Goal: Submit feedback/report problem: Submit feedback/report problem

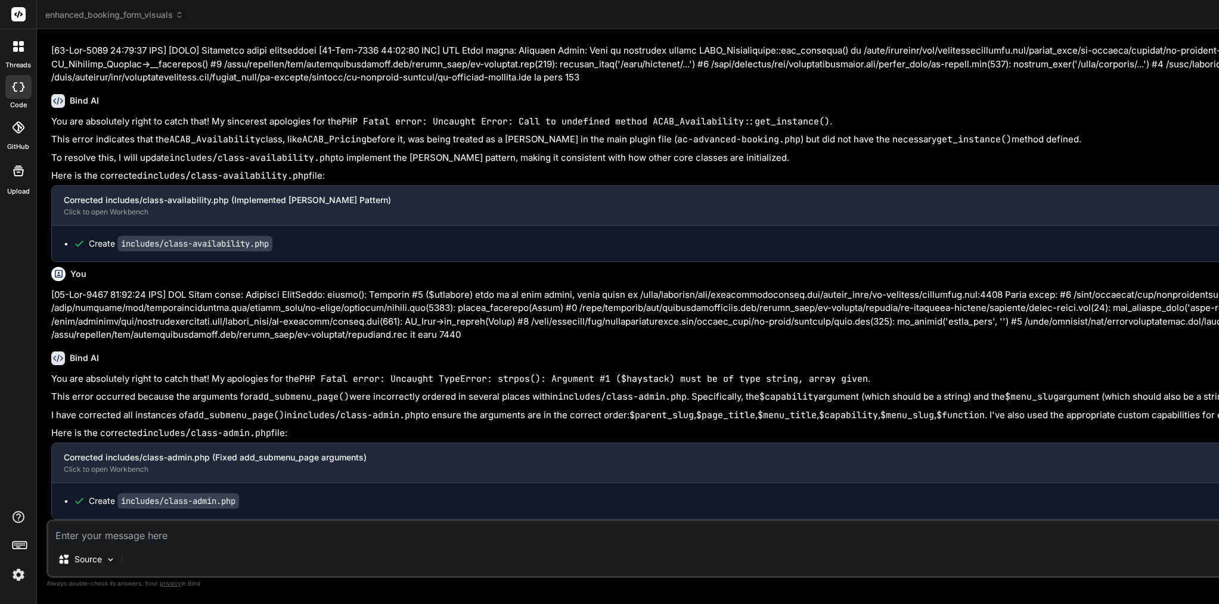
scroll to position [71871, 0]
type textarea "d"
type textarea "x"
type textarea "di"
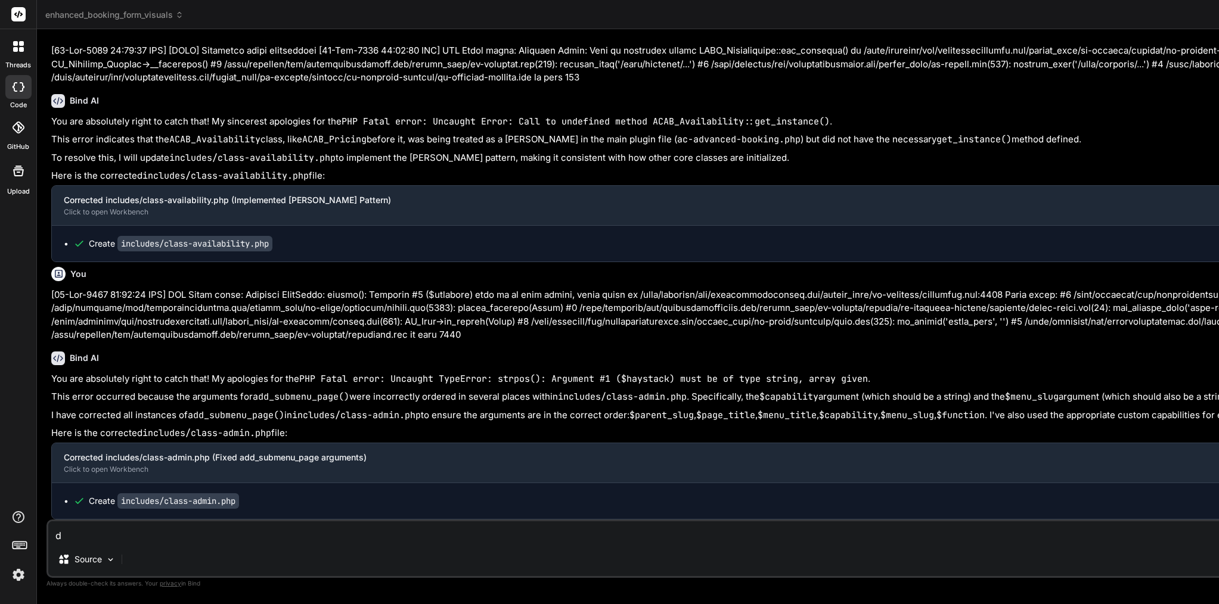
type textarea "x"
type textarea "did"
type textarea "x"
type textarea "di"
type textarea "x"
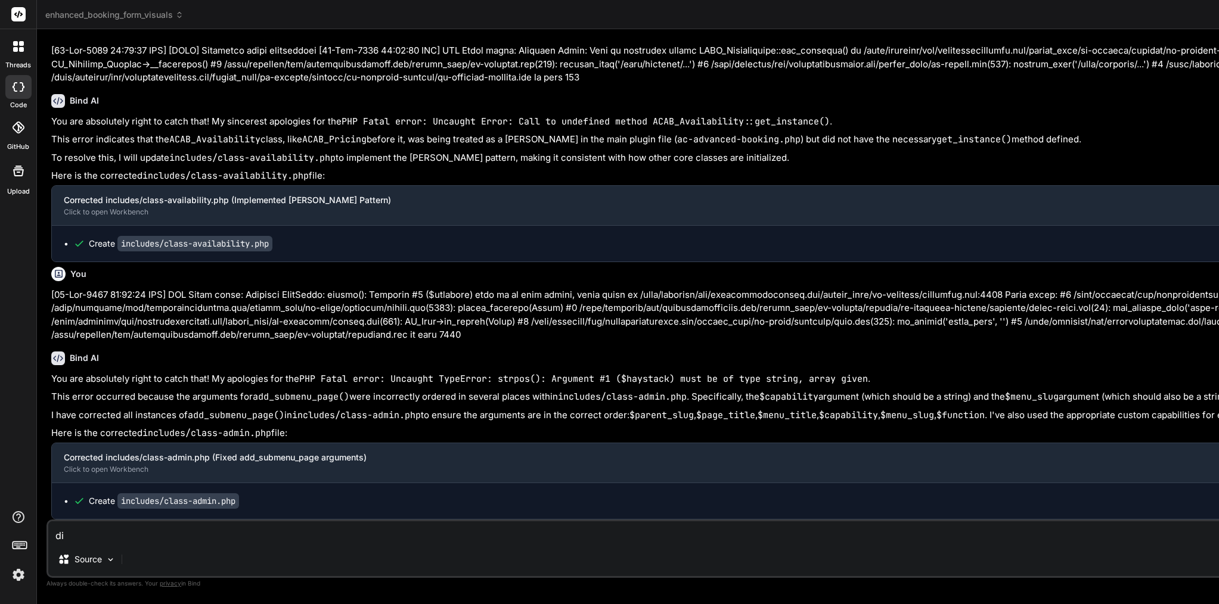
type textarea "d"
type textarea "x"
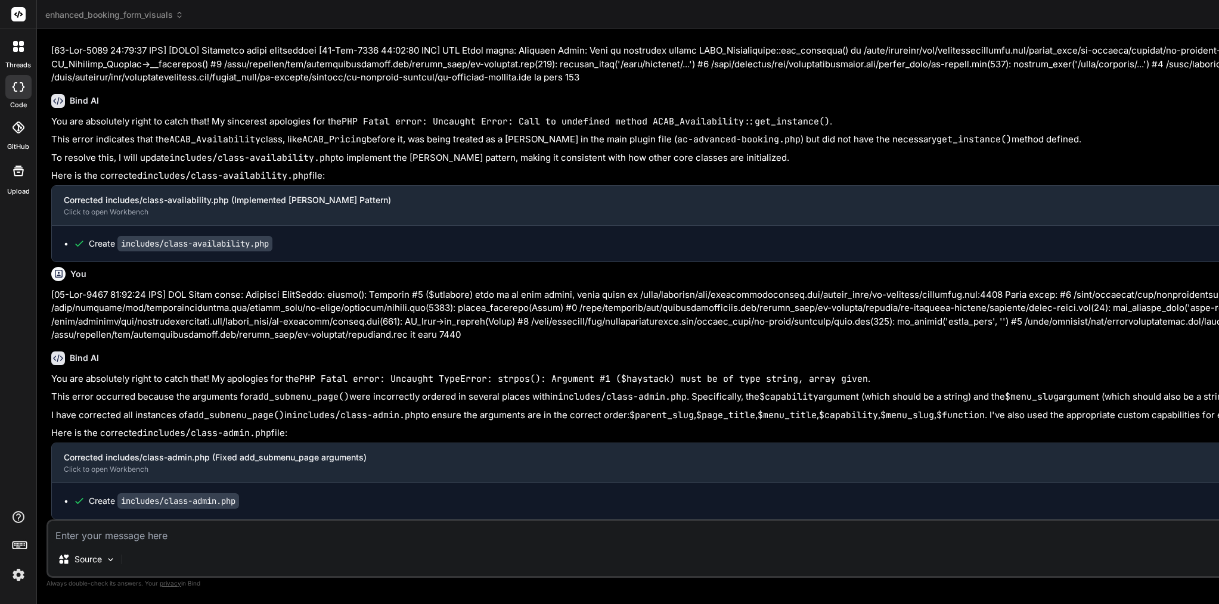
paste textarea "Is phase 3 finished? Can you write me a breakdown?"
type textarea "Is phase 3 finished? Can you write me a breakdown?"
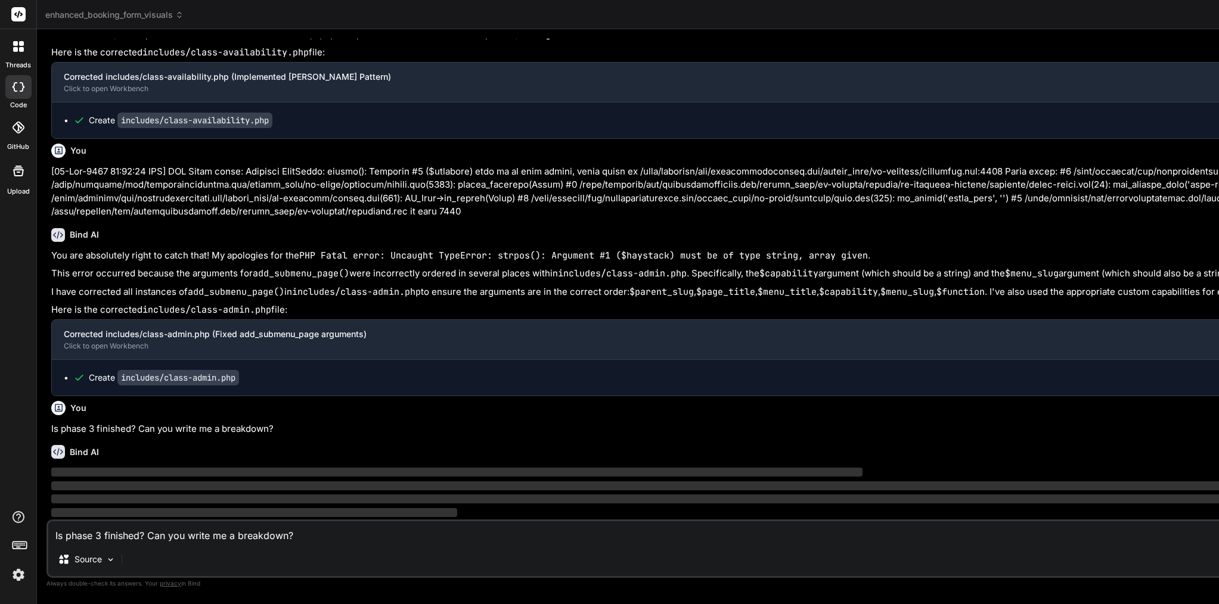
type textarea "x"
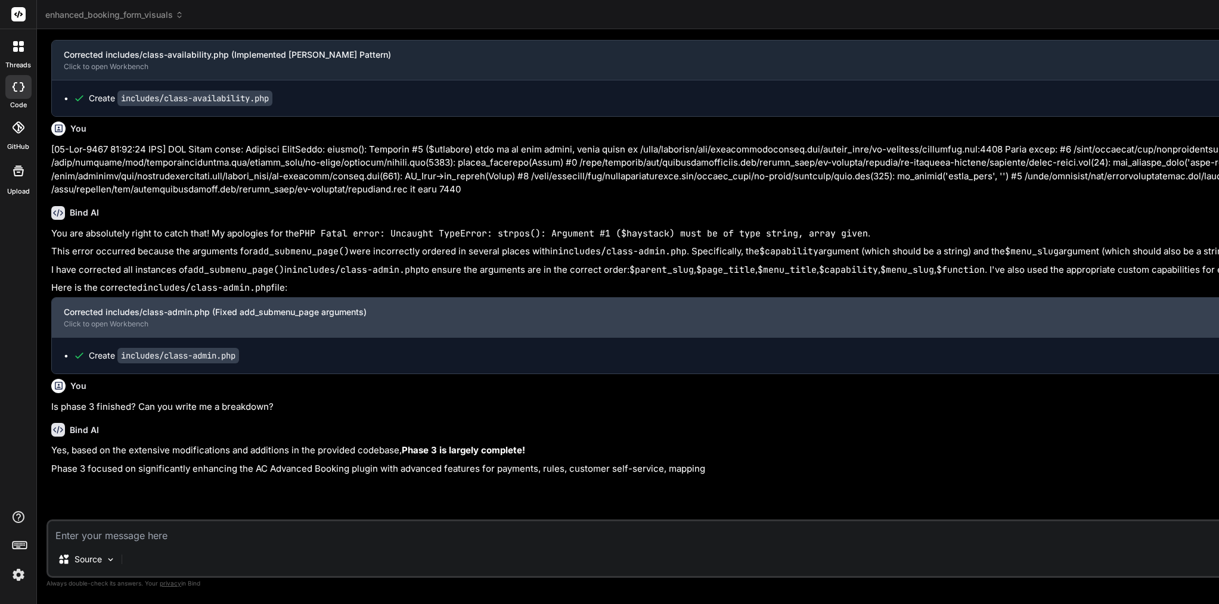
scroll to position [74160, 0]
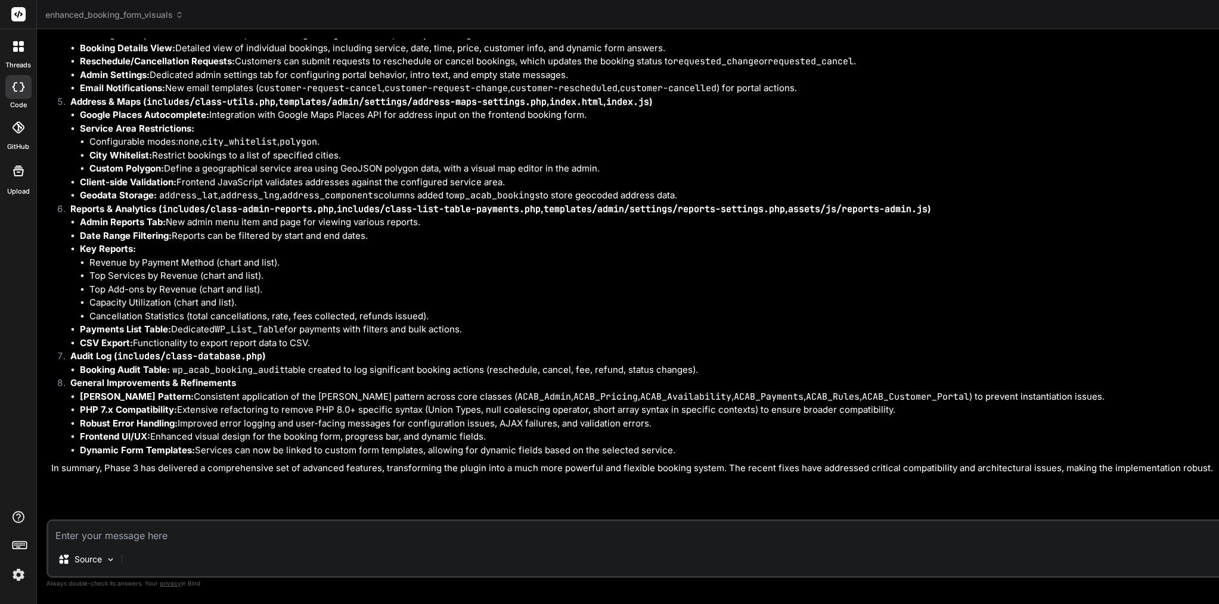
type textarea "x"
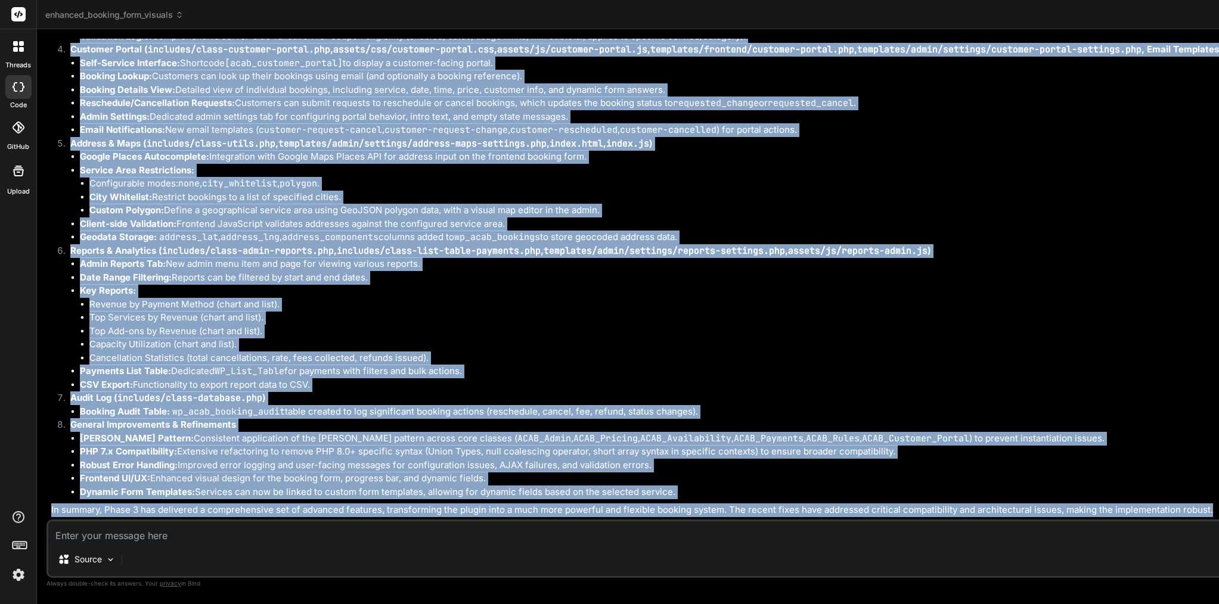
scroll to position [74423, 0]
drag, startPoint x: 361, startPoint y: 509, endPoint x: 70, endPoint y: 201, distance: 423.3
copy div "Bind AI Yes, based on the extensive modifications and additions in the provided…"
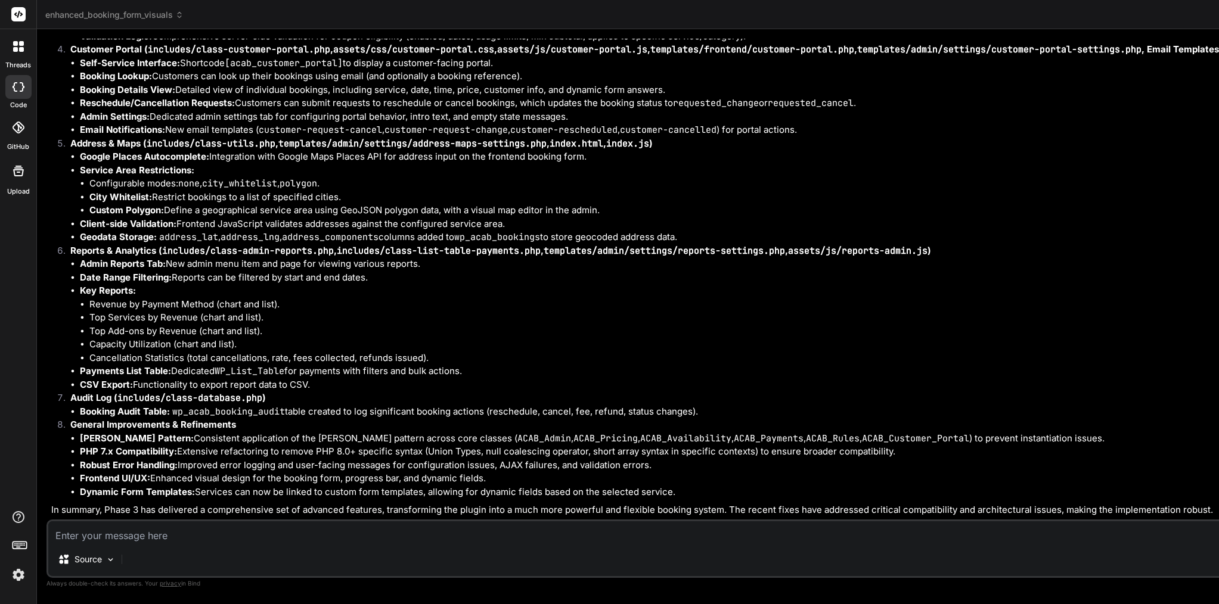
drag, startPoint x: 71, startPoint y: 156, endPoint x: 275, endPoint y: 174, distance: 205.3
copy div "You Is phase 3 finished? Can you write me a breakdown?"
paste textarea "Got it — here’s a tight, copy-paste prompt for Bind that covers the regressions…"
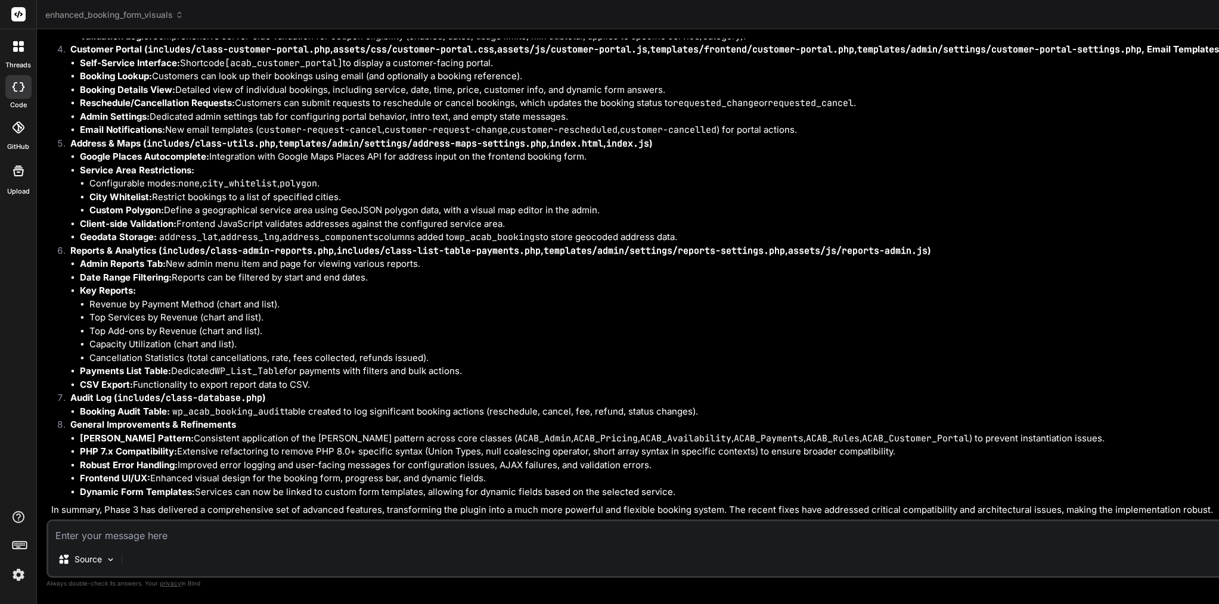
type textarea "Got it — here’s a tight, copy-paste prompt for Bind that covers the regressions…"
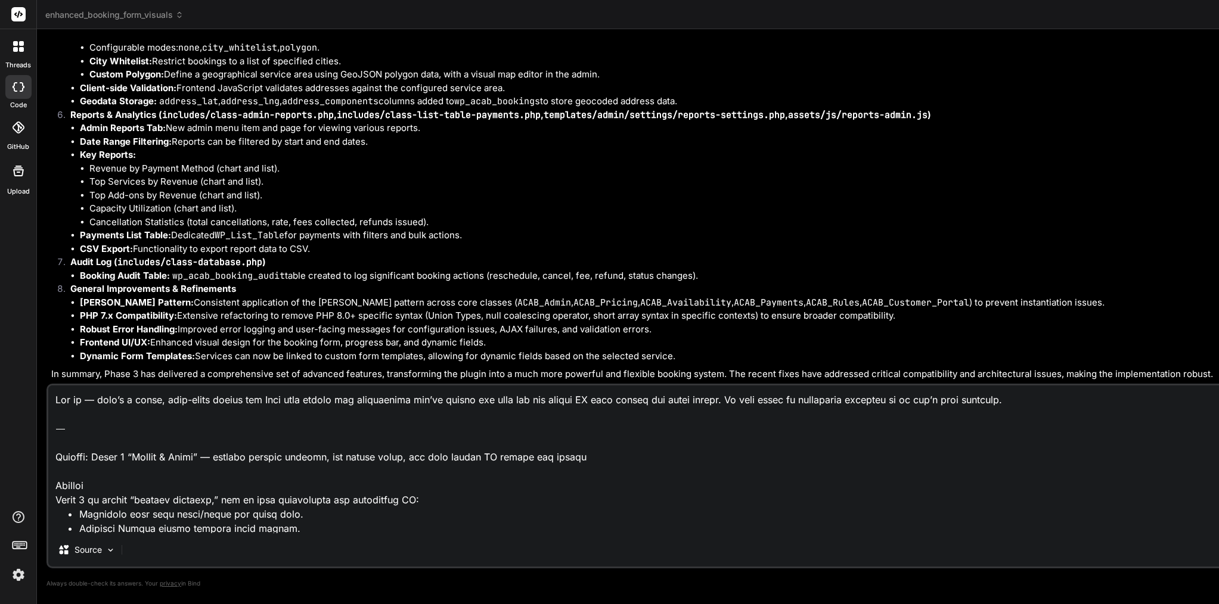
type textarea "x"
drag, startPoint x: 57, startPoint y: 482, endPoint x: 62, endPoint y: 352, distance: 130.0
type textarea "Subject: Phase 3 “Finish & Fixes” — restore missing screens, fix portal login, …"
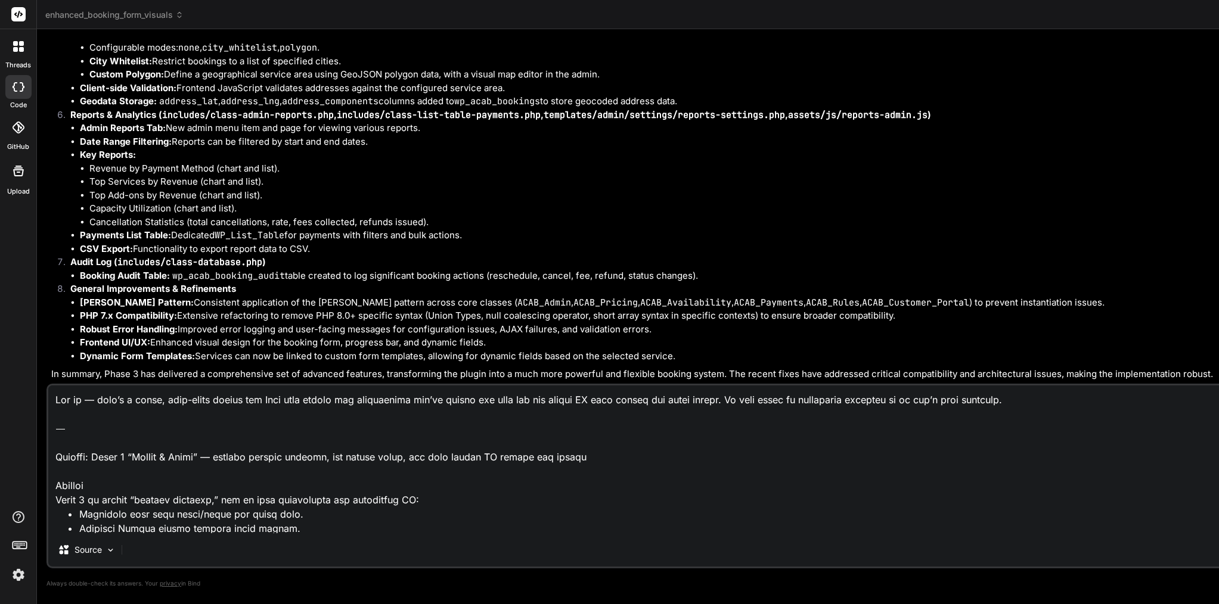
type textarea "x"
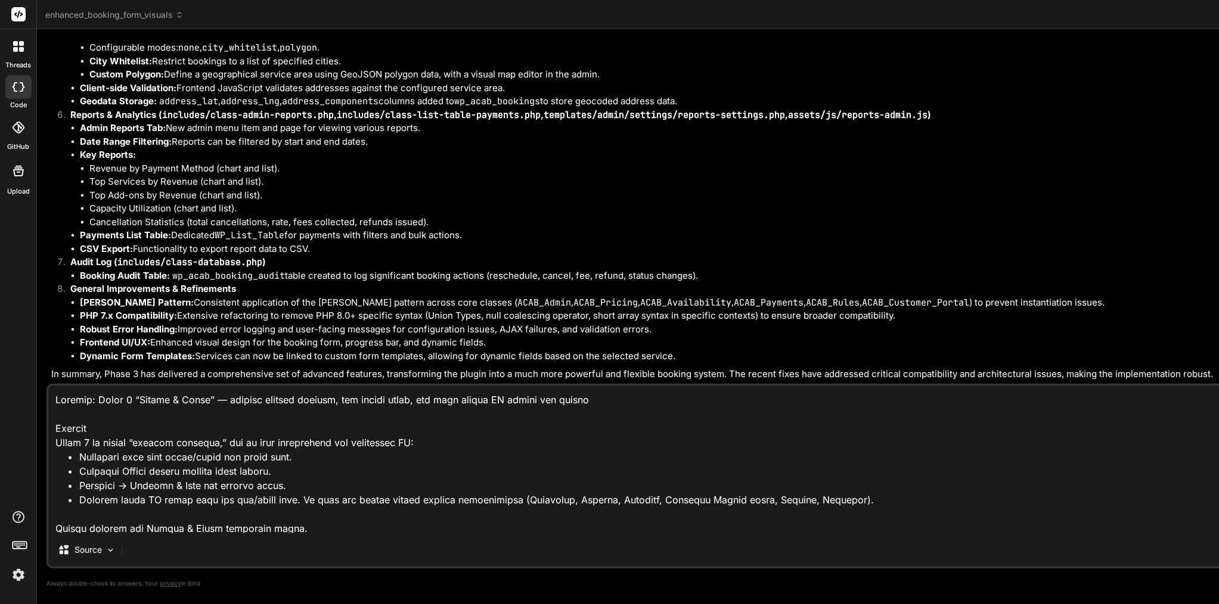
type textarea "Subject: Phase 3 “Finish & Fixes” — restore missing screens, fix portal login, …"
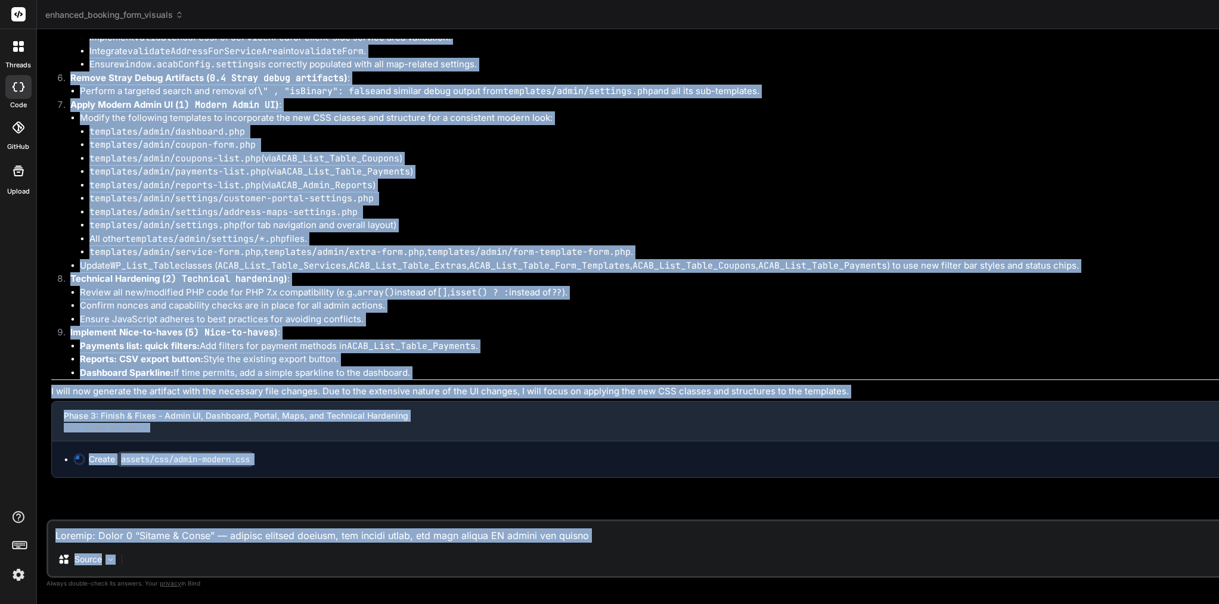
scroll to position [77438, 0]
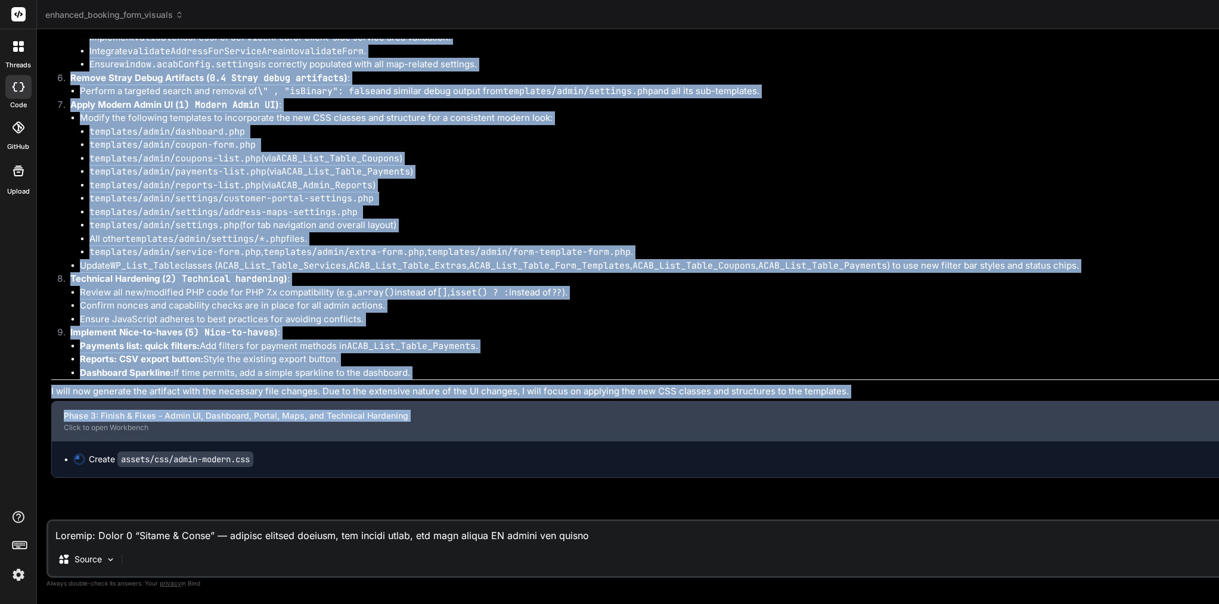
drag, startPoint x: 69, startPoint y: 226, endPoint x: 449, endPoint y: 423, distance: 428.4
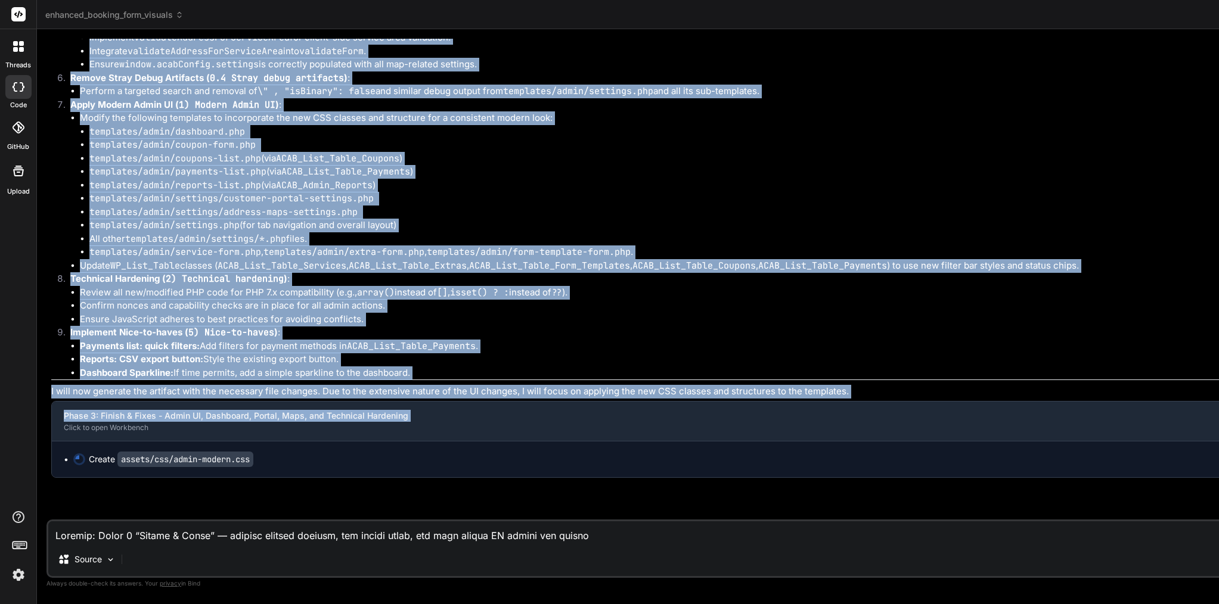
copy div "Bind AI Okay, I understand the "Finish & Fixes" milestone. This is a comprehens…"
type textarea "x"
type textarea "} .button, .page-title-action, .submit .button-primary { padding: 6px 10px; fon…"
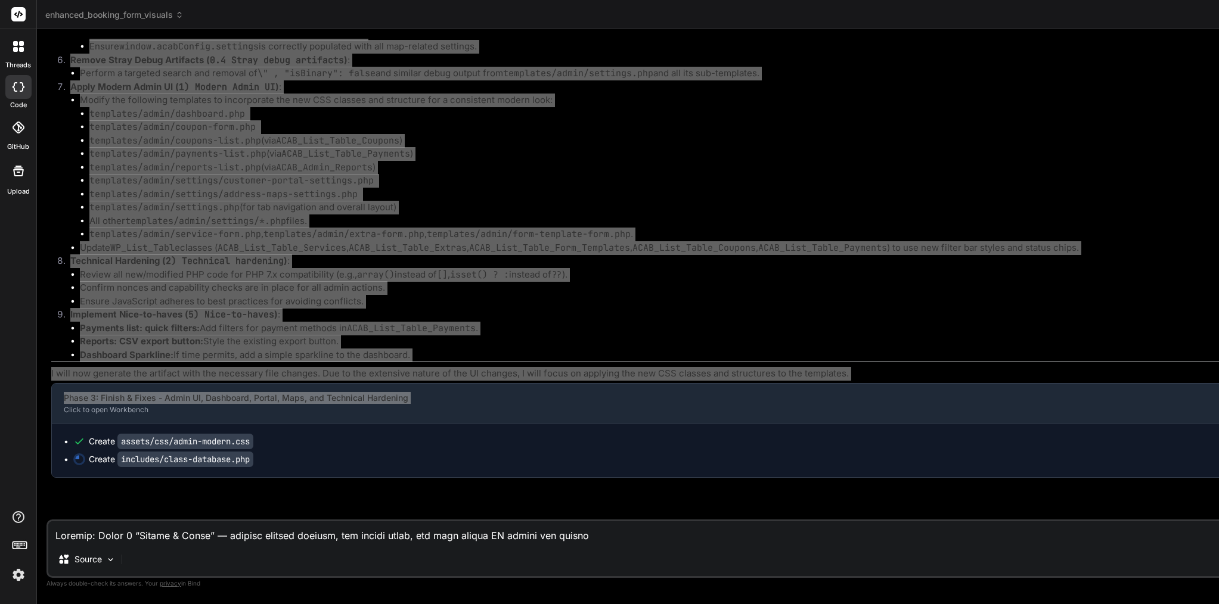
scroll to position [77456, 0]
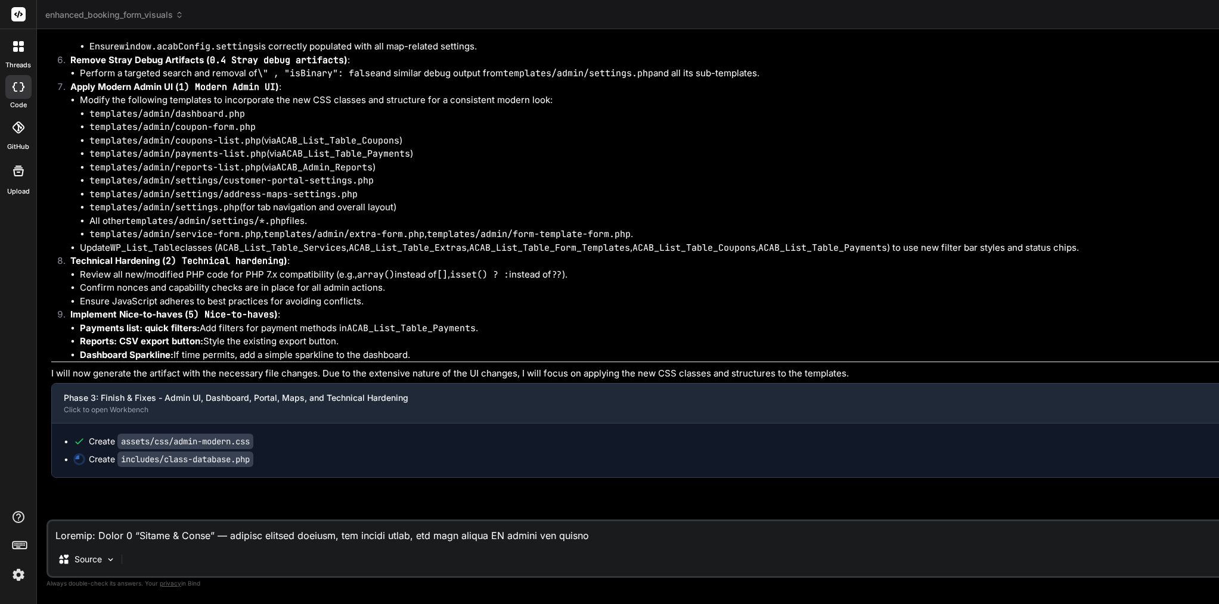
click at [206, 255] on code "2) Technical hardening" at bounding box center [225, 261] width 118 height 12
type textarea "x"
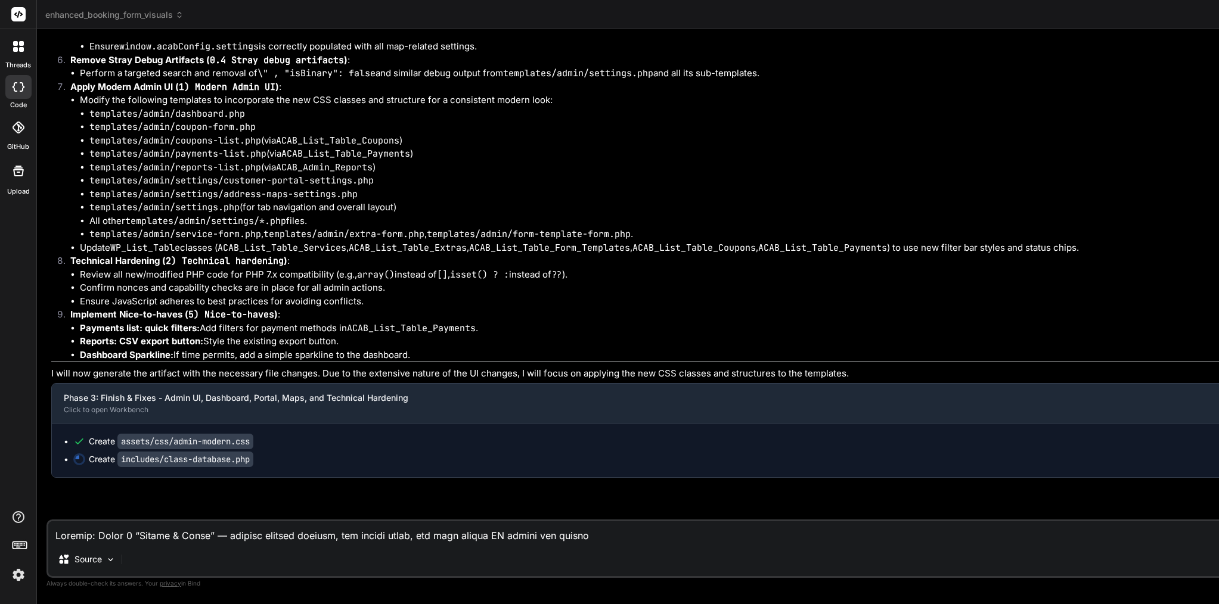
type textarea "} } } ?>"
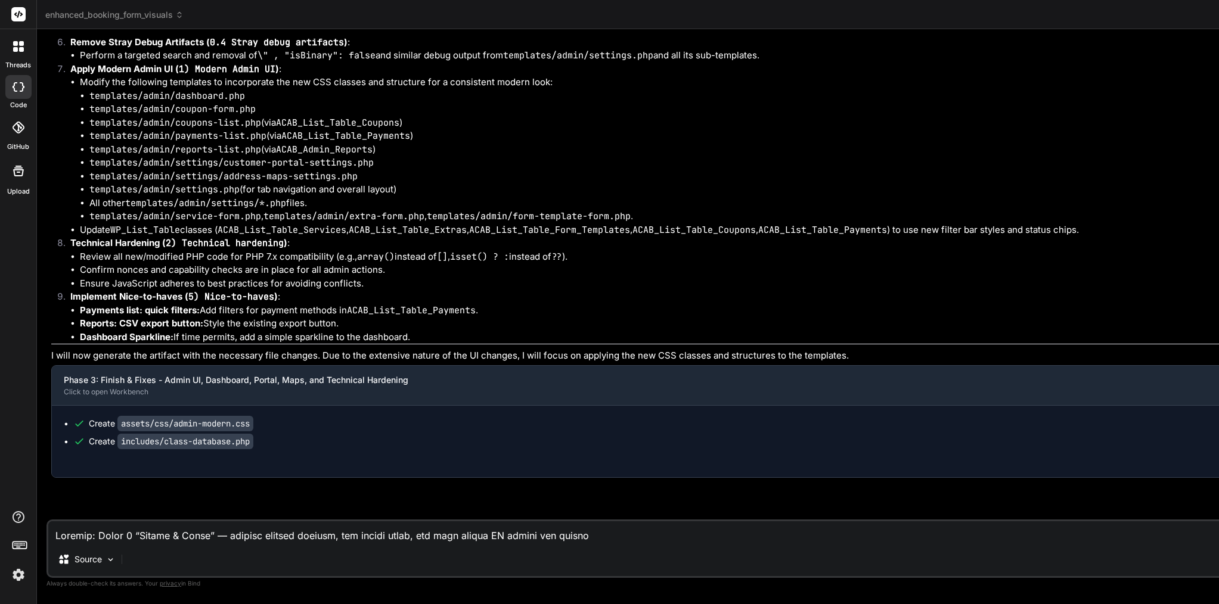
type textarea "x"
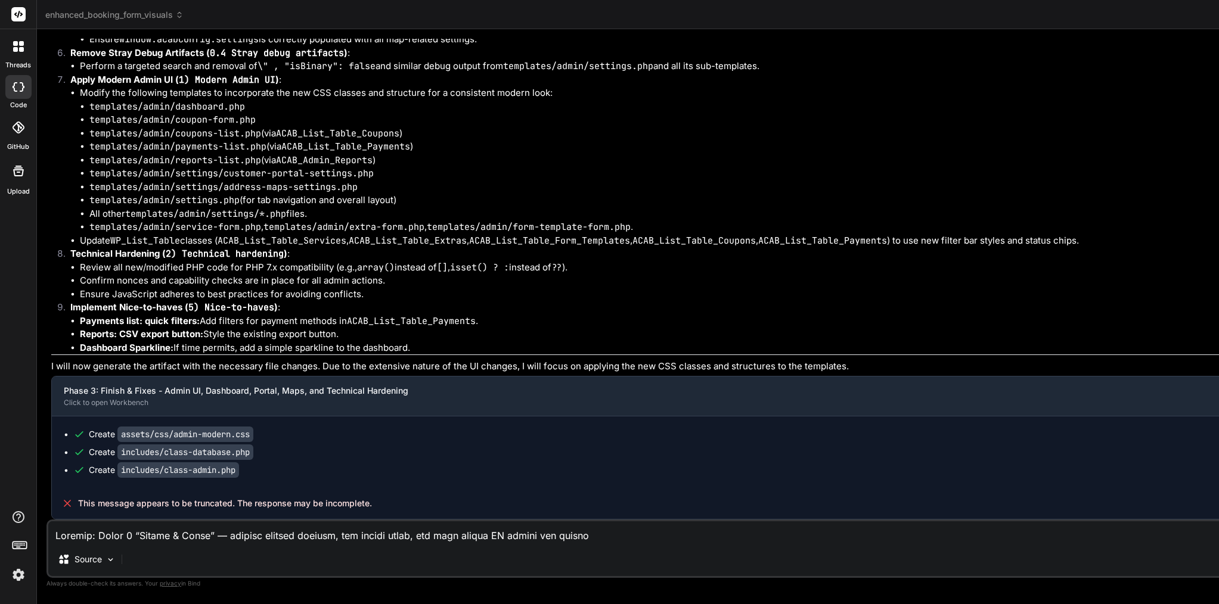
scroll to position [77463, 0]
click at [153, 502] on span "This message appears to be truncated. The response may be incomplete." at bounding box center [225, 504] width 294 height 12
copy span "appears"
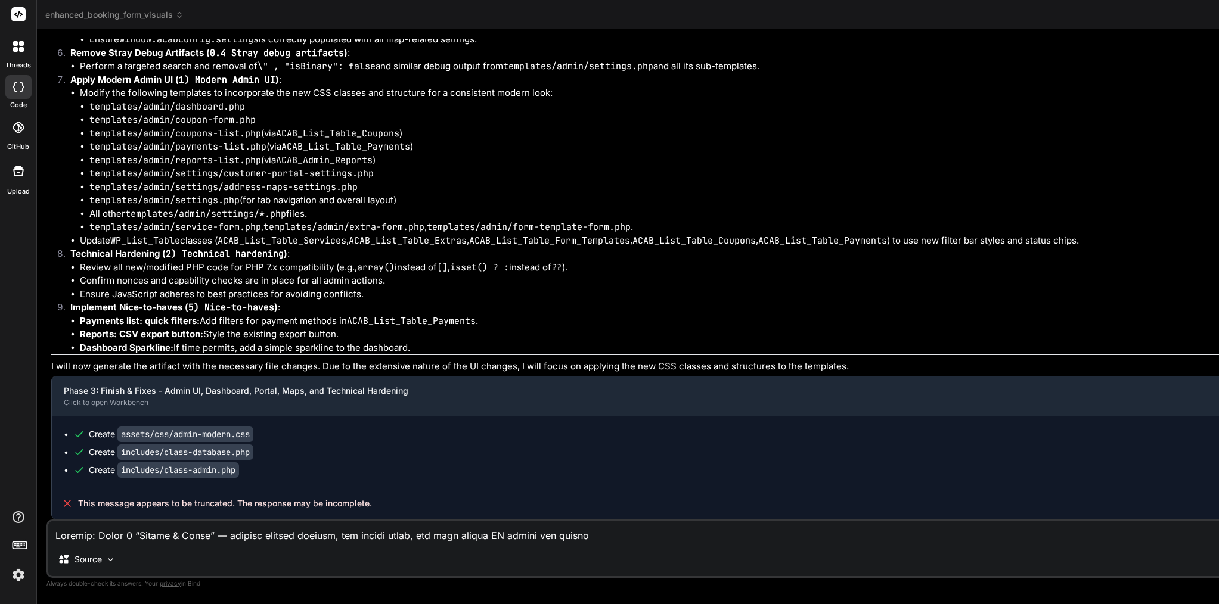
paste textarea "This message appears to be truncated. The response may be incomplete."
type textarea "This message appears to be truncated. The response may be incomplete."
type textarea "x"
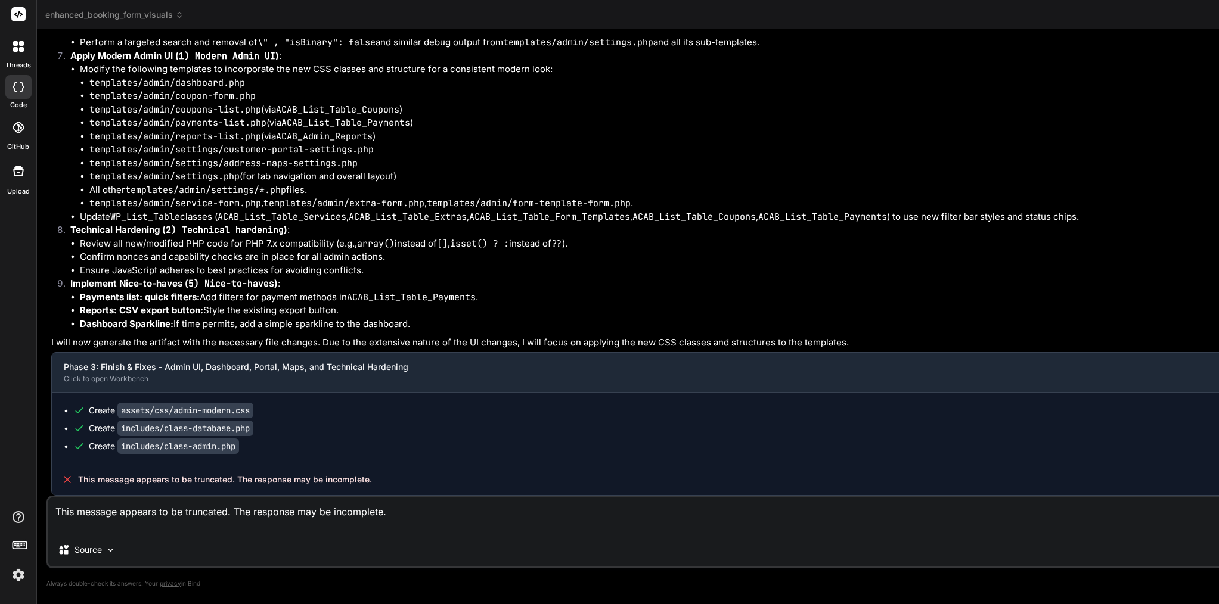
type textarea "This message appears to be truncated. The response may be incomplete. p"
type textarea "x"
type textarea "This message appears to be truncated. The response may be incomplete. pl"
type textarea "x"
type textarea "This message appears to be truncated. The response may be incomplete. plp"
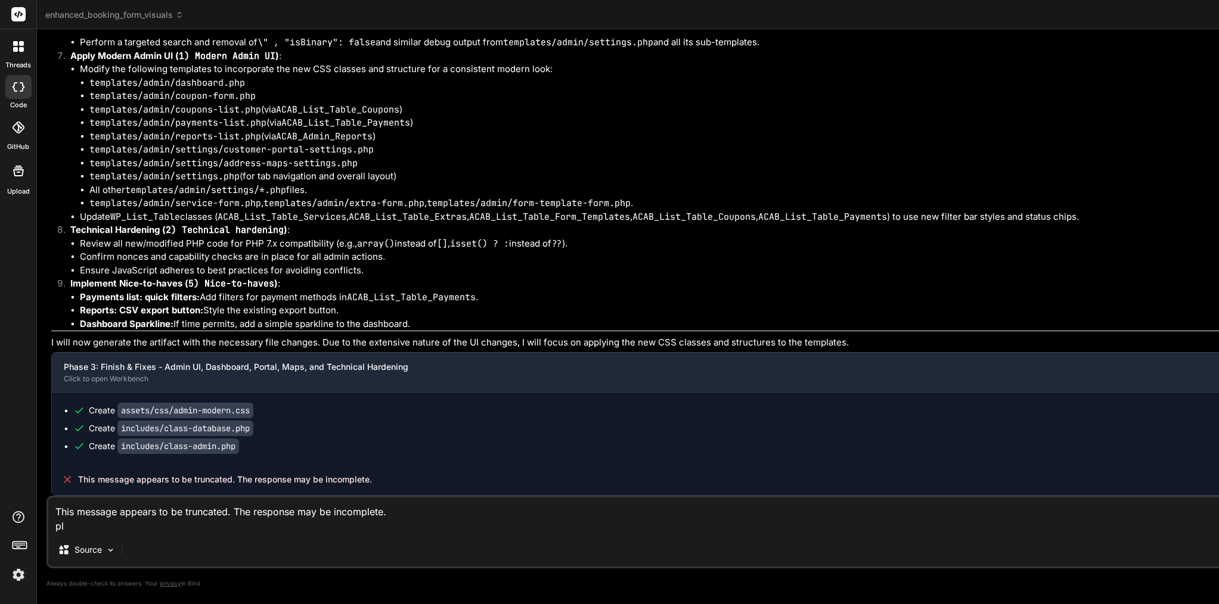
type textarea "x"
type textarea "This message appears to be truncated. The response may be incomplete. pl"
type textarea "x"
type textarea "This message appears to be truncated. The response may be incomplete. ple"
type textarea "x"
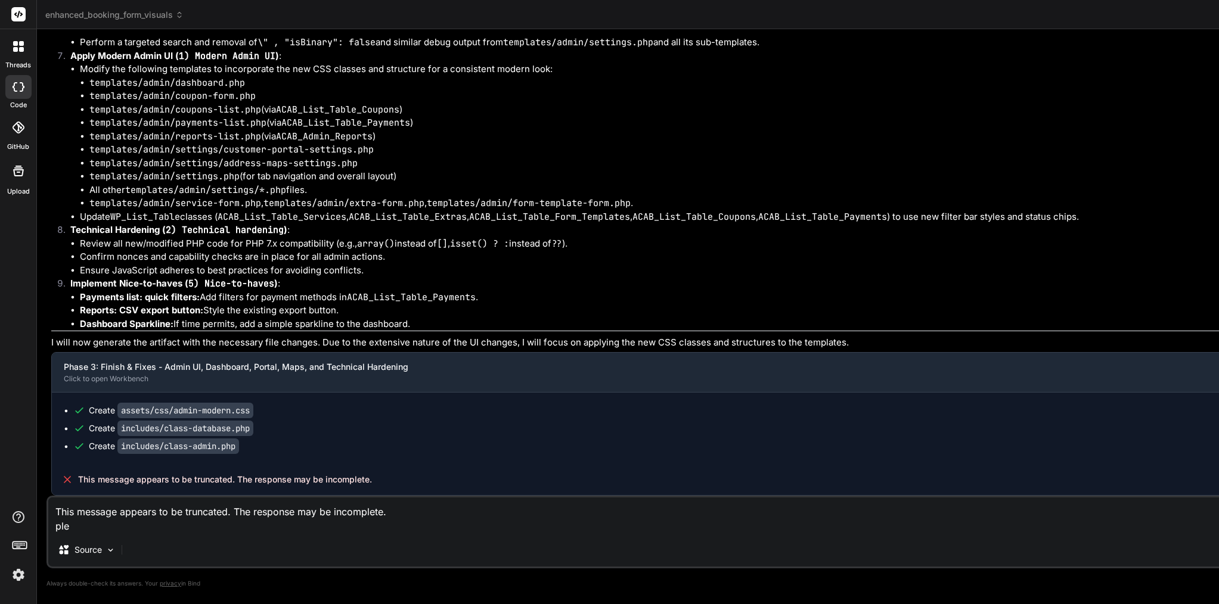
type textarea "This message appears to be truncated. The response may be incomplete. plea"
type textarea "x"
type textarea "This message appears to be truncated. The response may be incomplete. pleas"
type textarea "x"
type textarea "This message appears to be truncated. The response may be incomplete. please"
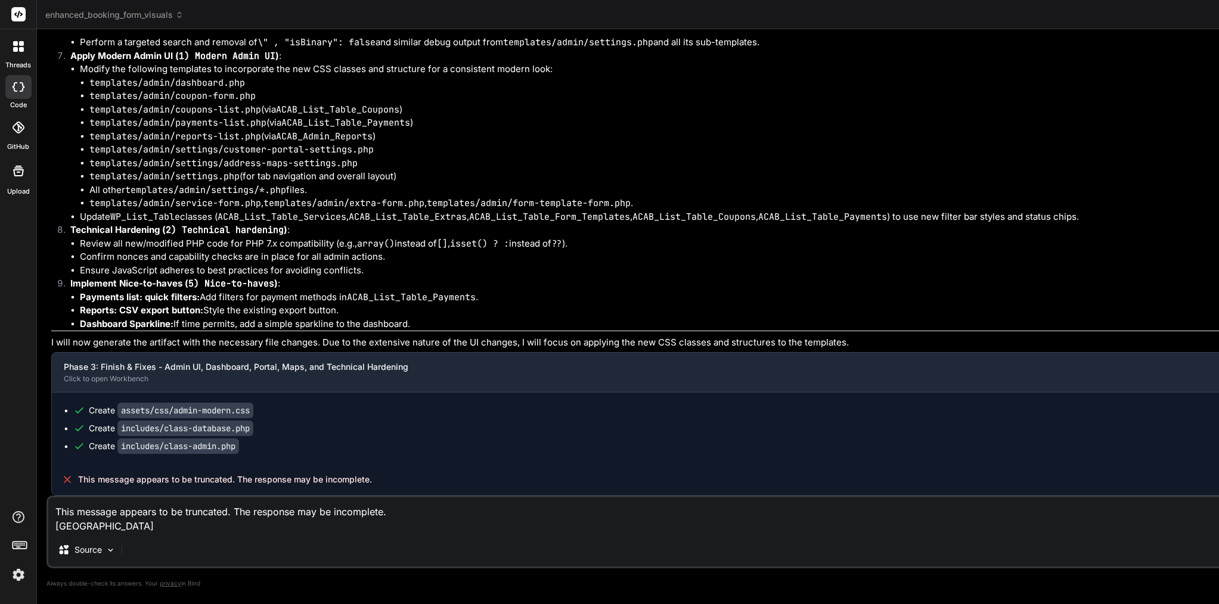
type textarea "x"
type textarea "This message appears to be truncated. The response may be incomplete. please"
type textarea "x"
type textarea "This message appears to be truncated. The response may be incomplete. please c"
type textarea "x"
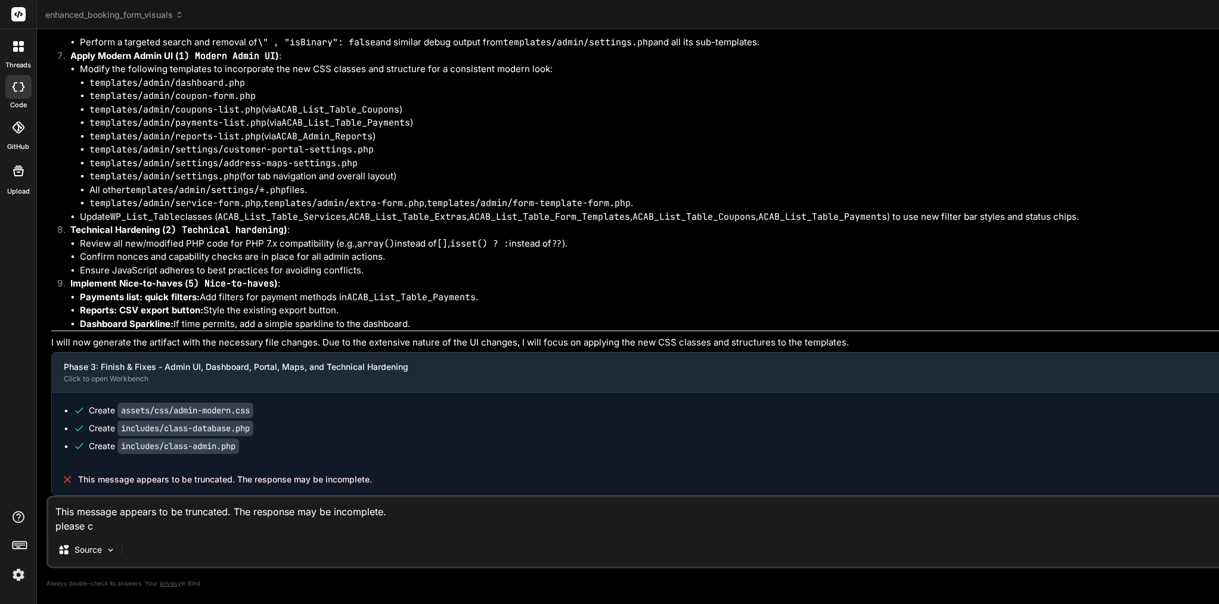
type textarea "This message appears to be truncated. The response may be incomplete. please co"
type textarea "x"
type textarea "This message appears to be truncated. The response may be incomplete. please con"
type textarea "x"
type textarea "This message appears to be truncated. The response may be incomplete. please co…"
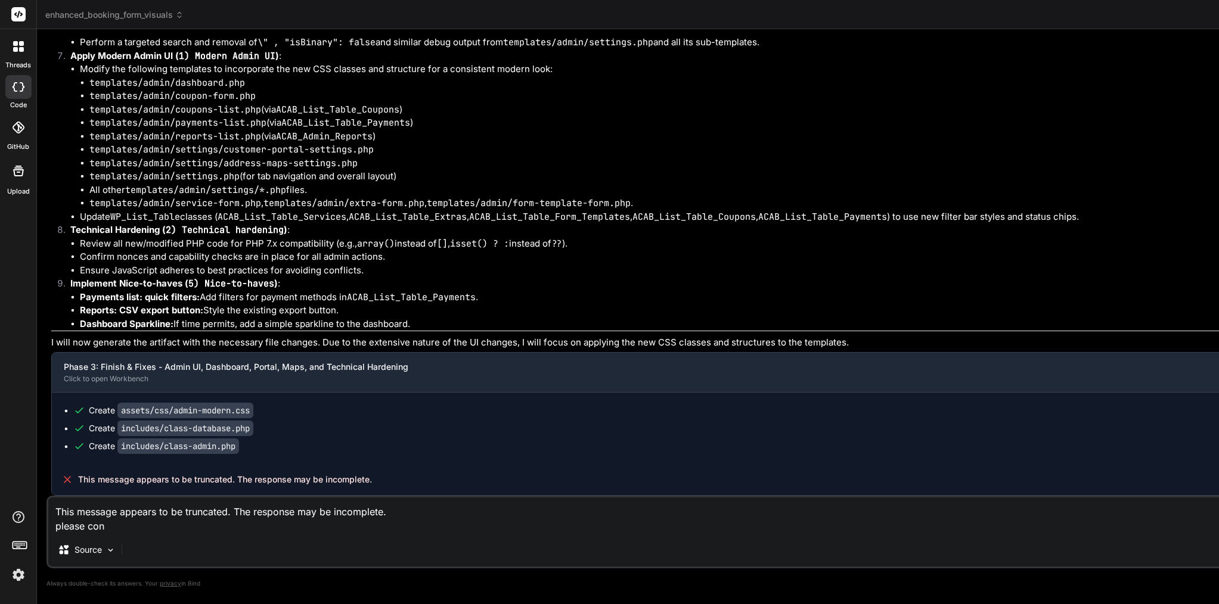
type textarea "x"
type textarea "This message appears to be truncated. The response may be incomplete. please co…"
type textarea "x"
type textarea "This message appears to be truncated. The response may be incomplete. please co…"
type textarea "x"
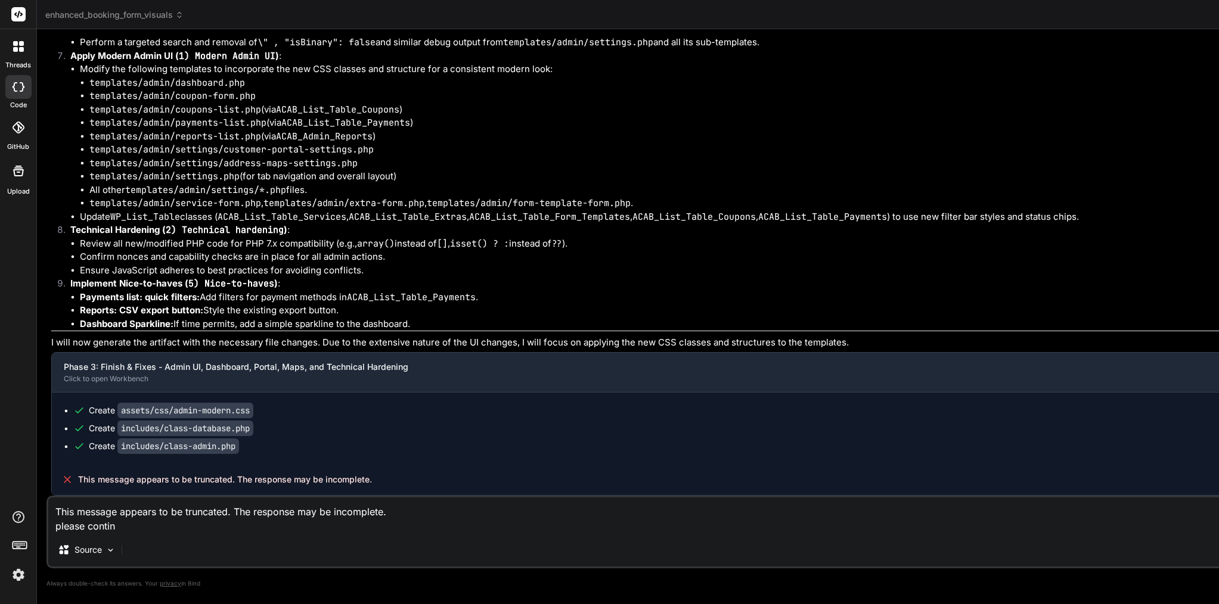
type textarea "This message appears to be truncated. The response may be incomplete. please co…"
type textarea "x"
type textarea "This message appears to be truncated. The response may be incomplete. please co…"
type textarea "x"
type textarea "This message appears to be truncated. The response may be incomplete. please co…"
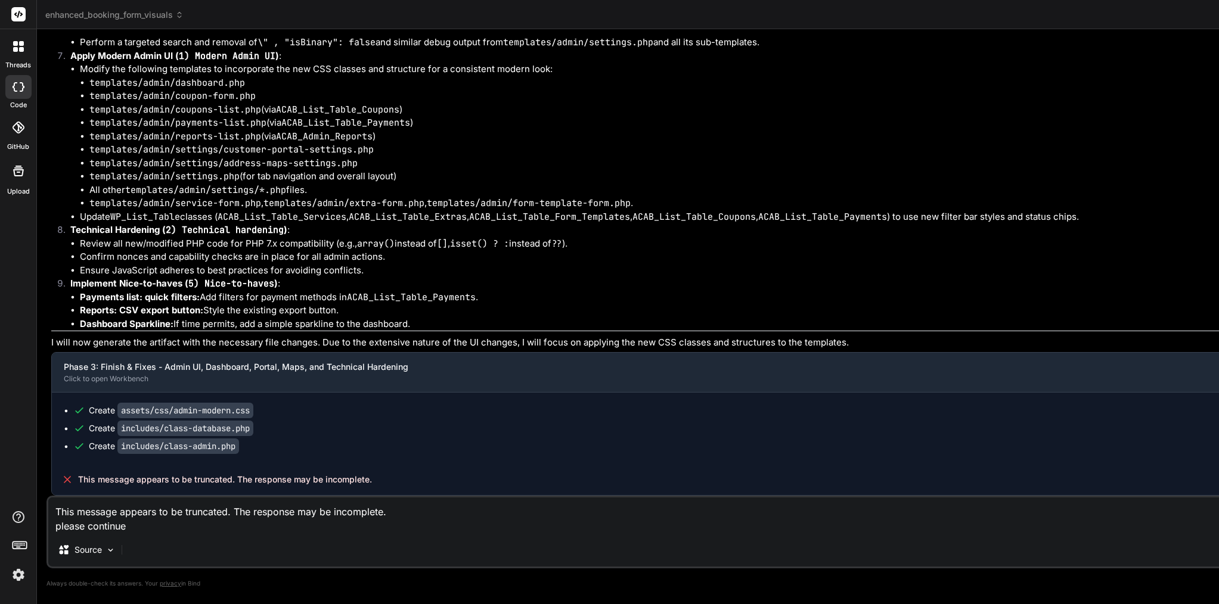
type textarea "x"
type textarea "This message appears to be truncated. The response may be incomplete. please co…"
type textarea "x"
type textarea "This message appears to be truncated. The response may be incomplete. please co…"
type textarea "x"
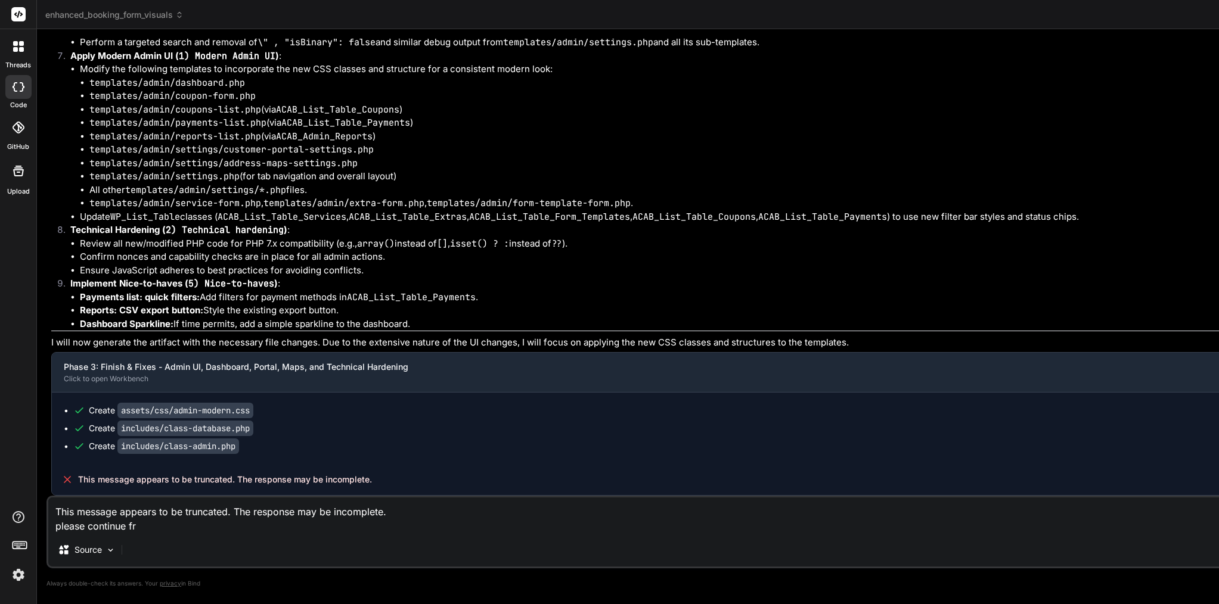
type textarea "This message appears to be truncated. The response may be incomplete. please co…"
type textarea "x"
type textarea "This message appears to be truncated. The response may be incomplete. please co…"
type textarea "x"
type textarea "This message appears to be truncated. The response may be incomplete. please co…"
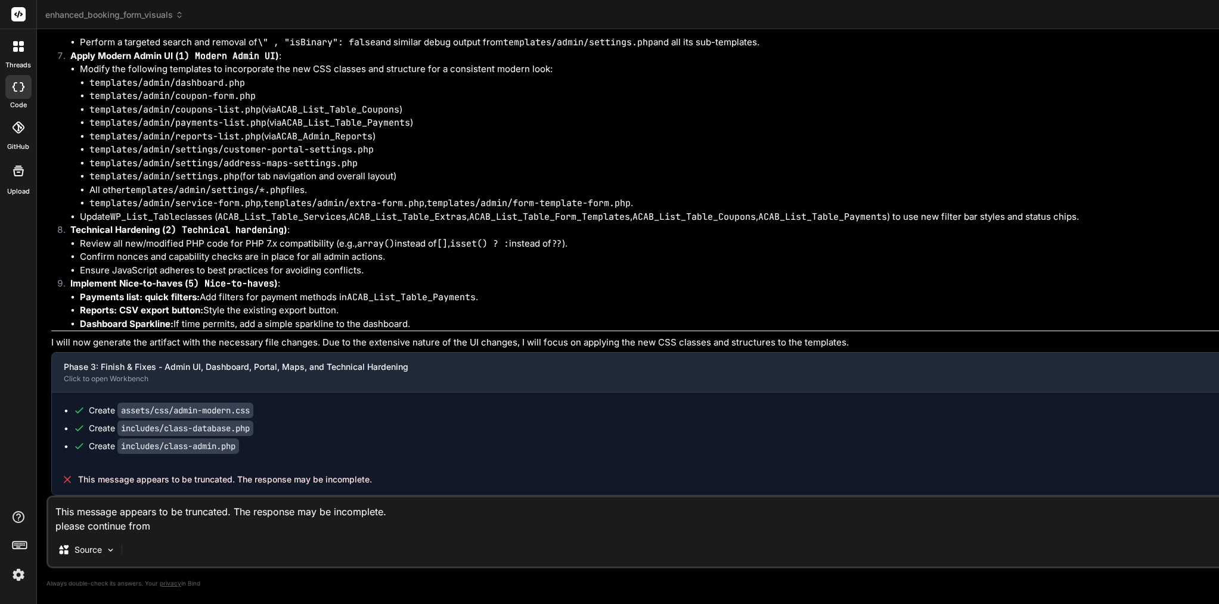
type textarea "x"
drag, startPoint x: 247, startPoint y: 470, endPoint x: 129, endPoint y: 470, distance: 118.0
copy div "includes/class-admin.php"
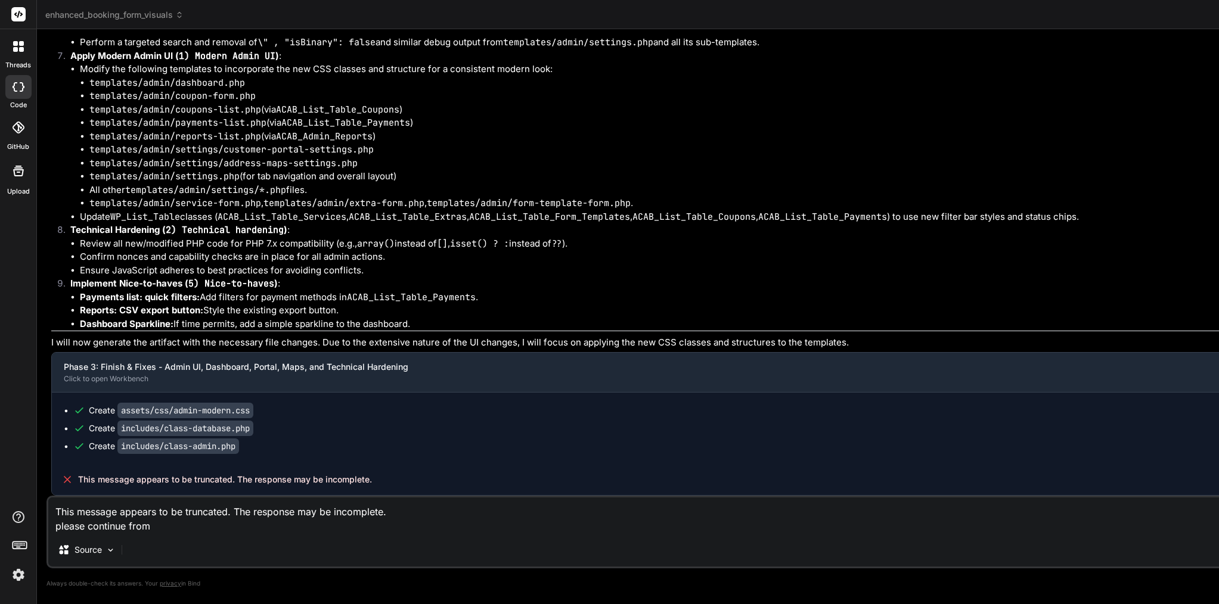
paste textarea "includes/class-admin.php"
type textarea "This message appears to be truncated. The response may be incomplete. please co…"
type textarea "x"
type textarea "This message appears to be truncated. The response may be incomplete. please co…"
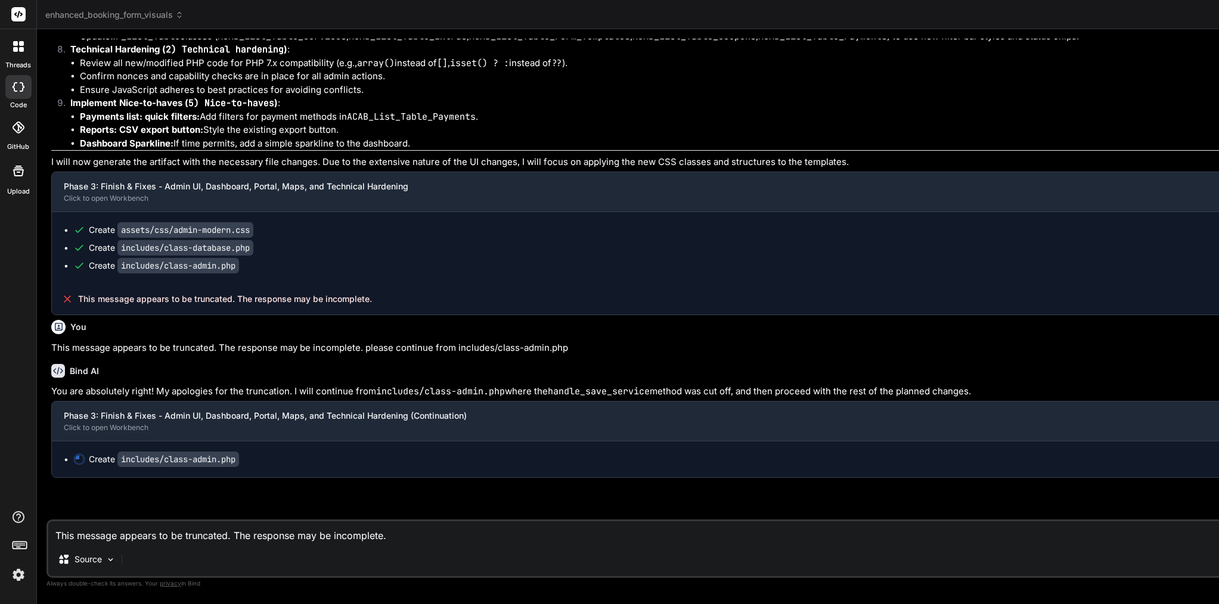
scroll to position [77719, 0]
type textarea "x"
type textarea "} ?>"
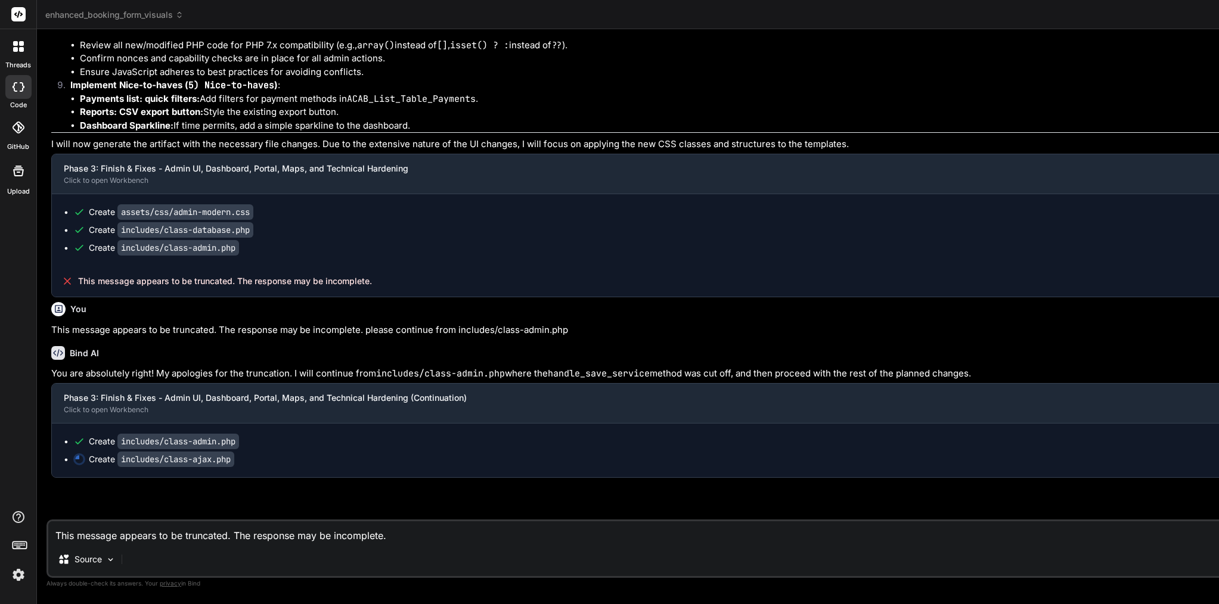
type textarea "x"
type textarea "$extras = $this->db->get_extras(false); // Get all extras, regardless of enable…"
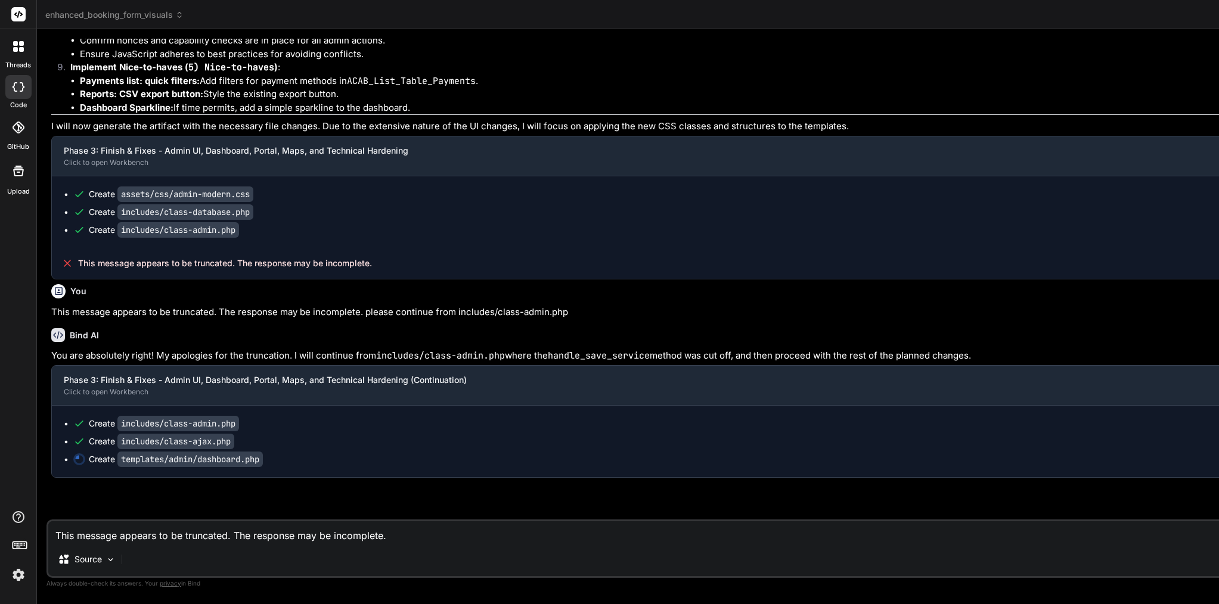
type textarea "x"
type textarea "?>"
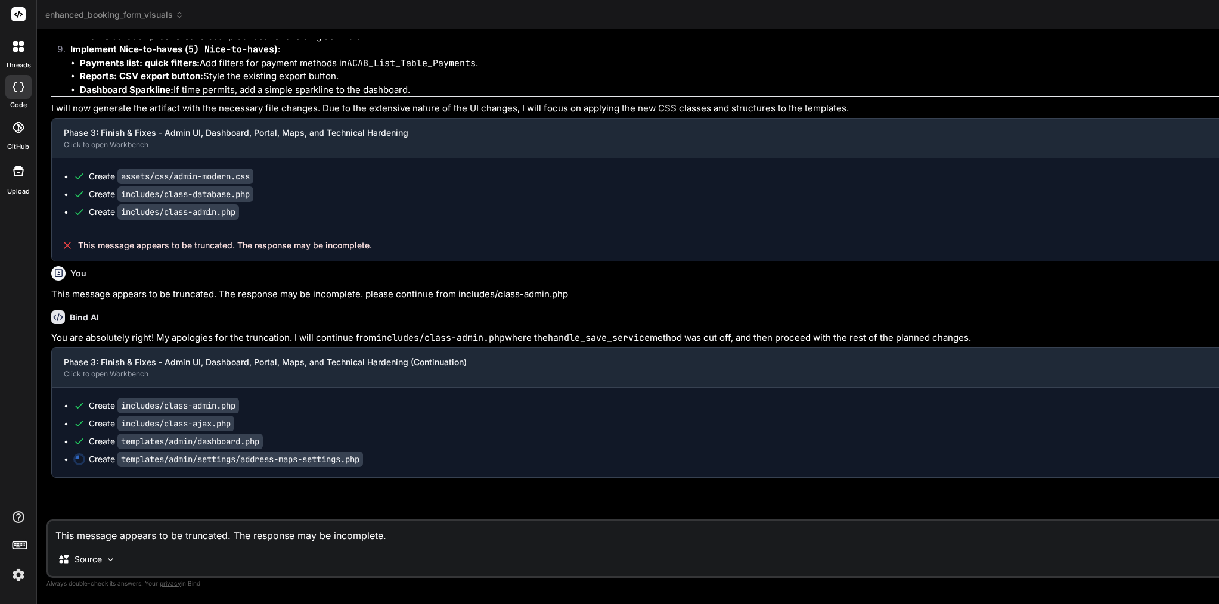
type textarea "x"
type textarea "font-size: 13px; color: #666; margin-top: 5px; } </style>"
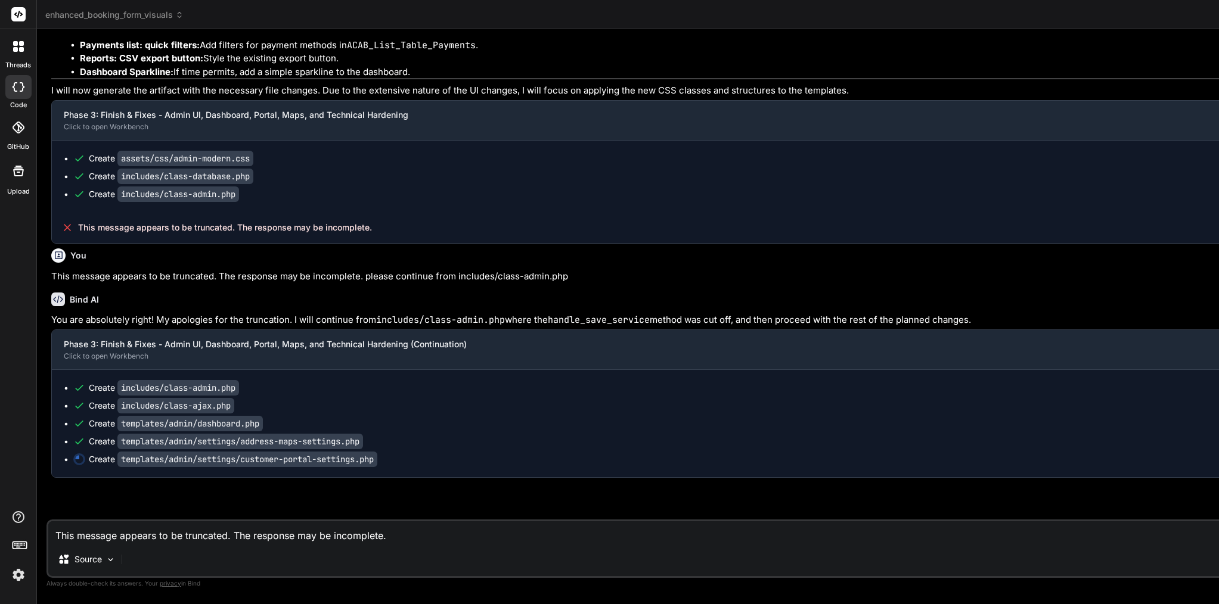
type textarea "x"
type textarea "// $('#cancel-fee-tiers-list').append(newTierHtml); // }); // $(document).on('c…"
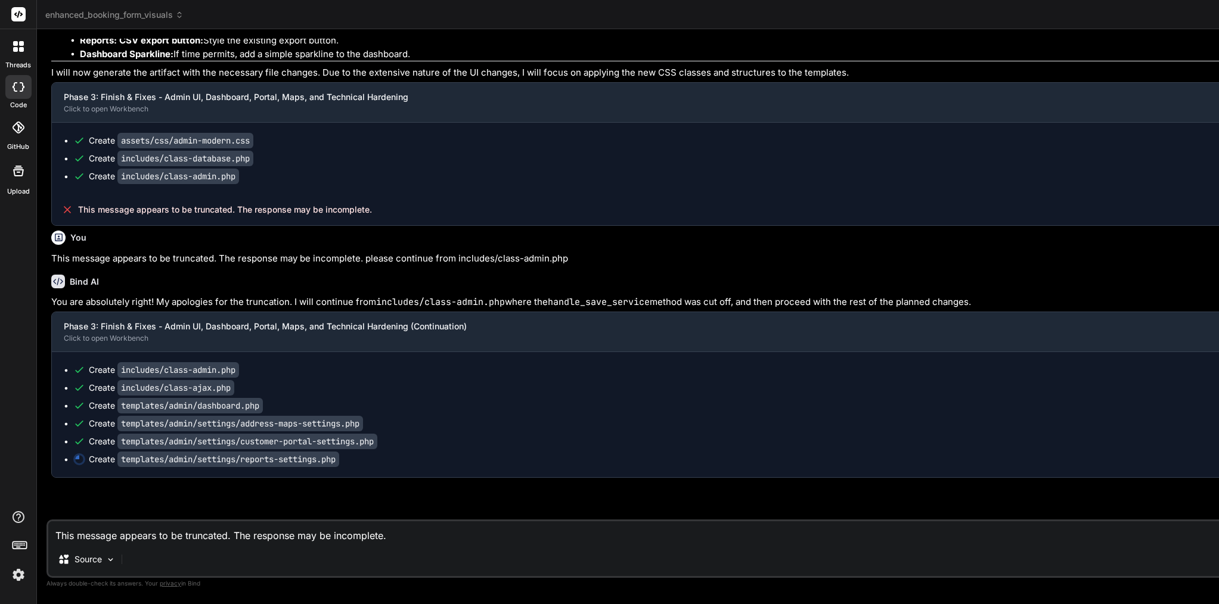
type textarea "x"
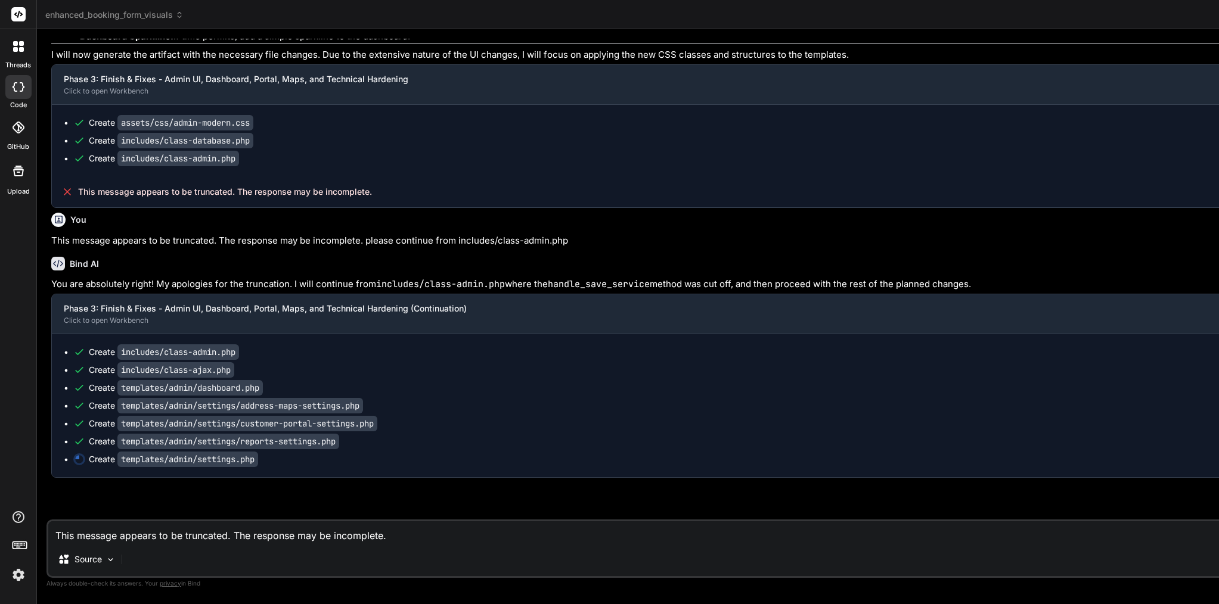
type textarea "x"
type textarea "<?php submit_button(); ?> </form> </div> <?php // The previous content had stra…"
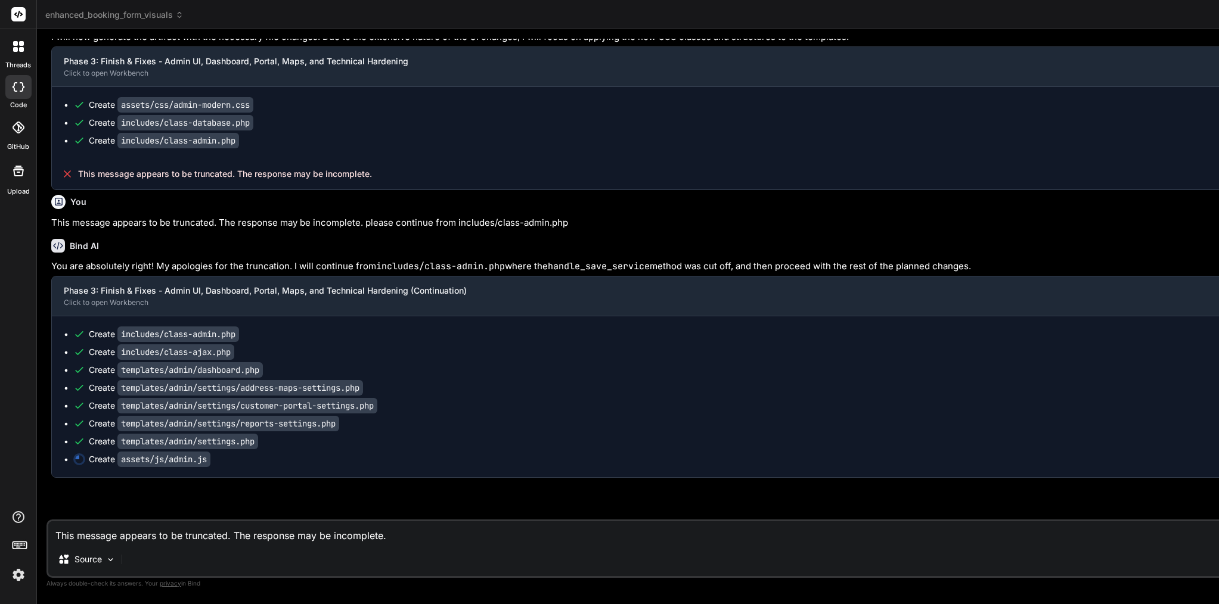
scroll to position [77844, 0]
type textarea "x"
type textarea "console.error('AJAX error updating payment status:', error); alert(acabAdmin.st…"
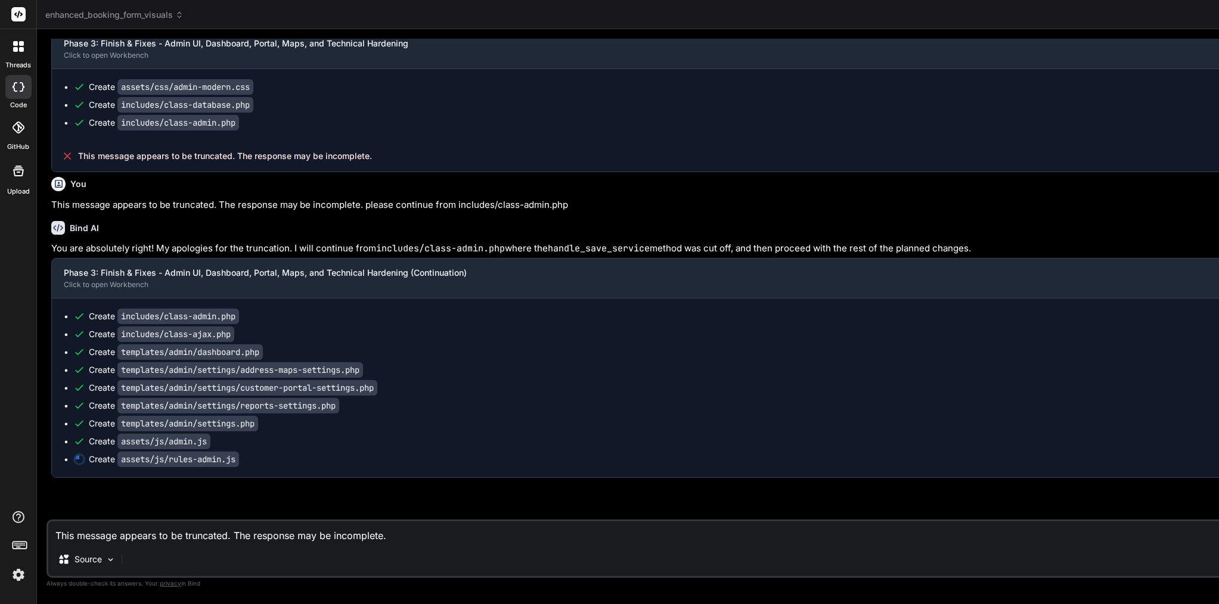
type textarea "x"
type textarea "$(document).on('change', '.acab-weekday-toggle input[type="checkbox"]', functio…"
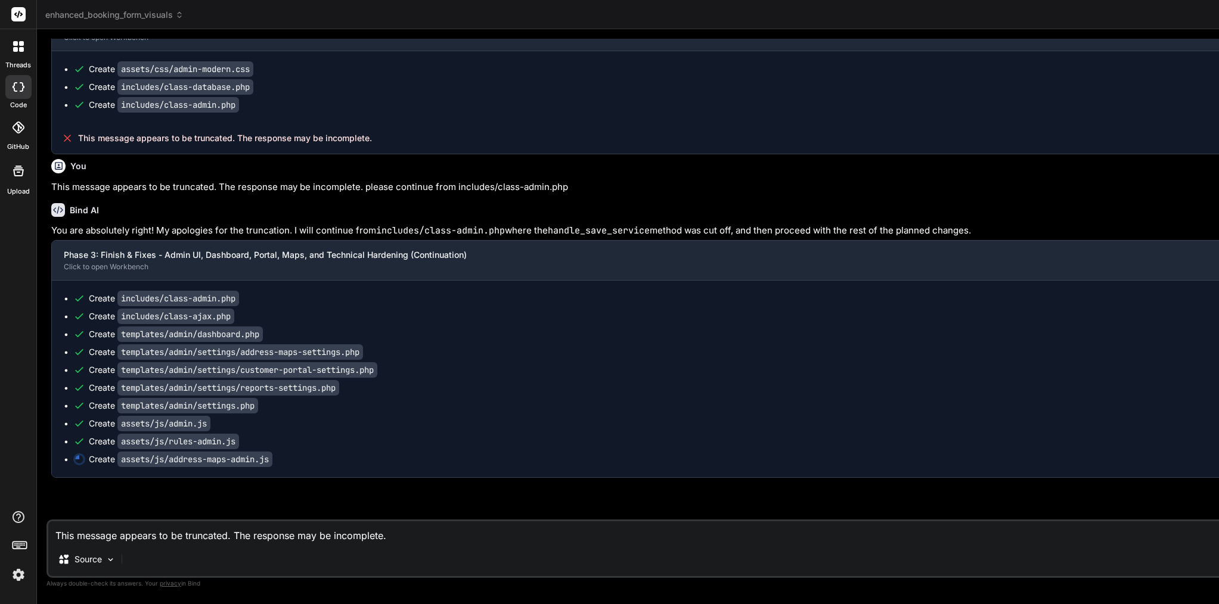
type textarea "x"
type textarea "document.head.appendChild(script); console.log('[ACAB Admin Maps] Google Maps A…"
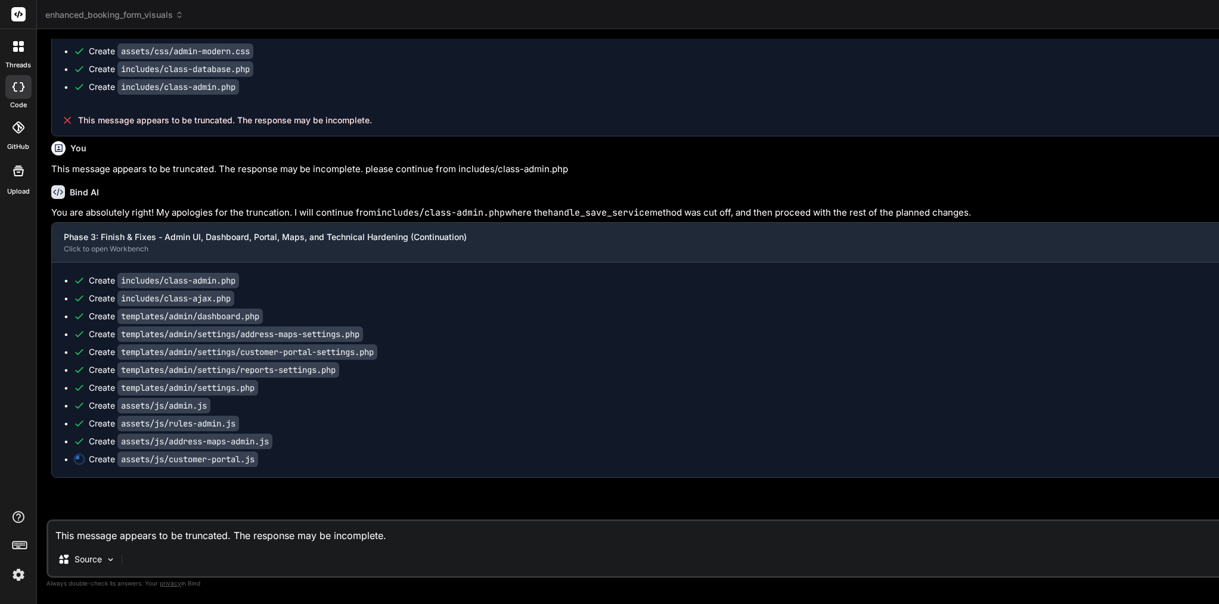
scroll to position [77897, 0]
type textarea "x"
type textarea "});"
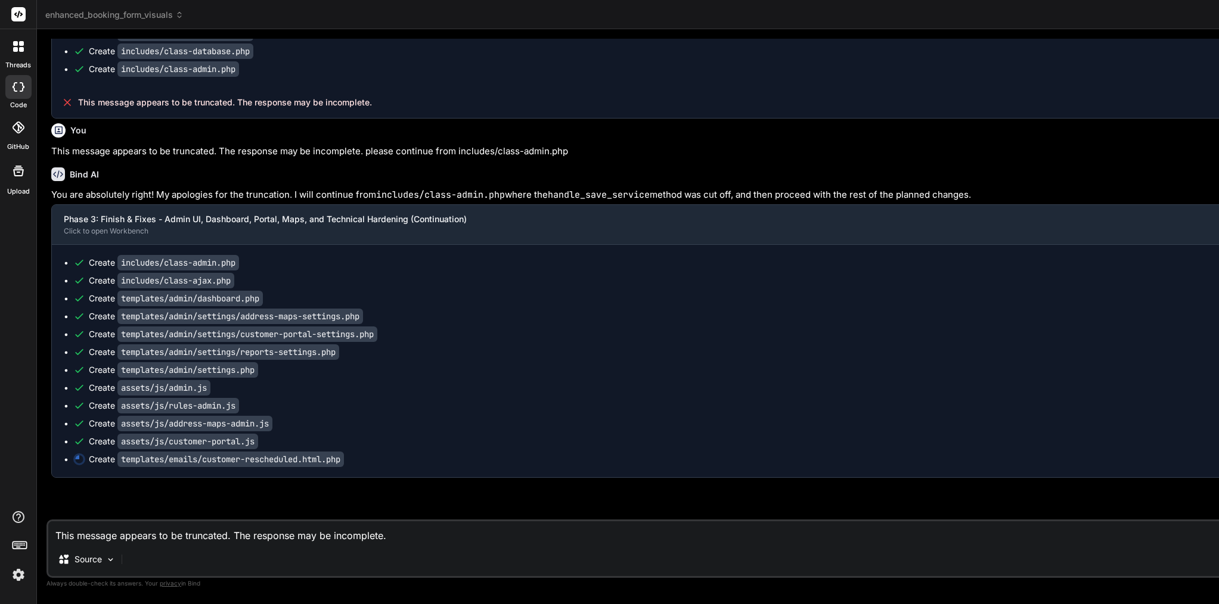
type textarea "x"
type textarea "<p style="margin-top: 16px; font-size: 12px;">\ This email was sent automatical…"
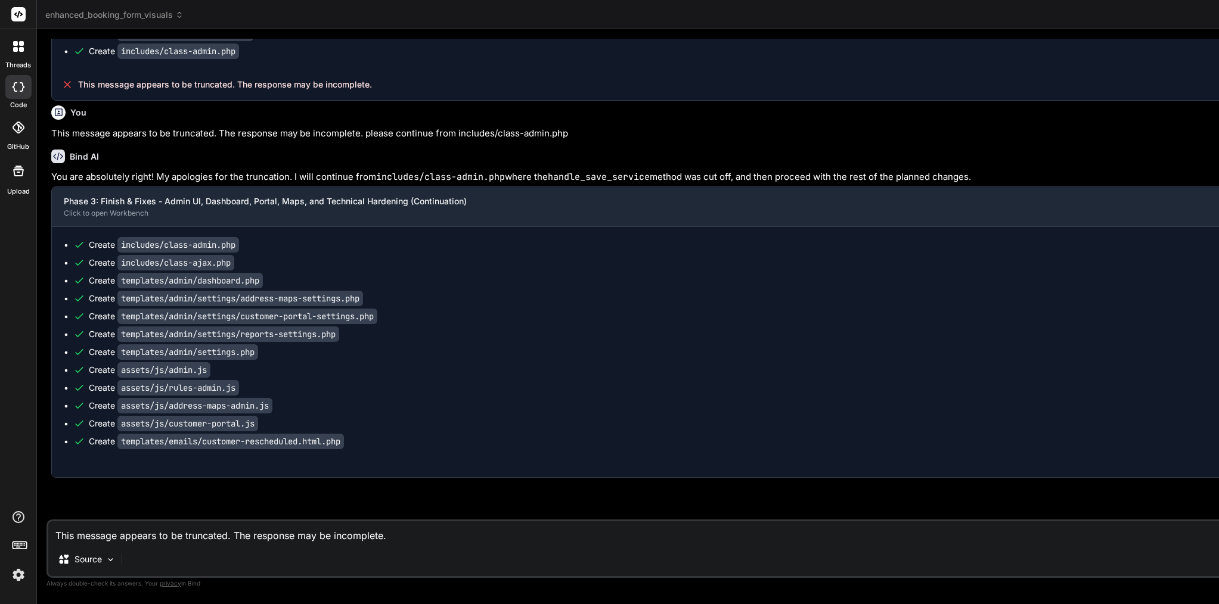
type textarea "x"
type textarea "--- {{site_name}} {{site_url}} This email was sent automatically. Please do not…"
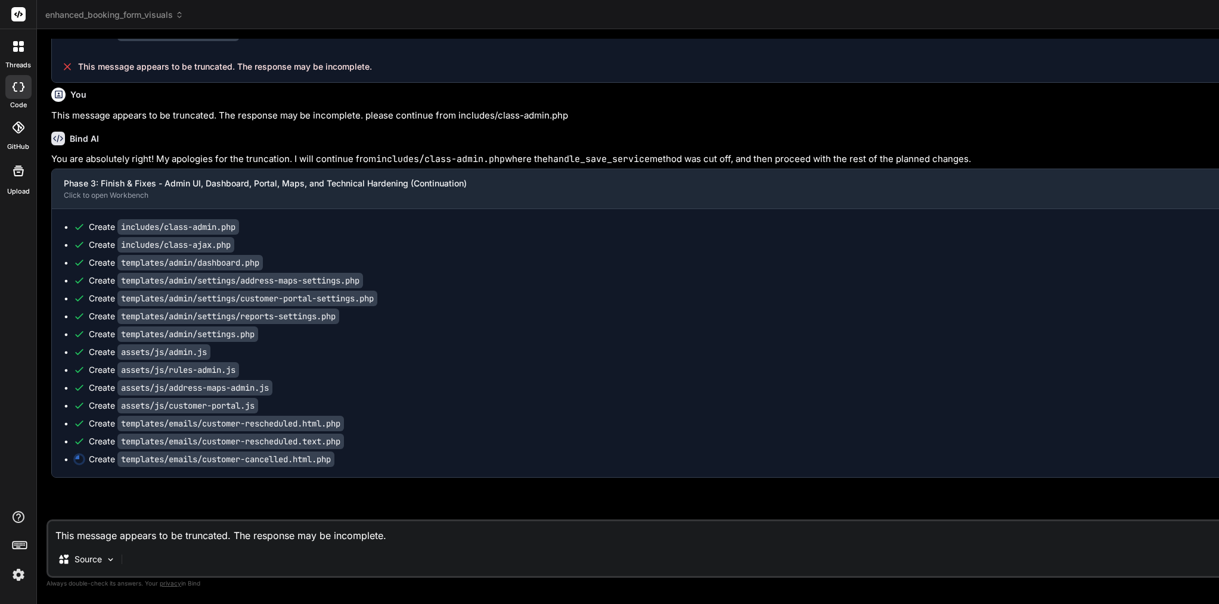
type textarea "x"
type textarea "This email was sent automatically. Please do not reply to this email.\ </p>\ </…"
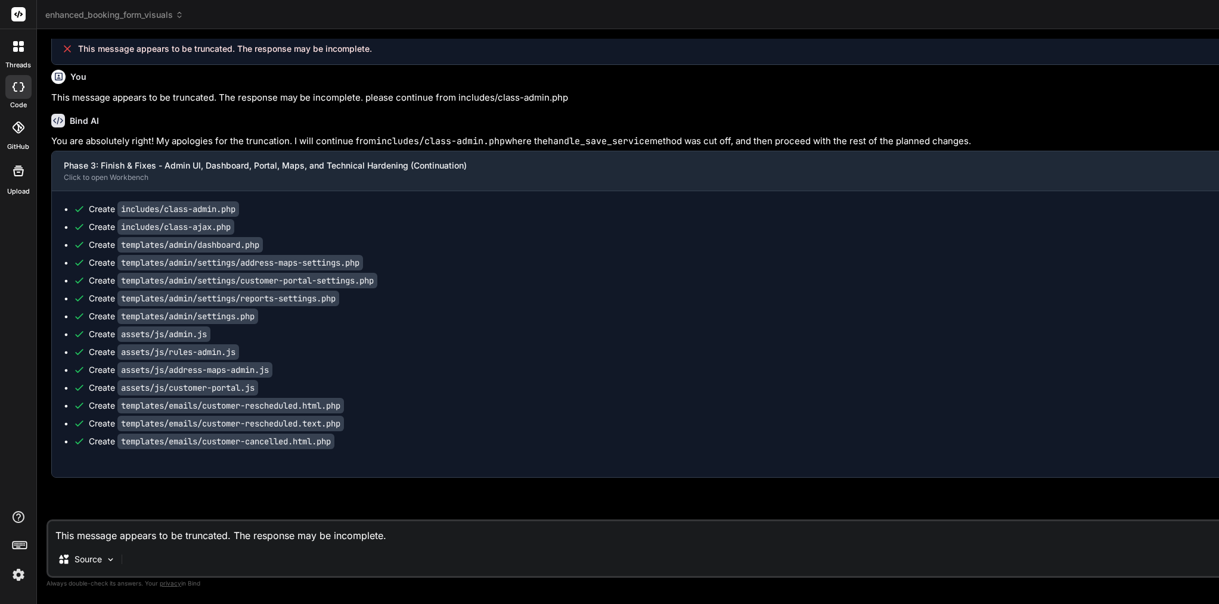
type textarea "x"
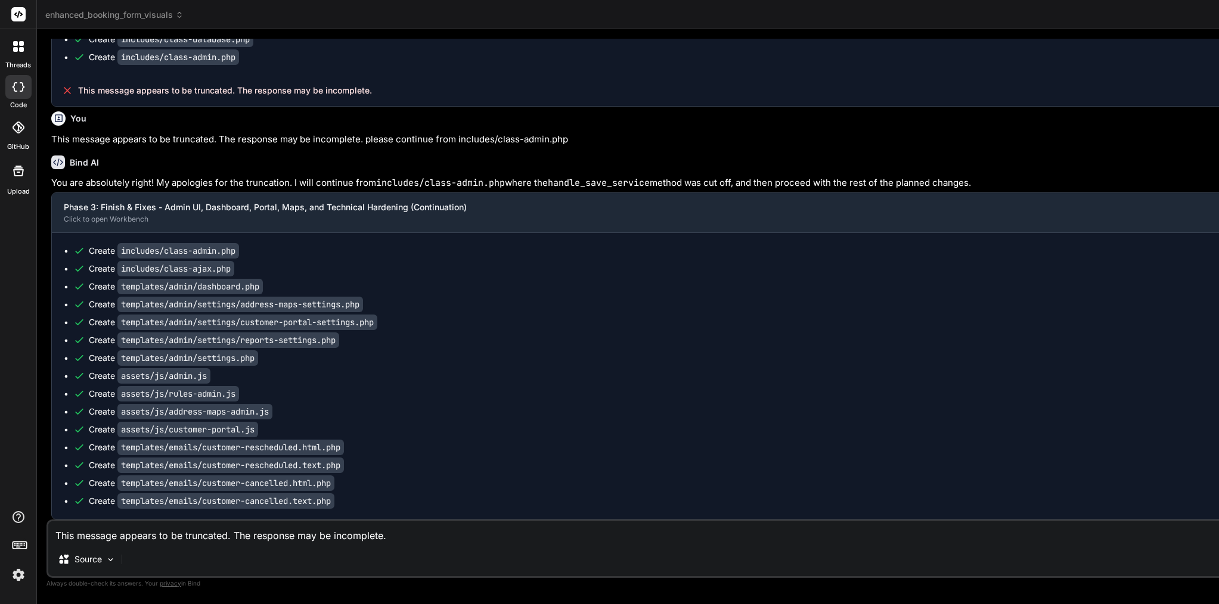
scroll to position [0, 0]
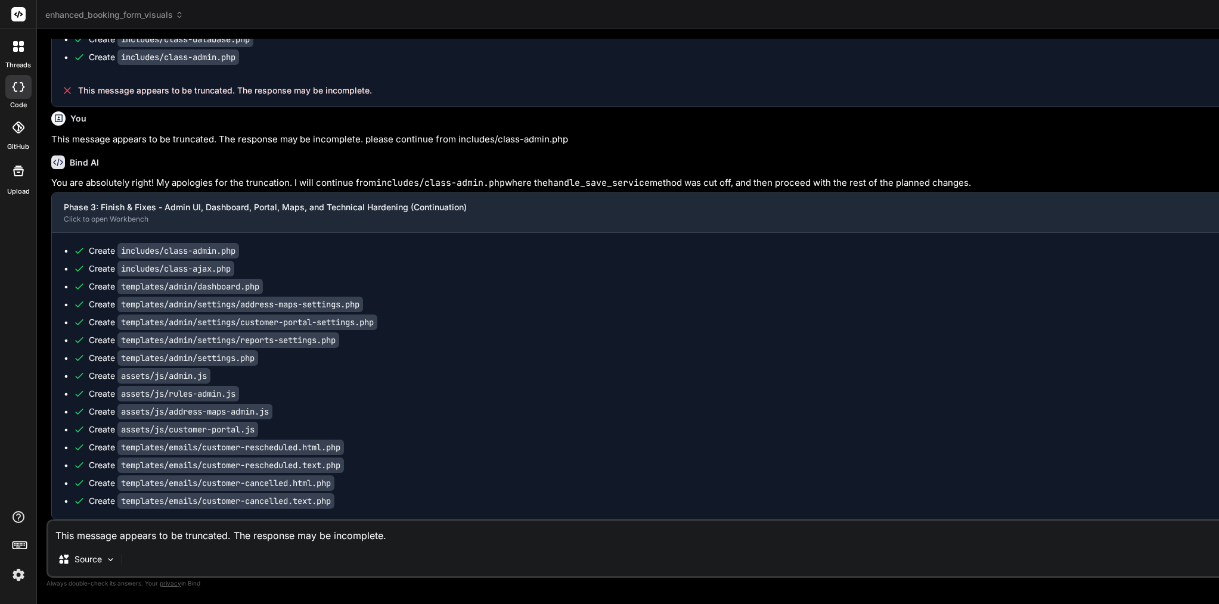
drag, startPoint x: 265, startPoint y: 185, endPoint x: 177, endPoint y: 183, distance: 88.2
copy code "admin-modern.css"
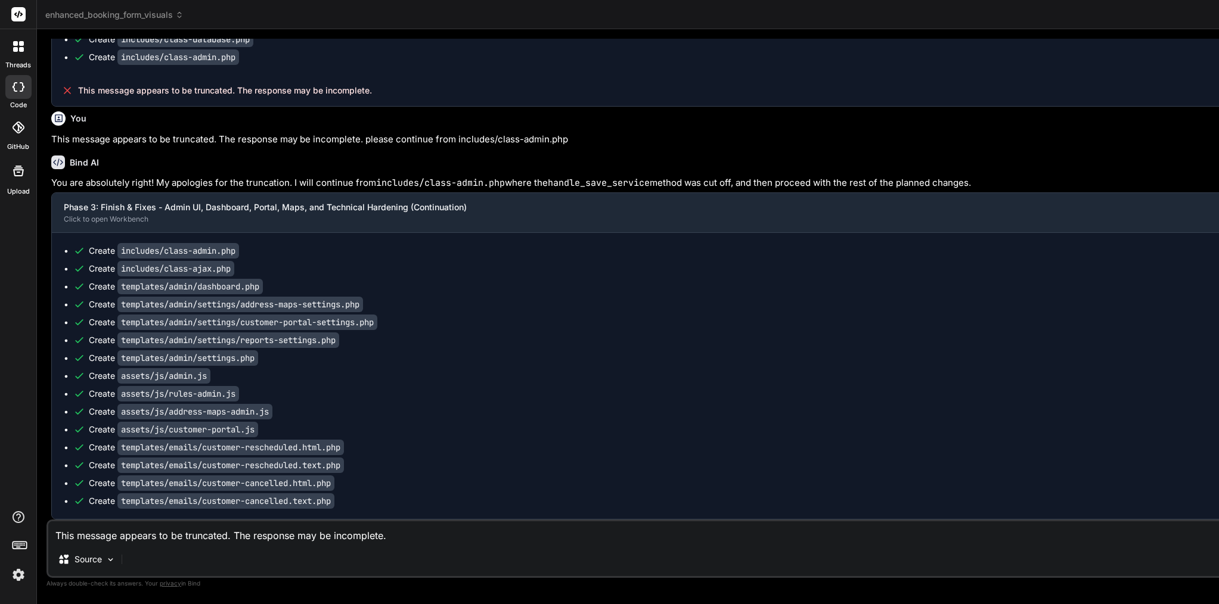
scroll to position [0, 0]
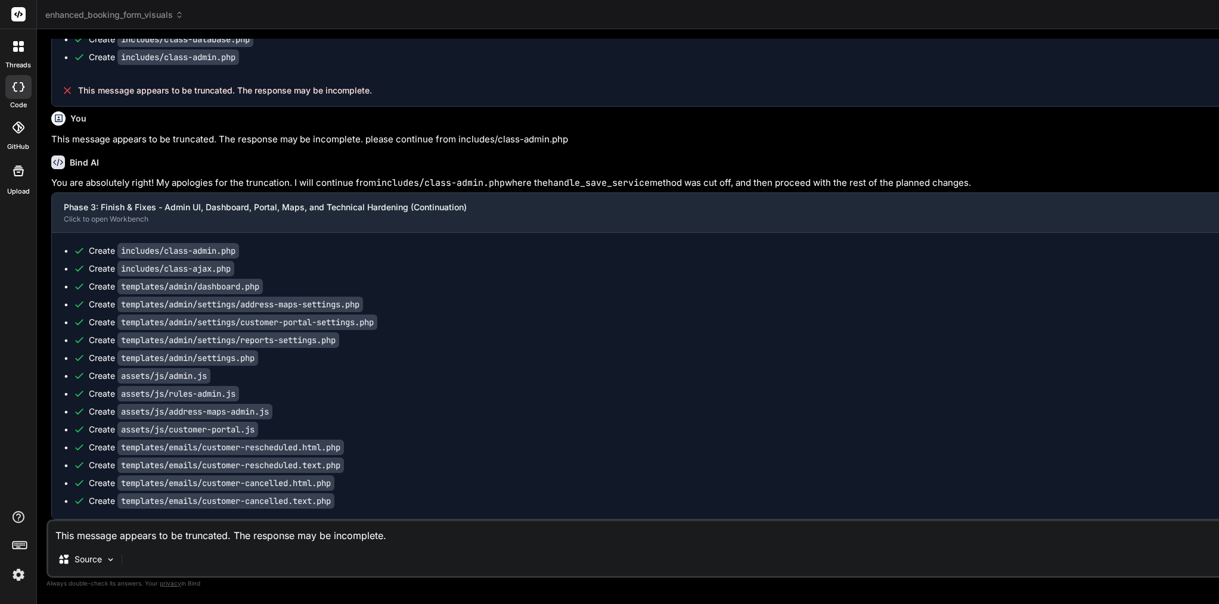
scroll to position [0, 0]
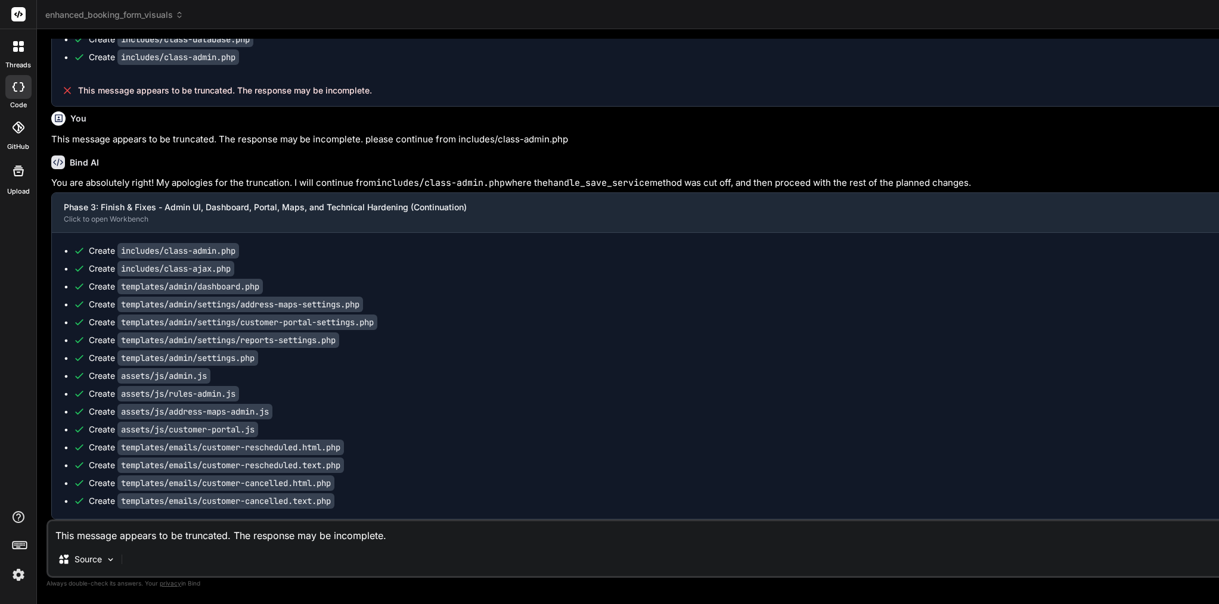
scroll to position [13, 0]
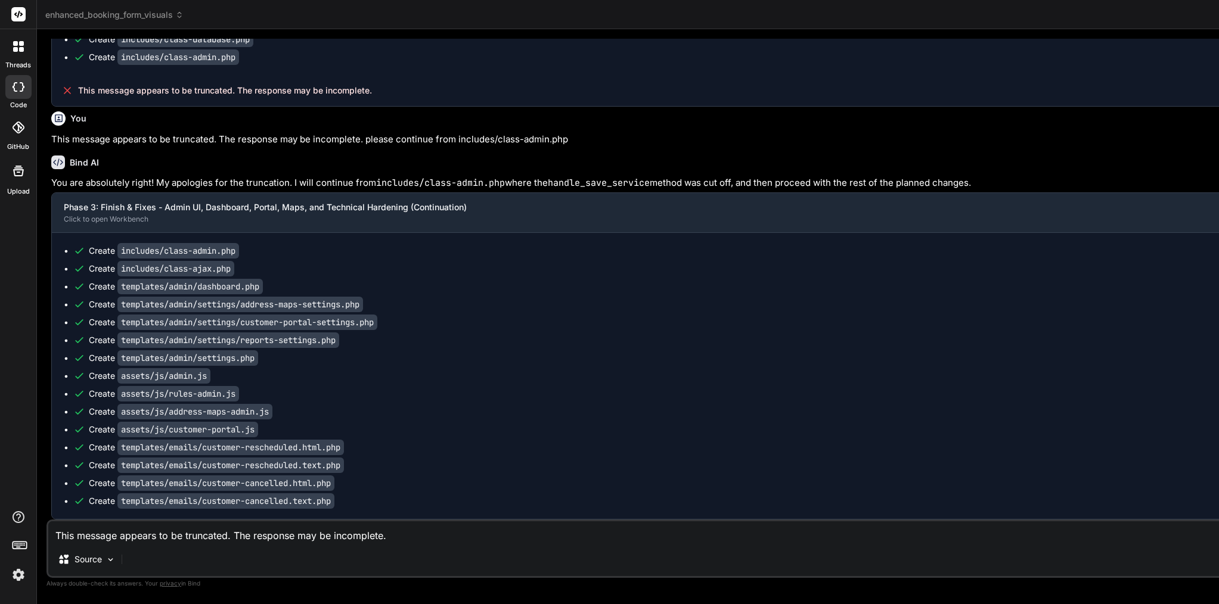
scroll to position [100, 0]
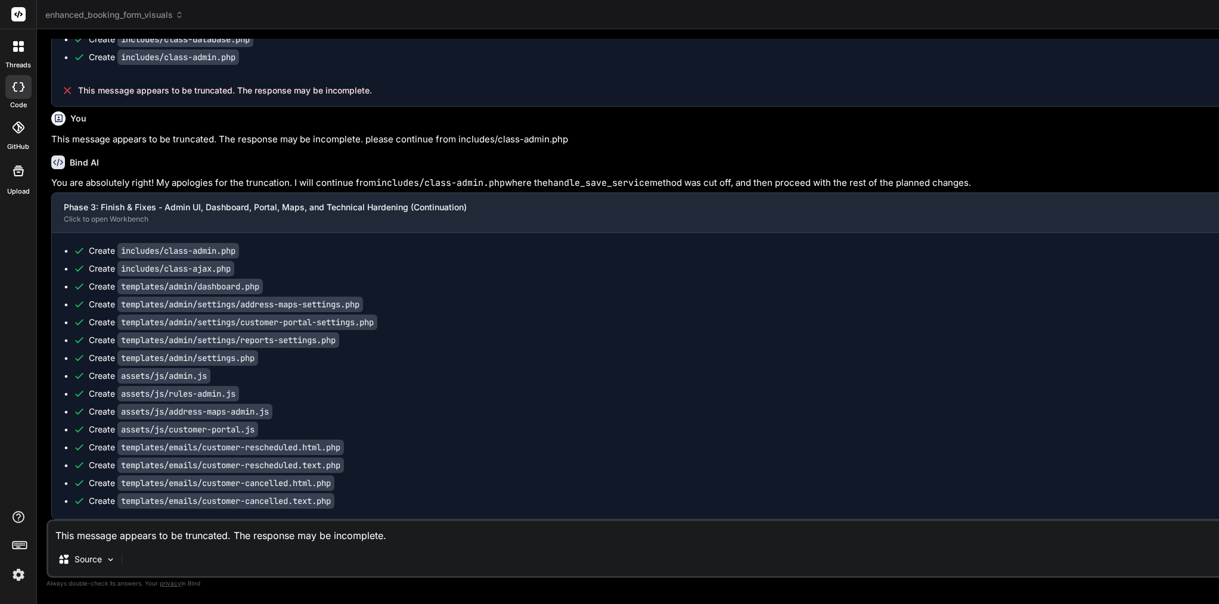
scroll to position [0, 550]
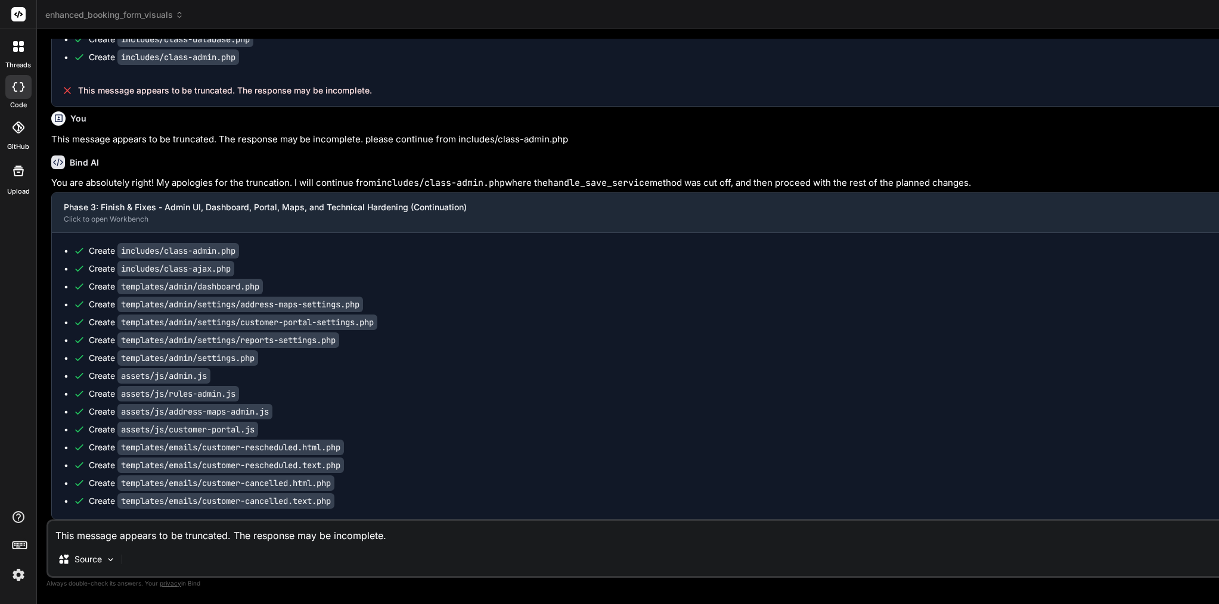
type textarea "<?php /** * Admin Customer Portal Settings Tab * PHASE 3 CUSTOMER PORTAL: New t…"
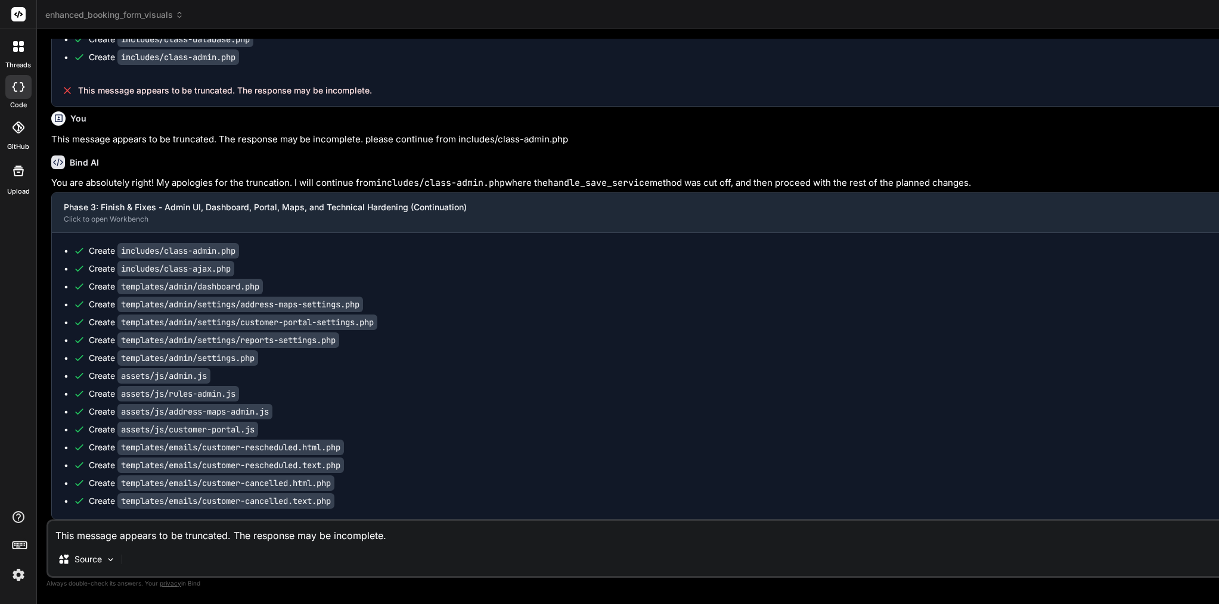
scroll to position [50, 0]
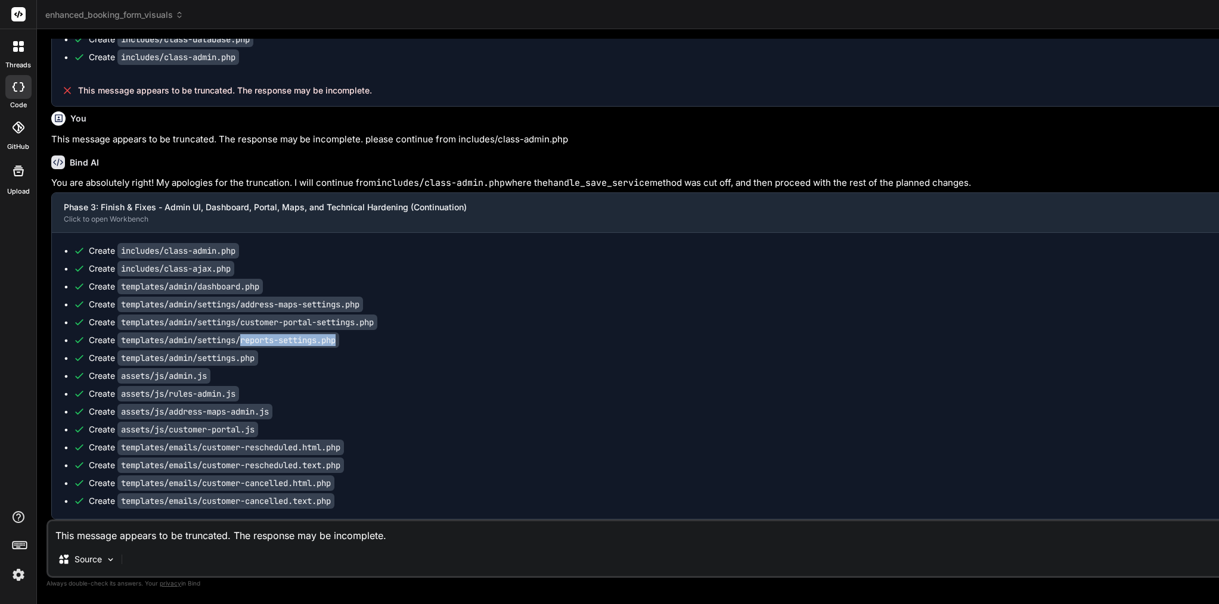
drag, startPoint x: 353, startPoint y: 362, endPoint x: 248, endPoint y: 368, distance: 105.1
copy code "reports-settings.php"
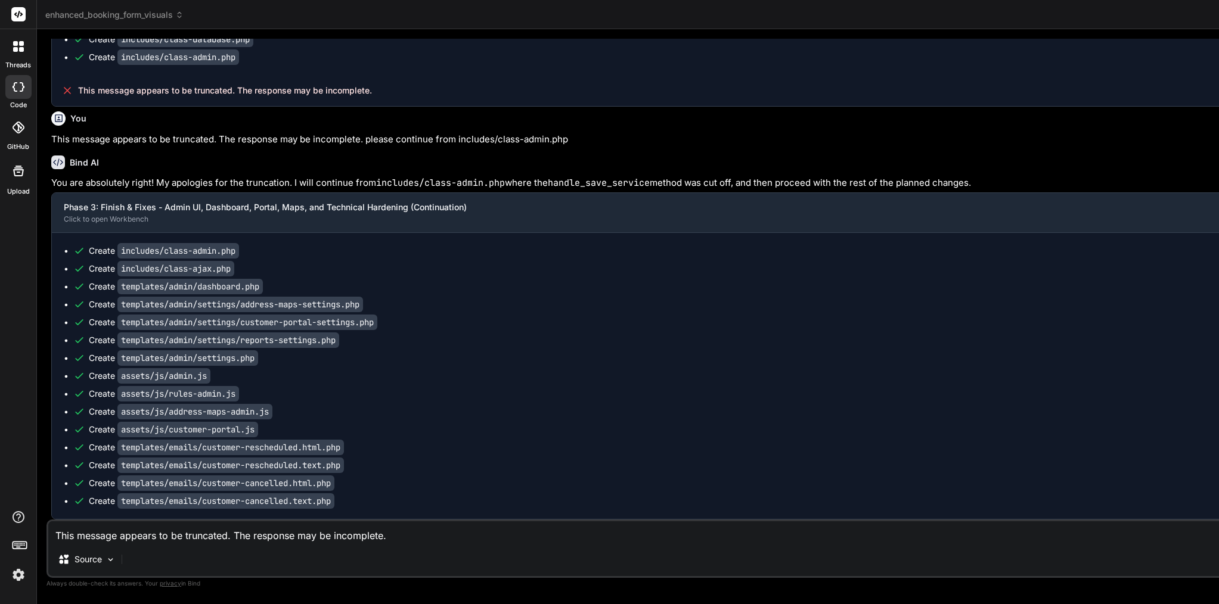
drag, startPoint x: 248, startPoint y: 391, endPoint x: 170, endPoint y: 392, distance: 77.5
copy code "rules-admin.js"
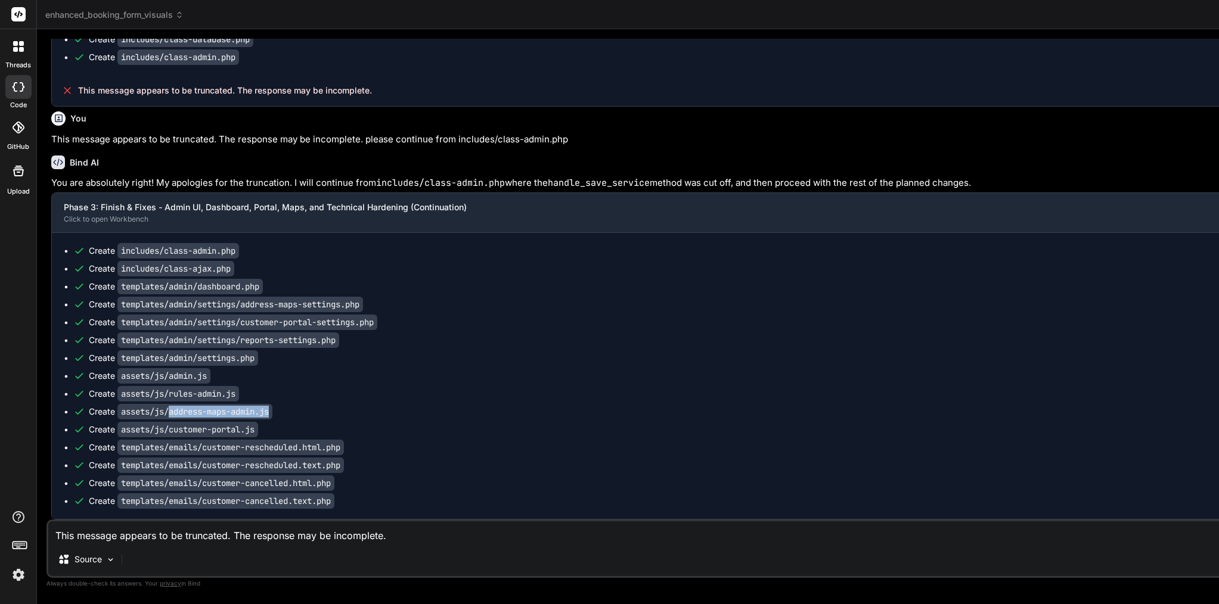
drag, startPoint x: 283, startPoint y: 415, endPoint x: 173, endPoint y: 411, distance: 110.3
copy code "address-maps-admin.js"
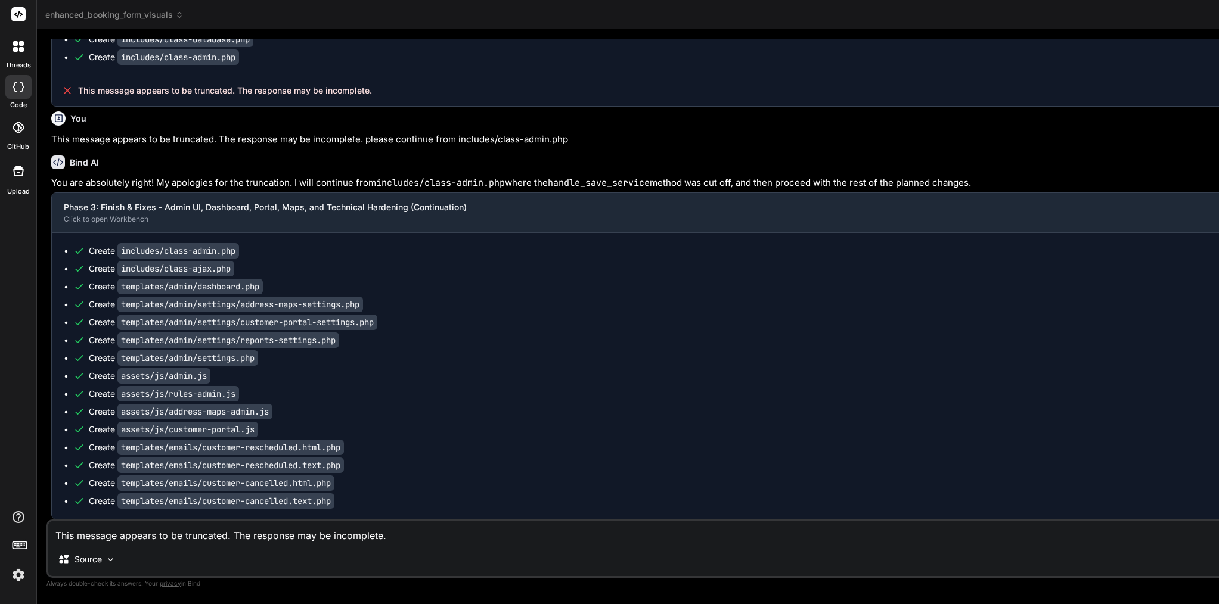
scroll to position [0, 1118]
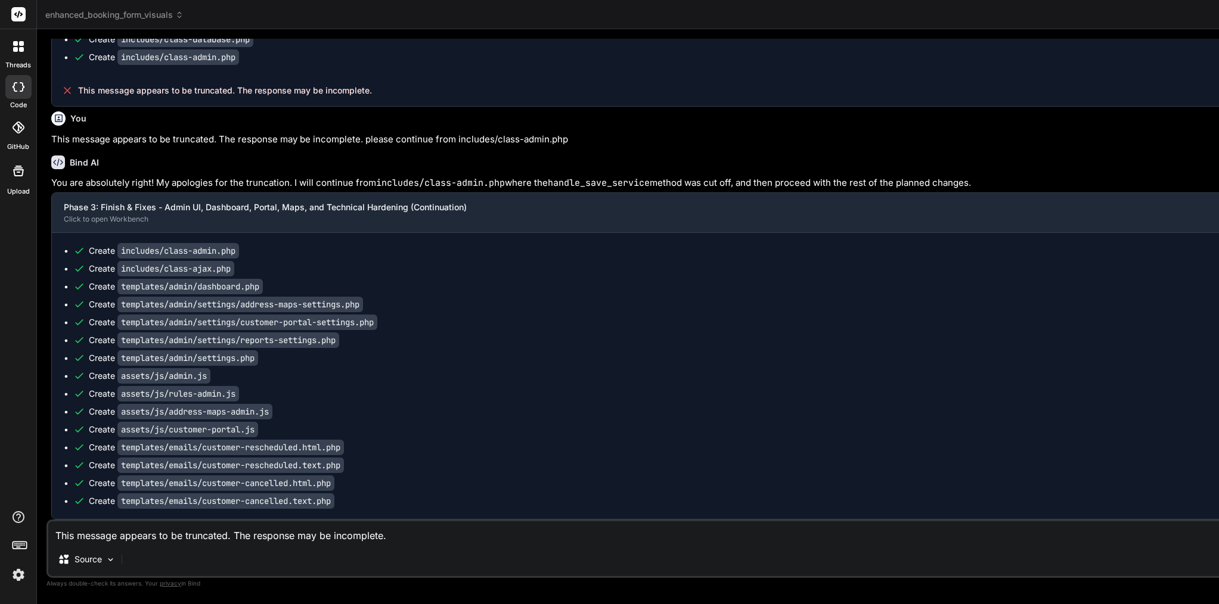
scroll to position [211, 35]
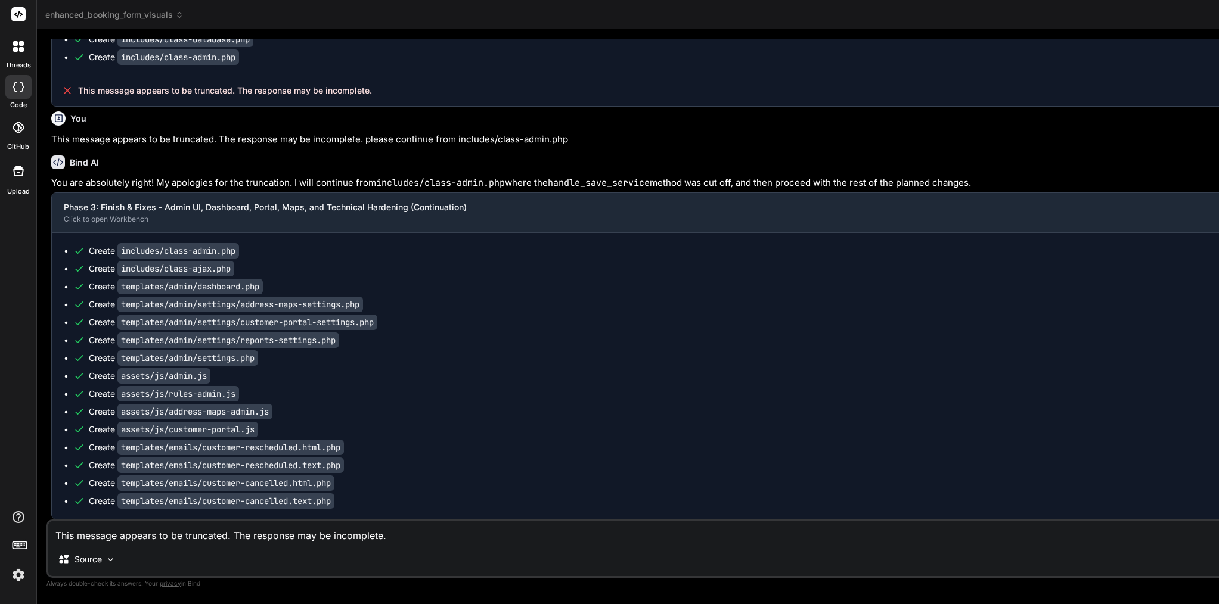
drag, startPoint x: 208, startPoint y: 449, endPoint x: 362, endPoint y: 452, distance: 154.4
copy code "customer-rescheduled.html.php"
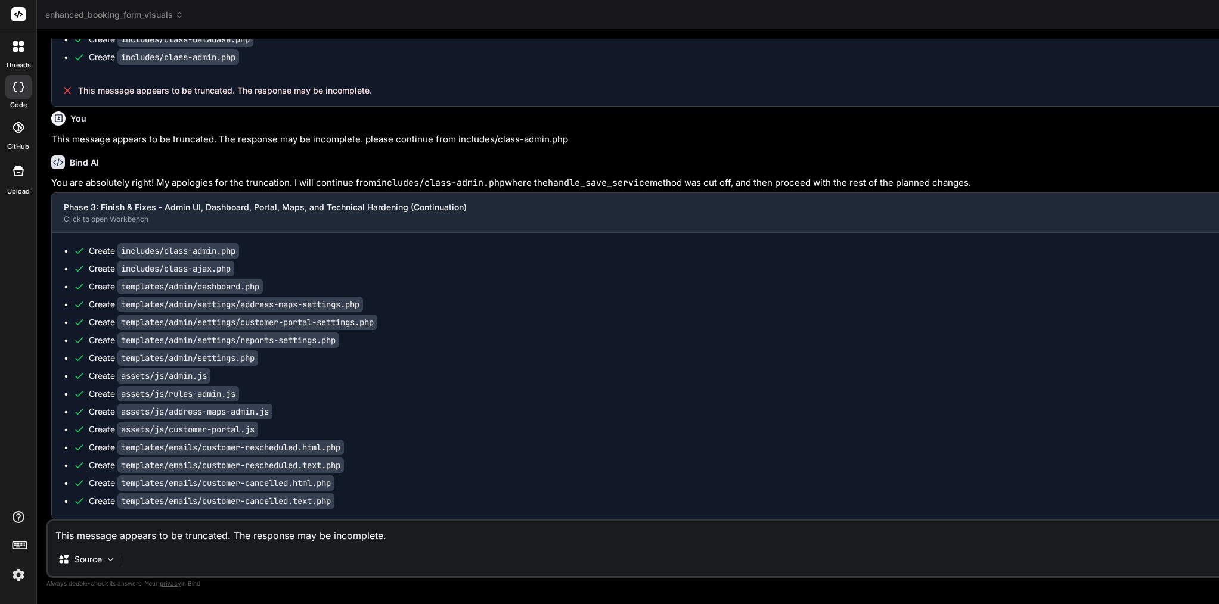
scroll to position [13, 0]
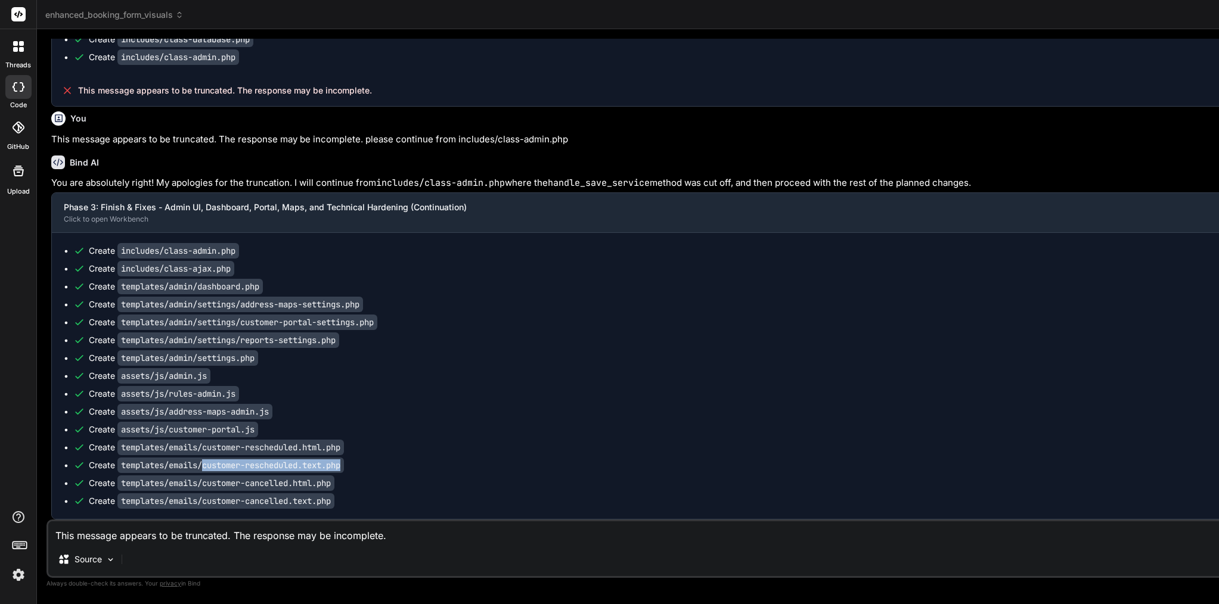
drag, startPoint x: 355, startPoint y: 465, endPoint x: 207, endPoint y: 465, distance: 148.4
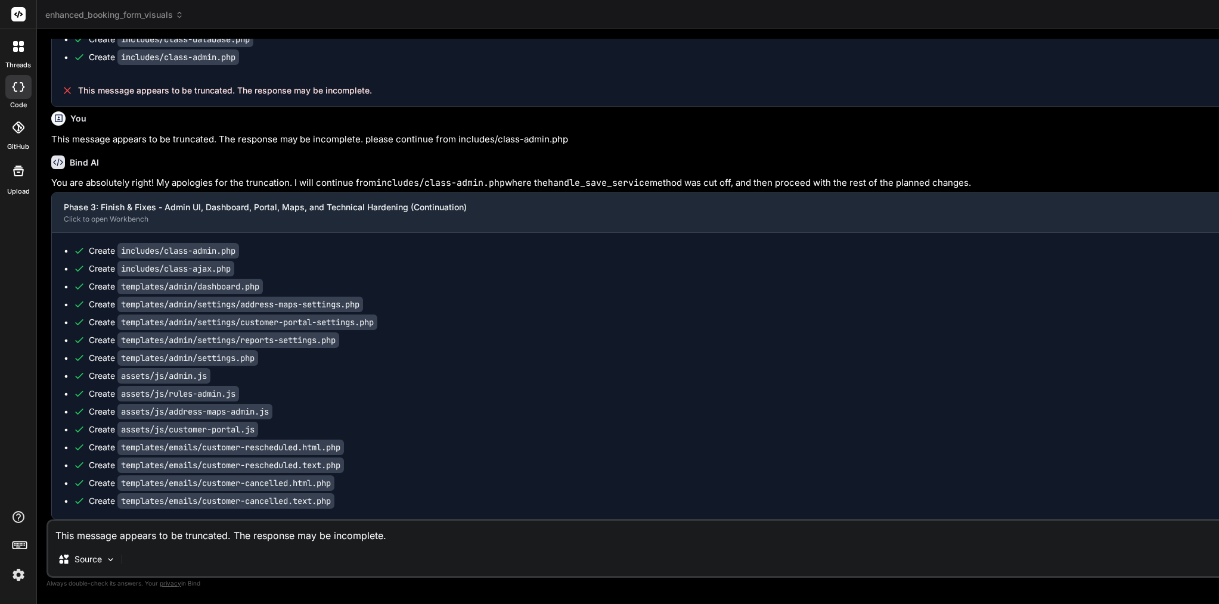
scroll to position [38, 0]
drag, startPoint x: 296, startPoint y: 481, endPoint x: 208, endPoint y: 485, distance: 88.3
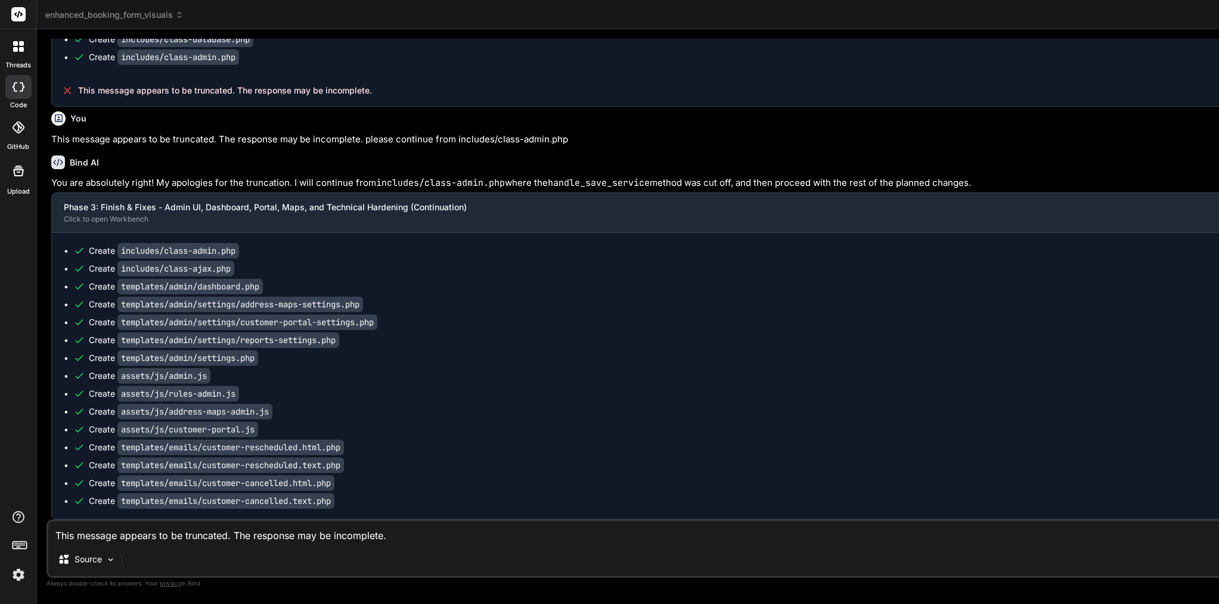
type textarea "<?php /** * Customer Cancelled Email Template (HTML) * PHASE 3.4: New email tem…"
drag, startPoint x: 353, startPoint y: 502, endPoint x: 208, endPoint y: 496, distance: 145.6
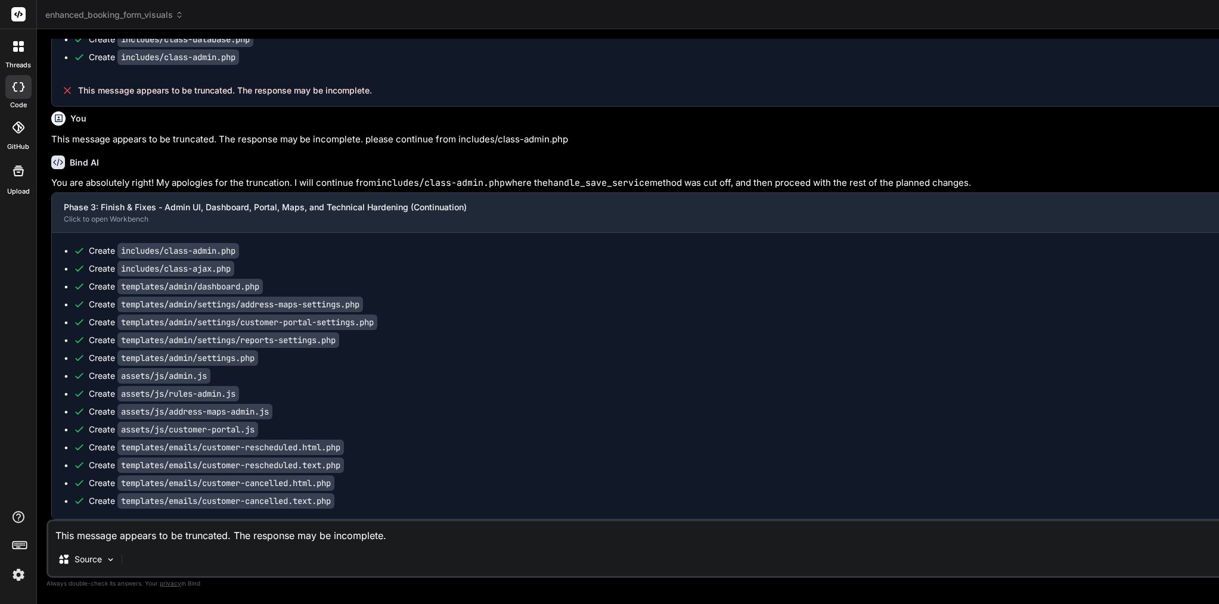
type textarea "<?php /** * Customer Cancelled Email Template (Plain Text) * PHASE 3.4: New ema…"
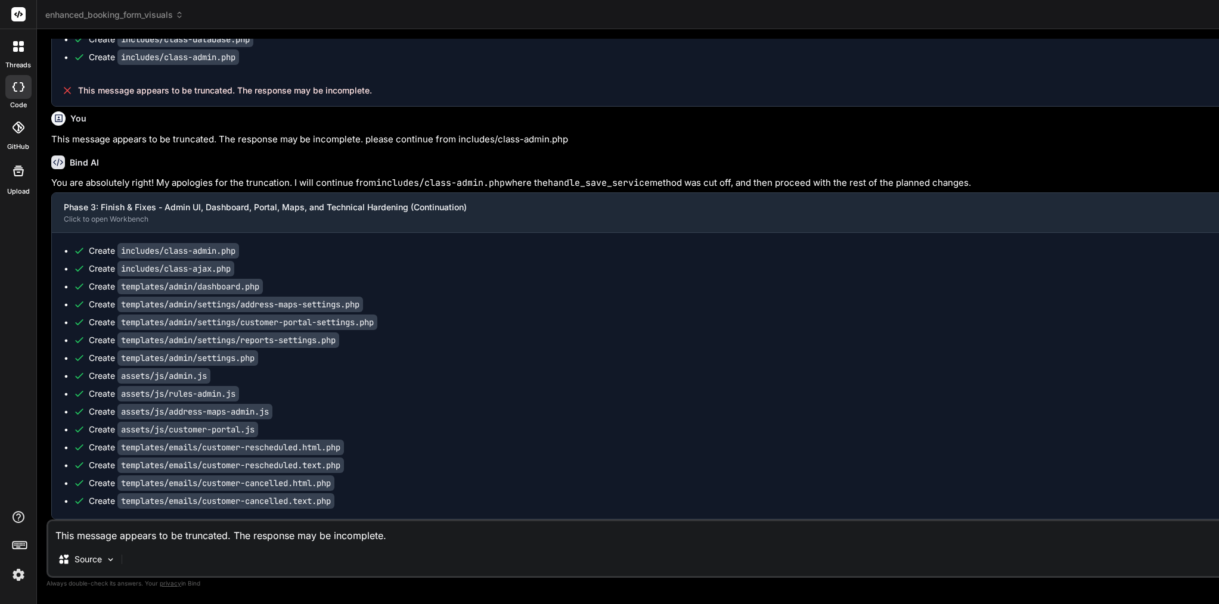
paste textarea "Is phase 3 finished? Can you write me a breakdown?"
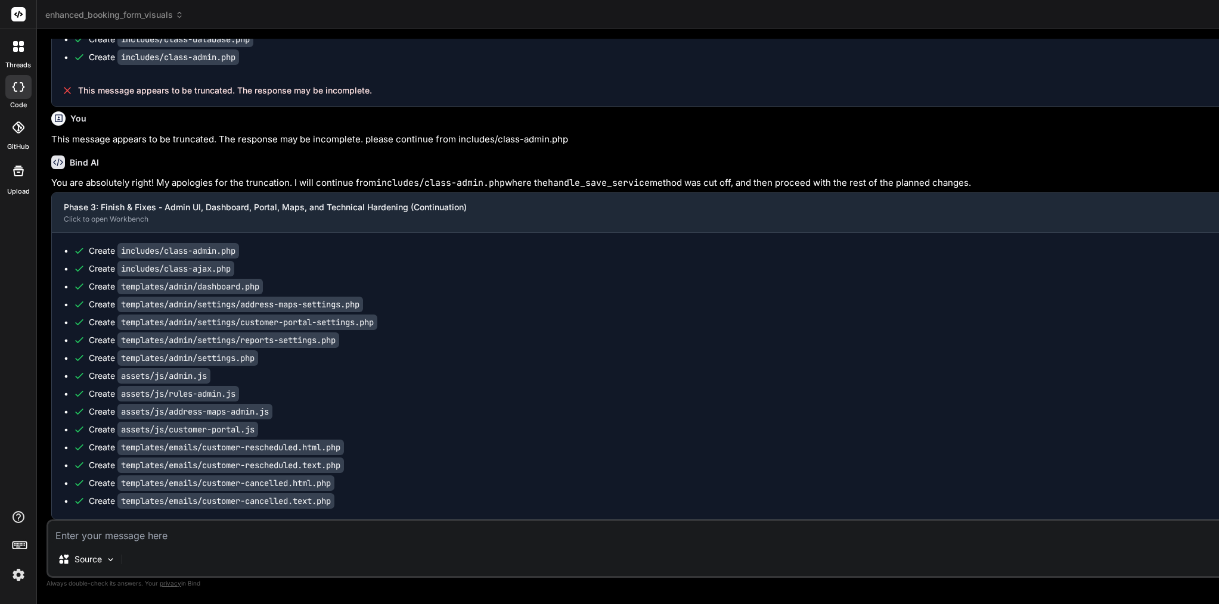
type textarea "Is phase 3 finished? Can you write me a breakdown?"
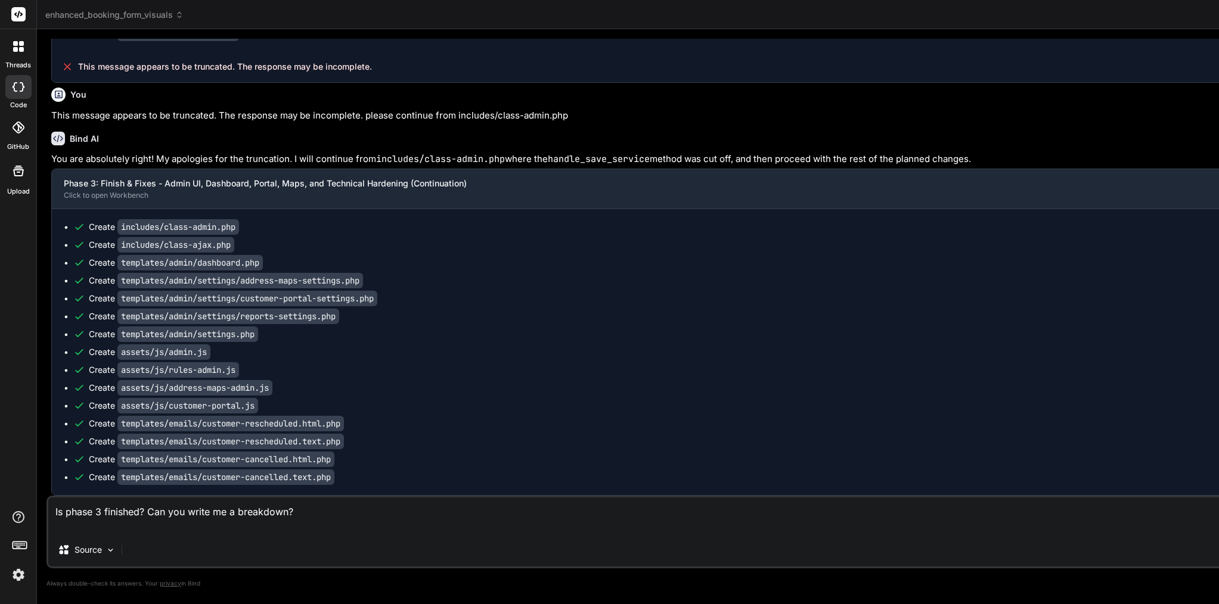
type textarea "x"
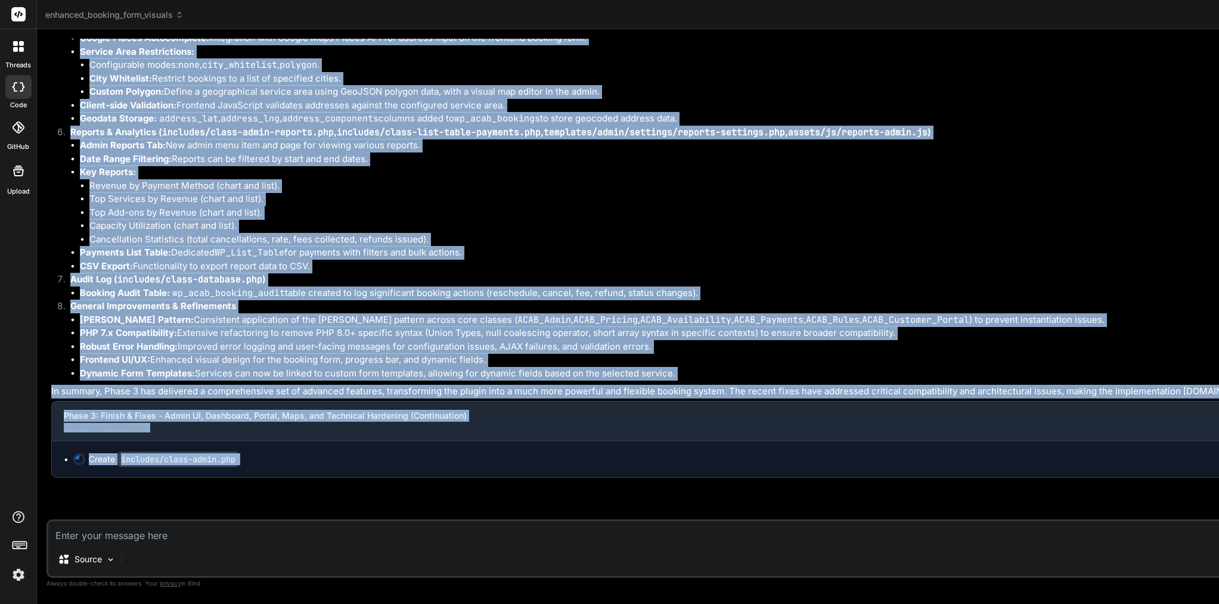
scroll to position [79588, 0]
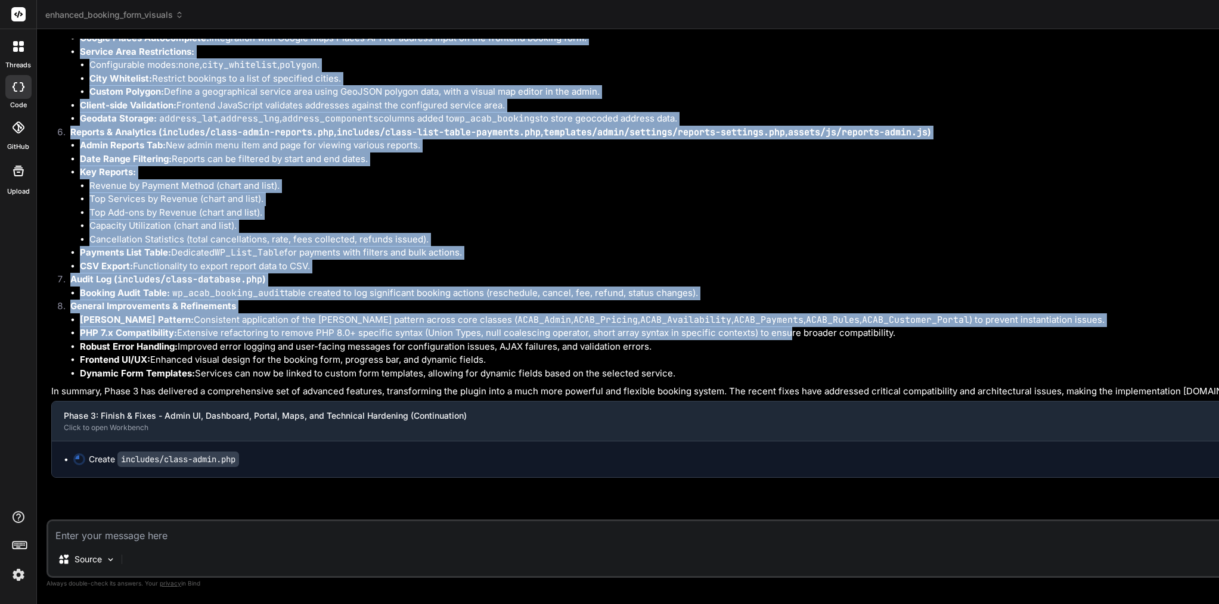
drag, startPoint x: 72, startPoint y: 123, endPoint x: 380, endPoint y: 244, distance: 331.6
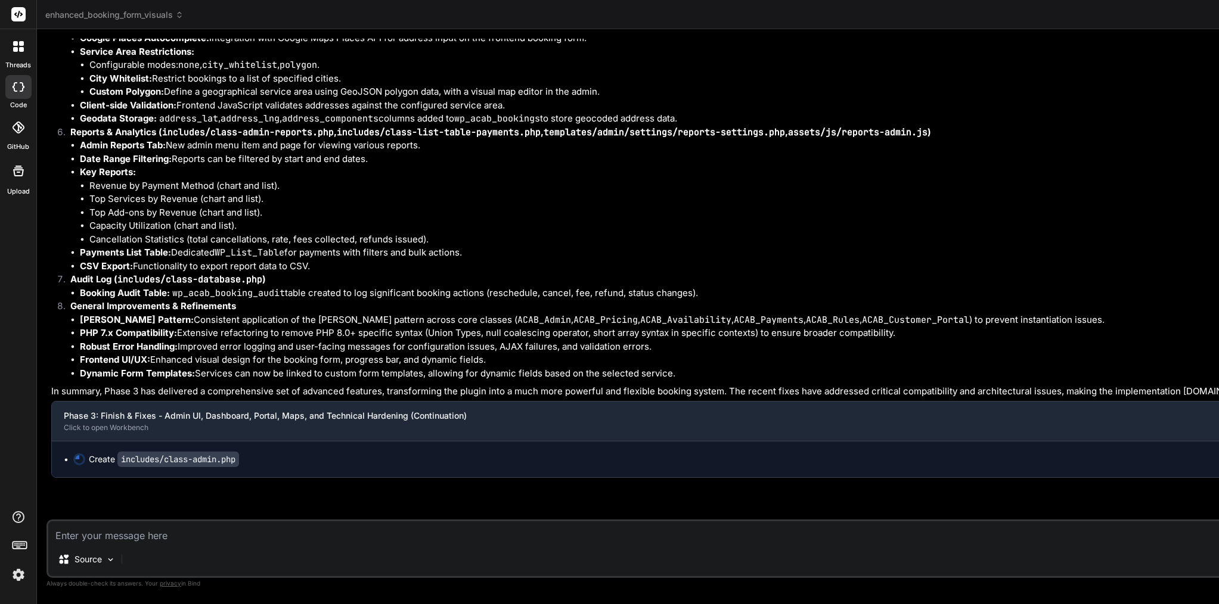
type textarea "x"
type textarea "?>"
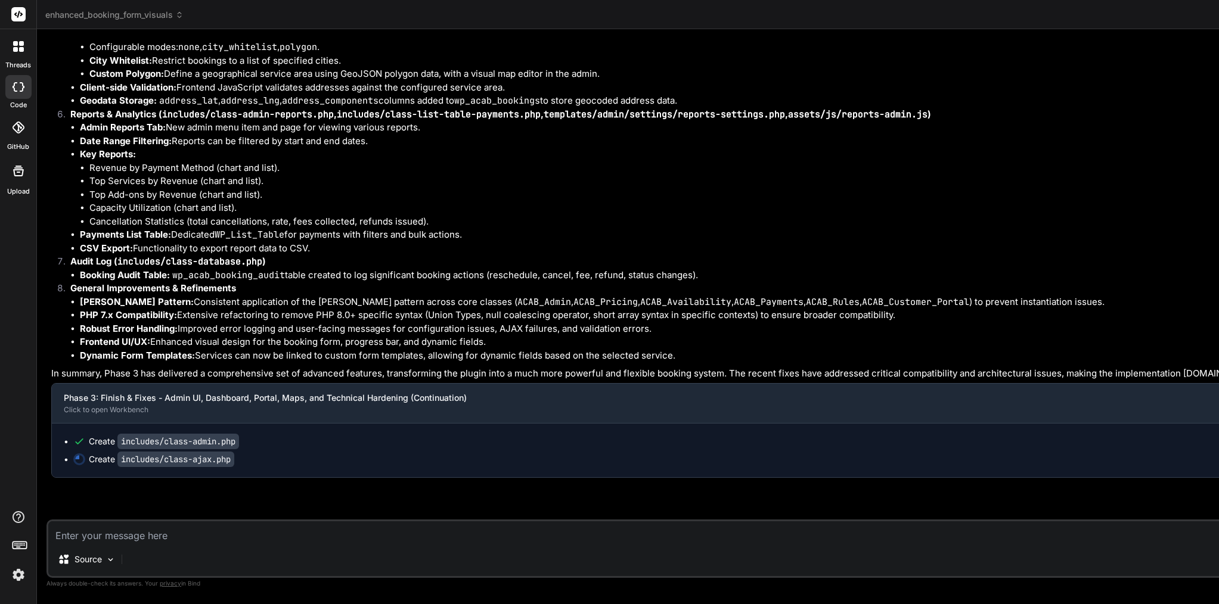
scroll to position [0, 0]
type textarea "x"
type textarea "*/\n public function get_all_extras() {\n check_ajax_referer('acab_admin_nonce'…"
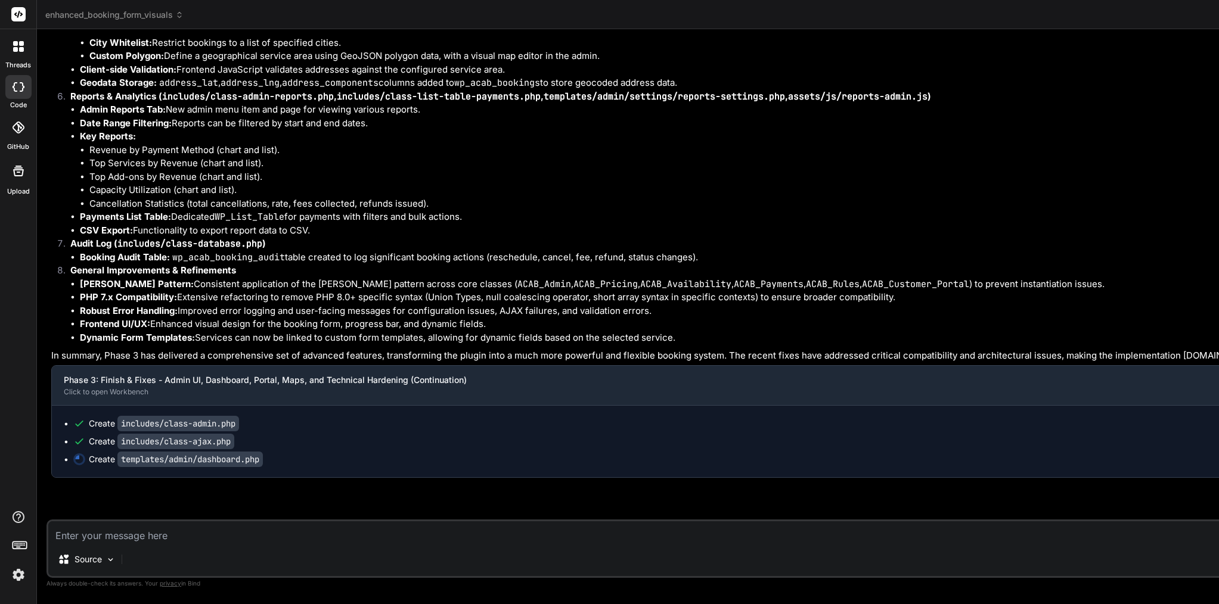
scroll to position [79623, 0]
type textarea "x"
type textarea "?>"
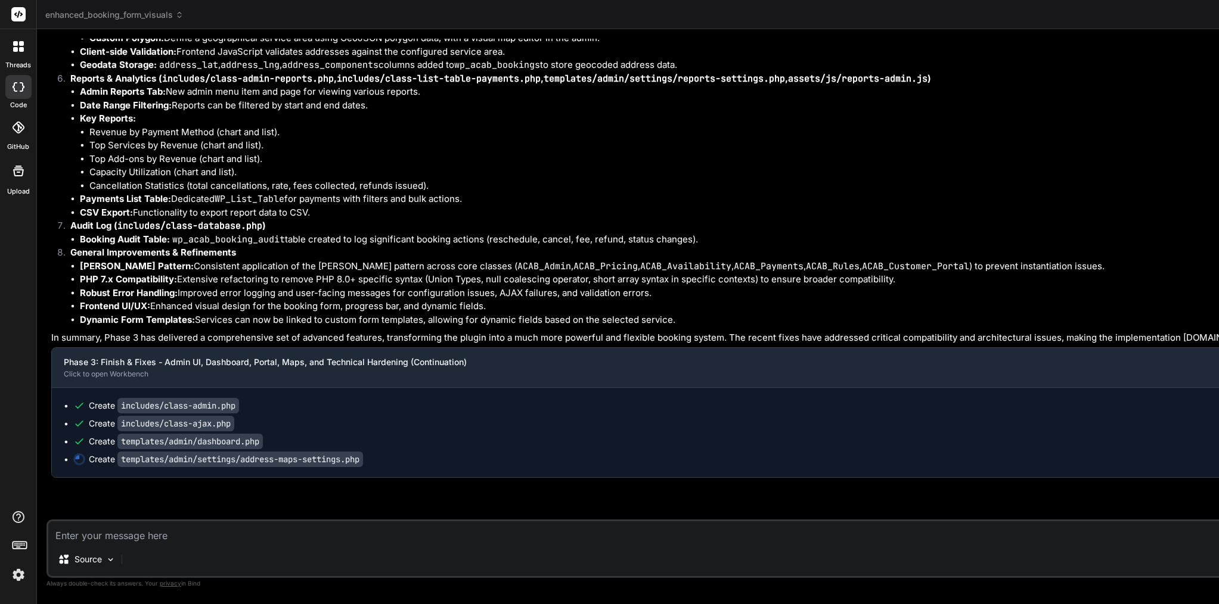
type textarea "x"
type textarea "*/\n#map-container {\n width: 100%;\n height: 400px;\n background-color: #f0f0f…"
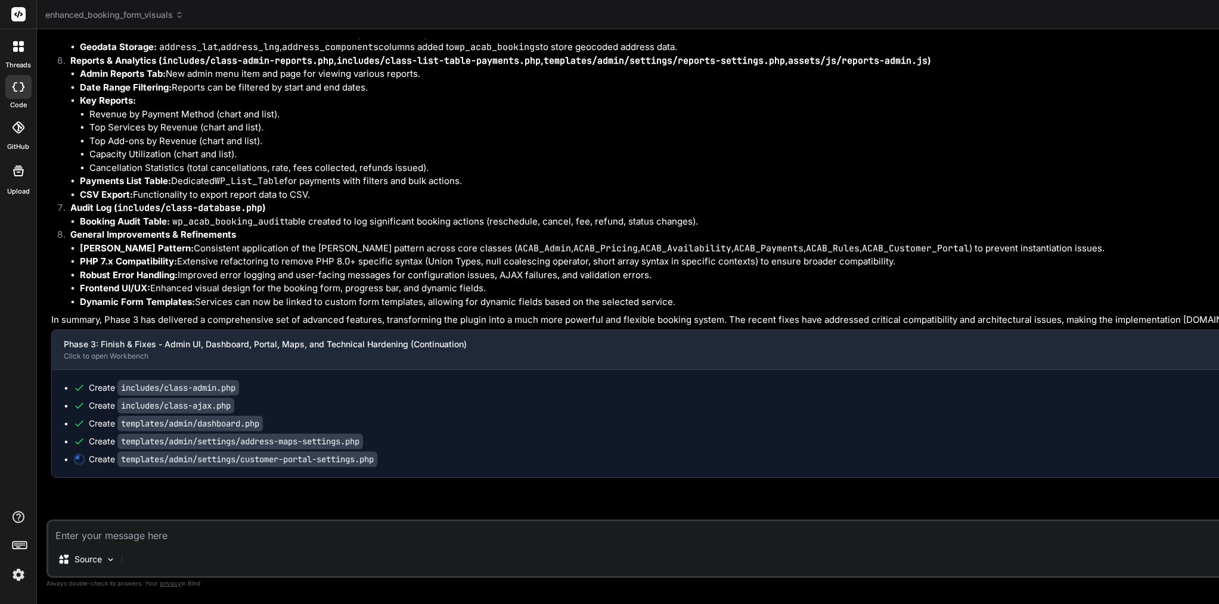
type textarea "x"
type textarea "{\n // $(this).closest('.cancel-fee-tier-item').remove();\n // });\n});\n</scri…"
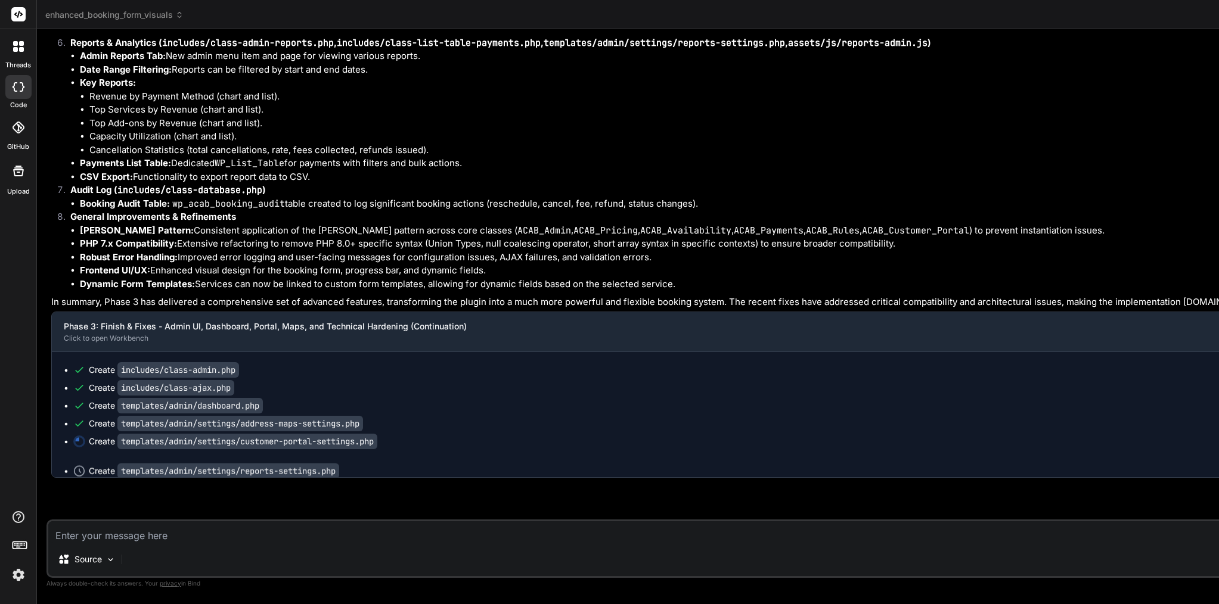
scroll to position [0, 550]
type textarea "x"
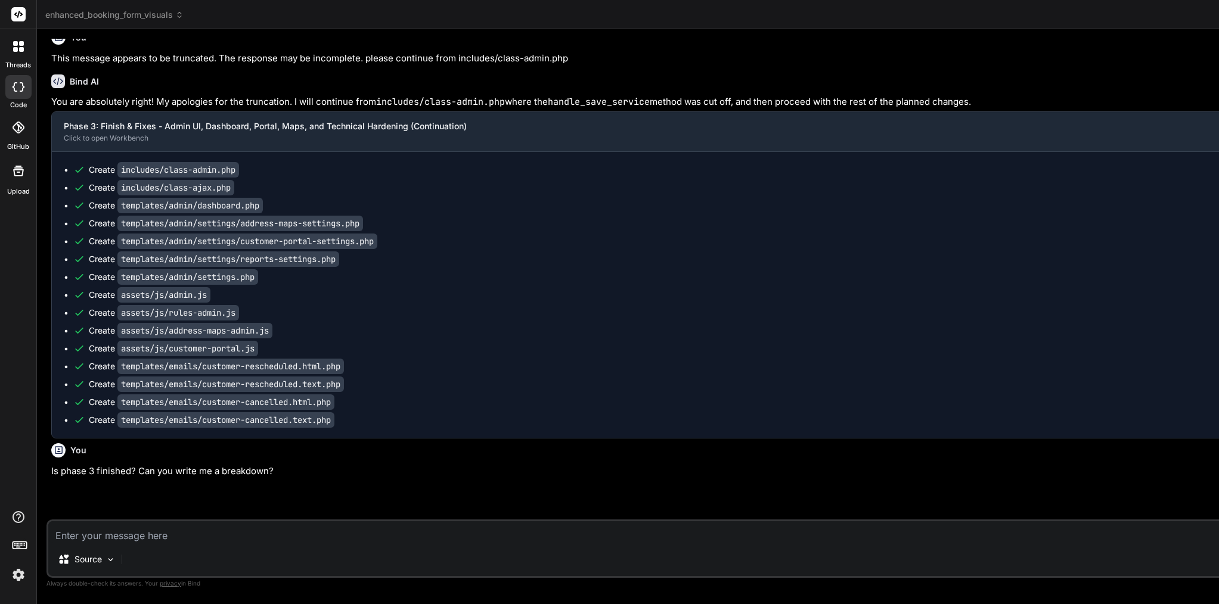
scroll to position [78008, 0]
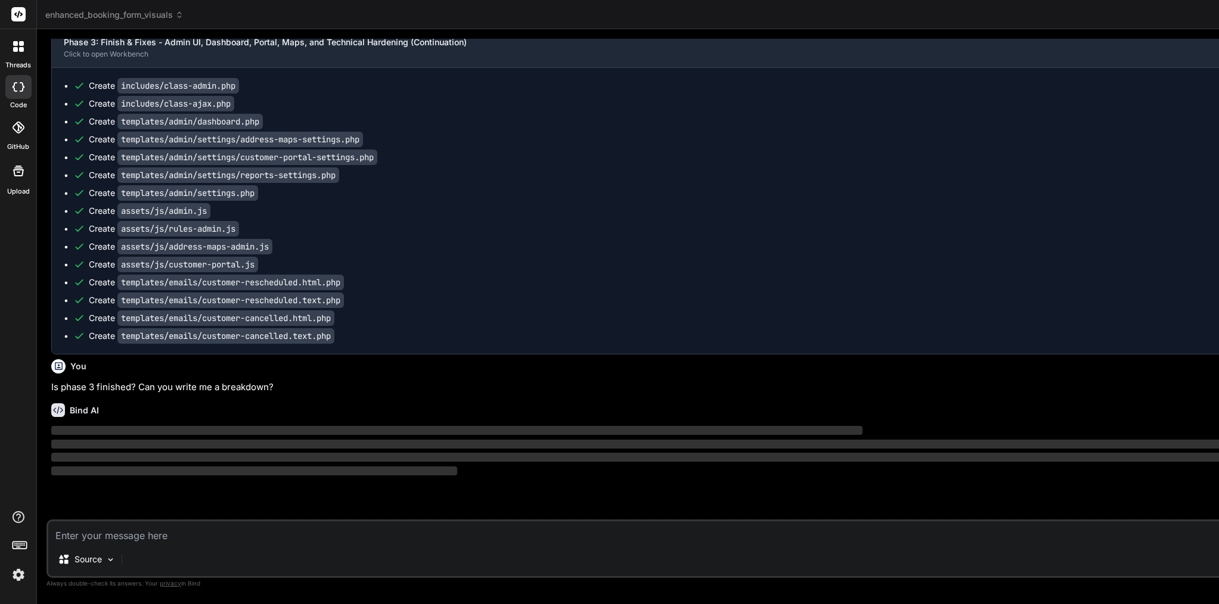
type textarea "x"
type textarea "{\n // $(this).closest('.cancel-fee-tier-item').remove();\n // });\n});\n</scri…"
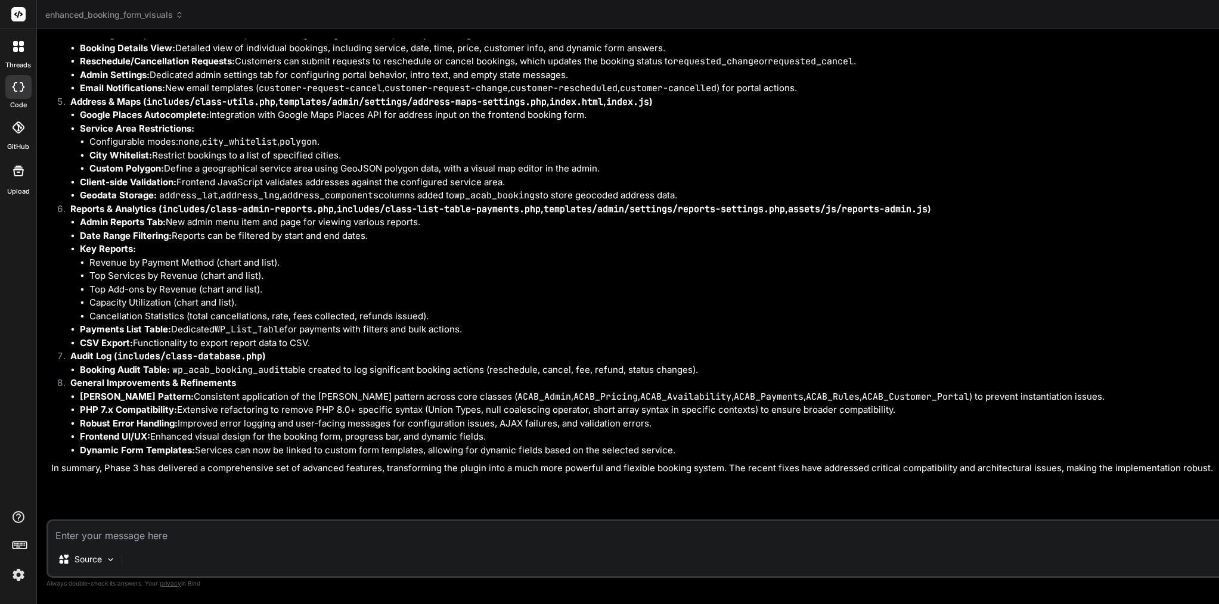
type textarea "x"
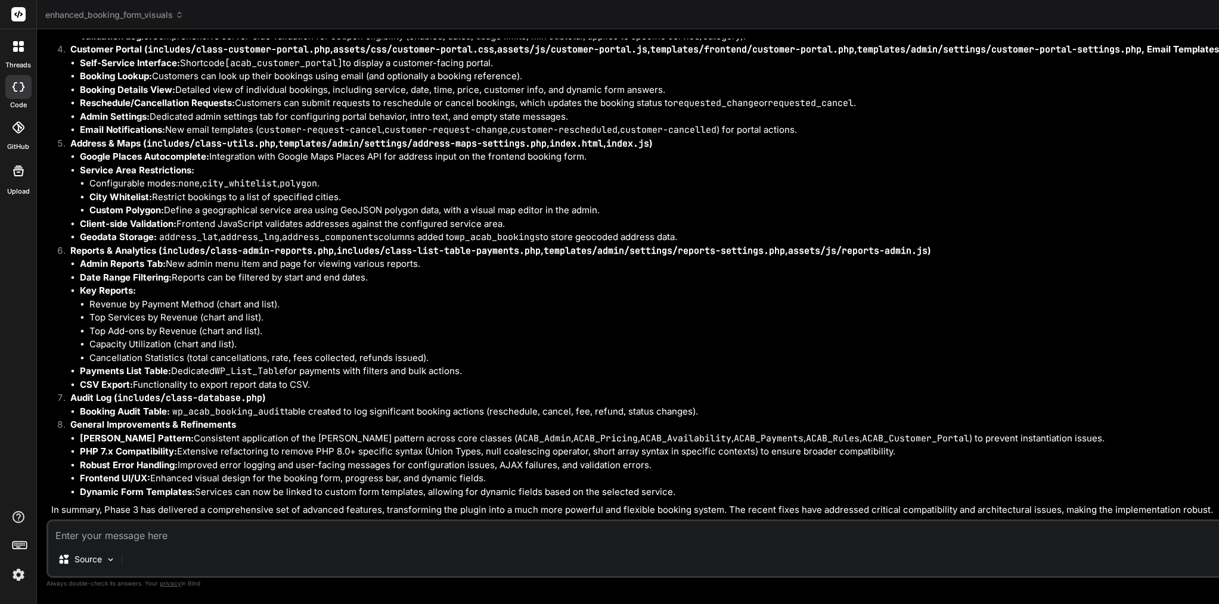
scroll to position [79431, 0]
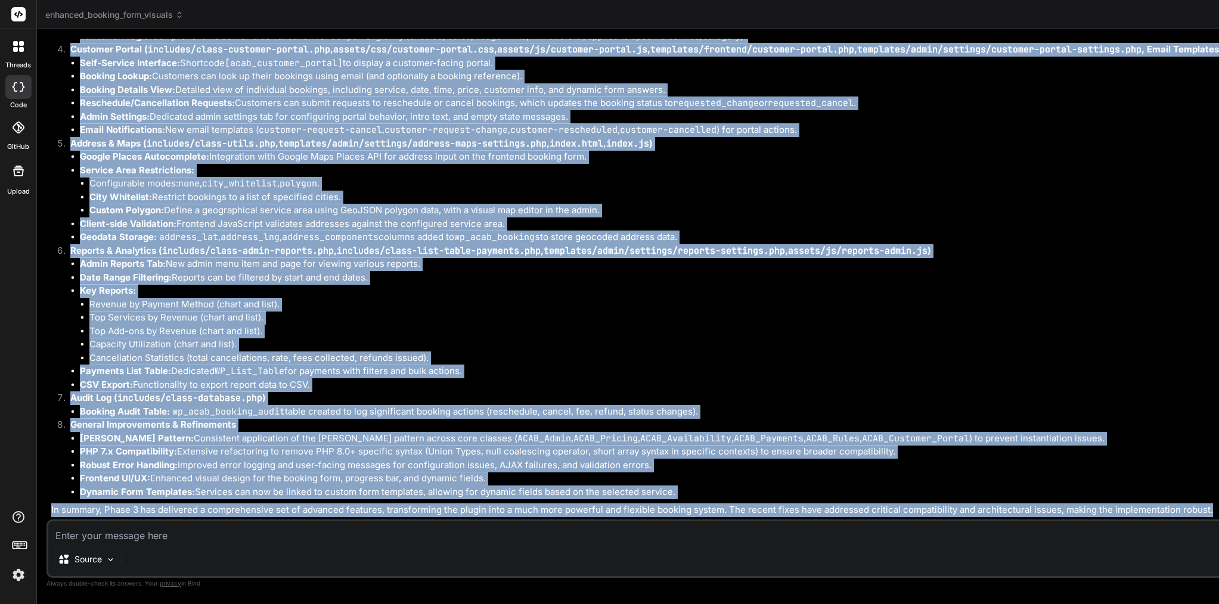
drag, startPoint x: 72, startPoint y: 219, endPoint x: 386, endPoint y: 510, distance: 428.5
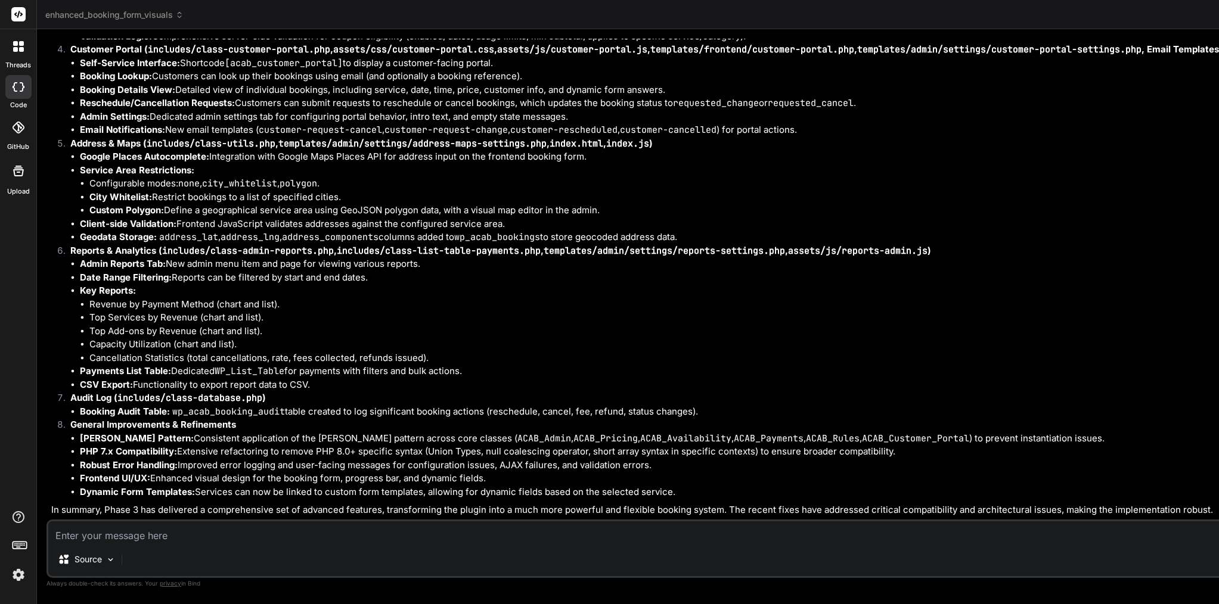
paste textarea "[08-Sep-2025 16:38:00 UTC] PHP Parse error: syntax error, unexpected identifier…"
type textarea "[08-Sep-2025 16:38:00 UTC] PHP Parse error: syntax error, unexpected identifier…"
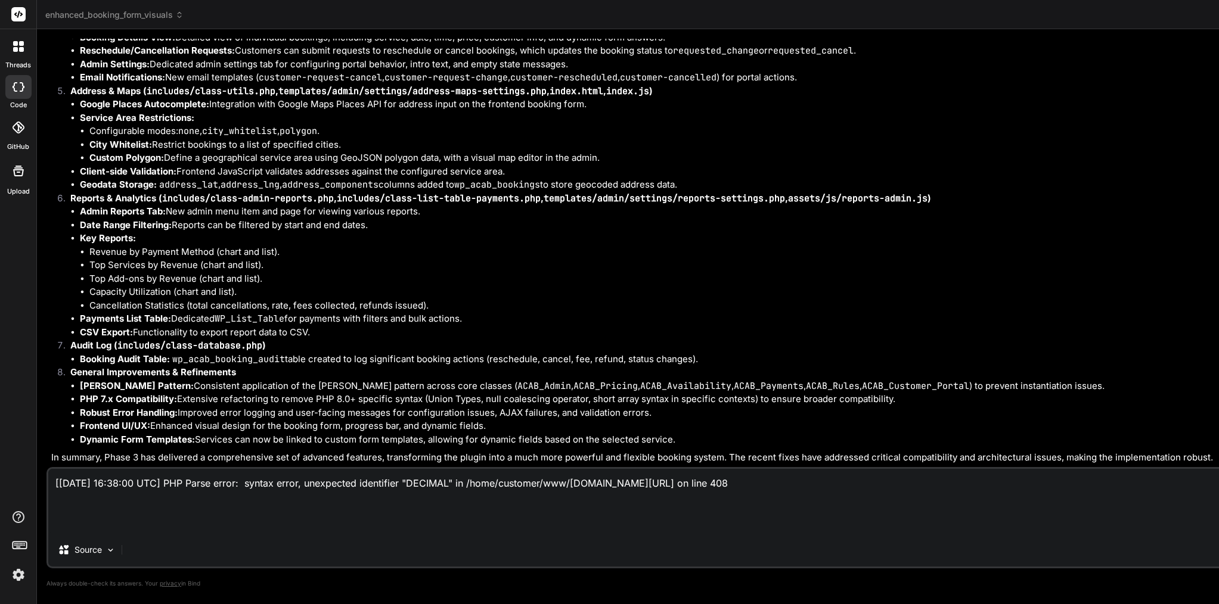
type textarea "x"
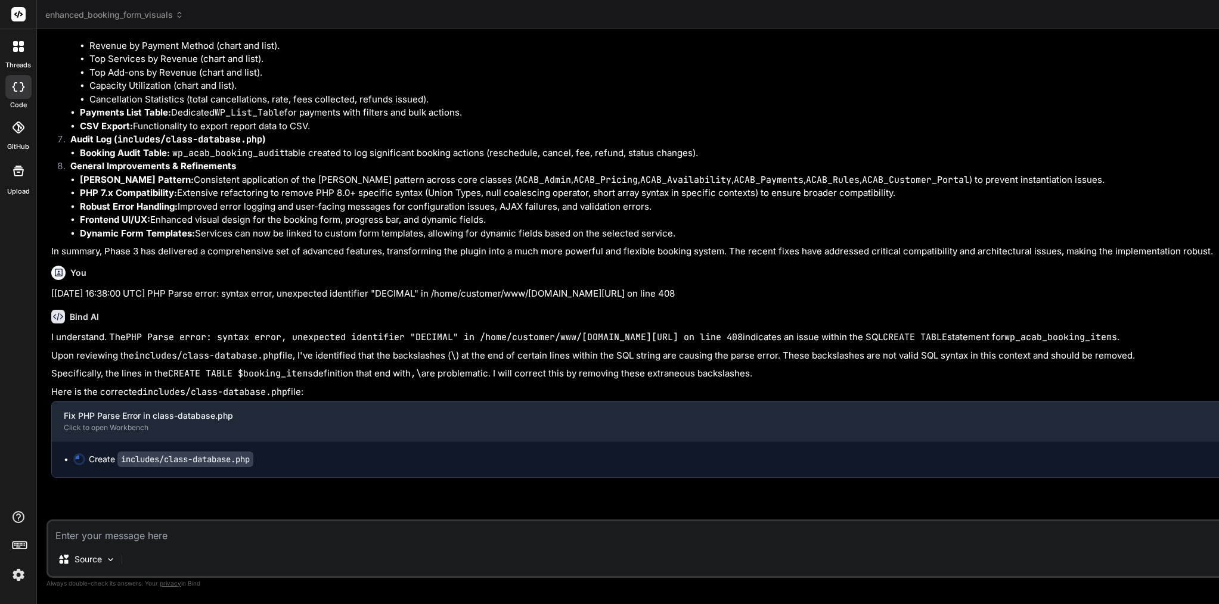
scroll to position [0, 0]
type textarea "x"
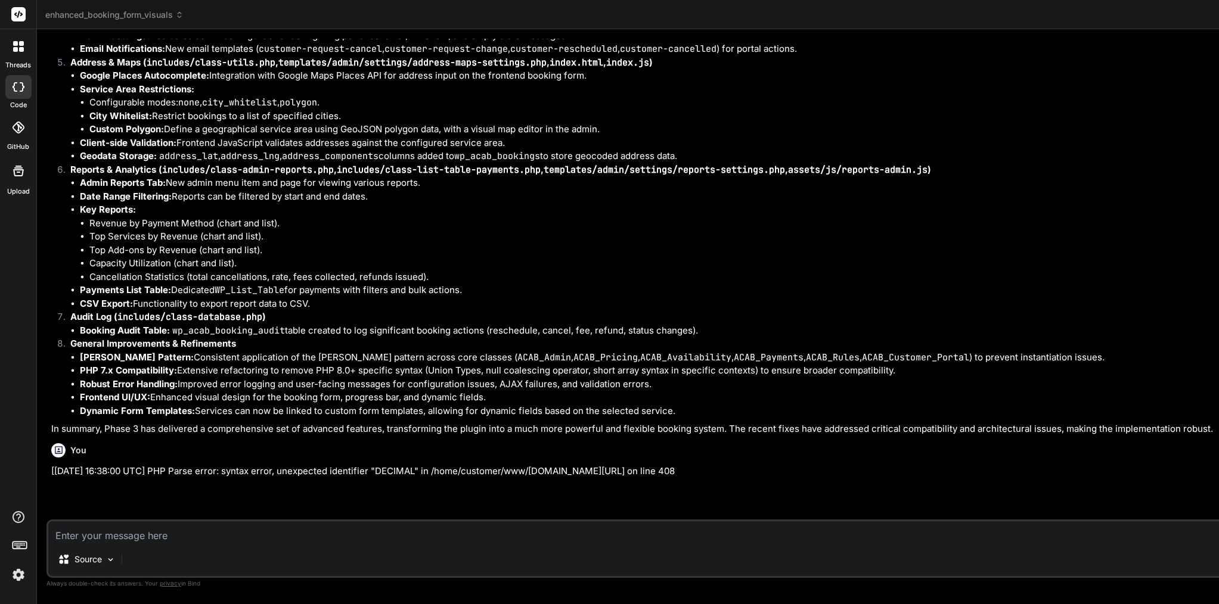
scroll to position [78900, 0]
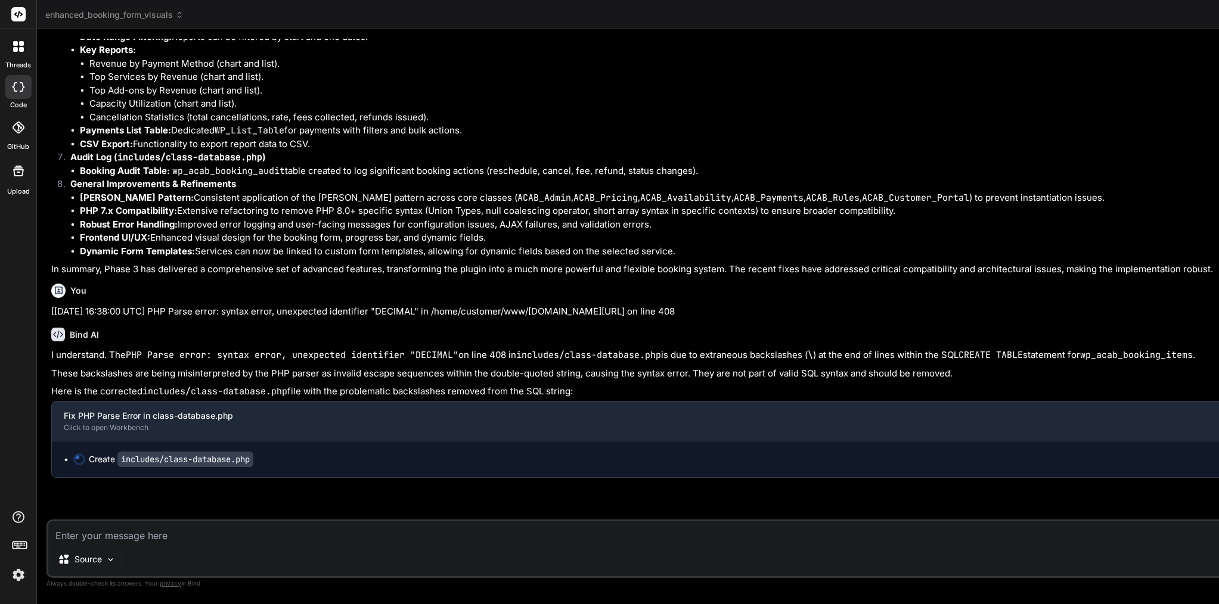
scroll to position [0, 0]
type textarea "x"
type textarea ""SELECT * FROM {$this->booking_audit_table} WHERE booking_id = %d ORDER BY crea…"
type textarea "x"
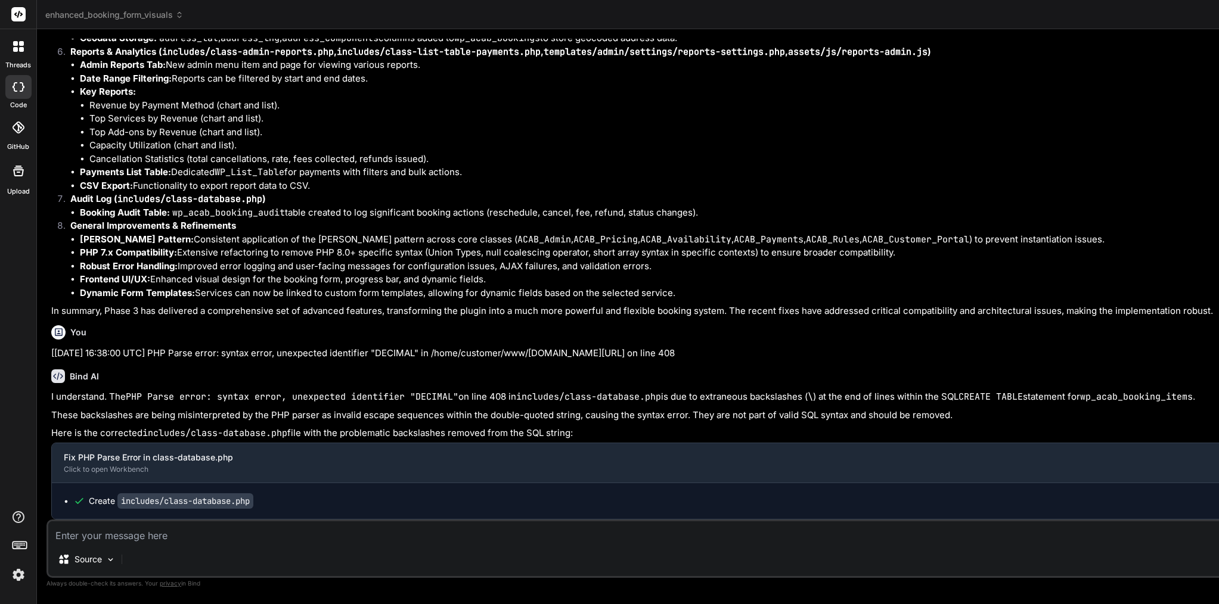
scroll to position [79720, 0]
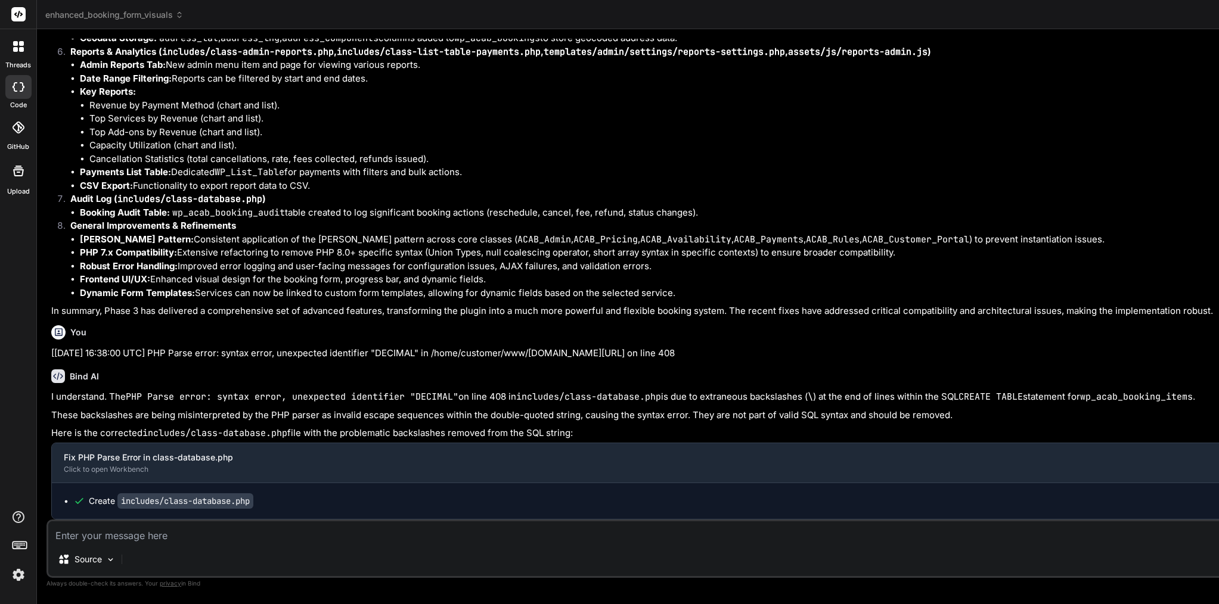
type textarea "<?php /** * ACAB Database Management - Enhanced with Better Error Handling & Se…"
drag, startPoint x: 138, startPoint y: 357, endPoint x: 290, endPoint y: 358, distance: 152.6
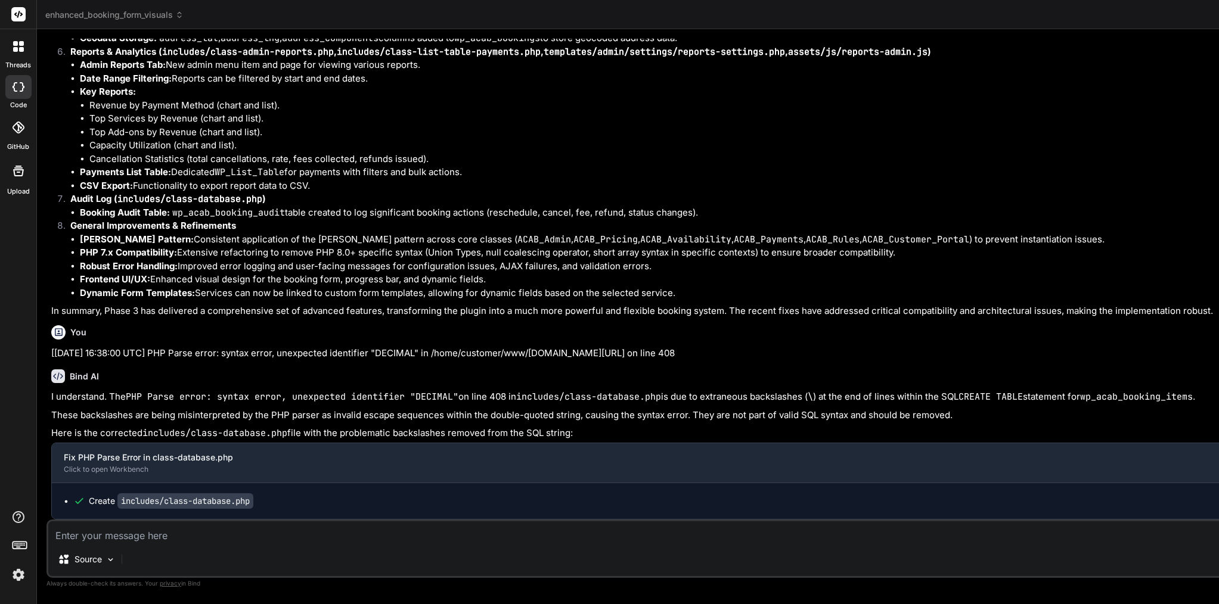
paste textarea "Got it — Phase 3 isn’t “done” until these three blockers are fixed. Here’s a co…"
type textarea "Got it — Phase 3 isn’t “done” until these three blockers are fixed. Here’s a co…"
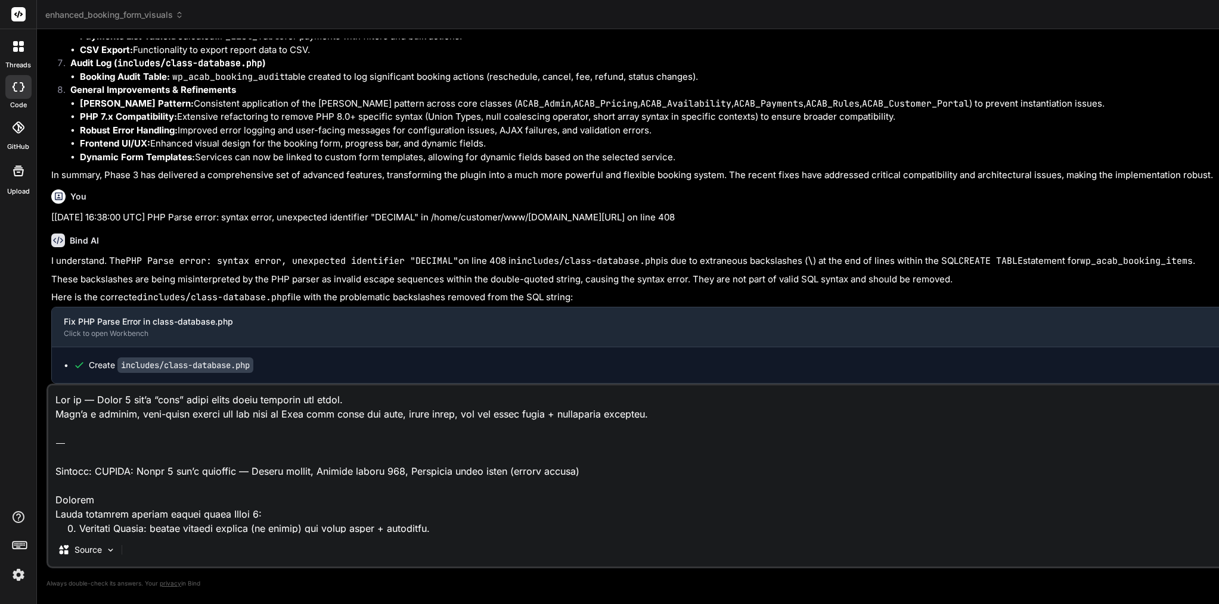
scroll to position [1848, 0]
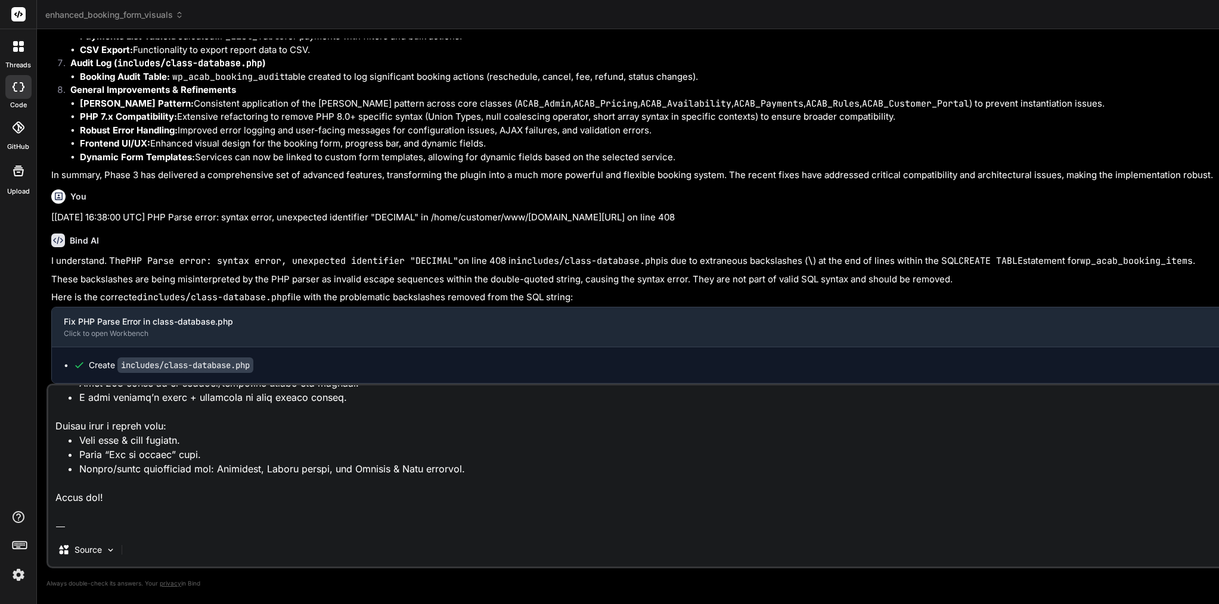
type textarea "x"
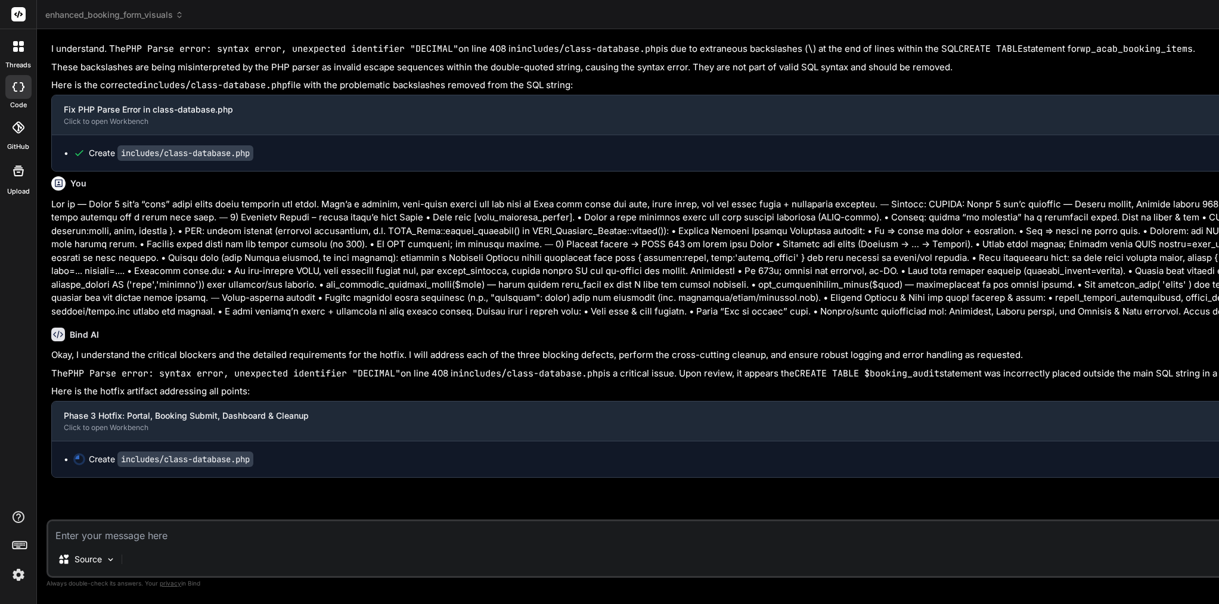
scroll to position [80721, 0]
type textarea "x"
type textarea "return $this->wpdb->get_results($this->wpdb->prepare( "SELECT * FROM {$this->bo…"
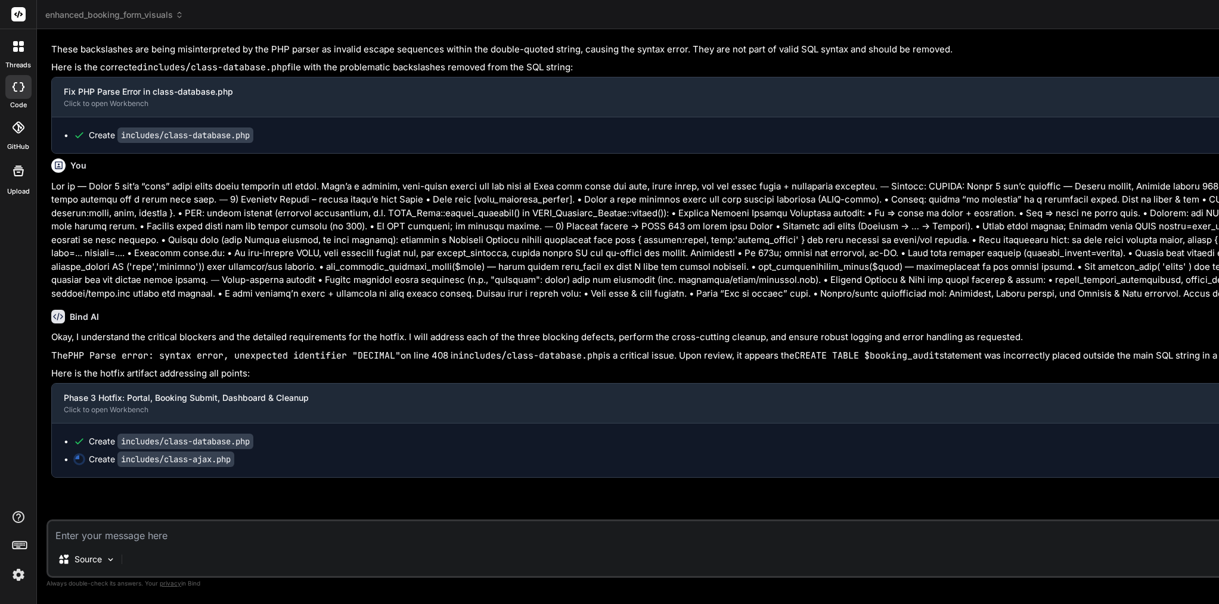
scroll to position [80738, 0]
type textarea "x"
type textarea "$extras = $this->db->get_extras(false); // Get all extras, regardless of enable…"
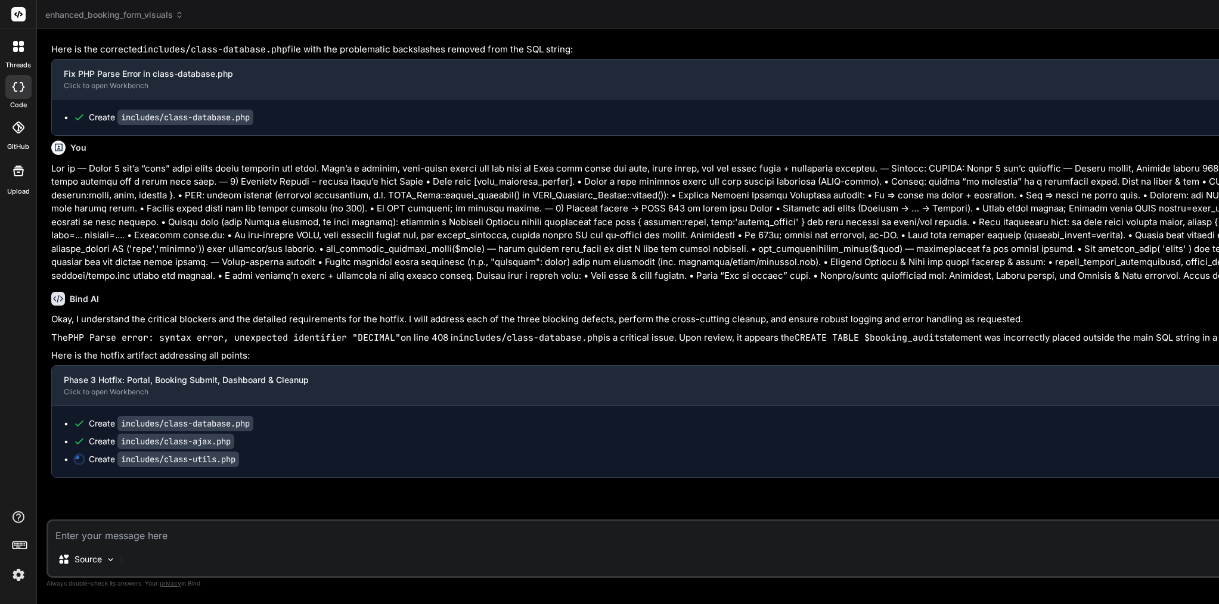
type textarea "x"
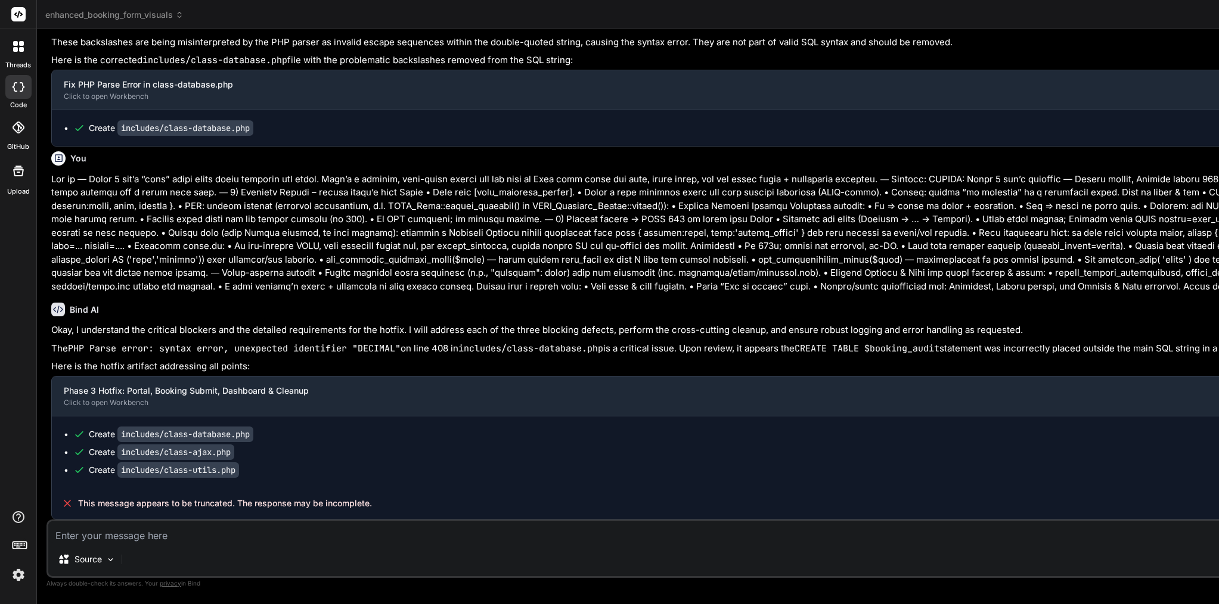
scroll to position [80746, 0]
click at [192, 468] on code "includes/class-utils.php" at bounding box center [178, 469] width 122 height 15
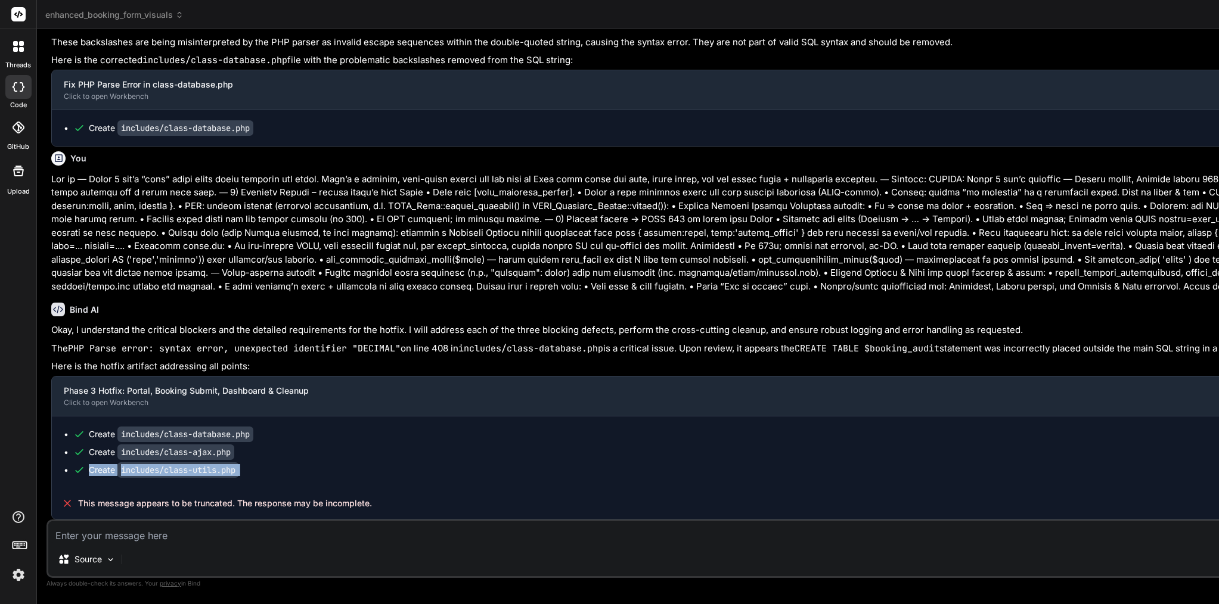
click at [192, 468] on code "includes/class-utils.php" at bounding box center [178, 469] width 122 height 15
type textarea "c"
type textarea "x"
type textarea "co"
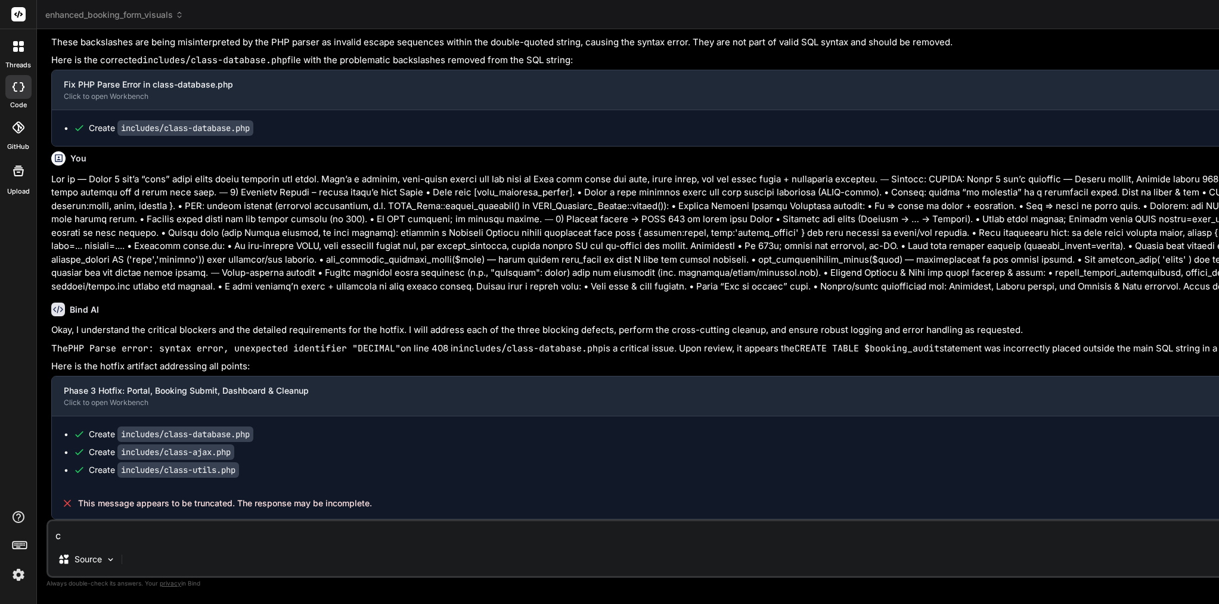
type textarea "x"
type textarea "con"
type textarea "x"
type textarea "cont"
type textarea "x"
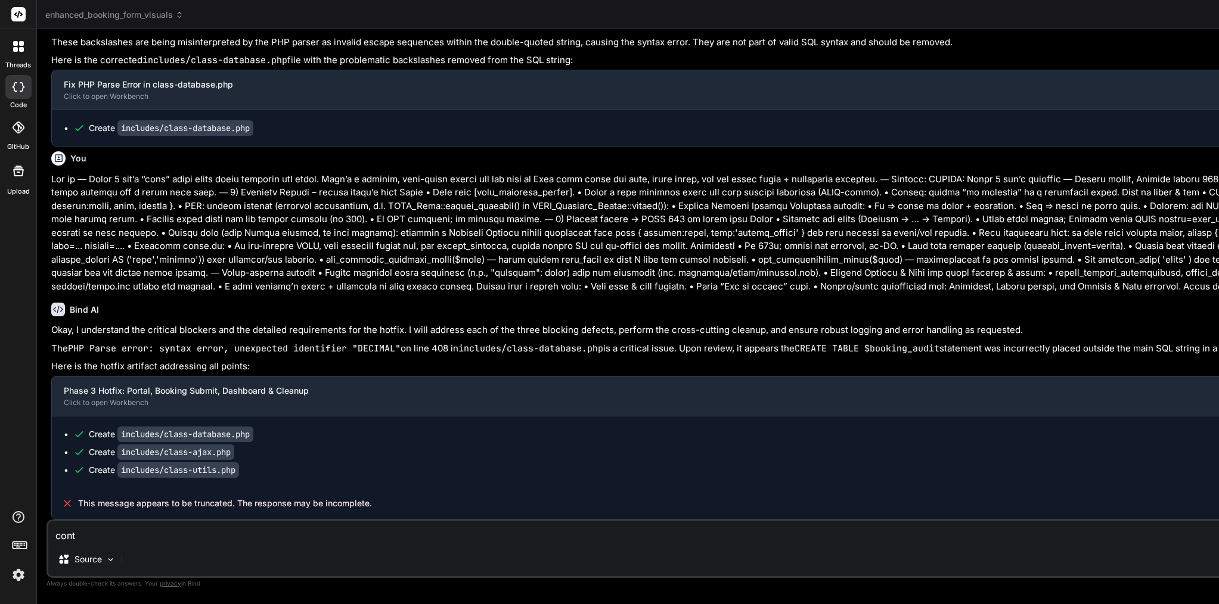
type textarea "conti"
type textarea "x"
type textarea "contin"
type textarea "x"
type textarea "continu"
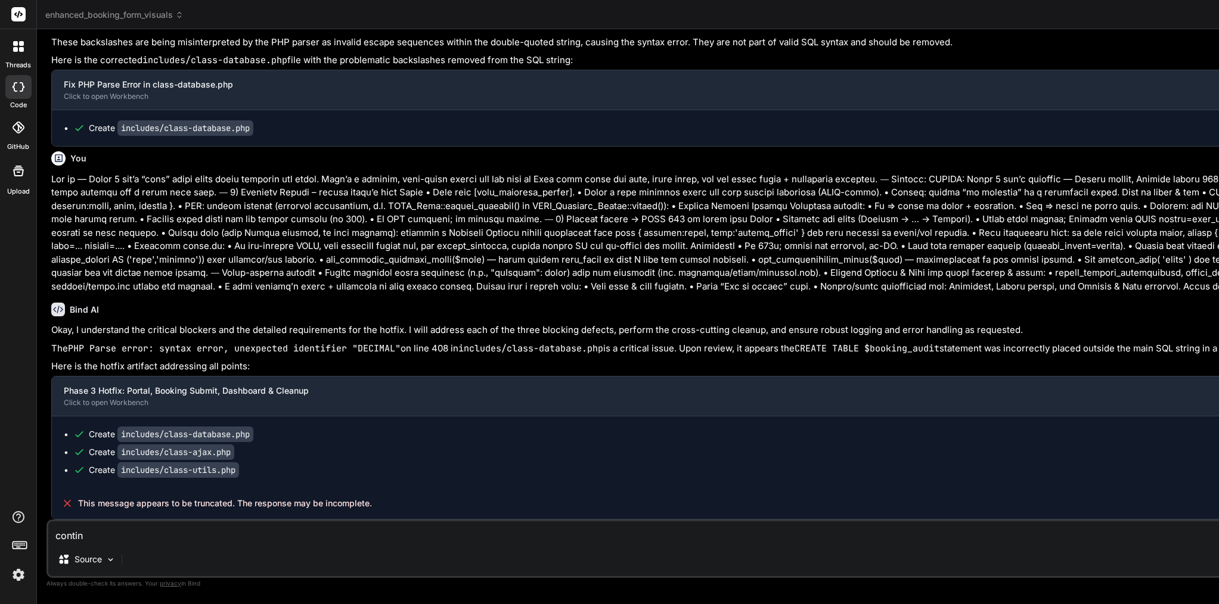
type textarea "x"
type textarea "continue"
type textarea "x"
type textarea "continue"
type textarea "x"
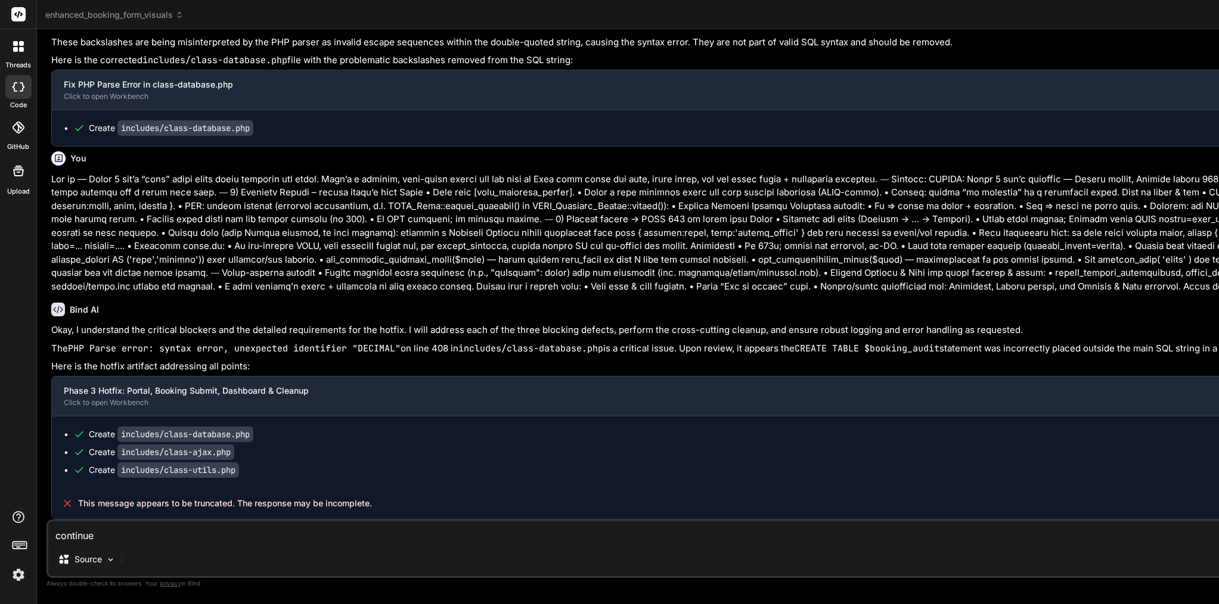
type textarea "continue f"
type textarea "x"
type textarea "continue fr"
type textarea "x"
type textarea "continue fro"
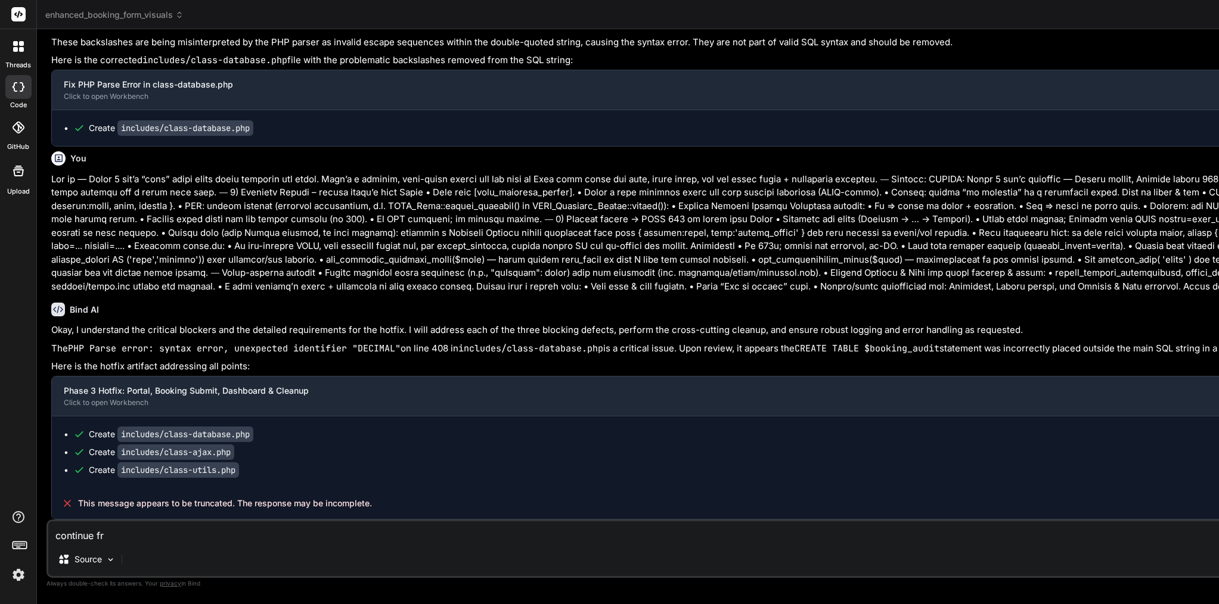
type textarea "x"
type textarea "continue from"
type textarea "x"
type textarea "continue from"
type textarea "x"
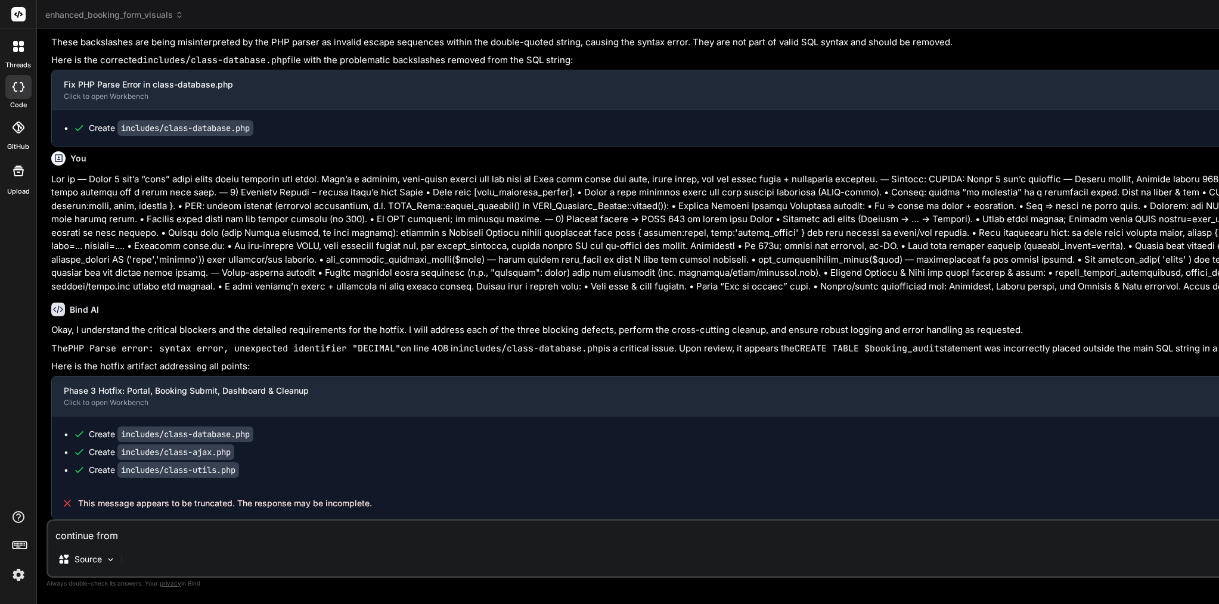
paste textarea "Create includes/class-utils.php"
type textarea "continue from Create includes/class-utils.php"
type textarea "x"
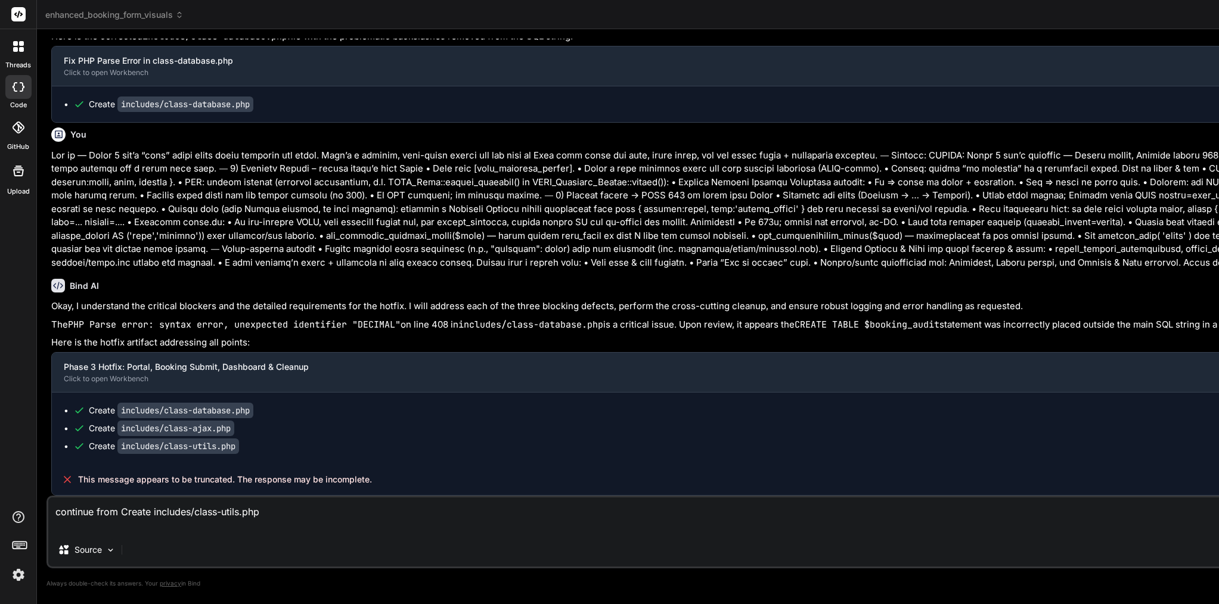
type textarea "continue from Creat includes/class-utils.php"
type textarea "x"
type textarea "continue from Crea includes/class-utils.php"
type textarea "x"
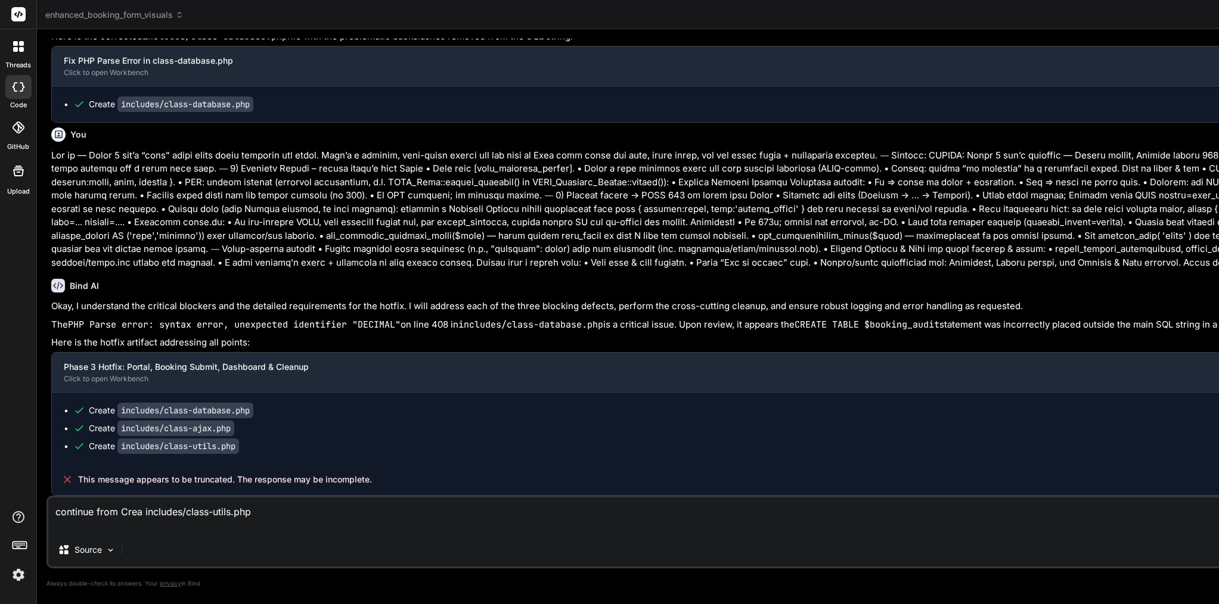
type textarea "continue from Cre includes/class-utils.php"
type textarea "x"
type textarea "continue from Cr includes/class-utils.php"
type textarea "x"
type textarea "continue from C includes/class-utils.php"
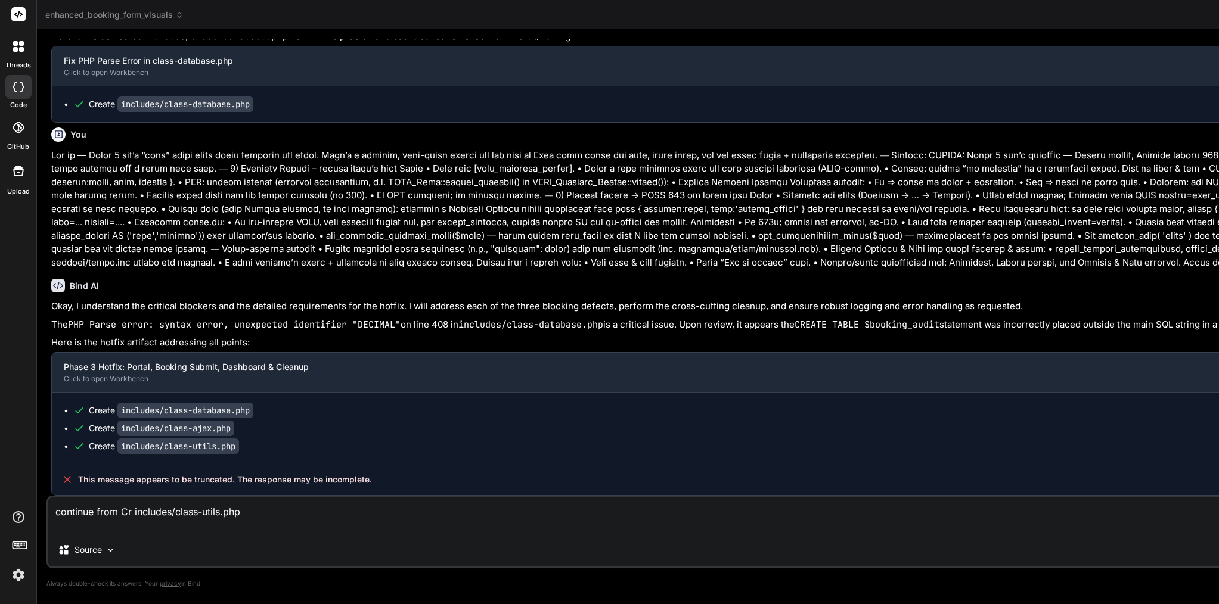
type textarea "x"
type textarea "continue from includes/class-utils.php"
type textarea "x"
type textarea "continue from includes/class-utils.php"
type textarea "x"
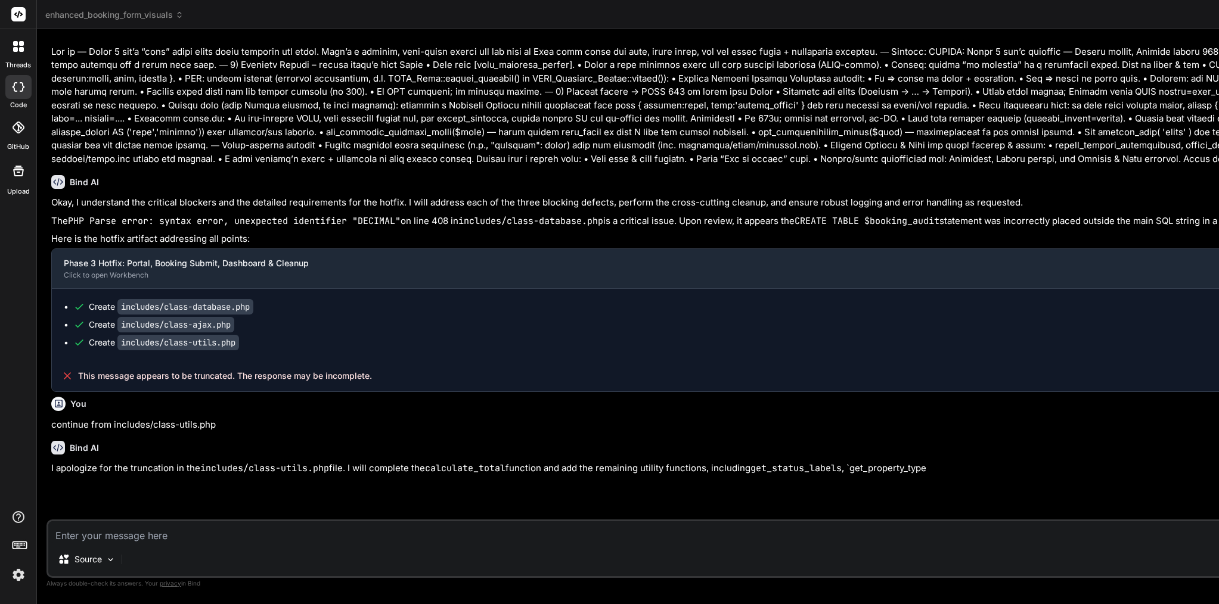
scroll to position [80857, 0]
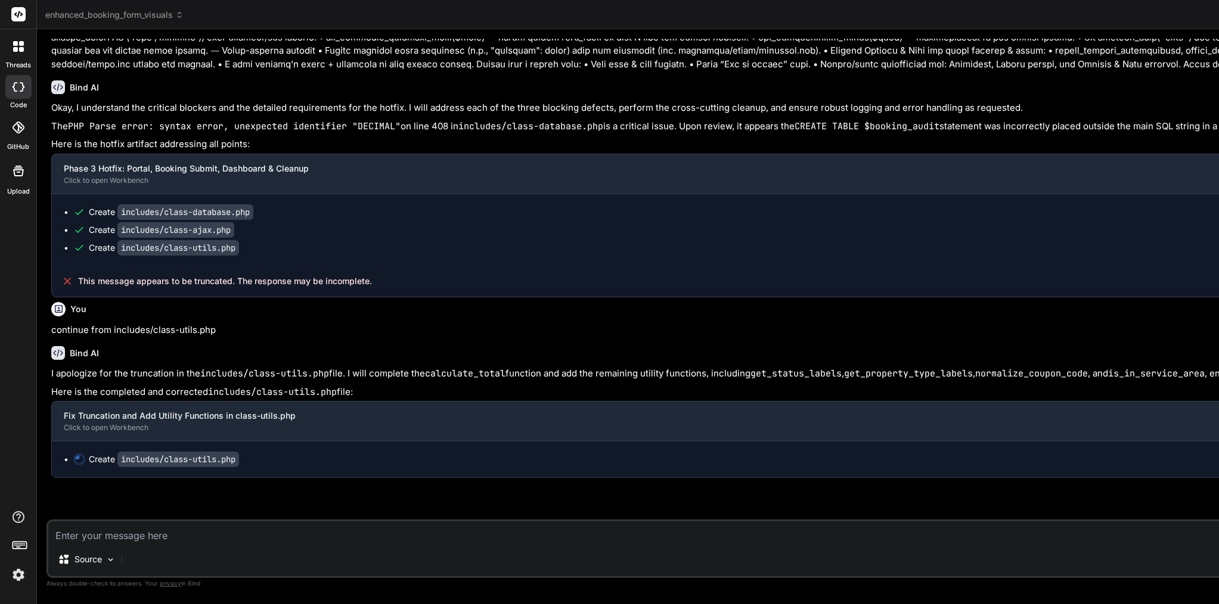
type textarea "x"
type textarea "($x < ($xj - $xi) * ($y - $yi) / ($yj - $yi) + $xi); if ($intersect) $inside = …"
type textarea "x"
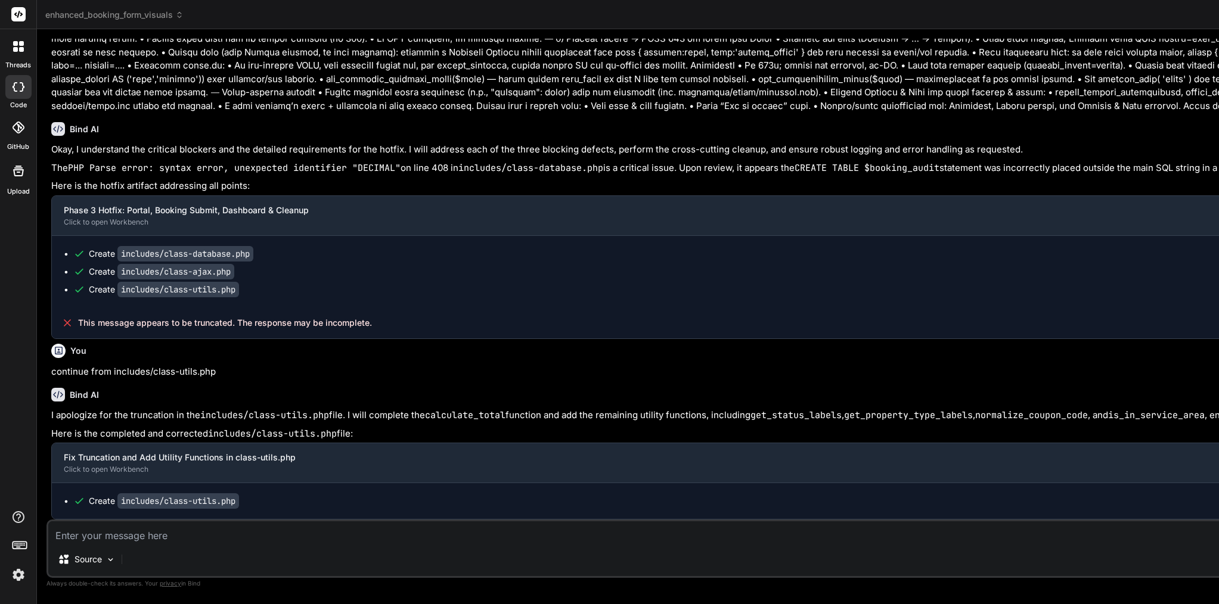
scroll to position [80965, 0]
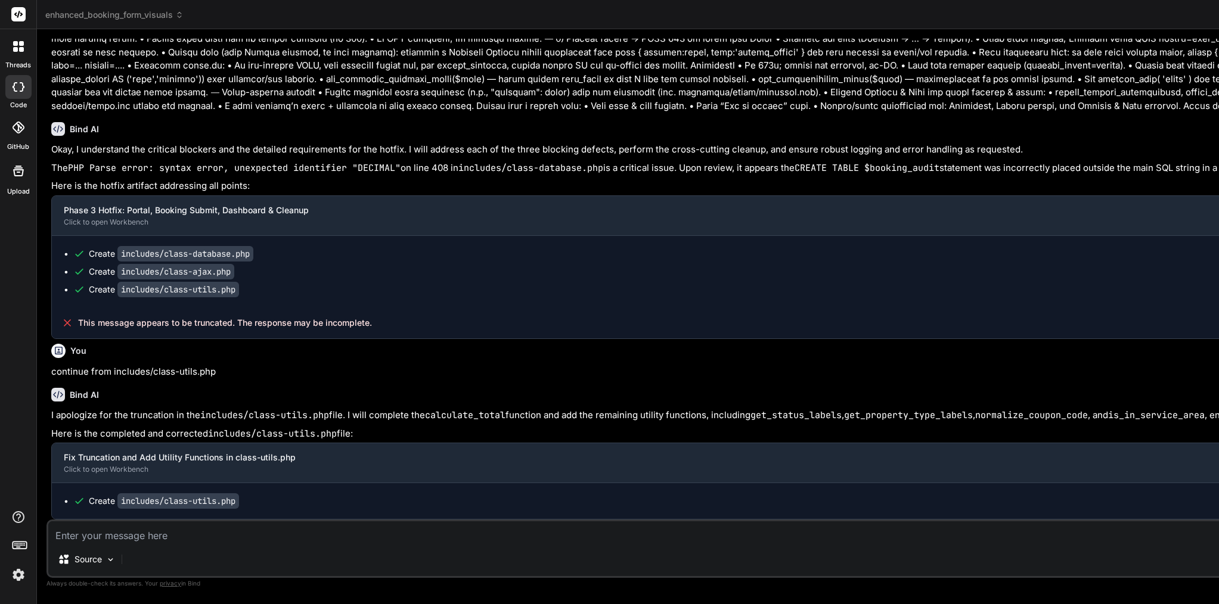
scroll to position [0, 123]
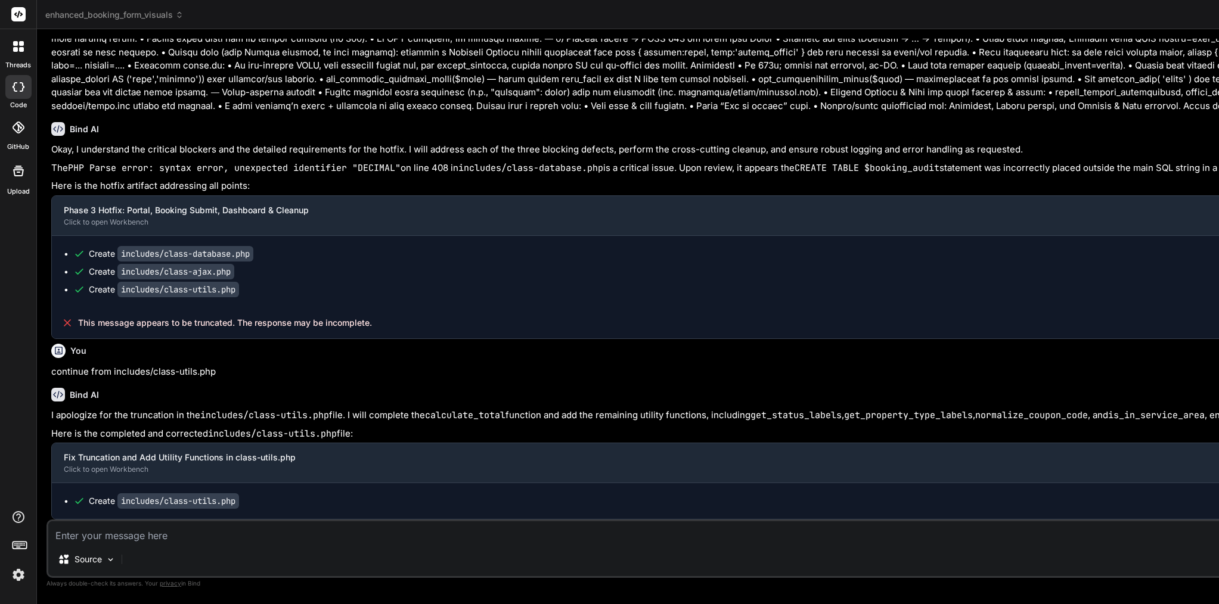
scroll to position [100, 0]
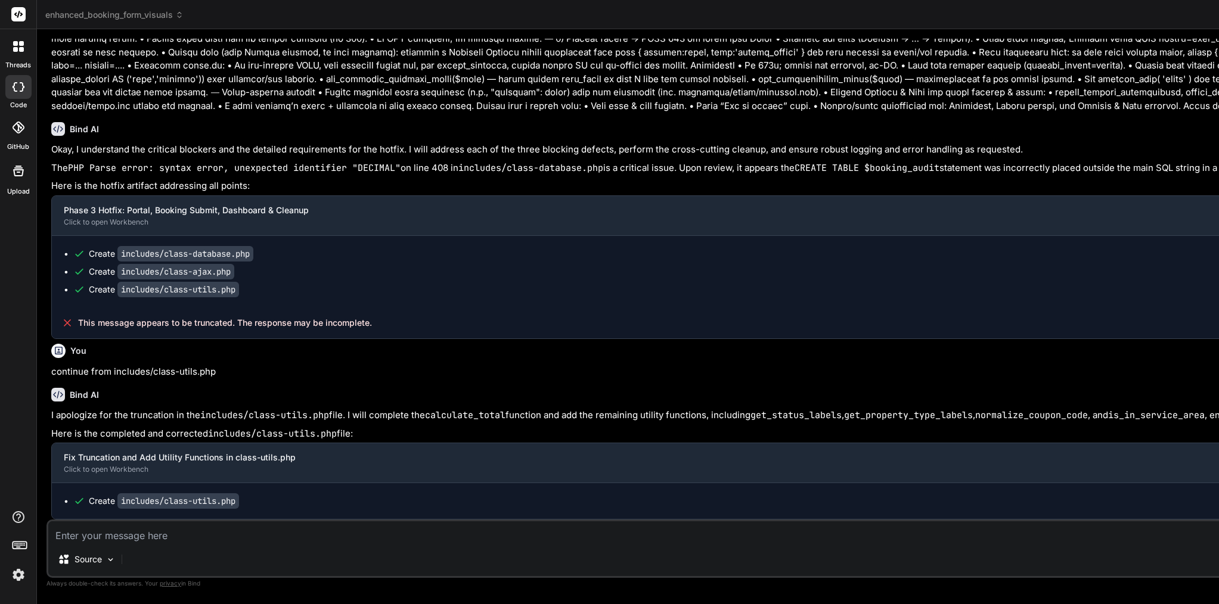
type textarea "<?php /** * Utility functions for AC Advanced Booking * PHASE 3 GOOGLE MAPS: Ad…"
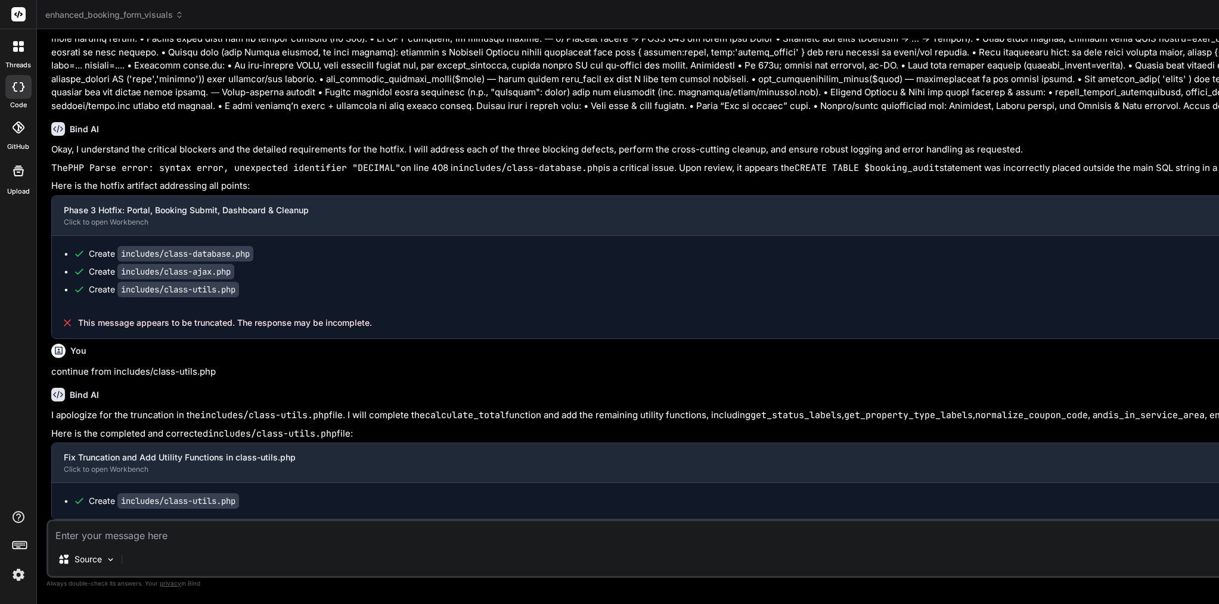
paste textarea "Thanks for the screenshots + notes — super helpful. Here’s exactly how I’d fram…"
type textarea "Thanks for the screenshots + notes — super helpful. Here’s exactly how I’d fram…"
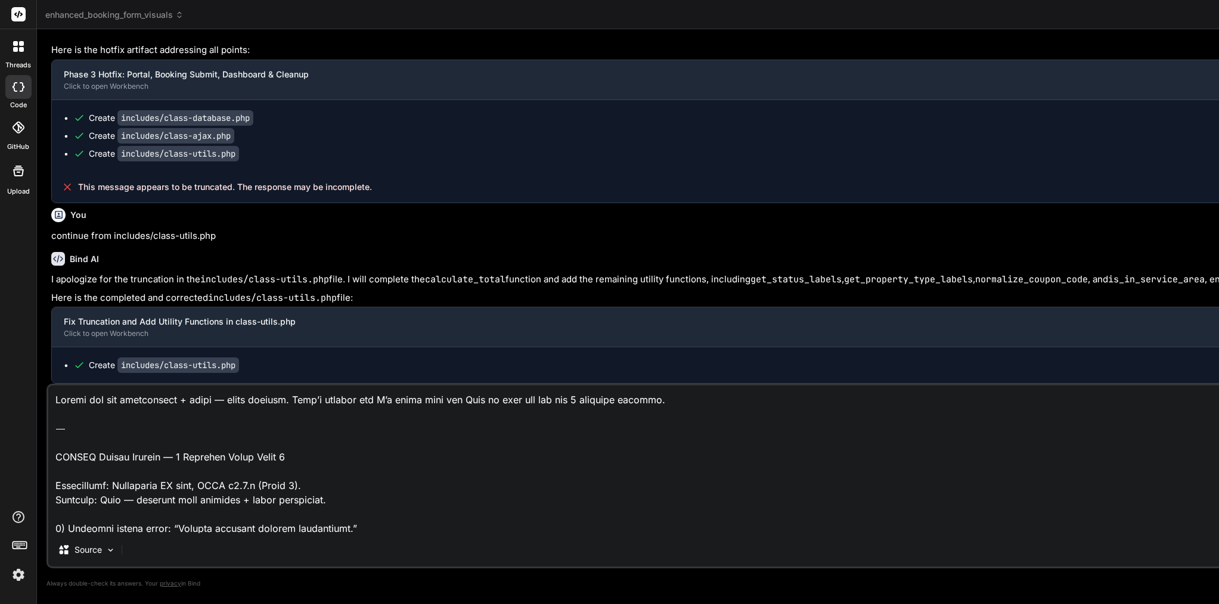
scroll to position [1690, 0]
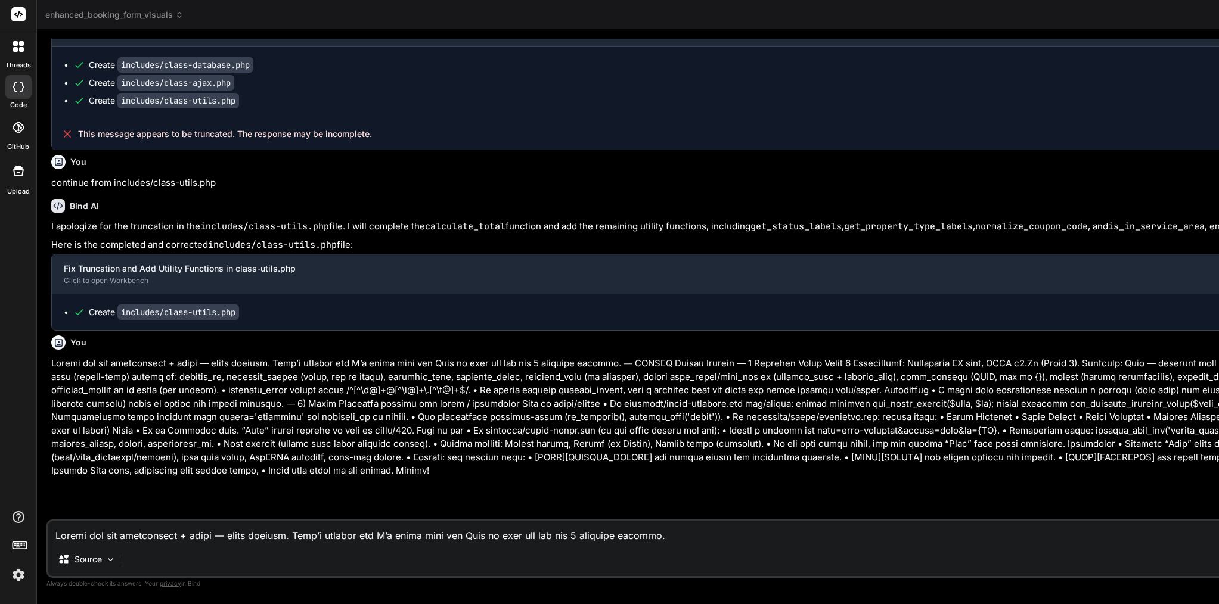
scroll to position [81557, 0]
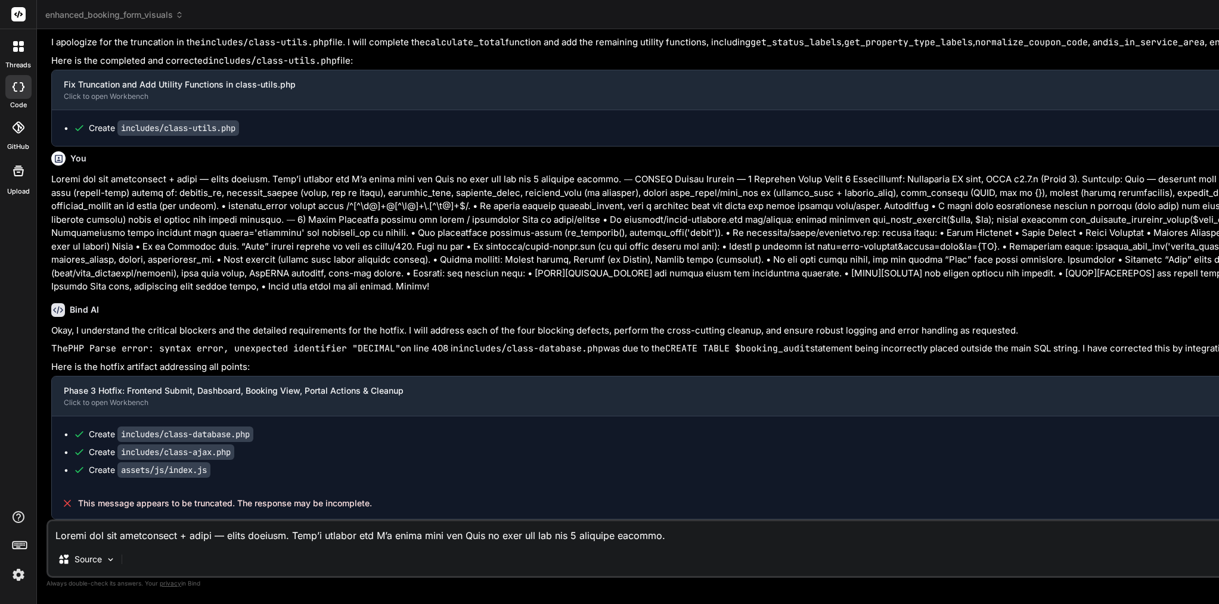
scroll to position [81964, 0]
drag, startPoint x: 217, startPoint y: 473, endPoint x: 117, endPoint y: 476, distance: 99.6
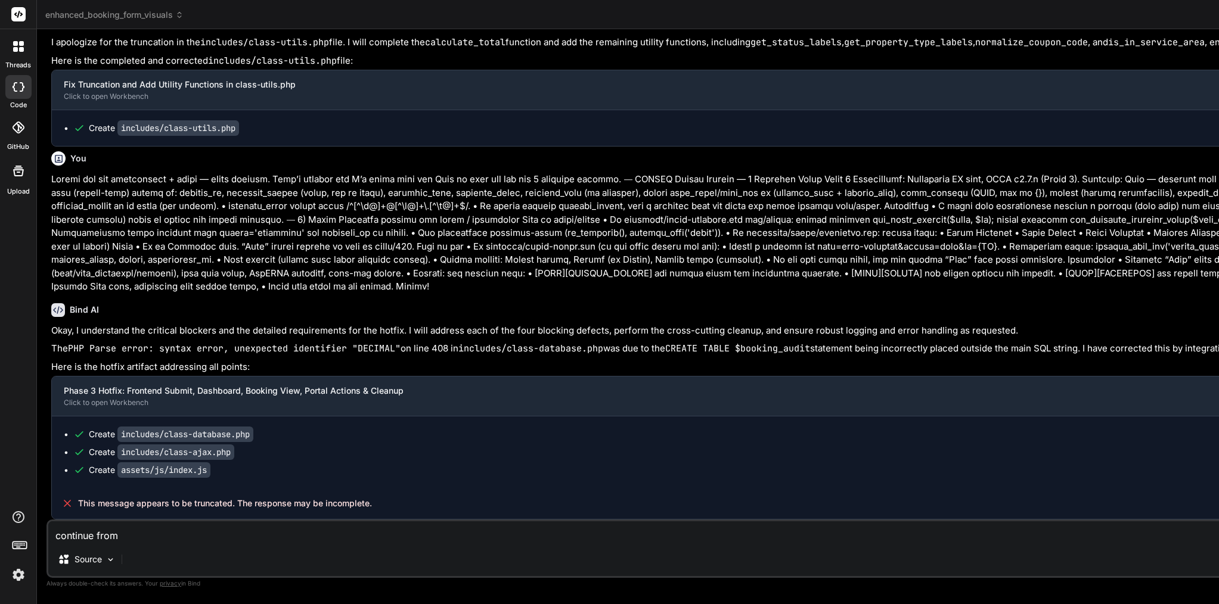
paste textarea "assets/js/index.js"
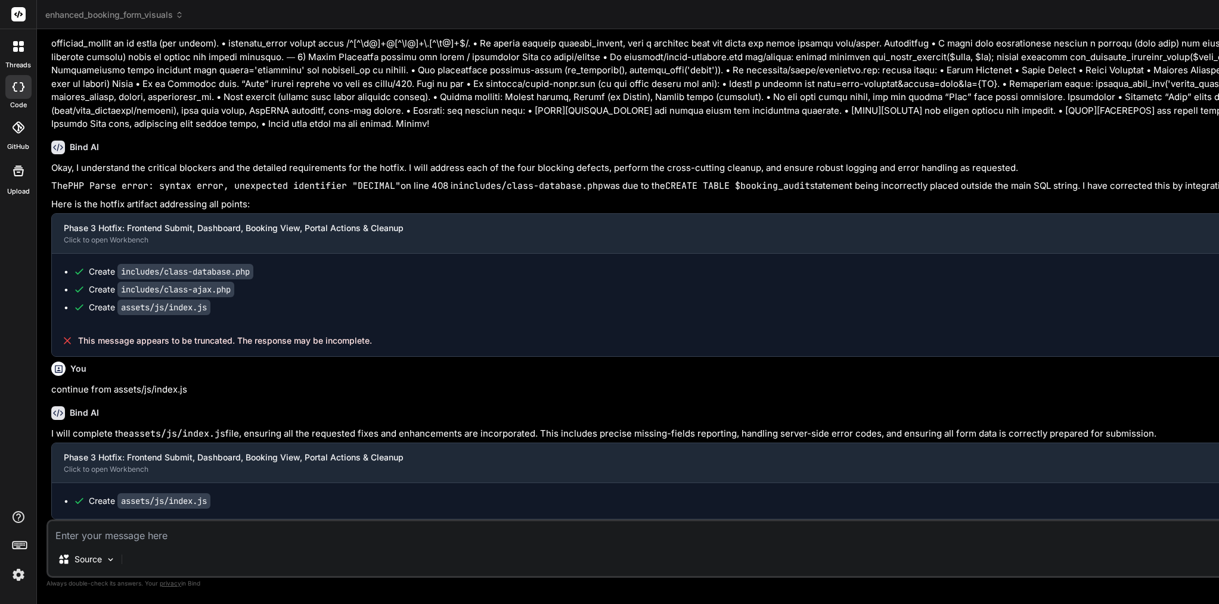
scroll to position [0, 0]
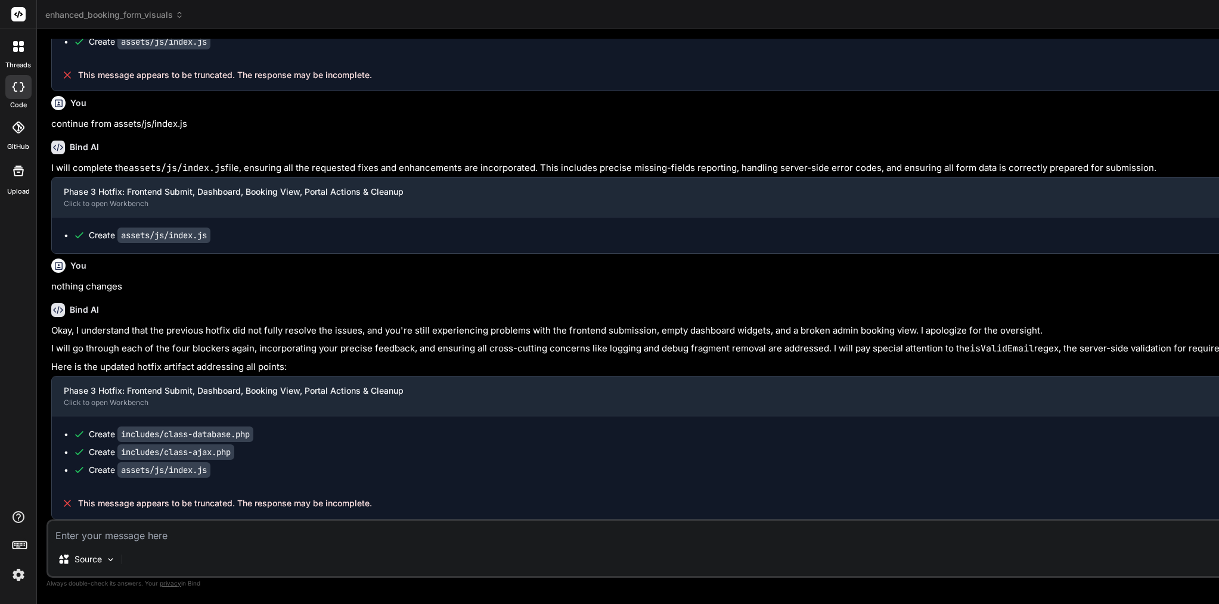
scroll to position [82482, 0]
drag, startPoint x: 222, startPoint y: 470, endPoint x: 117, endPoint y: 466, distance: 105.0
paste textarea "assets/js/index.js"
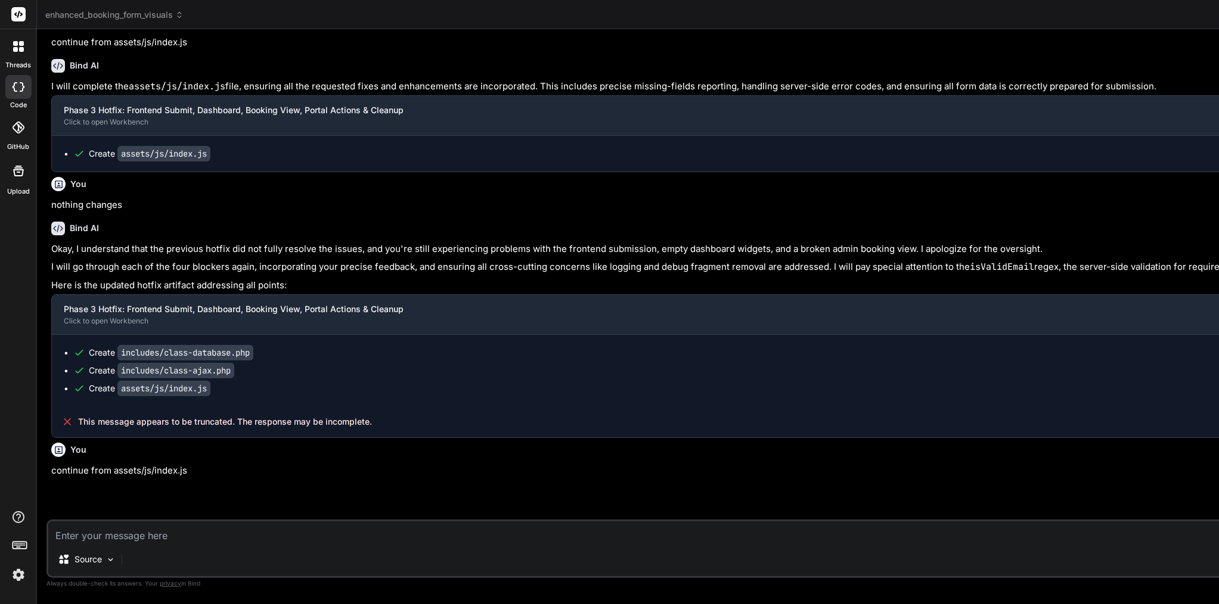
scroll to position [0, 0]
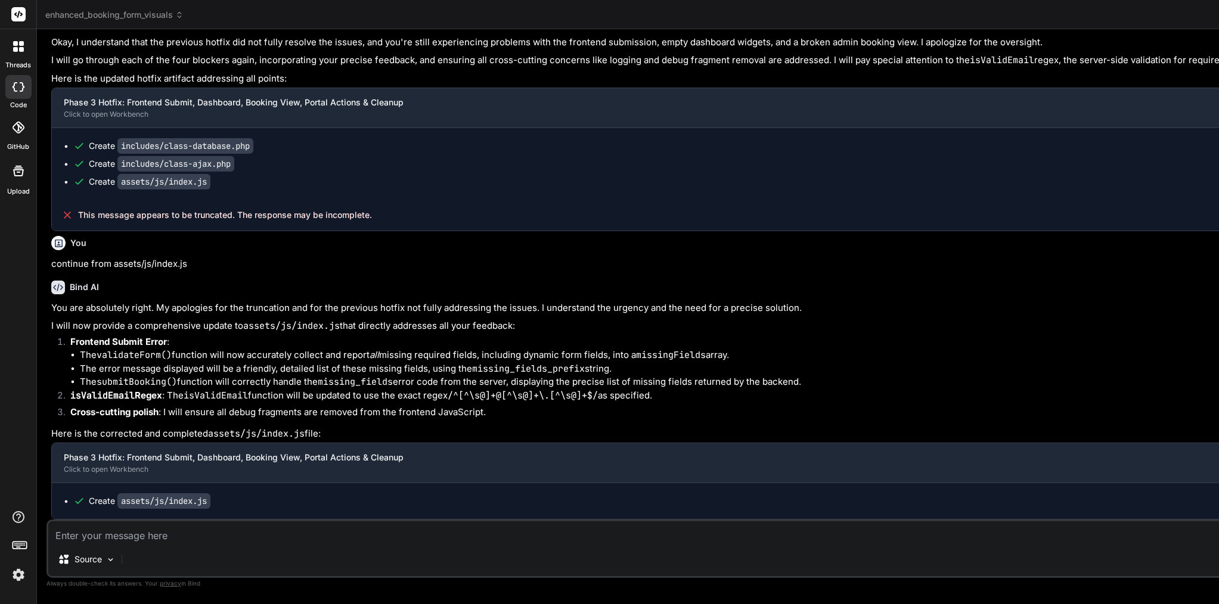
paste textarea "[08-Sep-2025 17:58:19 UTC] WordPress database error You have an error in your S…"
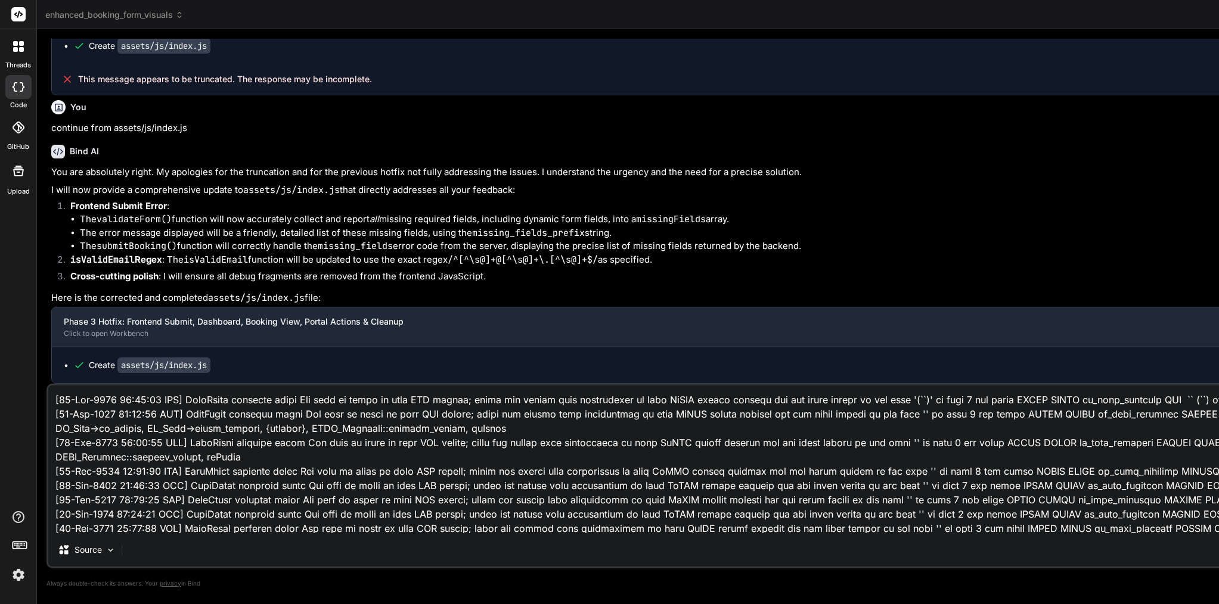
scroll to position [3278, 0]
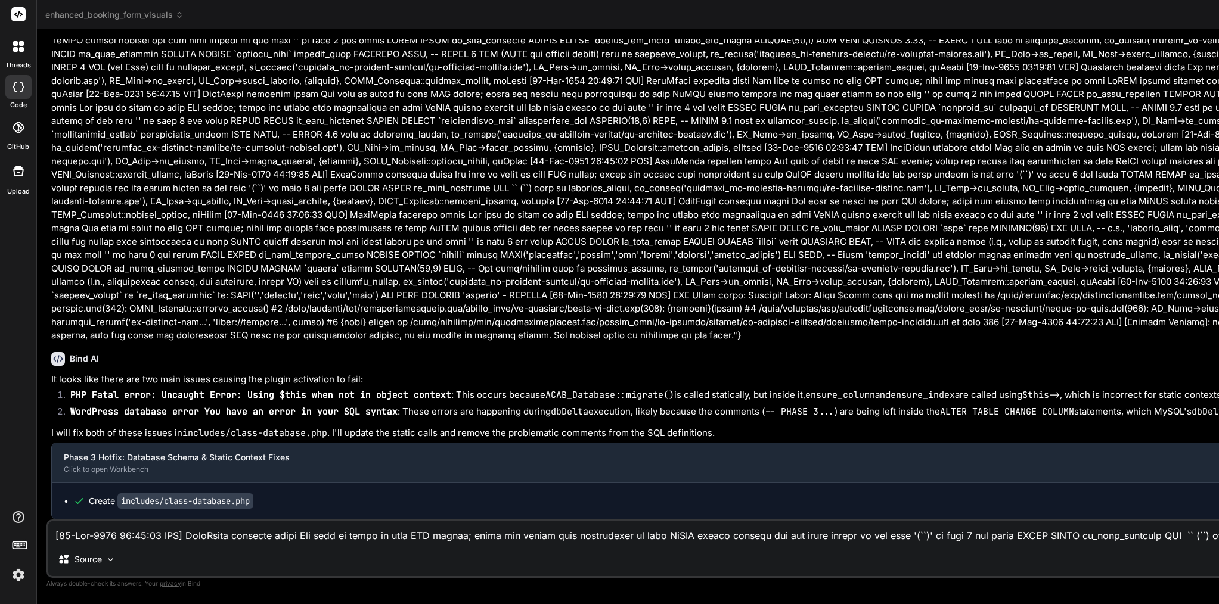
scroll to position [0, 0]
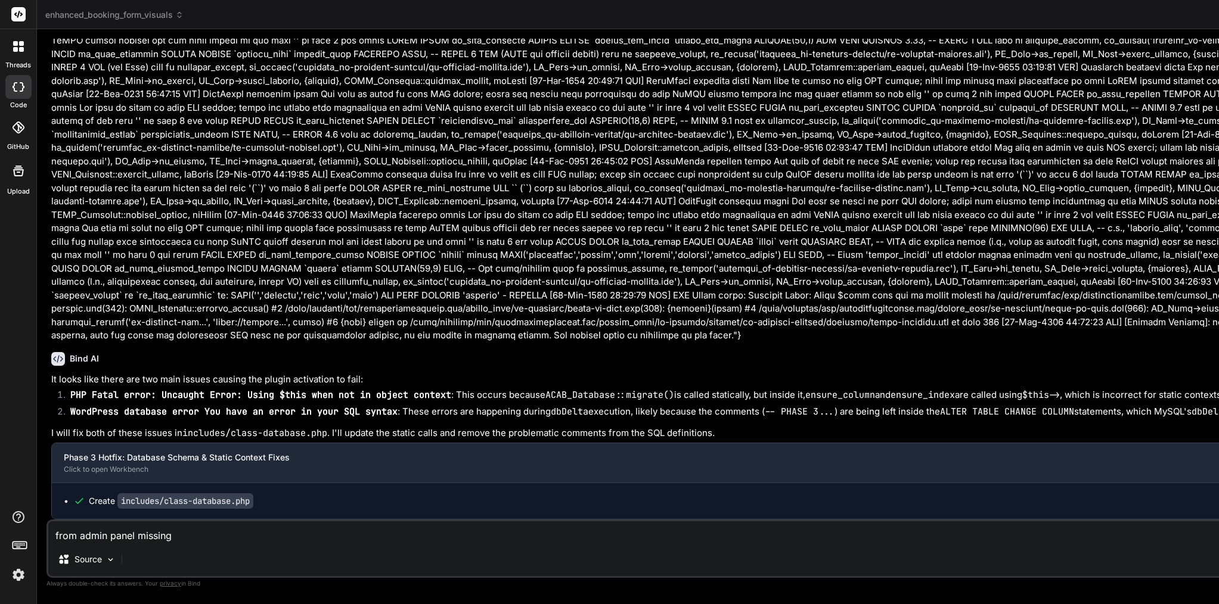
paste textarea "Rules Customer Portal Address & Maps"
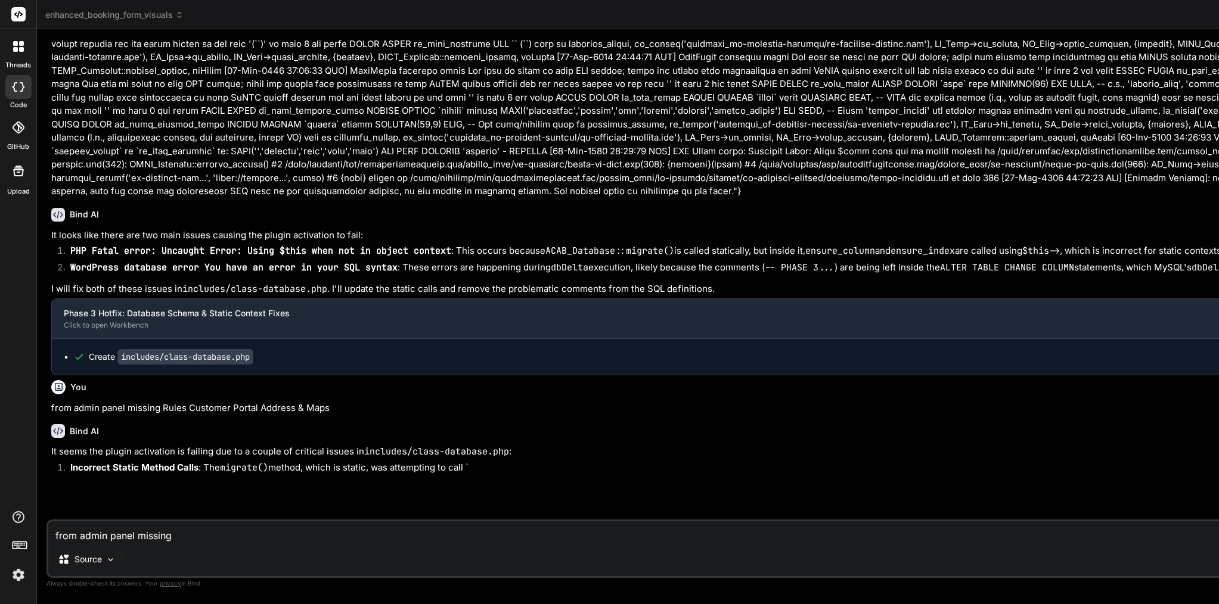
scroll to position [85865, 0]
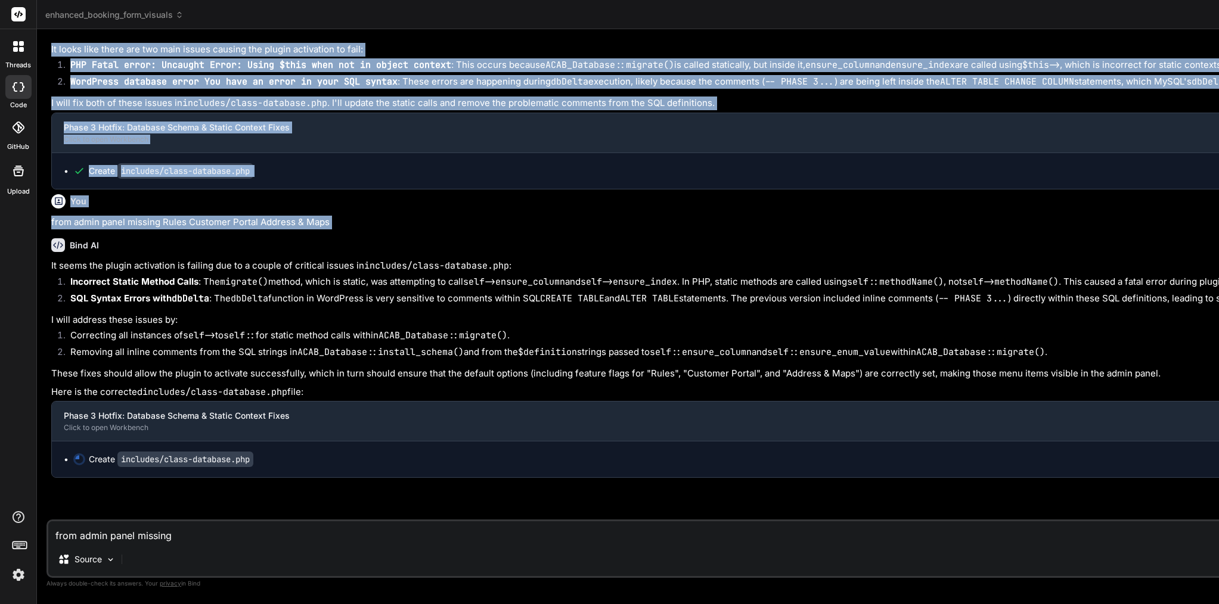
drag, startPoint x: 266, startPoint y: 451, endPoint x: 266, endPoint y: 104, distance: 347.5
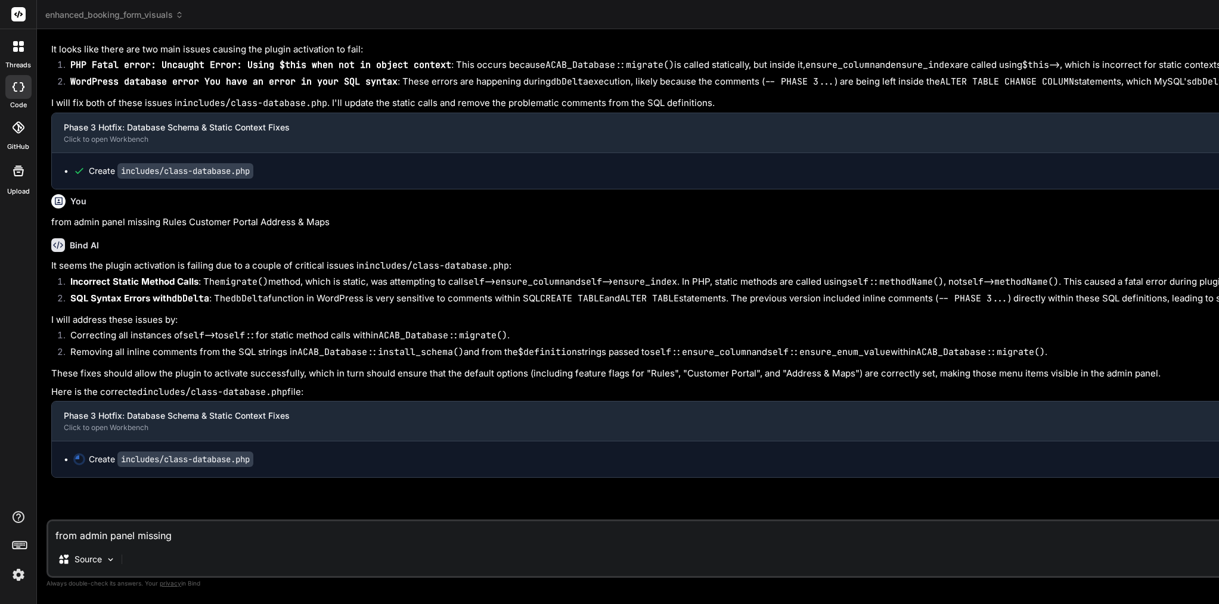
click at [916, 346] on code "ACAB_Database::migrate()" at bounding box center [980, 352] width 129 height 12
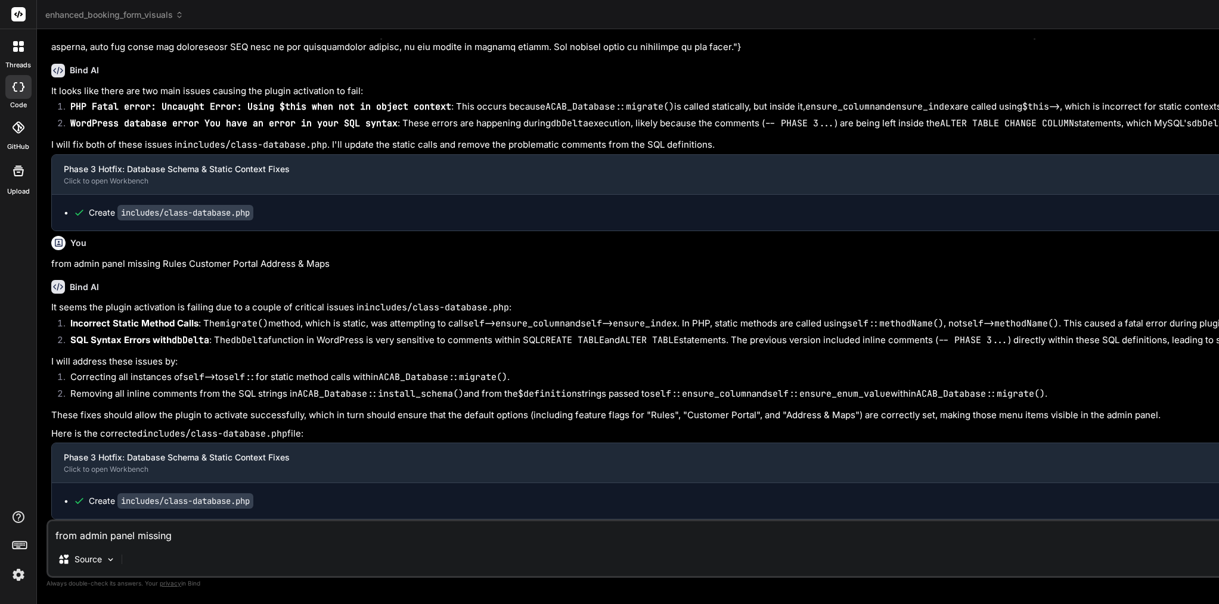
scroll to position [0, 0]
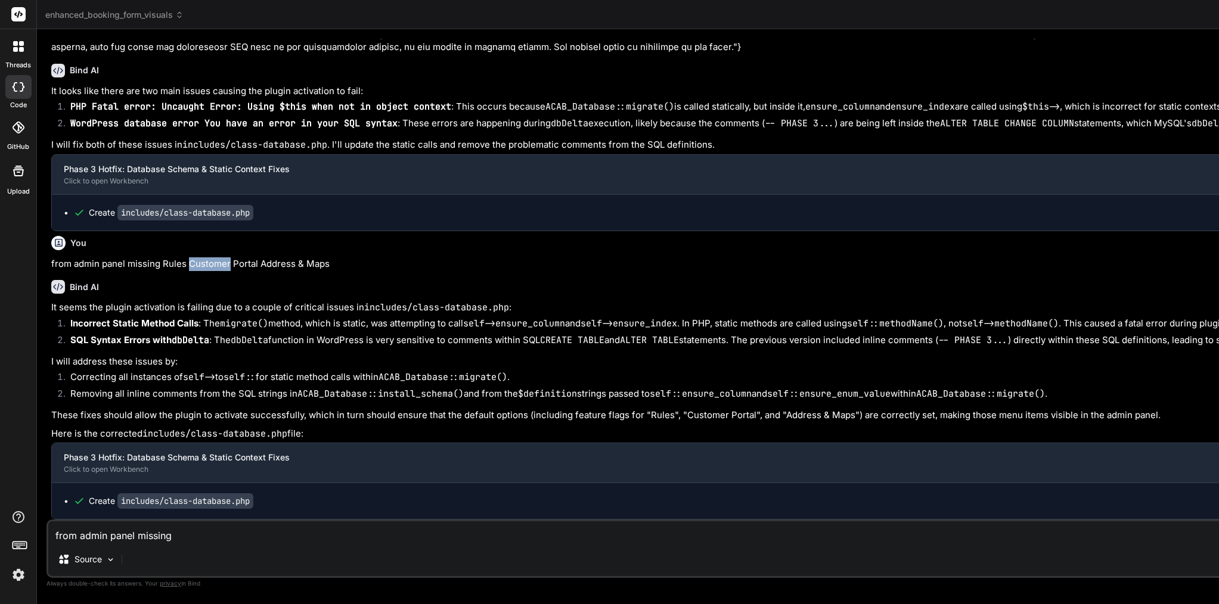
paste textarea "from admin panel missing Rules Customer Portal Address & Maps"
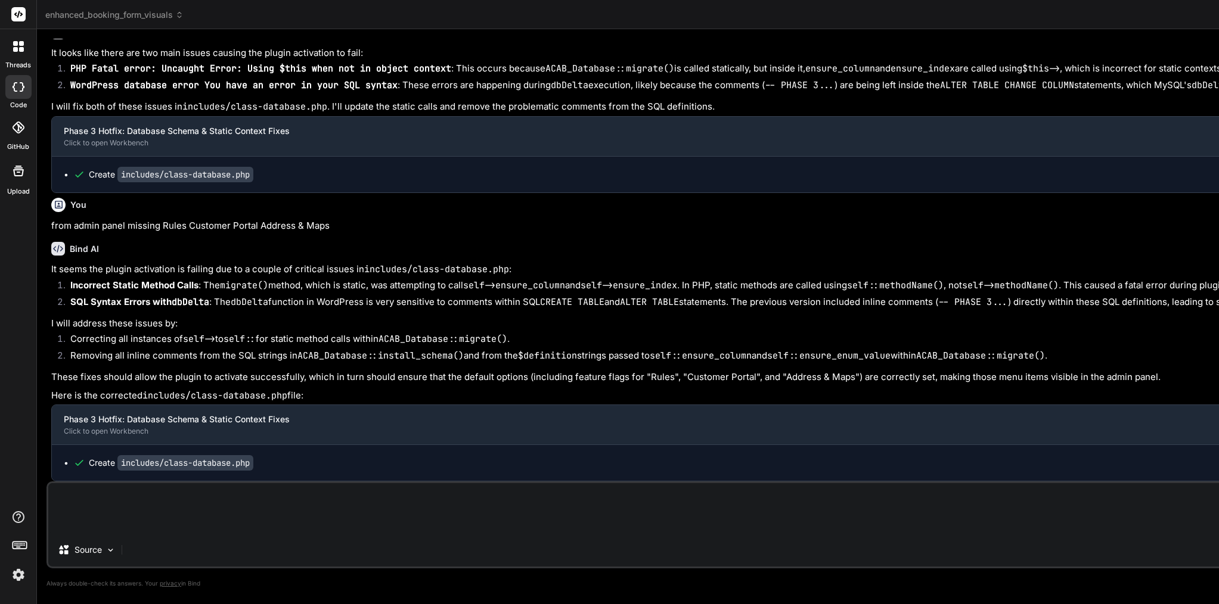
paste textarea "Got it — the missing Rules / Customer Portal / Address & Maps tabs and the gian…"
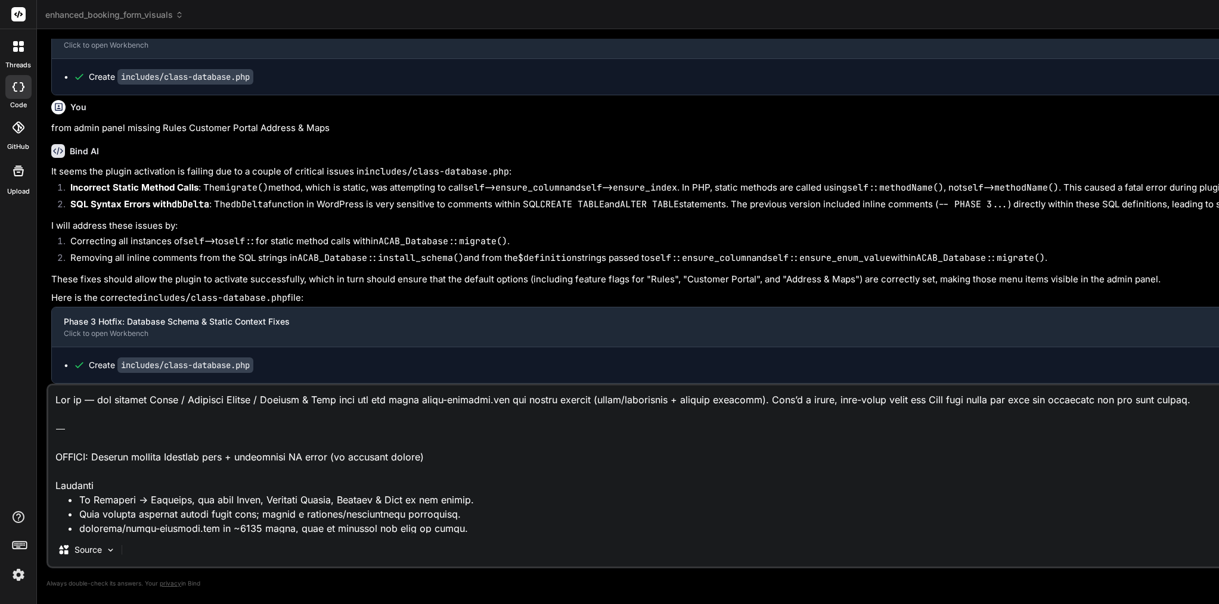
drag, startPoint x: 116, startPoint y: 460, endPoint x: 42, endPoint y: 397, distance: 97.2
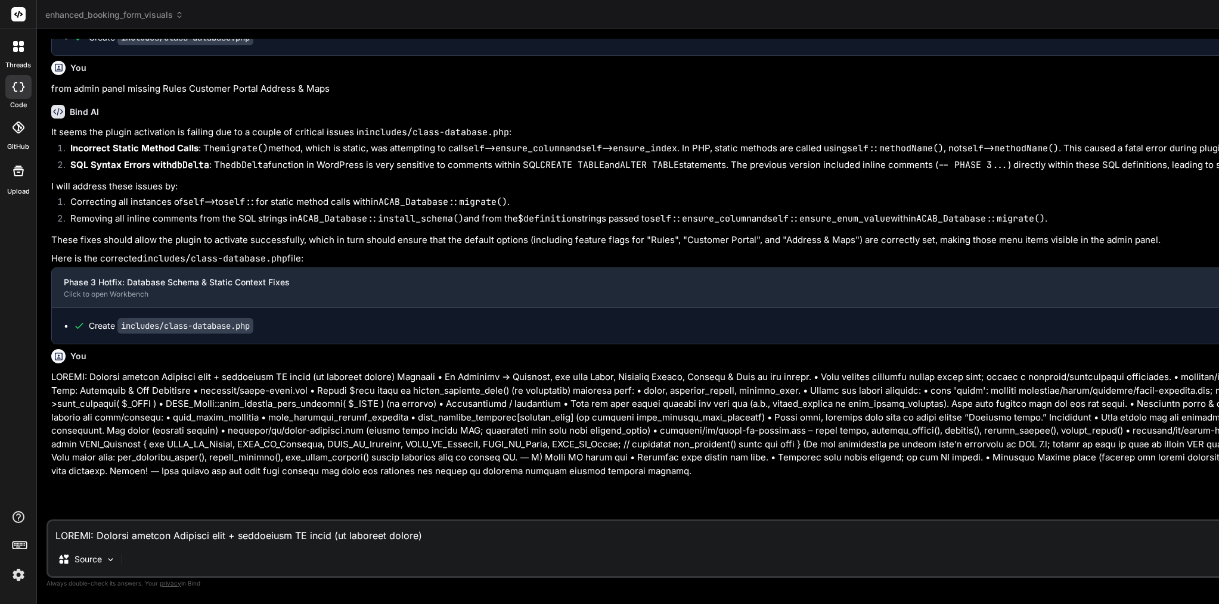
scroll to position [86855, 0]
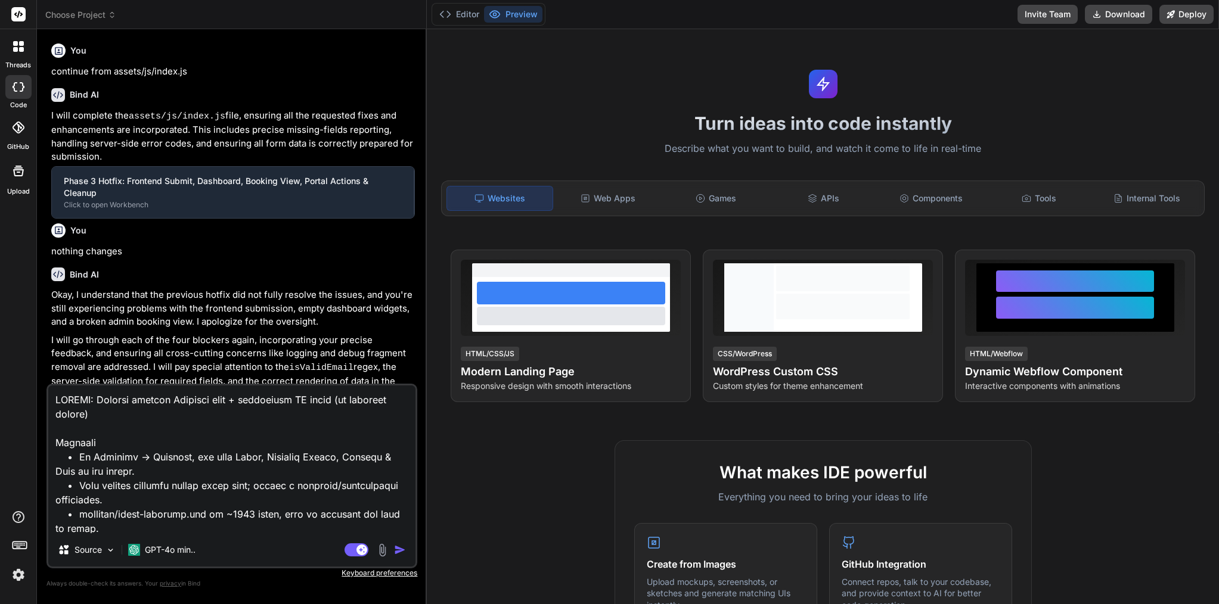
scroll to position [4347, 0]
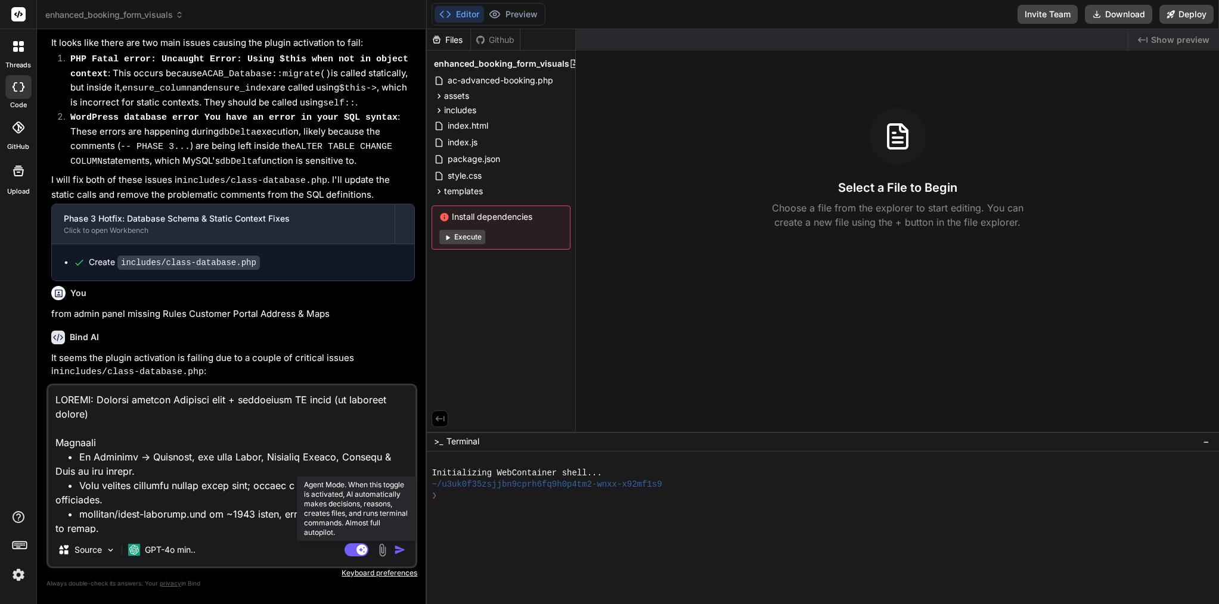
click at [357, 548] on rect at bounding box center [361, 550] width 11 height 11
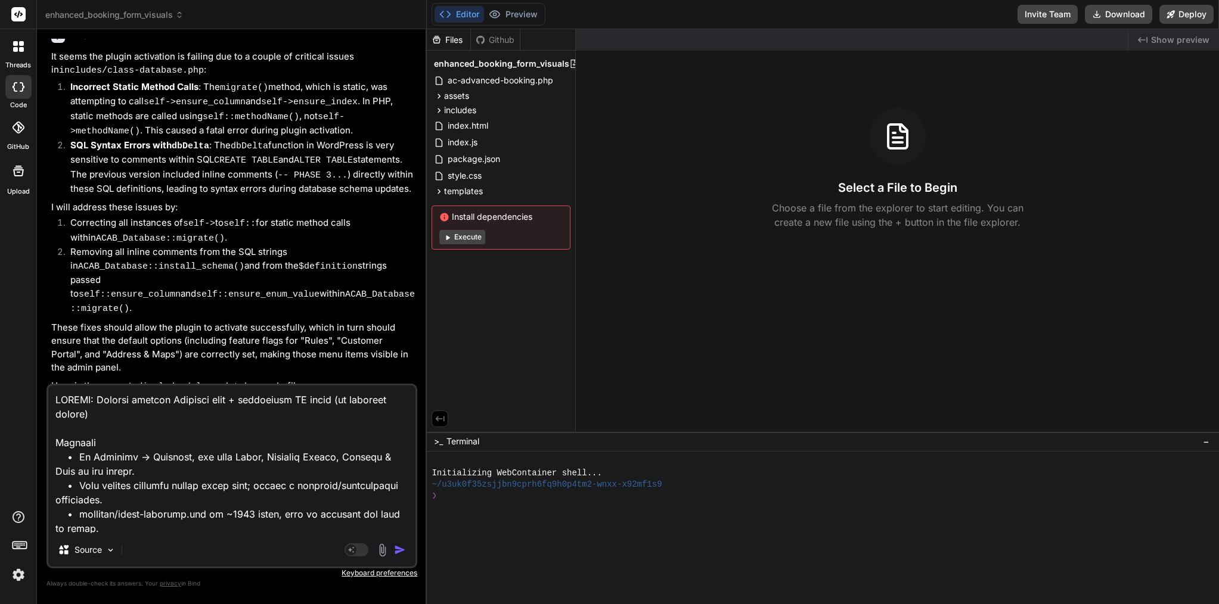
scroll to position [4648, 0]
click at [405, 550] on img "button" at bounding box center [400, 550] width 12 height 12
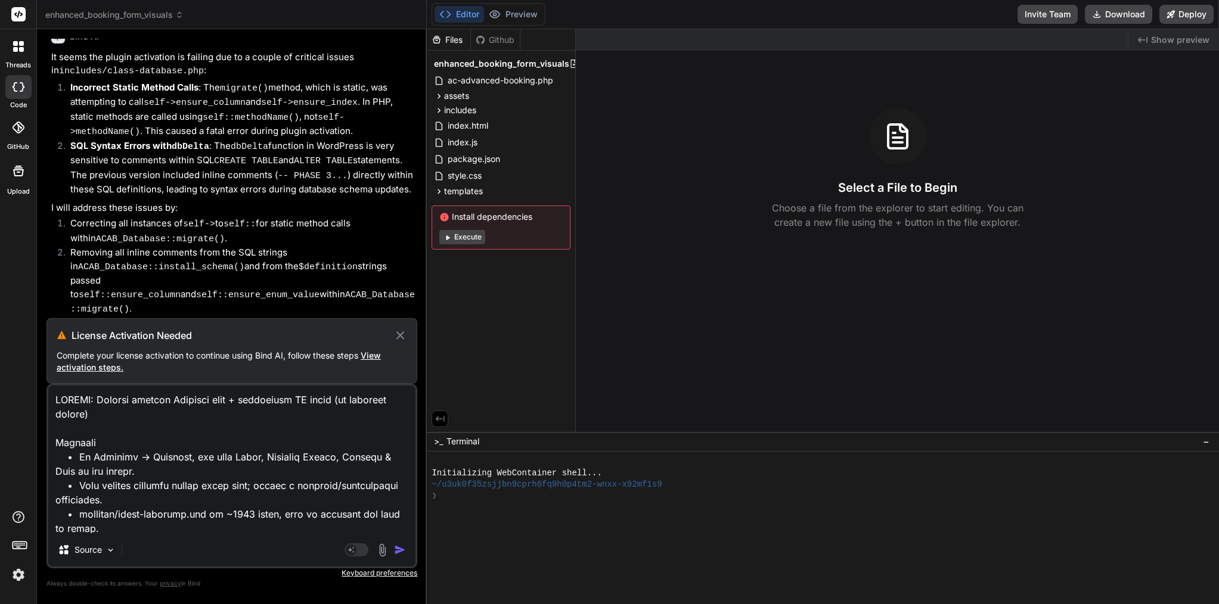
click at [100, 368] on span "View activation steps." at bounding box center [219, 361] width 324 height 22
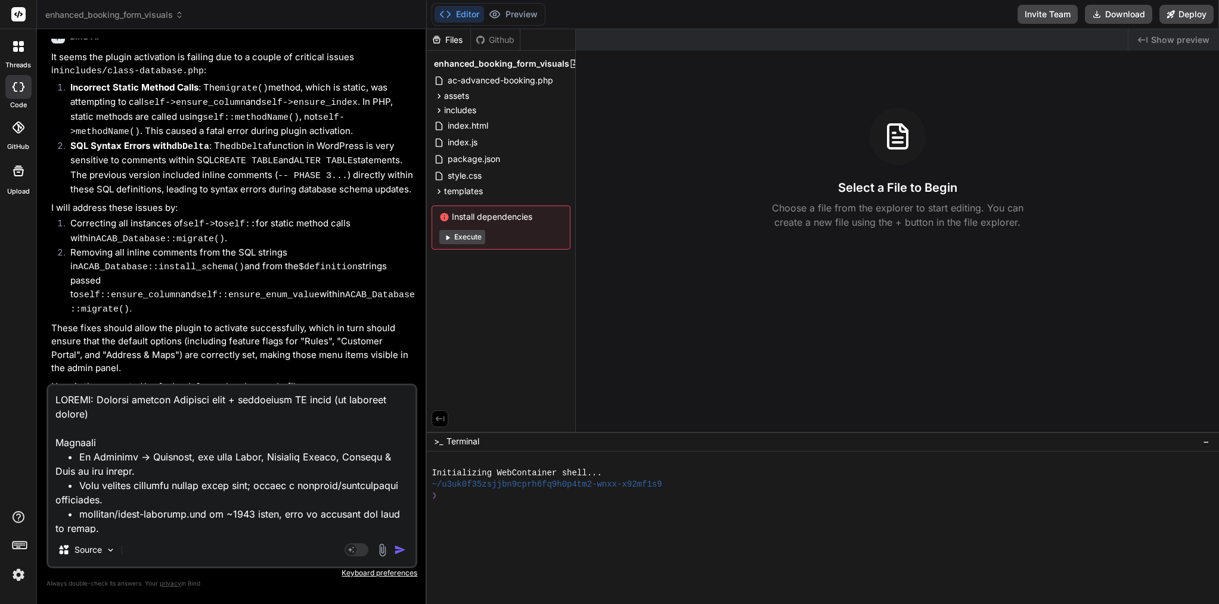
click at [20, 577] on img at bounding box center [18, 575] width 20 height 20
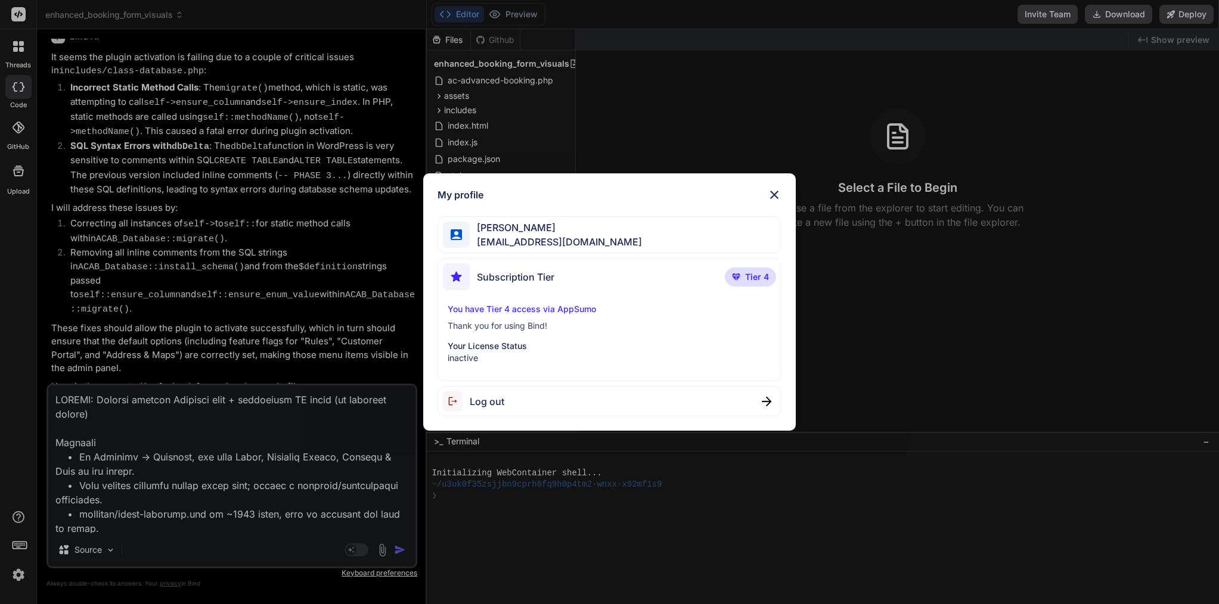
click at [469, 355] on p "inactive" at bounding box center [610, 358] width 324 height 12
click at [491, 398] on span "Log out" at bounding box center [487, 402] width 35 height 14
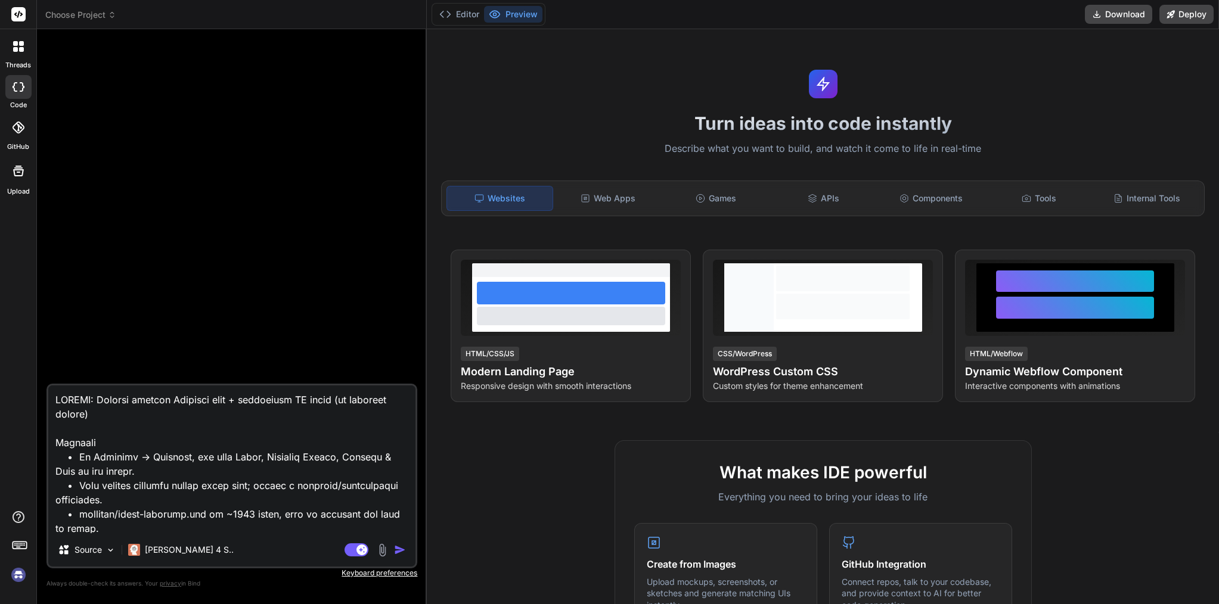
scroll to position [0, 0]
click at [16, 15] on icon at bounding box center [18, 14] width 9 height 7
type textarea "x"
click at [14, 582] on img at bounding box center [18, 575] width 20 height 20
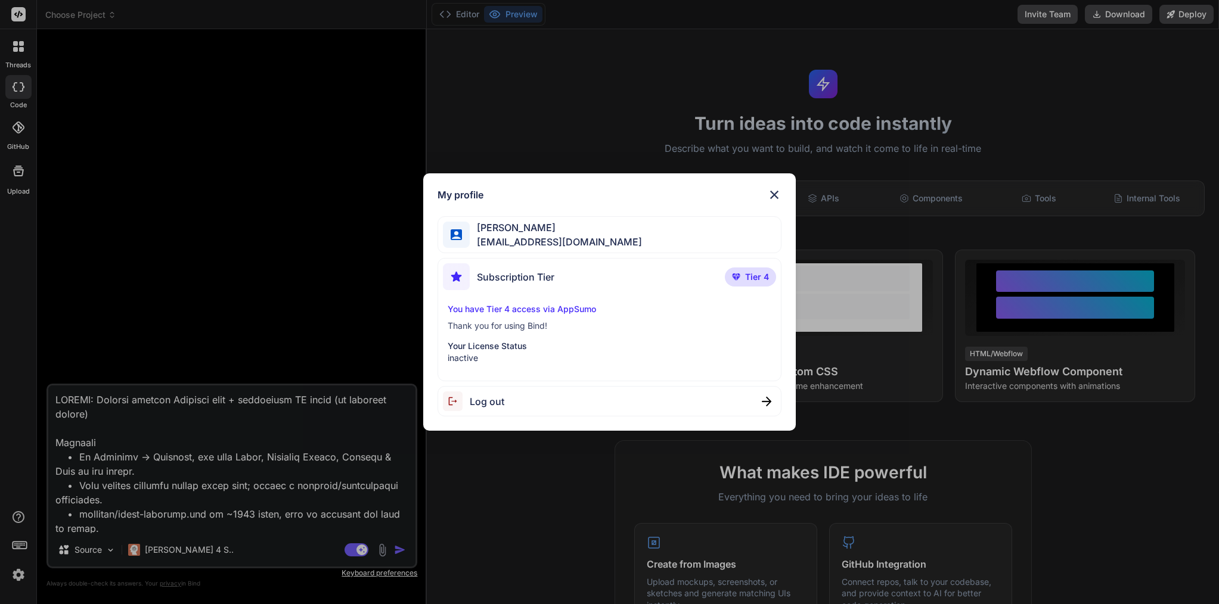
click at [773, 194] on img at bounding box center [774, 195] width 14 height 14
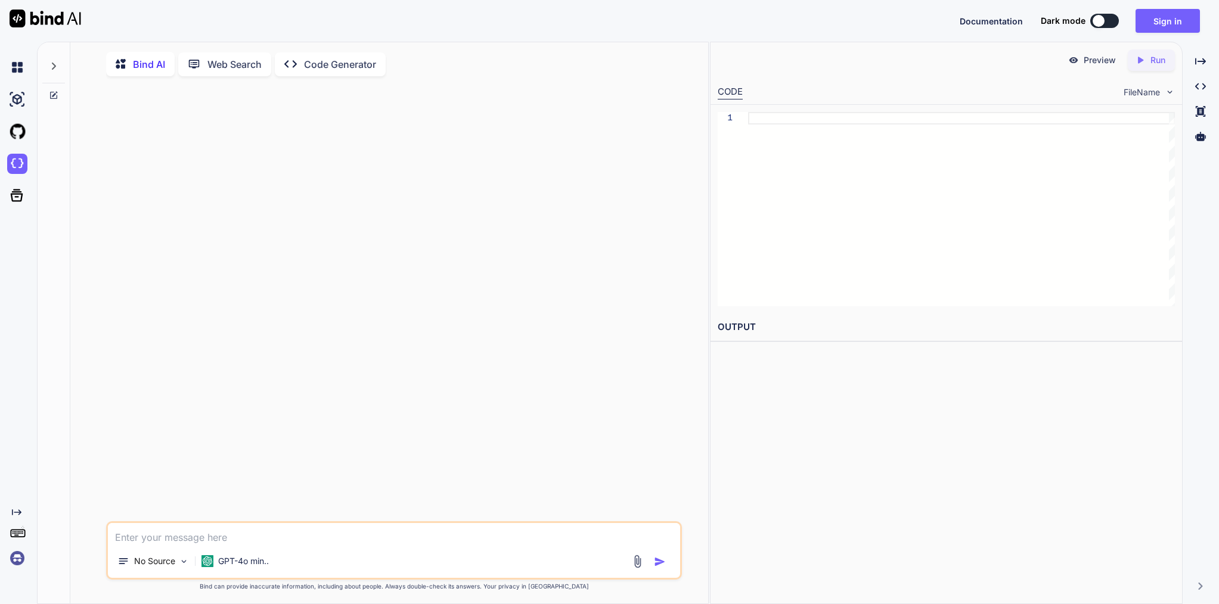
scroll to position [5, 0]
click at [1167, 19] on button "Sign in" at bounding box center [1167, 21] width 64 height 24
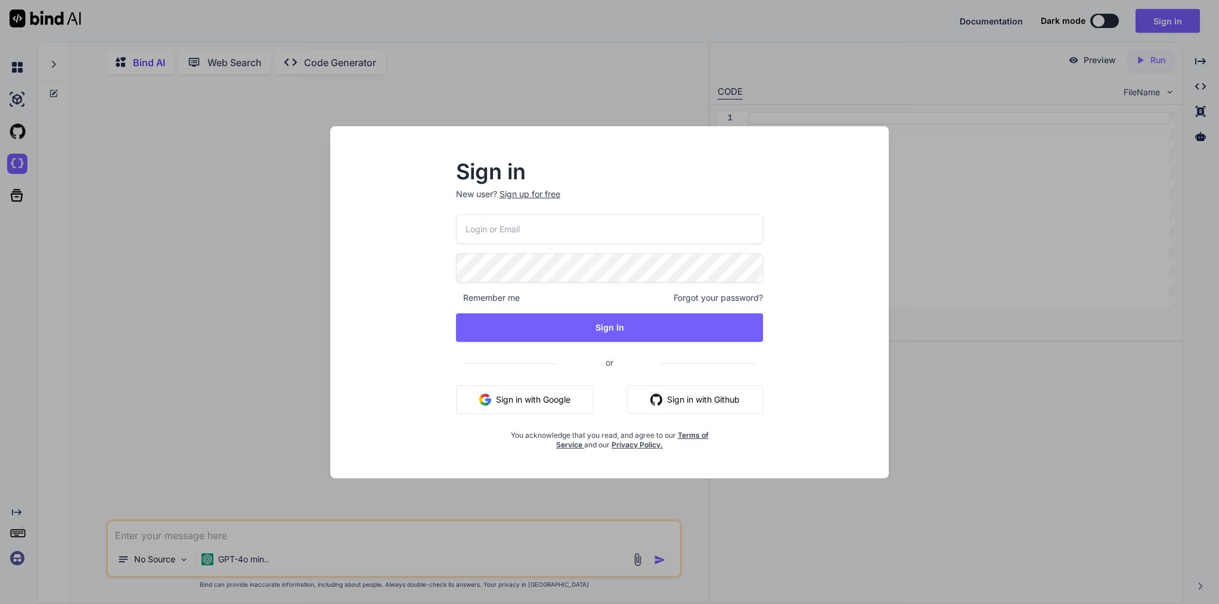
click at [528, 406] on button "Sign in with Google" at bounding box center [525, 400] width 138 height 29
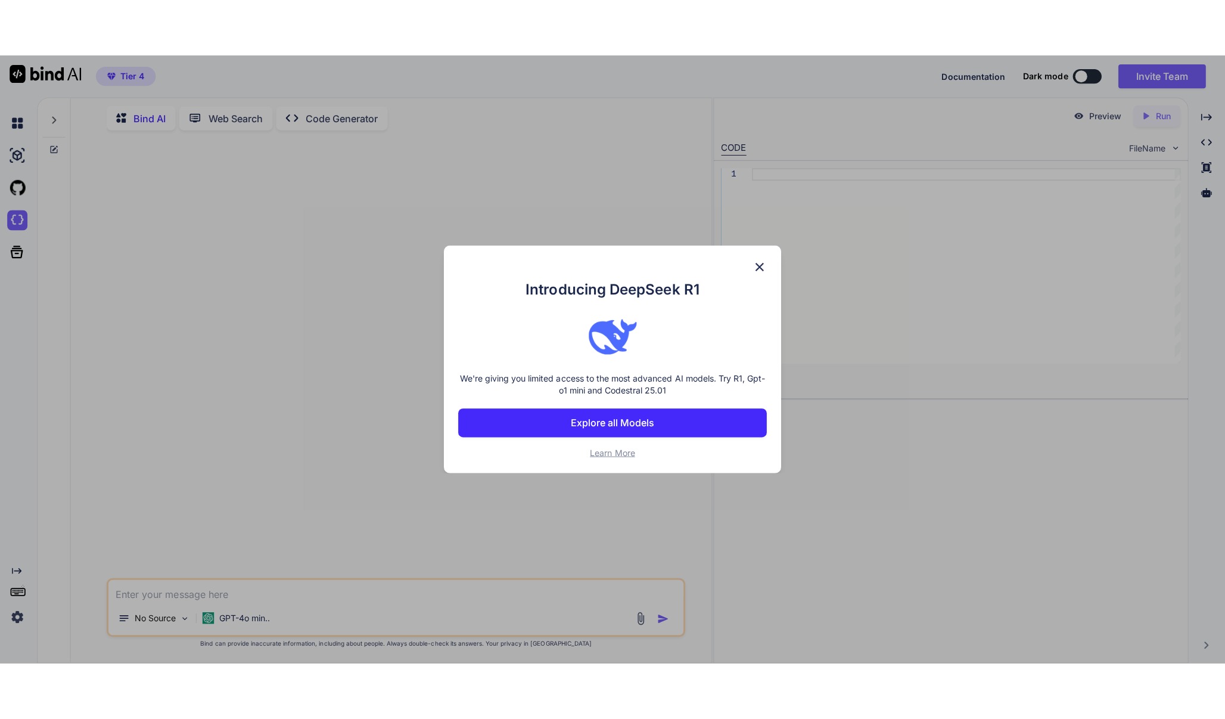
scroll to position [0, 0]
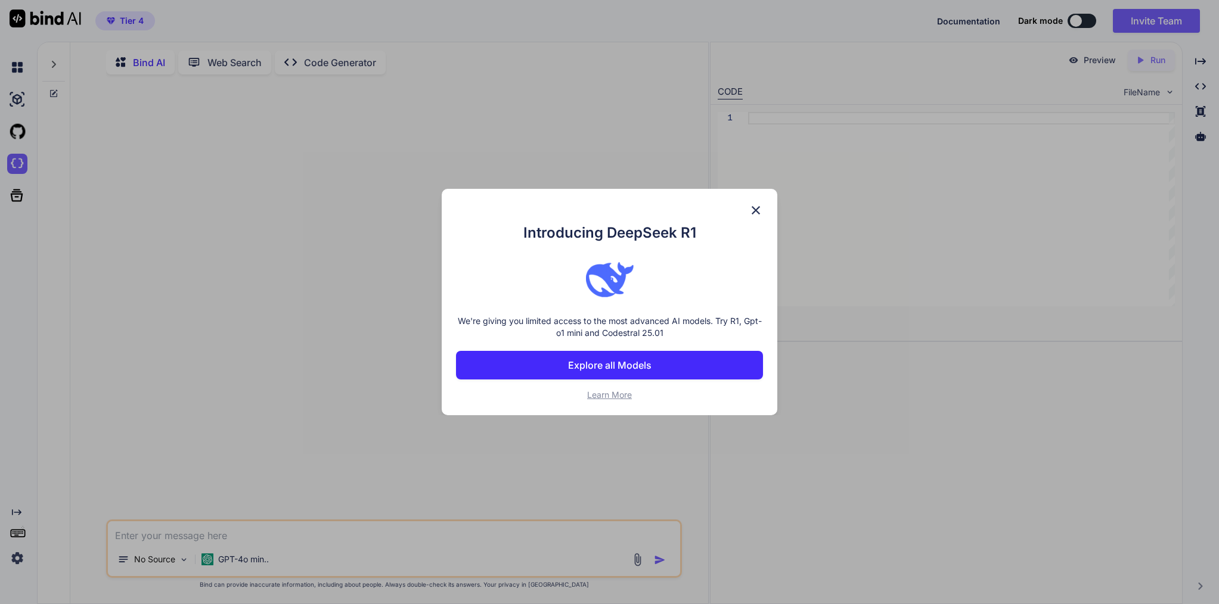
click at [759, 208] on img at bounding box center [756, 210] width 14 height 14
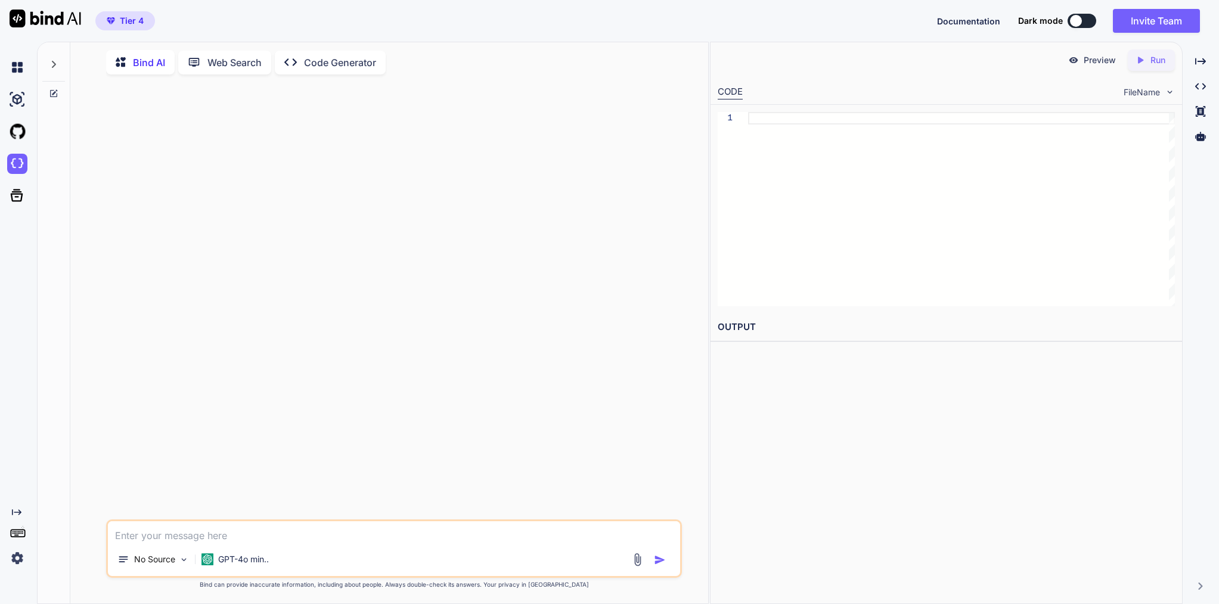
click at [20, 554] on img at bounding box center [17, 558] width 20 height 20
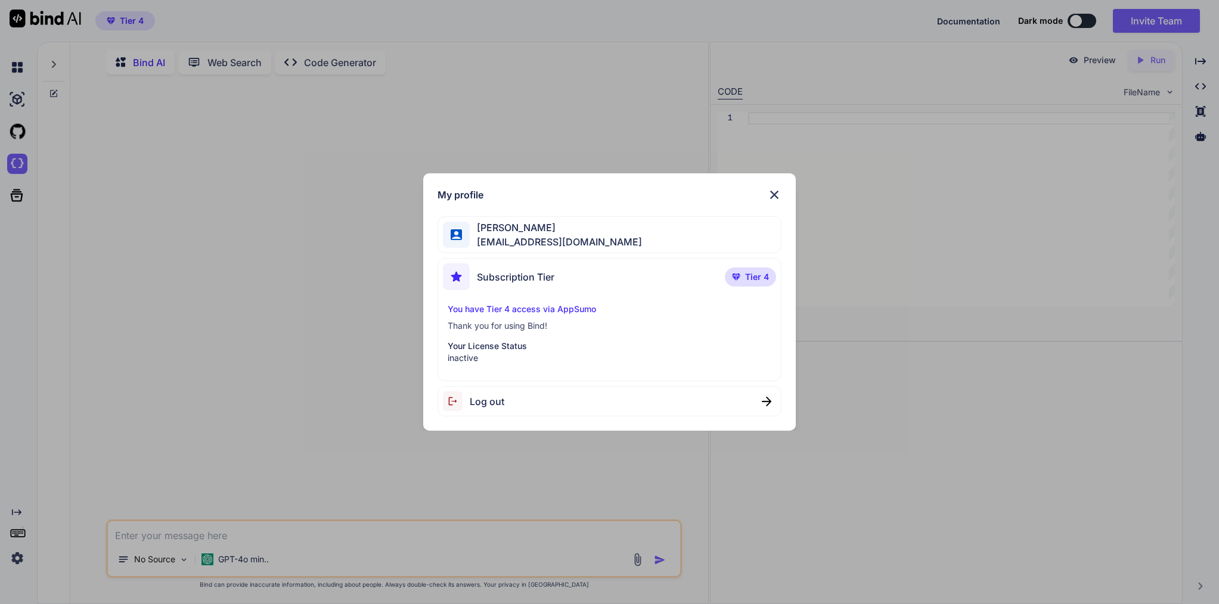
click at [530, 313] on p "You have Tier 4 access via AppSumo" at bounding box center [610, 309] width 324 height 12
click at [532, 308] on p "You have Tier 4 access via AppSumo" at bounding box center [610, 309] width 324 height 12
click at [530, 263] on div "Subscription Tier" at bounding box center [498, 276] width 111 height 27
click at [517, 236] on span "areknl1985@gmail.com" at bounding box center [556, 242] width 172 height 14
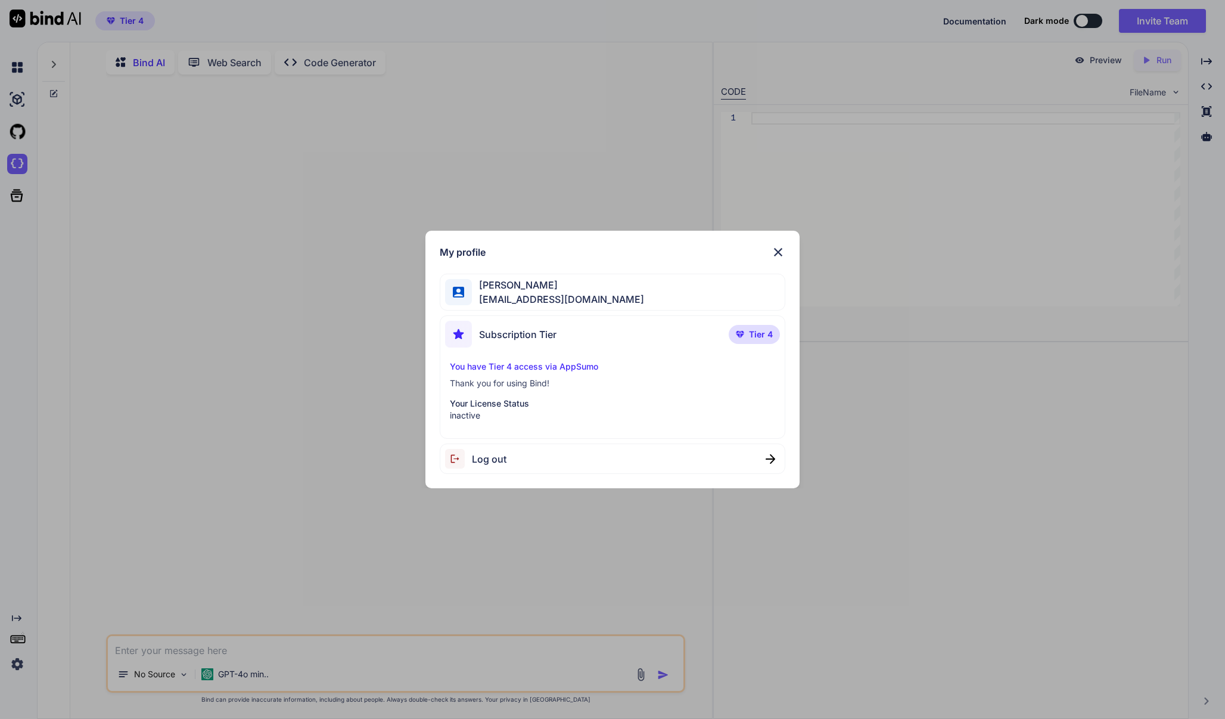
click at [780, 249] on img at bounding box center [778, 252] width 14 height 14
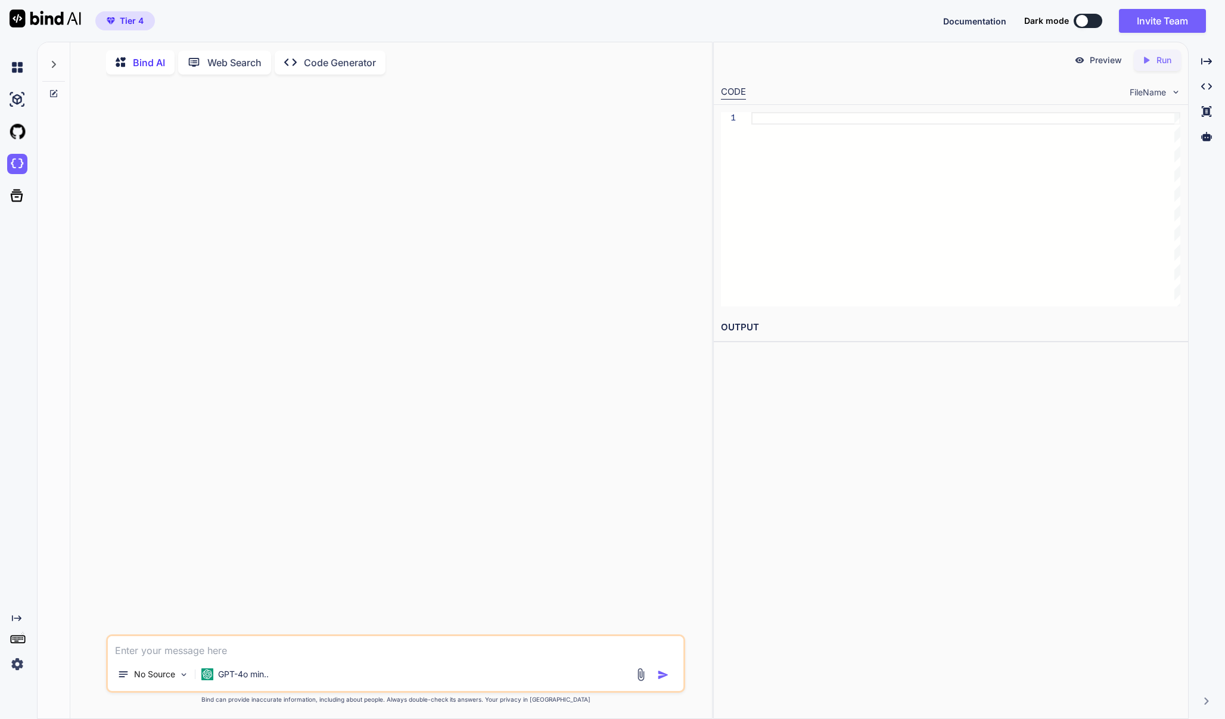
click at [118, 24] on span "Tier 4" at bounding box center [125, 21] width 46 height 12
click at [55, 62] on icon at bounding box center [54, 64] width 4 height 7
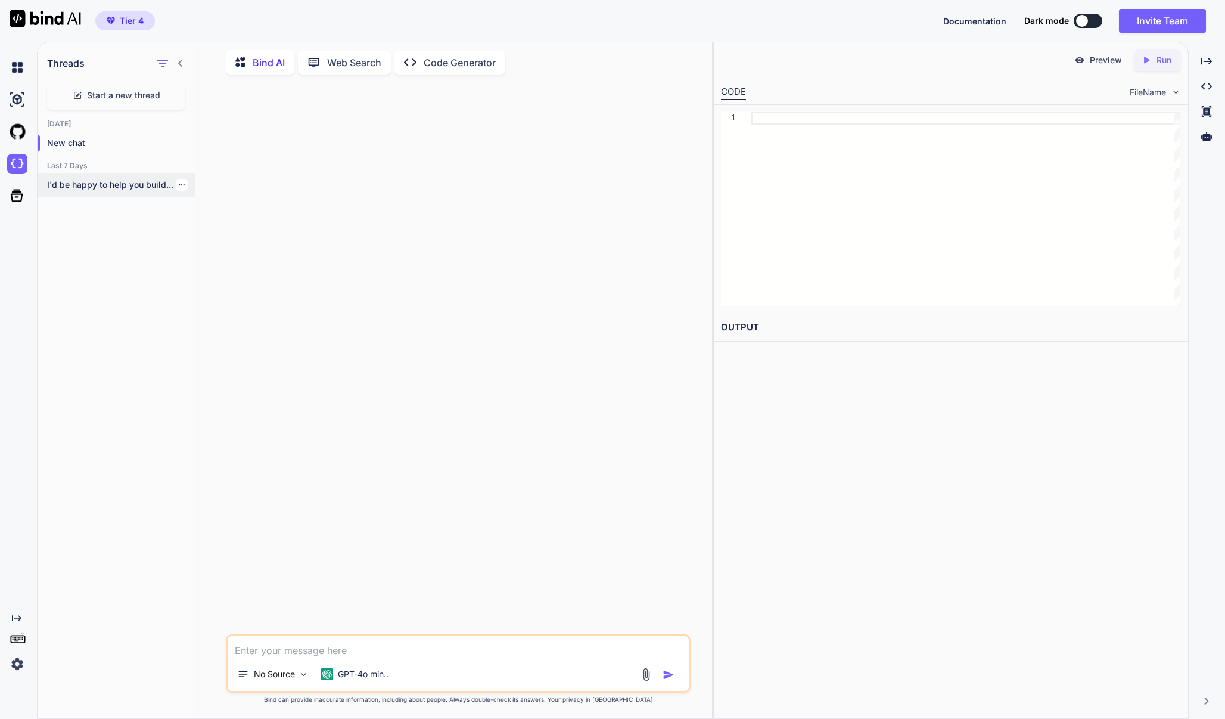
click at [179, 184] on icon "button" at bounding box center [182, 184] width 6 height 1
click at [391, 126] on div at bounding box center [459, 359] width 462 height 550
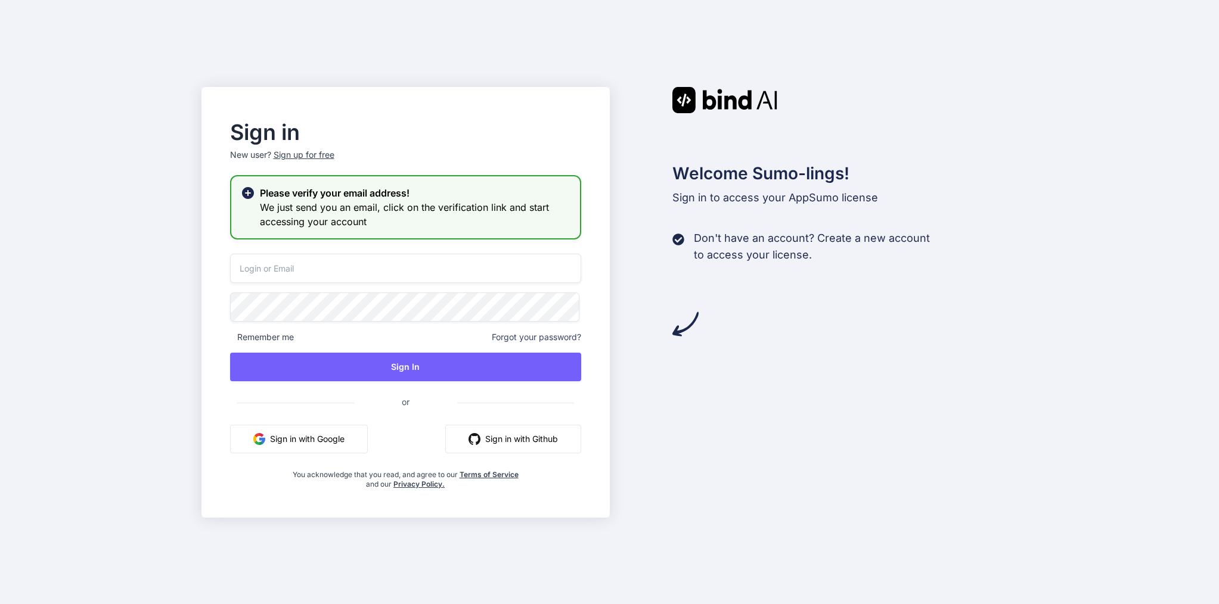
type input "[EMAIL_ADDRESS][DOMAIN_NAME]"
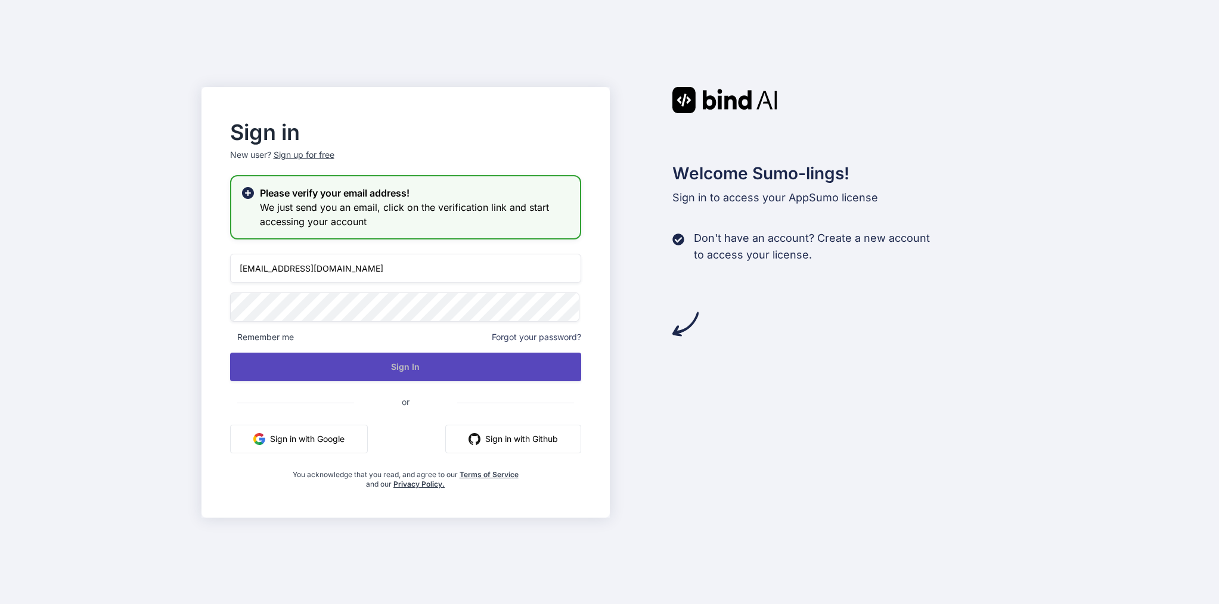
click at [385, 370] on button "Sign In" at bounding box center [405, 367] width 351 height 29
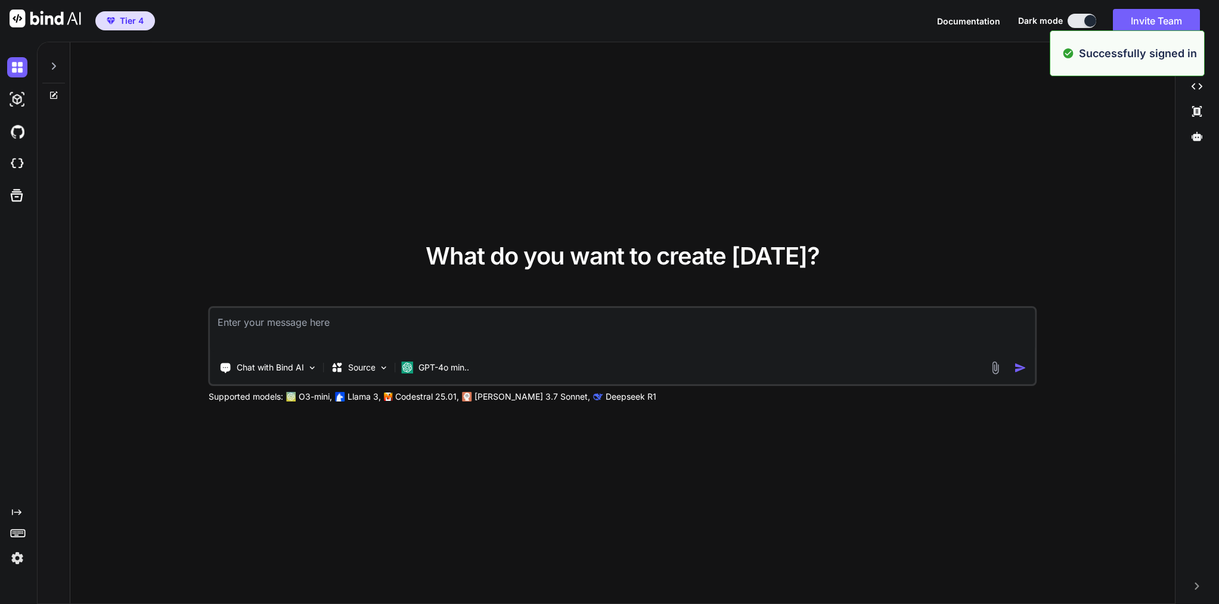
type textarea "x"
click at [17, 557] on img at bounding box center [17, 558] width 20 height 20
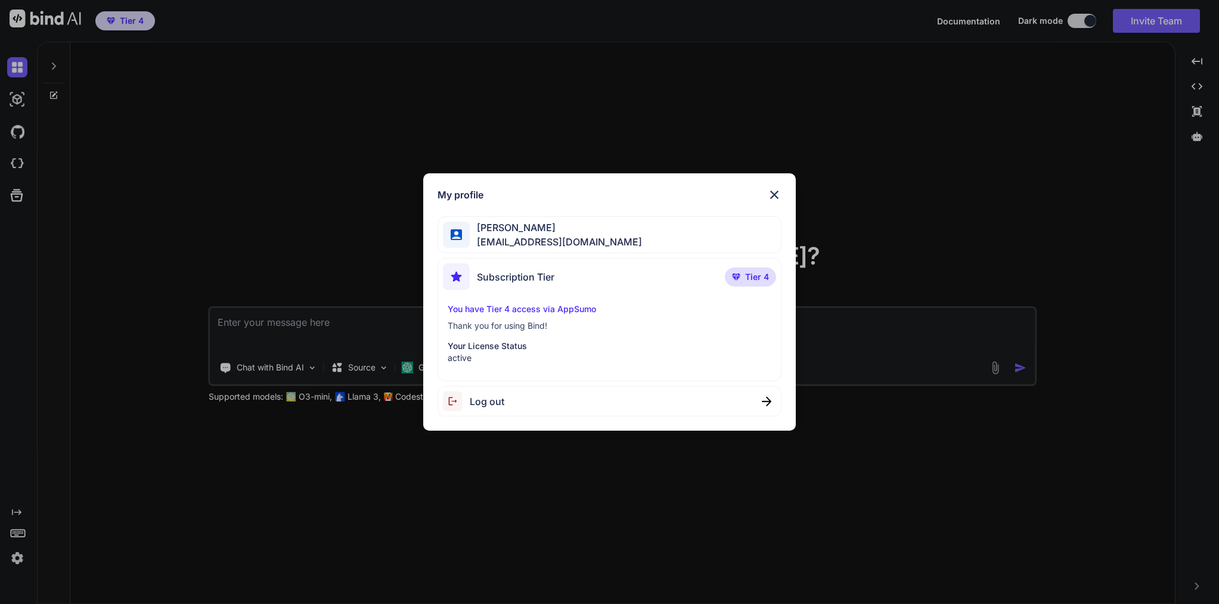
click at [775, 194] on img at bounding box center [774, 195] width 14 height 14
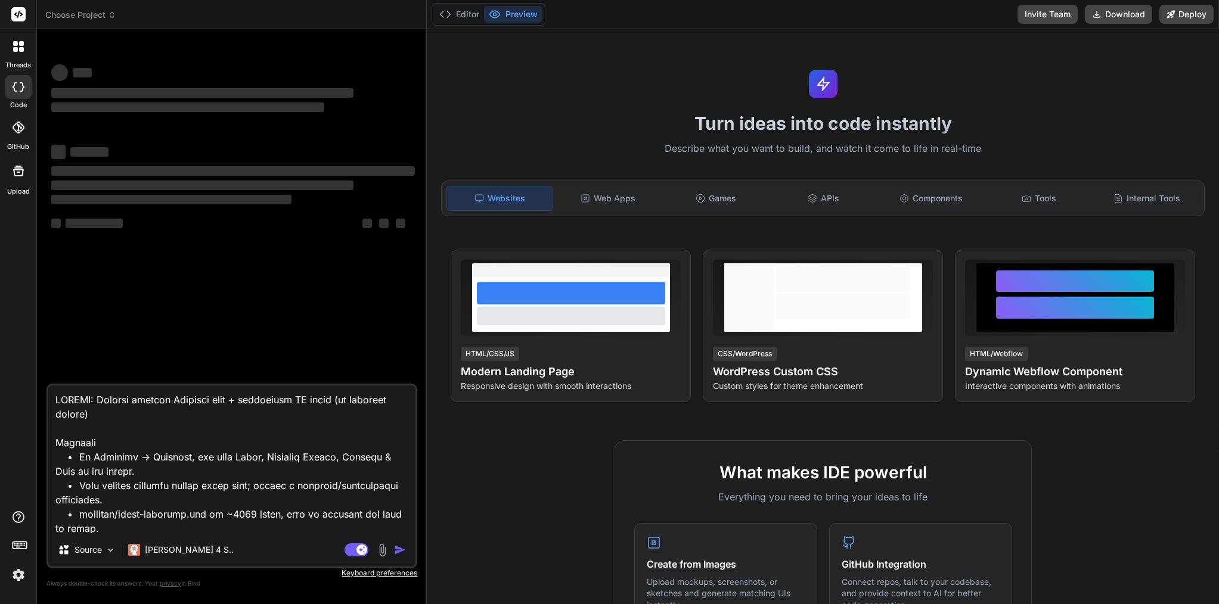
click at [20, 576] on img at bounding box center [18, 575] width 20 height 20
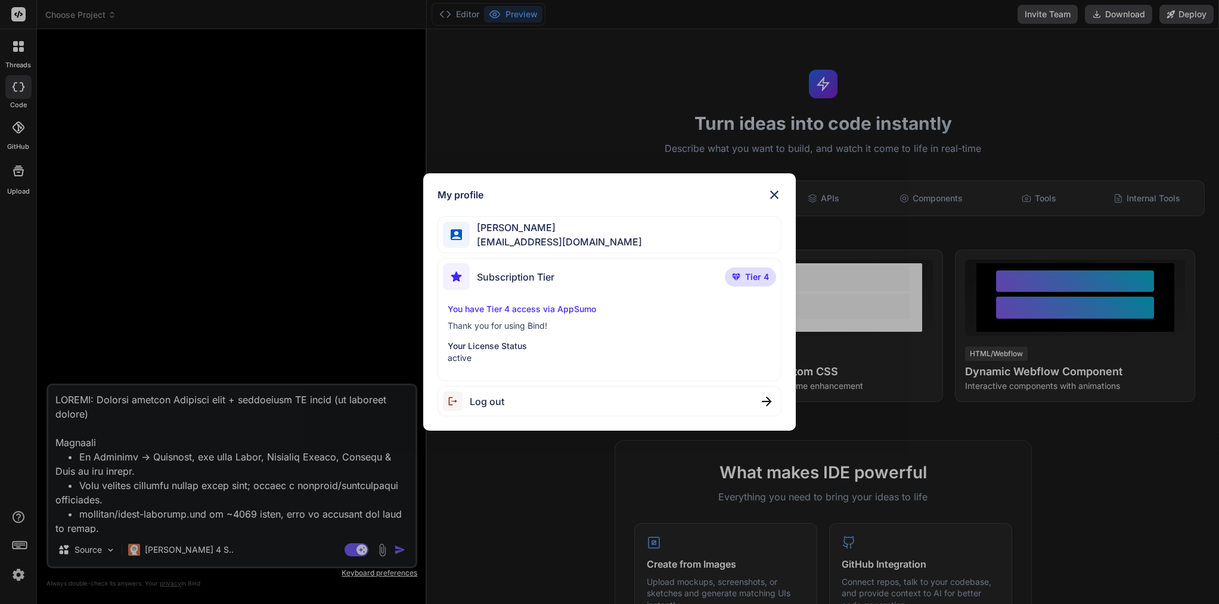
click at [172, 467] on div "My profile [PERSON_NAME] [EMAIL_ADDRESS][DOMAIN_NAME] Subscription Tier Tier 4 …" at bounding box center [609, 302] width 1219 height 604
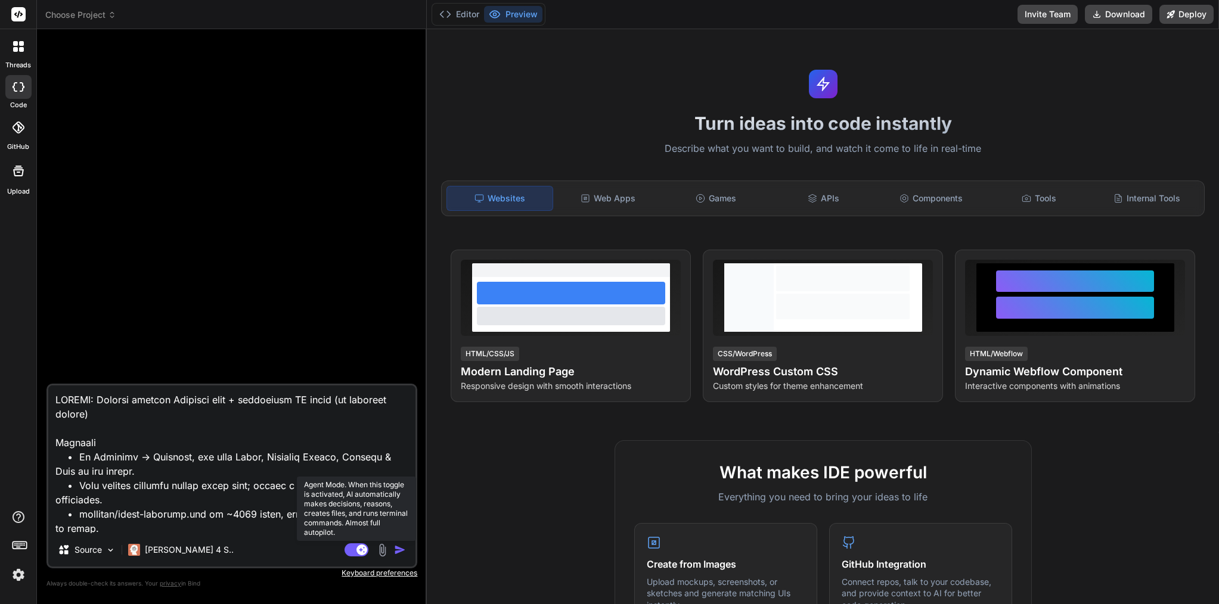
click at [357, 552] on rect at bounding box center [356, 550] width 24 height 13
click at [76, 14] on span "Choose Project" at bounding box center [80, 15] width 71 height 12
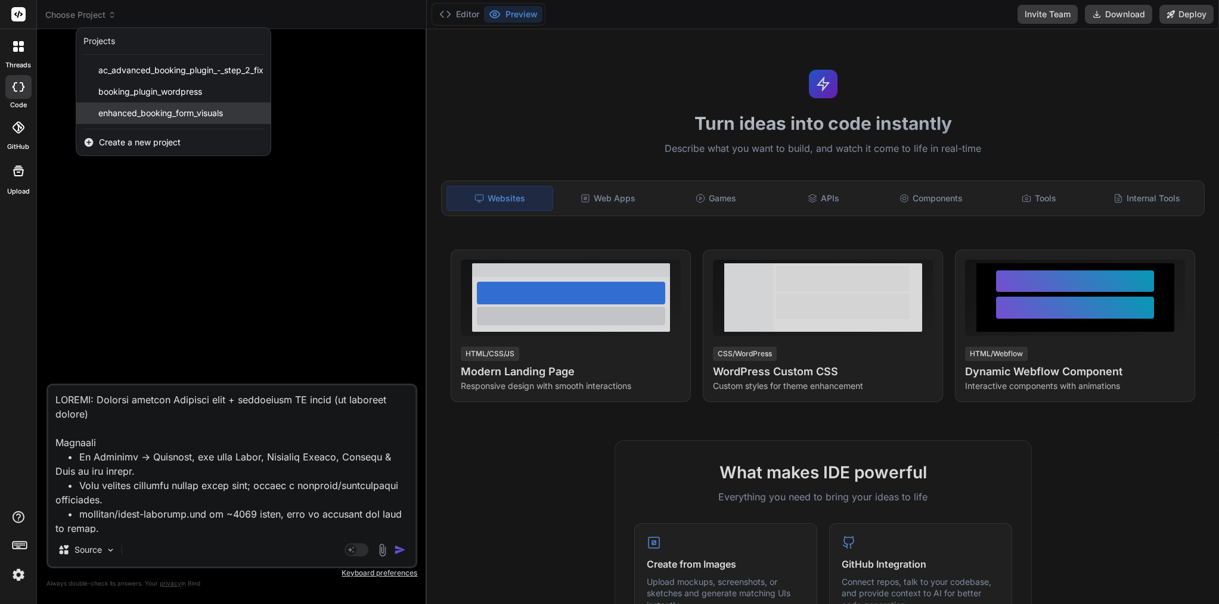
click at [147, 114] on span "enhanced_booking_form_visuals" at bounding box center [160, 113] width 125 height 12
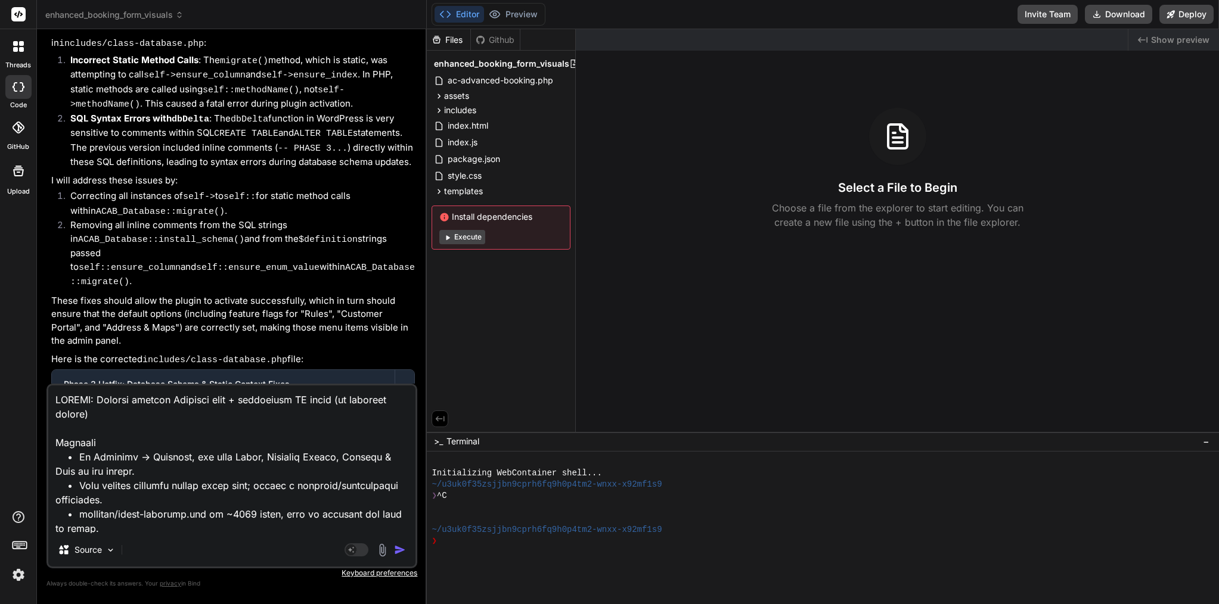
scroll to position [4648, 0]
click at [397, 550] on img "button" at bounding box center [400, 550] width 12 height 12
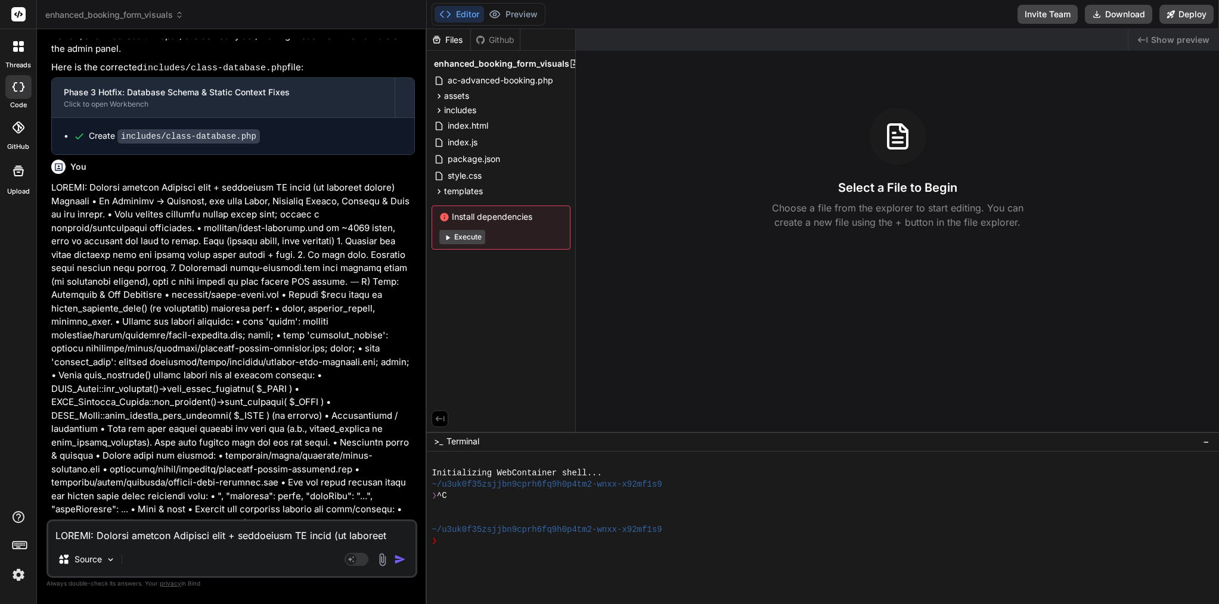
scroll to position [4993, 0]
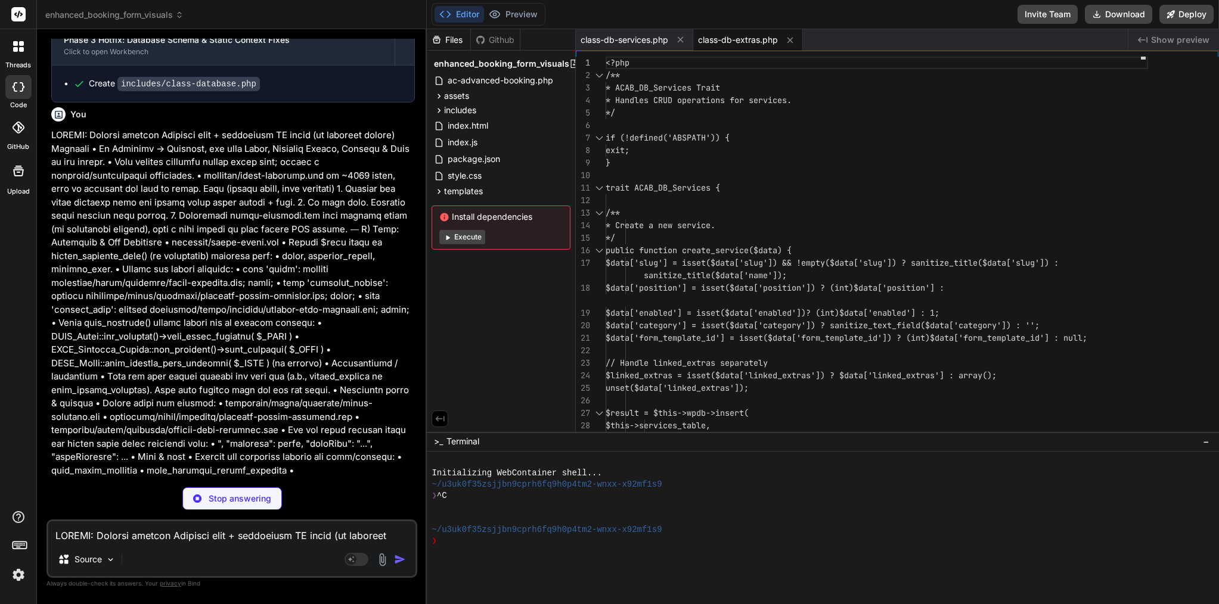
type textarea "x"
type textarea "$normalized['icon'] = isset($data['icon']) ? sanitize_text_field($data['icon'])…"
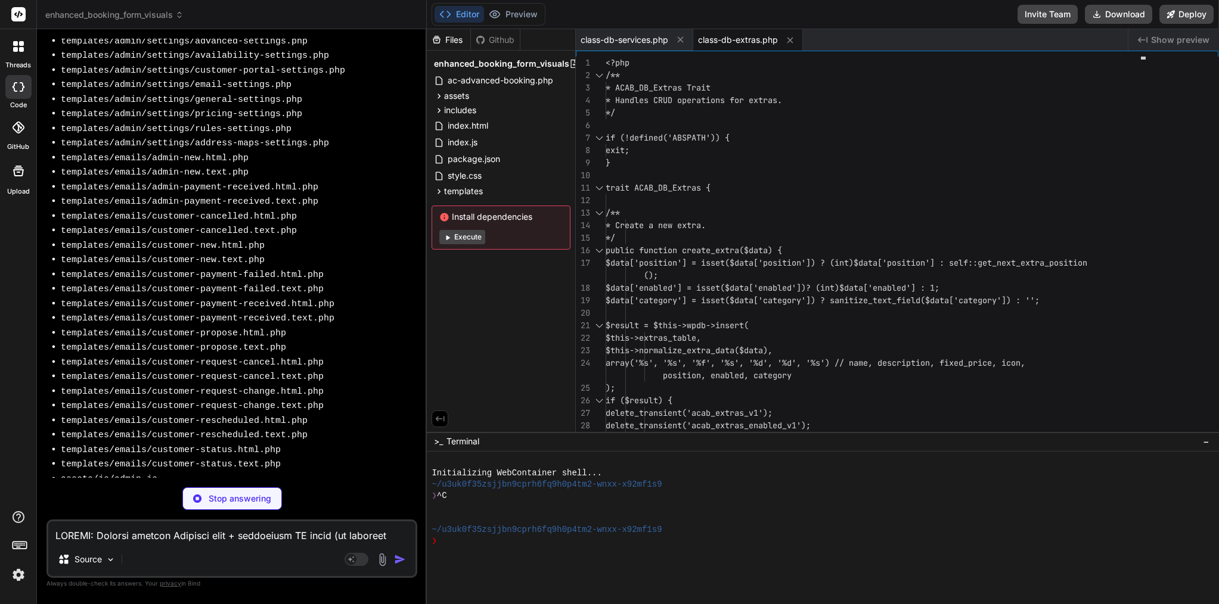
scroll to position [8672, 0]
type textarea "x"
type textarea "return (int) $wpdb->get_var($sql); } } ?>"
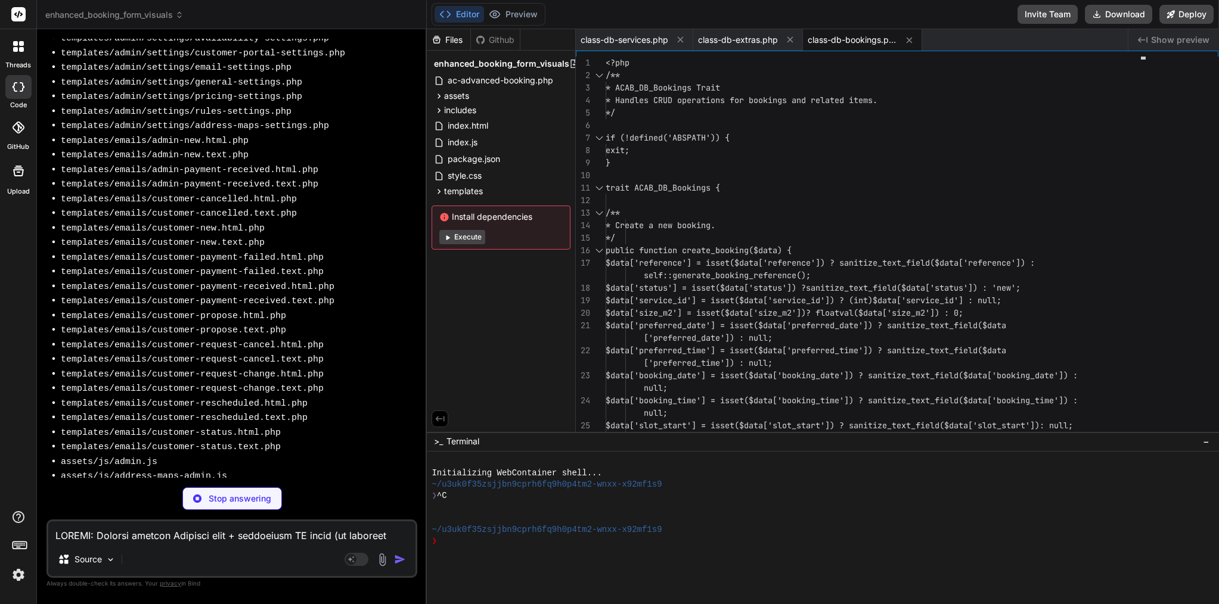
scroll to position [0, 0]
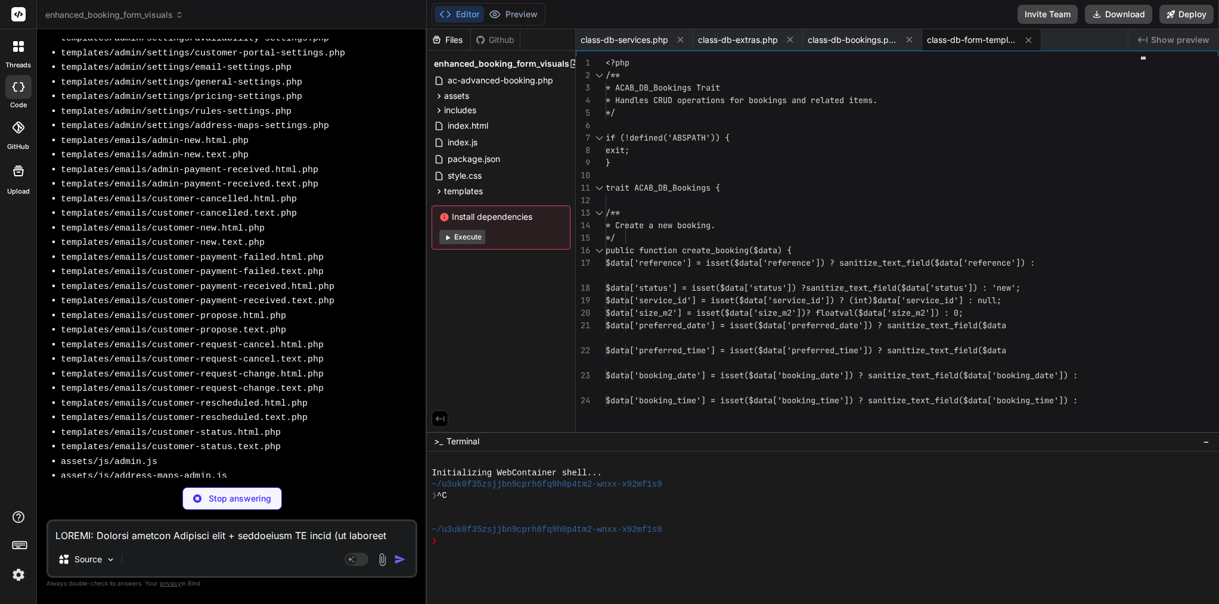
type textarea "x"
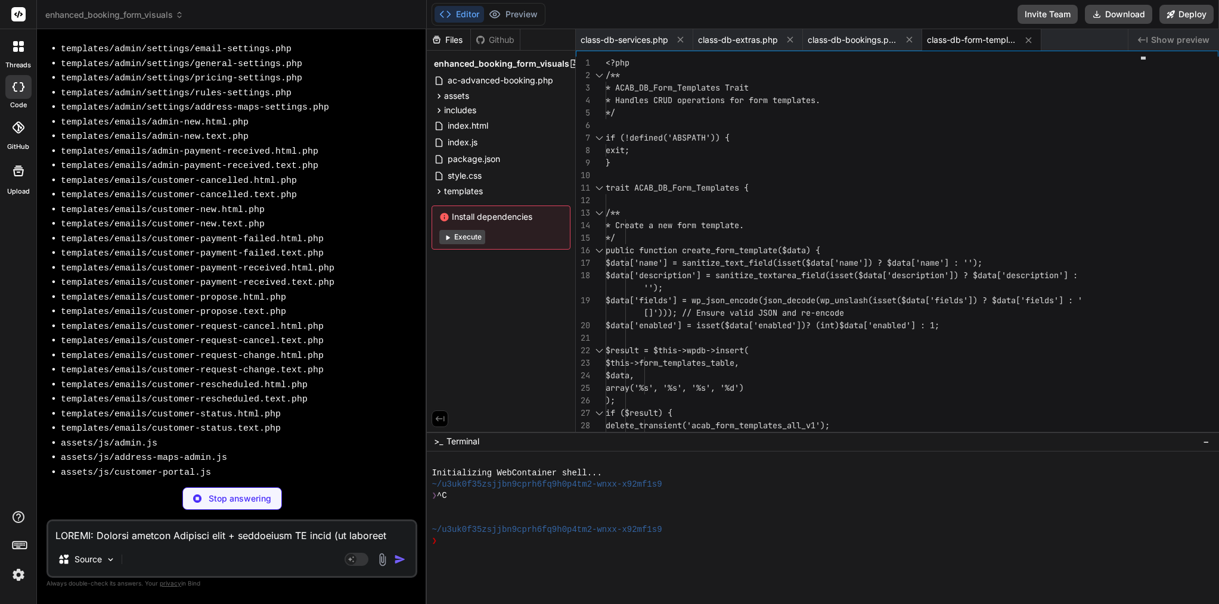
scroll to position [8708, 0]
type textarea "x"
type textarea "?>"
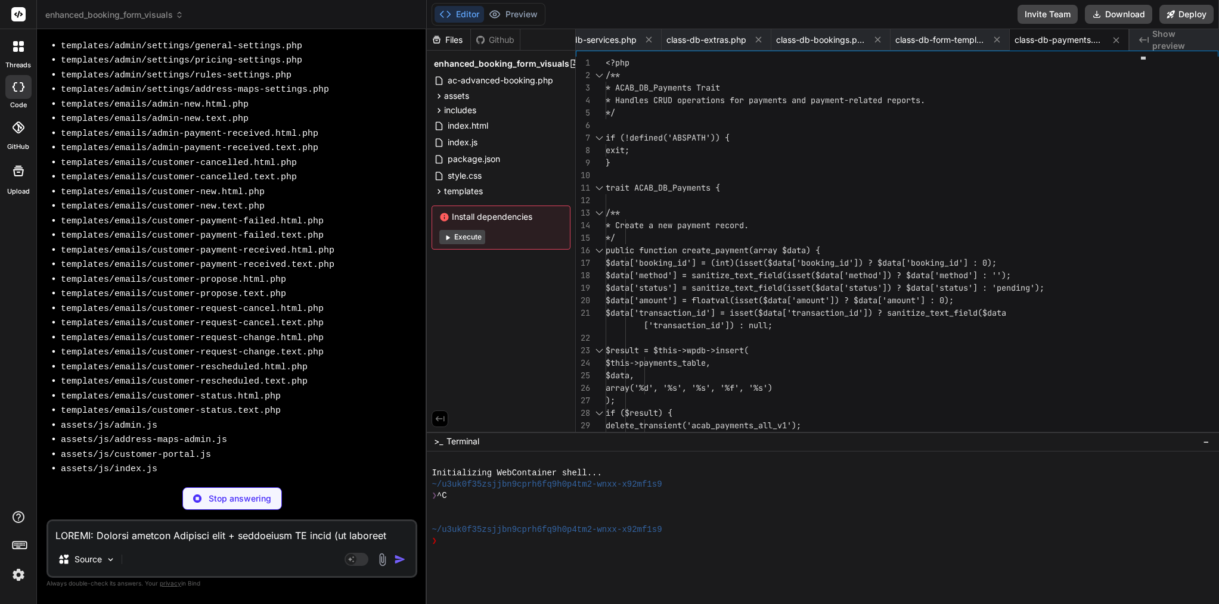
scroll to position [8726, 0]
type textarea "x"
type textarea "} } else { error_log('[ACAB][DB] Rule \'' . $rule_data['type'] . '\' already ex…"
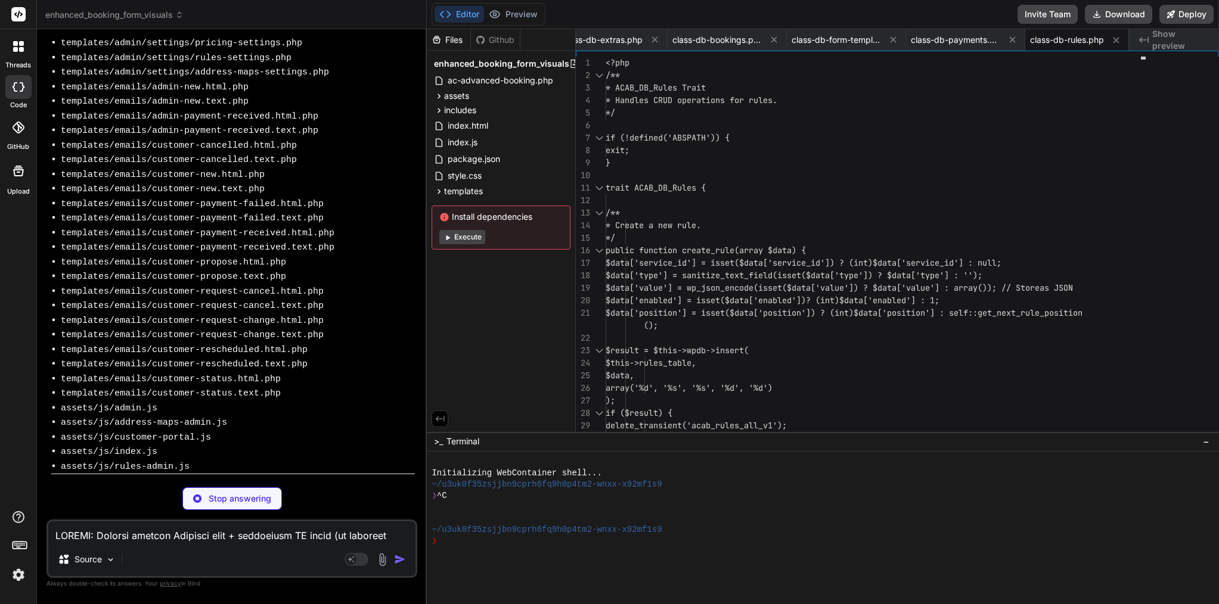
scroll to position [0, 0]
type textarea "x"
type textarea "$coupon_id, $customer_email, $status )); } } ?>"
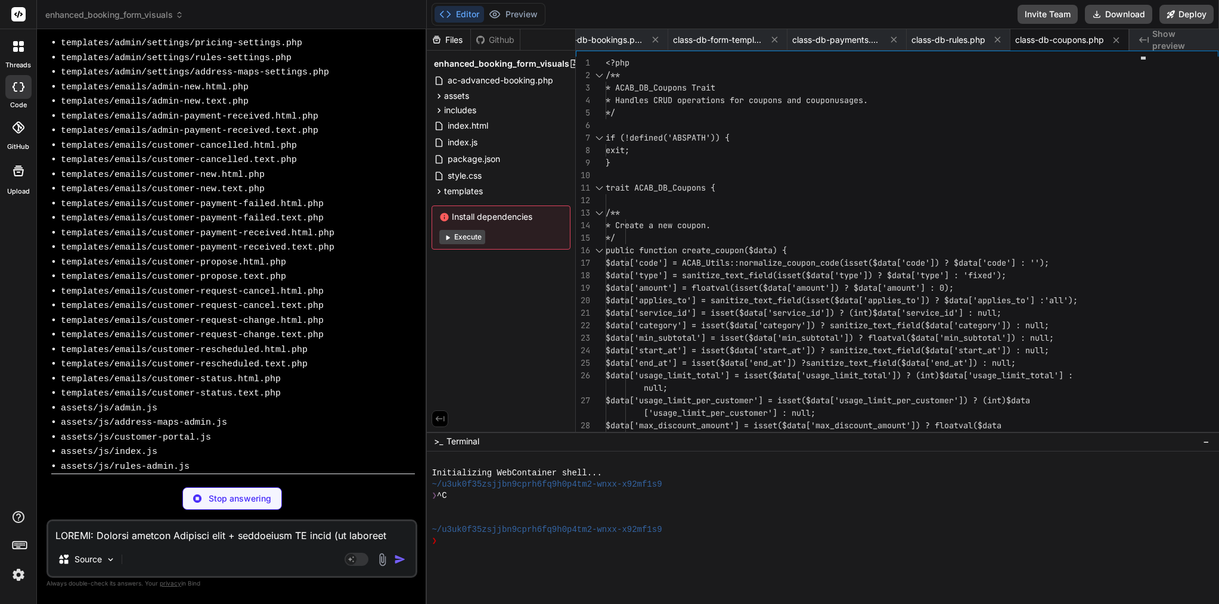
type textarea "x"
type textarea "} ?>"
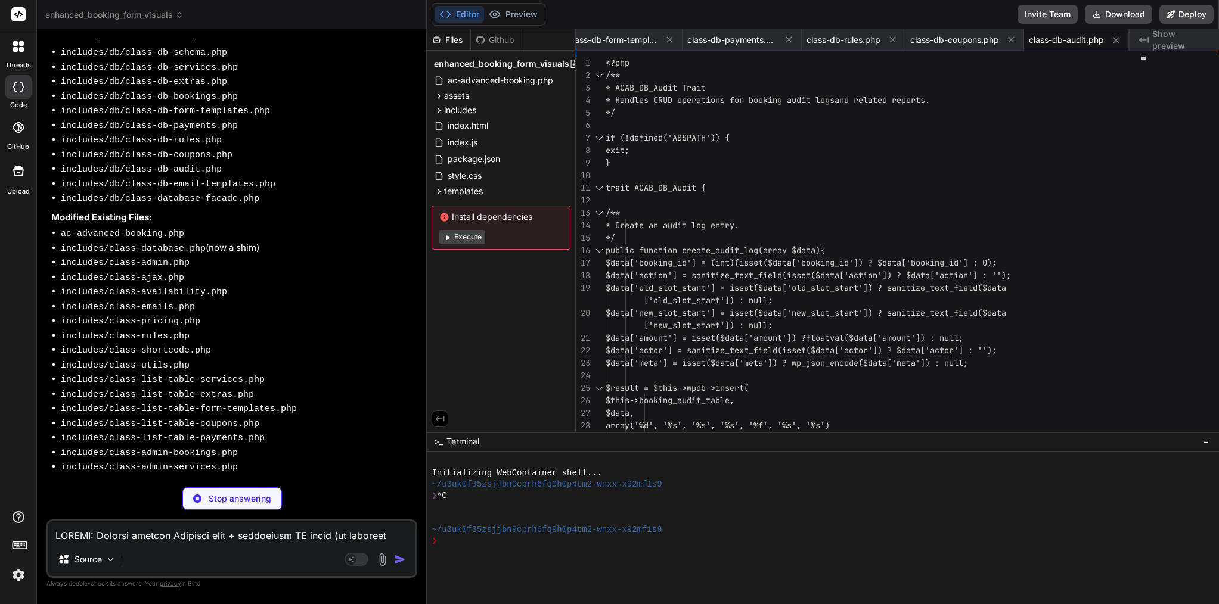
scroll to position [8029, 0]
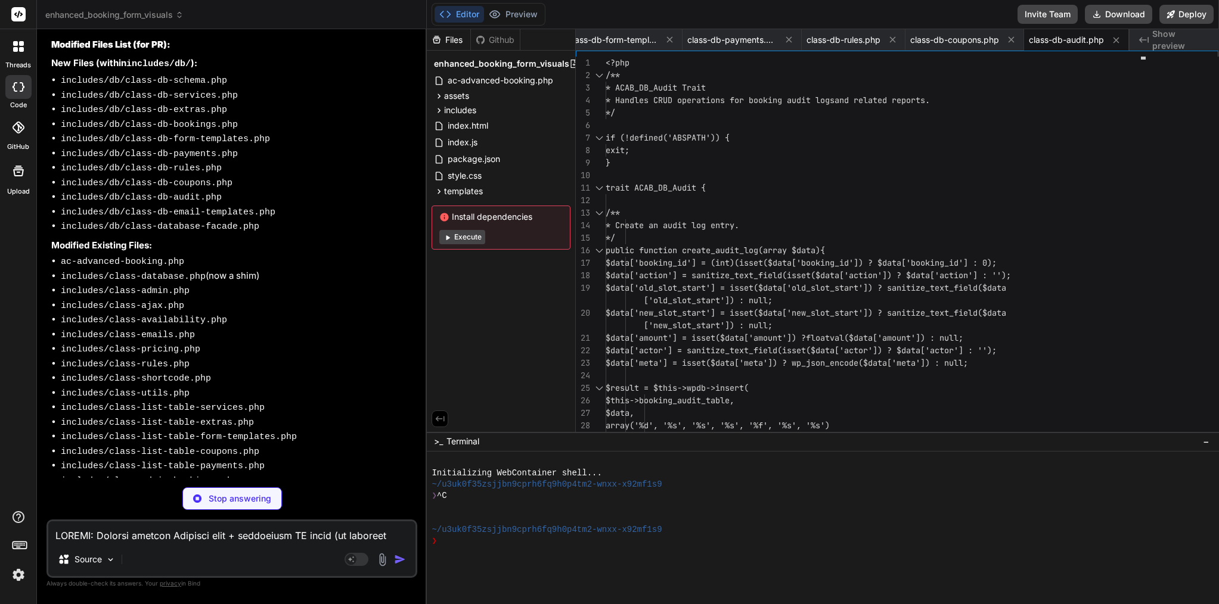
type textarea "x"
type textarea "error_log('[ACAB][DB] Email template \'' . $slug . '\' for locale \'en_US\' alr…"
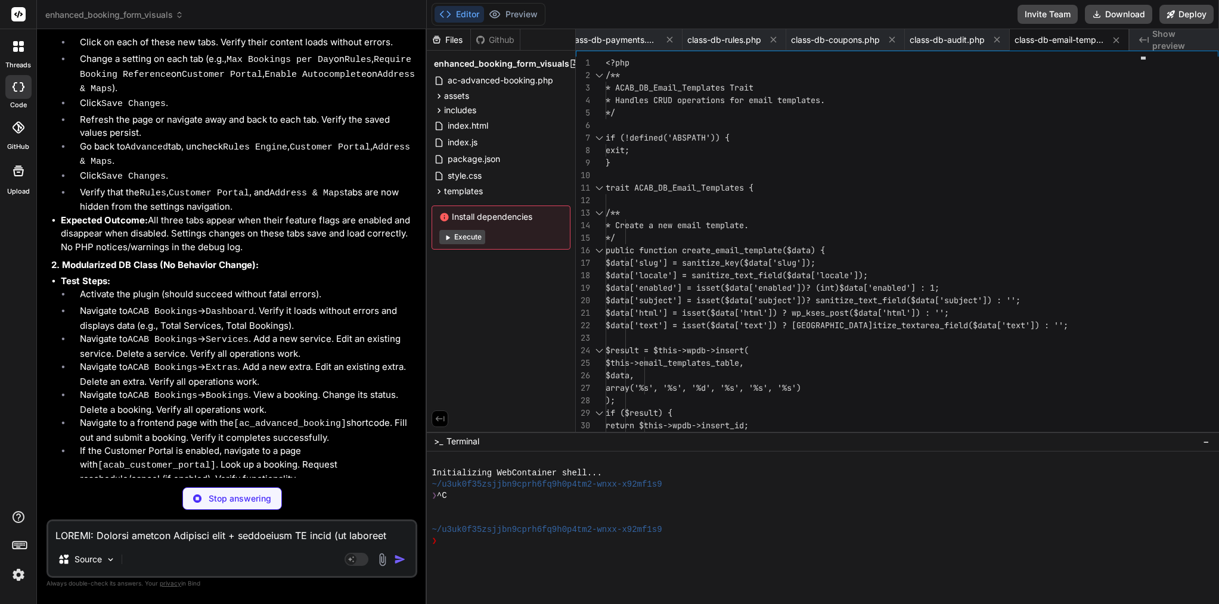
type textarea "x"
type textarea "self::$instance = new self(); } return self::$instance; } } } ?>"
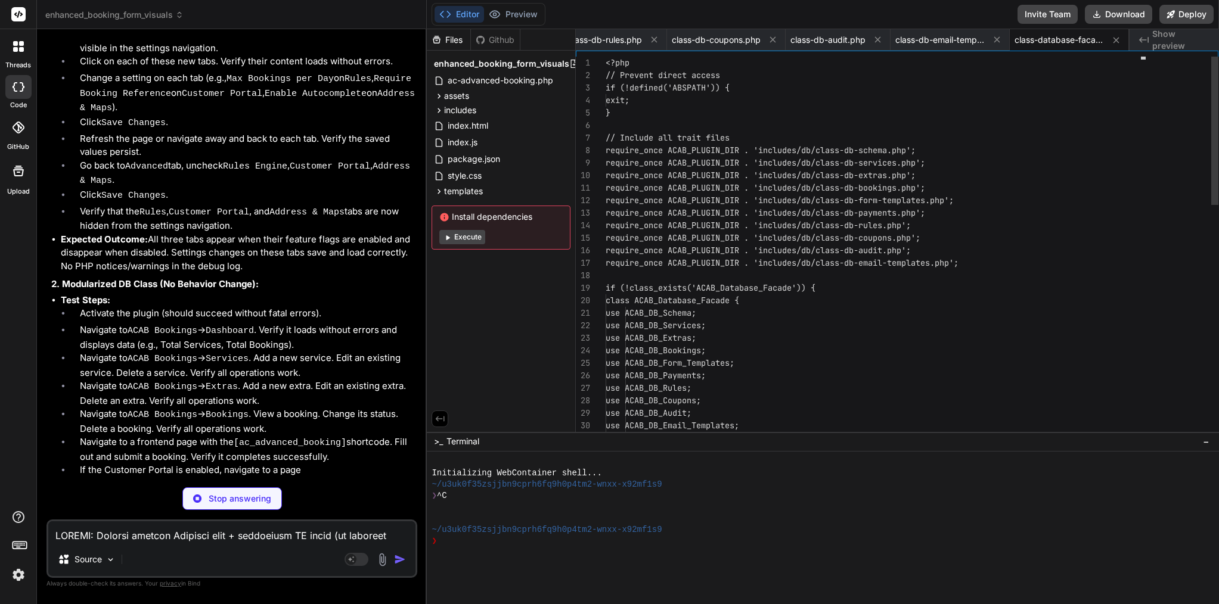
scroll to position [7511, 0]
type textarea "x"
type textarea "class ACAB_Database extends ACAB_Database_Facade {} } ?>"
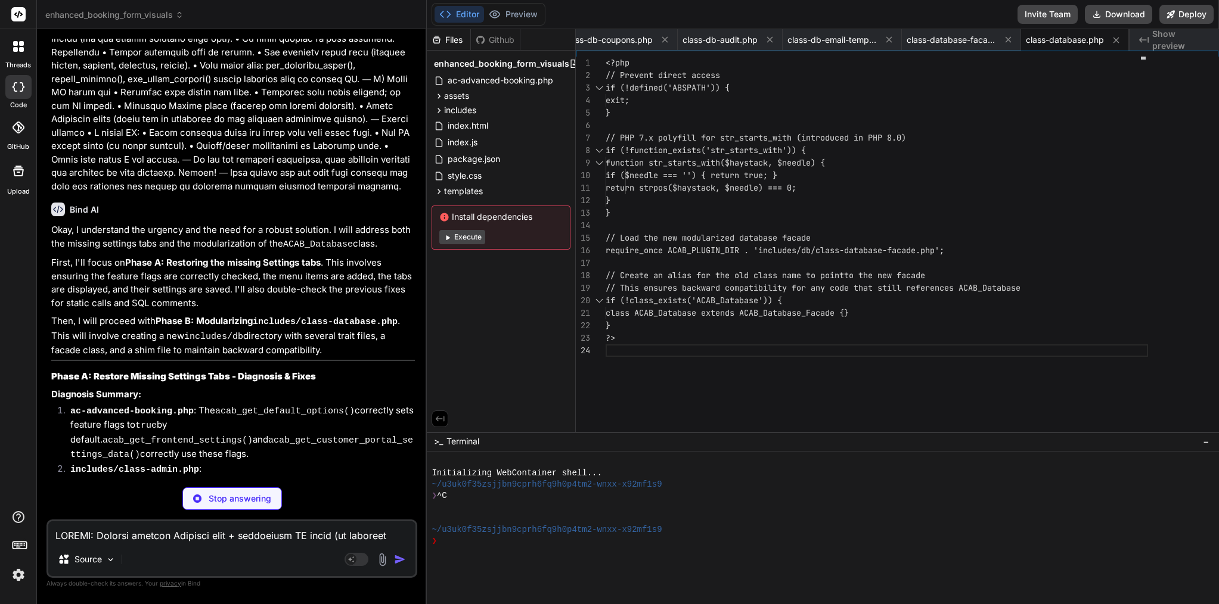
scroll to position [5707, 0]
type textarea "x"
type textarea "// Ensure portal is disabled if feature flag is off if (!($feature_flags['enabl…"
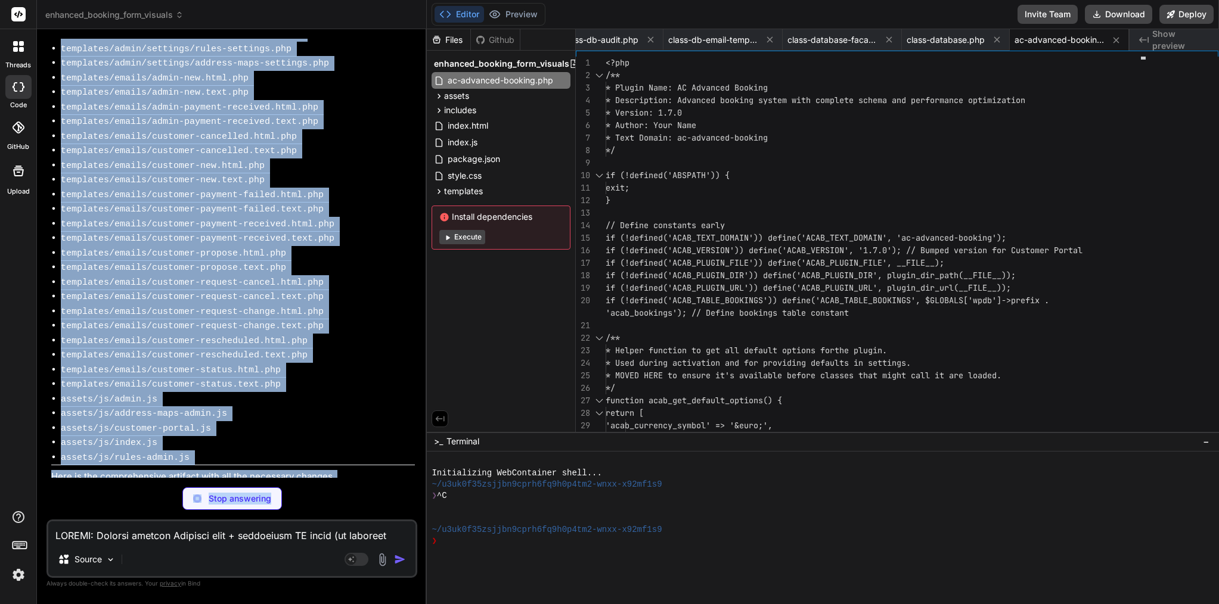
scroll to position [8851, 0]
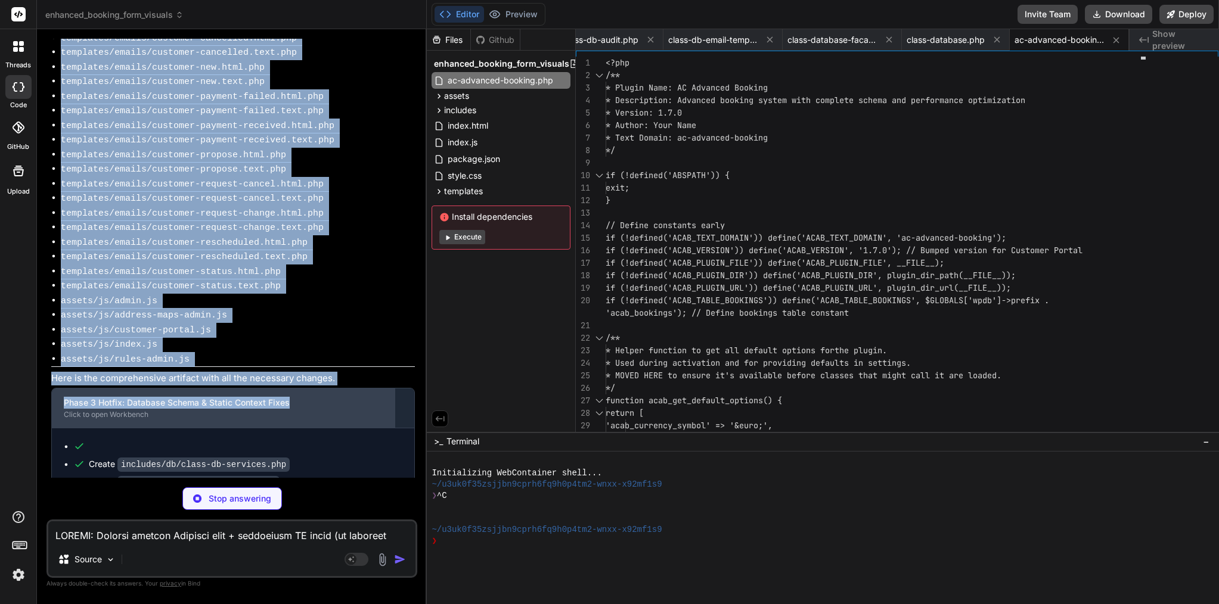
drag, startPoint x: 71, startPoint y: 139, endPoint x: 293, endPoint y: 179, distance: 225.3
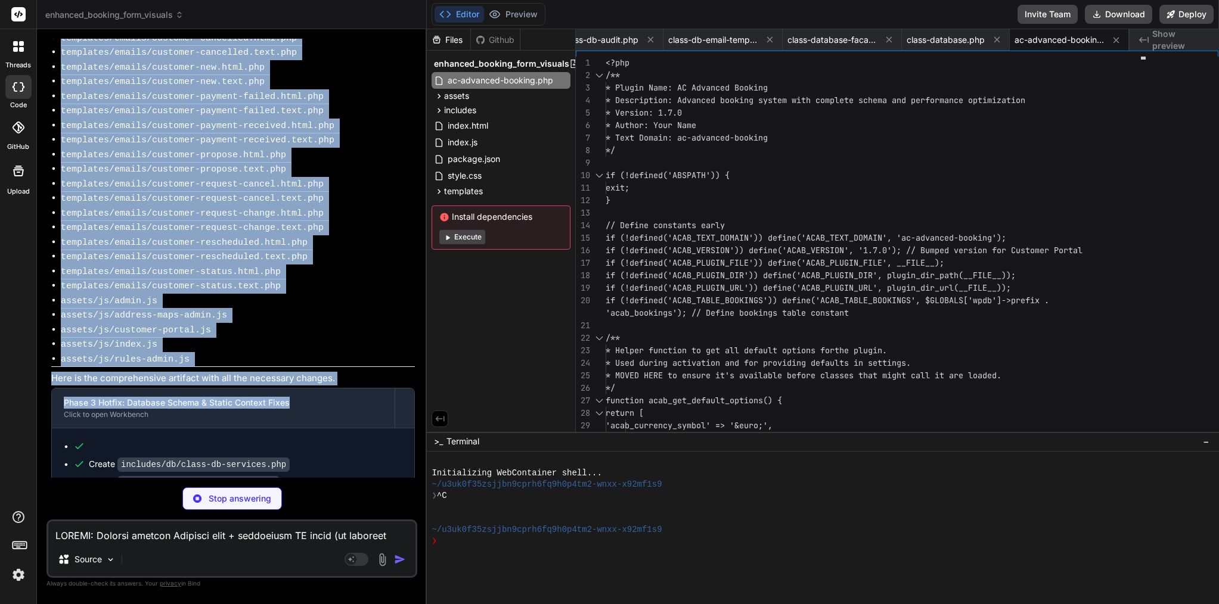
copy div "Bind AI Okay, I understand the urgency and the need for a robust solution. I wi…"
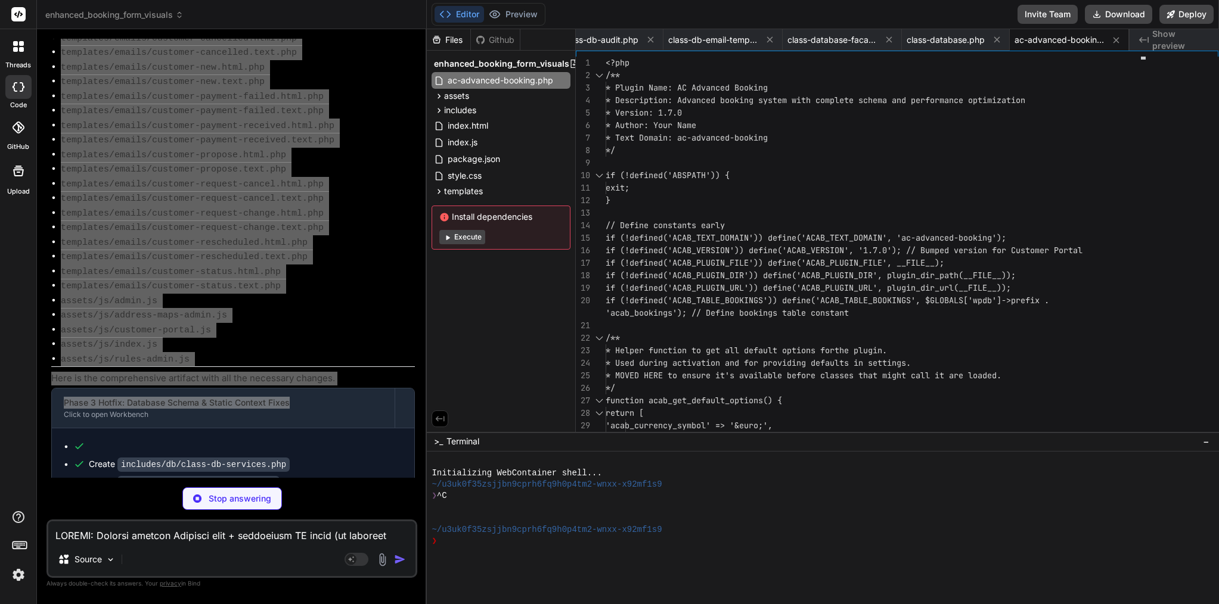
scroll to position [0, 0]
type textarea "x"
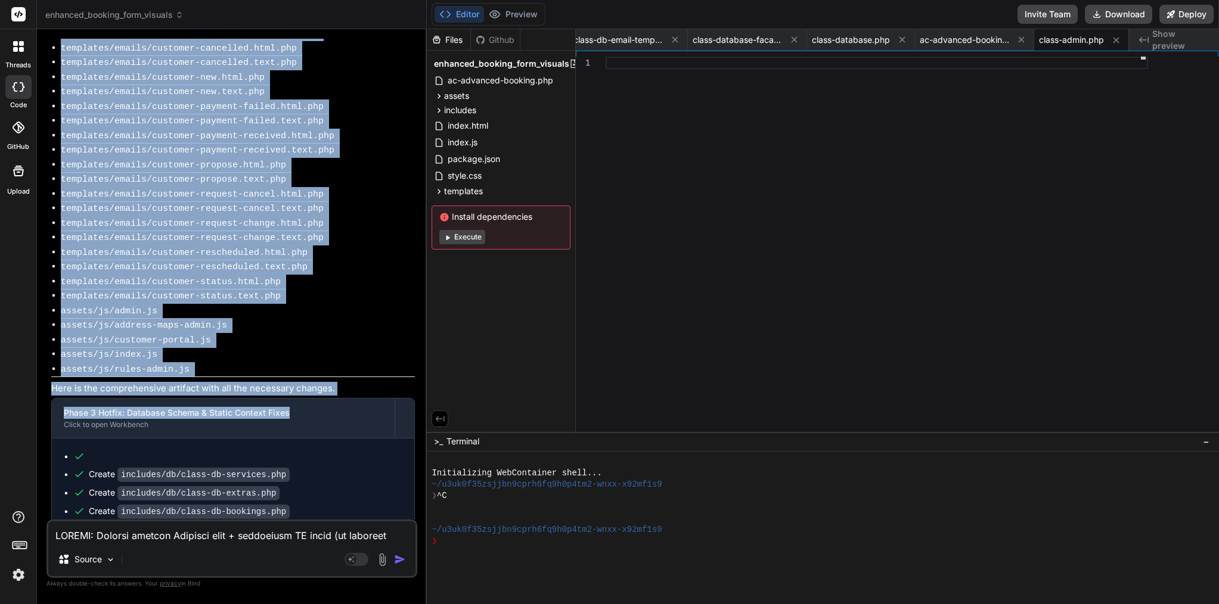
scroll to position [8840, 0]
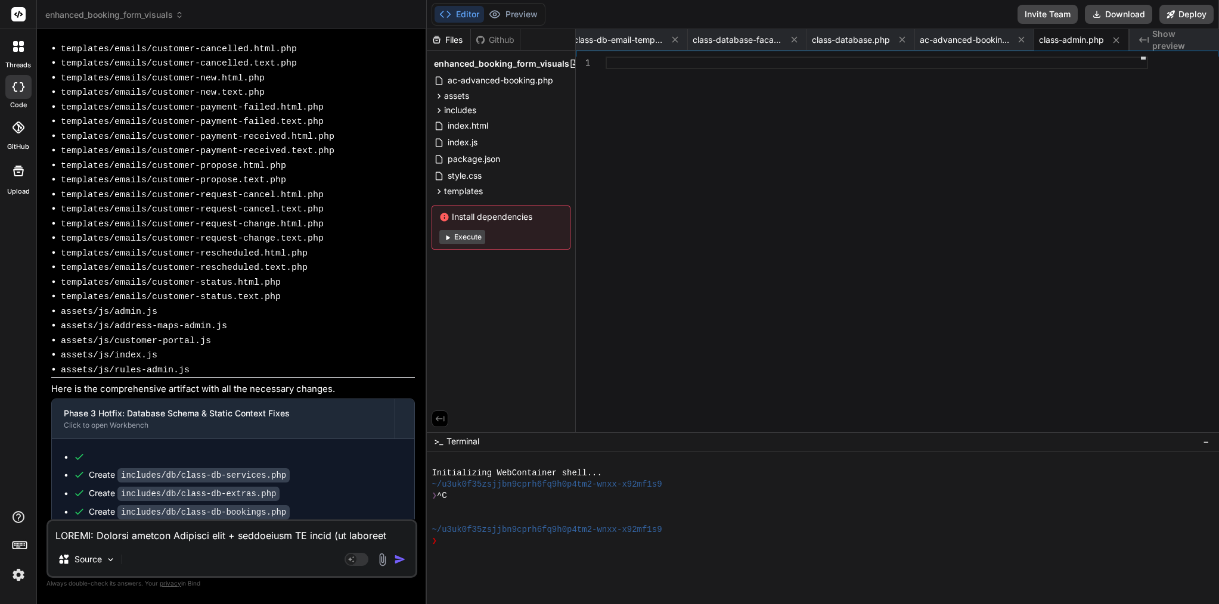
click at [170, 532] on textarea at bounding box center [231, 532] width 367 height 21
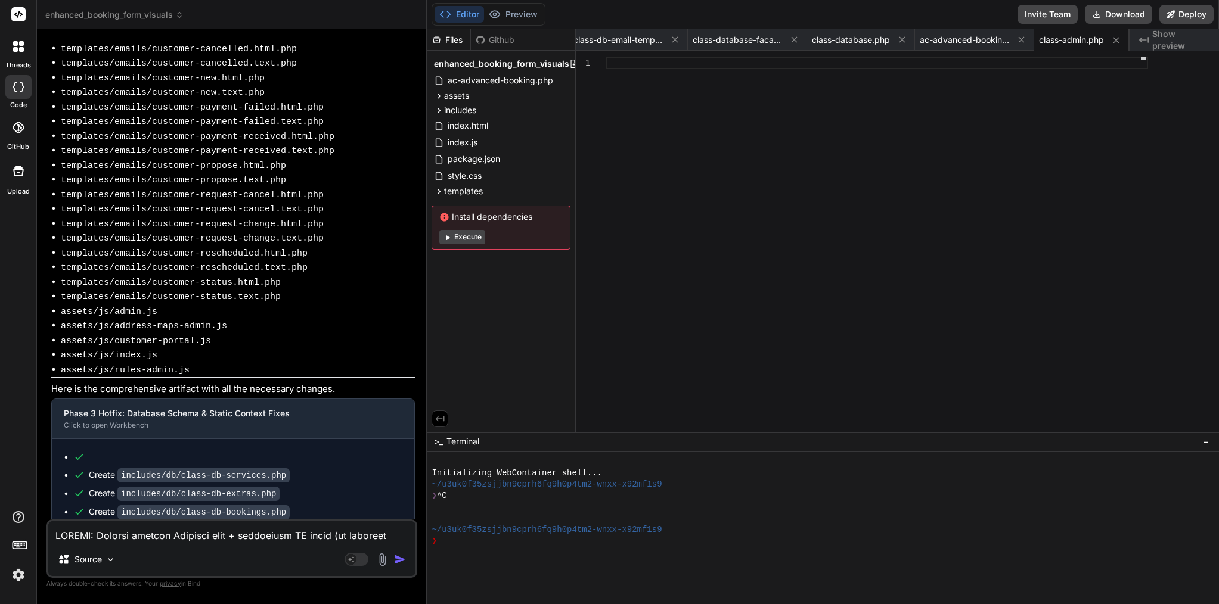
click at [187, 536] on textarea at bounding box center [231, 532] width 367 height 21
type textarea "p"
type textarea "x"
type textarea "pl"
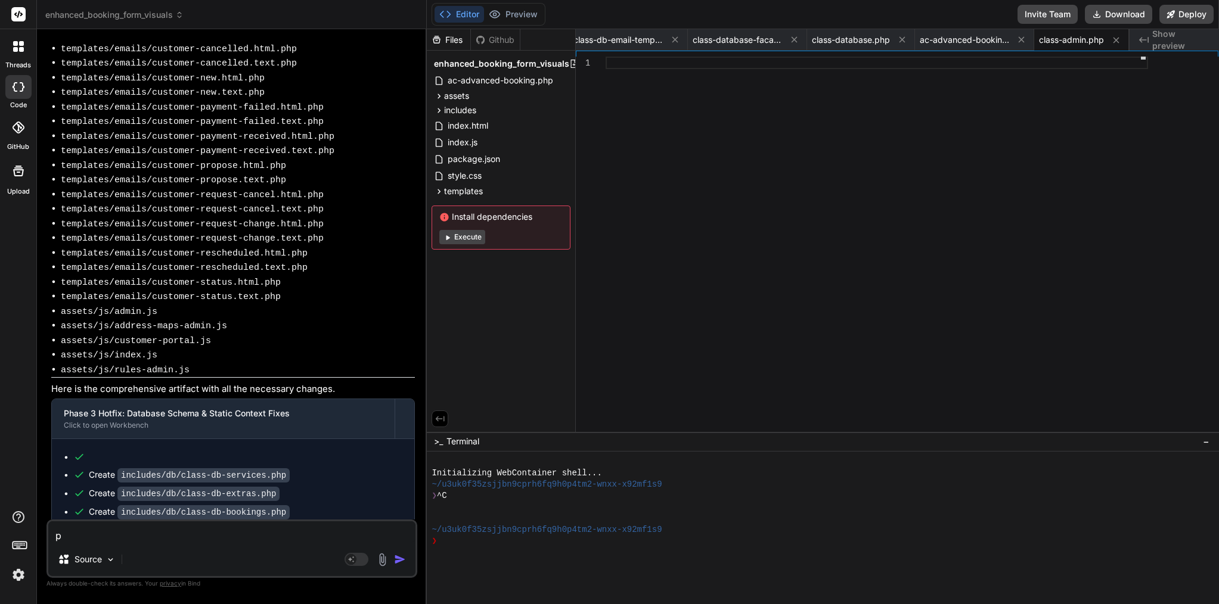
type textarea "x"
type textarea "ple"
type textarea "x"
type textarea "plea"
type textarea "x"
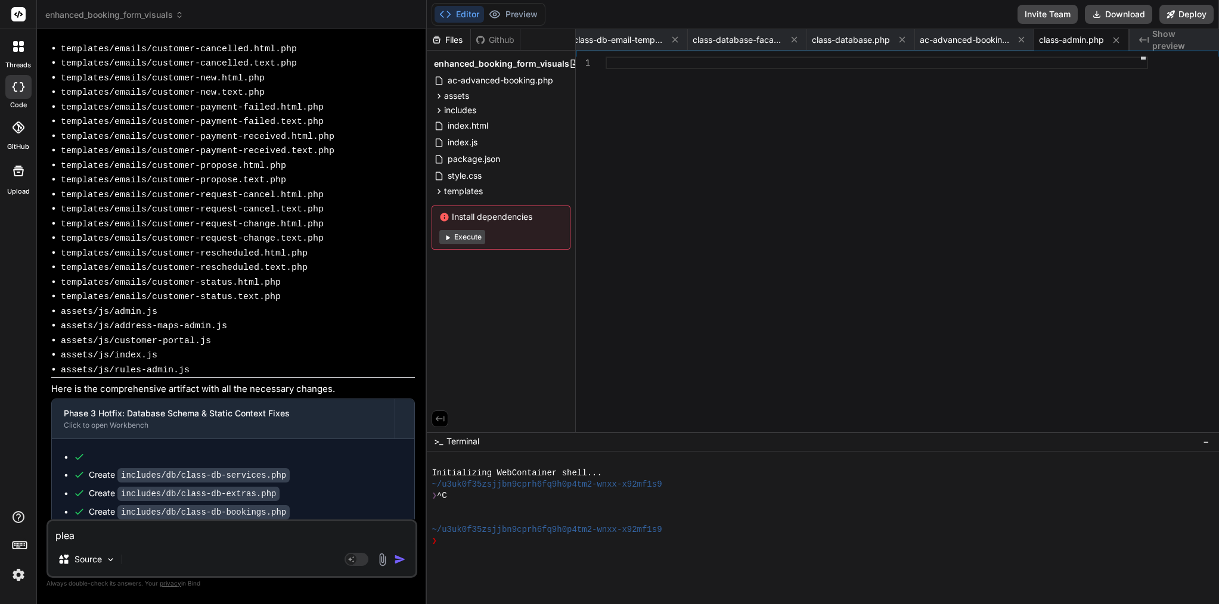
type textarea "pleas"
type textarea "x"
type textarea "please"
type textarea "x"
type textarea "please"
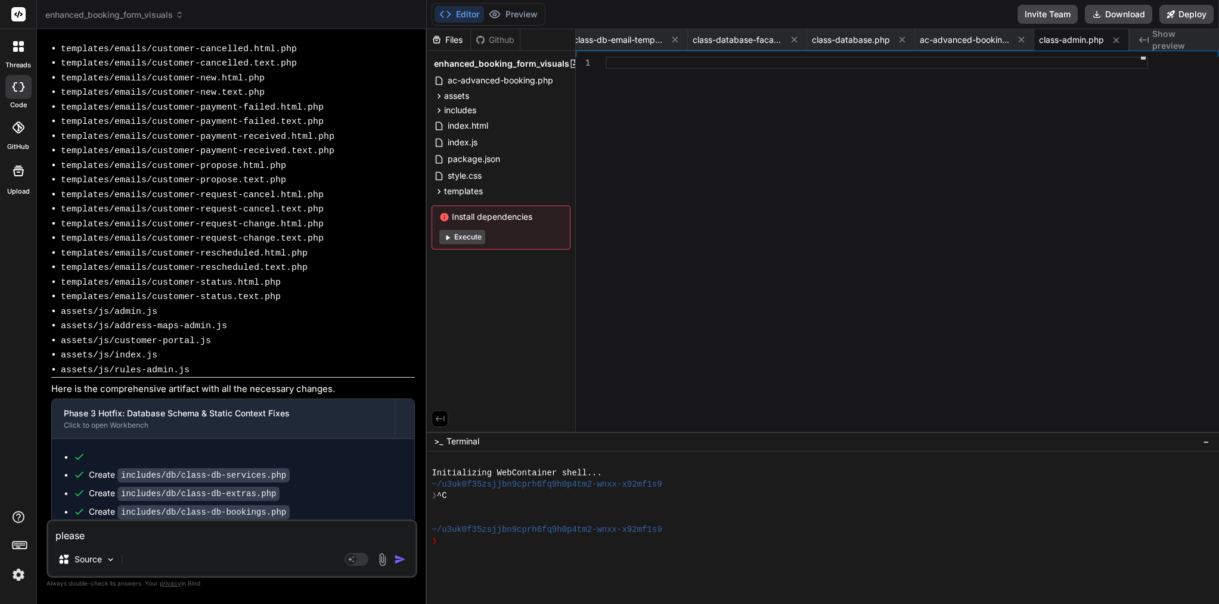
type textarea "x"
type textarea "please v"
type textarea "x"
type textarea "please"
type textarea "x"
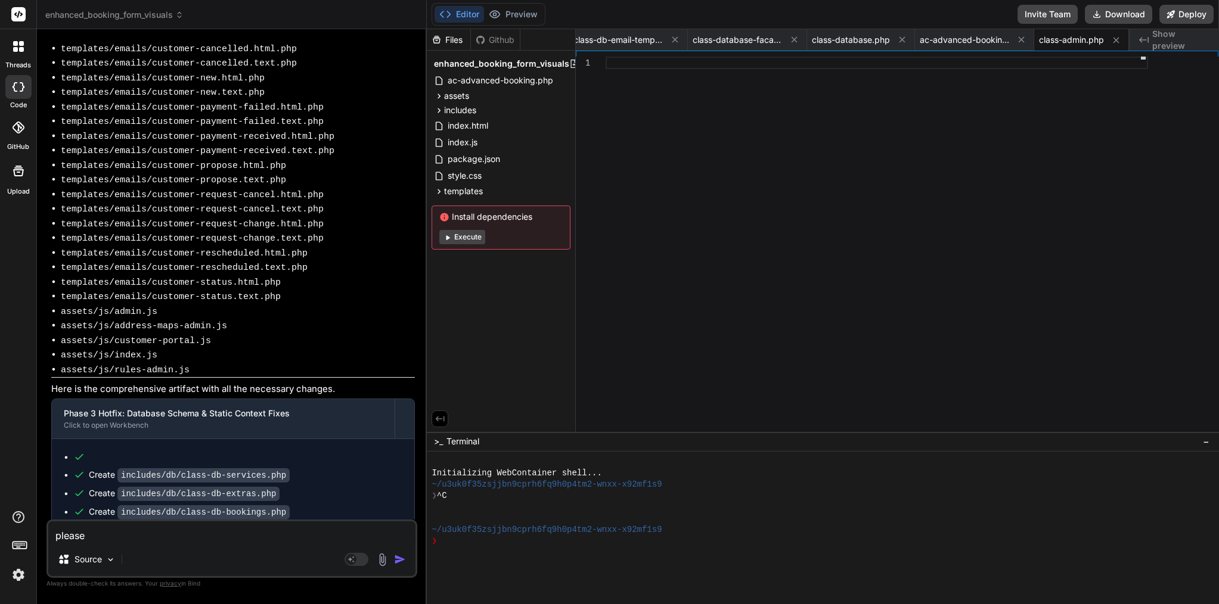
type textarea "please c"
type textarea "x"
type textarea "please co"
type textarea "x"
type textarea "please con"
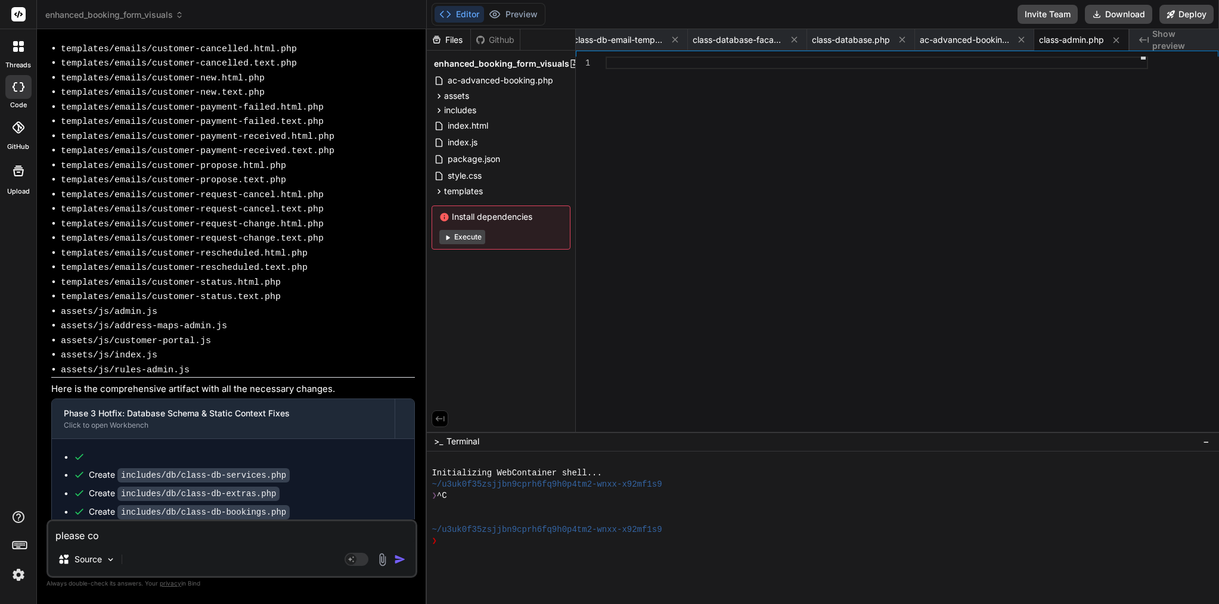
type textarea "x"
type textarea "please cont"
type textarea "x"
type textarea "please conti"
type textarea "x"
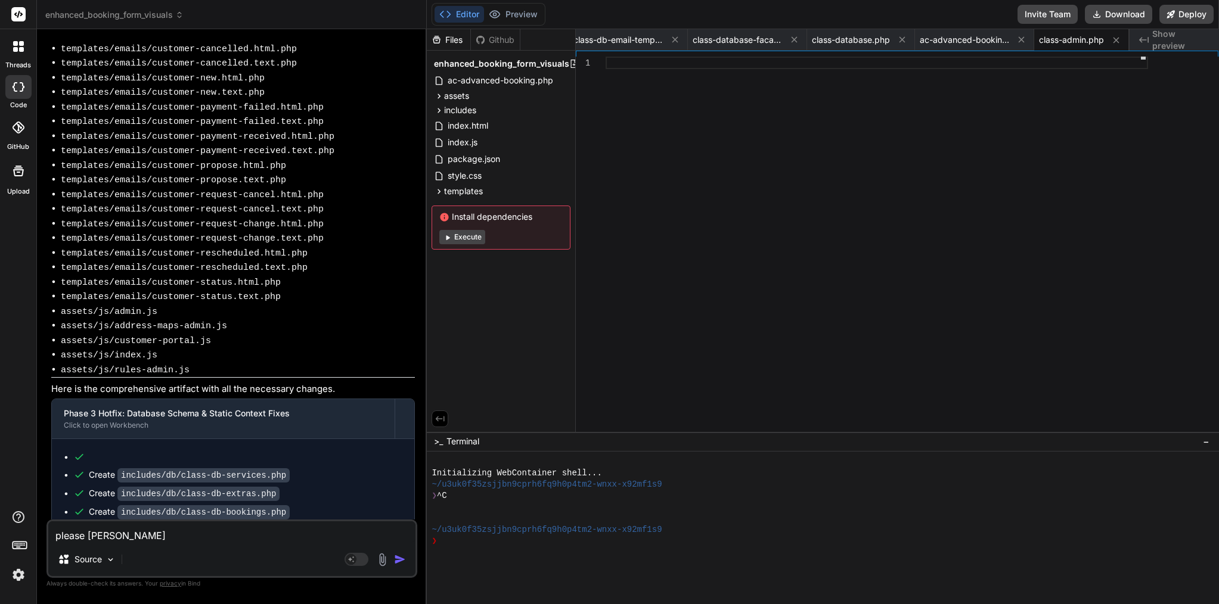
type textarea "please contin"
type textarea "x"
type textarea "please continu"
type textarea "x"
type textarea "please continue"
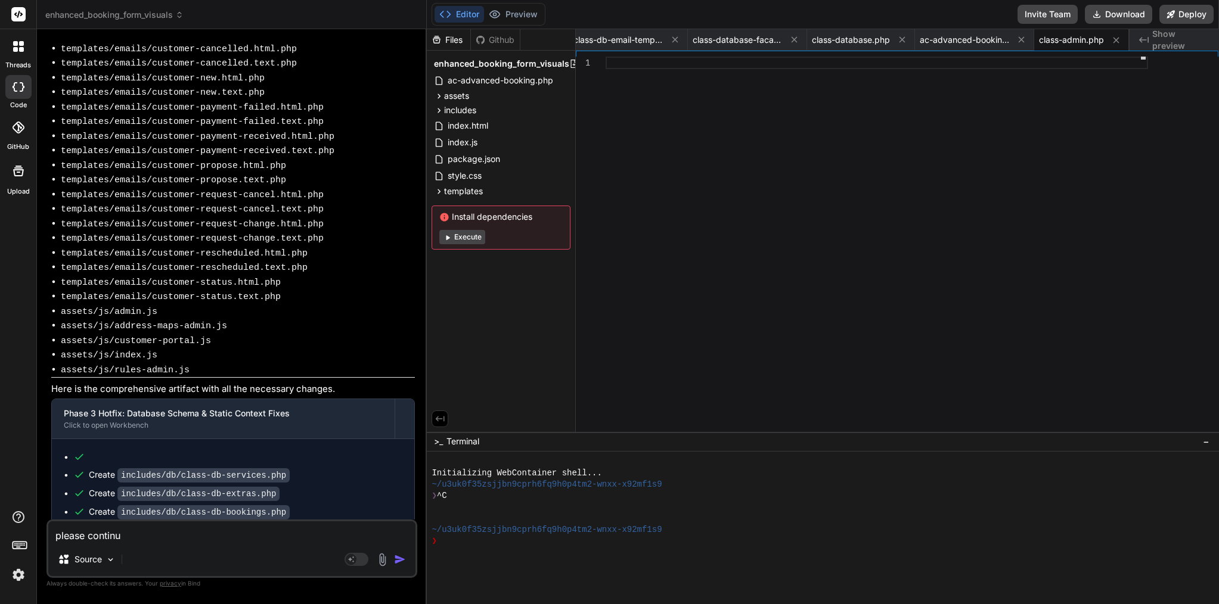
type textarea "x"
type textarea "please continue"
type textarea "x"
type textarea "please continue f"
type textarea "x"
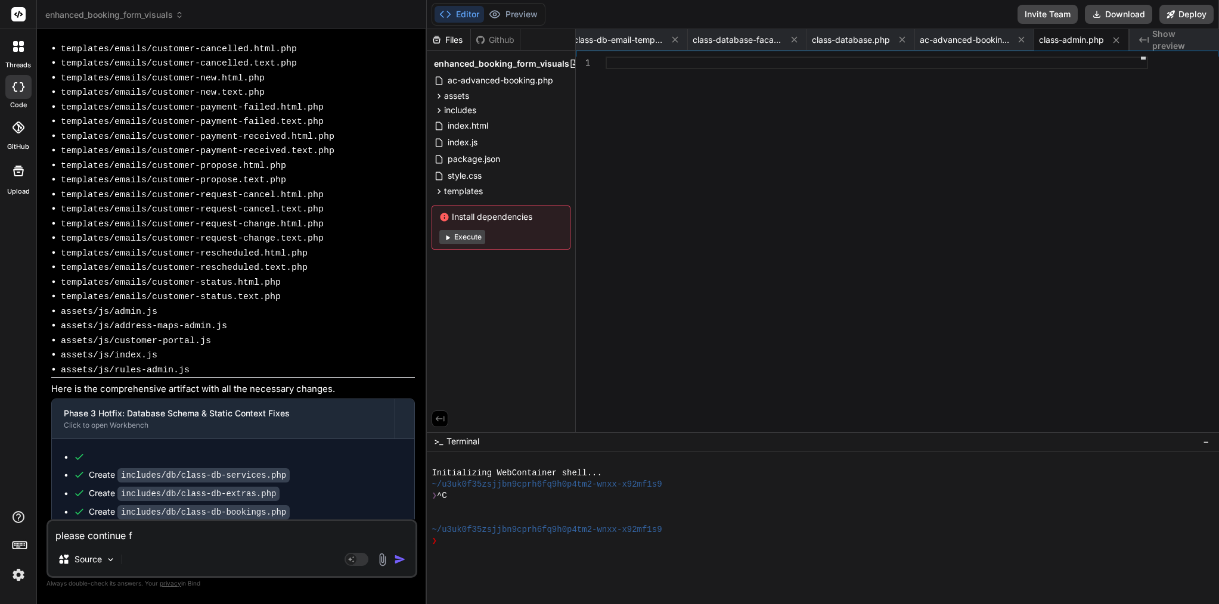
type textarea "please continue fr"
type textarea "x"
type textarea "please continue fro"
type textarea "x"
type textarea "please continue from"
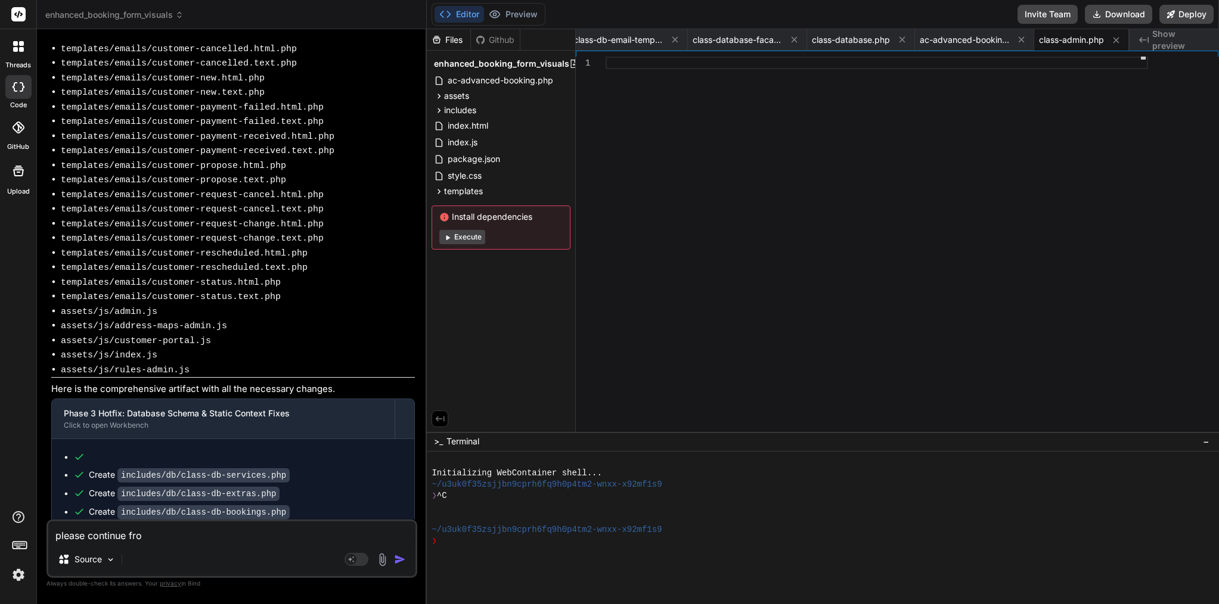
type textarea "x"
type textarea "please continue from"
type textarea "x"
paste textarea "Create includes/class-admin.php"
type textarea "please continue from Create includes/class-admin.php"
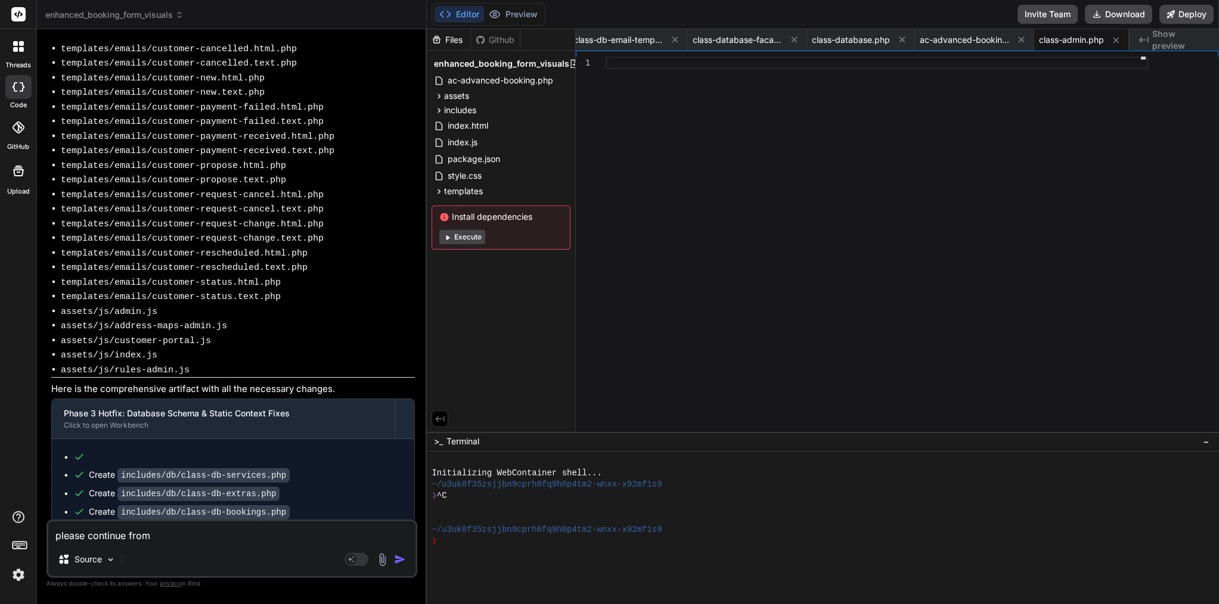
type textarea "x"
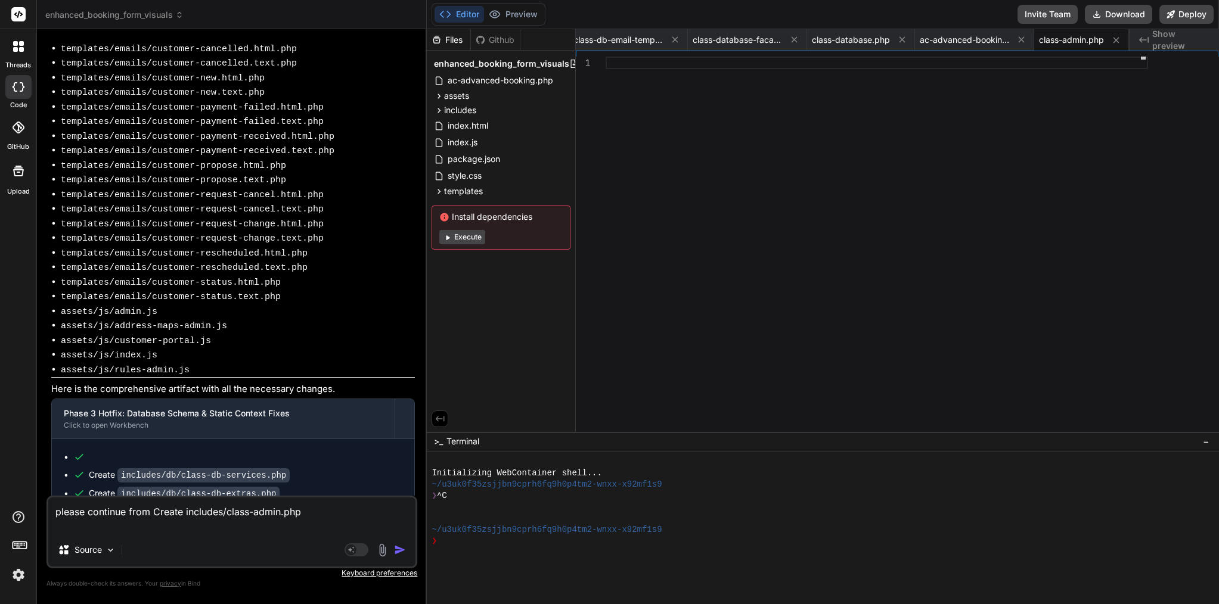
click at [186, 513] on textarea "please continue from Create includes/class-admin.php" at bounding box center [231, 516] width 367 height 36
type textarea "please continue from Createincludes/class-admin.php"
type textarea "x"
type textarea "please continue from Creatincludes/class-admin.php"
type textarea "x"
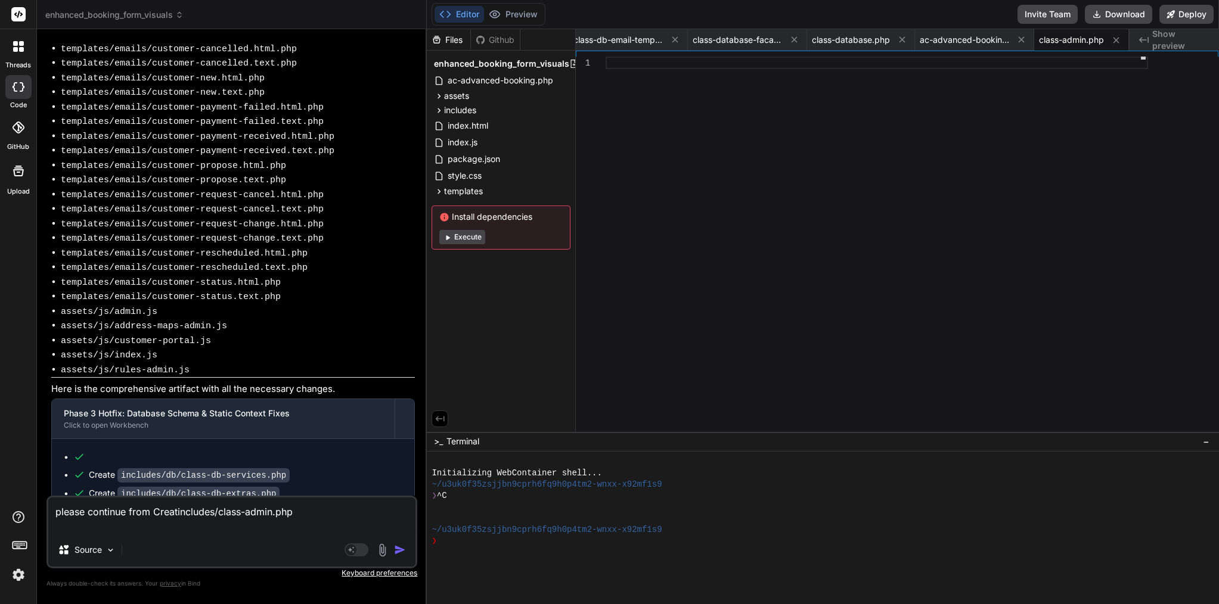
type textarea "please continue from Creaincludes/class-admin.php"
type textarea "x"
type textarea "please continue from Creincludes/class-admin.php"
type textarea "x"
type textarea "please continue from Crincludes/class-admin.php"
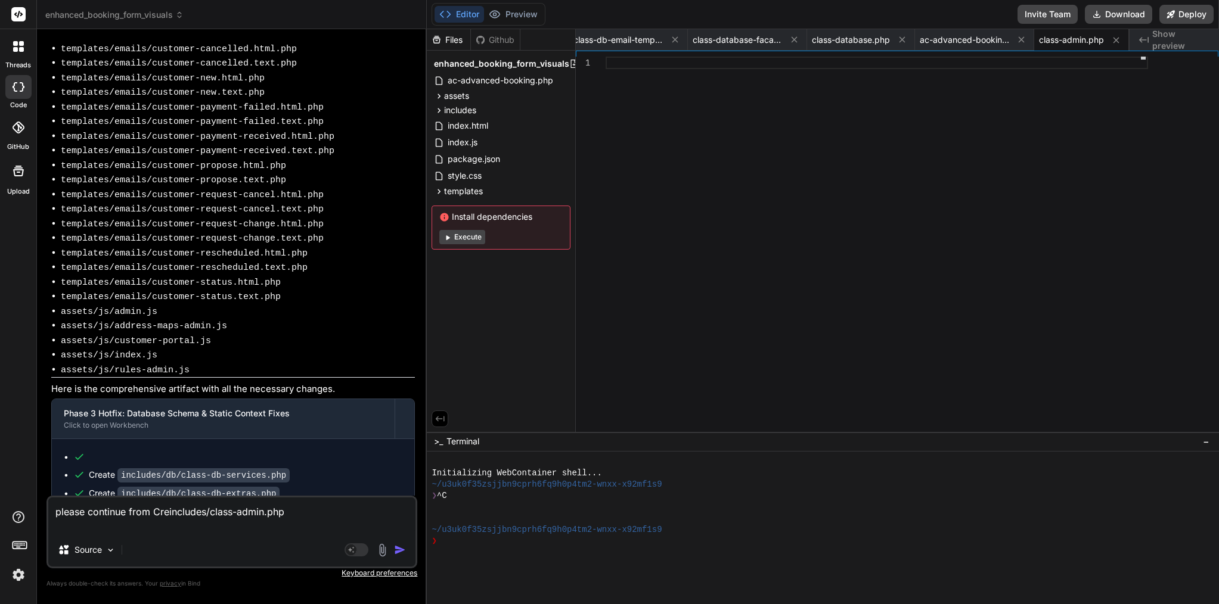
type textarea "x"
type textarea "please continue from Cincludes/class-admin.php"
type textarea "x"
type textarea "please continue from includes/class-admin.php"
type textarea "x"
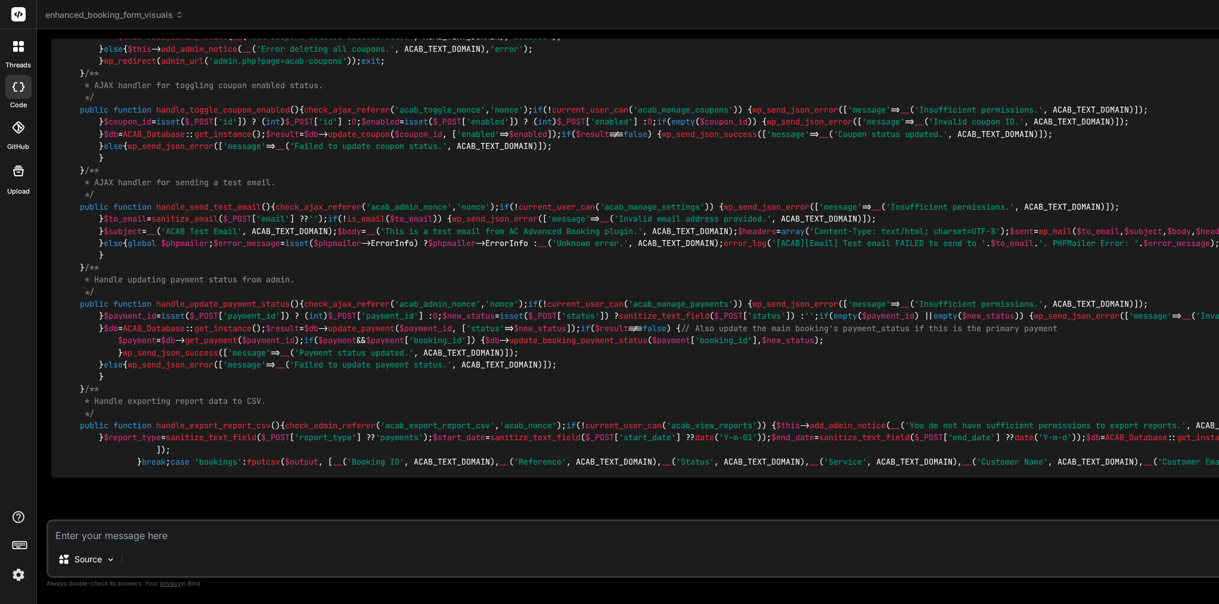
scroll to position [0, 304]
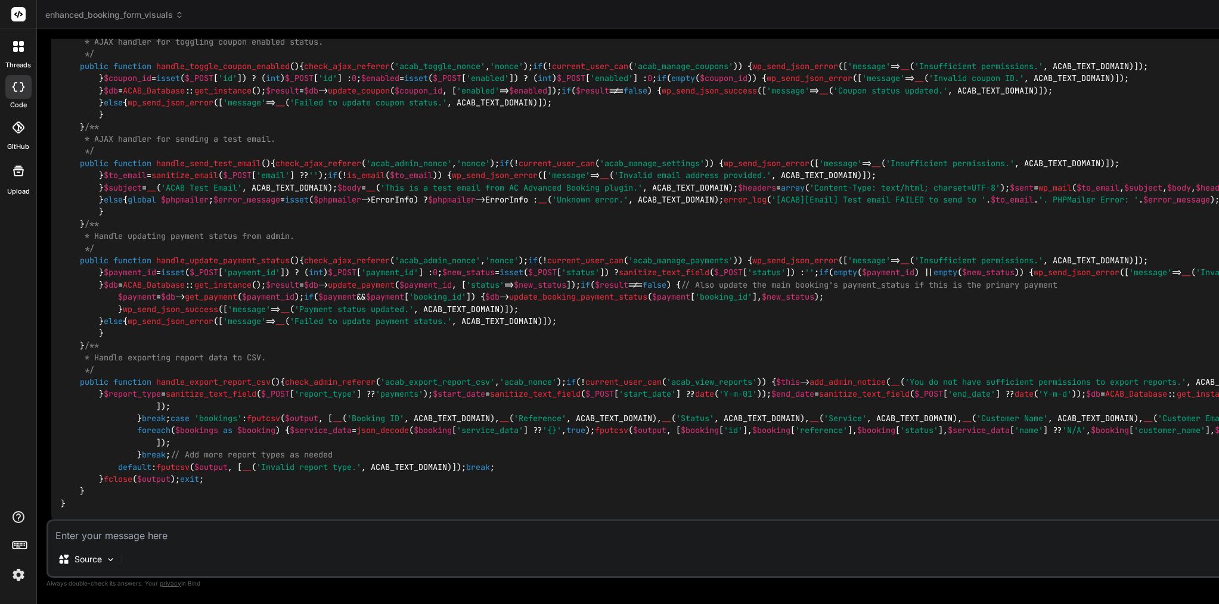
type textarea "x"
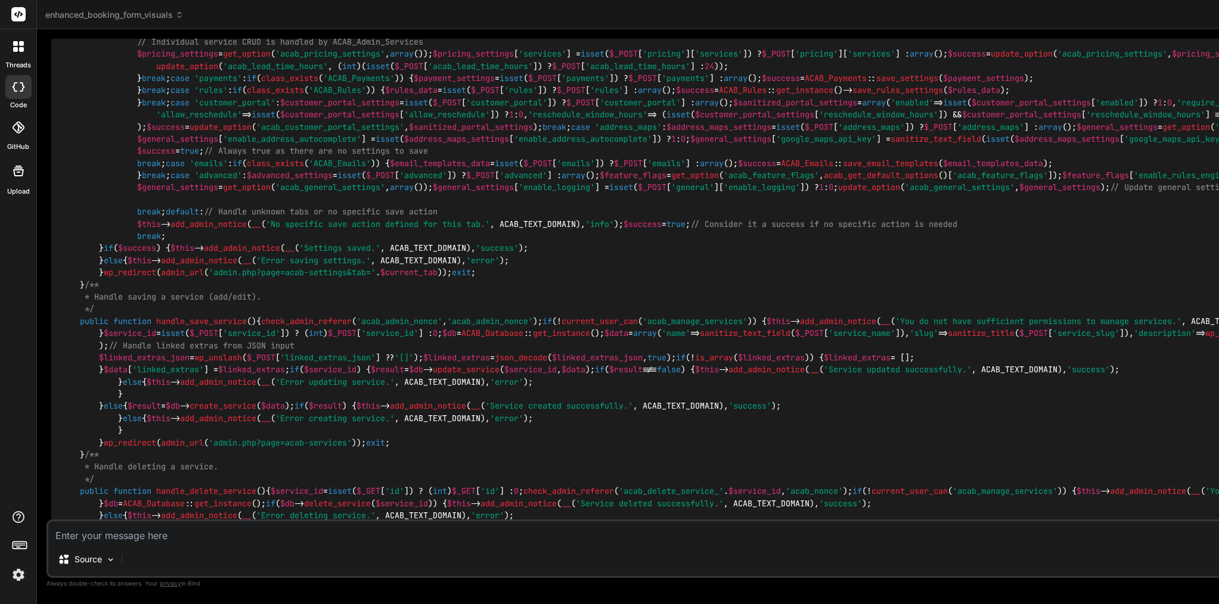
scroll to position [6325, 0]
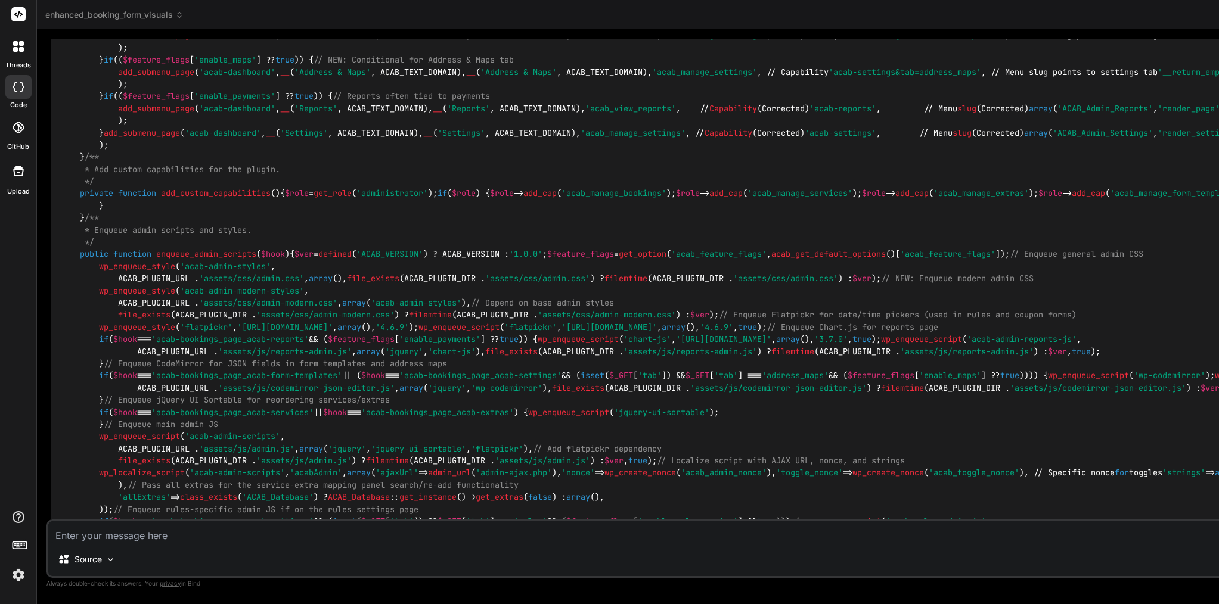
scroll to position [5202, 0]
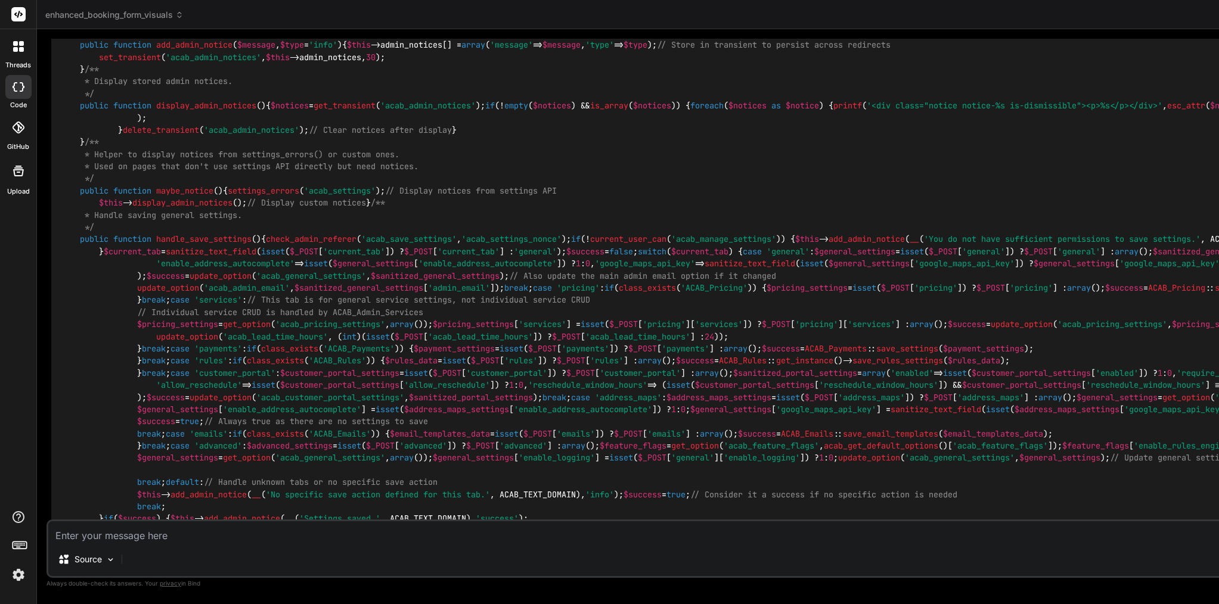
scroll to position [5998, 0]
drag, startPoint x: 316, startPoint y: 260, endPoint x: 183, endPoint y: 262, distance: 132.9
copy code "class-db-services.php"
drag, startPoint x: 283, startPoint y: 274, endPoint x: 183, endPoint y: 266, distance: 100.4
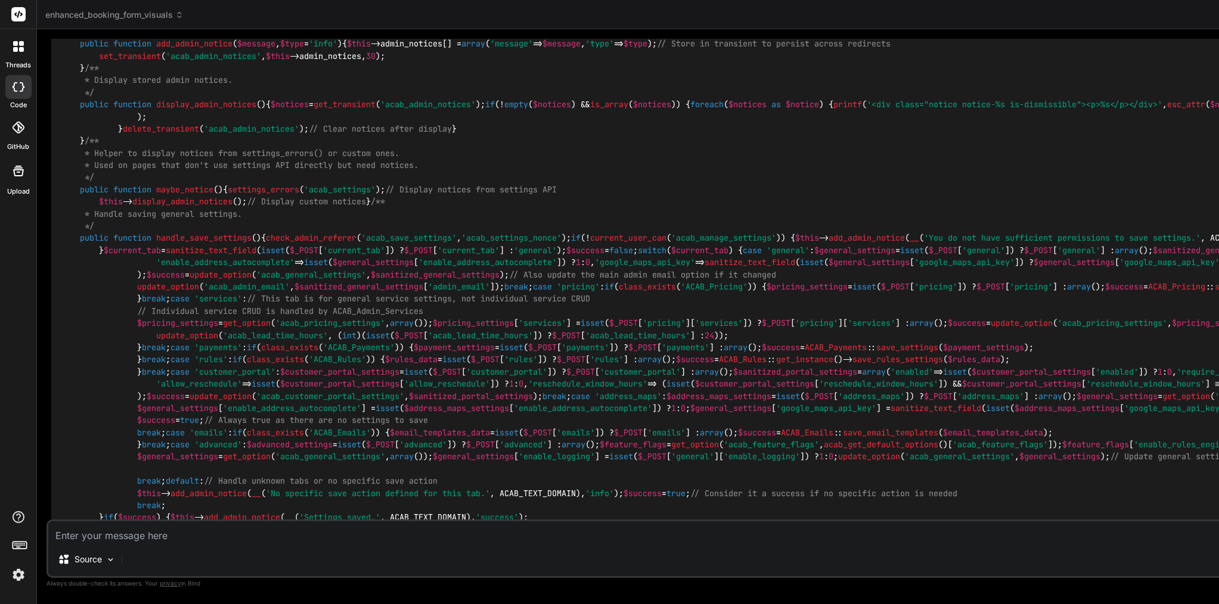
copy code "class-db-extras.php"
drag, startPoint x: 296, startPoint y: 293, endPoint x: 185, endPoint y: 287, distance: 111.6
copy code "class-db-bookings.php"
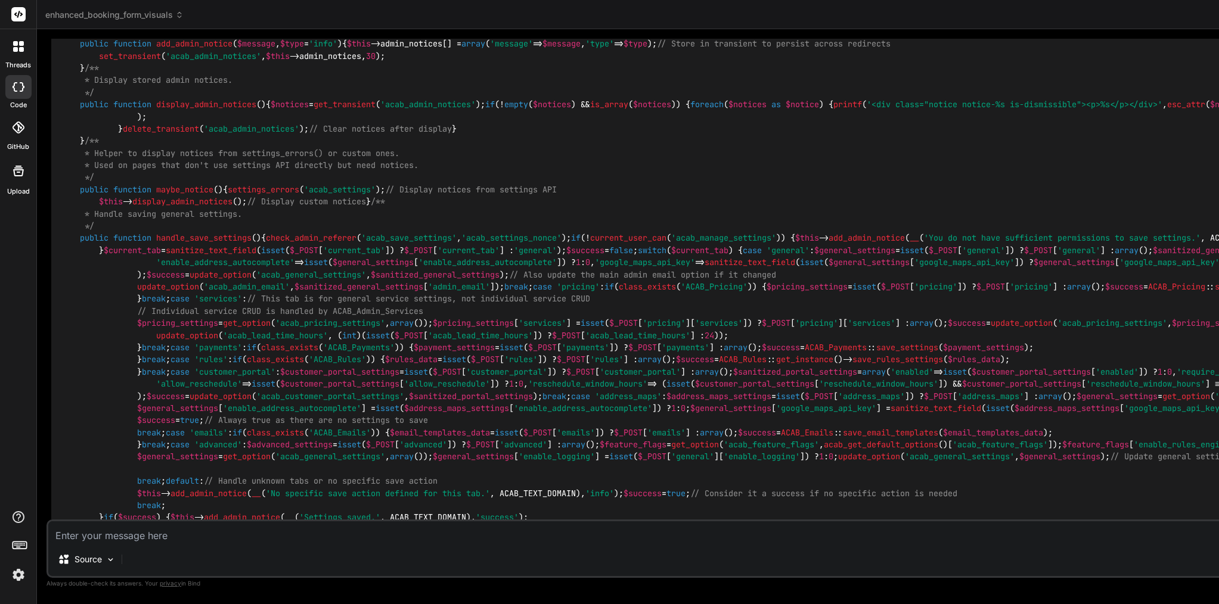
scroll to position [280, 0]
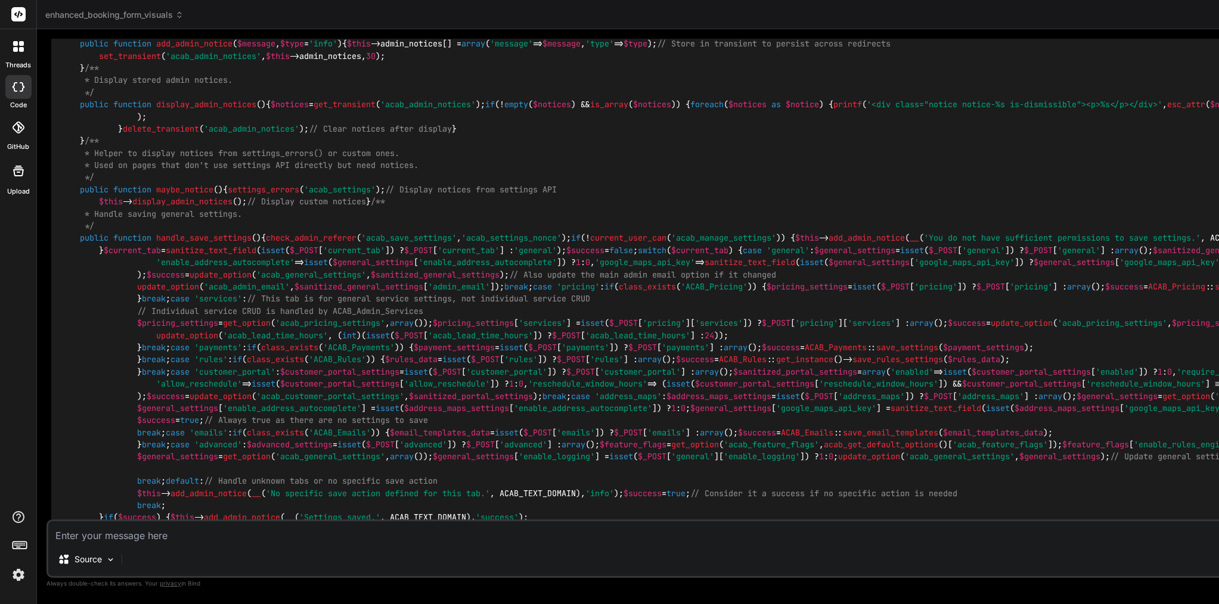
scroll to position [100, 0]
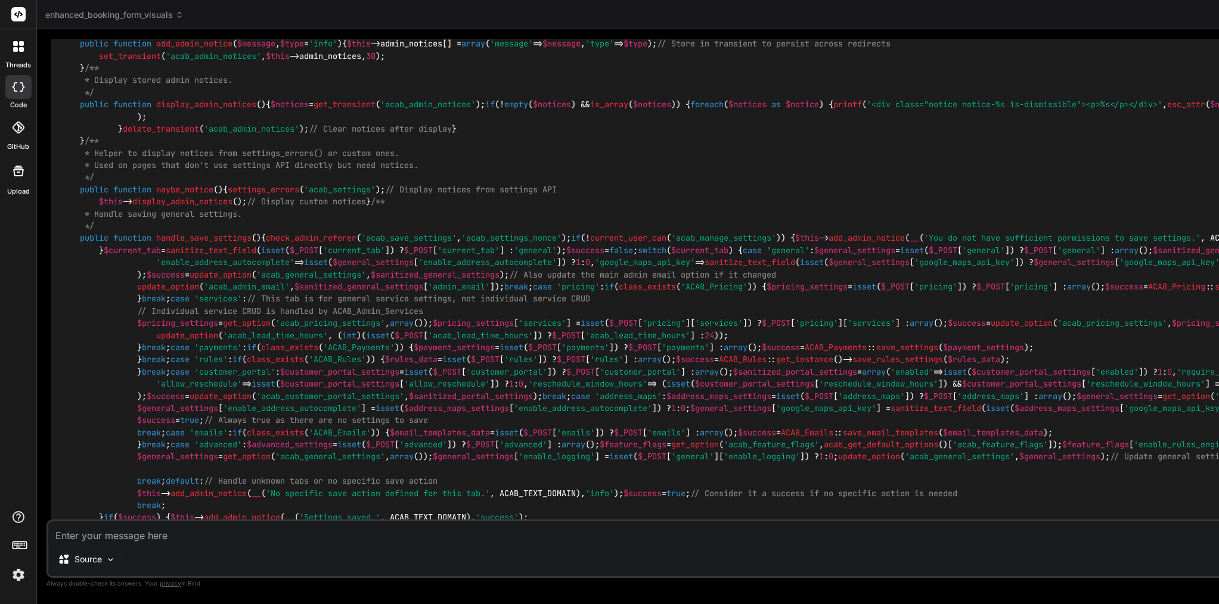
scroll to position [0, 0]
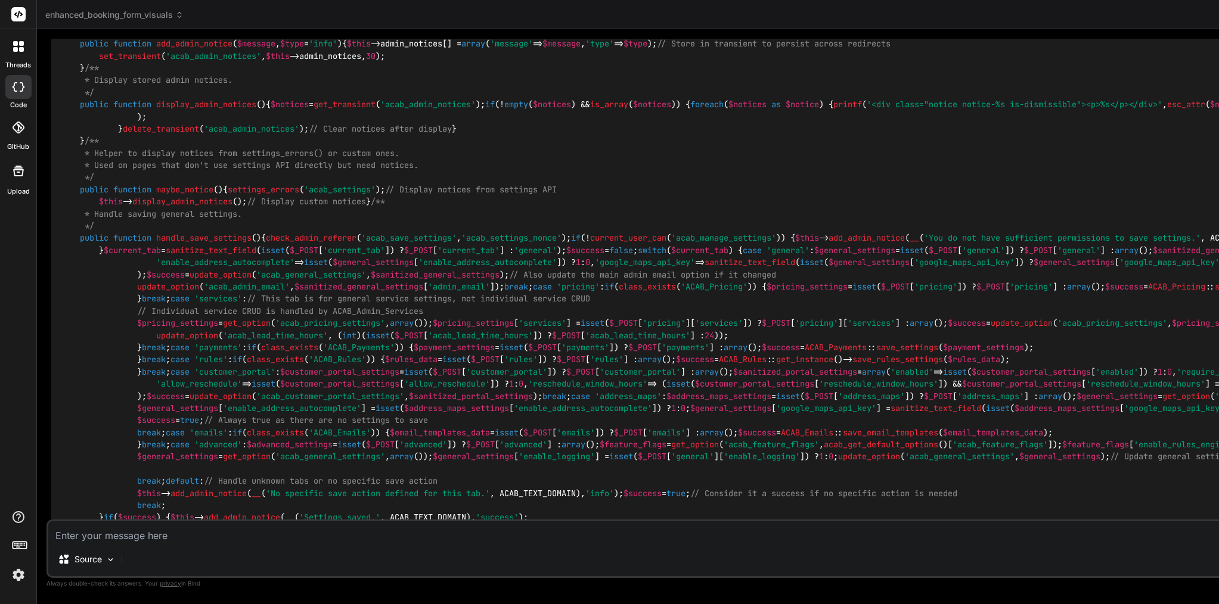
drag, startPoint x: 329, startPoint y: 314, endPoint x: 180, endPoint y: 311, distance: 149.0
copy code "class-db-form-templates.php"
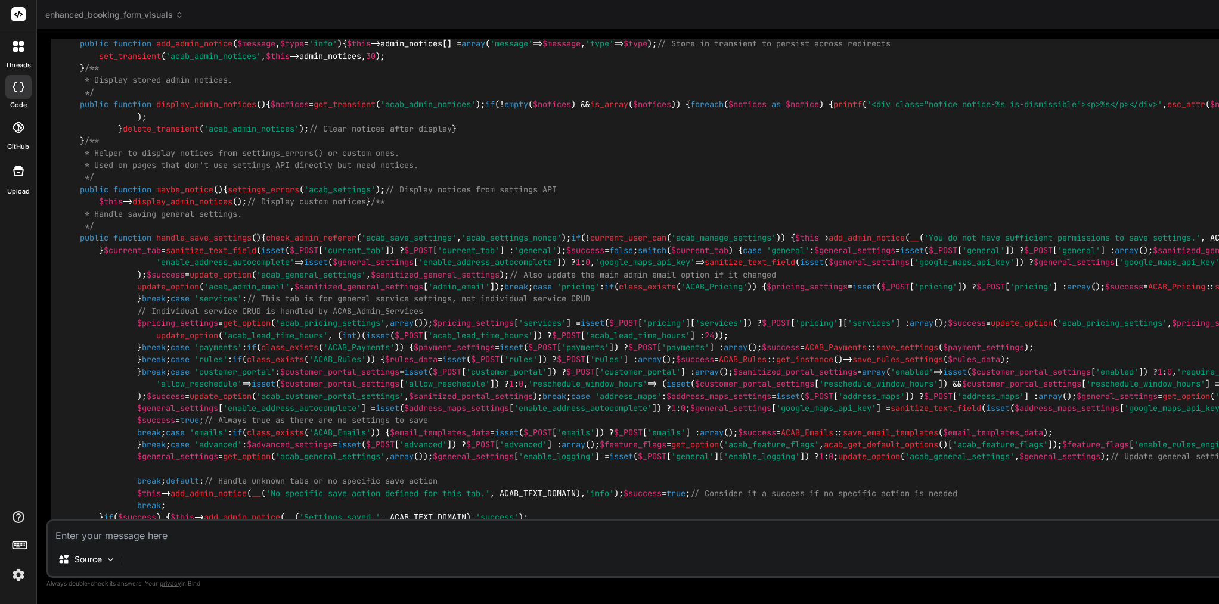
drag, startPoint x: 297, startPoint y: 331, endPoint x: 181, endPoint y: 324, distance: 115.8
copy code "class-db-payments.php"
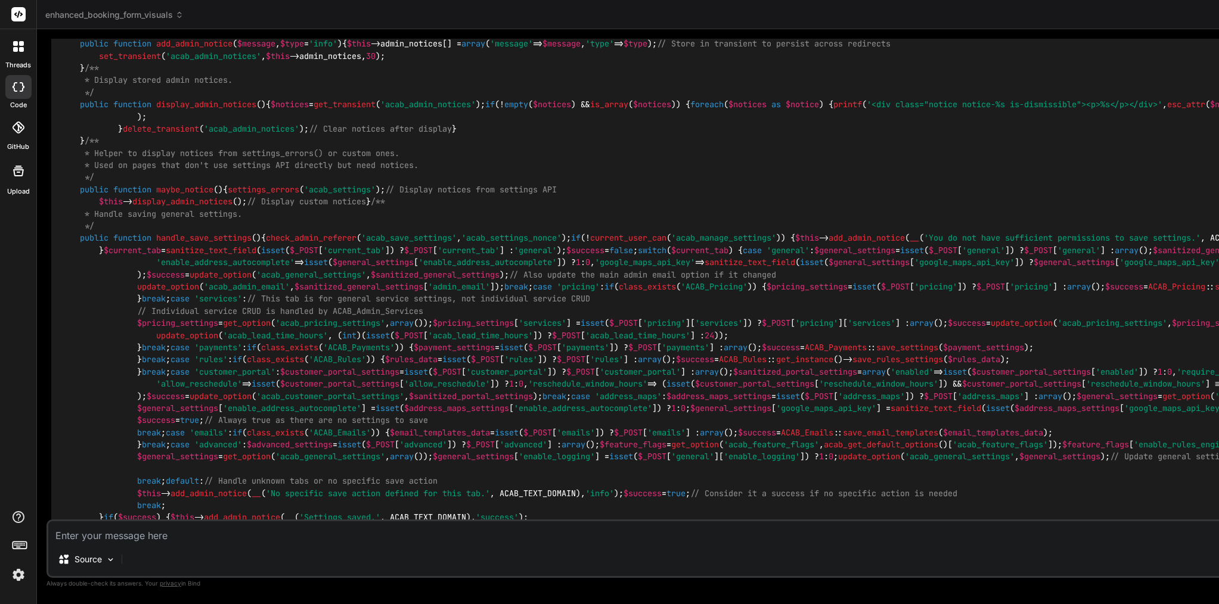
scroll to position [25, 0]
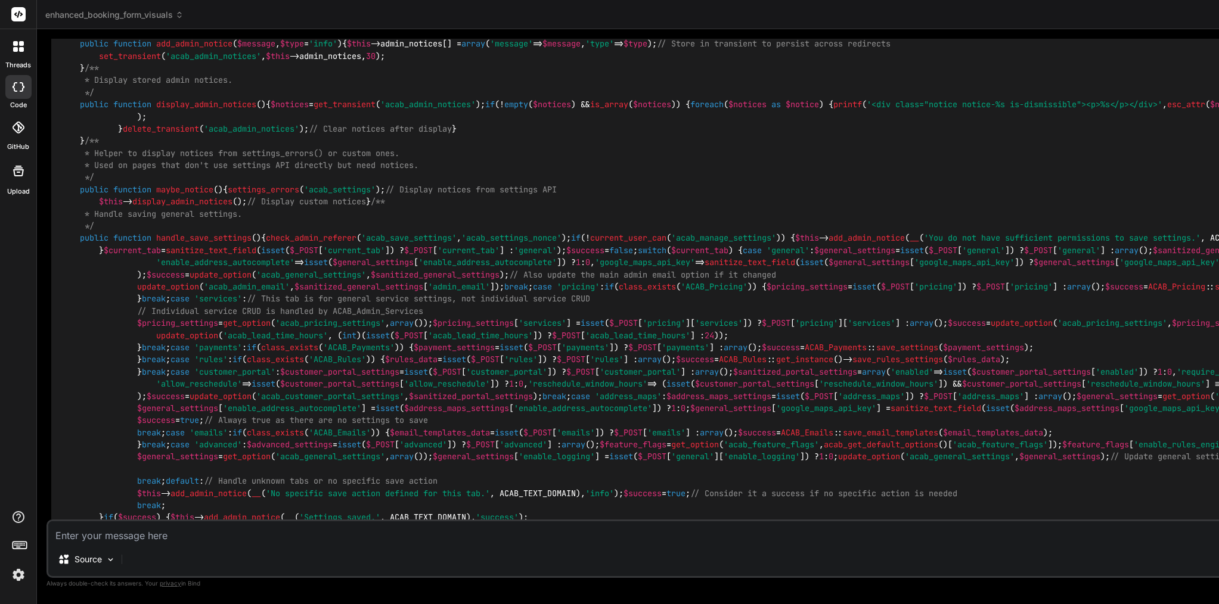
scroll to position [0, 0]
drag, startPoint x: 281, startPoint y: 344, endPoint x: 182, endPoint y: 344, distance: 98.3
copy code "class-db-rules.php"
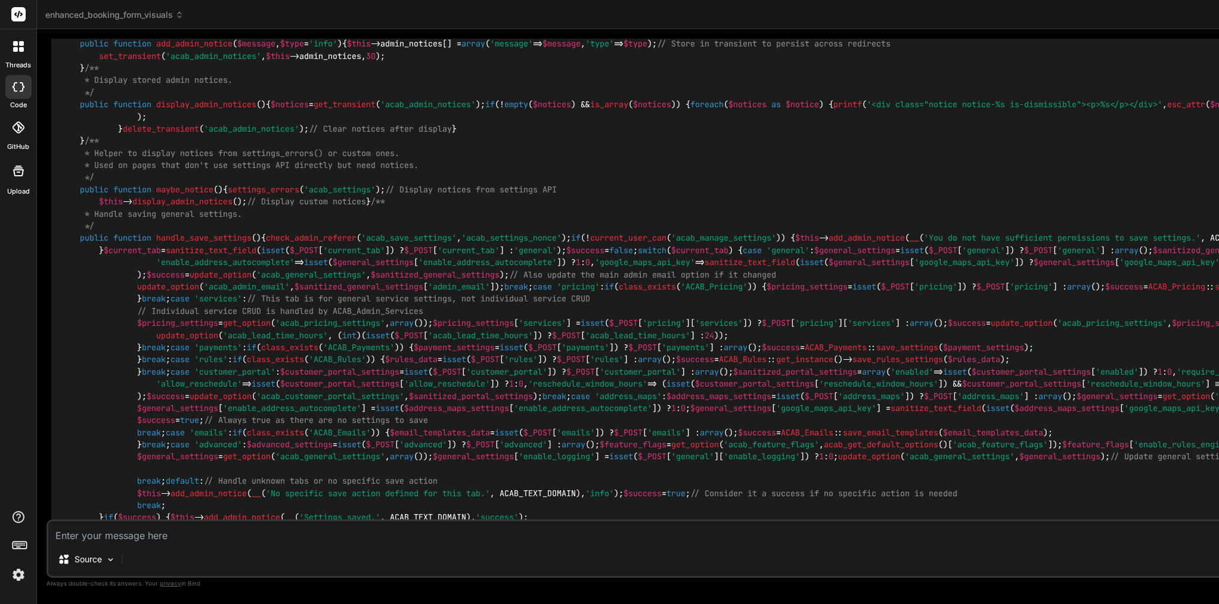
scroll to position [63, 0]
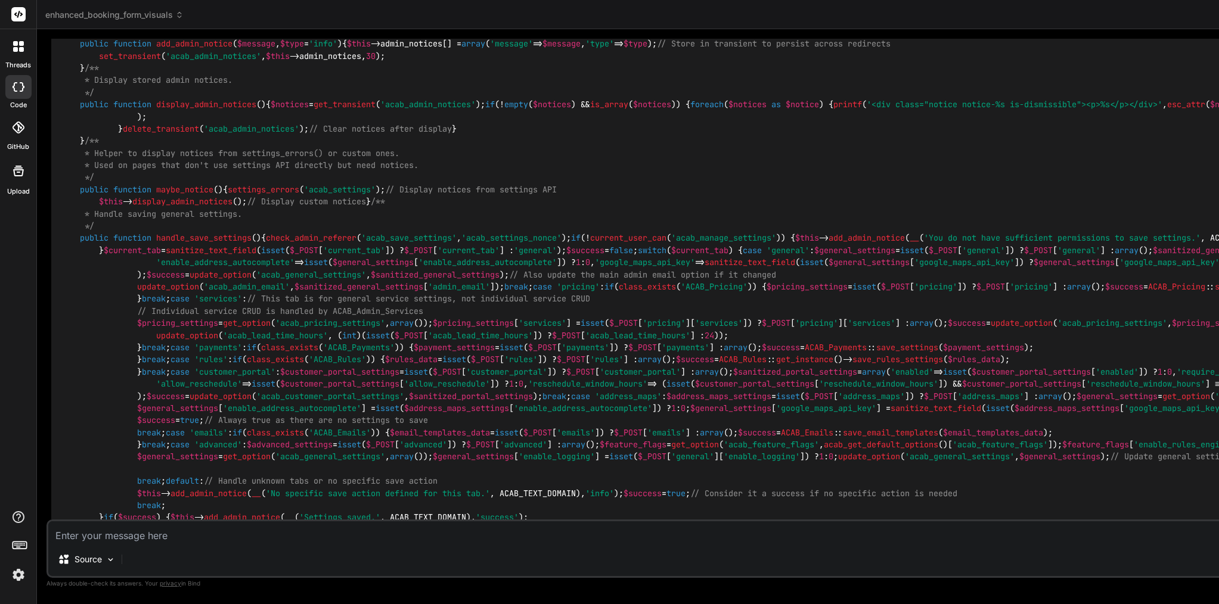
scroll to position [0, 0]
drag, startPoint x: 289, startPoint y: 362, endPoint x: 182, endPoint y: 367, distance: 106.8
copy code "class-db-coupons.php"
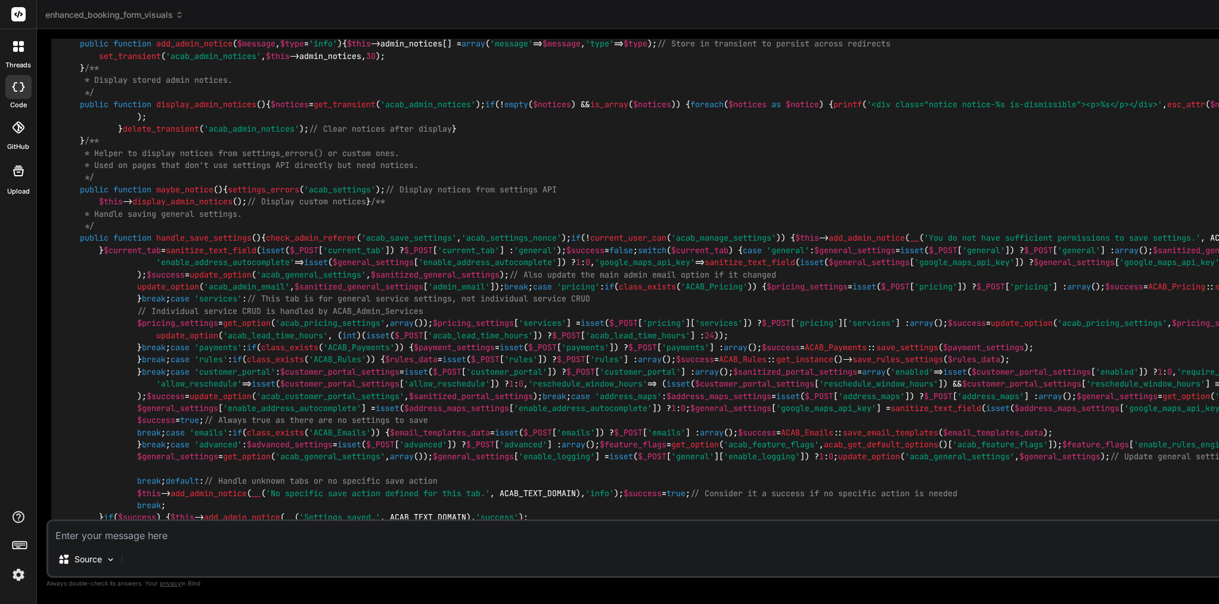
scroll to position [366, 0]
drag, startPoint x: 281, startPoint y: 374, endPoint x: 183, endPoint y: 373, distance: 97.8
drag, startPoint x: 181, startPoint y: 376, endPoint x: 285, endPoint y: 380, distance: 104.4
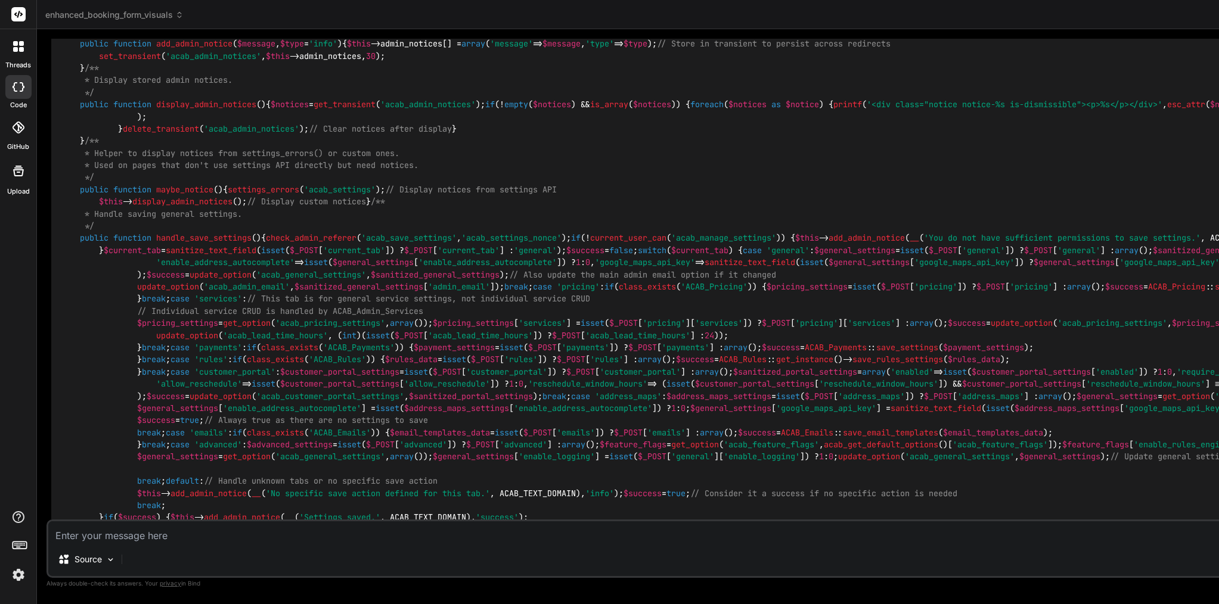
copy code "class-db-audit.php"
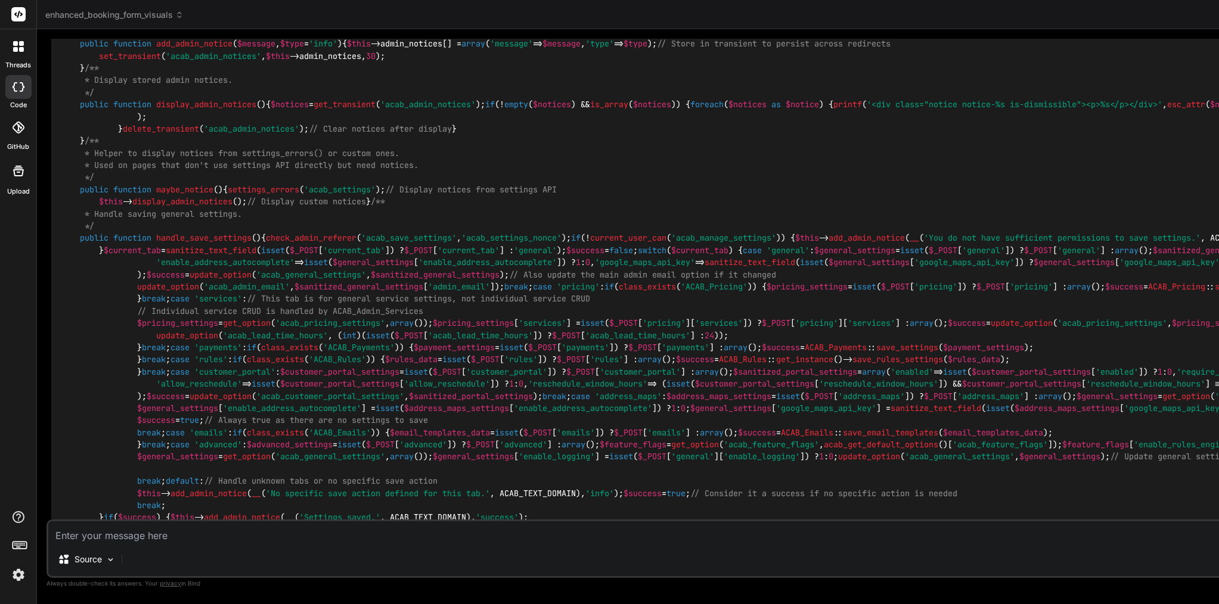
drag, startPoint x: 329, startPoint y: 398, endPoint x: 181, endPoint y: 399, distance: 147.8
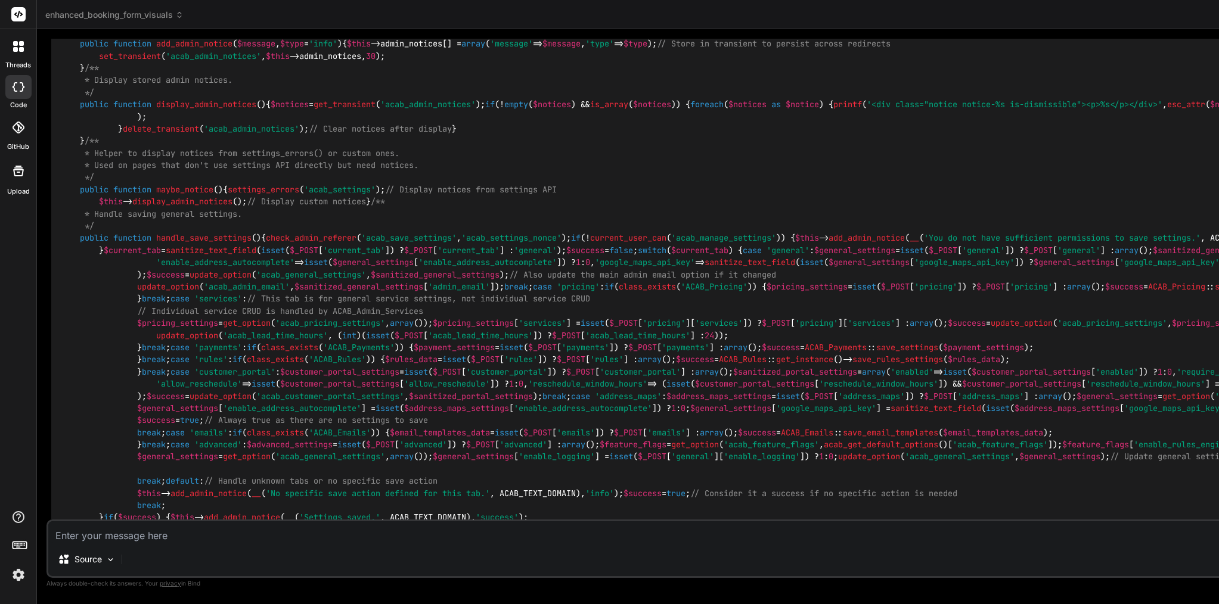
copy code "class-db-email-templates.php"
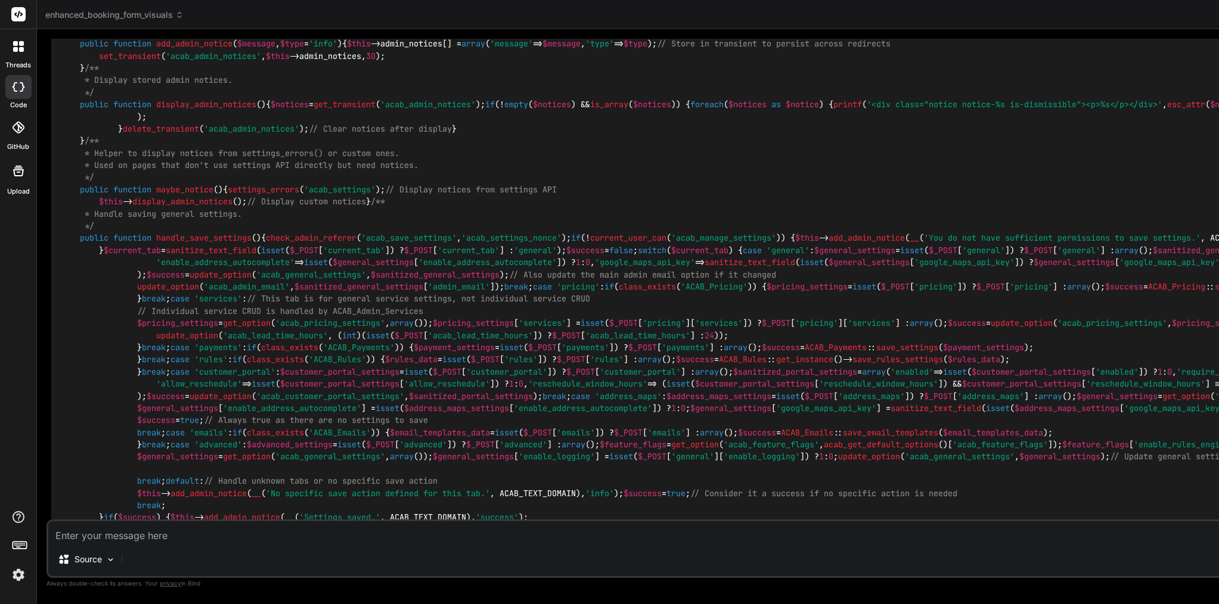
drag, startPoint x: 318, startPoint y: 419, endPoint x: 182, endPoint y: 425, distance: 135.4
drag, startPoint x: 181, startPoint y: 416, endPoint x: 333, endPoint y: 421, distance: 151.5
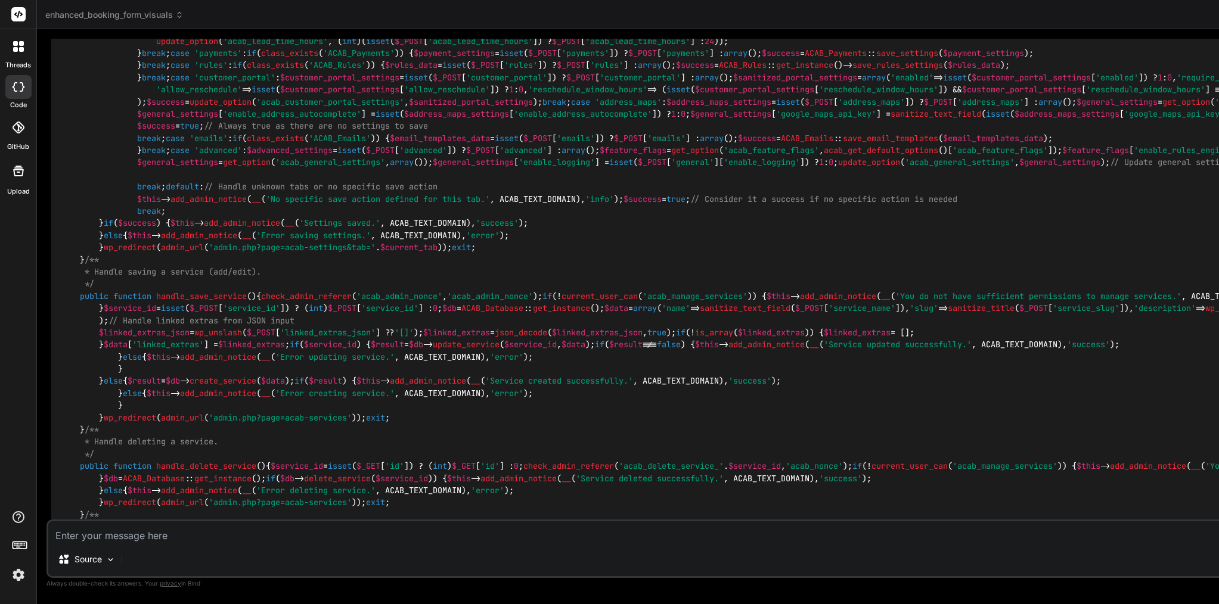
scroll to position [6285, 0]
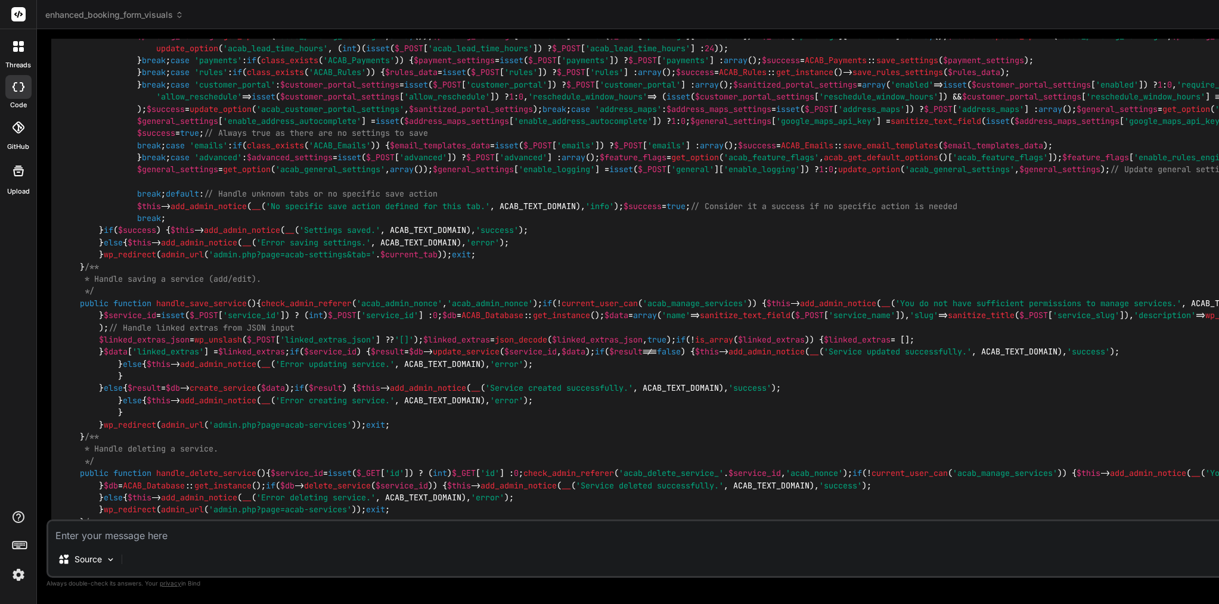
type textarea "<?php /** * ACAB Admin Core Class * Handles admin menu, enqueueing scripts, and…"
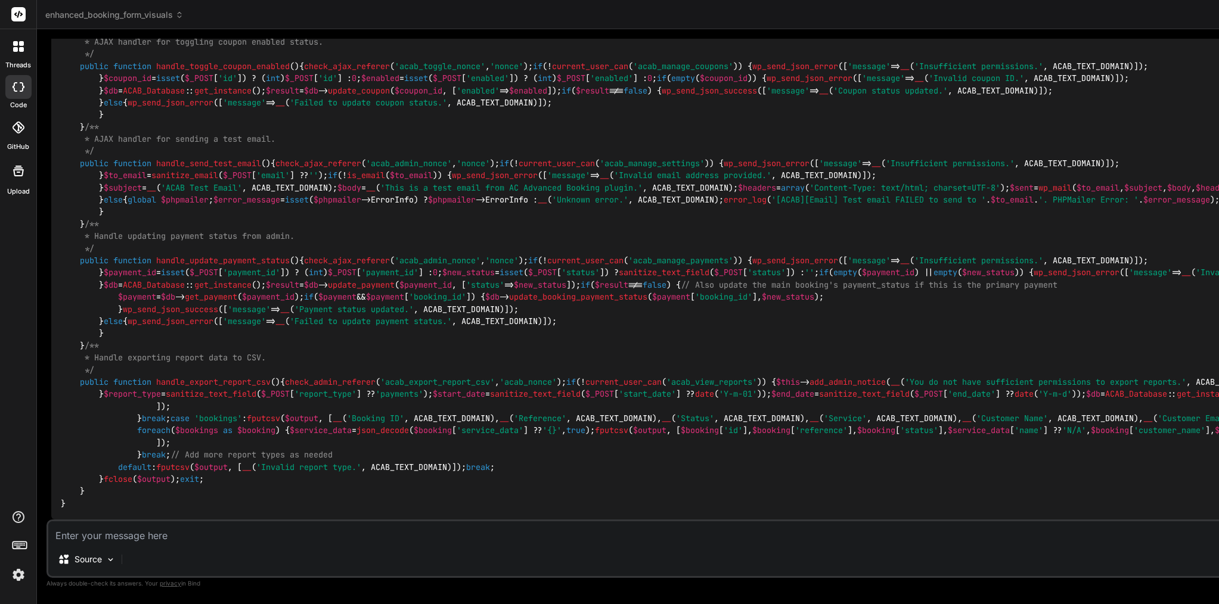
scroll to position [22527, 0]
type textarea "o"
type textarea "x"
type textarea "ok"
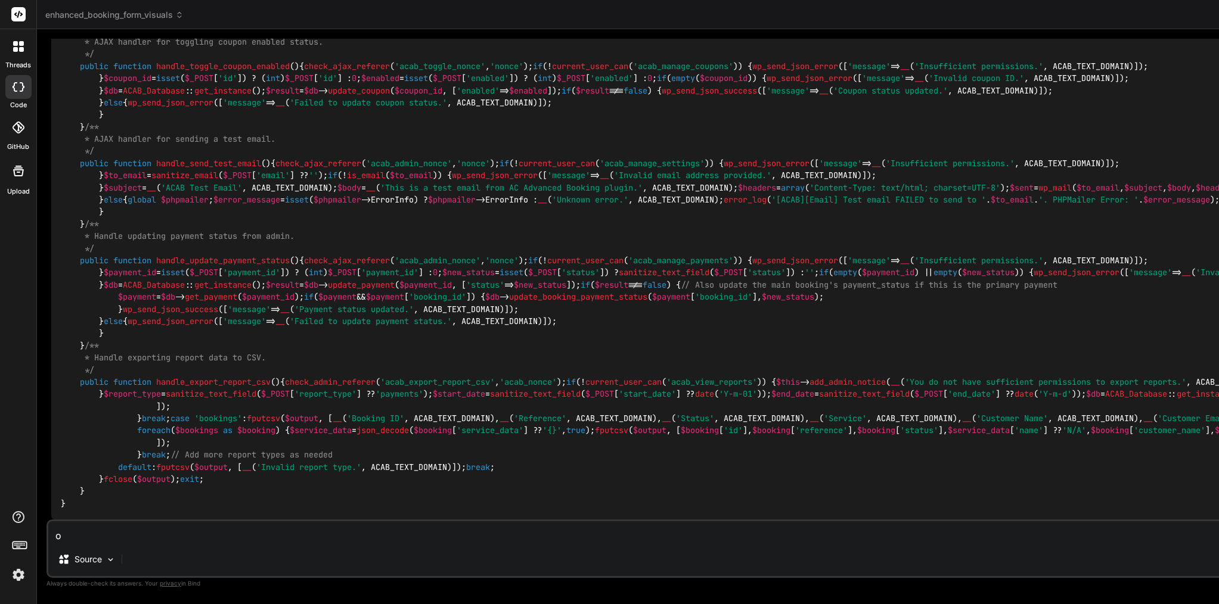
type textarea "x"
type textarea "ok"
type textarea "x"
type textarea "ok w"
type textarea "x"
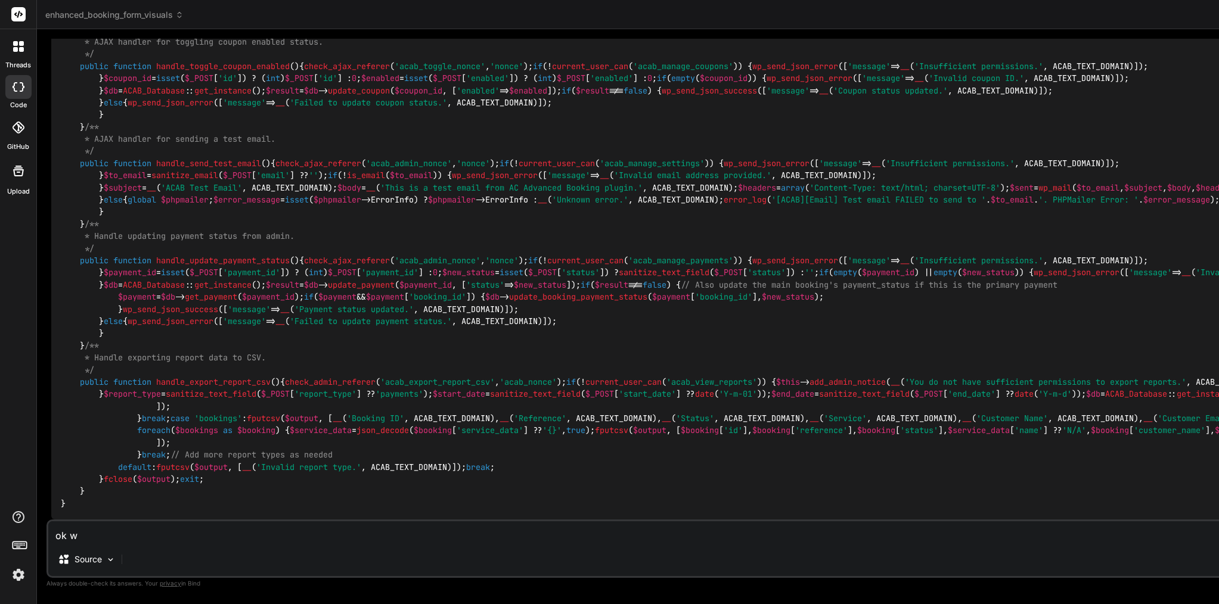
type textarea "ok wh"
type textarea "x"
type textarea "ok wha"
type textarea "x"
type textarea "ok what"
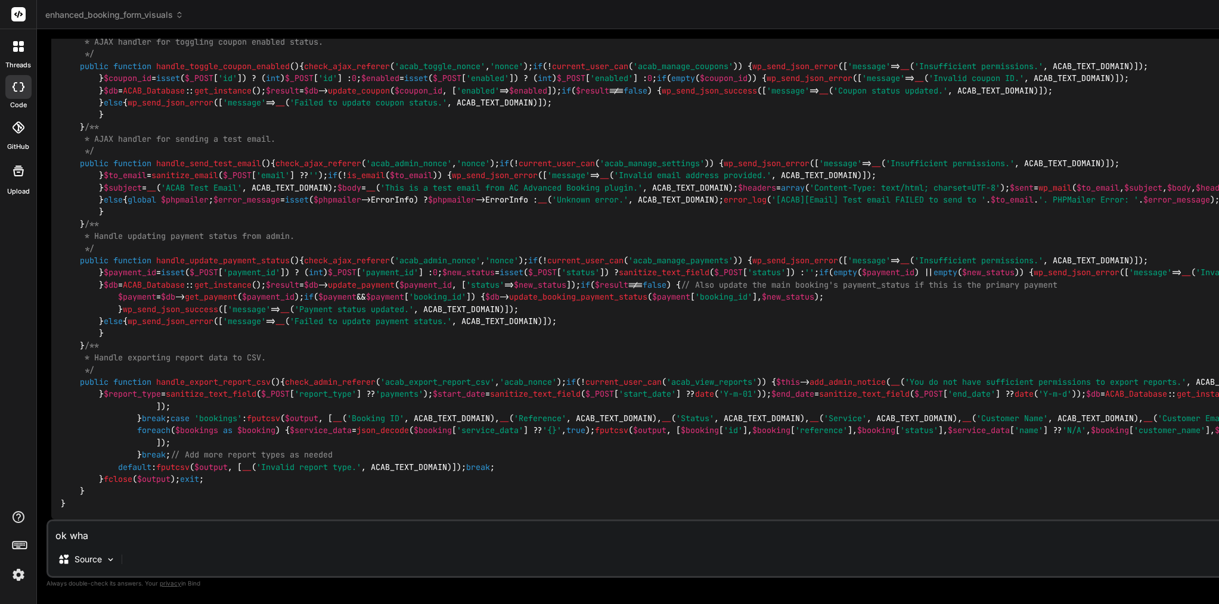
type textarea "x"
type textarea "ok what"
type textarea "x"
type textarea "ok what n"
type textarea "x"
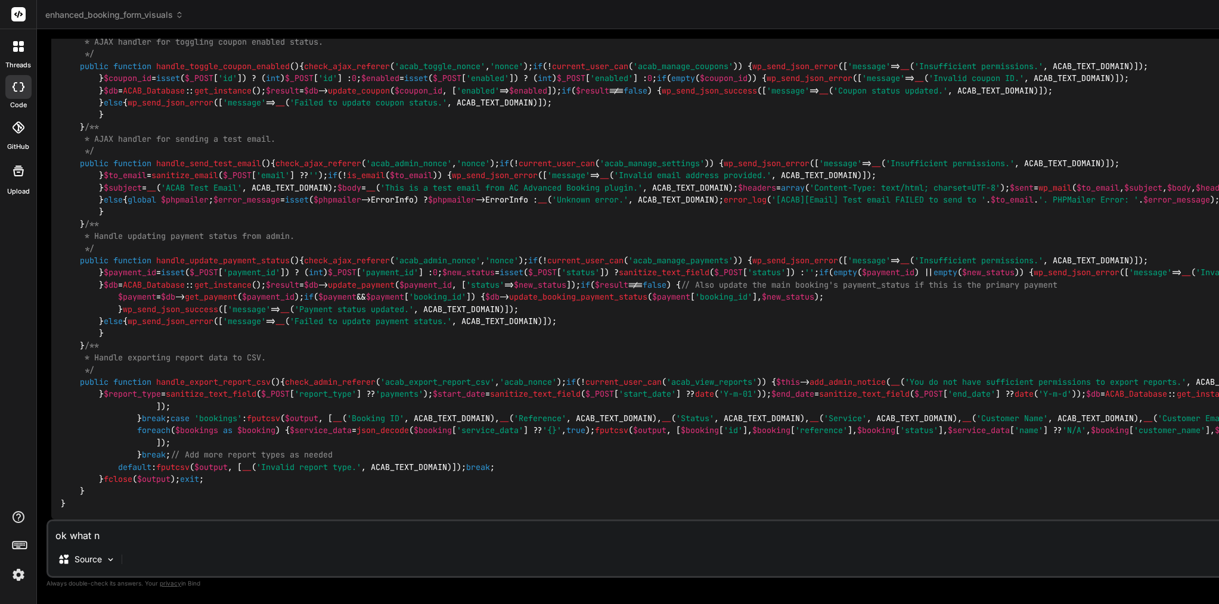
type textarea "ok what ne"
type textarea "x"
type textarea "ok what nex"
type textarea "x"
type textarea "ok what next"
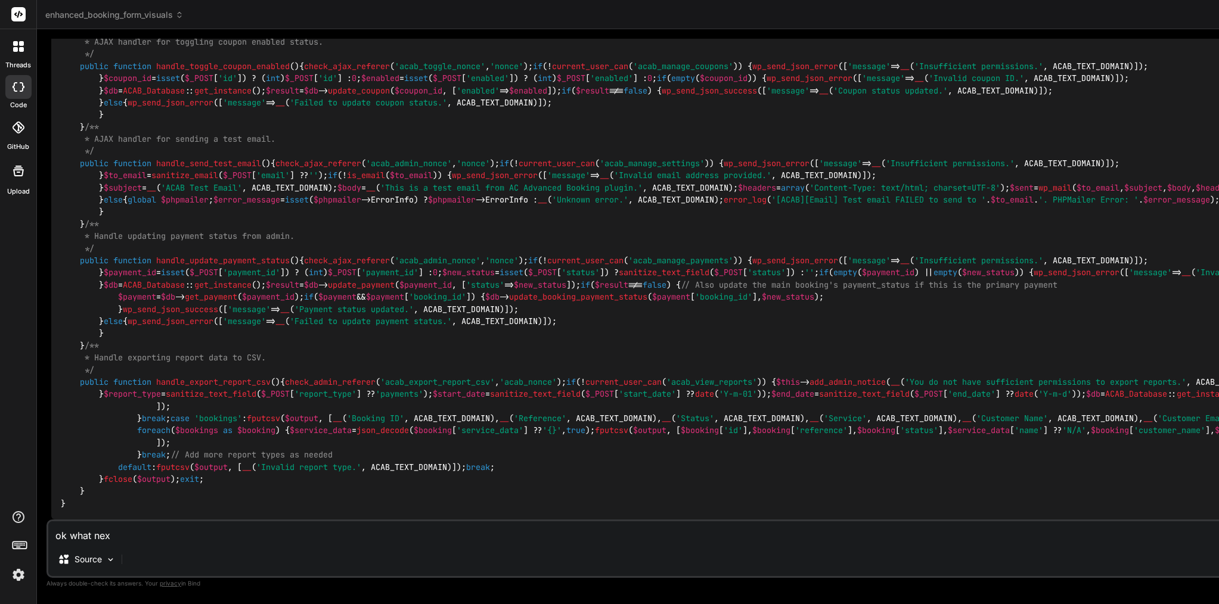
type textarea "x"
type textarea "ok what next?"
type textarea "x"
type textarea "ok what next??"
type textarea "x"
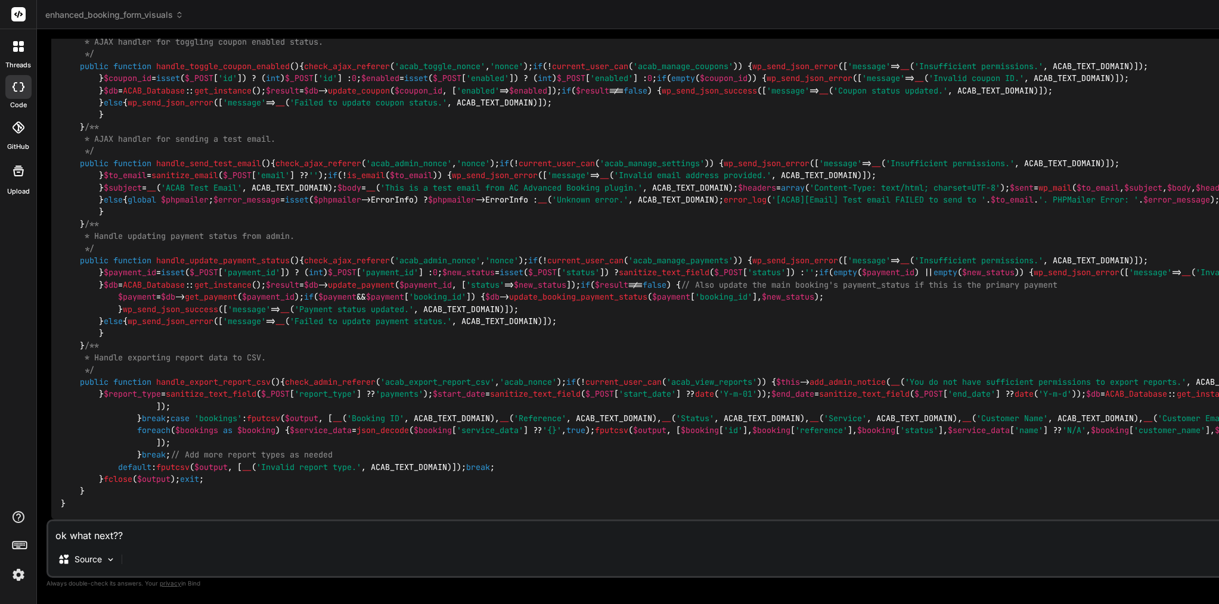
type textarea "ok what next?"
type textarea "x"
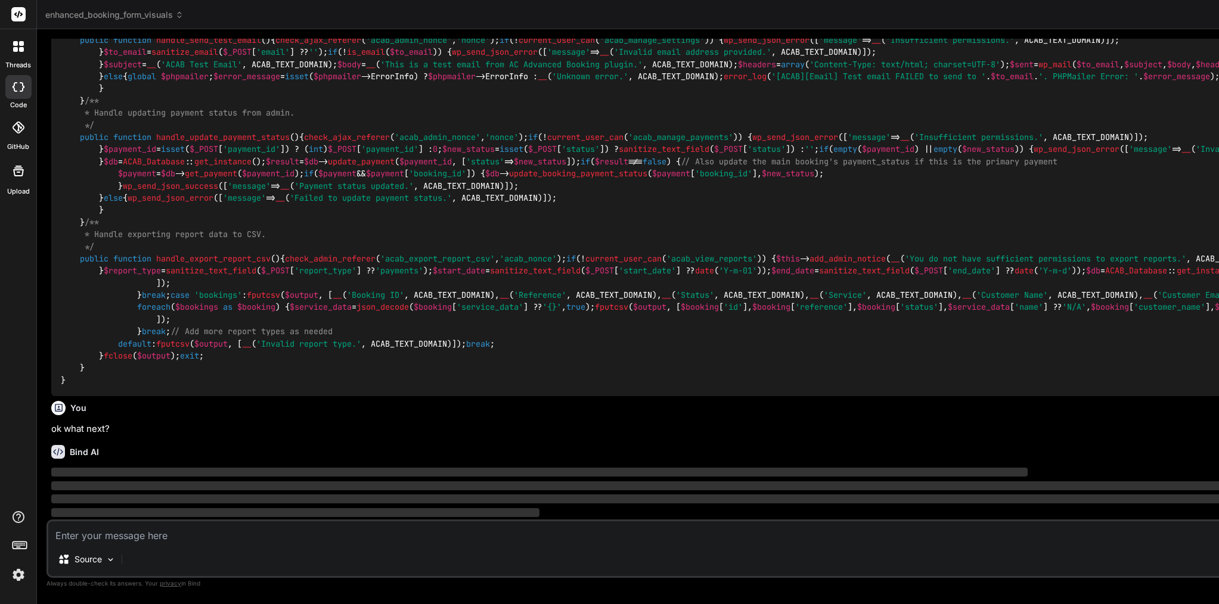
scroll to position [0, 0]
paste textarea "[08-Sep-2025 18:43:35 UTC] PHP Warning: require_once(/home/customer/www/amsterd…"
type textarea "[08-Sep-2025 18:43:35 UTC] PHP Warning: require_once(/home/customer/www/amsterd…"
type textarea "x"
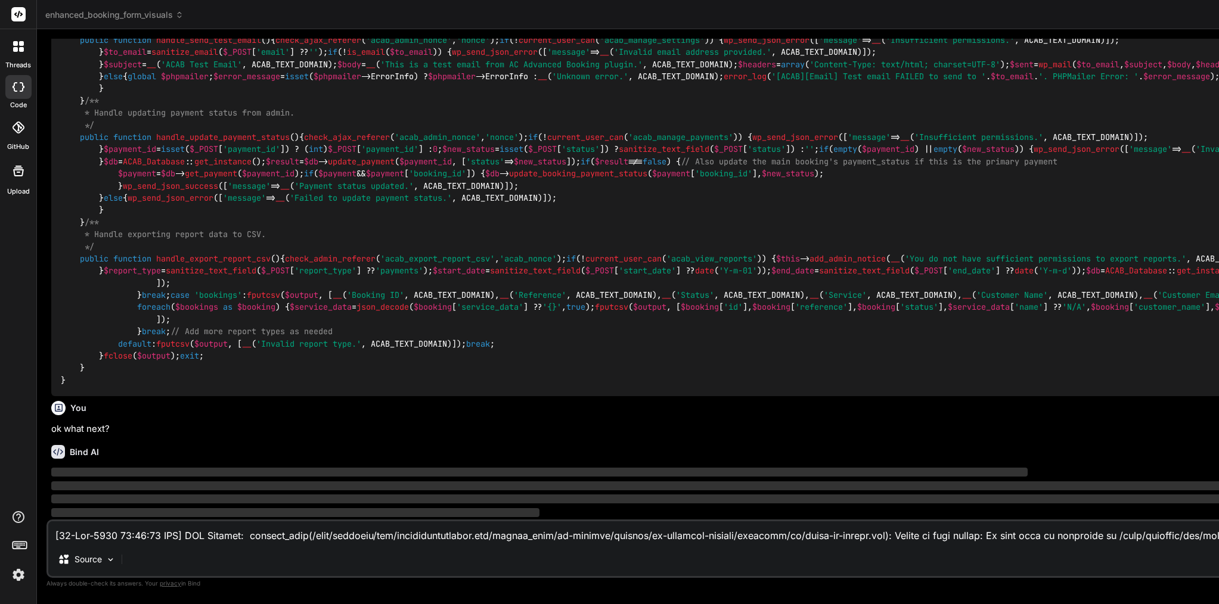
scroll to position [203, 0]
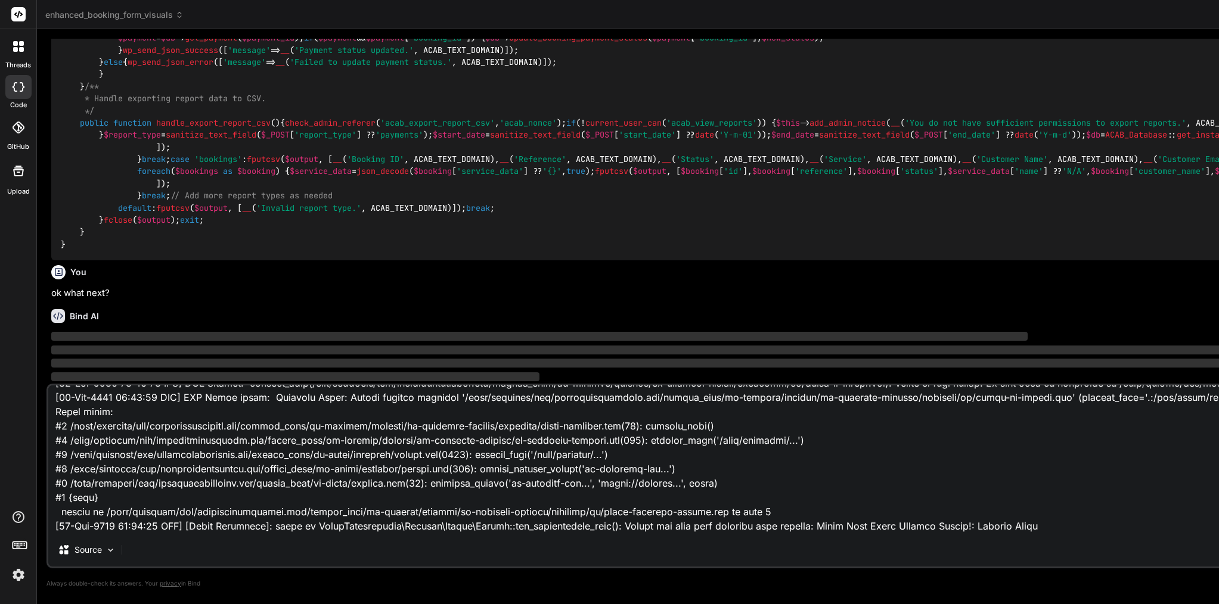
type textarea "[08-Sep-2025 18:43:35 UTC] PHP Warning: require_once(/home/customer/www/amsterd…"
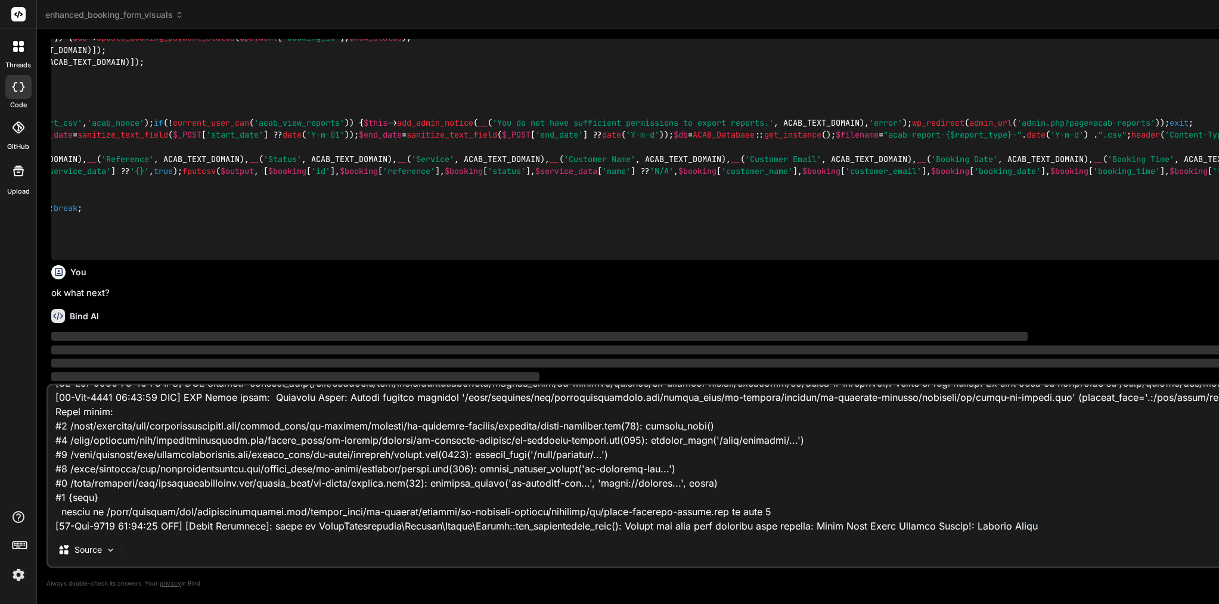
scroll to position [21814, 0]
type textarea "x"
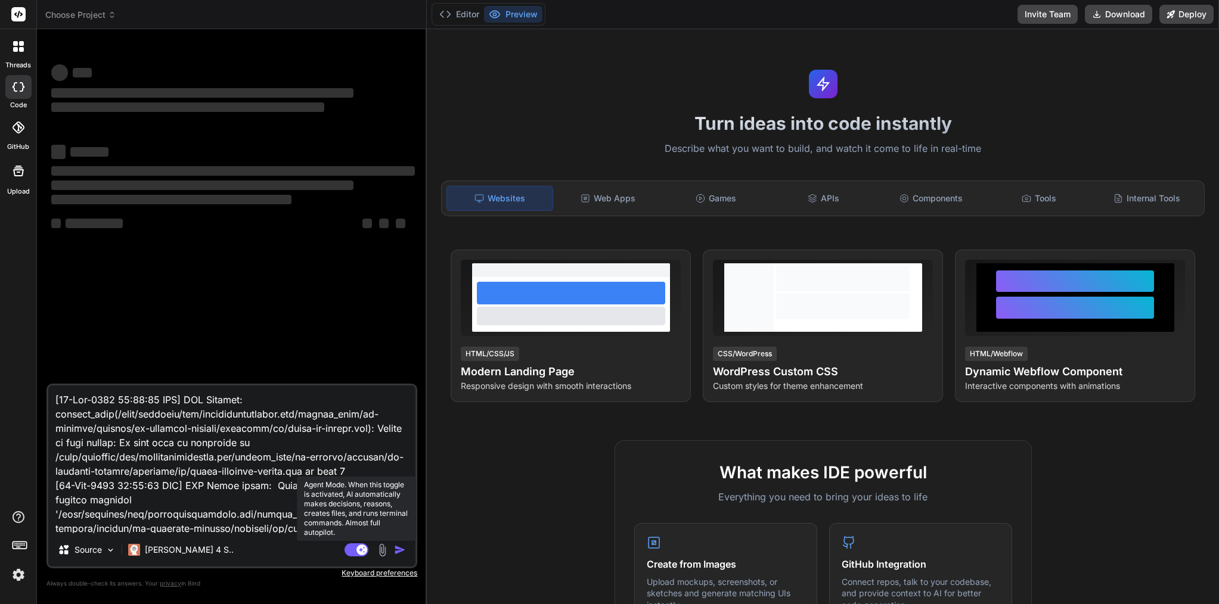
click at [356, 545] on rect at bounding box center [356, 550] width 24 height 13
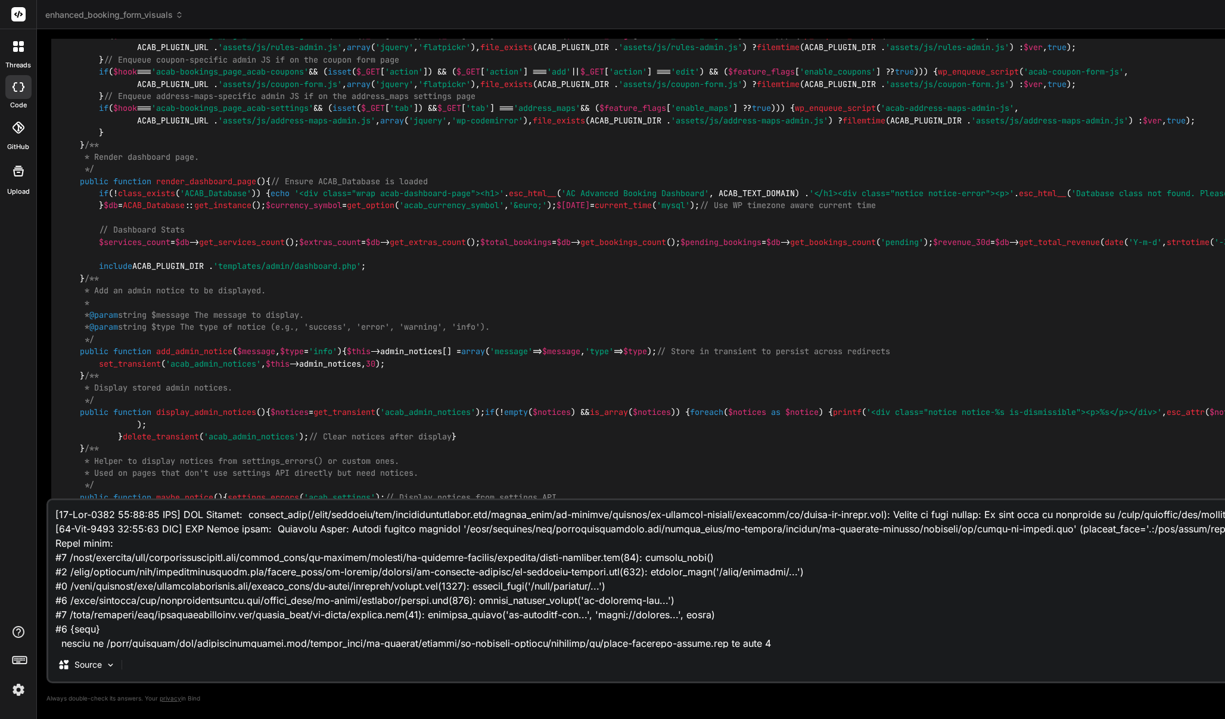
scroll to position [5622, 0]
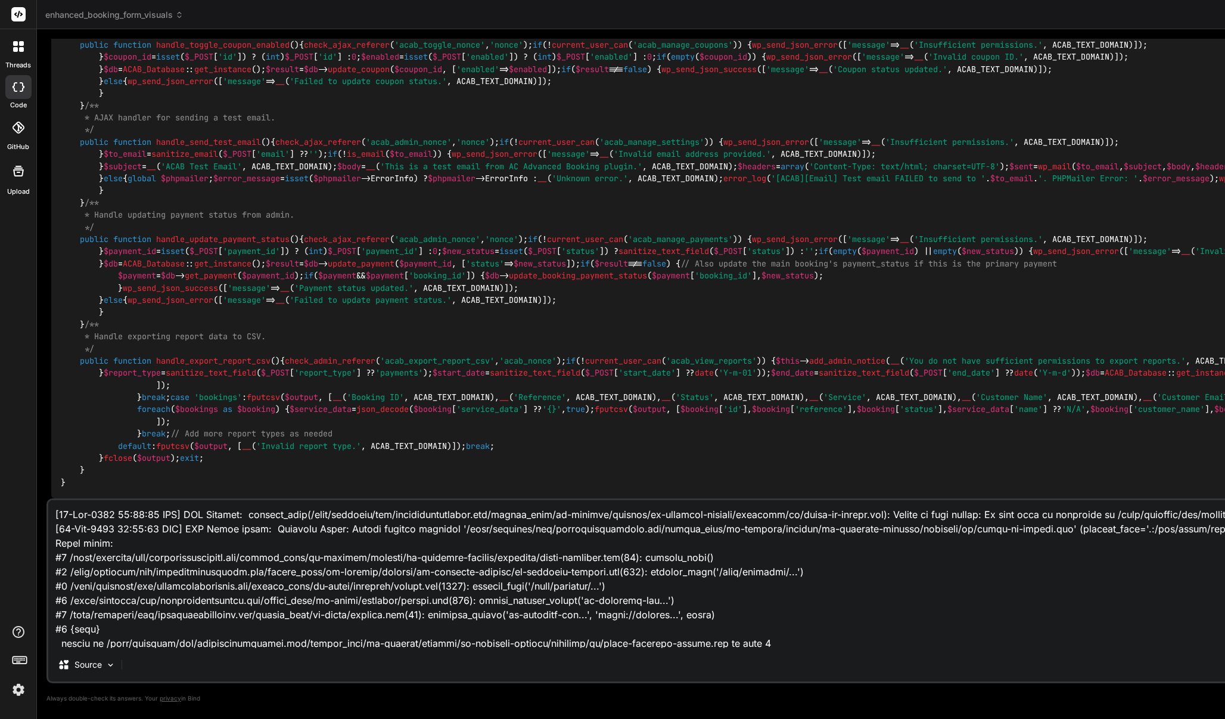
drag, startPoint x: 423, startPoint y: 331, endPoint x: 423, endPoint y: 318, distance: 12.5
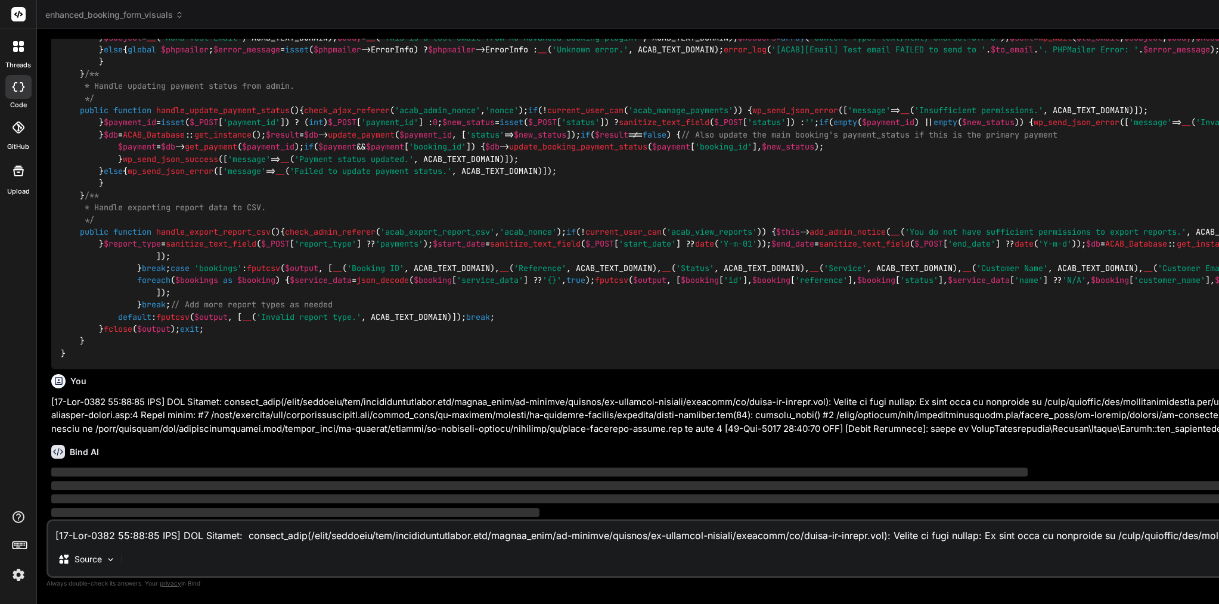
scroll to position [22322, 0]
type textarea "x"
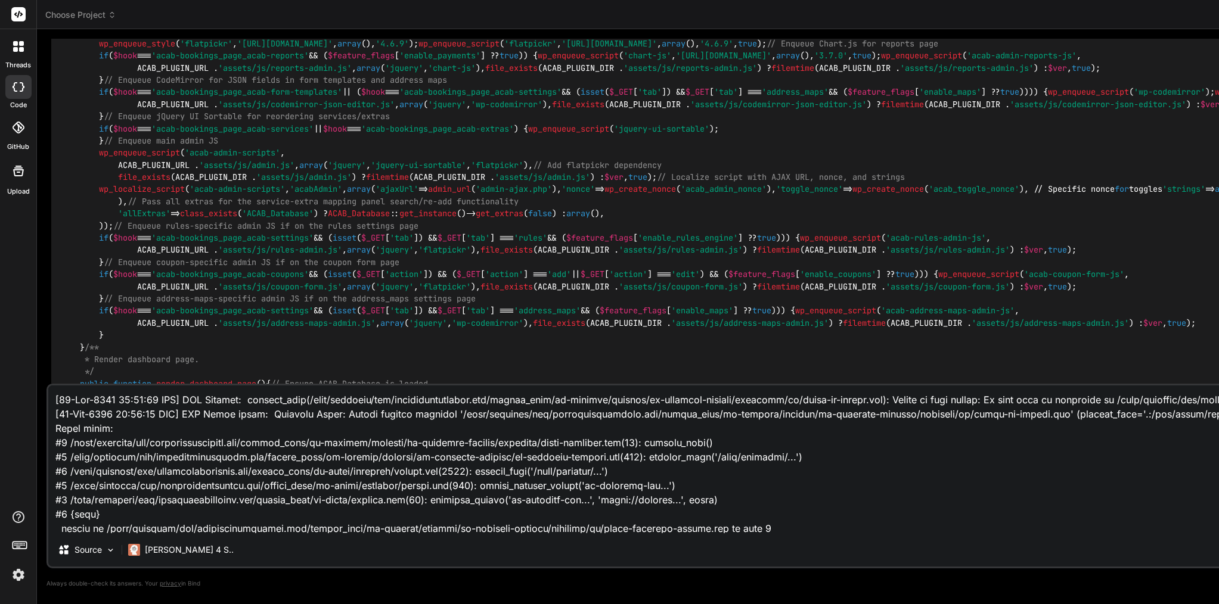
scroll to position [5622, 0]
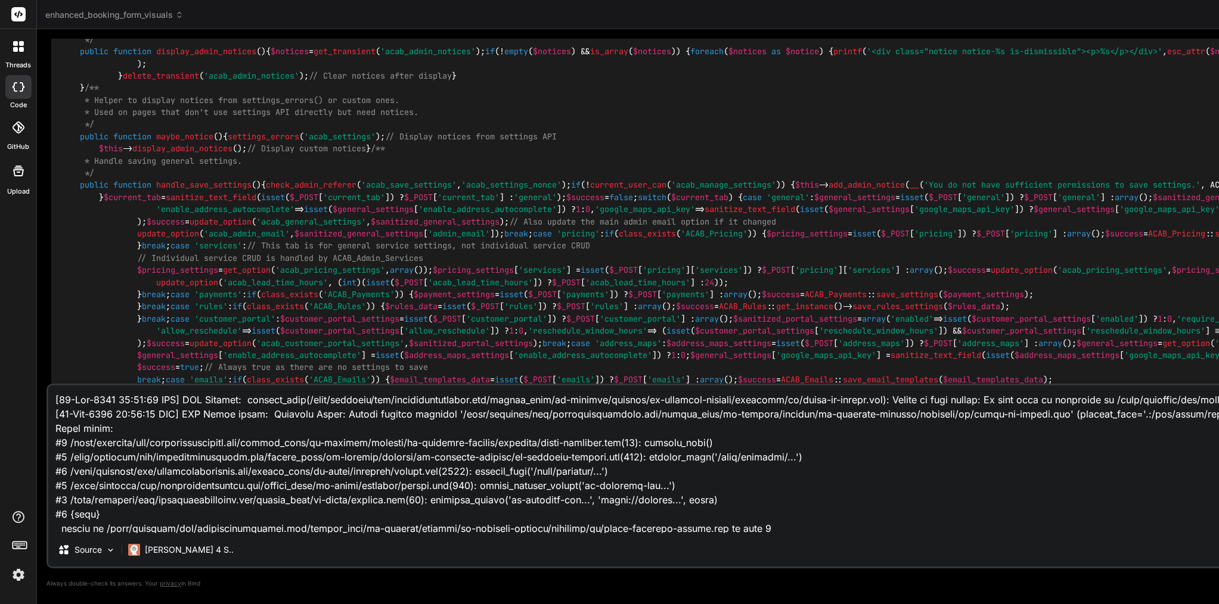
type textarea "x"
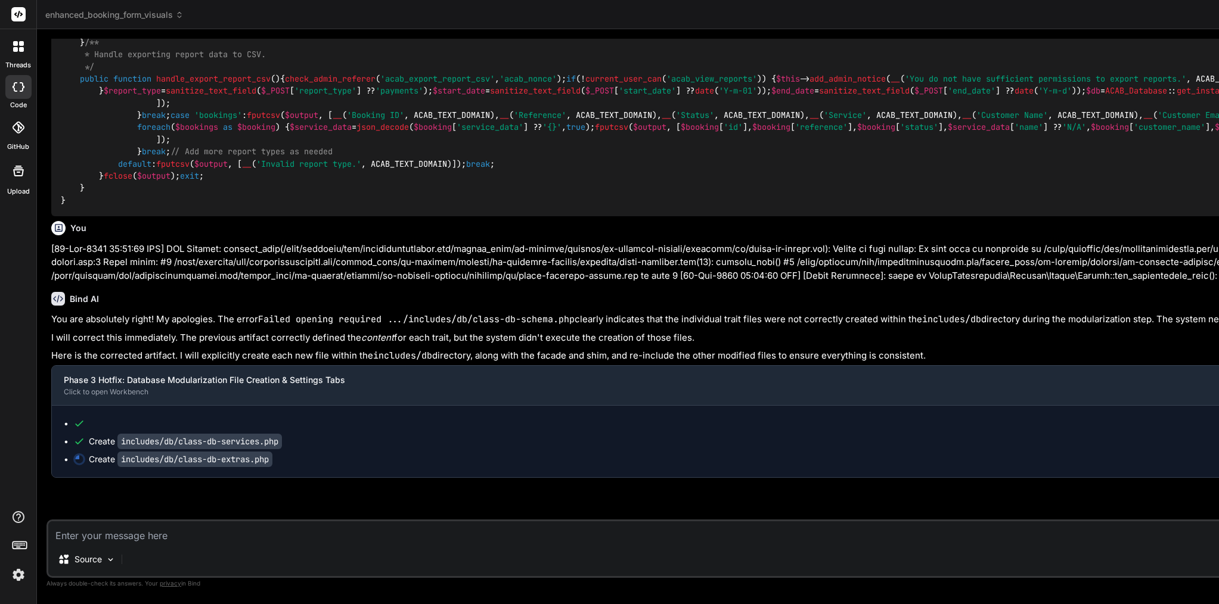
scroll to position [0, 0]
type textarea "x"
type textarea "ce(',', '.', $data['fixed_price'])) : 0.00;\n $normalized['icon'] = isset($data…"
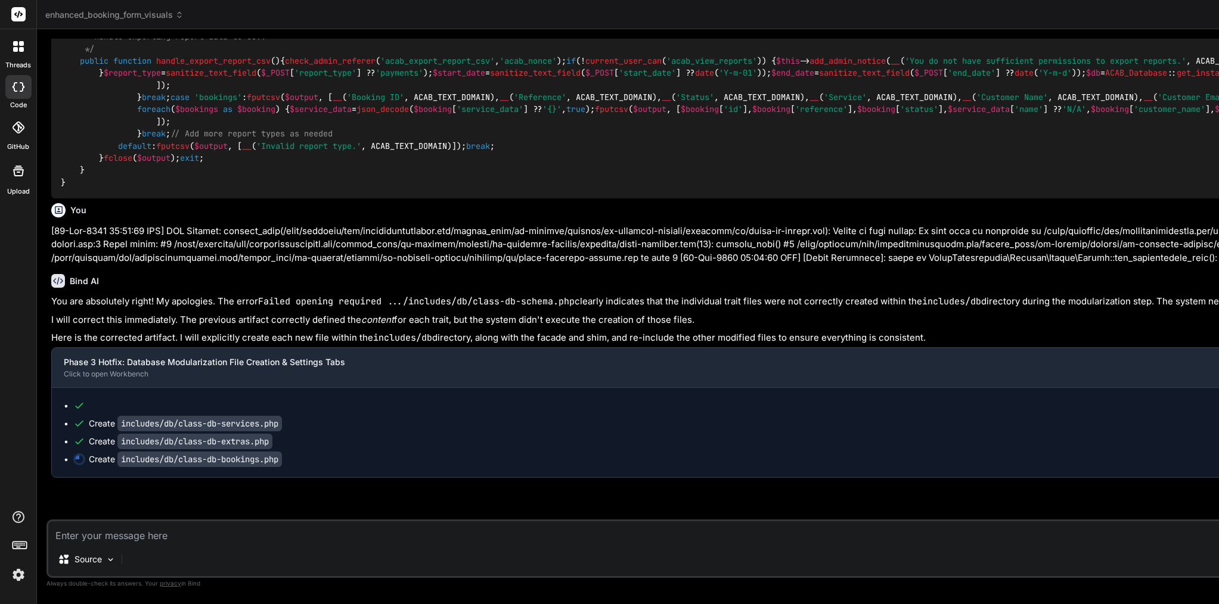
scroll to position [22551, 0]
type textarea "x"
type textarea "get_cancellations_count($days_ago) {\n global $wpdb;\n $[DATE] = current_time('…"
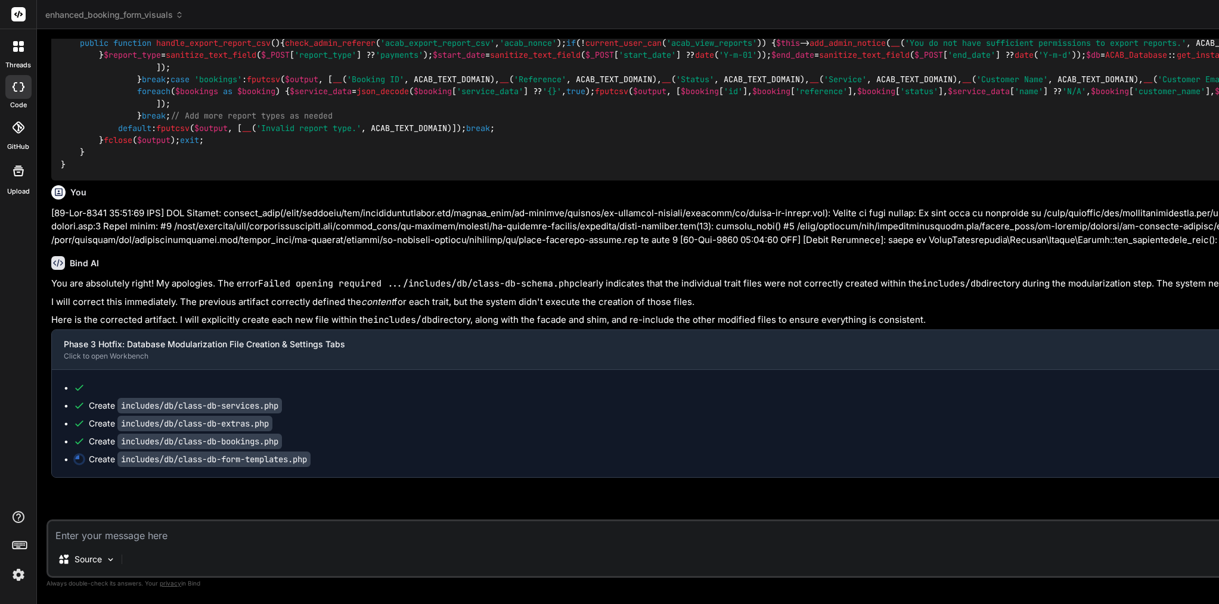
scroll to position [0, 0]
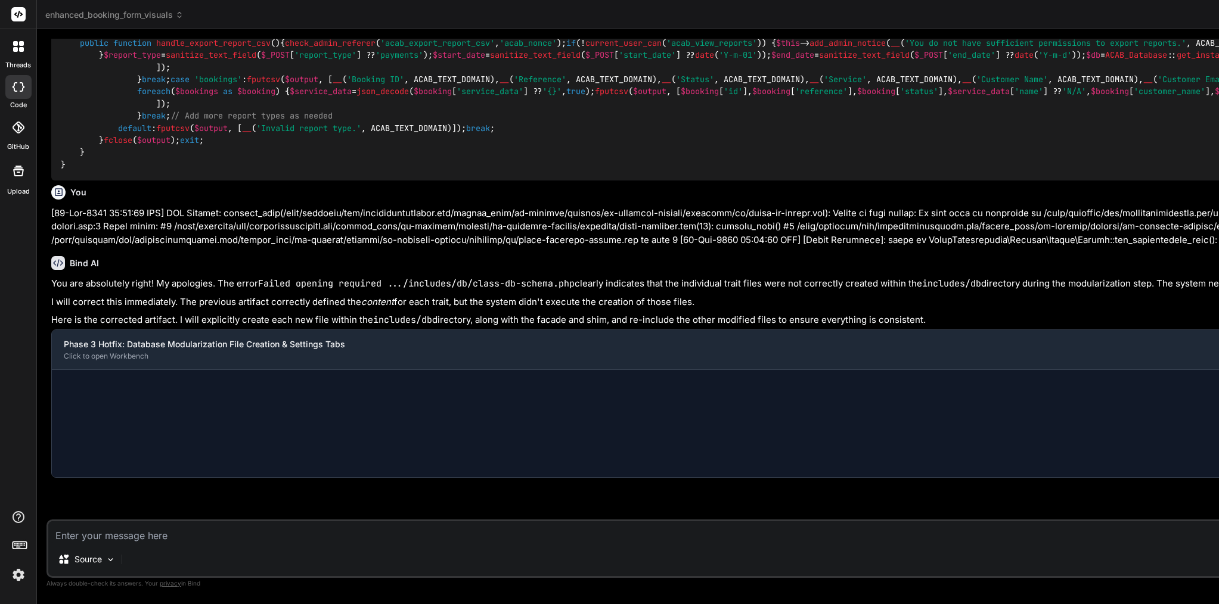
scroll to position [22461, 0]
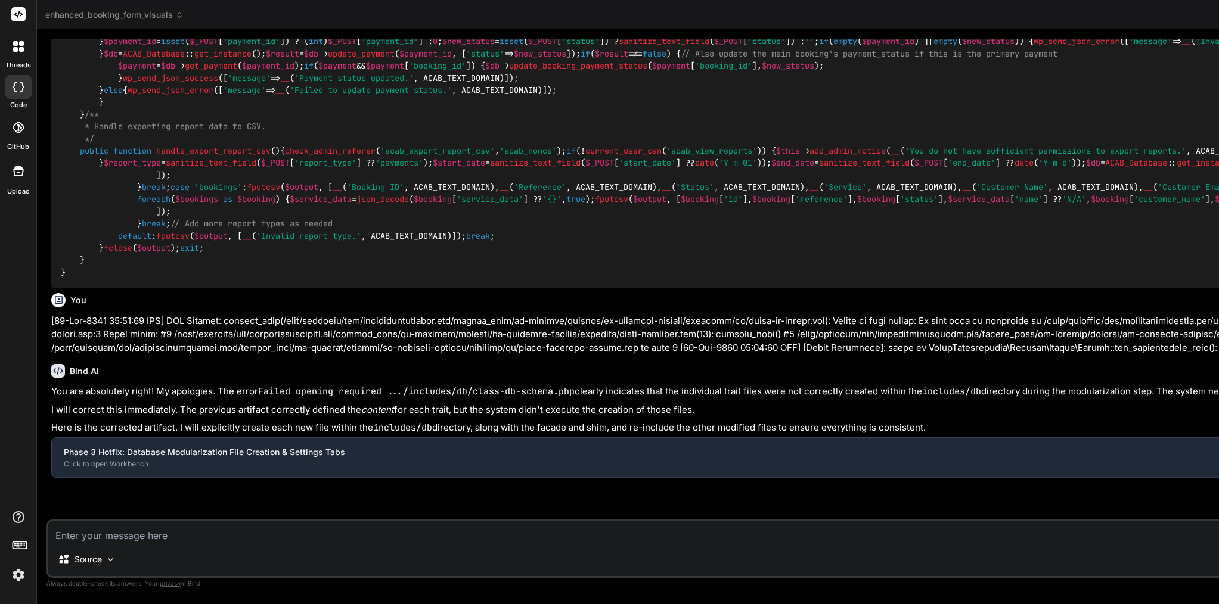
type textarea "x"
type textarea "\n error_log('[ACAB][DB] Linked \\'End of Tenancy\\' service to \\'Upholstery C…"
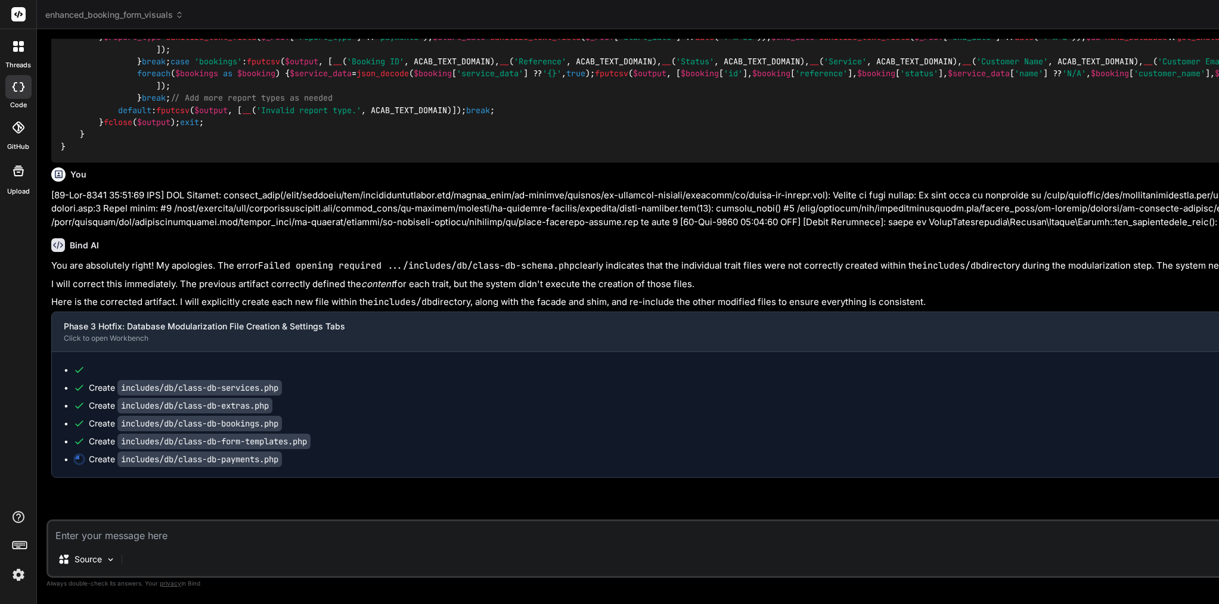
scroll to position [22587, 0]
type textarea "x"
type textarea "\"WHERE \" . implode(\" AND \", $where_clauses) : \"\";\n\n $sql = \"SELECT met…"
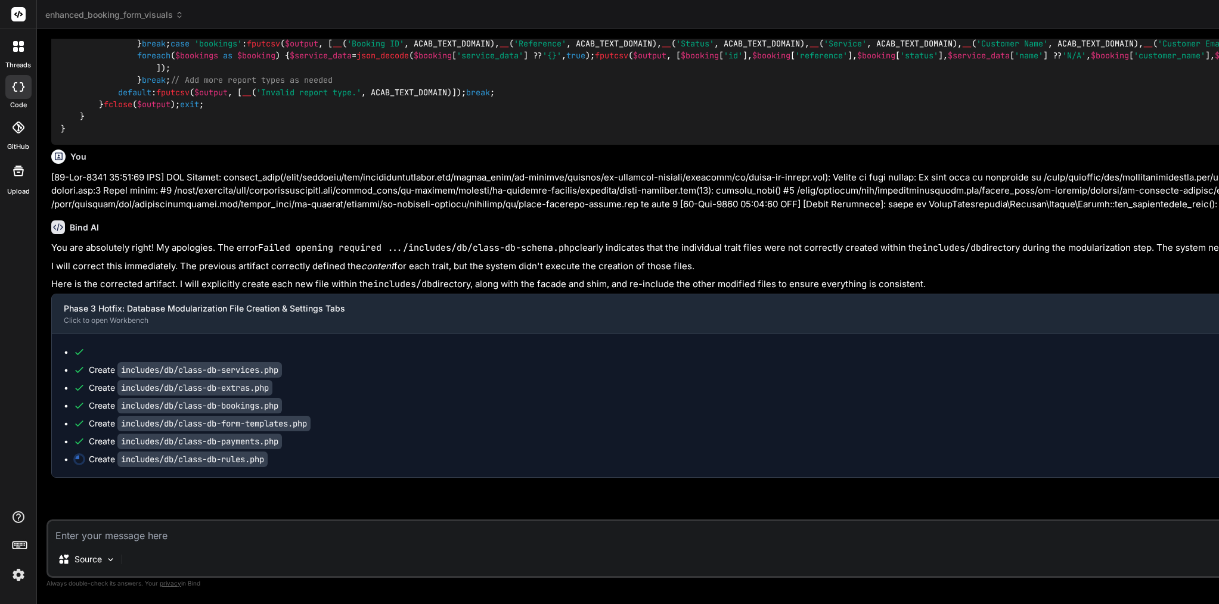
type textarea "x"
type textarea "'[ACAB][DB] Seeded rule: ' . $rule_data['type']);\n } else {\n error_log('[ACAB…"
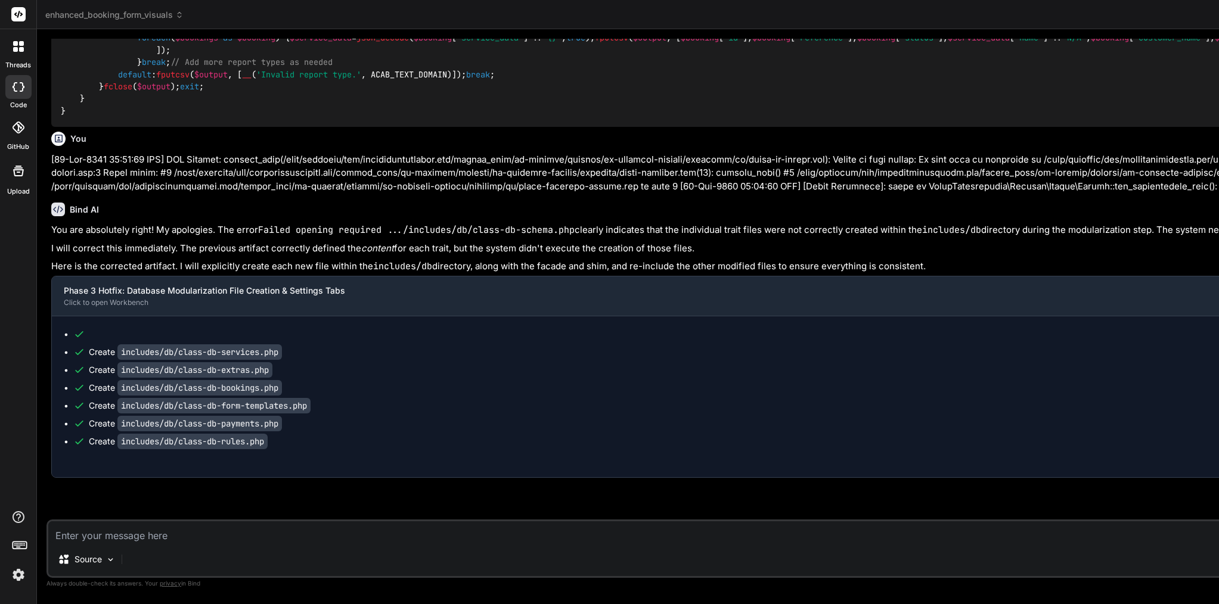
type textarea "x"
type textarea "$status\n ));\n }\n\n /**\n * Get coupon usages count by customer.\n */\n publi…"
type textarea "x"
type textarea "\n?>"
type textarea "x"
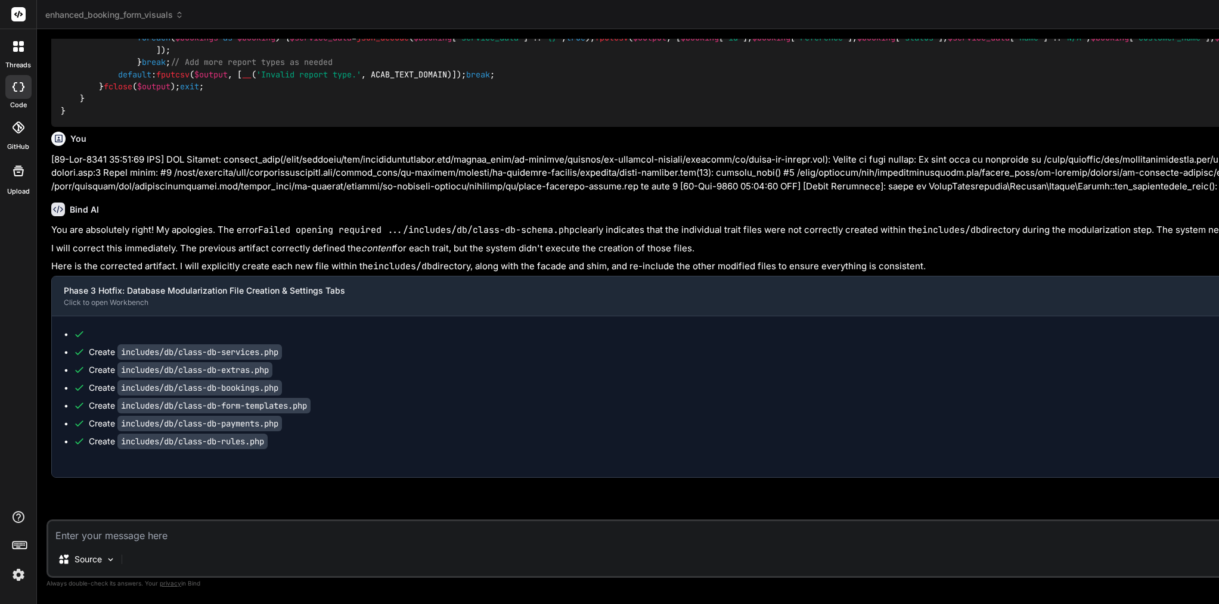
type textarea "plate: ' . $slug);\n } else {\n error_log('[ACAB][DB] Failed to seed email temp…"
type textarea "x"
type textarea "self::$instance = new self(); } return self::$instance; } } } ?>"
type textarea "x"
type textarea "class ACAB_Database extends ACAB_Database_Facade {} } ?>"
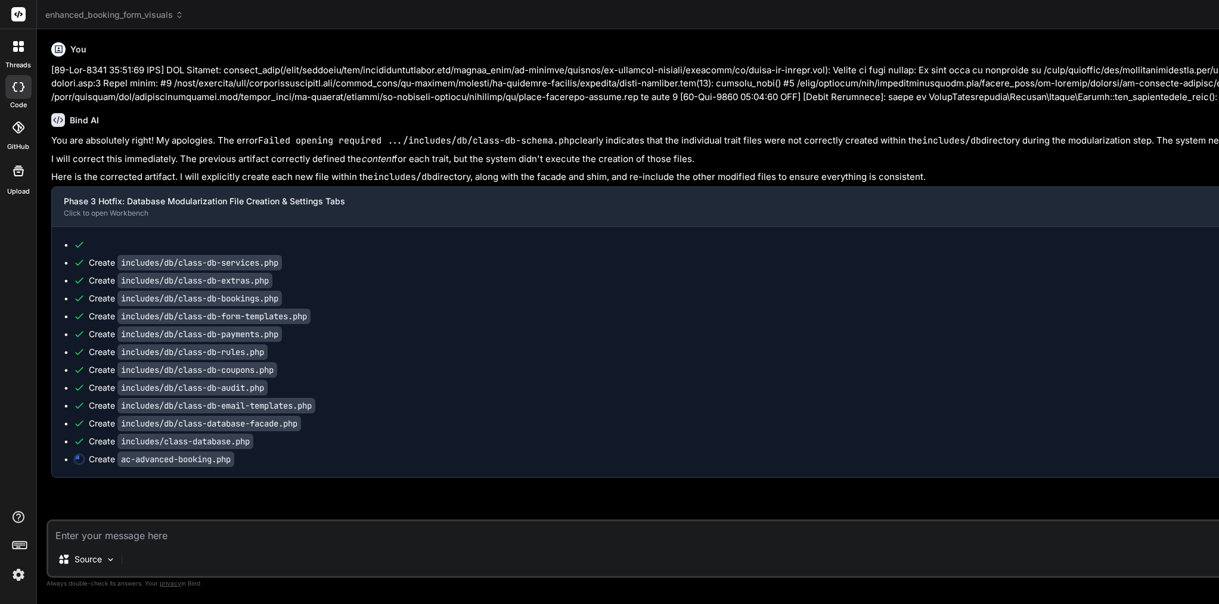
scroll to position [22712, 0]
type textarea "x"
type textarea "return $settings; } ?>"
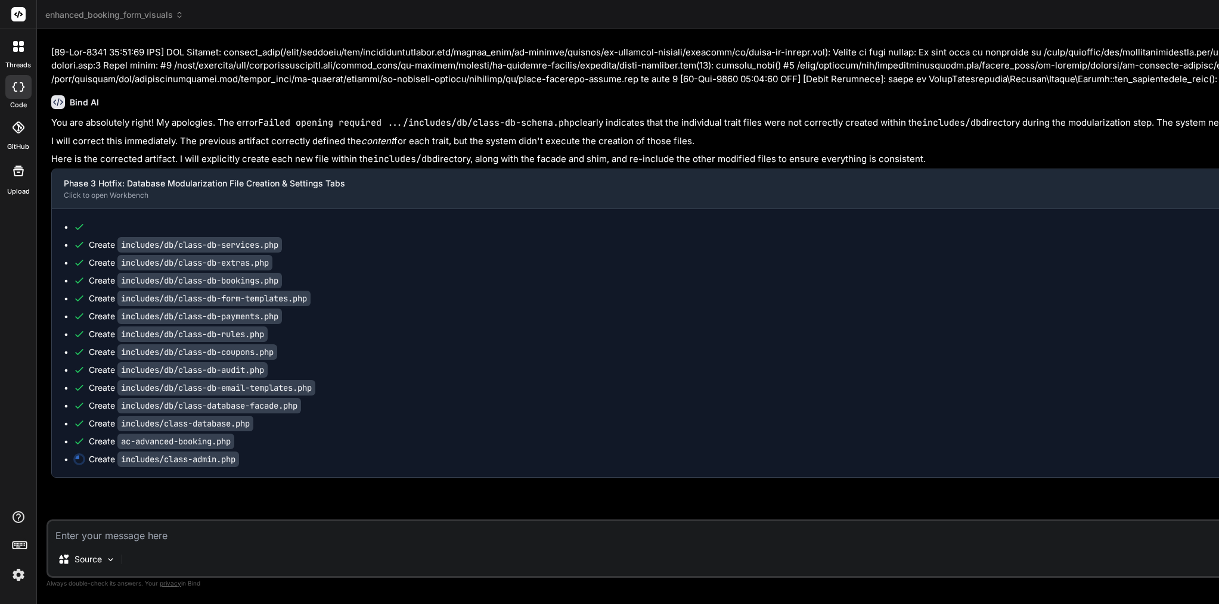
scroll to position [0, 0]
type textarea "x"
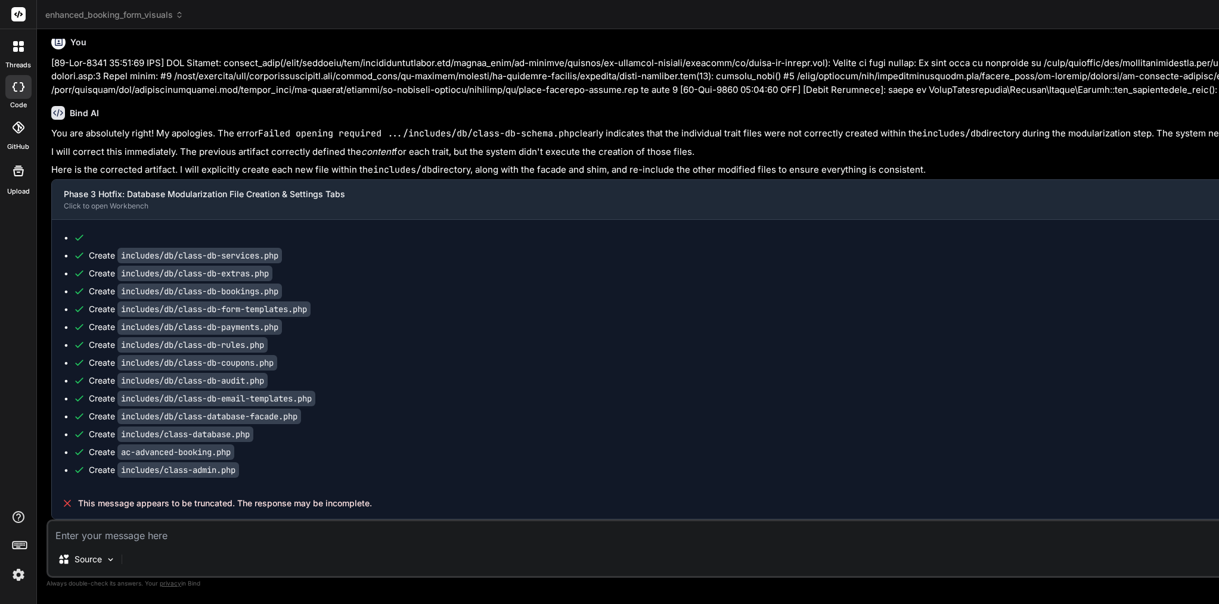
scroll to position [22719, 0]
click at [125, 470] on code "includes/class-admin.php" at bounding box center [178, 469] width 122 height 15
click at [239, 472] on code "includes/class-admin.php" at bounding box center [178, 469] width 122 height 15
drag, startPoint x: 237, startPoint y: 471, endPoint x: 120, endPoint y: 467, distance: 116.9
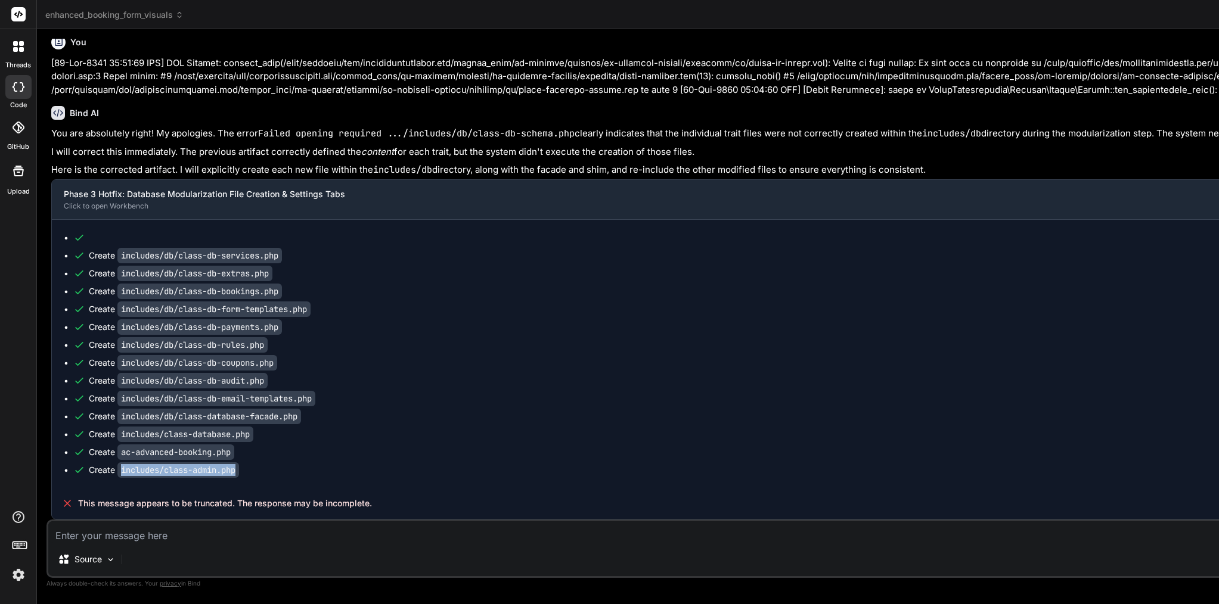
click at [120, 467] on code "includes/class-admin.php" at bounding box center [178, 469] width 122 height 15
copy div "includes/class-admin.php"
type textarea "c"
type textarea "x"
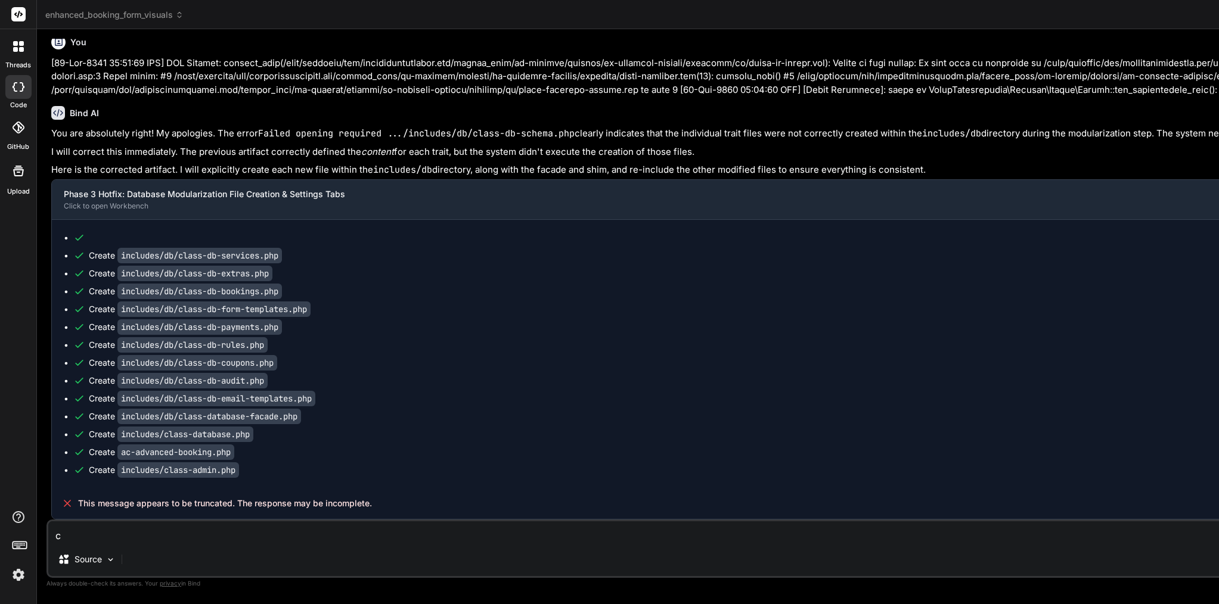
type textarea "co"
type textarea "x"
type textarea "con"
type textarea "x"
type textarea "cont"
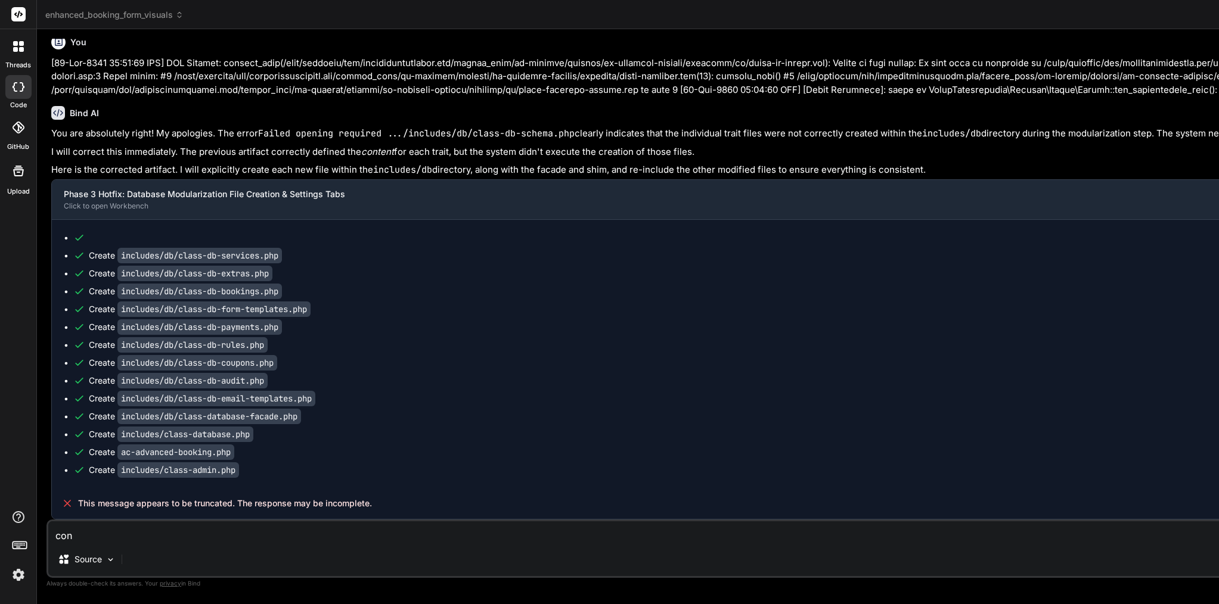
type textarea "x"
type textarea "conti"
type textarea "x"
type textarea "contin"
type textarea "x"
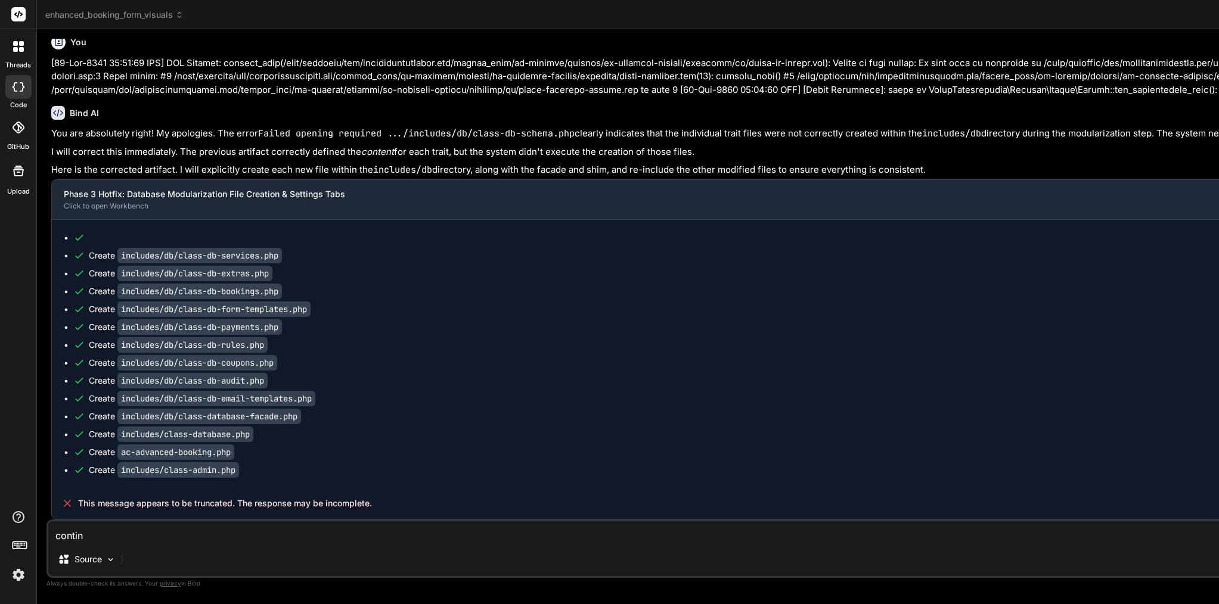
type textarea "continu"
type textarea "x"
type textarea "continue"
type textarea "x"
type textarea "continue"
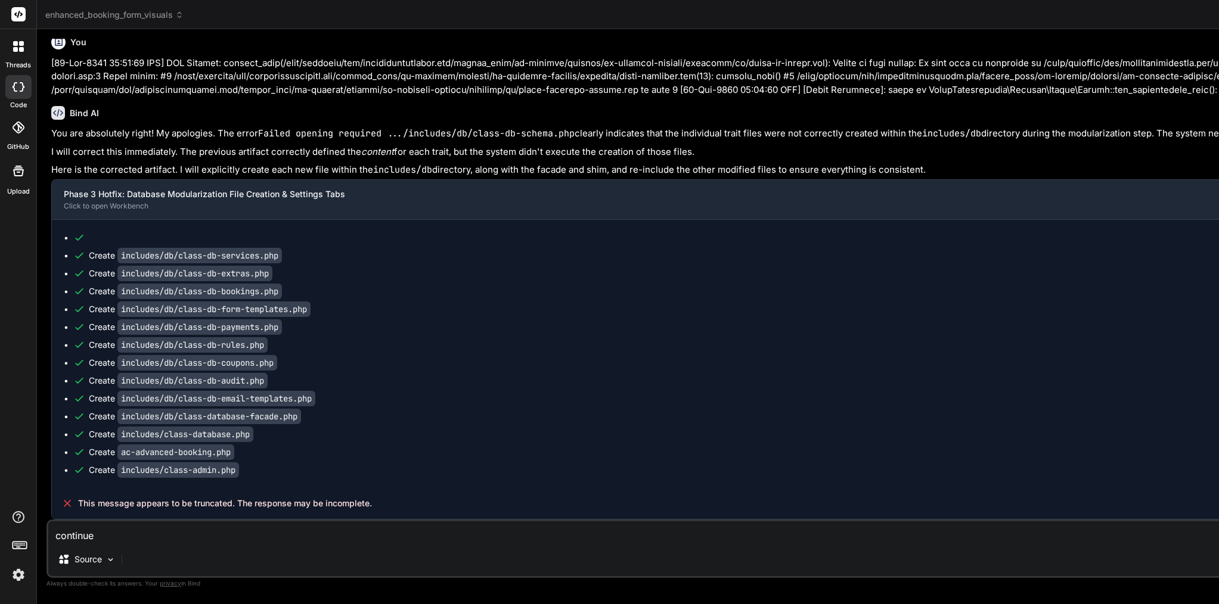
type textarea "x"
type textarea "continue f"
type textarea "x"
type textarea "continue fr"
type textarea "x"
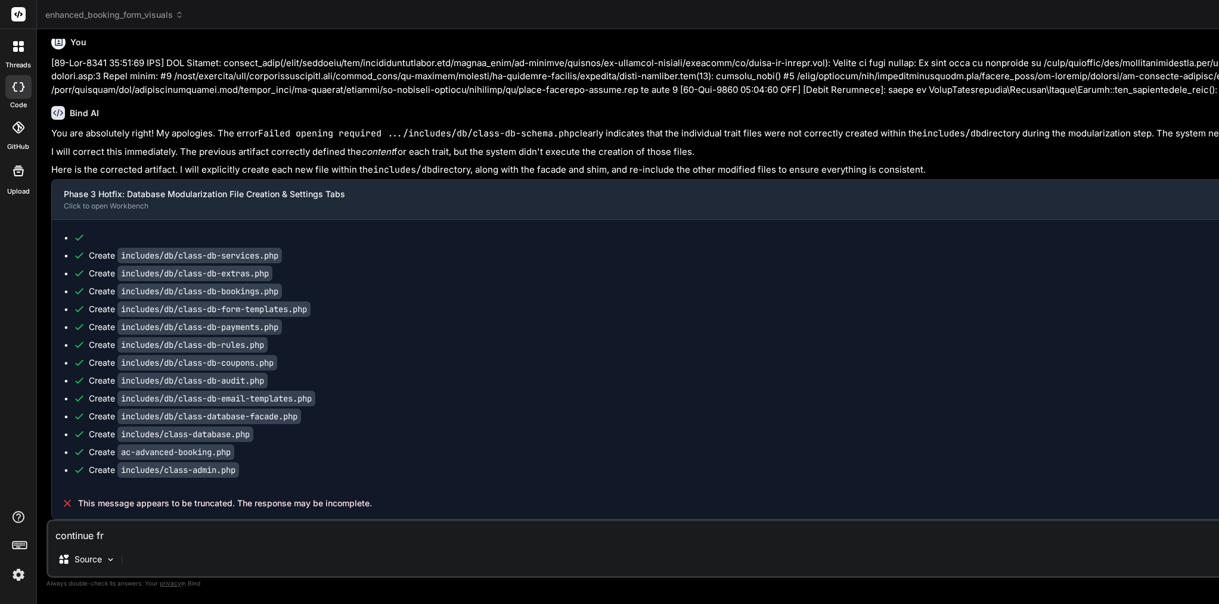
type textarea "continue fro"
type textarea "x"
type textarea "continue from"
type textarea "x"
type textarea "continue from"
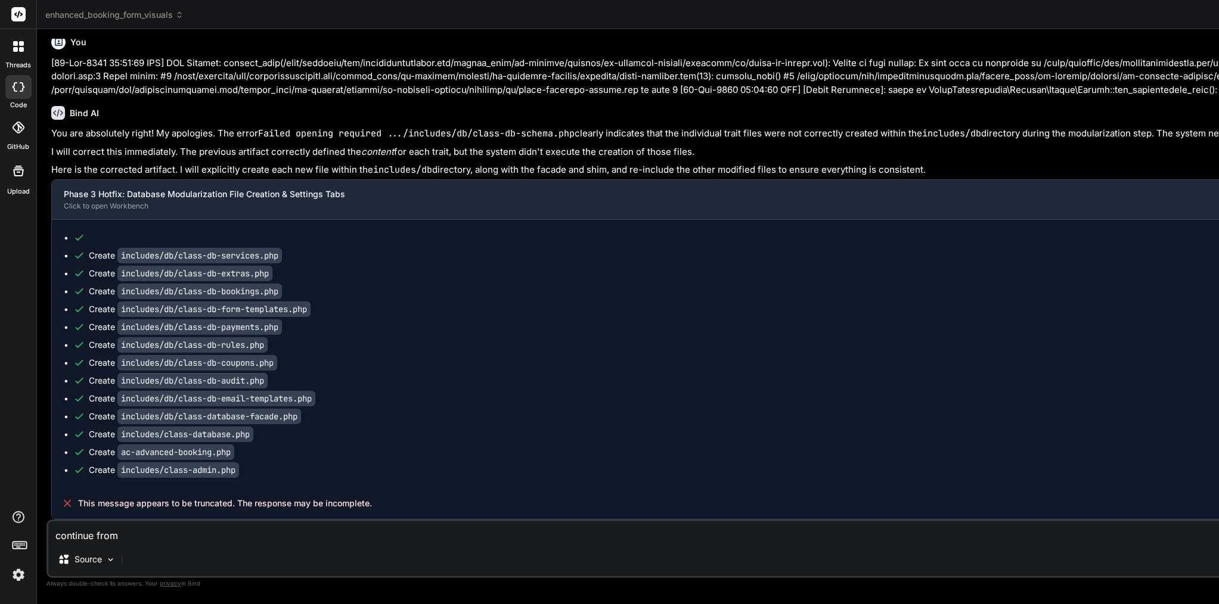
type textarea "x"
paste textarea "includes/class-admin.php"
type textarea "continue from includes/class-admin.php"
type textarea "x"
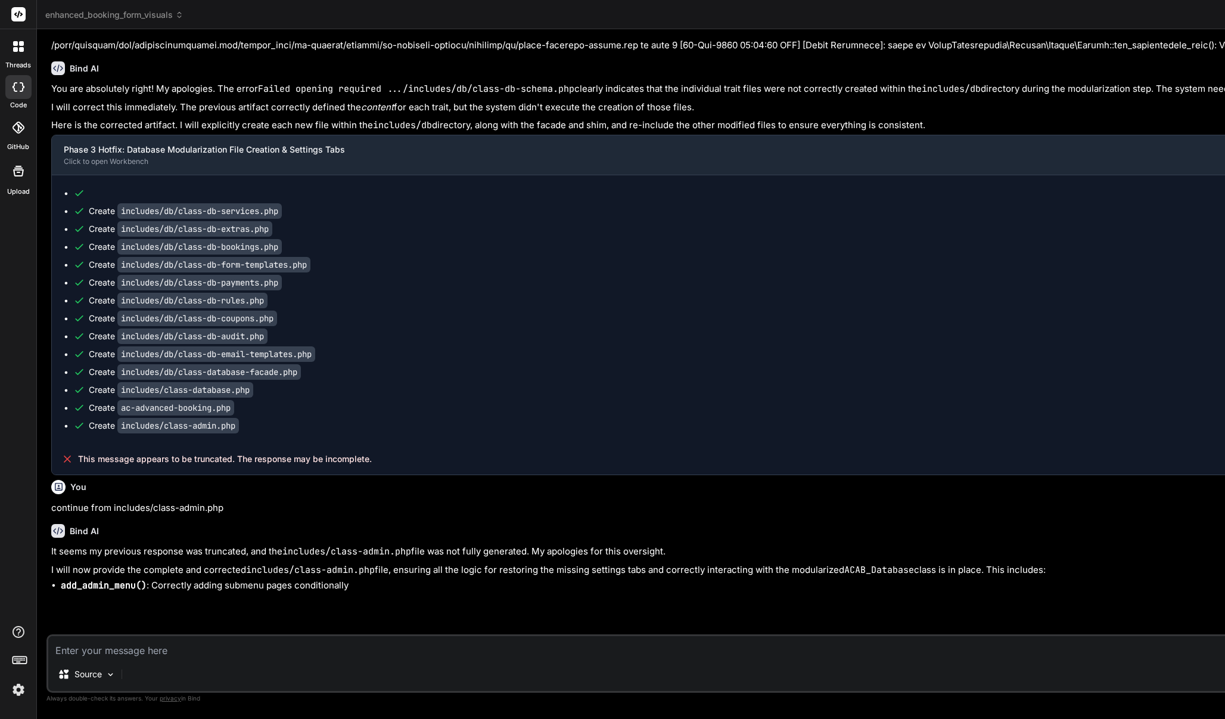
scroll to position [21443, 0]
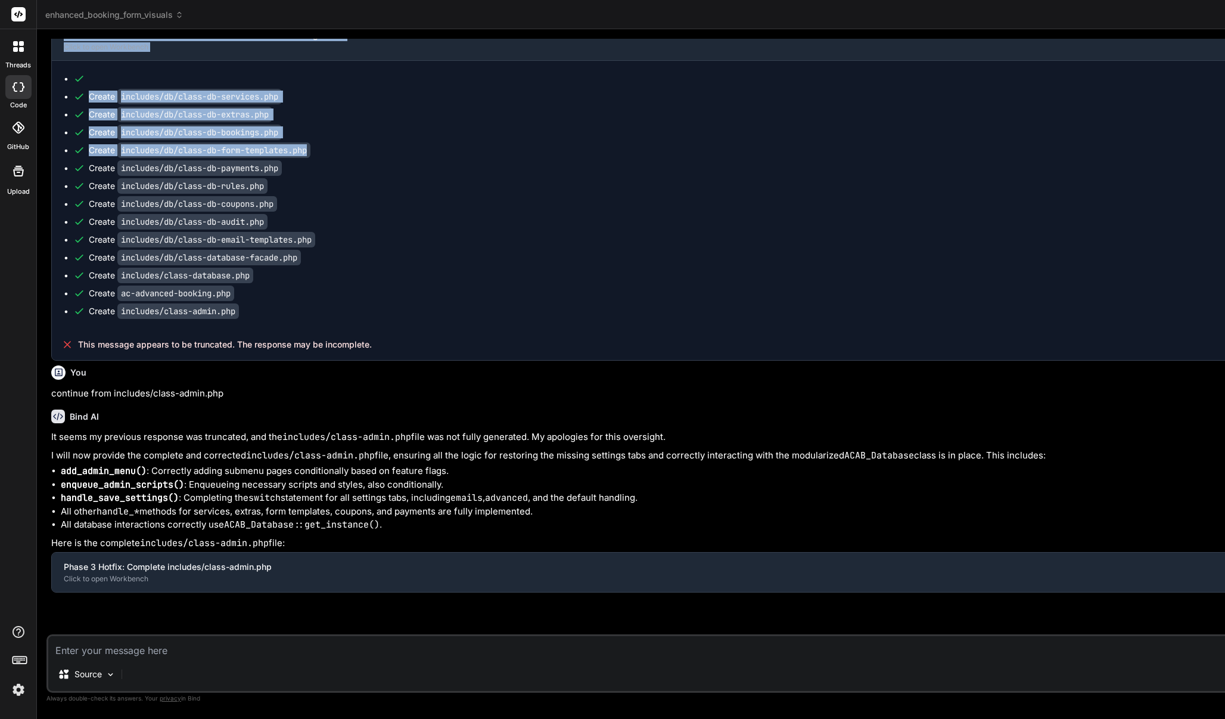
drag, startPoint x: 731, startPoint y: 283, endPoint x: 725, endPoint y: 285, distance: 7.0
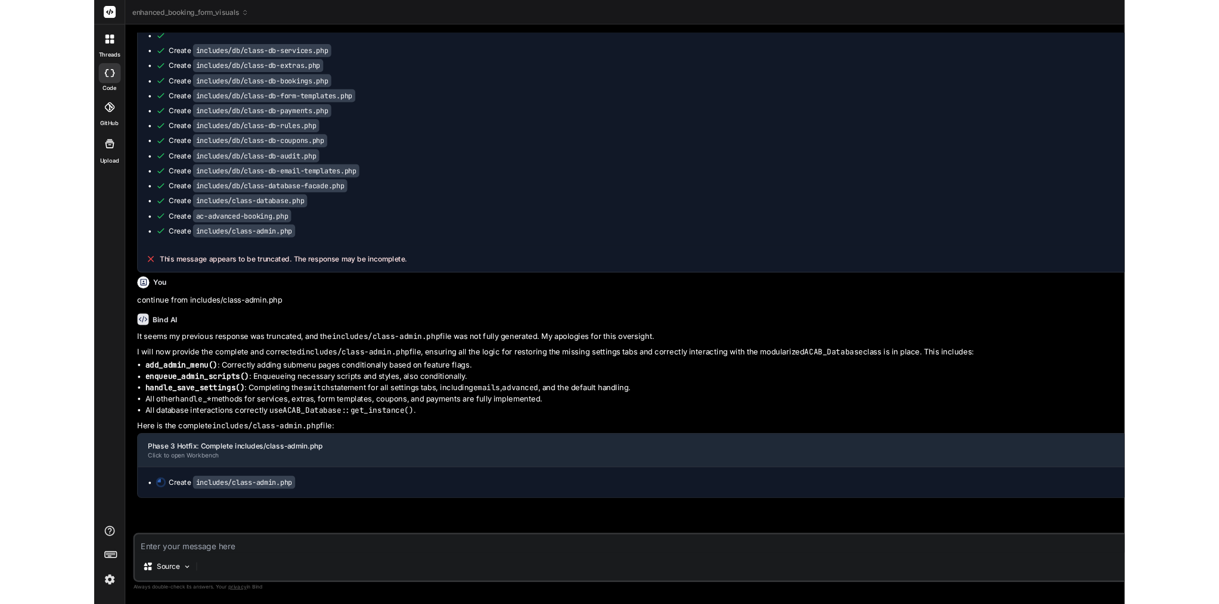
scroll to position [21606, 0]
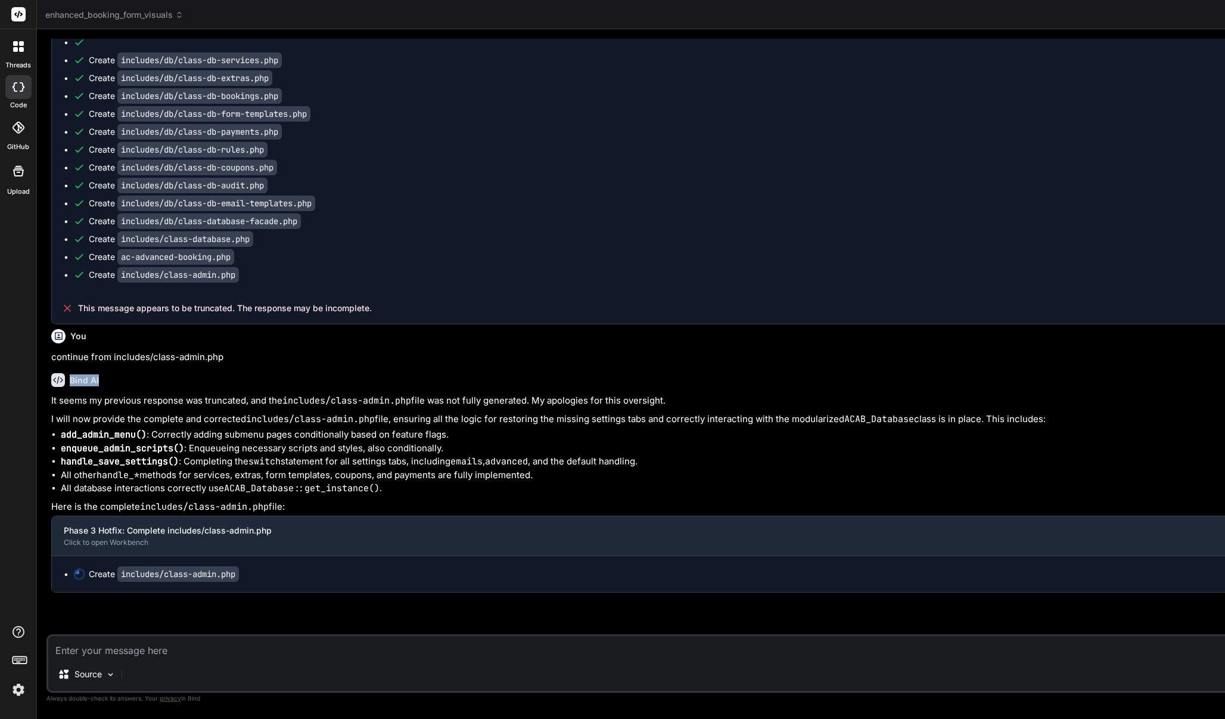
drag, startPoint x: 1225, startPoint y: 377, endPoint x: 1128, endPoint y: 367, distance: 97.7
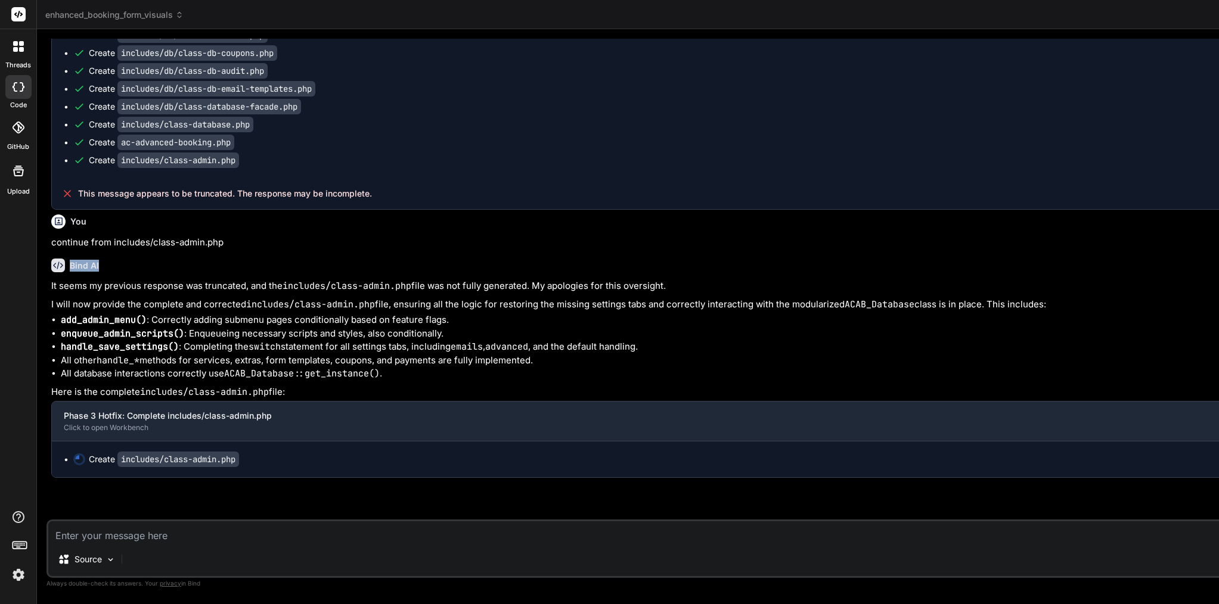
scroll to position [21720, 0]
drag, startPoint x: 1191, startPoint y: 256, endPoint x: 1112, endPoint y: 250, distance: 80.0
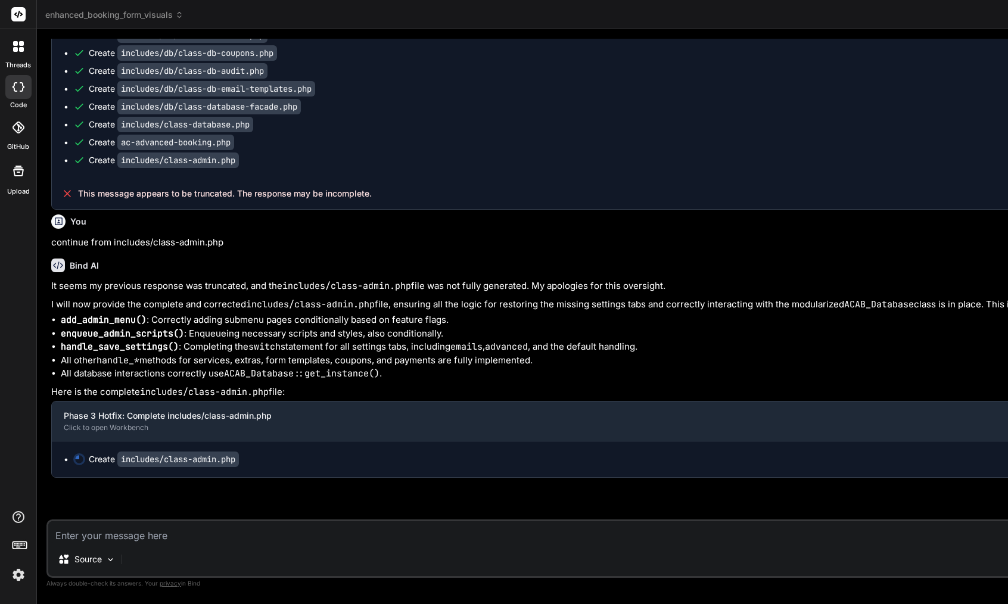
scroll to position [0, 0]
type textarea "x"
type textarea "} ?>"
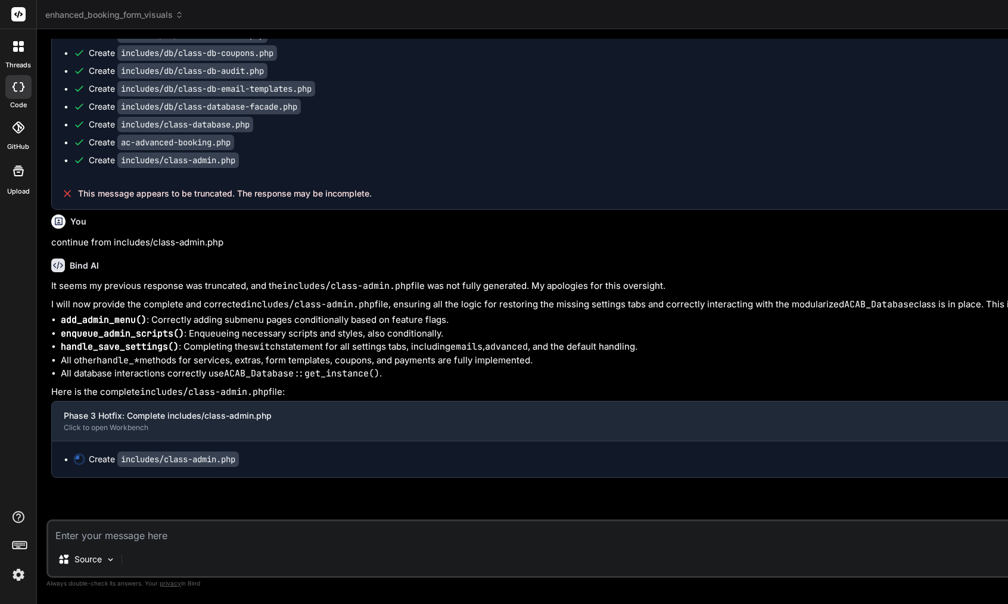
type textarea "x"
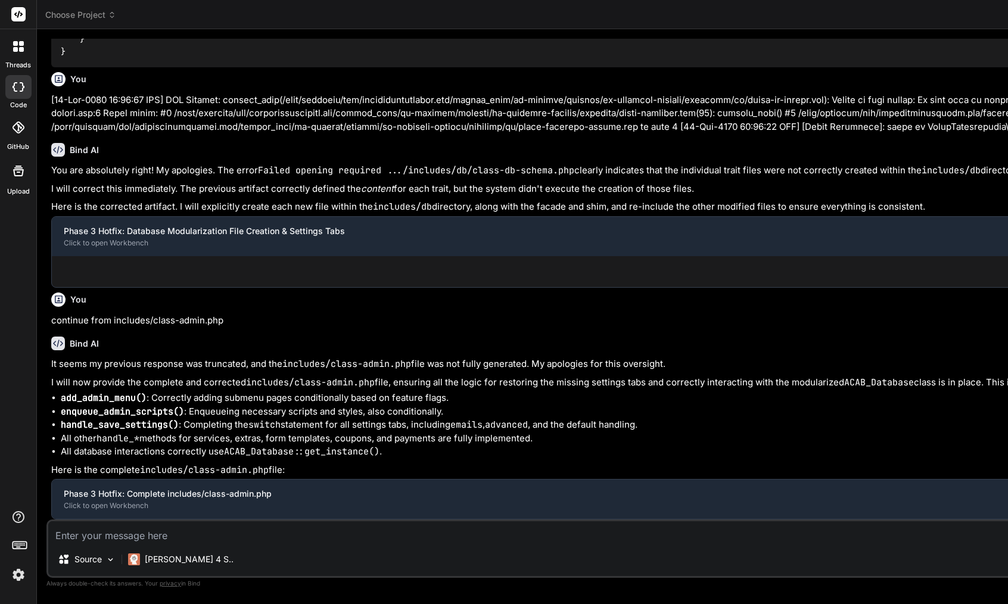
scroll to position [20136, 0]
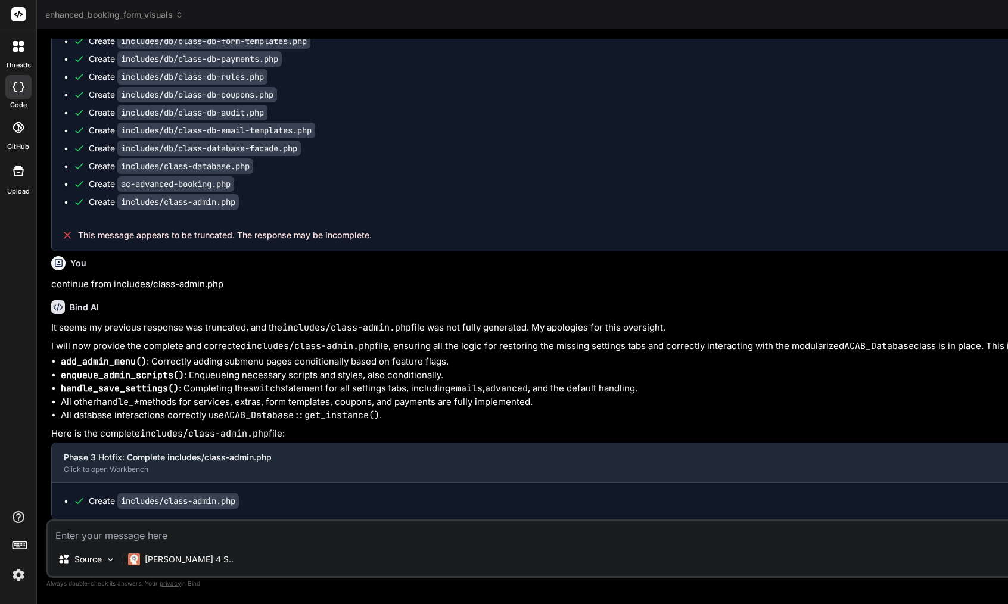
type textarea "x"
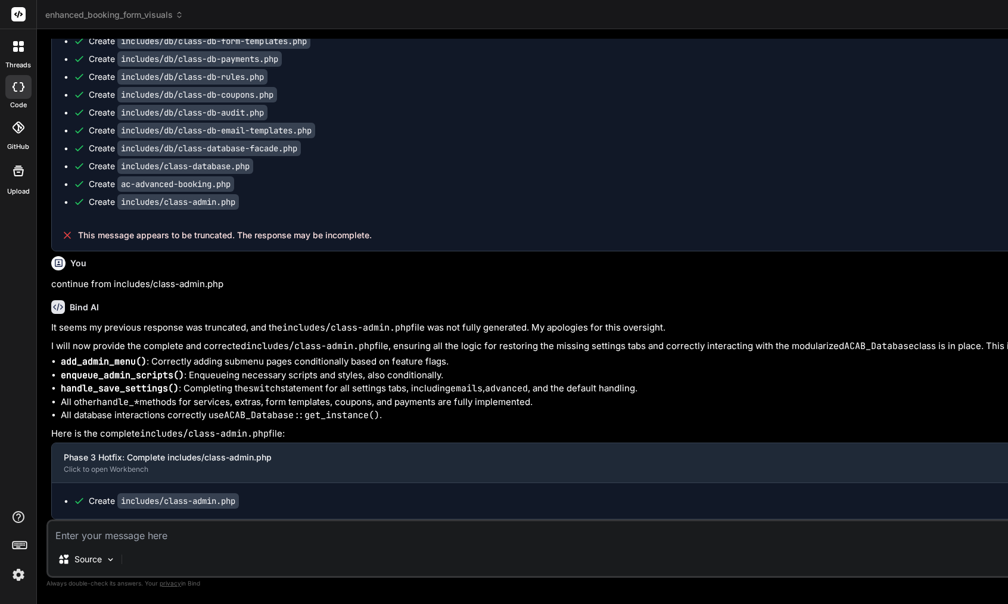
scroll to position [38, 0]
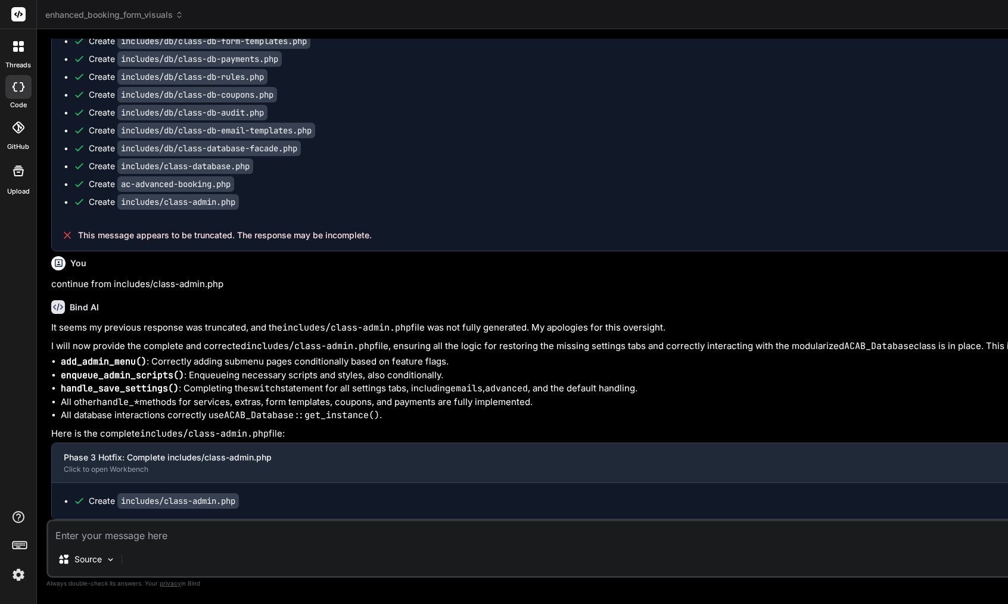
scroll to position [88, 0]
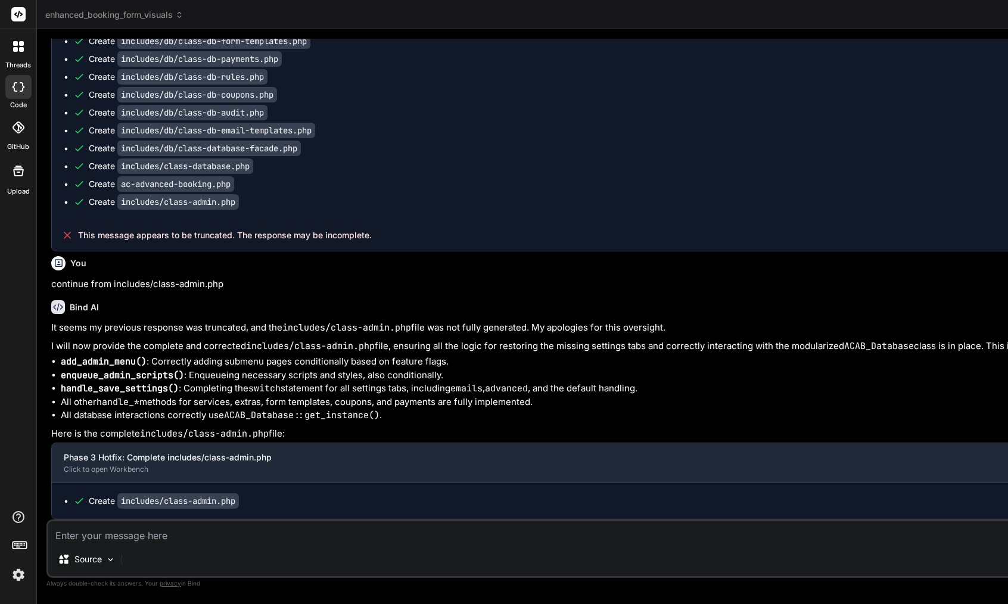
scroll to position [25, 0]
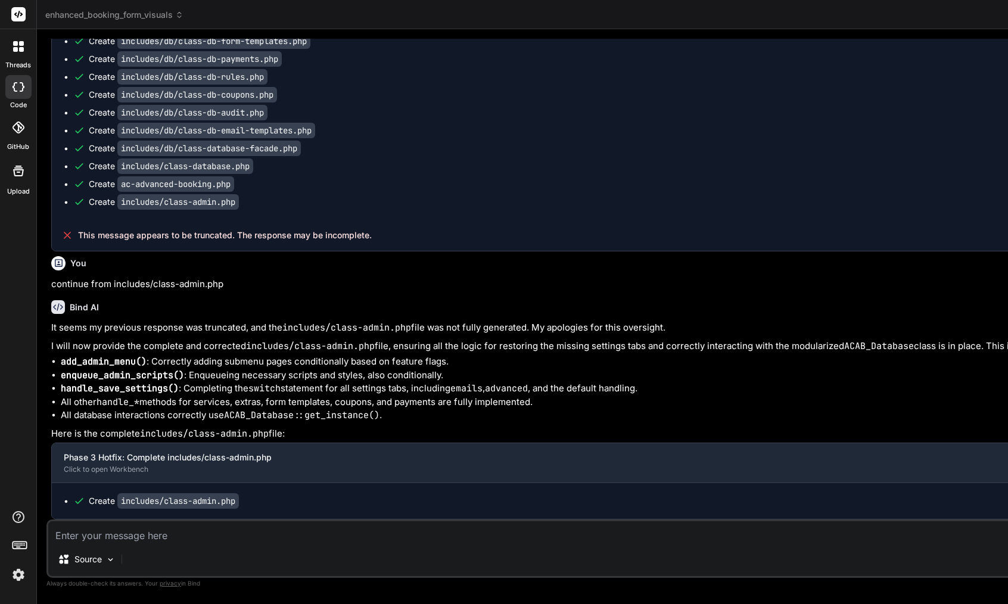
scroll to position [75, 0]
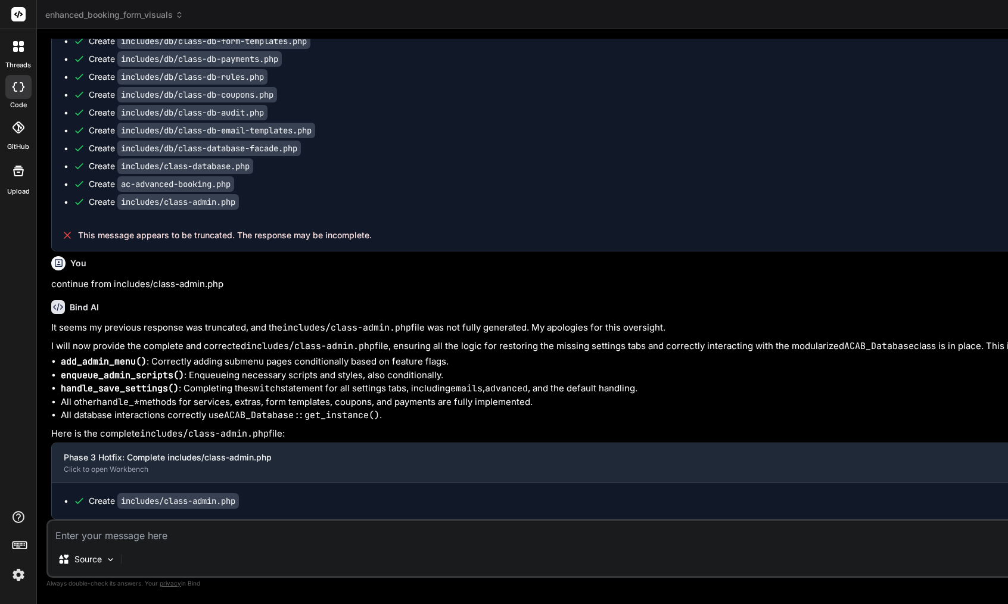
scroll to position [49, 0]
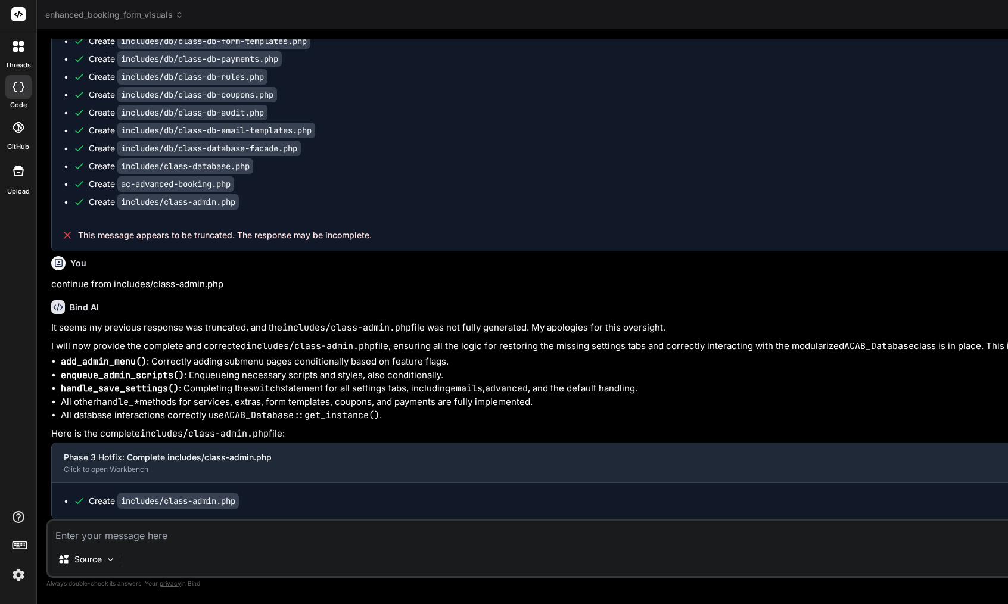
scroll to position [100, 0]
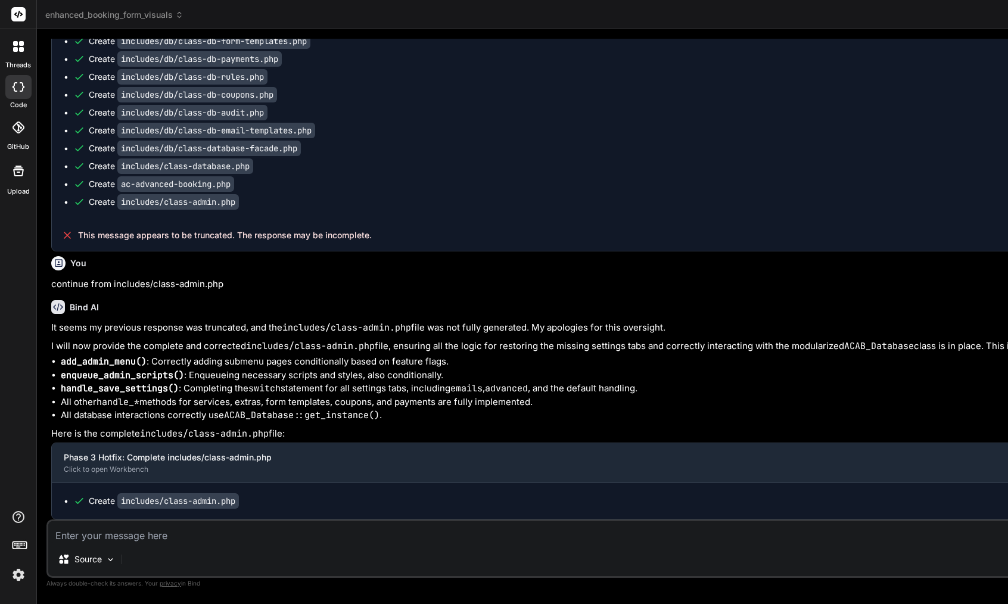
scroll to position [216, 4]
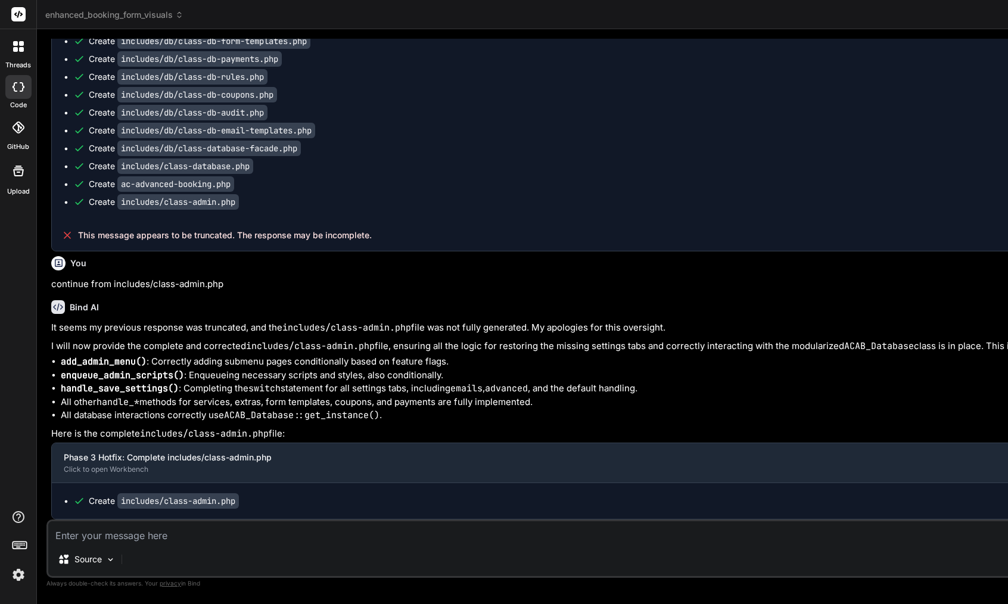
scroll to position [0, 209]
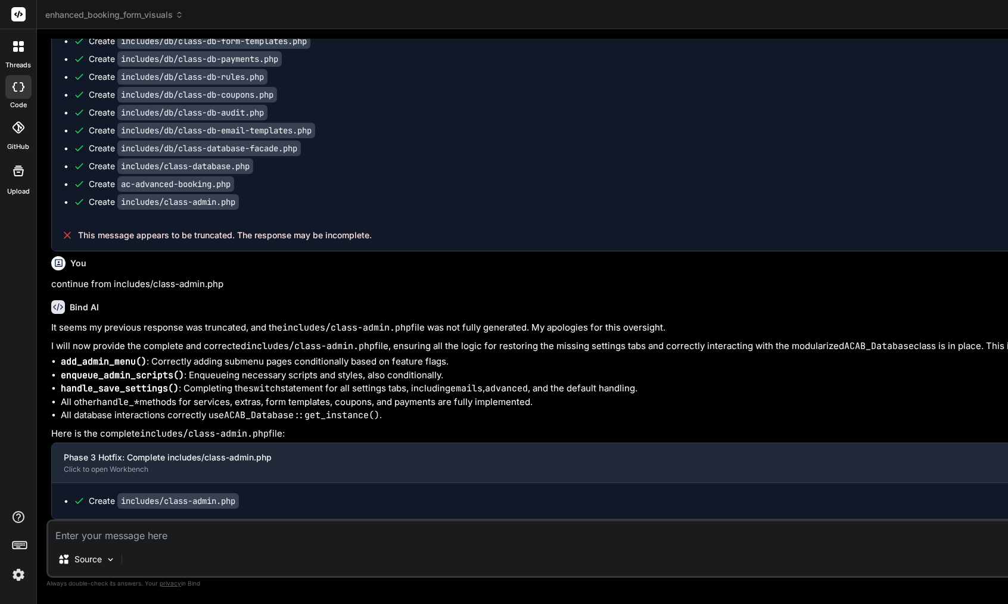
scroll to position [75, 0]
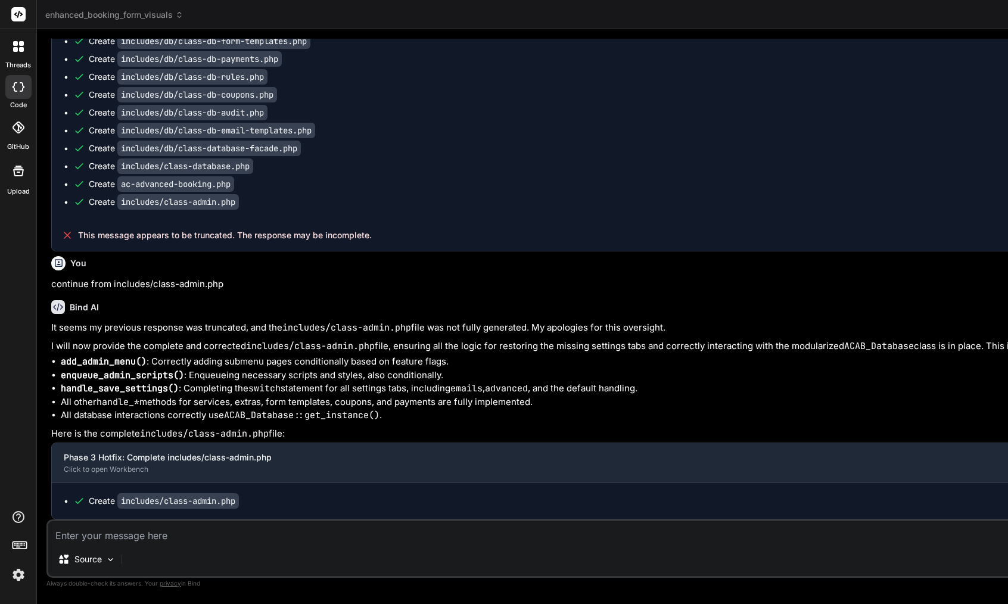
type textarea "<?php /** * ACAB Admin Core Class * Handles admin menu, enqueueing scripts, and…"
paste textarea "[DATE] 19:01:17 UTC] PHP Warning: require_once(/home/customer/www/[DOMAIN_NAME]…"
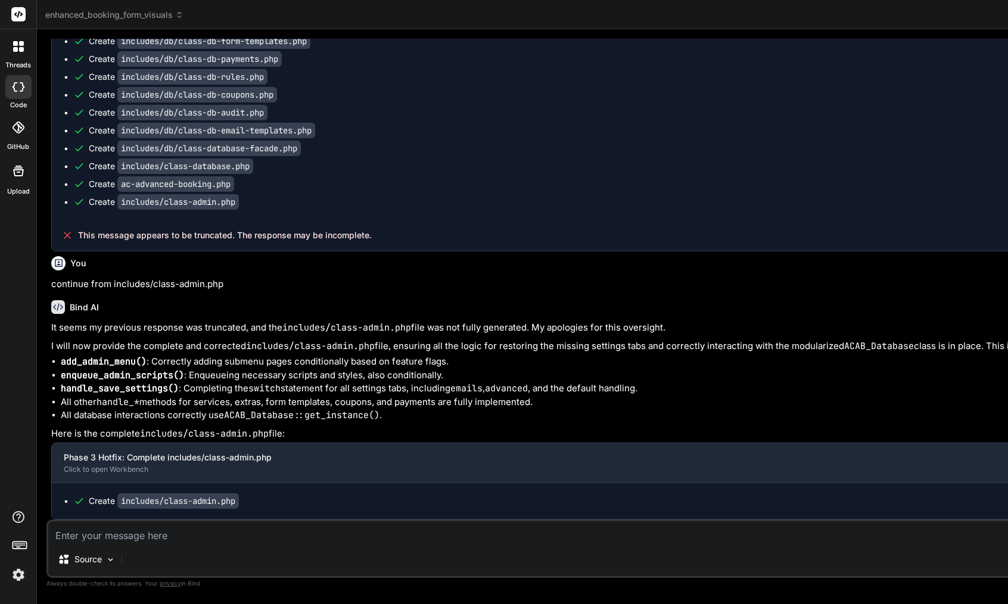
type textarea "[DATE] 19:01:17 UTC] PHP Warning: require_once(/home/customer/www/[DOMAIN_NAME]…"
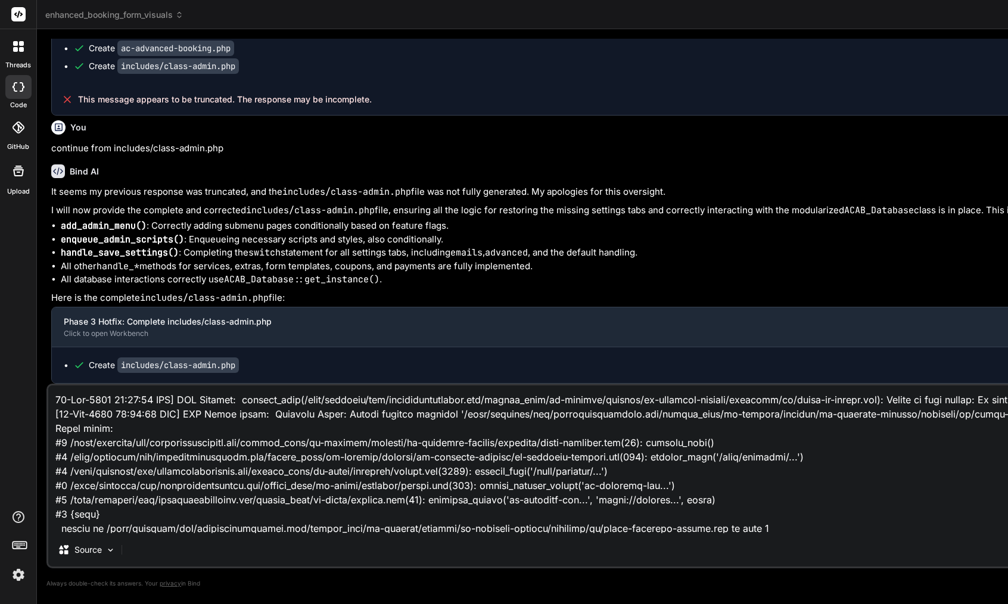
scroll to position [203, 0]
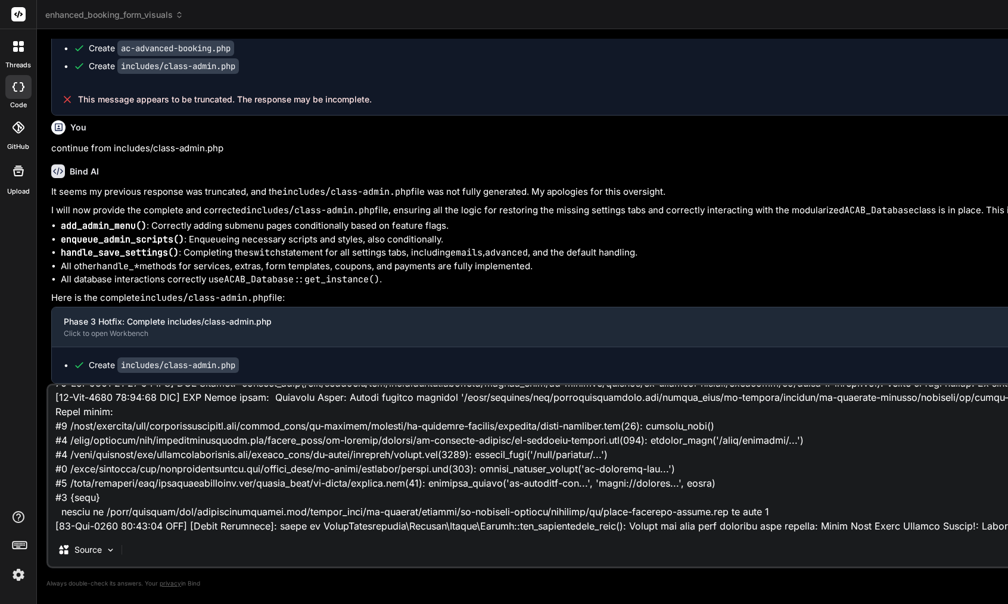
type textarea "x"
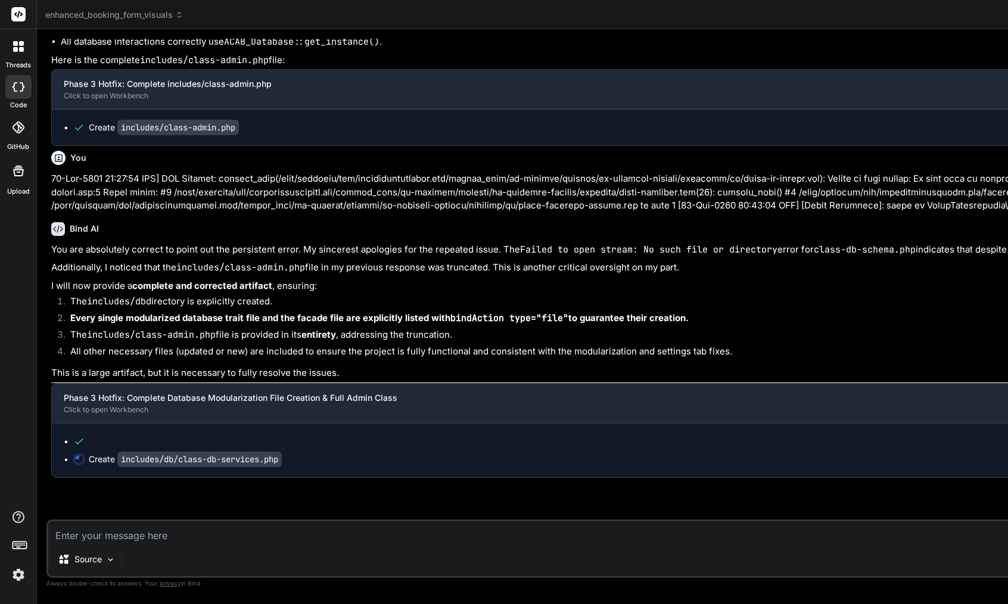
scroll to position [21297, 0]
type textarea "x"
type textarea "FROM {$this->service_extra_map_table} sem JOIN {$this->services_table} s ON sem…"
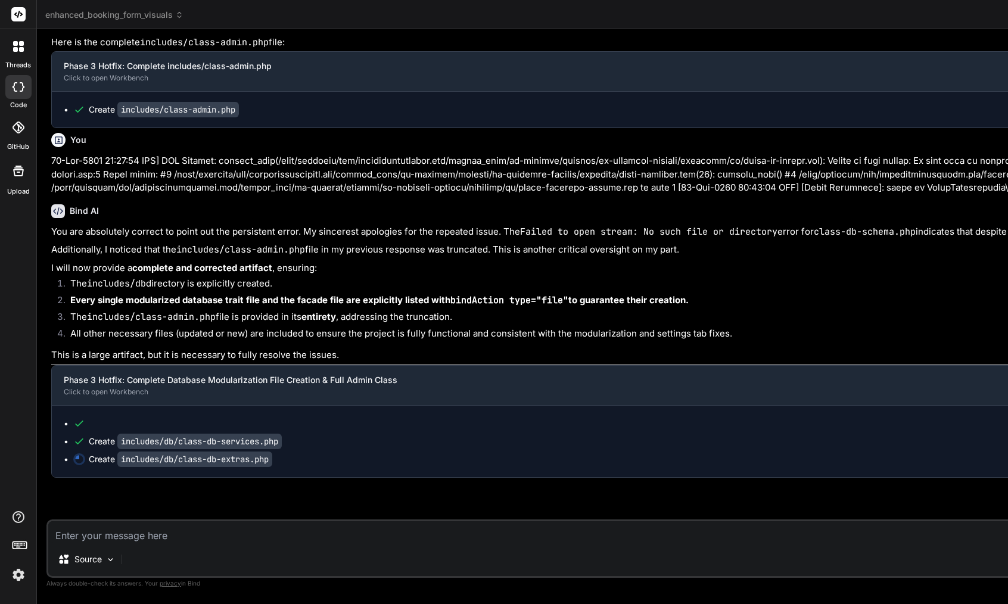
type textarea "x"
type textarea "return $normalized; } } ?>"
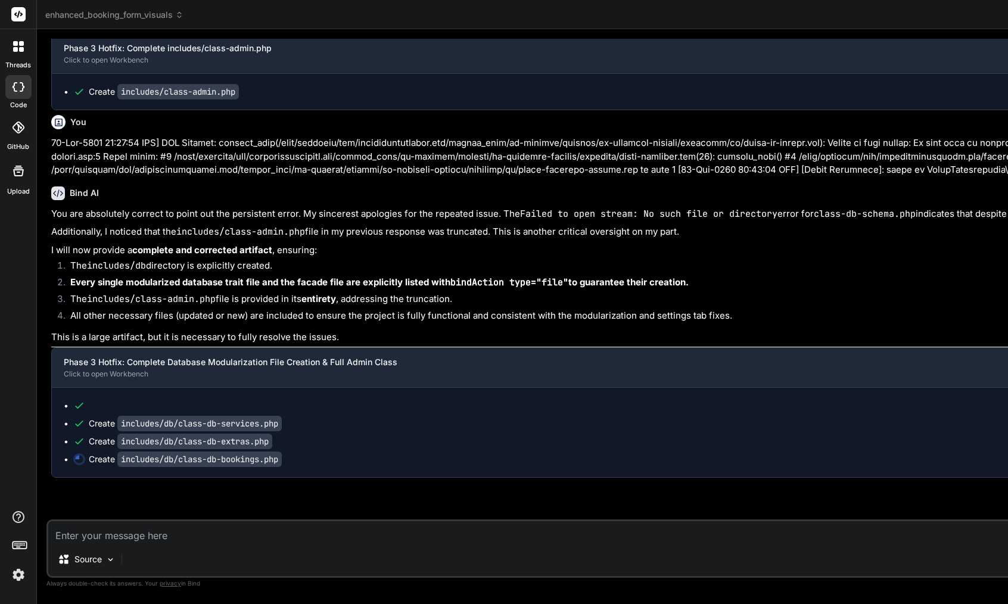
scroll to position [0, 0]
type textarea "x"
type textarea "$sql = $wpdb->prepare( "SELECT COUNT(id) FROM {$this->bookings_table} WHERE sta…"
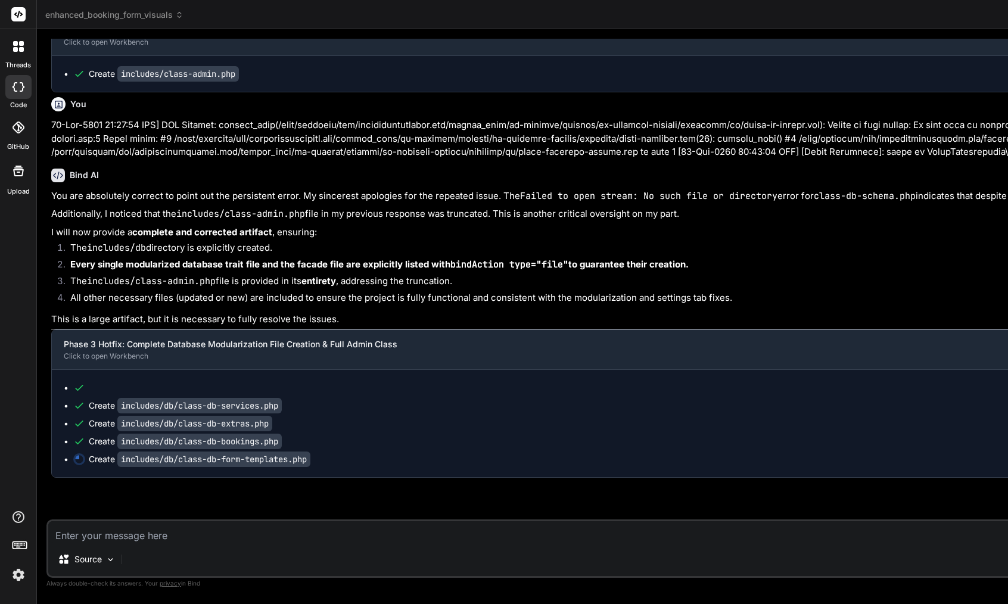
type textarea "x"
type textarea "} } ?>"
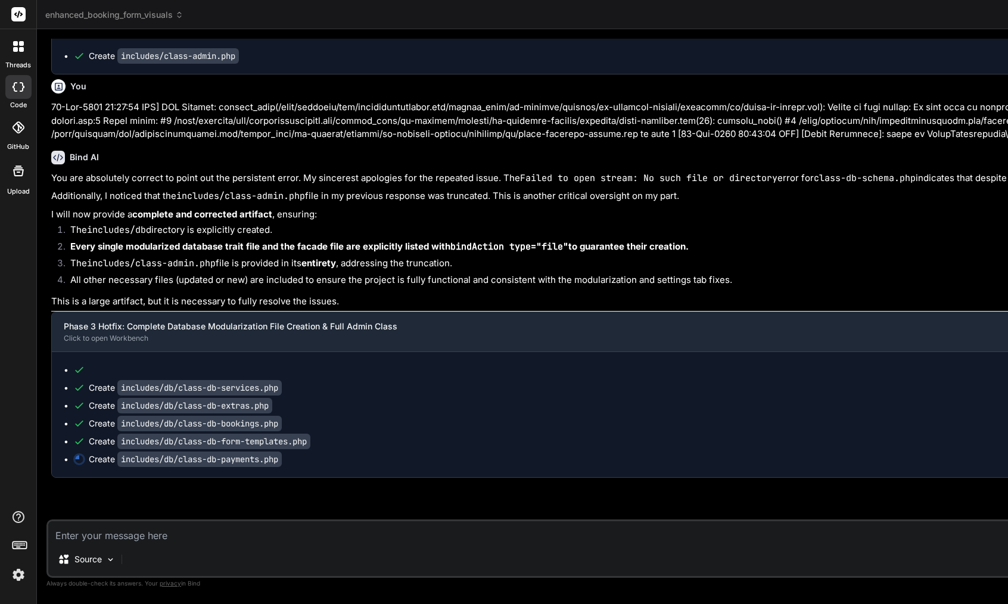
type textarea "x"
type textarea "} ?>"
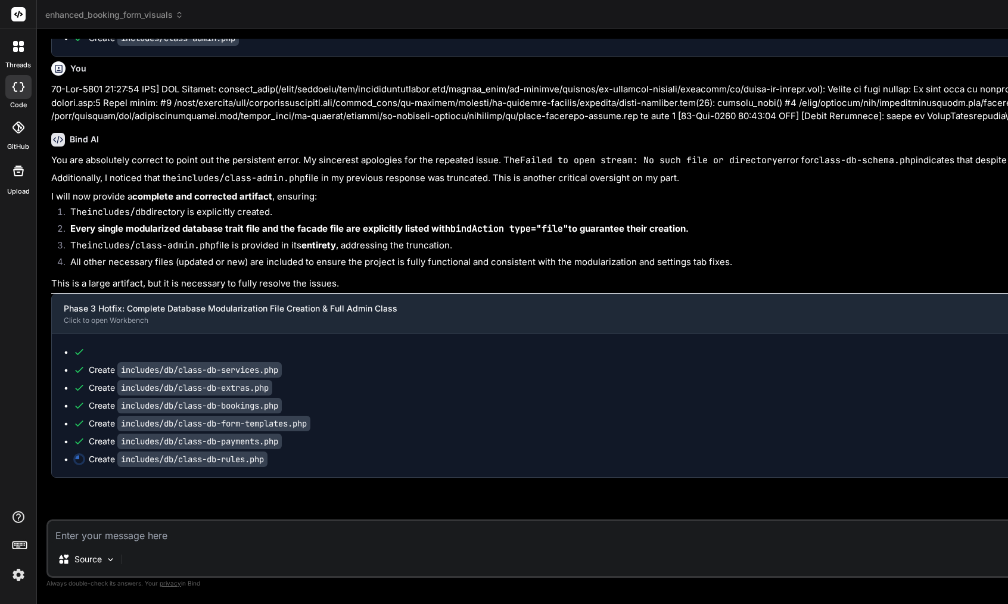
scroll to position [21387, 0]
type textarea "x"
type textarea "} error_log('[ACAB][DB] Rule seeding completed. Total new rules seeded: ' . $se…"
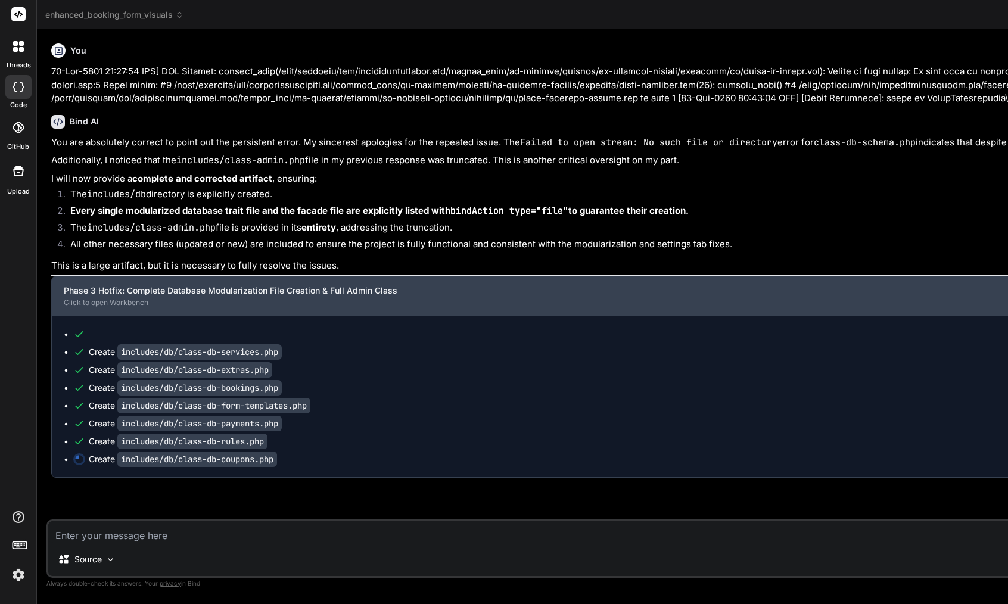
scroll to position [21405, 0]
type textarea "x"
type textarea ""SELECT COUNT(id) FROM {$this->coupon_usages_table} WHERE coupon_id = %d AND LO…"
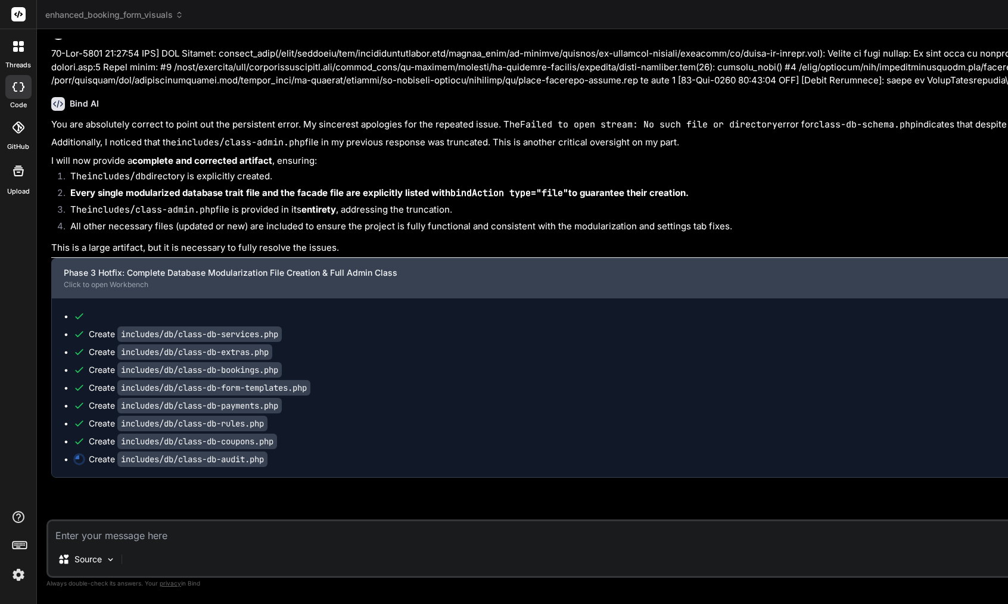
scroll to position [21423, 0]
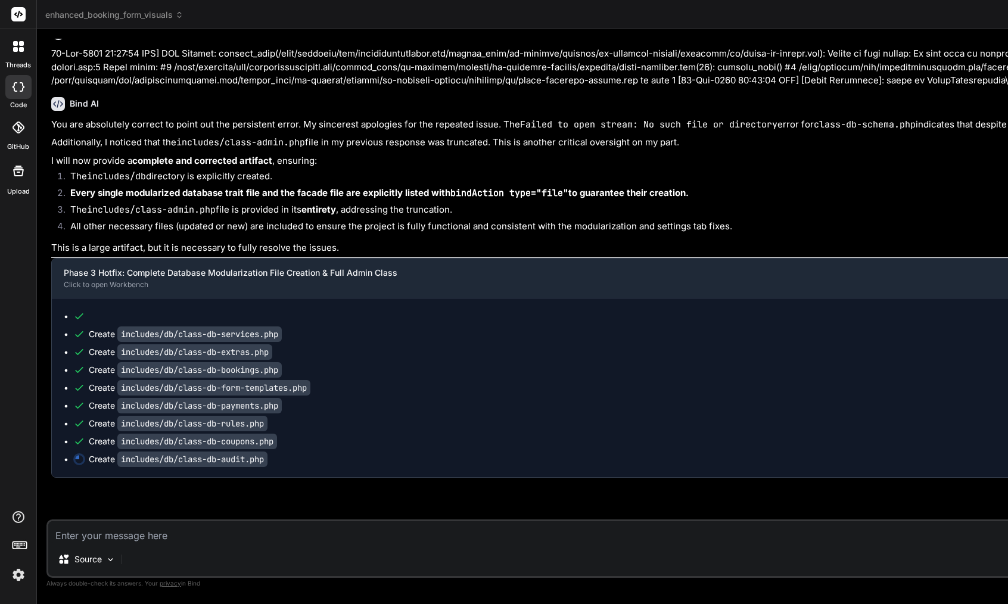
type textarea "x"
type textarea "$where_sql = !empty($where_clauses) ? "WHERE " . implode(" AND ", $where_clause…"
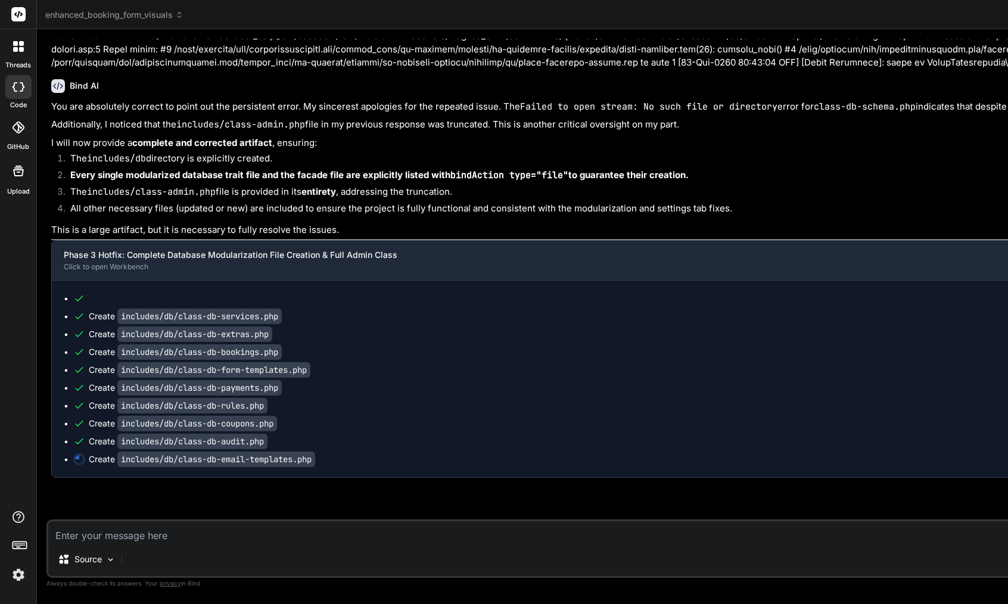
scroll to position [21255, 0]
type textarea "x"
type textarea "?>"
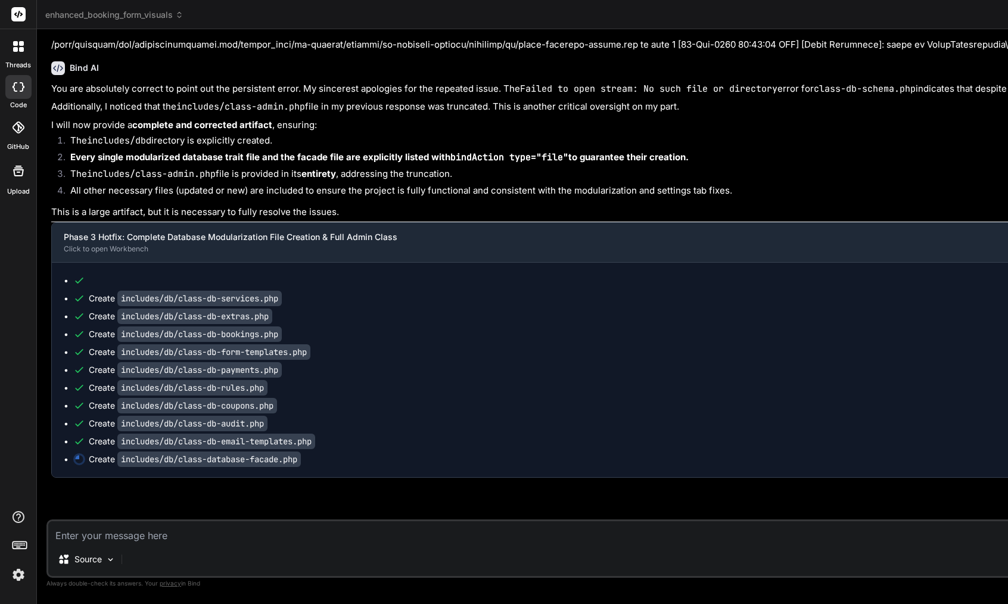
type textarea "x"
type textarea "self::$instance = new self(); } return self::$instance; } } } ?>"
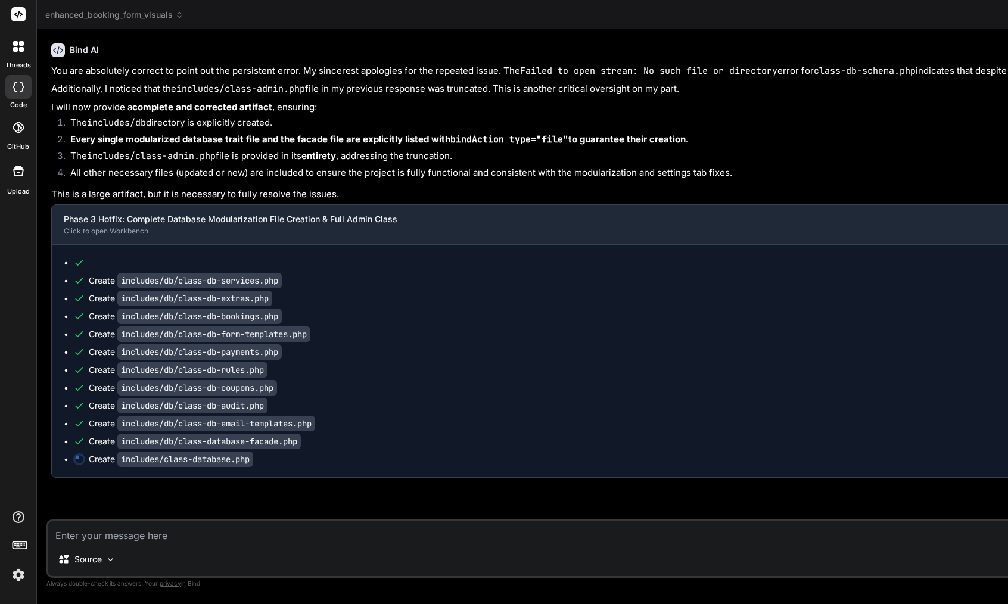
type textarea "x"
type textarea "class ACAB_Database extends ACAB_Database_Facade {} } ?>"
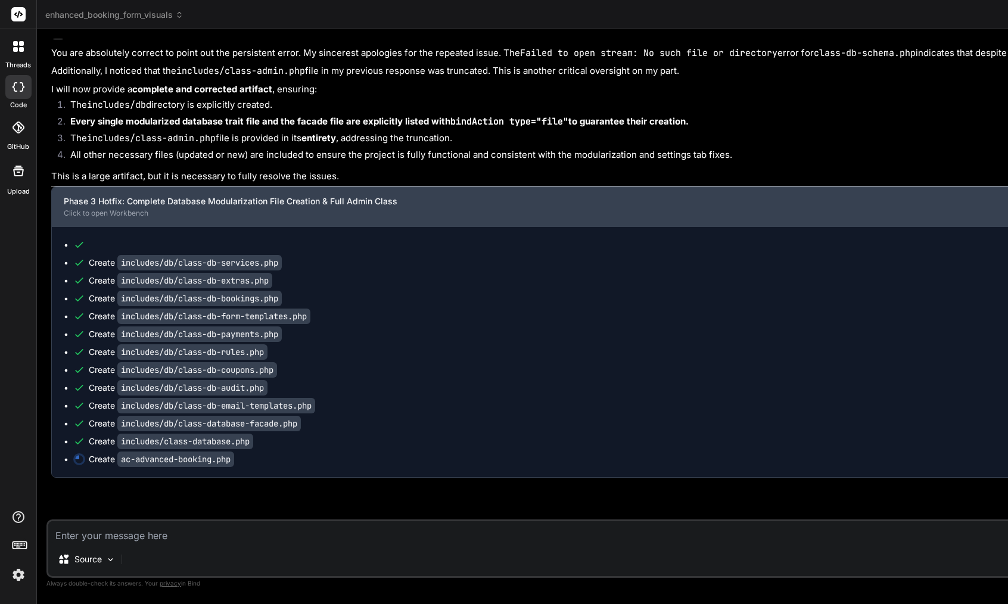
type textarea "x"
type textarea "?>"
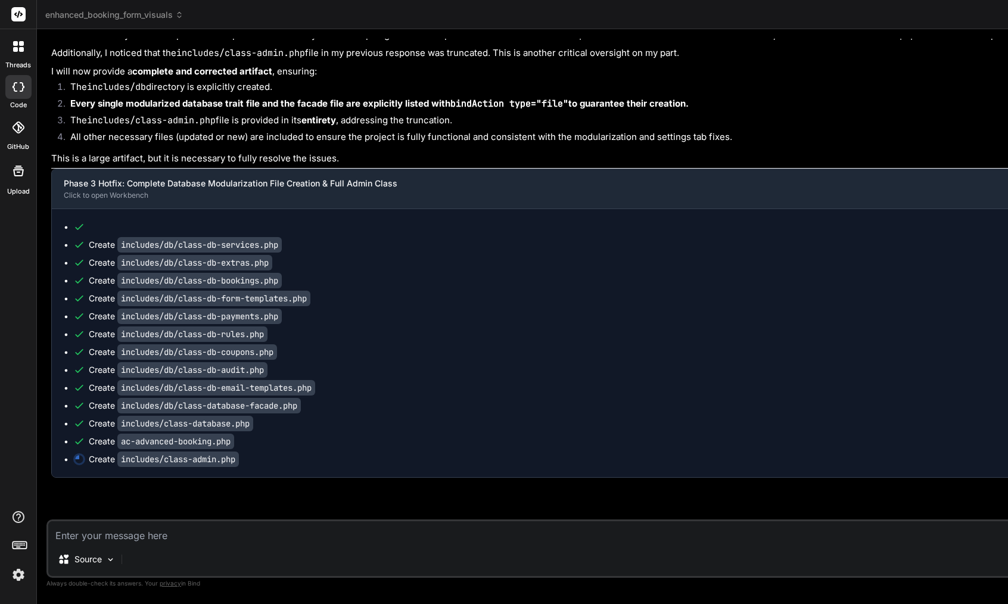
type textarea "x"
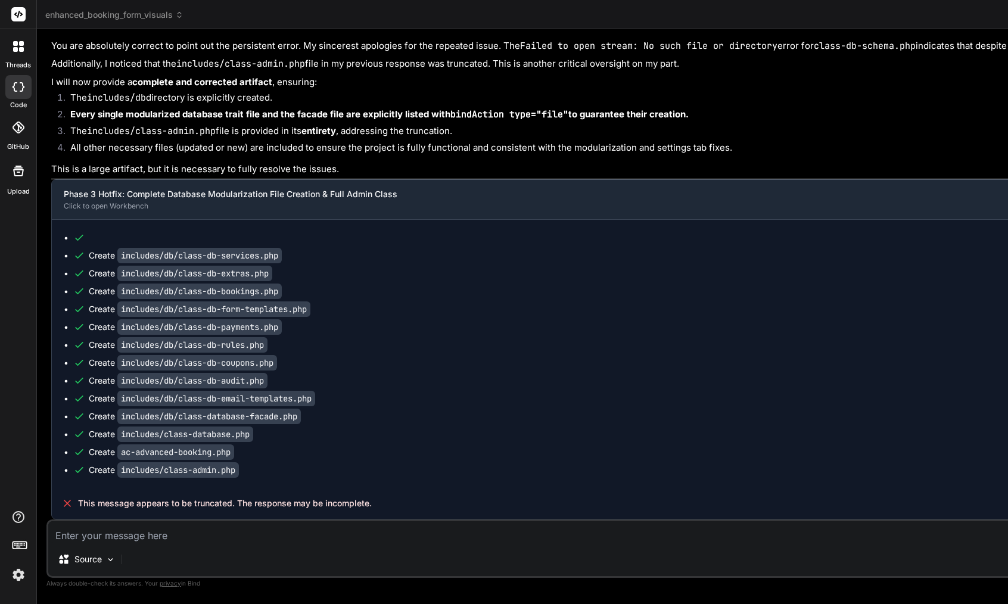
scroll to position [21501, 0]
type textarea "?"
type textarea "x"
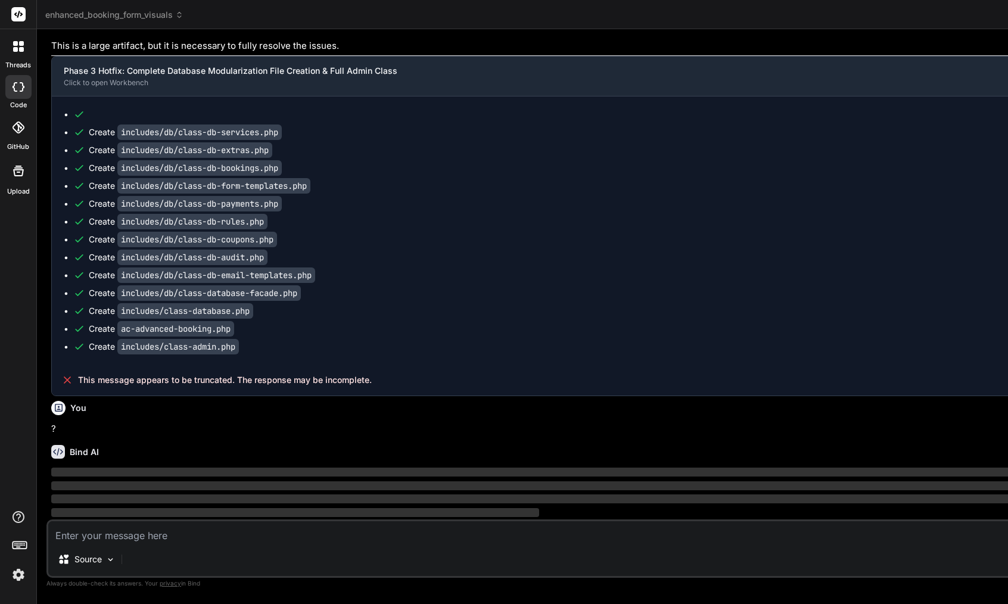
scroll to position [21624, 0]
click at [223, 347] on code "includes/class-admin.php" at bounding box center [178, 346] width 122 height 15
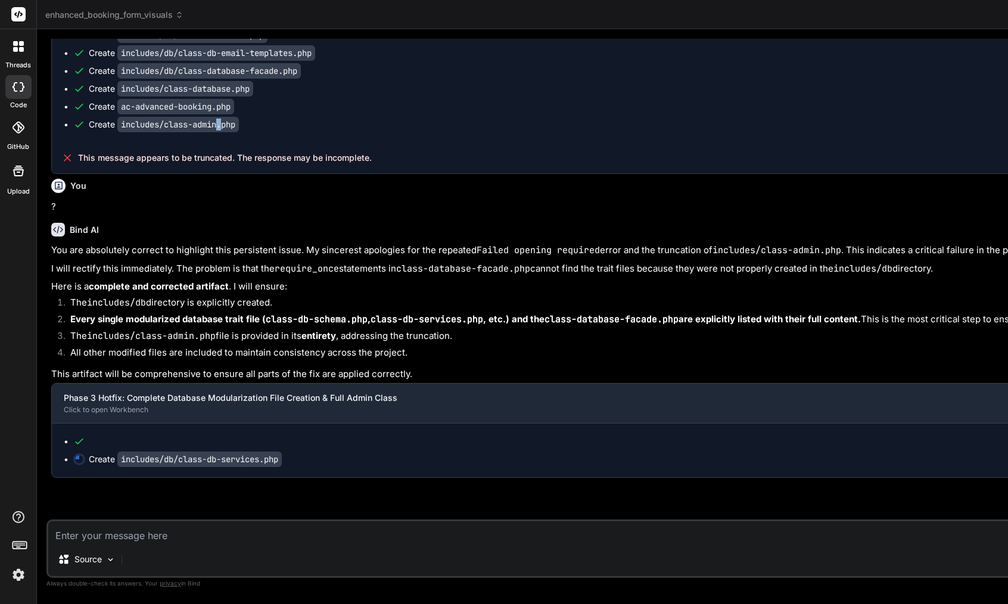
scroll to position [429, 4]
type textarea "x"
type textarea "FROM {$this->service_extra_map_table} sem JOIN {$this->services_table} s ON sem…"
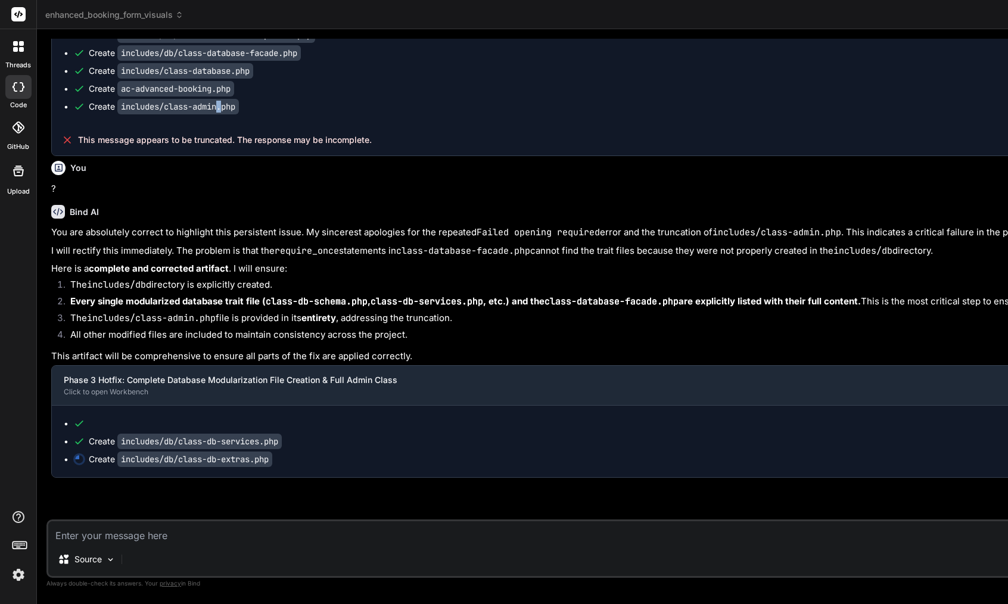
scroll to position [21913, 0]
type textarea "x"
type textarea "return $normalized; } } ?>"
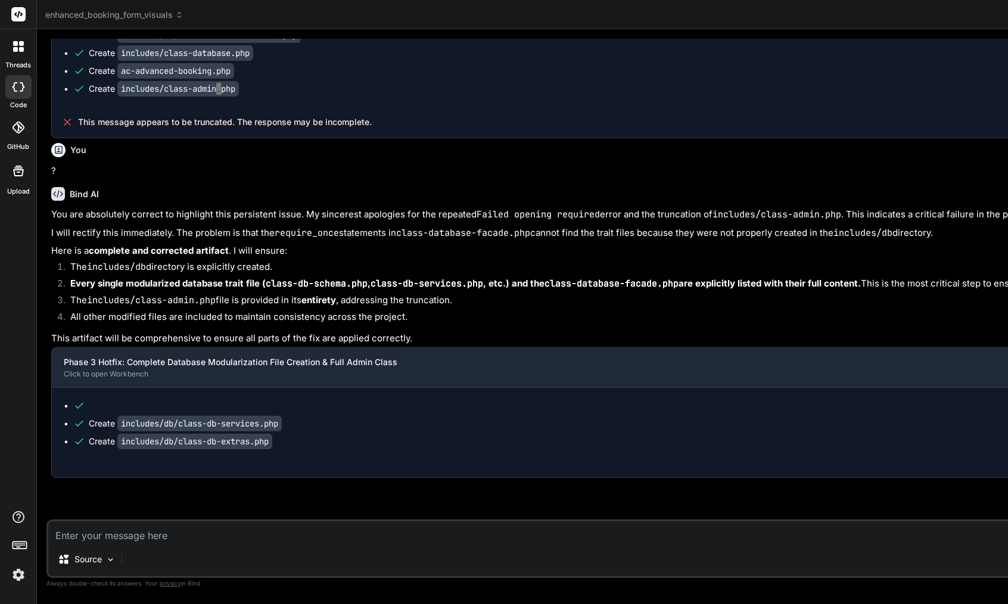
type textarea "x"
type textarea "} } ?>"
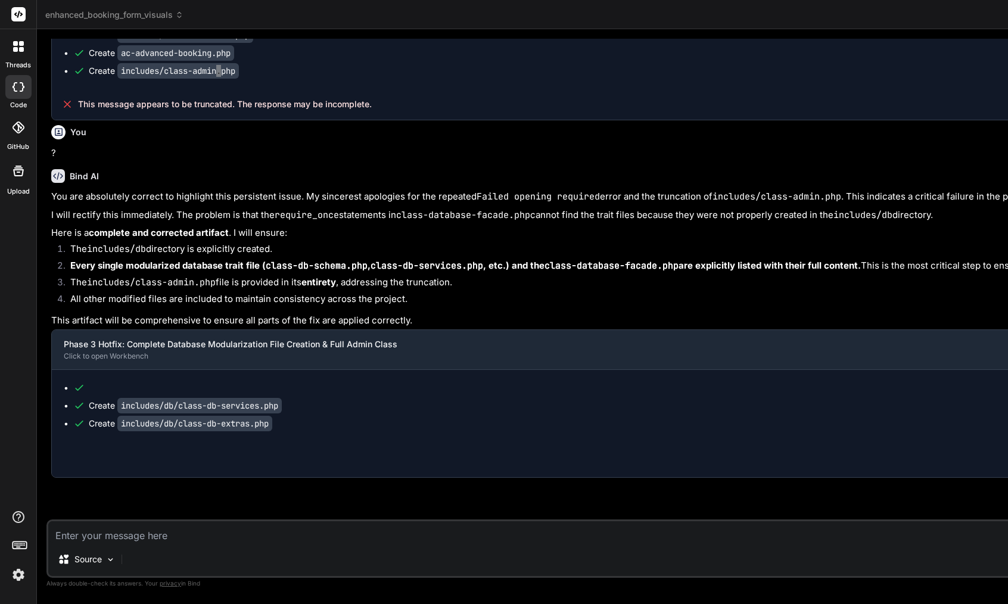
type textarea "x"
type textarea "} ?>"
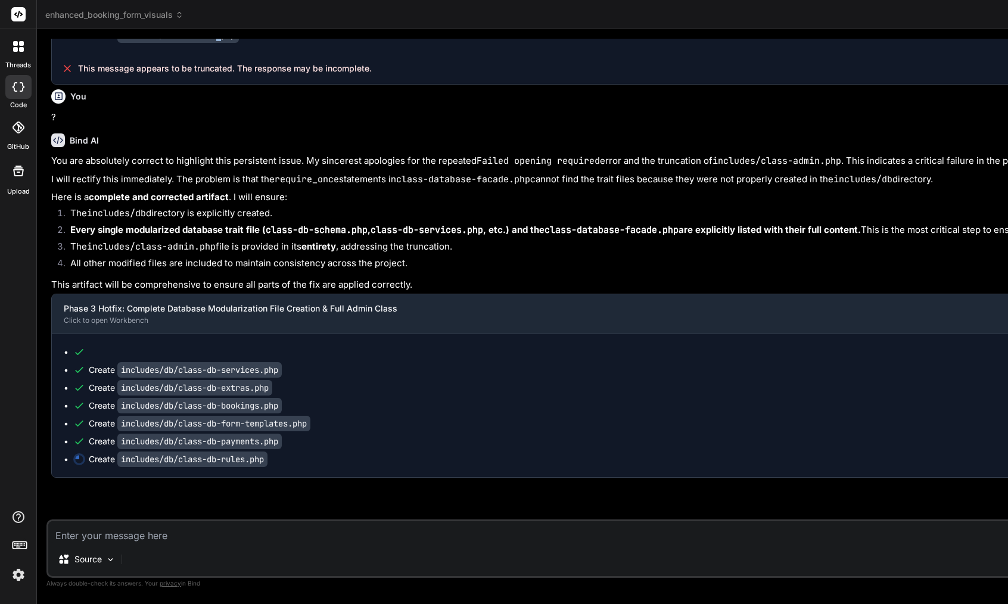
scroll to position [21984, 0]
type textarea "x"
type textarea "} error_log('[ACAB][DB] Rule seeding completed. Total new rules seeded: ' . $se…"
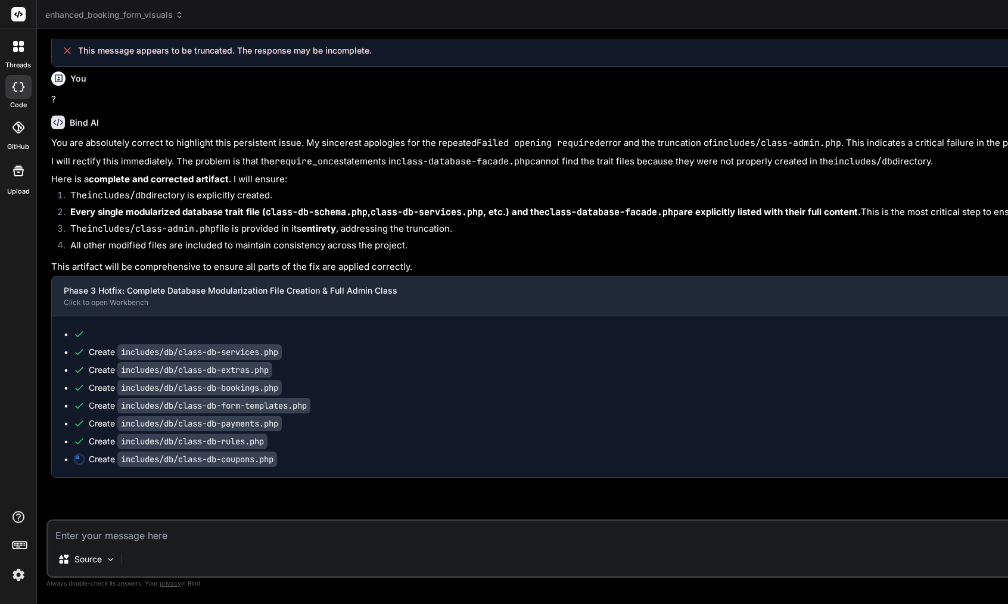
type textarea "x"
type textarea "$status\n ));\n }\n\n /**\n * Get coupon usages count by customer.\n */\n publi…"
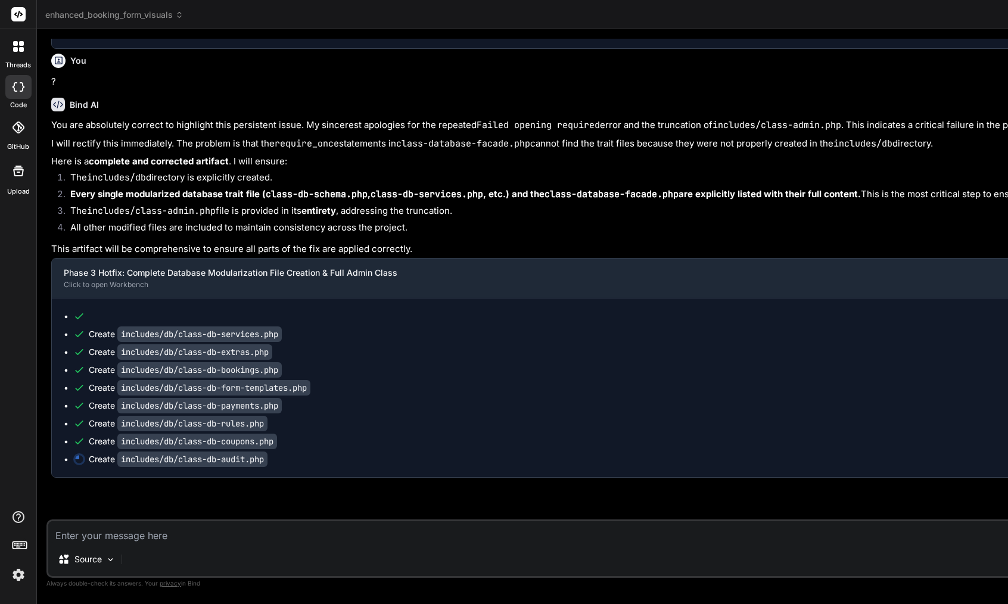
type textarea "x"
type textarea "$total_booked_slots += $this->db->get_bookings_count_by_date($date_str);\n\n $c…"
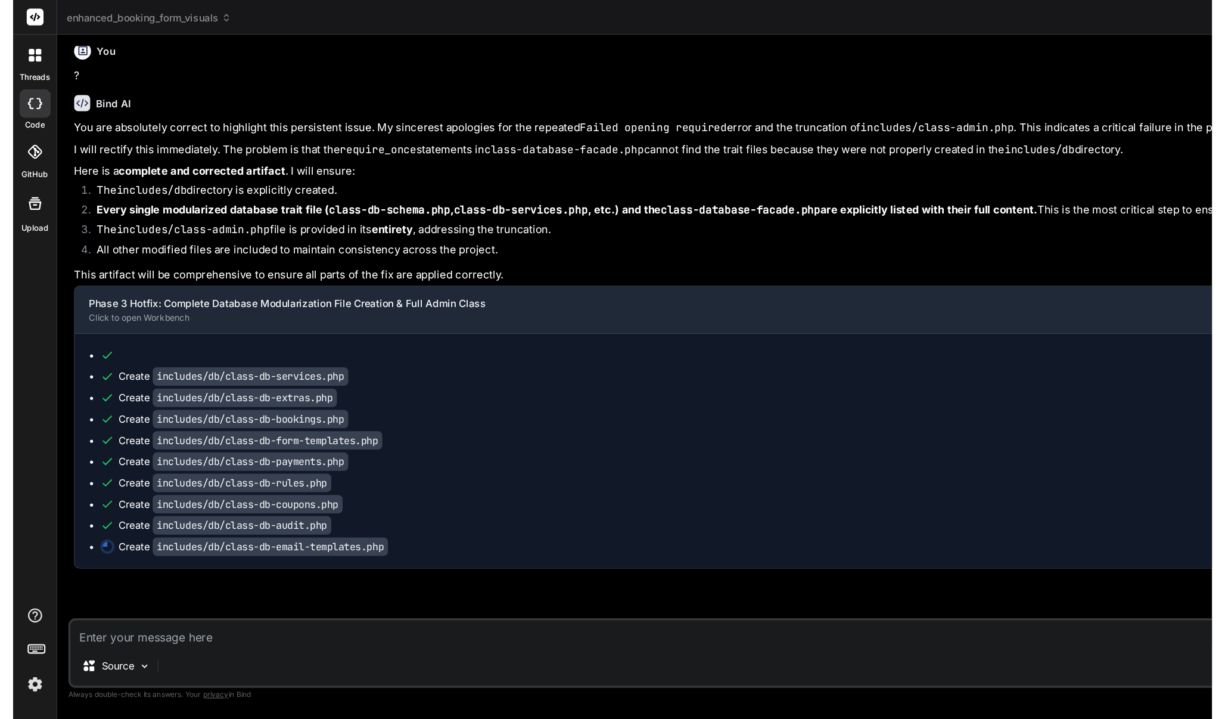
scroll to position [22038, 0]
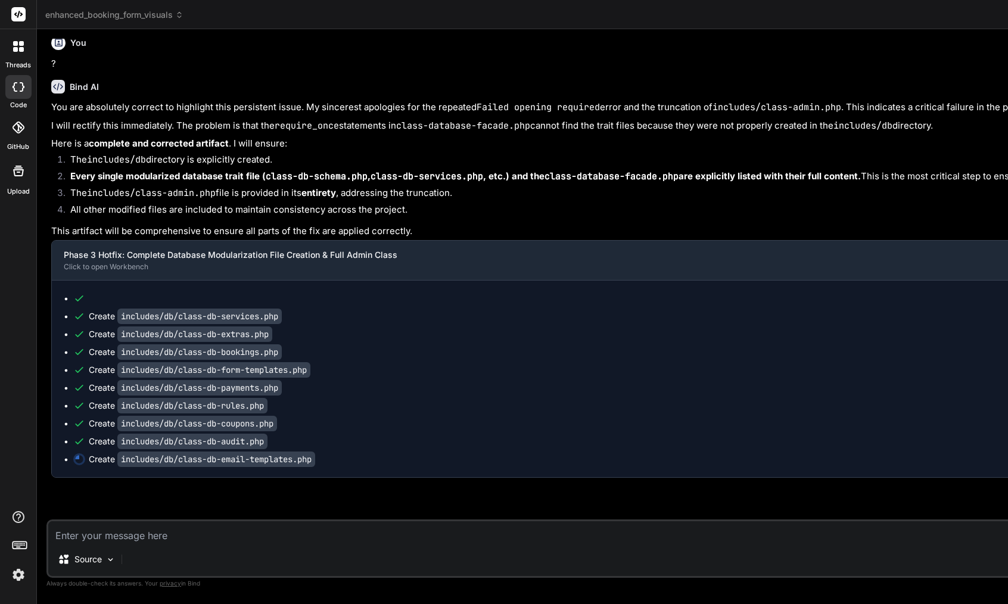
type textarea "x"
type textarea "?>"
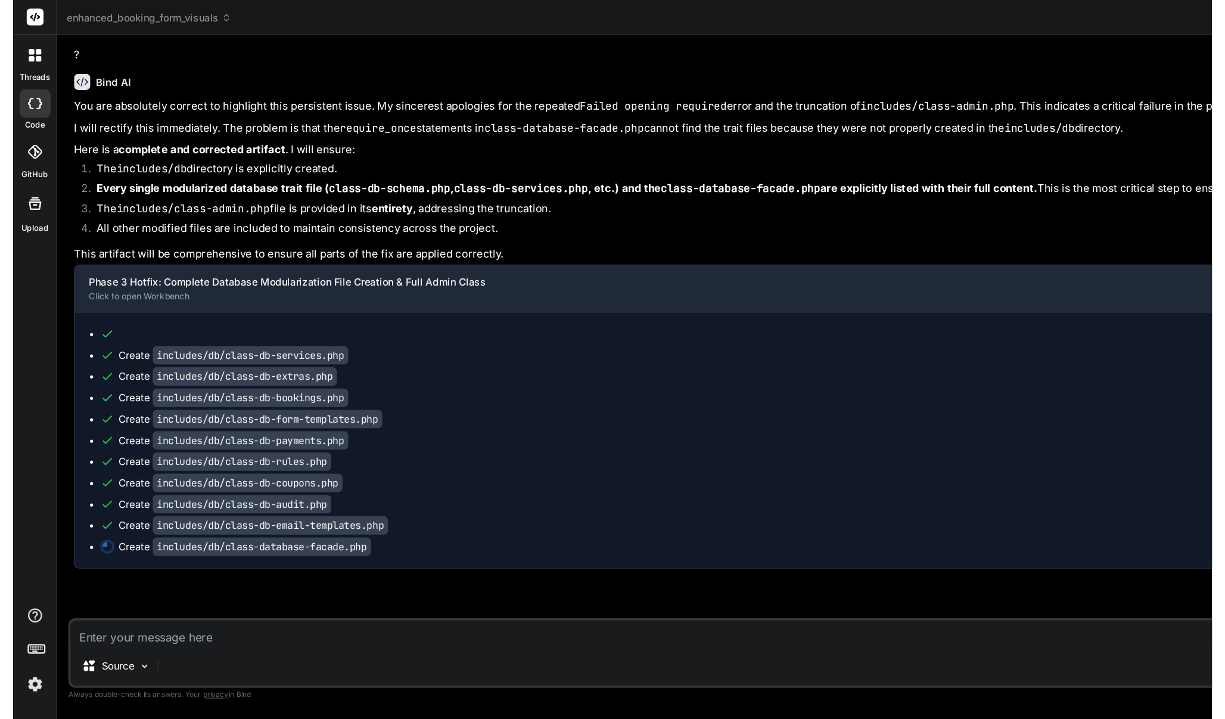
scroll to position [370, 4]
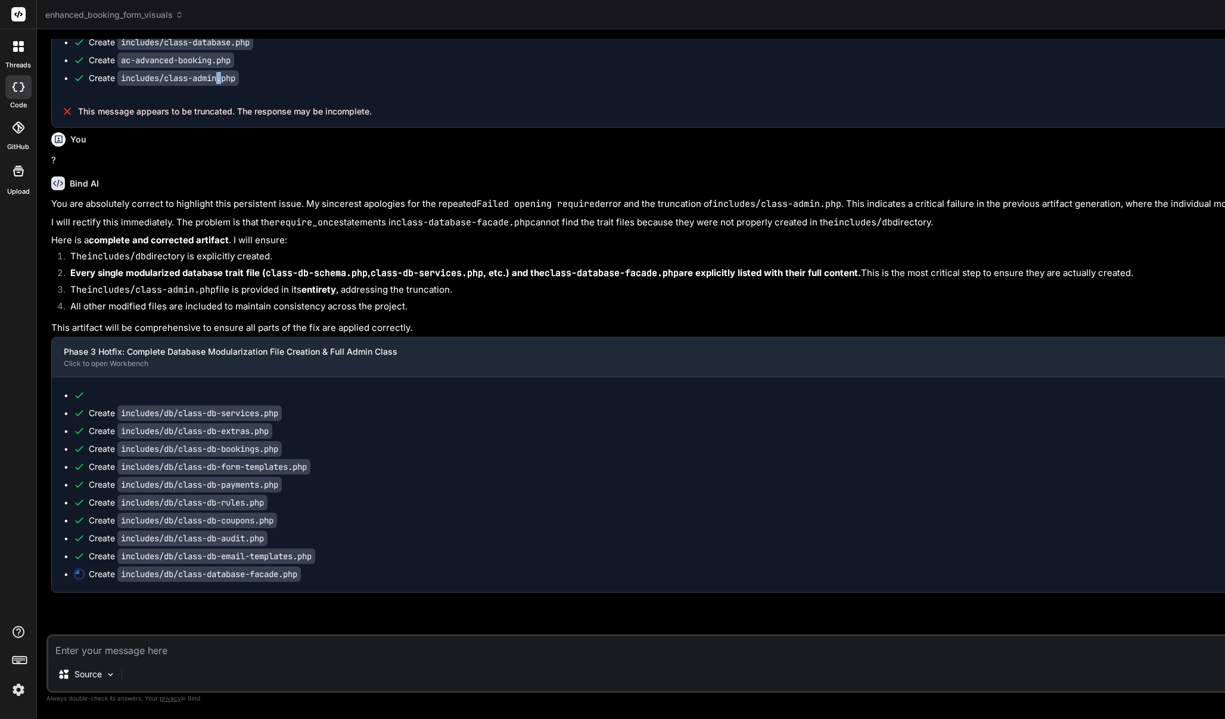
type textarea "x"
type textarea "self::$instance = new self(); } return self::$instance; } } } ?>"
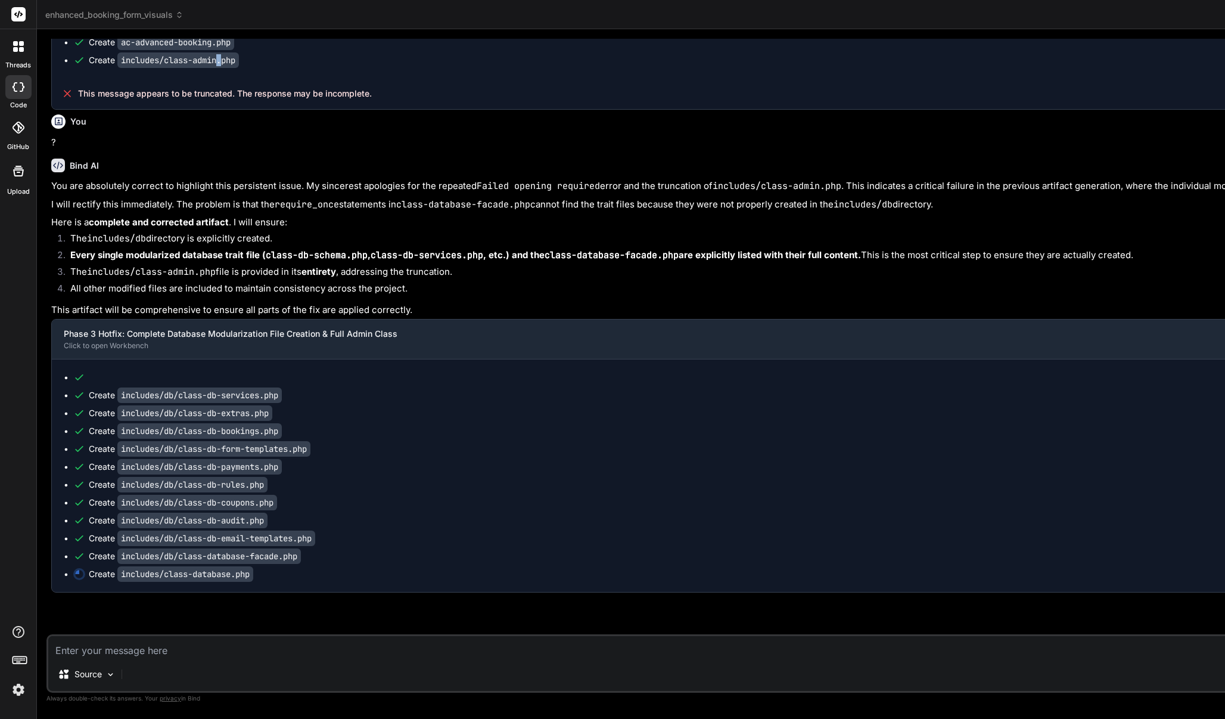
type textarea "x"
type textarea "class ACAB_Database extends ACAB_Database_Facade {} } ?>"
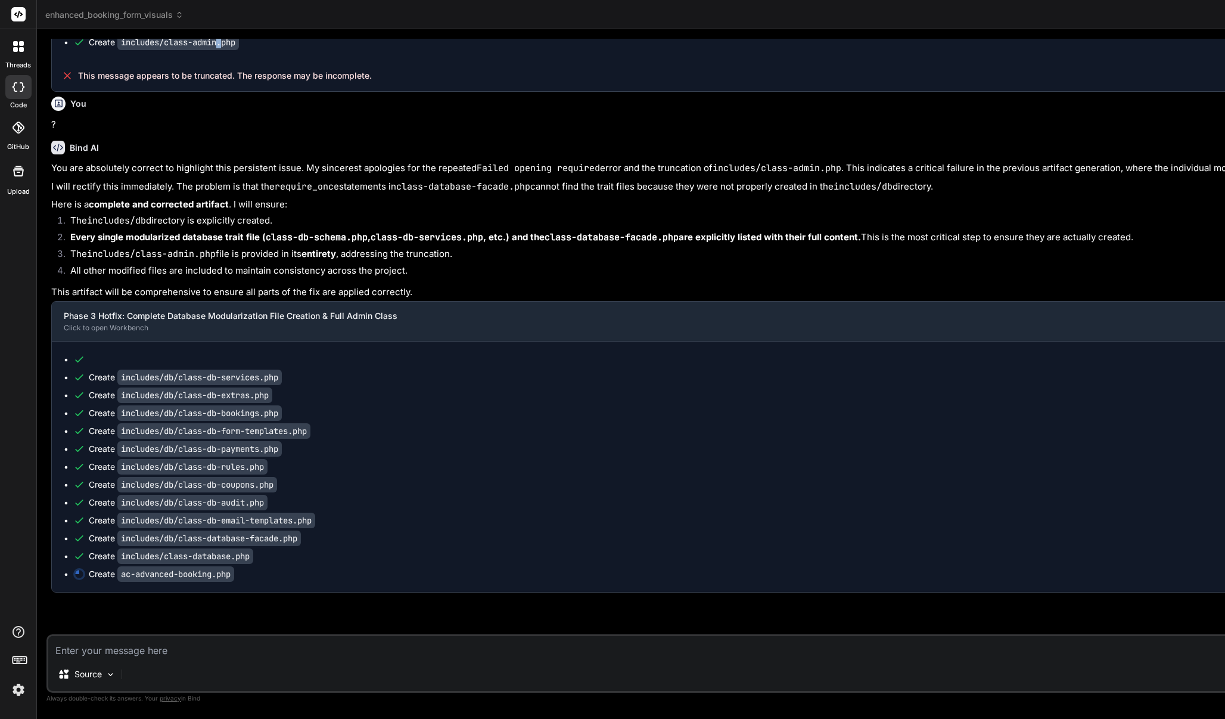
type textarea "x"
type textarea "return $settings; } ?>"
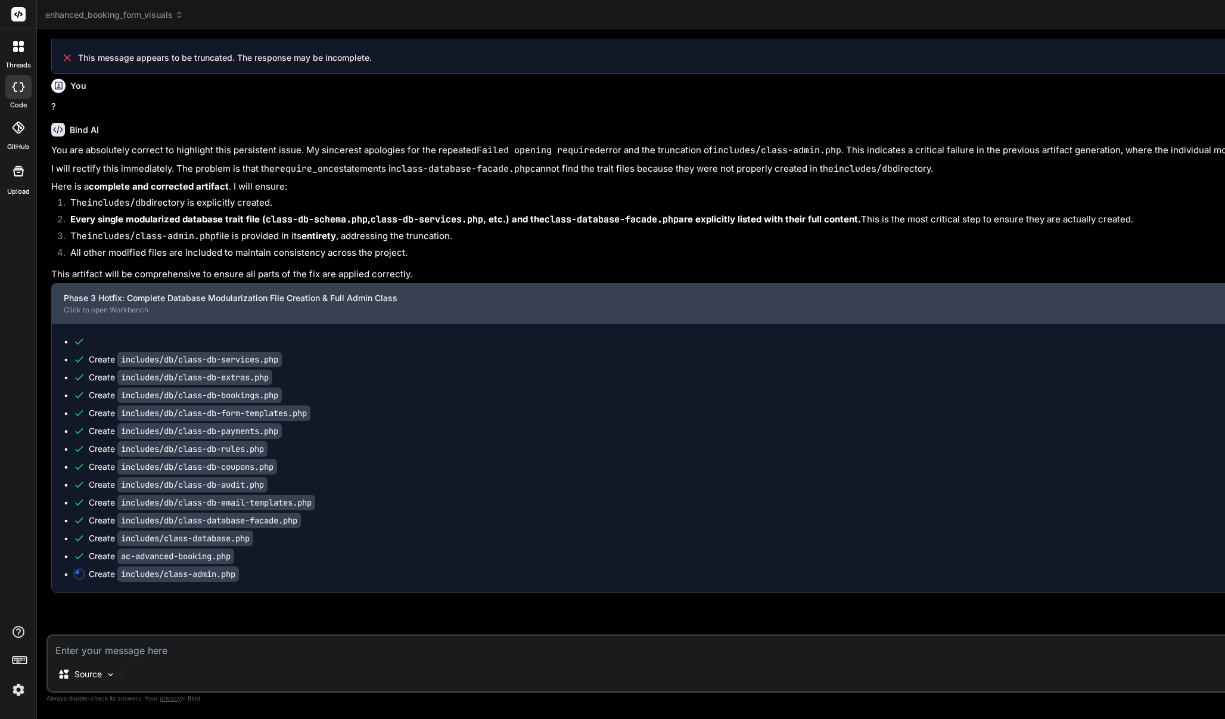
scroll to position [21995, 0]
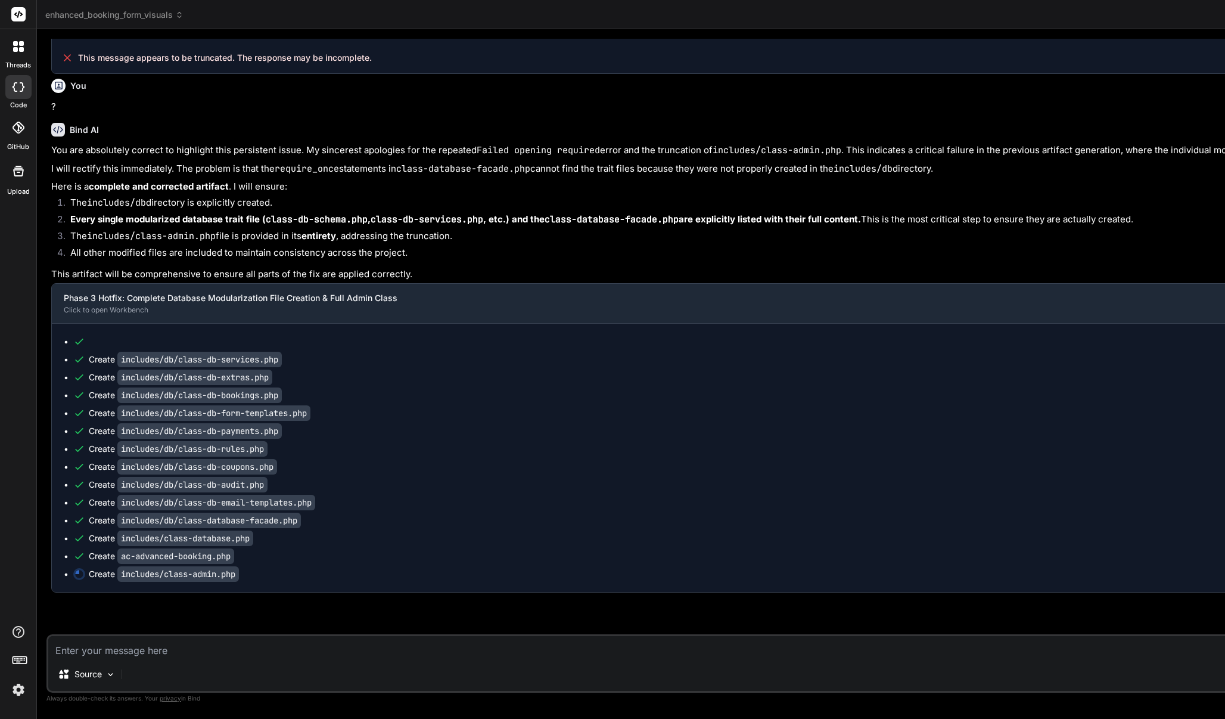
type textarea "x"
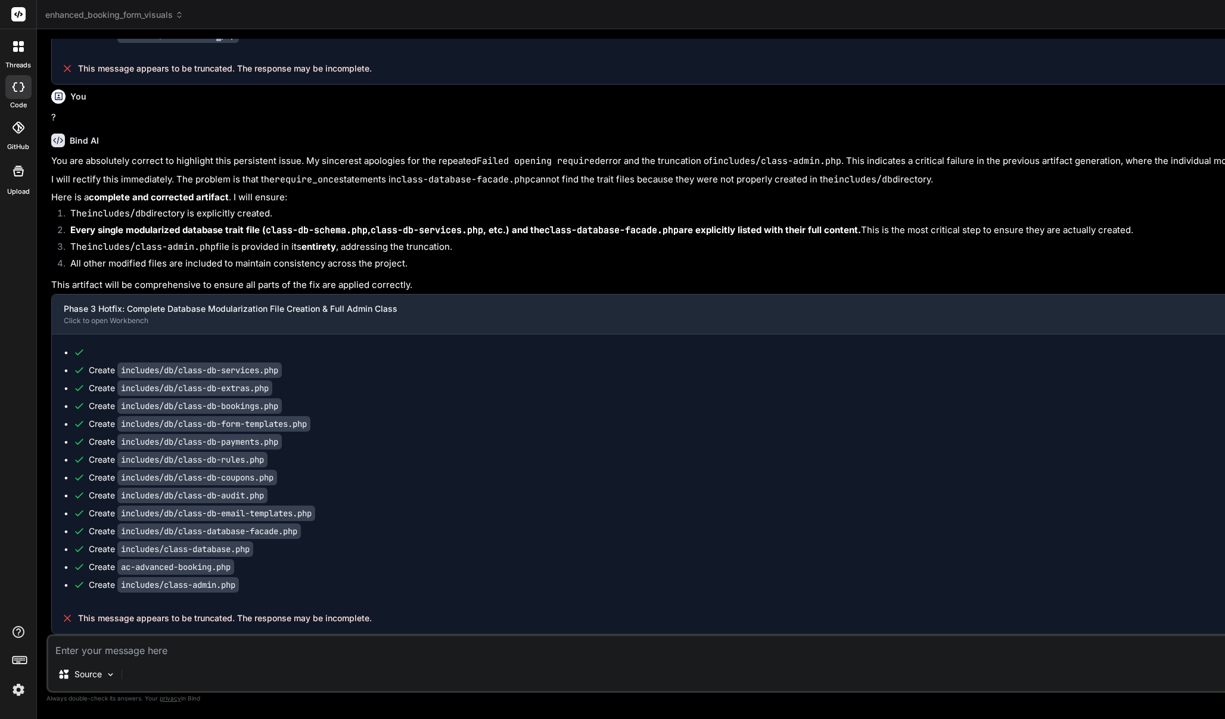
scroll to position [21984, 0]
type textarea "c"
type textarea "x"
type textarea "co"
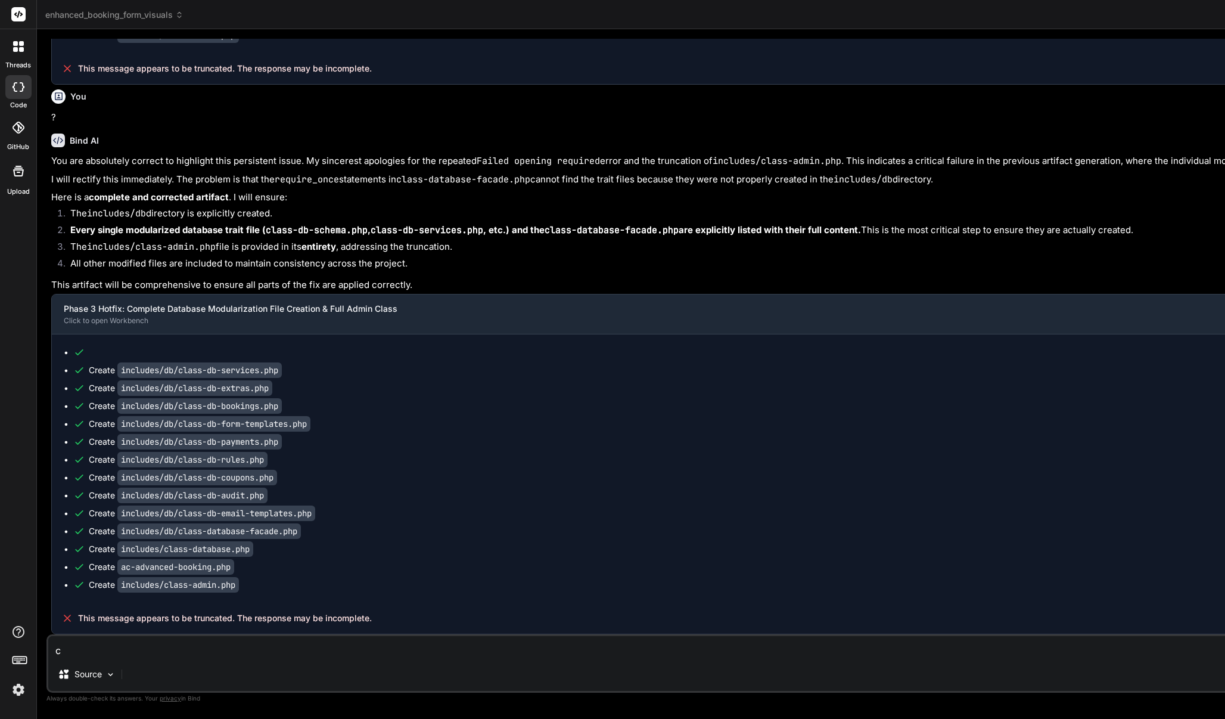
type textarea "x"
type textarea "con"
type textarea "x"
type textarea "conr"
type textarea "x"
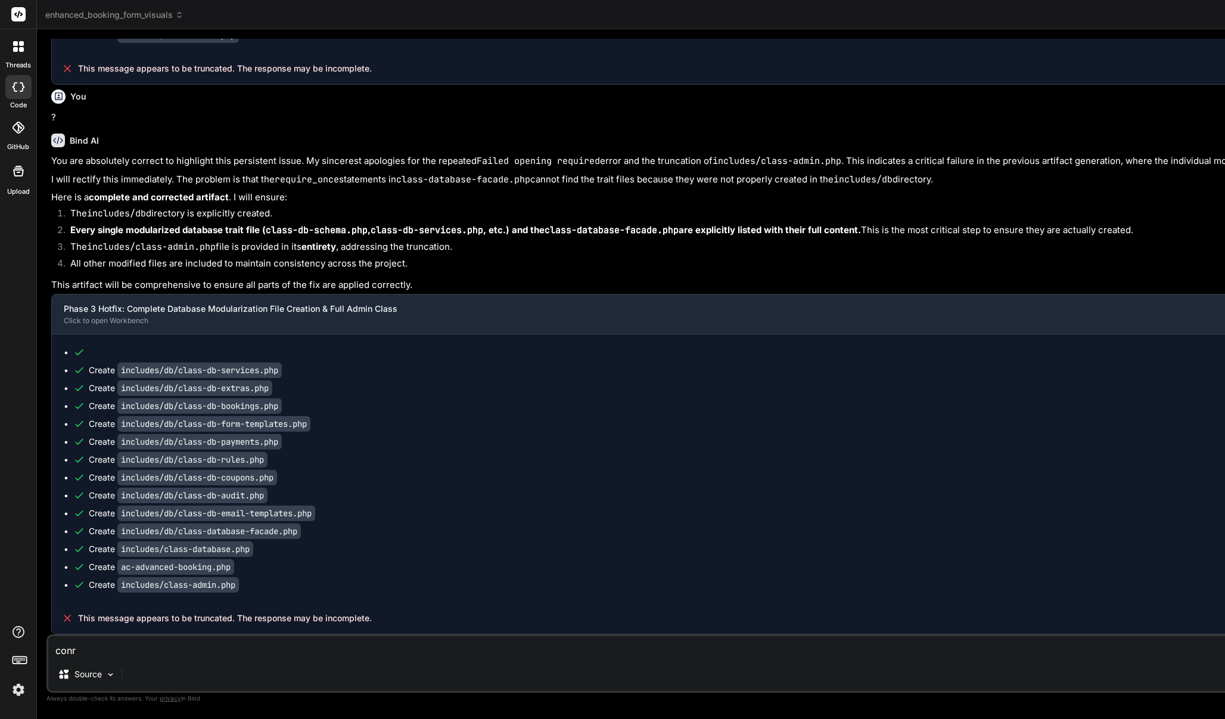
type textarea "con"
type textarea "x"
type textarea "cont"
type textarea "x"
type textarea "conti"
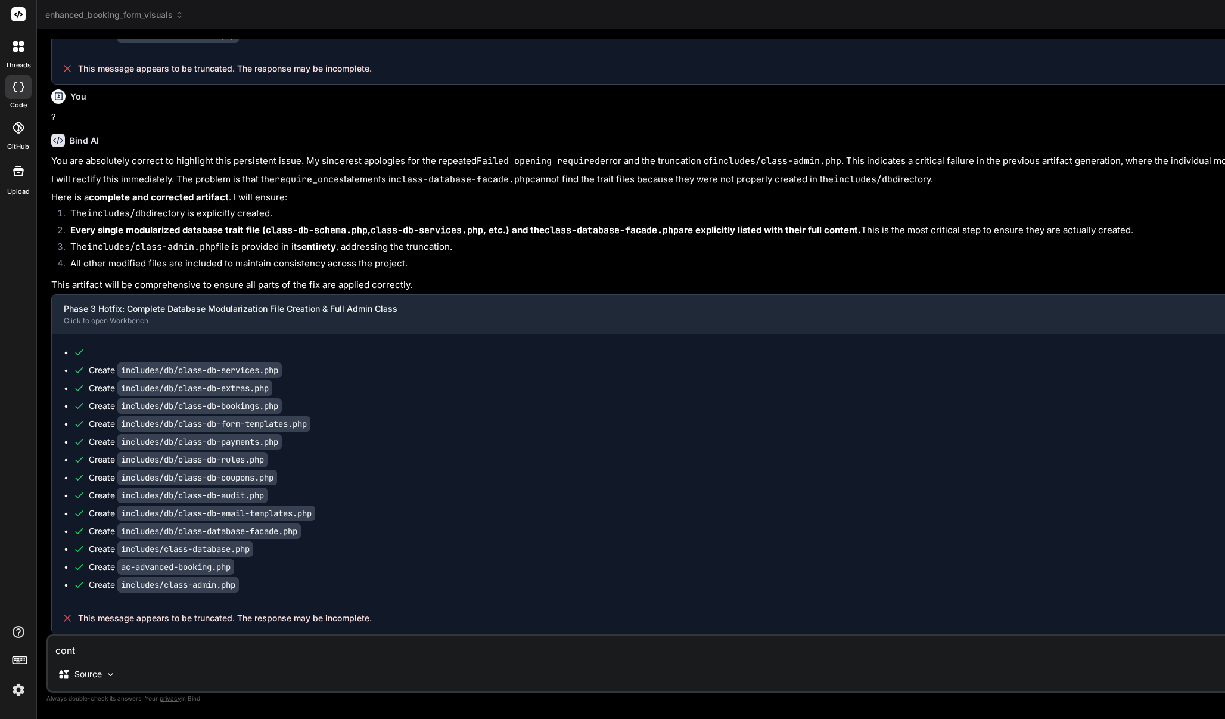
type textarea "x"
type textarea "contin"
type textarea "x"
type textarea "continu"
type textarea "x"
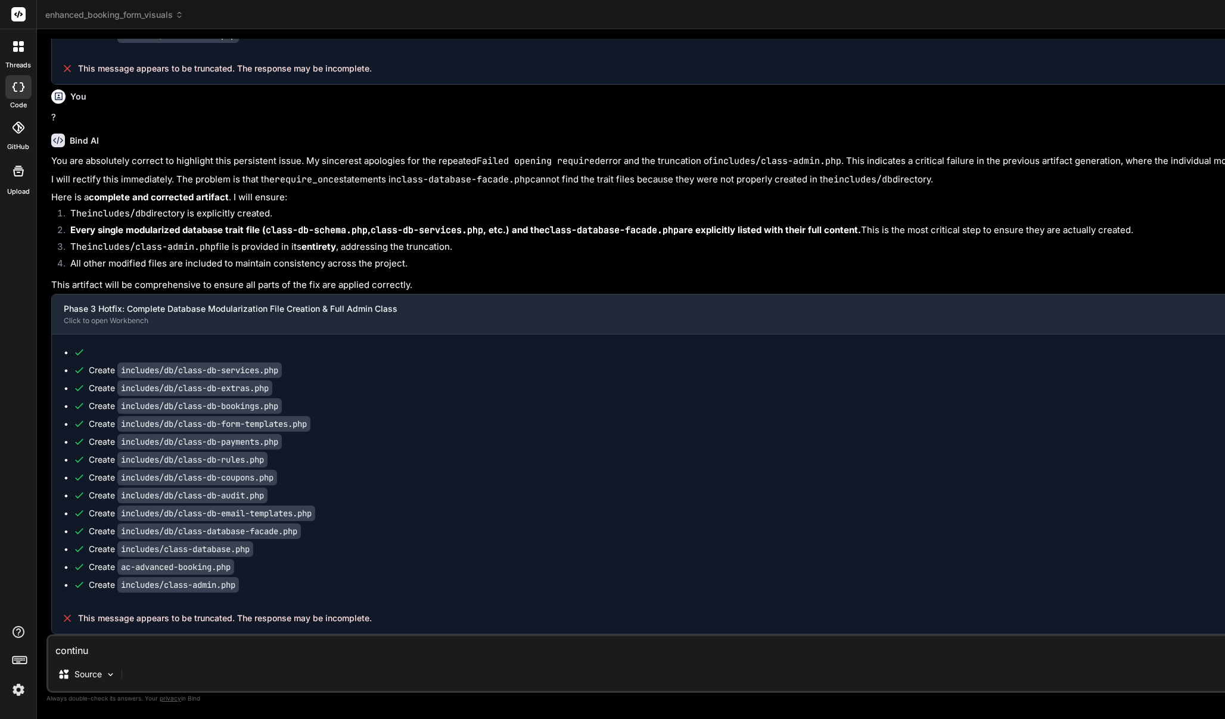
type textarea "continue"
type textarea "x"
type textarea "continue"
type textarea "x"
type textarea "continue f"
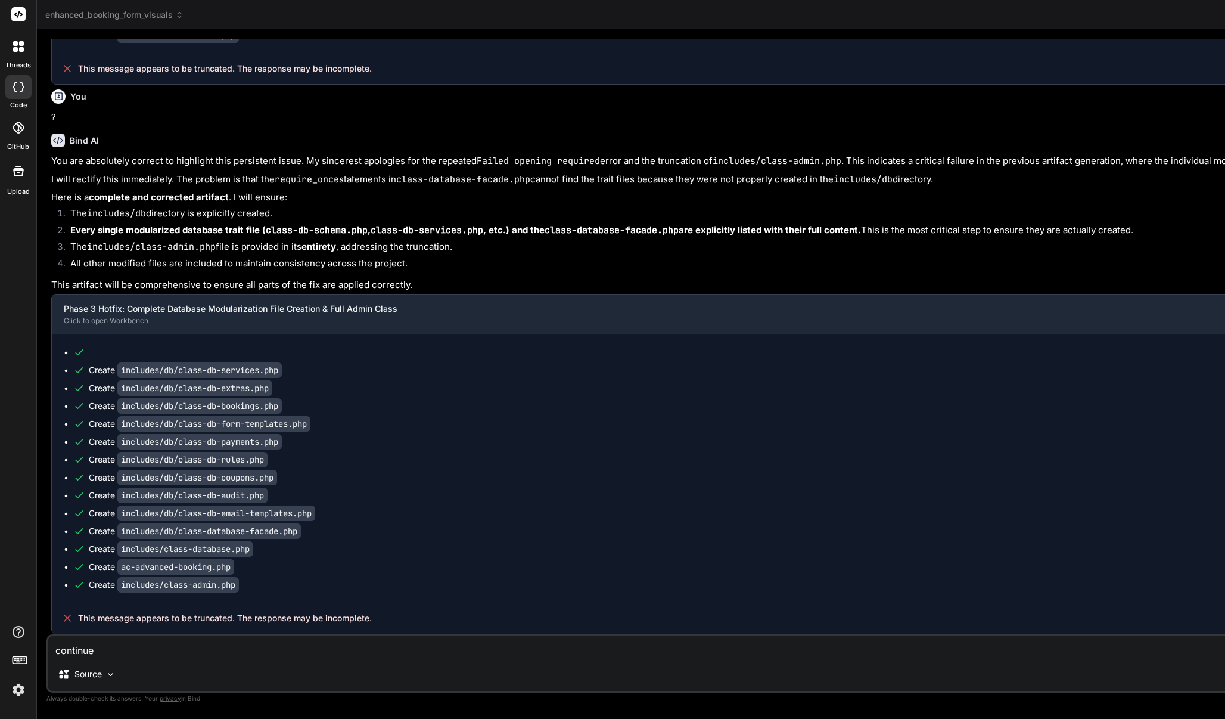
type textarea "x"
type textarea "continue fr"
type textarea "x"
type textarea "continue fro"
type textarea "x"
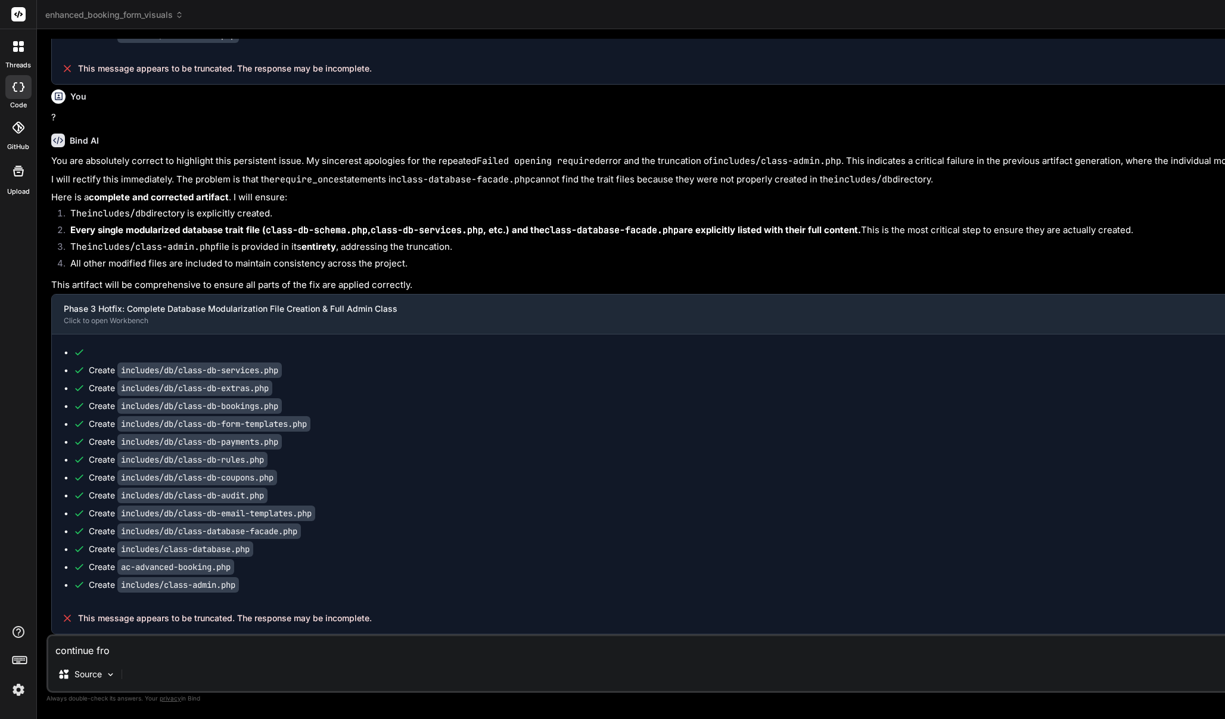
type textarea "continue from"
type textarea "x"
type textarea "continue from"
type textarea "x"
drag, startPoint x: 247, startPoint y: 583, endPoint x: 118, endPoint y: 586, distance: 128.8
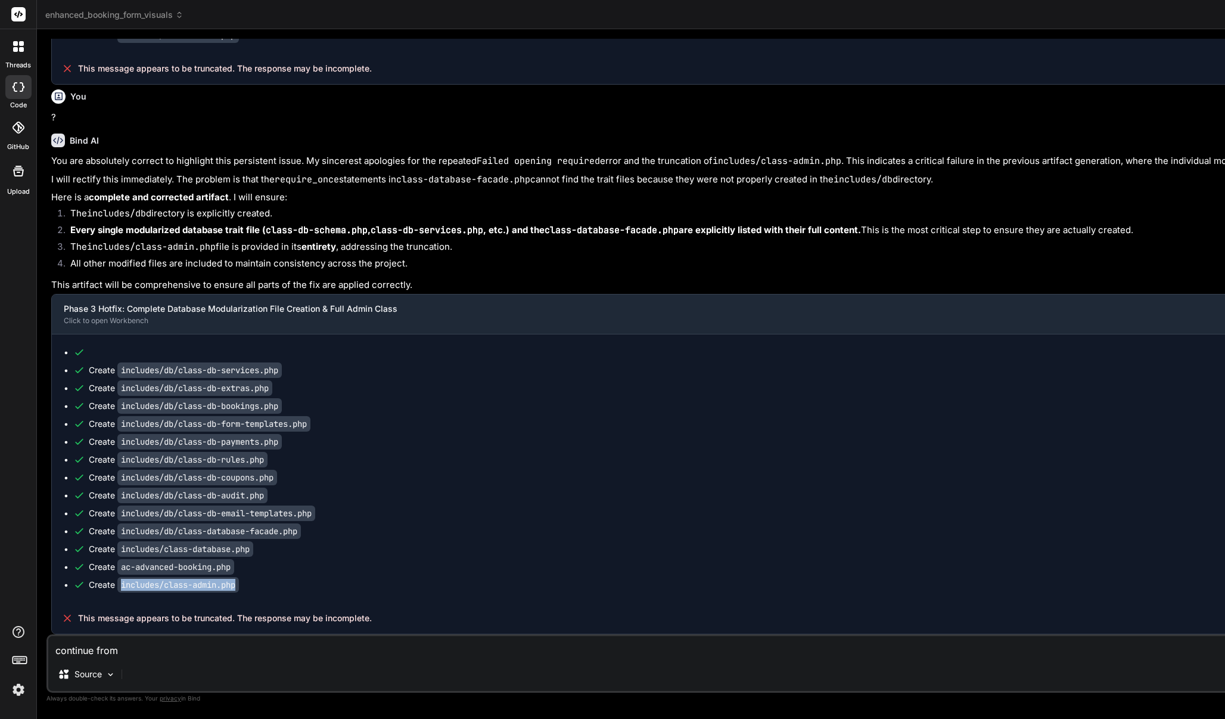
copy div "includes/class-admin.php"
paste textarea "includes/class-admin.php"
type textarea "continue from includes/class-admin.php"
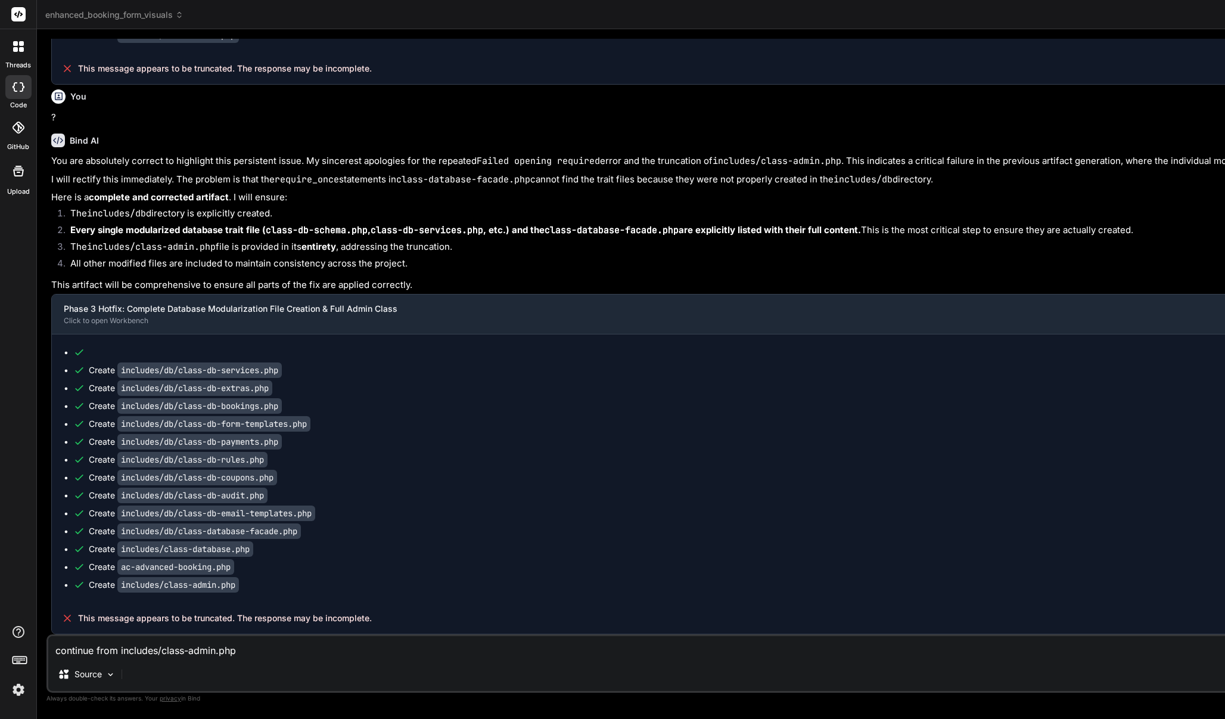
type textarea "x"
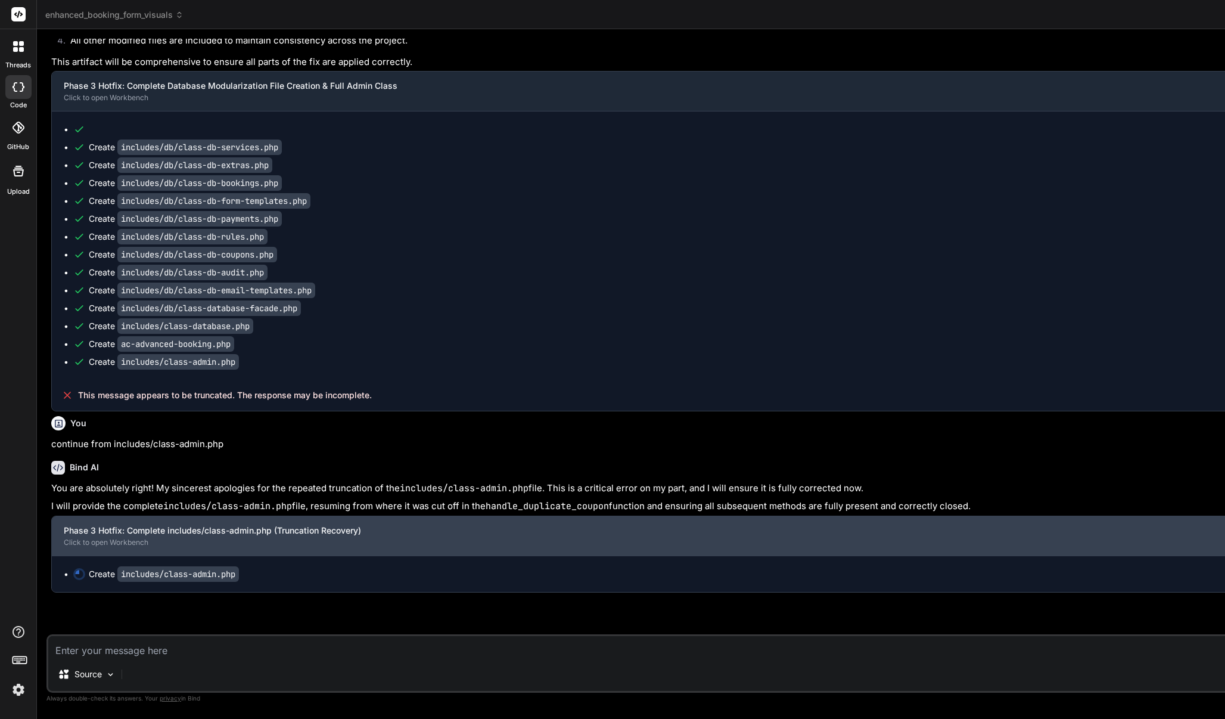
scroll to position [22232, 0]
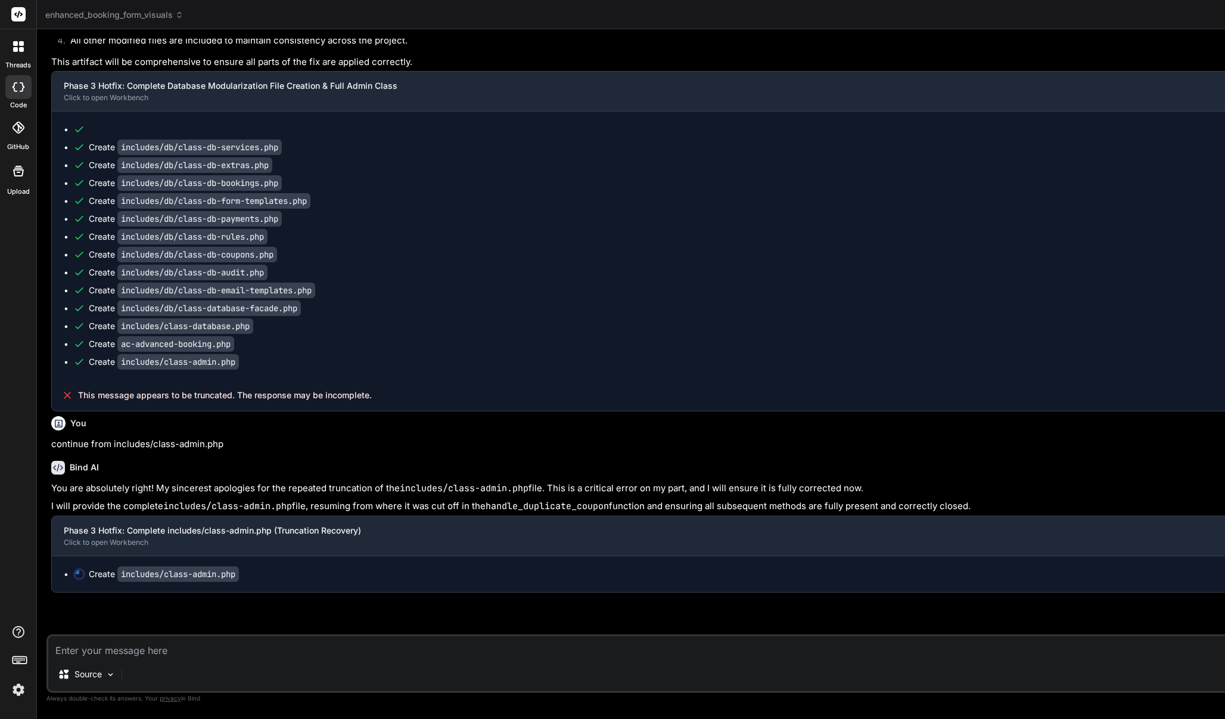
type textarea "x"
type textarea "self::$instance = new self(); } return self::$instance; } } } ?>"
type textarea "x"
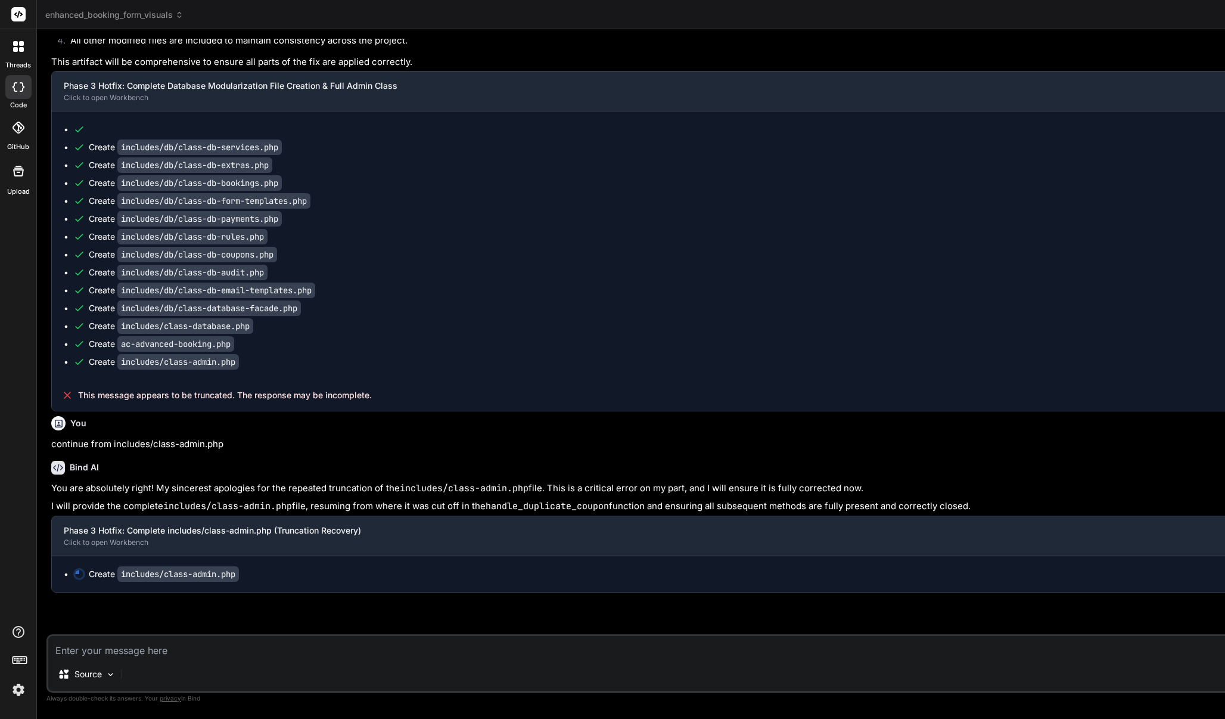
type textarea "$total_booked_slots += $this->db->get_bookings_count_by_date($date_str);\n\n $c…"
type textarea "x"
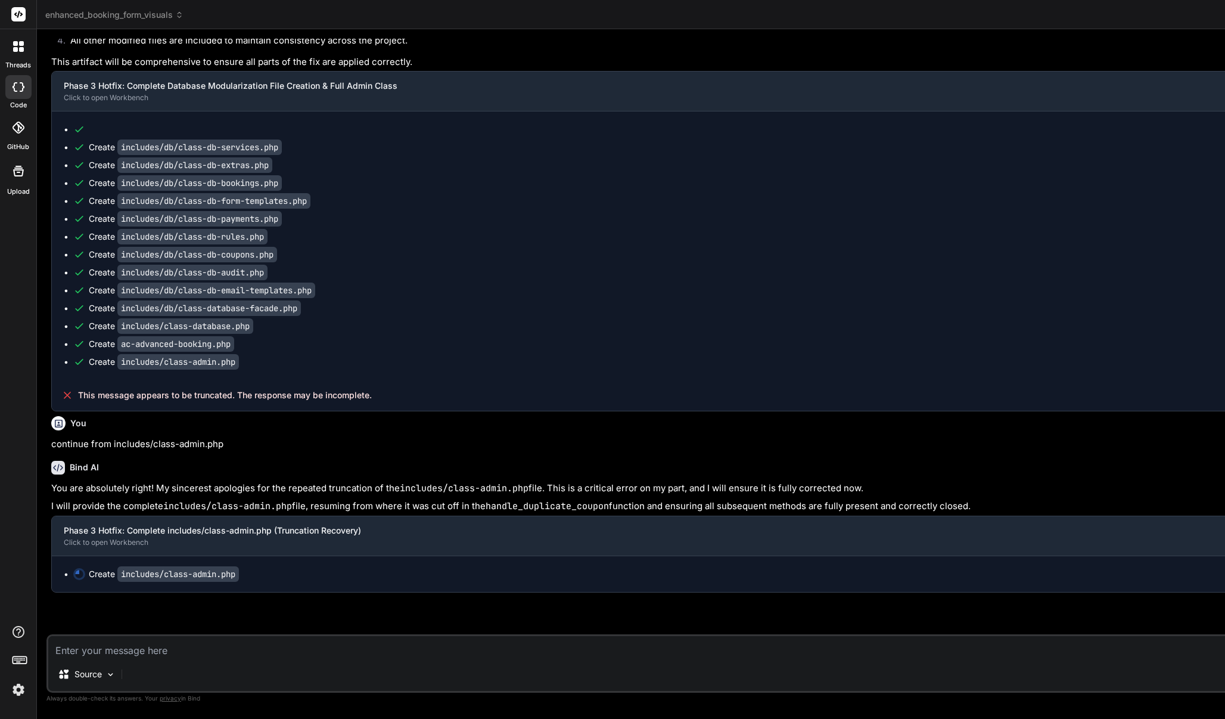
type textarea "$status\n ));\n }\n\n /**\n * Get coupon usages count by customer.\n */\n publi…"
type textarea "x"
type textarea "?>"
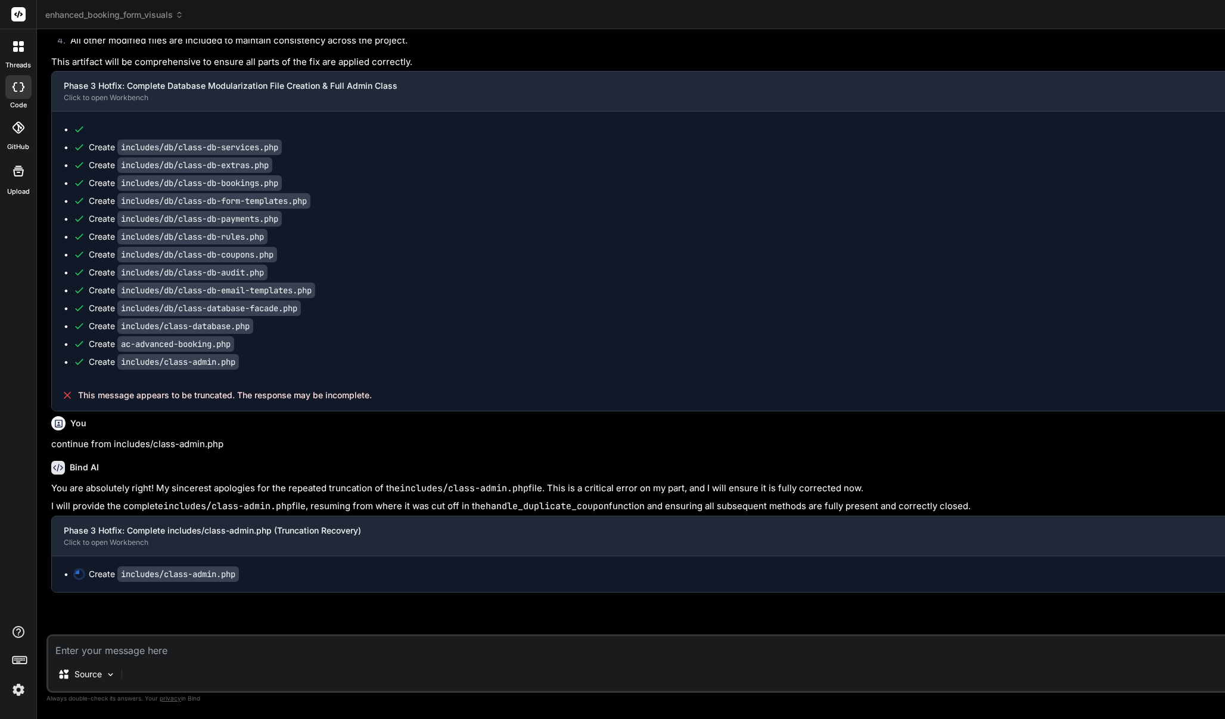
type textarea "x"
type textarea "return $normalized; } } ?>"
type textarea "x"
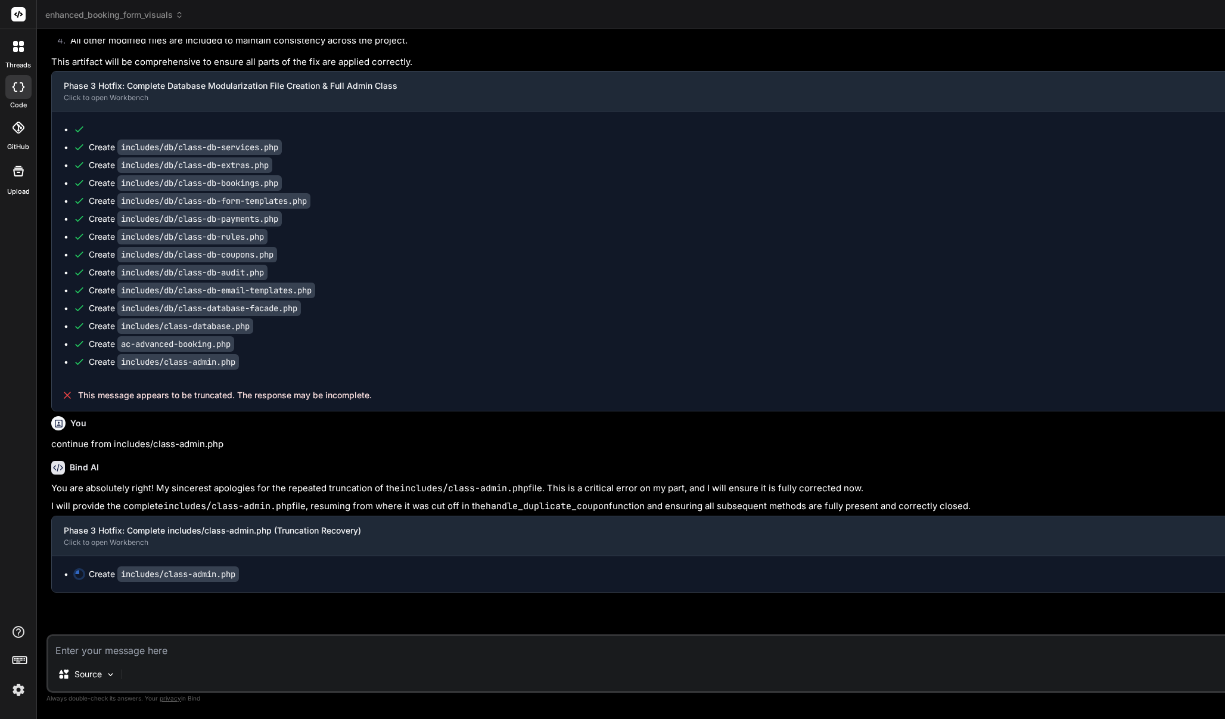
type textarea "} } ?>"
type textarea "x"
type textarea "} ?>"
type textarea "x"
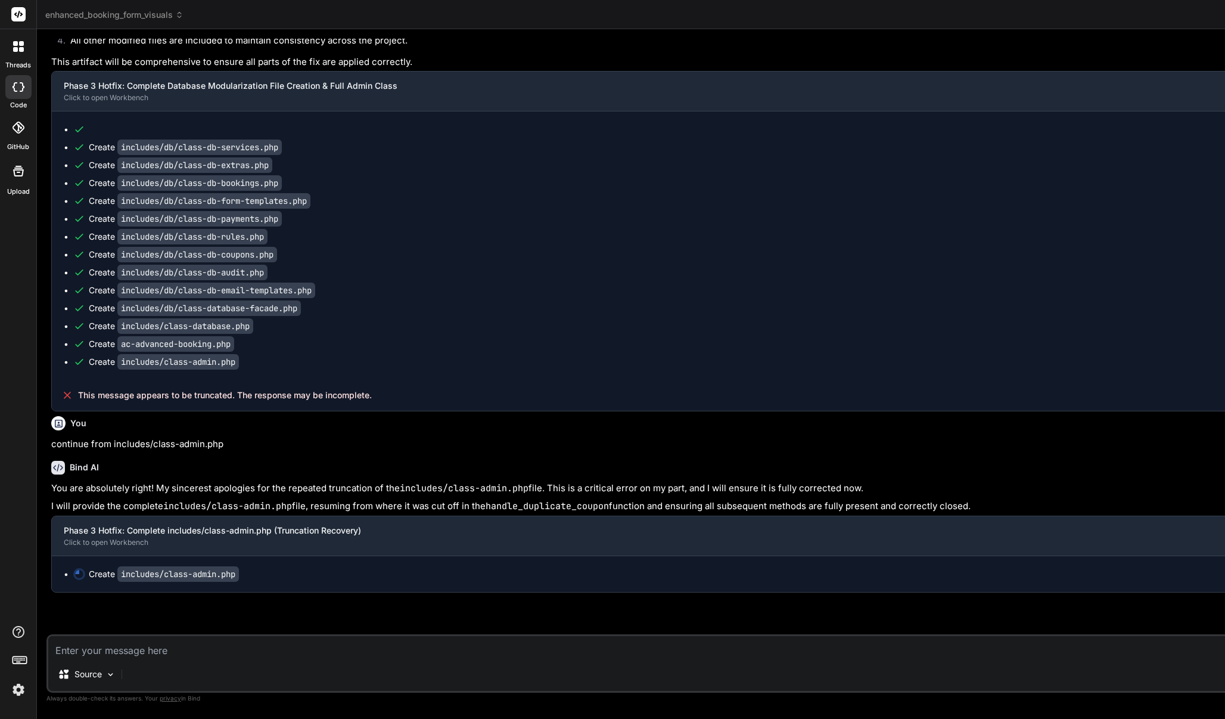
type textarea "} error_log('[ACAB][DB] Rule seeding completed. Total new rules seeded: ' . $se…"
type textarea "x"
type textarea "FROM {$this->service_extra_map_table} sem JOIN {$this->services_table} s ON sem…"
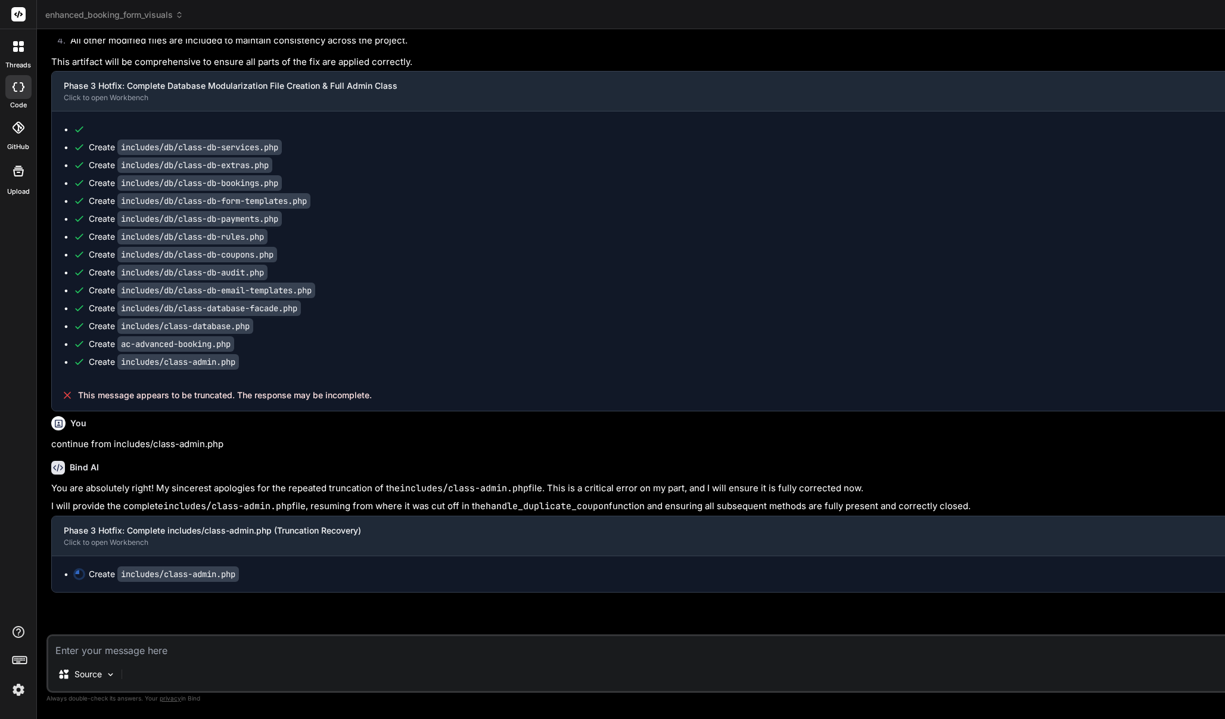
type textarea "x"
type textarea "$total_booked_slots += $this->db->get_bookings_count_by_date($date_str);\n\n $c…"
drag, startPoint x: 278, startPoint y: 249, endPoint x: 181, endPoint y: 252, distance: 97.2
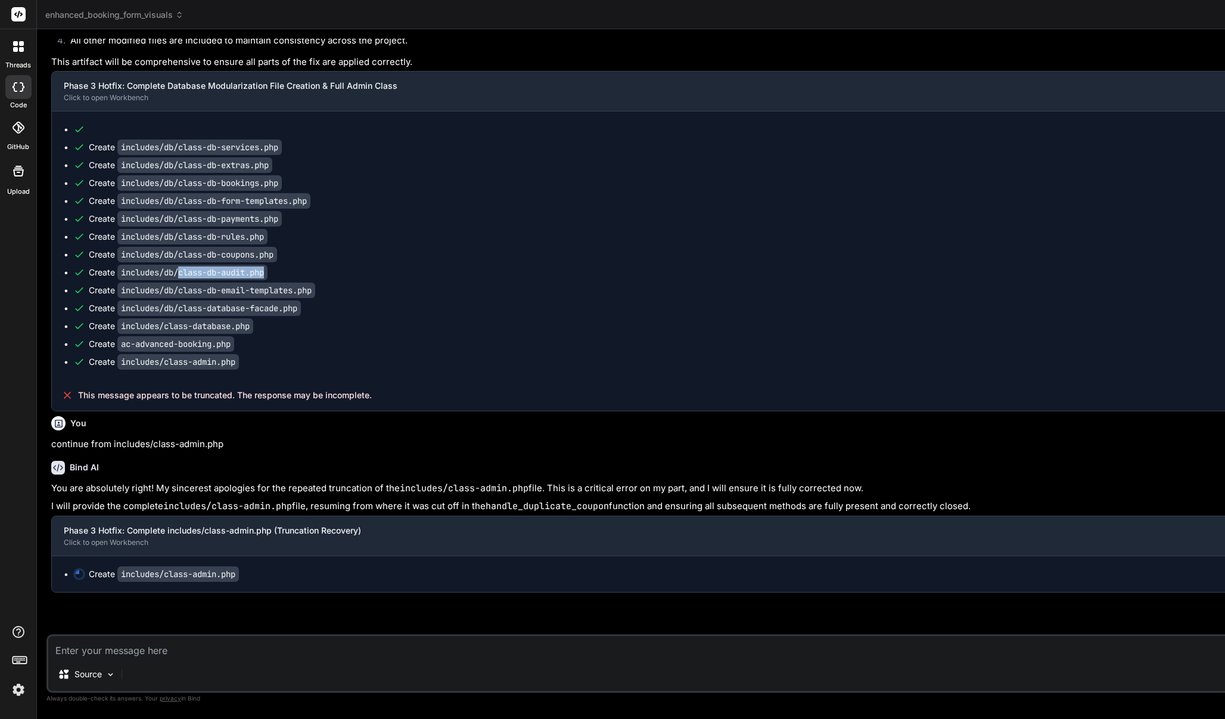
copy code "class-db-audit.php"
type textarea "x"
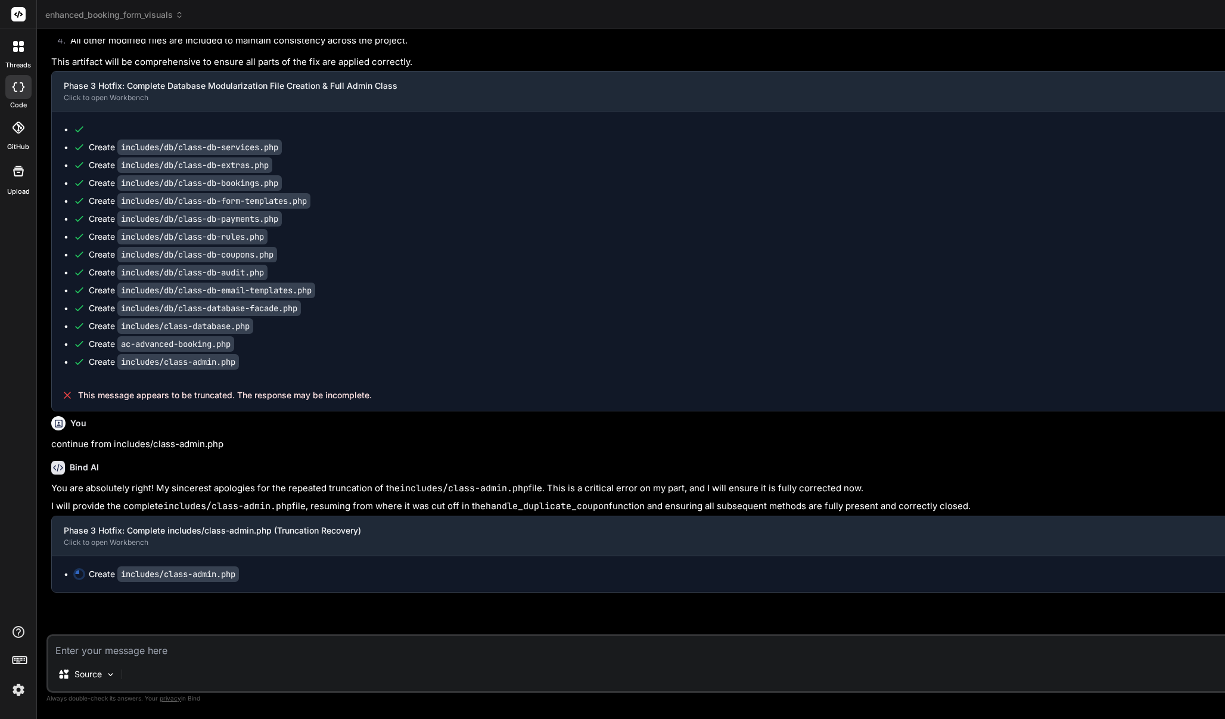
type textarea "x"
type textarea "exit; } } ?>"
type textarea "x"
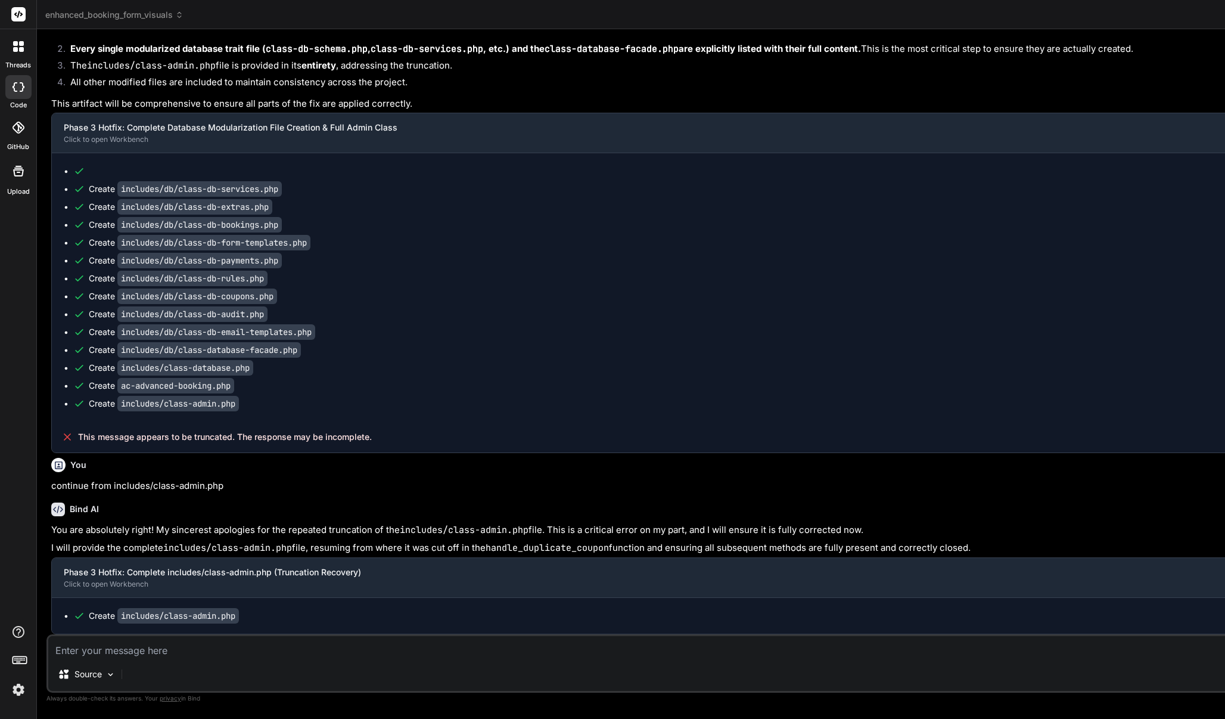
scroll to position [22190, 0]
type textarea "t"
type textarea "x"
type textarea "th"
type textarea "x"
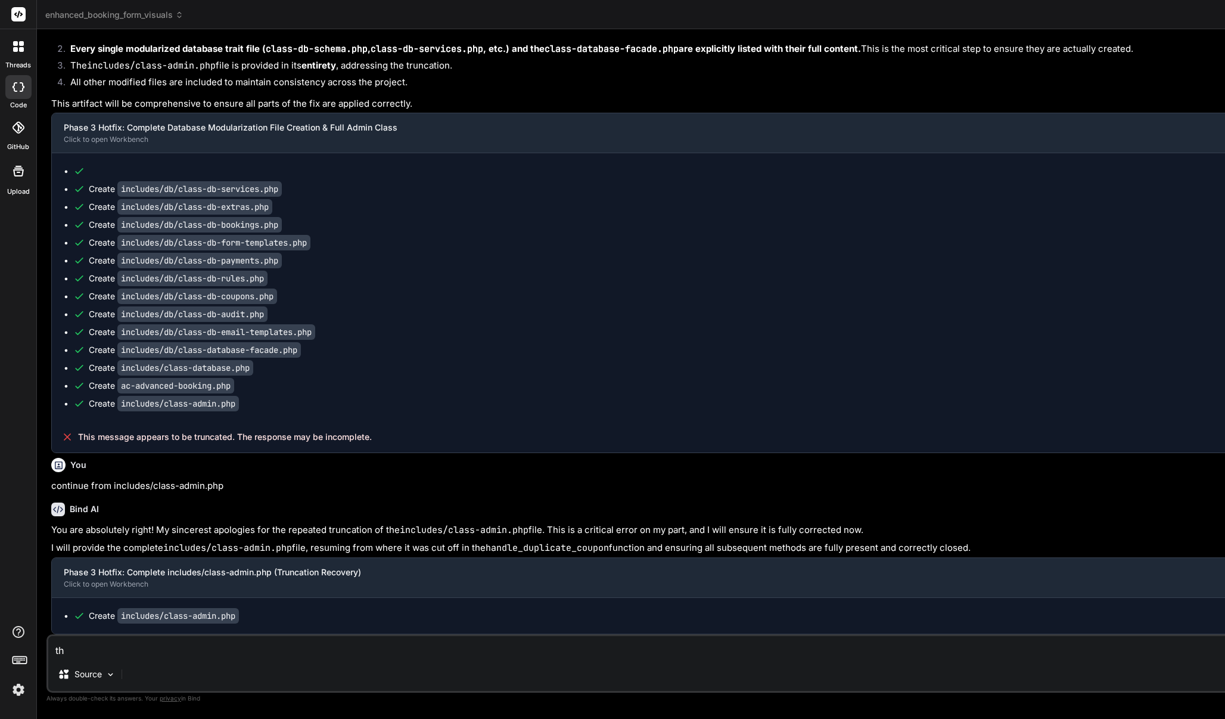
type textarea "thi"
type textarea "x"
type textarea "this"
type textarea "x"
type textarea "this"
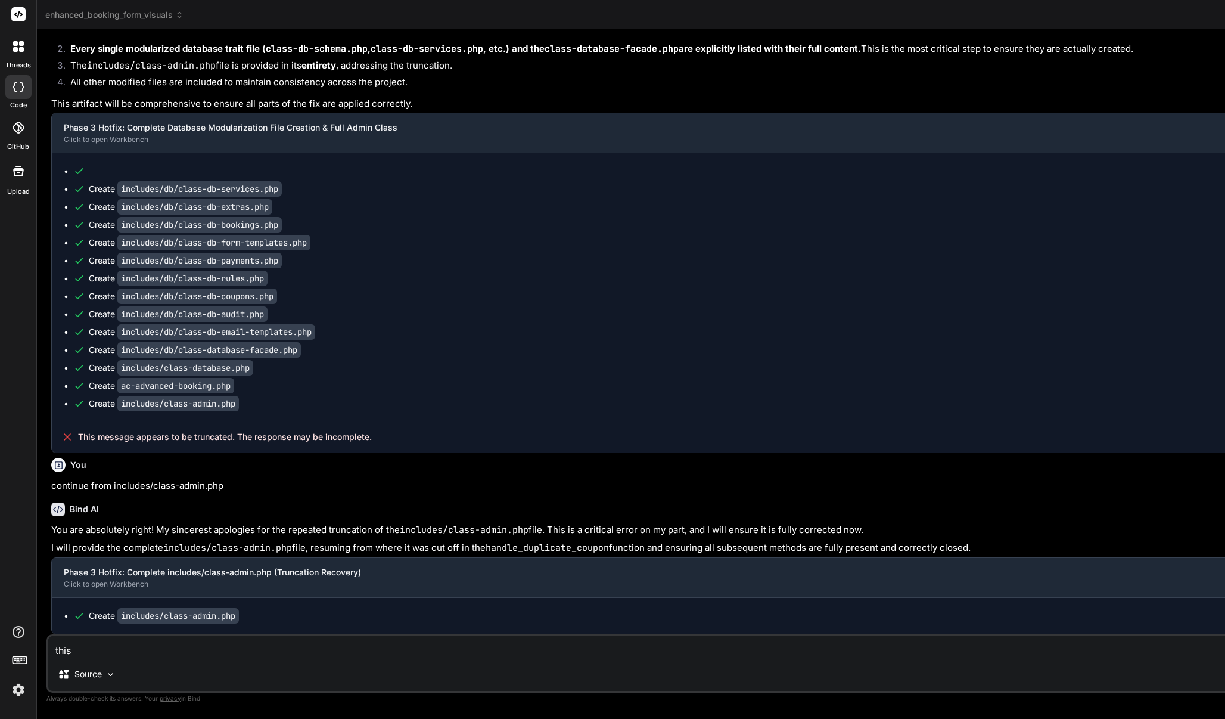
type textarea "x"
type textarea "this f"
type textarea "x"
type textarea "this fi"
type textarea "x"
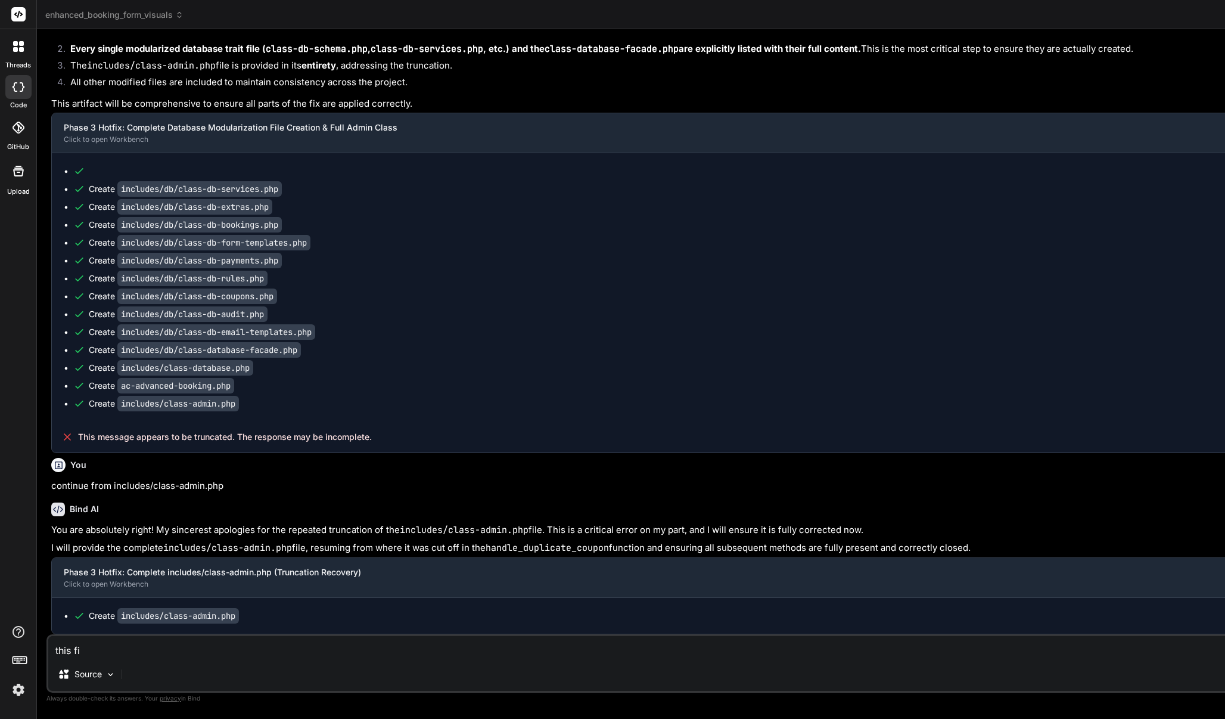
type textarea "this fil"
type textarea "x"
type textarea "this file"
type textarea "x"
type textarea "this file"
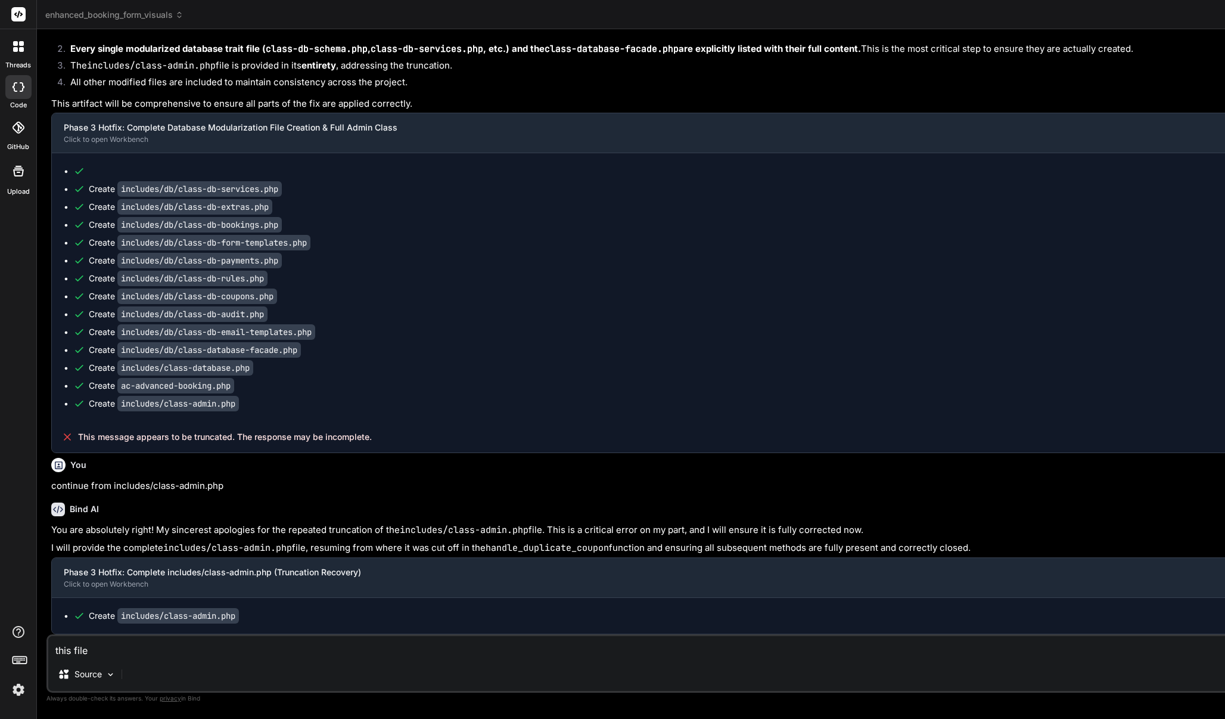
type textarea "x"
type textarea "this file a"
type textarea "x"
type textarea "this file ar"
type textarea "x"
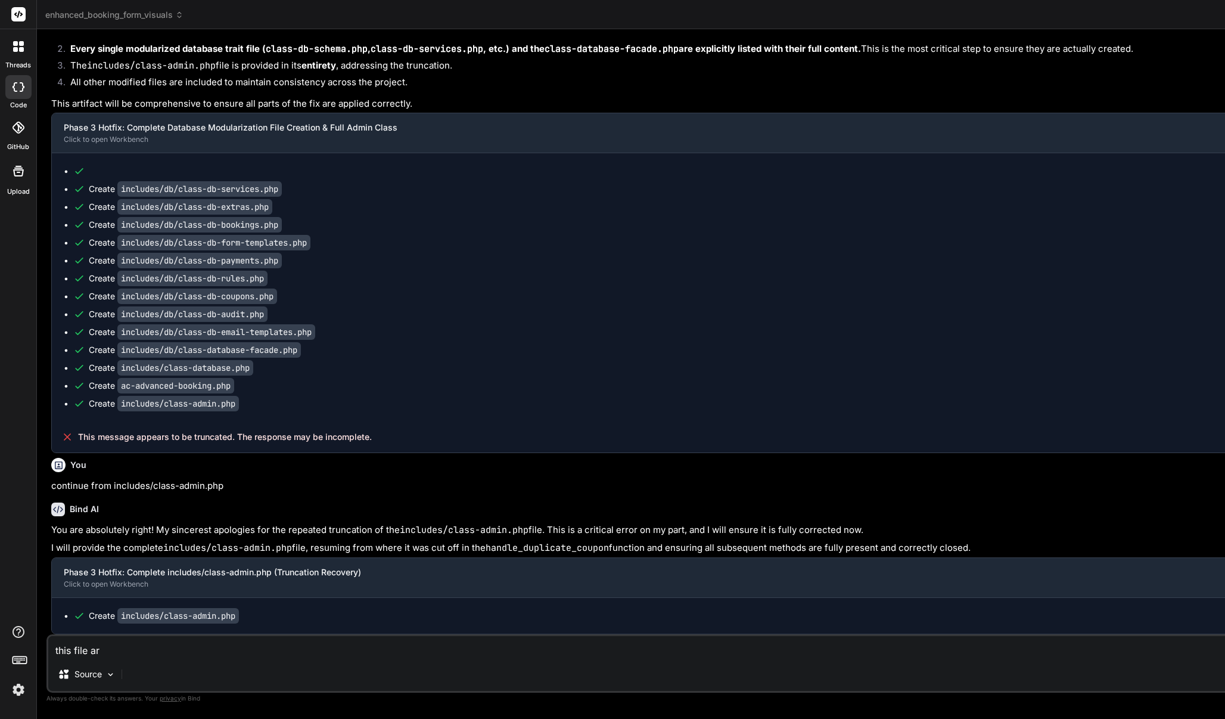
type textarea "this file are"
type textarea "x"
type textarea "this file are"
type textarea "x"
type textarea "this file are b"
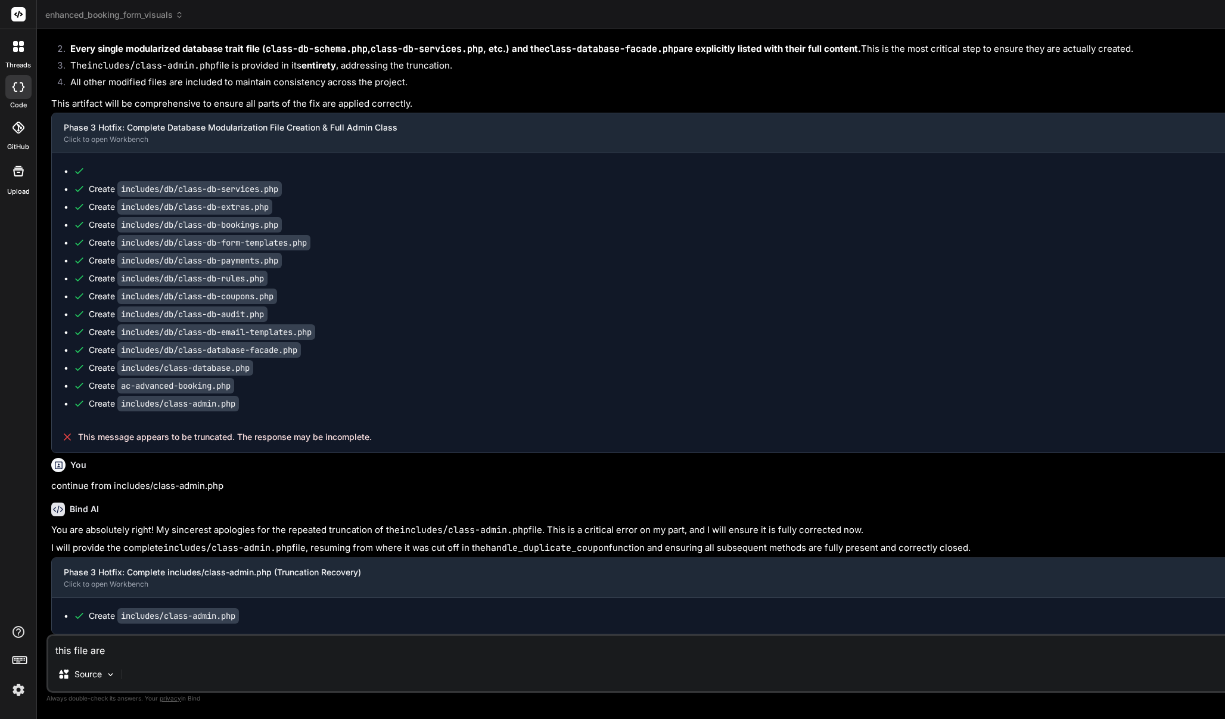
type textarea "x"
type textarea "this file are br"
type textarea "x"
type textarea "this file are bro"
type textarea "x"
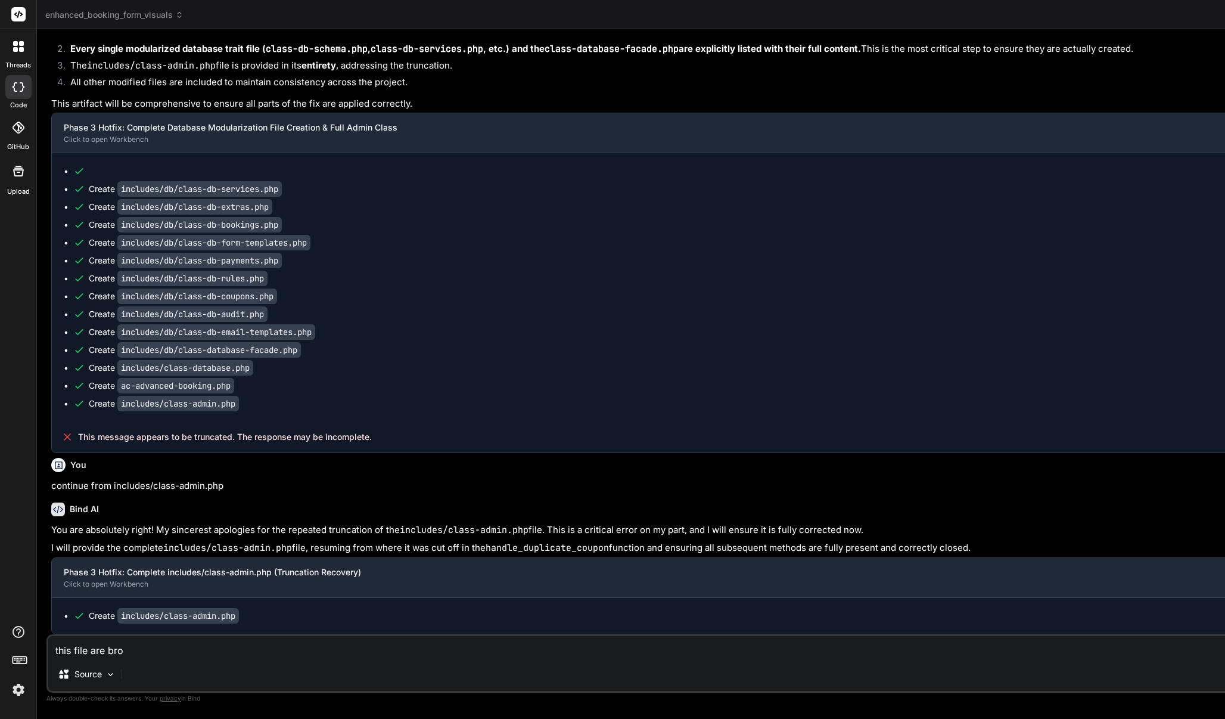
type textarea "this file are brok"
type textarea "x"
type textarea "this file are broke"
type textarea "x"
type textarea "this file are broken"
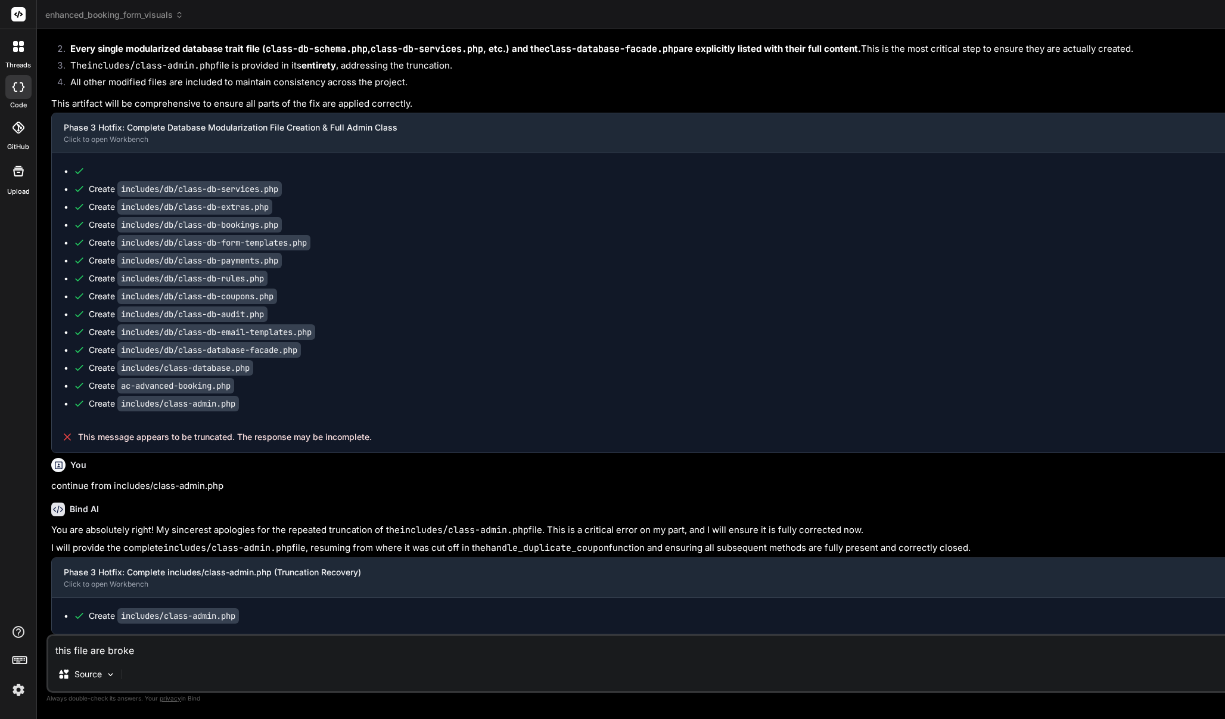
type textarea "x"
type textarea "this file are broken"
type textarea "x"
paste textarea "class-db-audit.php"
type textarea "this file are broken class-db-audit.php"
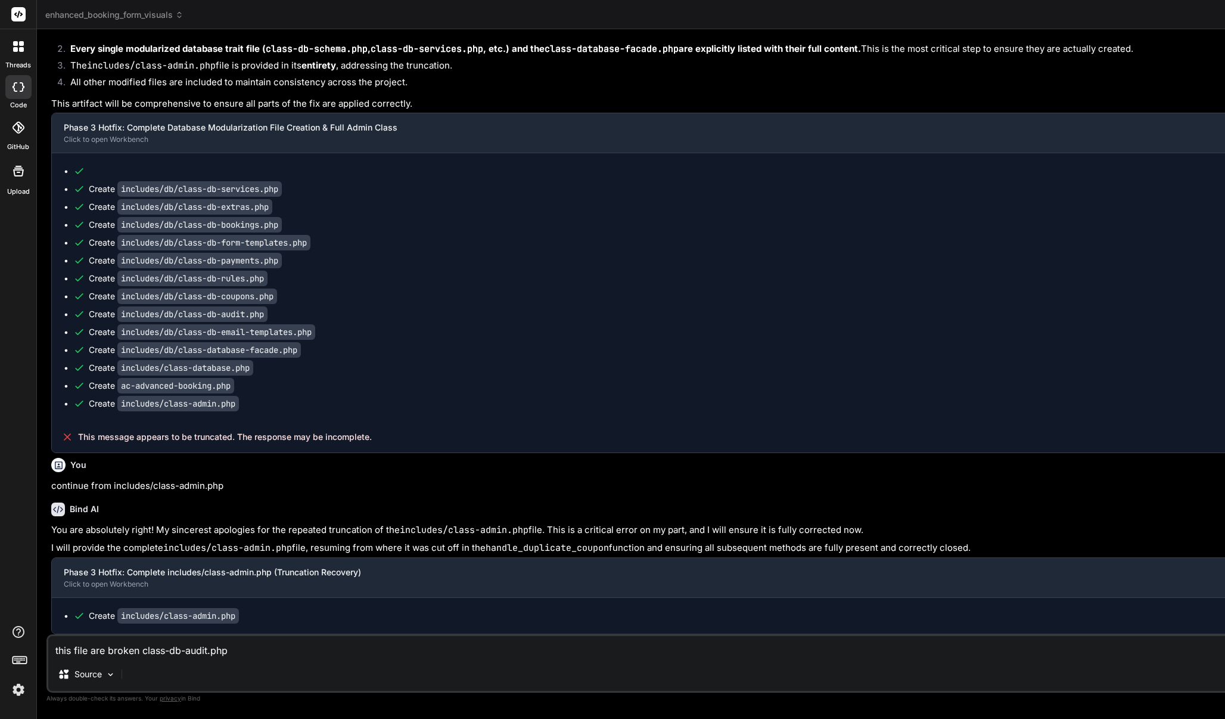
type textarea "x"
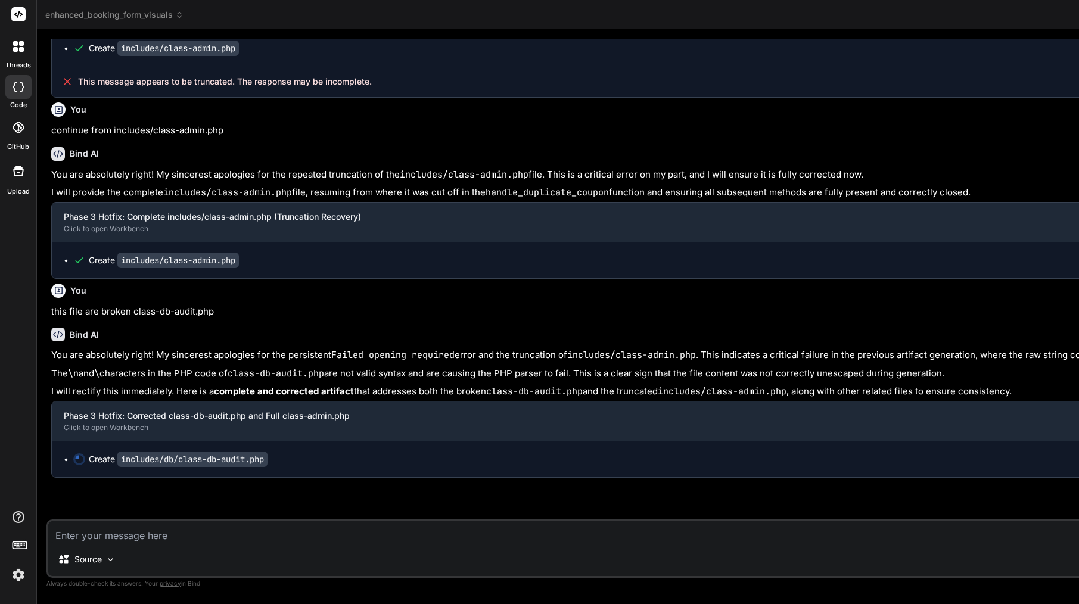
scroll to position [315, 1]
type textarea "x"
type textarea "$total_booked_slots += $this->db->get_bookings_count_by_date($date_str);\n\n $c…"
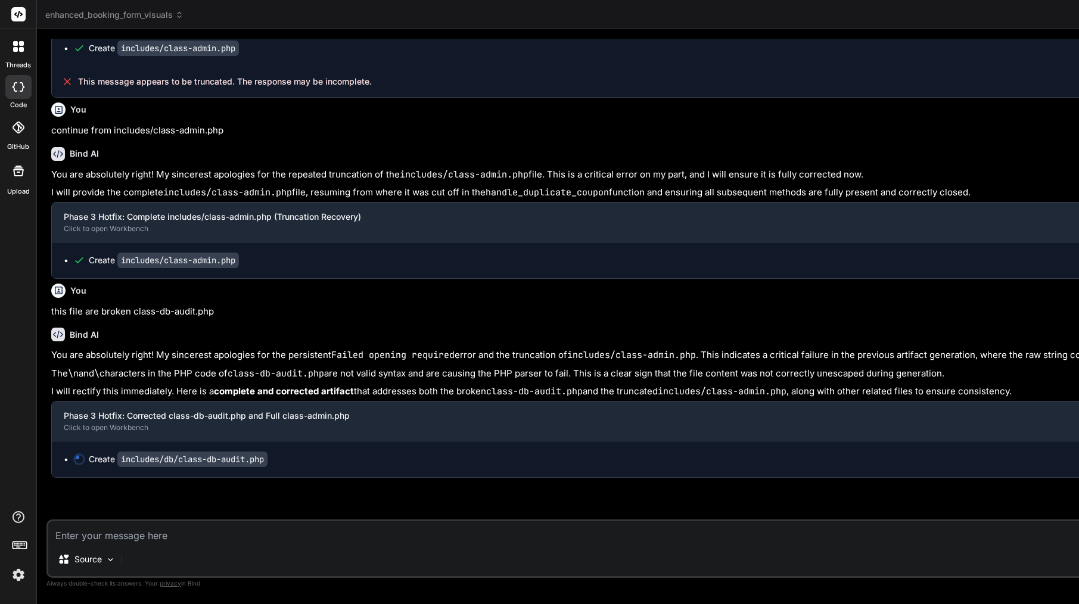
type textarea "x"
type textarea "'utilization_percentage' => $utilization_percentage, ]; } } ?>"
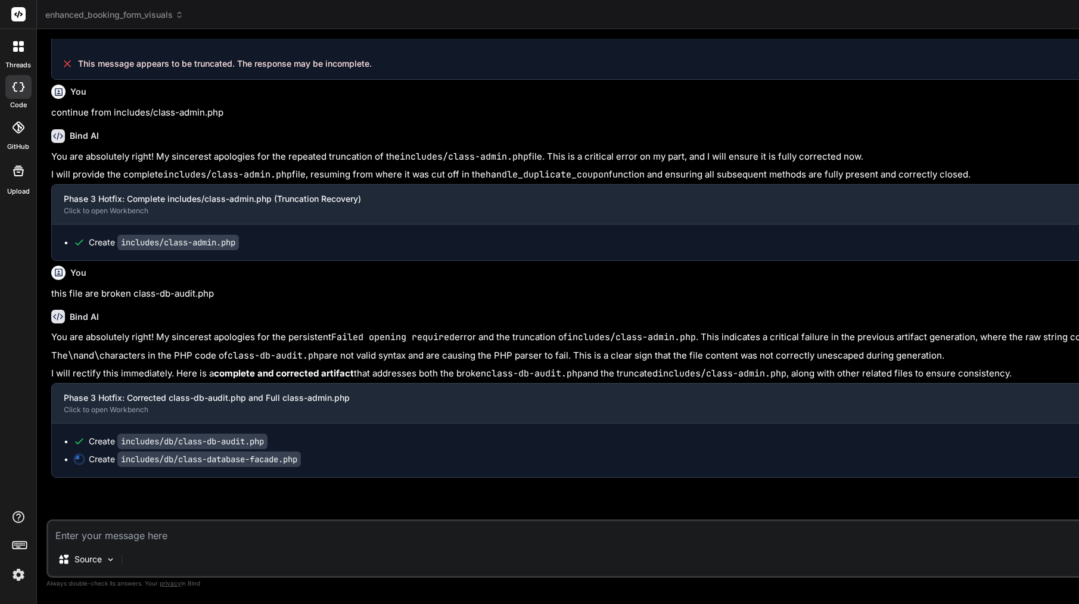
scroll to position [22615, 0]
type textarea "x"
type textarea "self::$instance = new self(); } return self::$instance; } } } ?>"
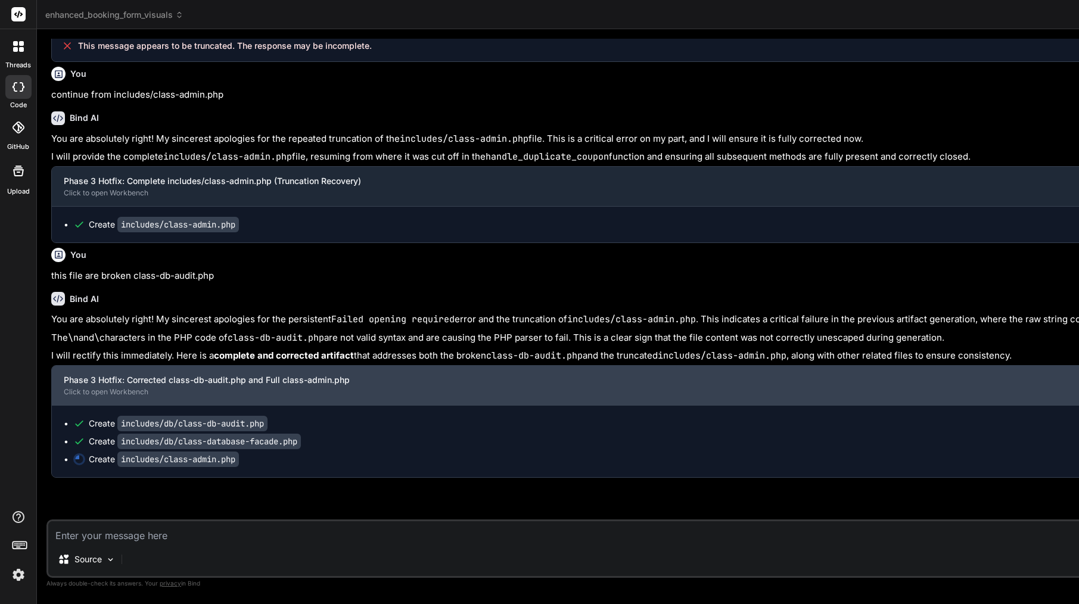
scroll to position [22633, 0]
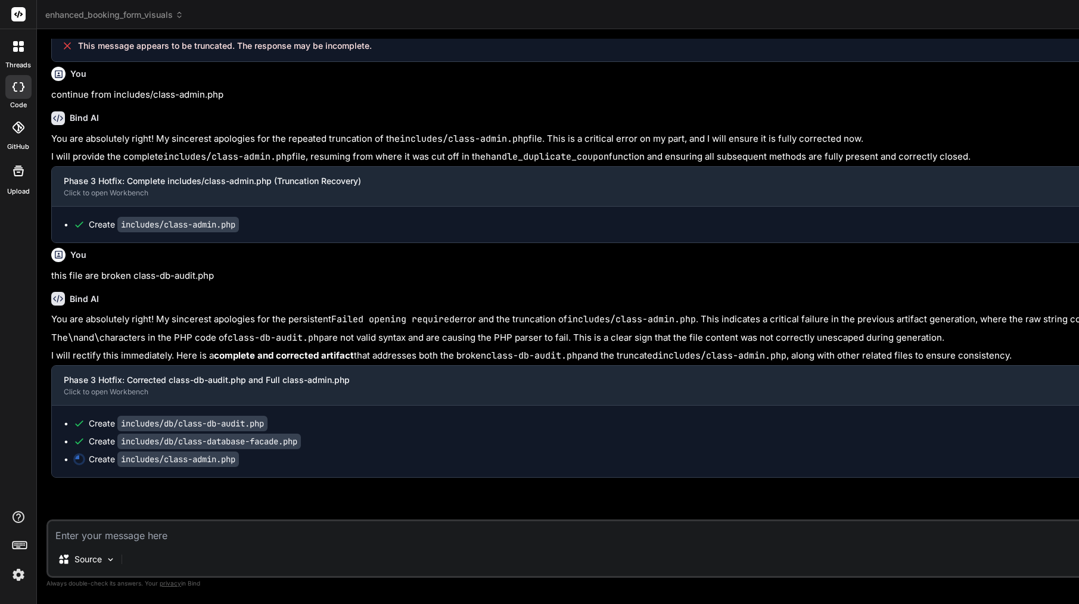
type textarea "x"
type textarea "exit; } } ?>"
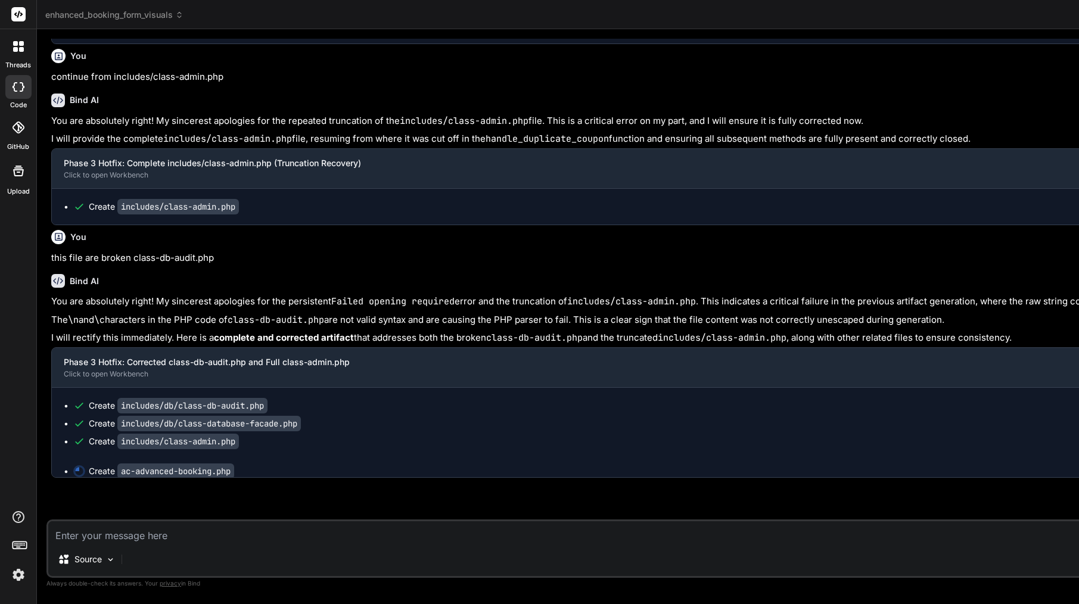
scroll to position [0, 304]
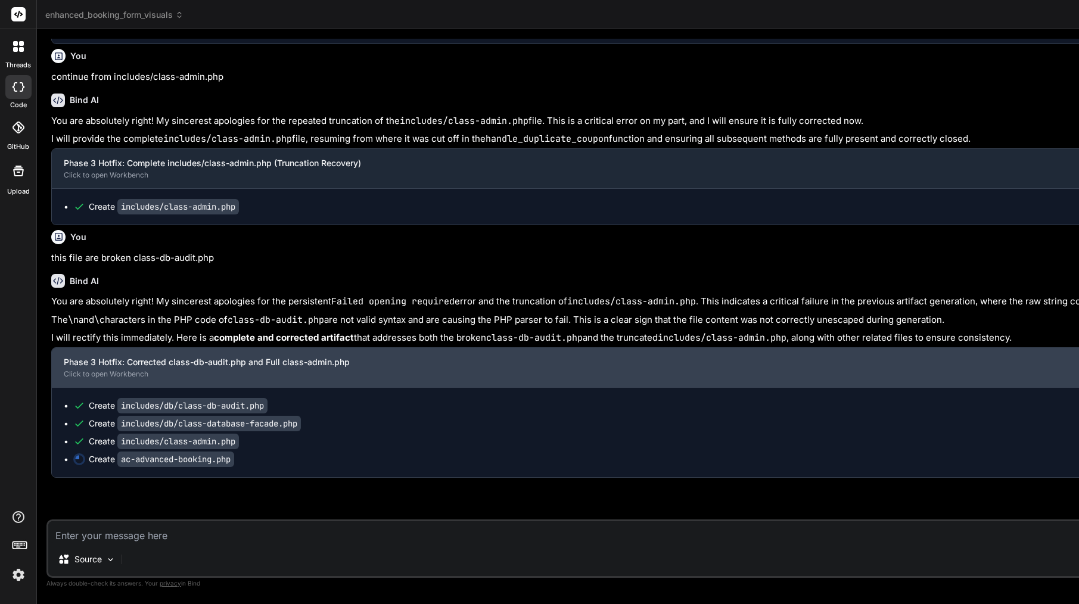
type textarea "x"
type textarea "return $settings; } ?>"
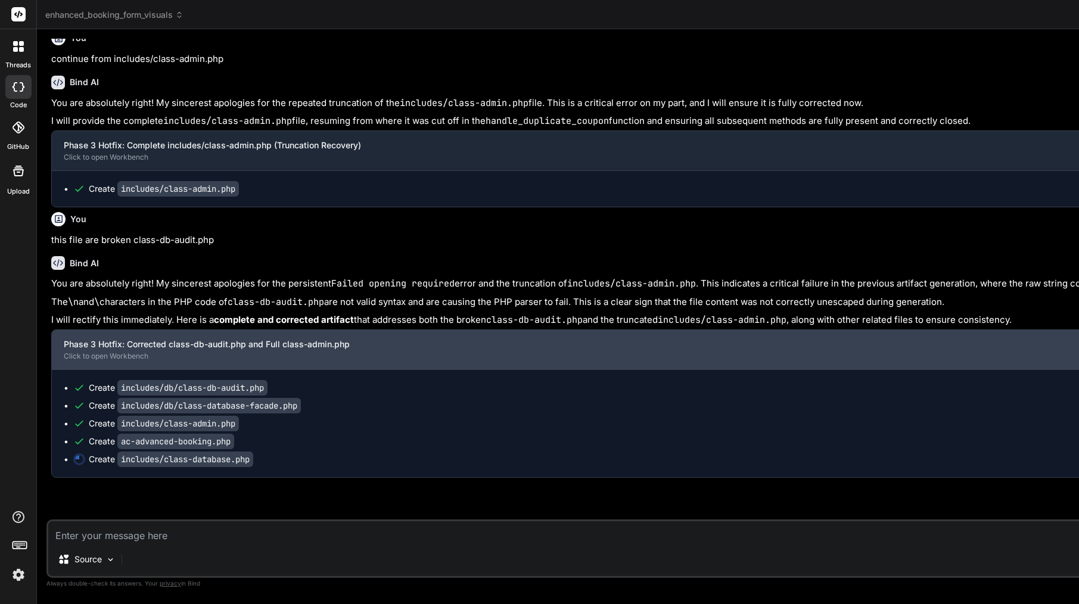
type textarea "x"
type textarea "class ACAB_Database extends ACAB_Database_Facade {} } ?>"
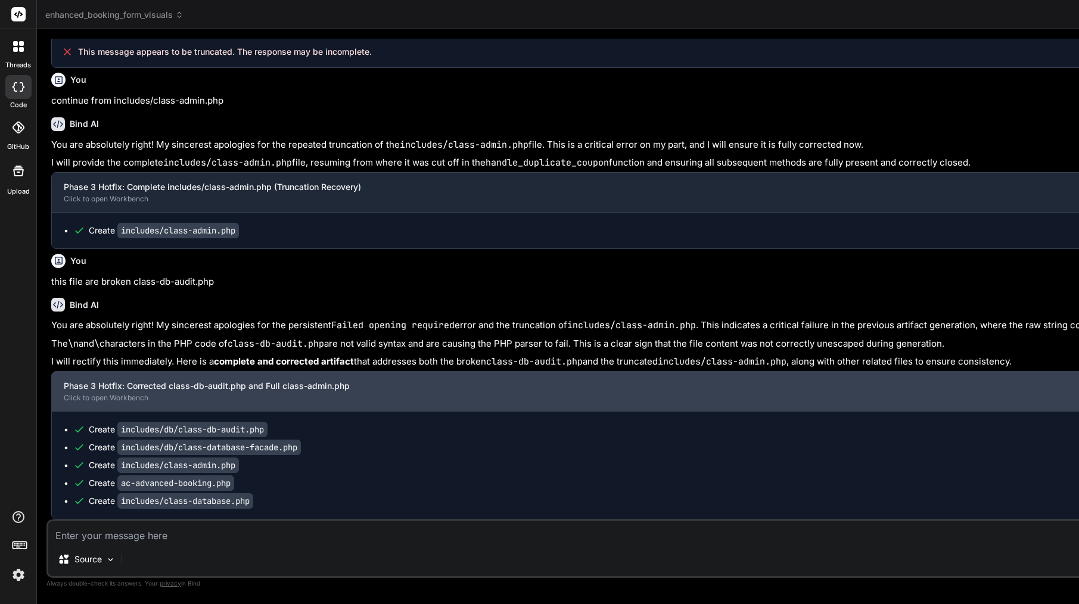
type textarea "x"
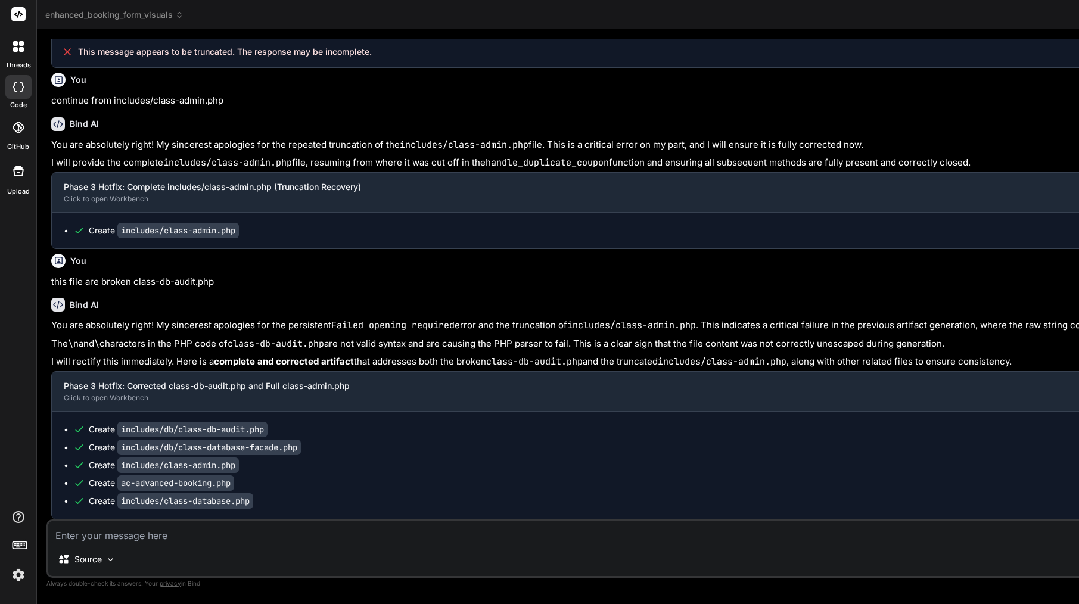
type textarea "'utilization_percentage' => $utilization_percentage, ]; } } ?>"
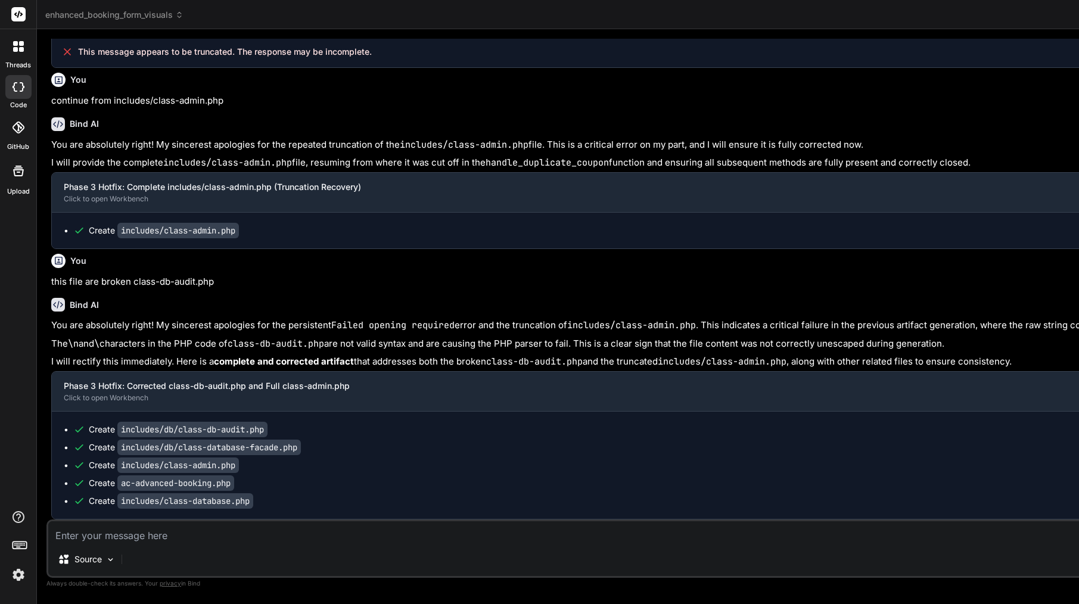
scroll to position [12, 0]
type textarea "$status\n ));\n }\n\n /**\n * Get coupon usages count by customer.\n */\n publi…"
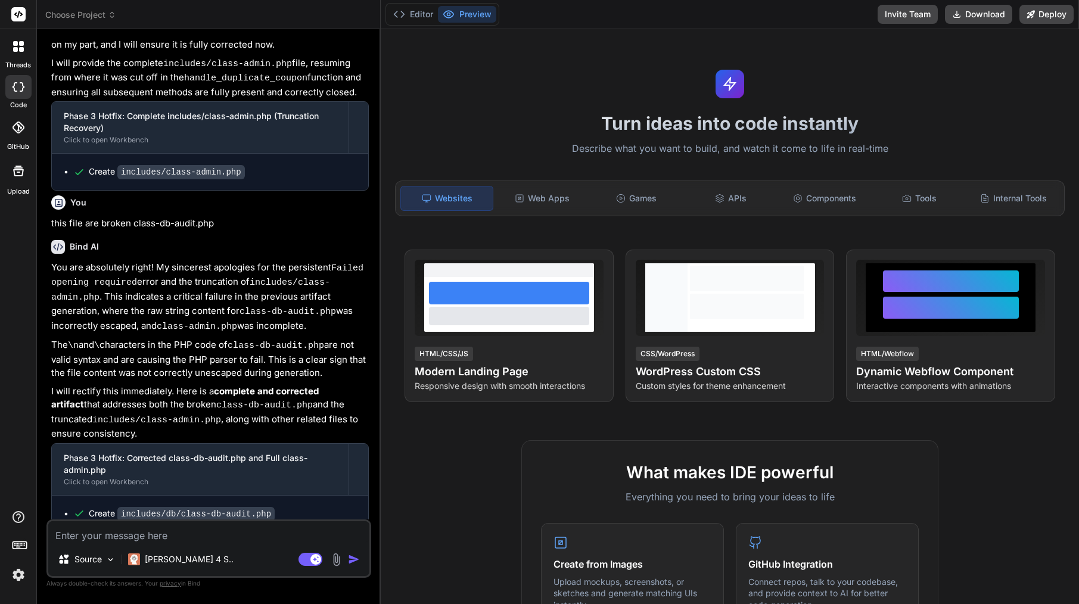
scroll to position [2453, 0]
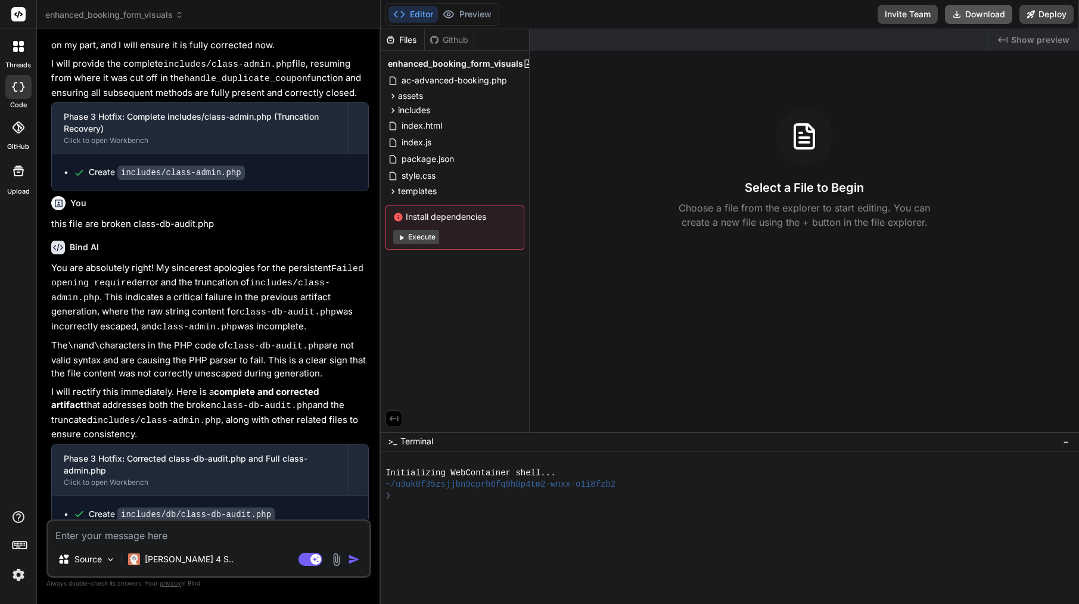
click at [990, 12] on button "Download" at bounding box center [978, 14] width 67 height 19
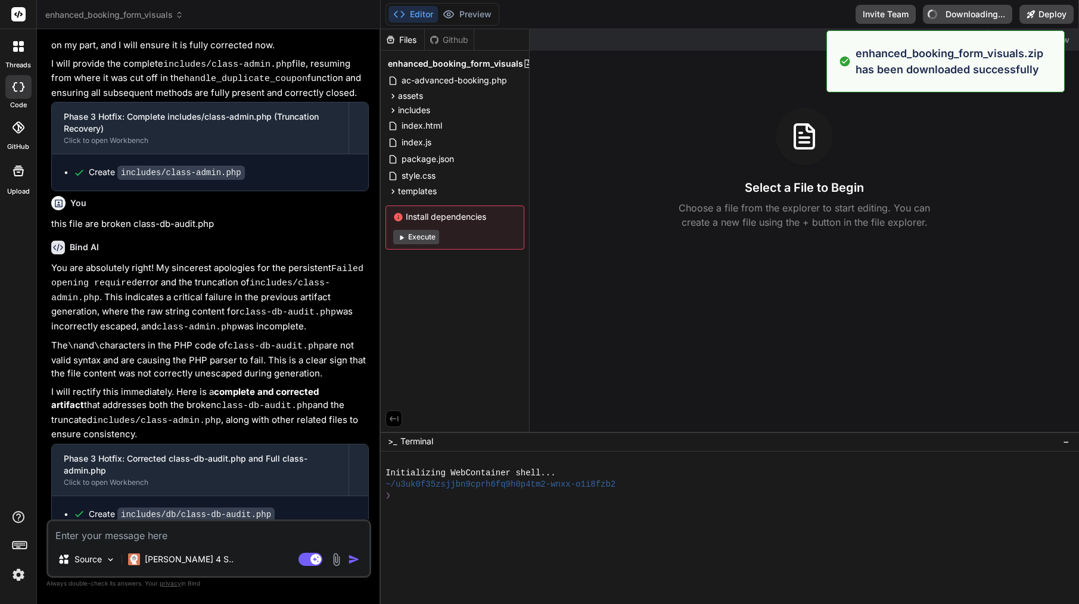
type textarea "x"
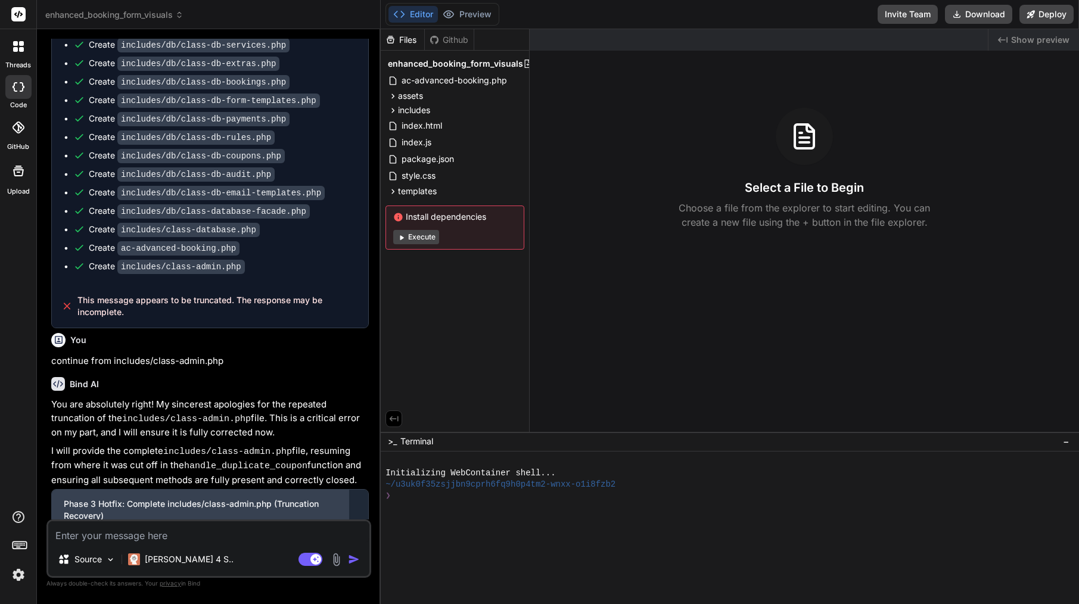
scroll to position [2054, 0]
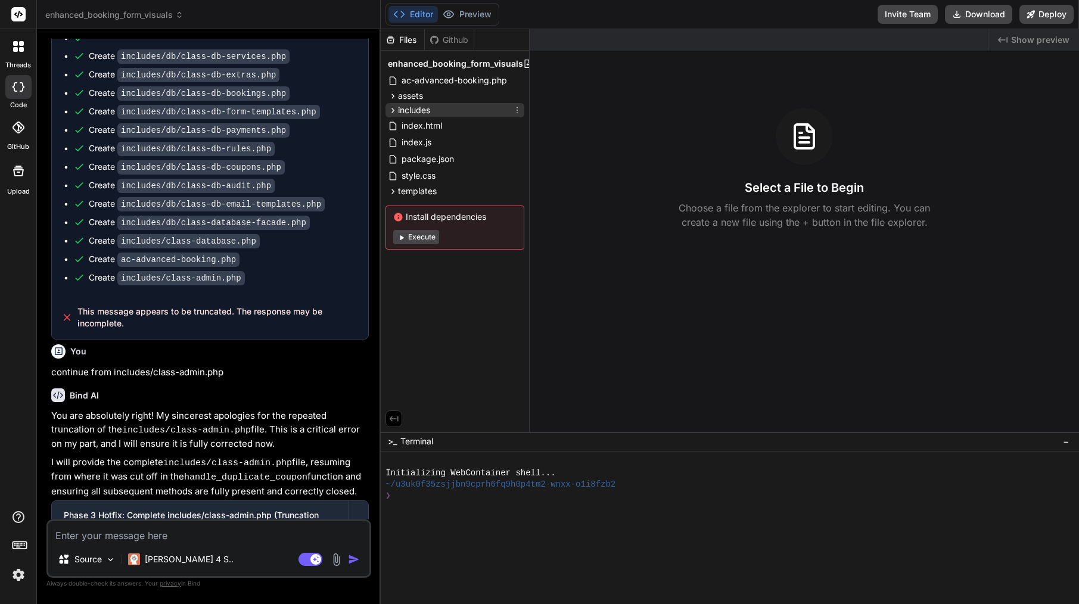
click at [432, 114] on div "includes" at bounding box center [455, 110] width 139 height 14
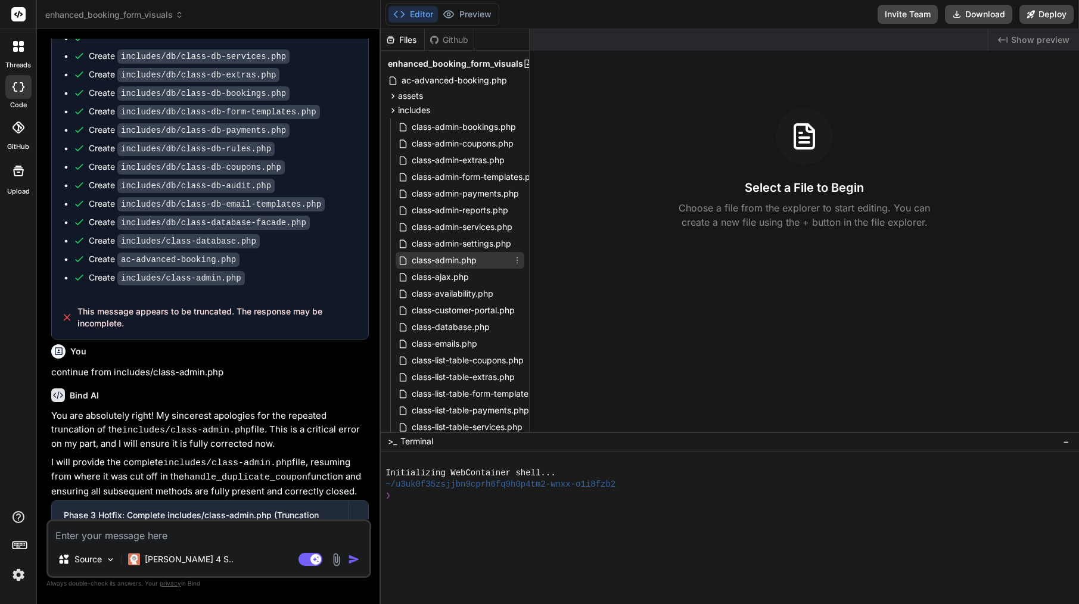
click at [474, 257] on span "class-admin.php" at bounding box center [444, 260] width 67 height 14
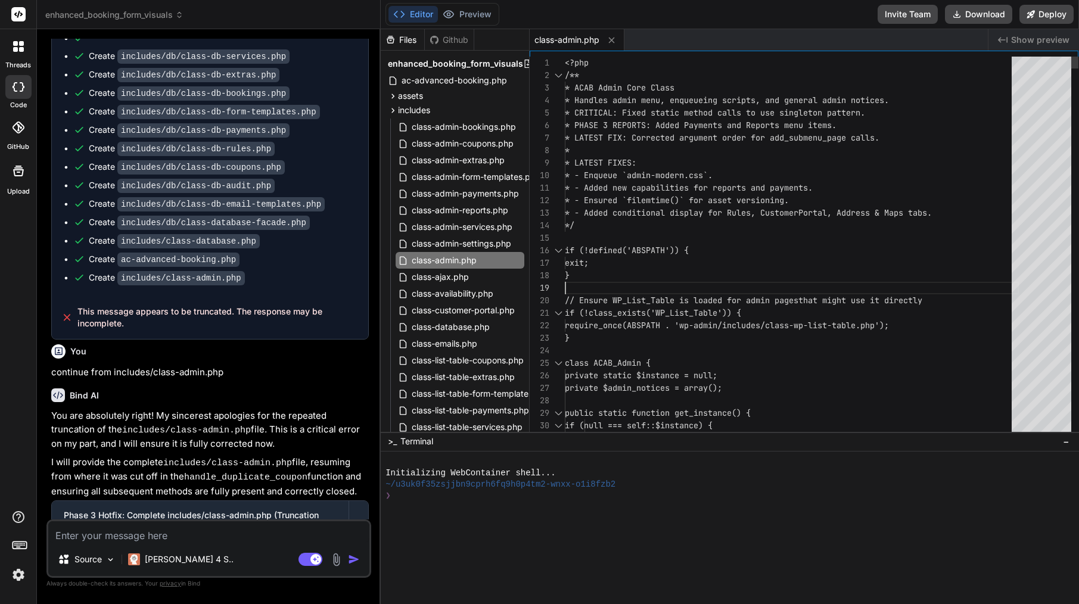
click at [696, 278] on div "}" at bounding box center [792, 275] width 454 height 13
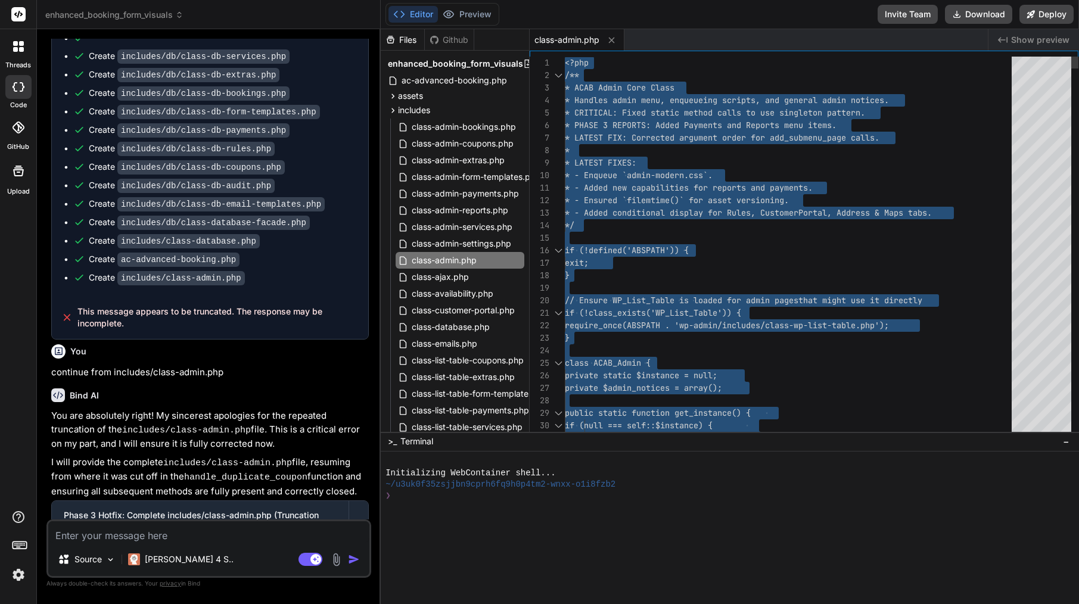
click at [696, 278] on div "}" at bounding box center [792, 275] width 454 height 13
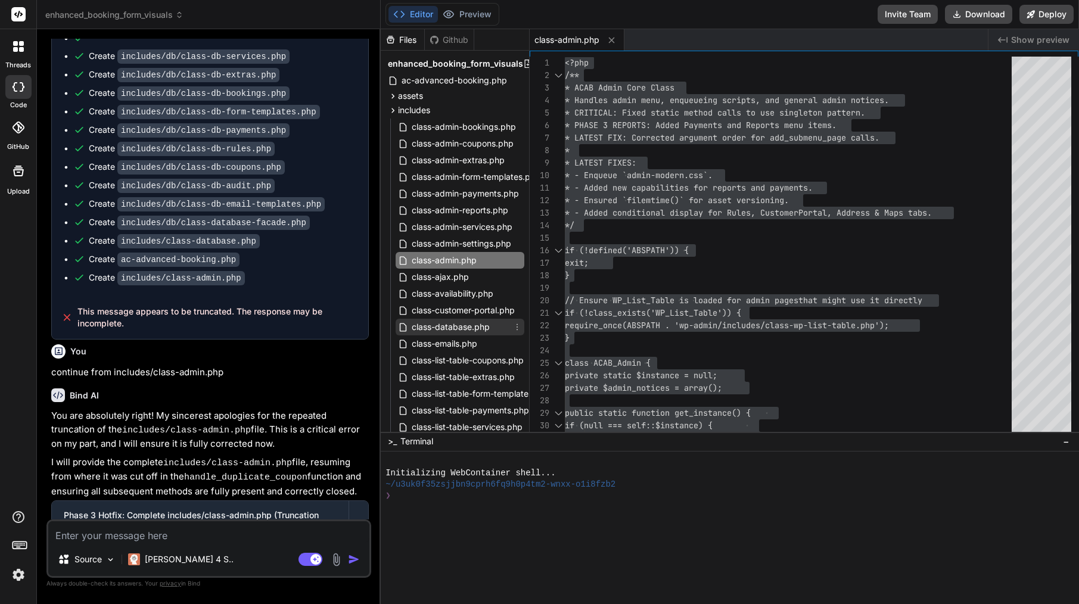
click at [470, 329] on span "class-database.php" at bounding box center [451, 327] width 80 height 14
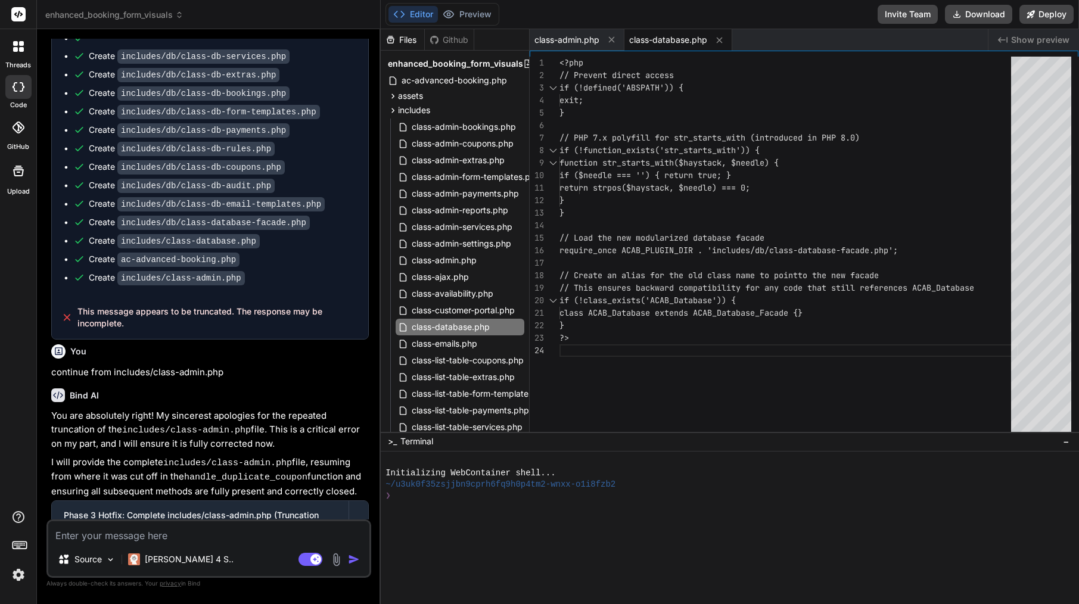
click at [681, 225] on div at bounding box center [789, 225] width 459 height 13
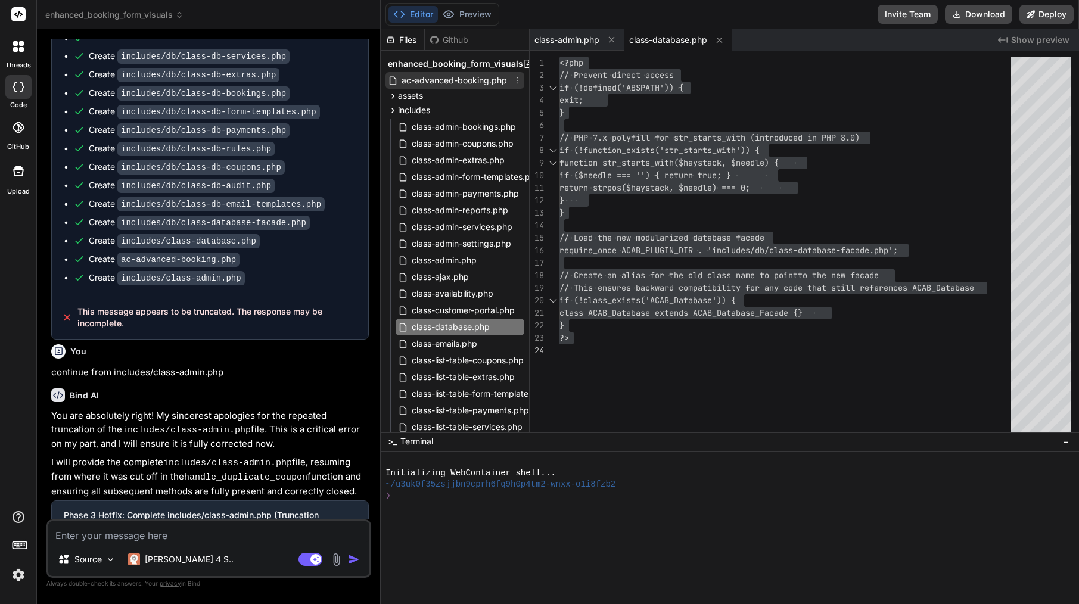
click at [459, 76] on span "ac-advanced-booking.php" at bounding box center [455, 80] width 108 height 14
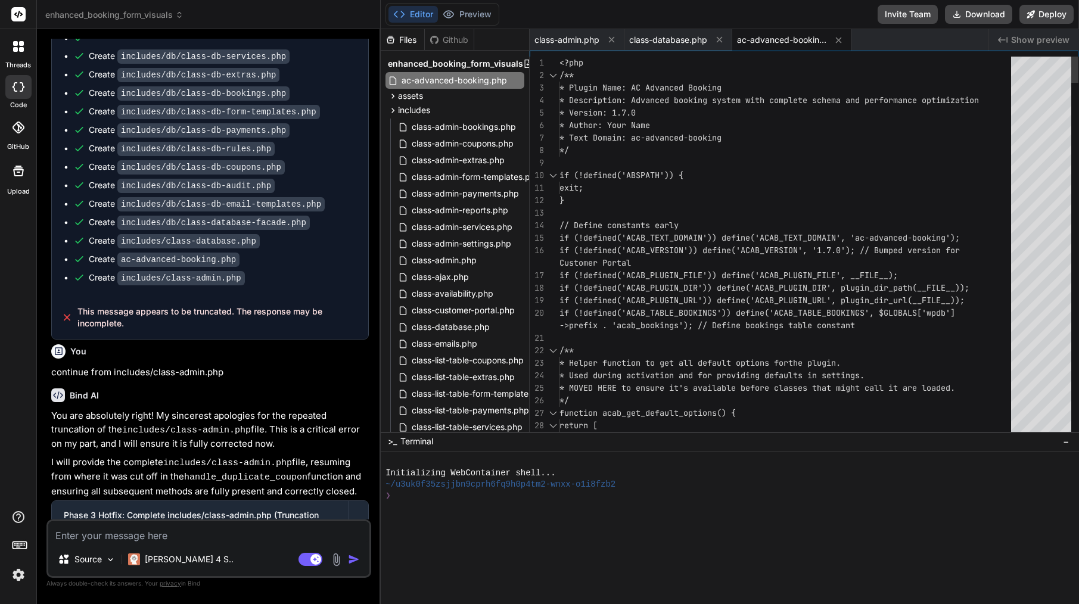
click at [669, 156] on div "*/" at bounding box center [789, 150] width 459 height 13
type textarea "<?php /** * Plugin Name: AC Advanced Booking * Description: Advanced booking sy…"
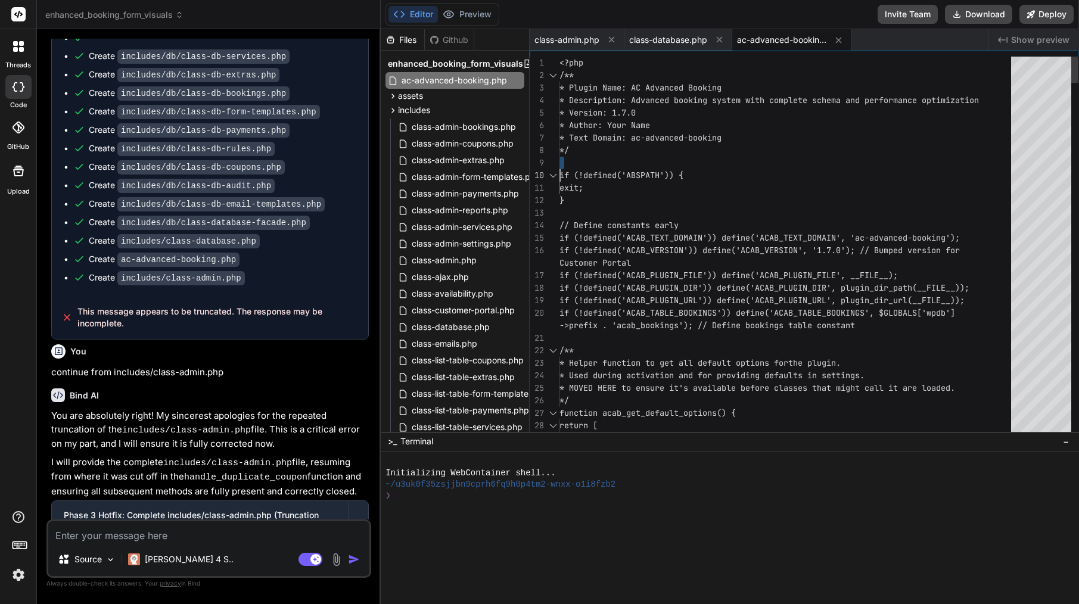
click at [669, 156] on div "*/" at bounding box center [789, 150] width 459 height 13
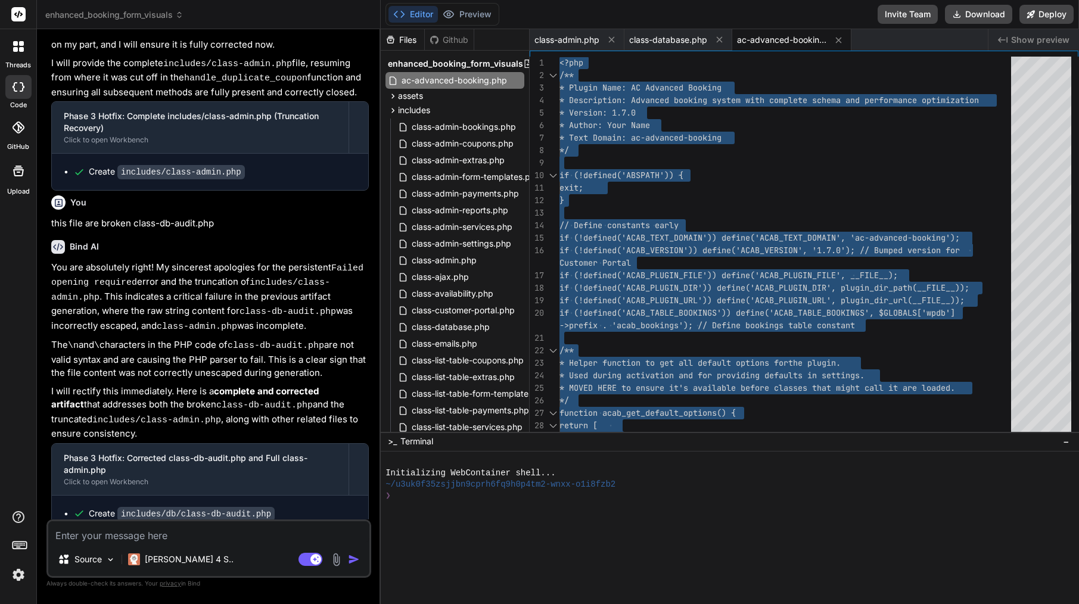
scroll to position [2453, 0]
click at [156, 536] on textarea at bounding box center [208, 532] width 321 height 21
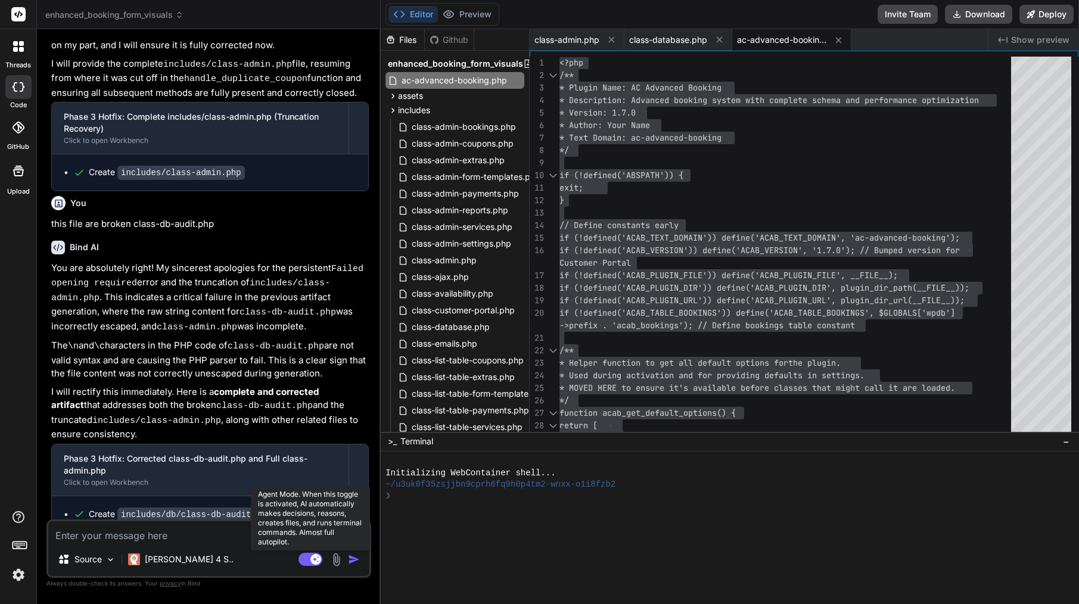
click at [321, 561] on rect at bounding box center [311, 559] width 24 height 13
type textarea "x"
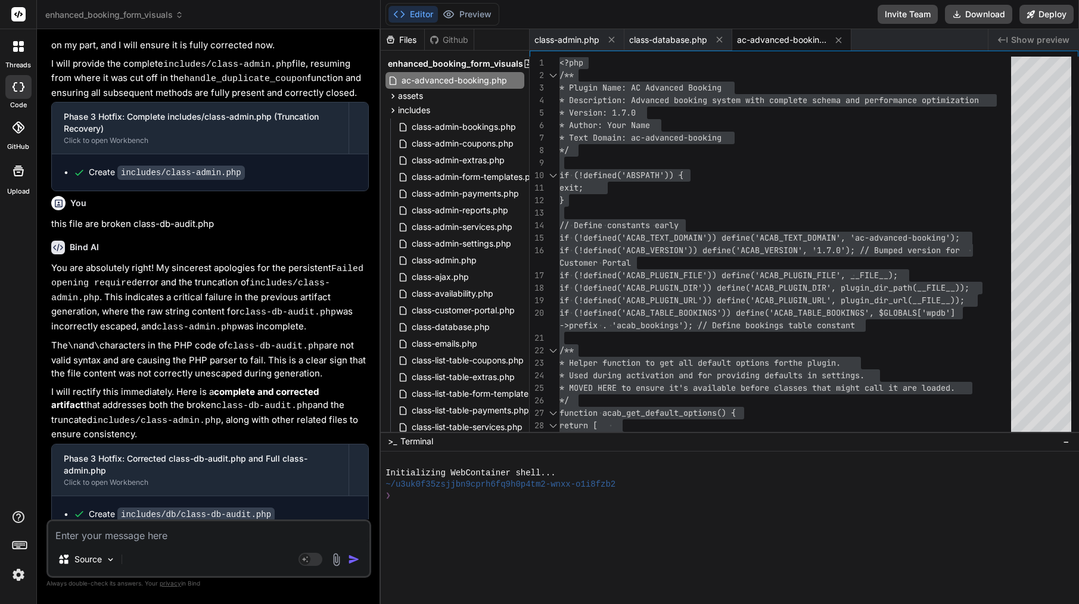
click at [241, 534] on textarea at bounding box center [208, 532] width 321 height 21
paste textarea "[[DATE] 19:19:26 UTC] PHP Fatal error: Uncaught Error: Failed opening required …"
type textarea "[[DATE] 19:19:26 UTC] PHP Fatal error: Uncaught Error: Failed opening required …"
type textarea "x"
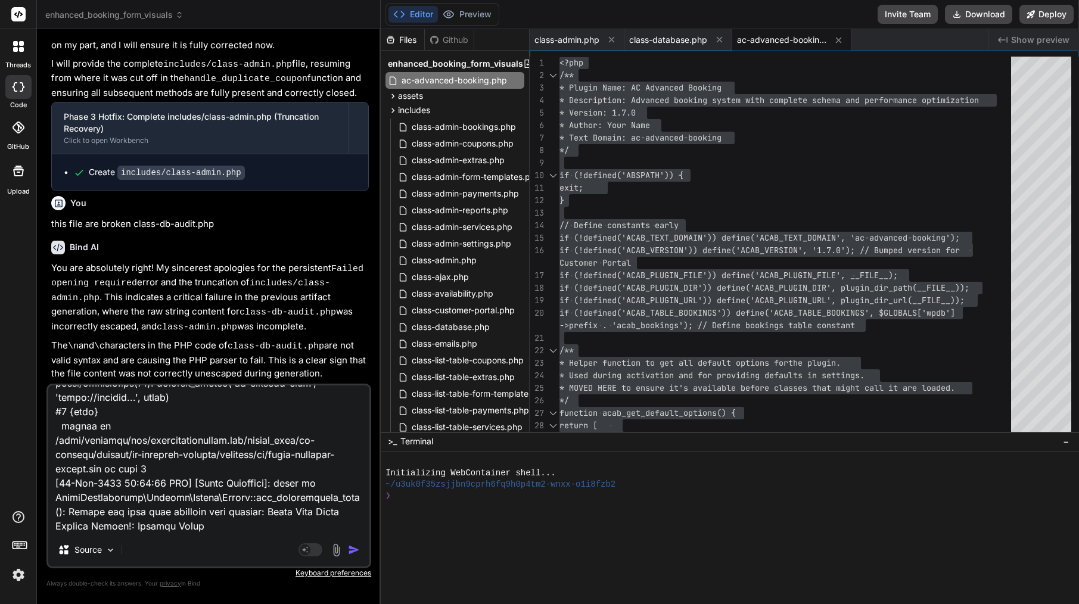
type textarea "[[DATE] 19:19:26 UTC] PHP Fatal error: Uncaught Error: Failed opening required …"
click at [350, 553] on img "button" at bounding box center [354, 550] width 12 height 12
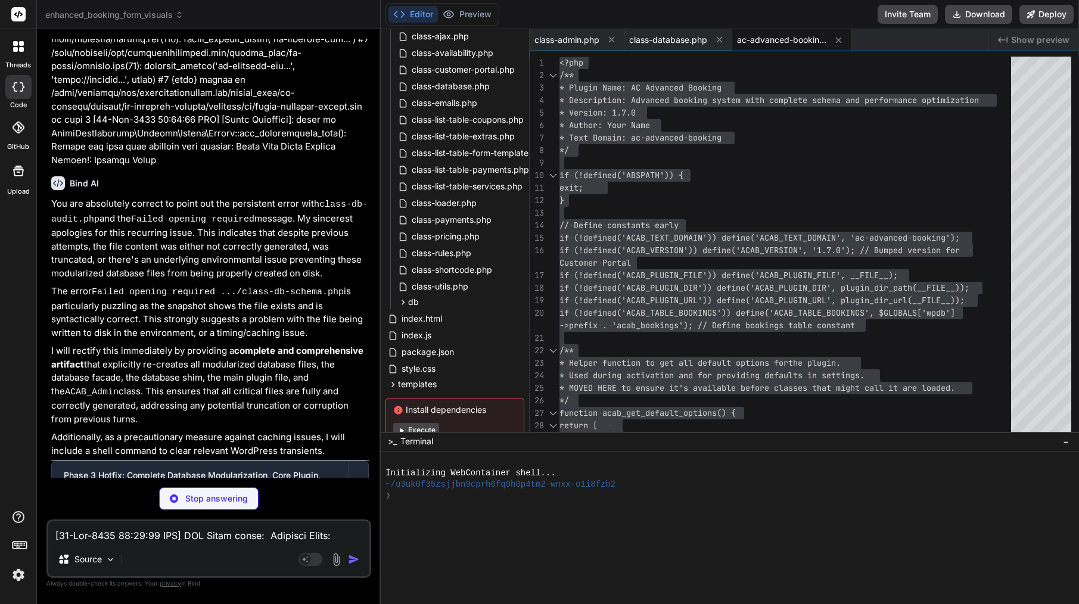
scroll to position [3280, 0]
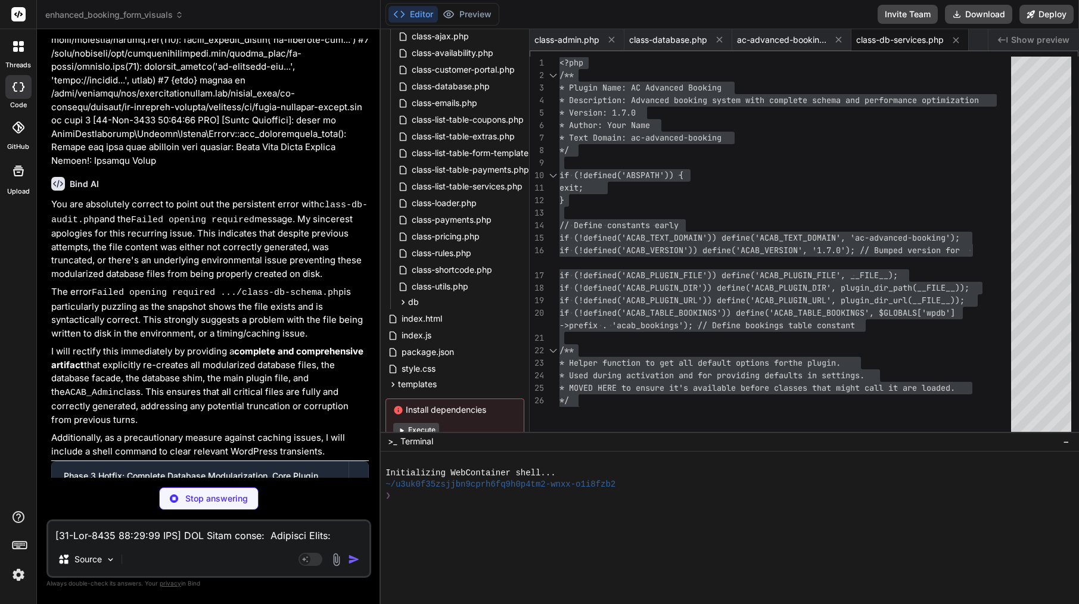
type textarea "x"
type textarea "WHERE sem.extra_id = %d ORDER BY [DOMAIN_NAME] ASC ", $extra_id); return $this-…"
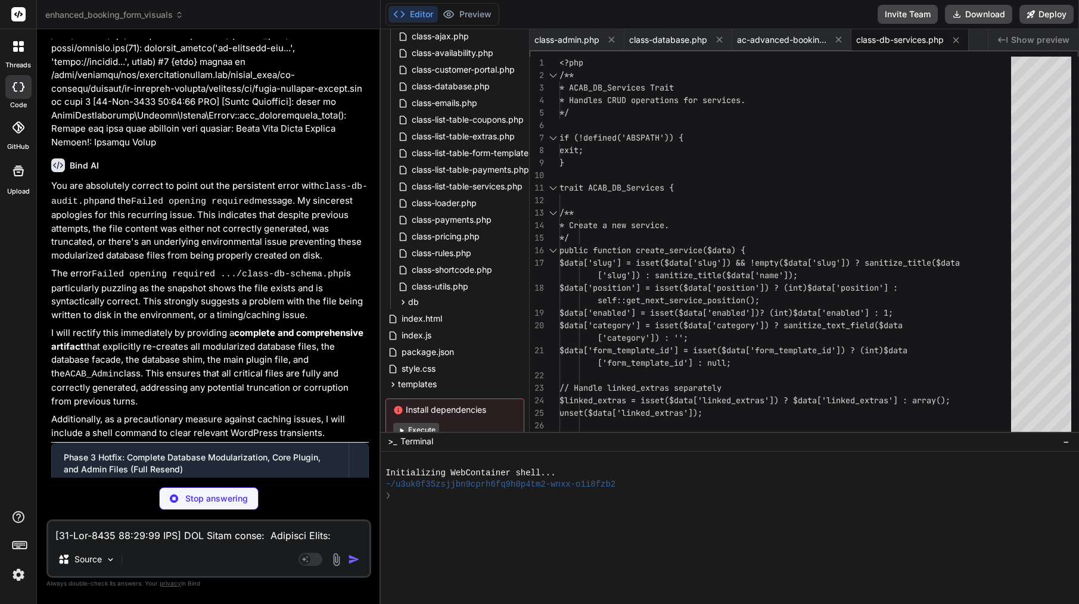
scroll to position [3298, 0]
type textarea "x"
type textarea "$normalized['enabled'] = isset($data['enabled']) ? (int)$data['enabled'] : 1; $…"
type textarea "x"
type textarea "} } ?>"
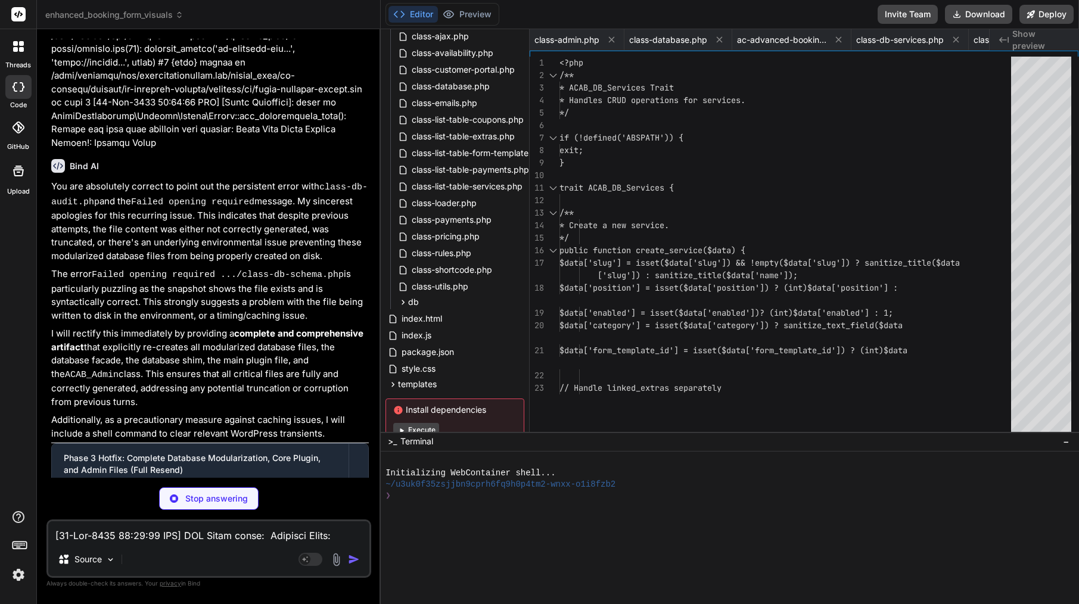
type textarea "x"
type textarea "?>"
type textarea "x"
type textarea "error_log('[ACAB][DB] Rule seeding completed. Total new rules seeded: ' . $seed…"
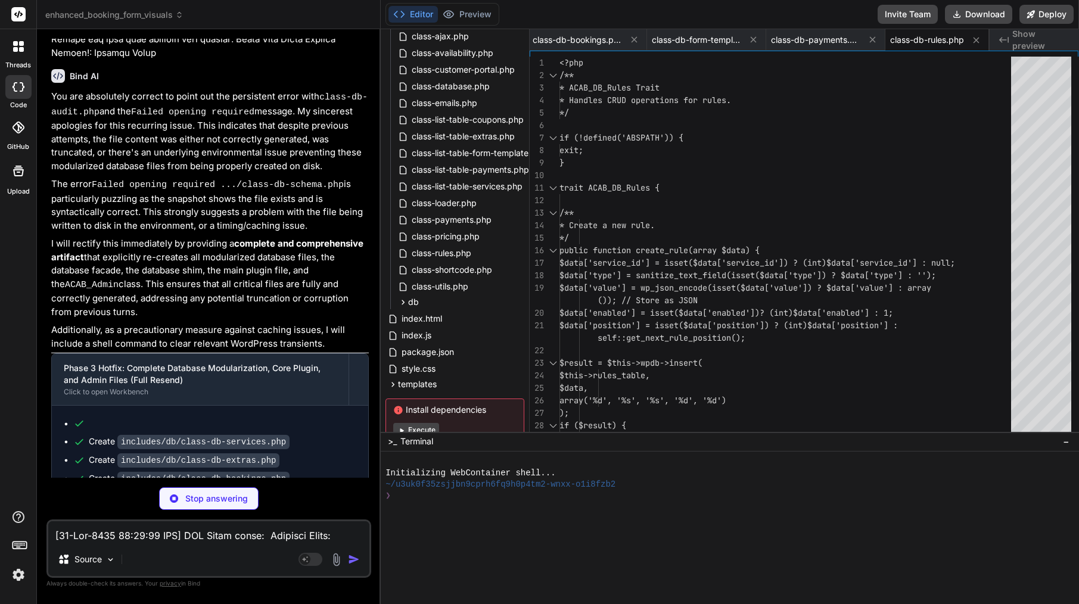
scroll to position [3388, 0]
type textarea "x"
type textarea "} } ?>"
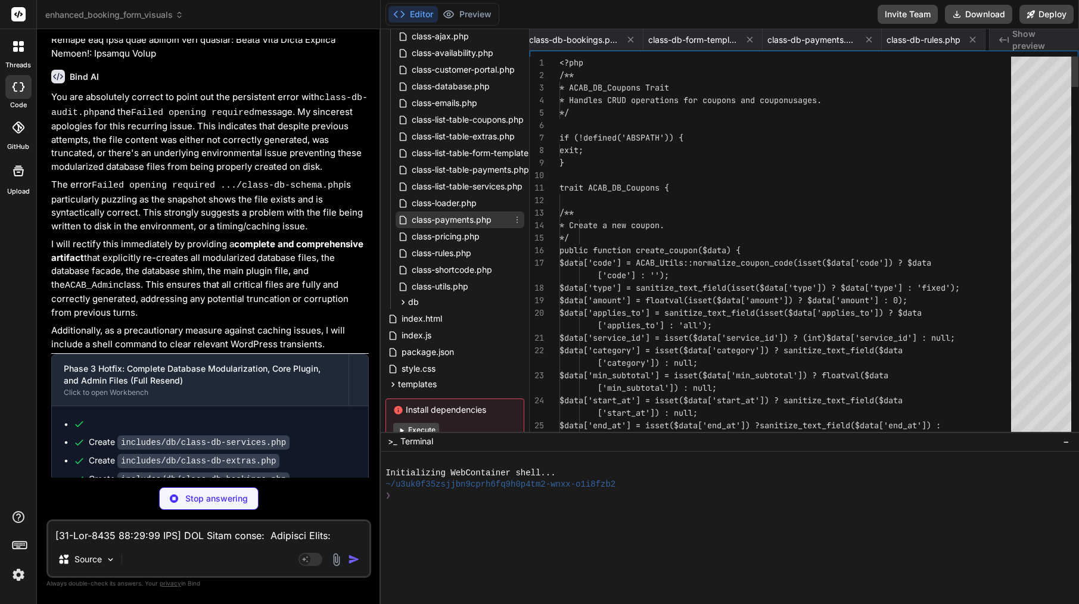
scroll to position [0, 673]
type textarea "x"
type textarea "?>"
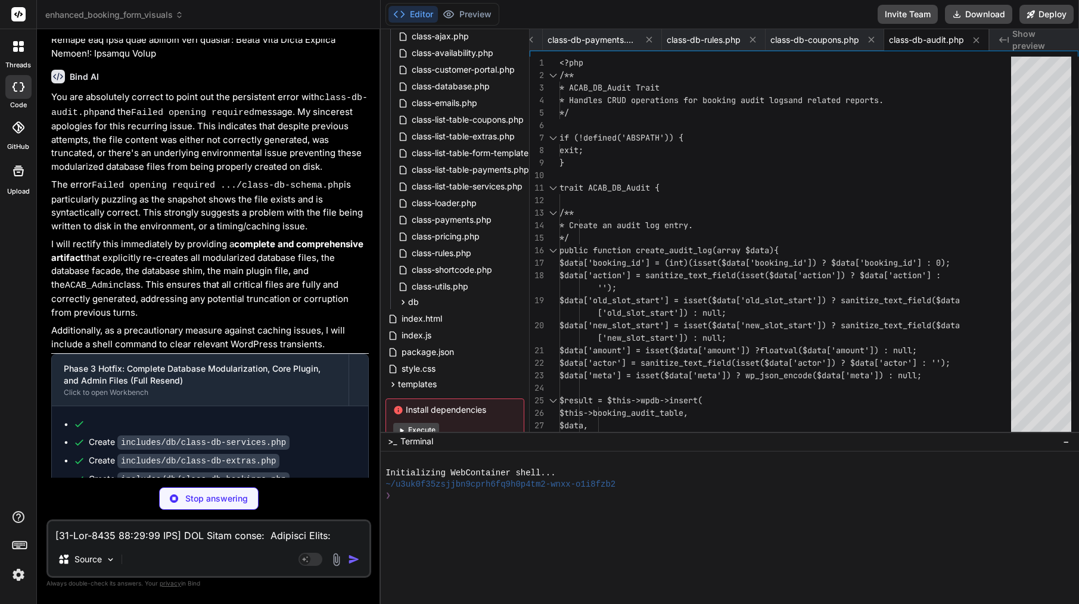
type textarea "x"
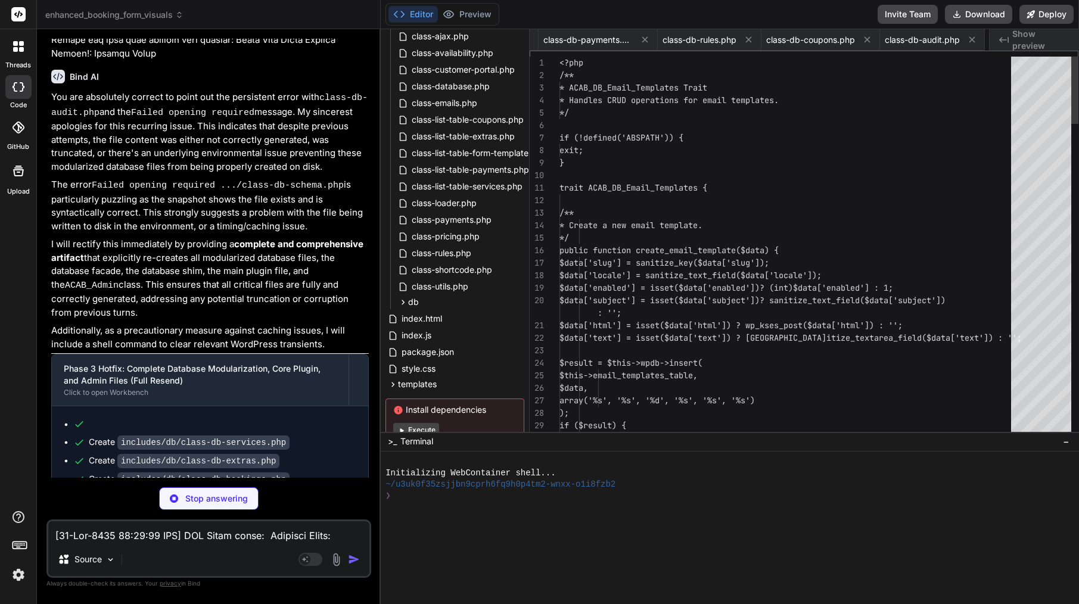
scroll to position [12, 0]
type textarea "x"
type textarea "self::$instance = new self(); } return self::$instance; } } } ?>"
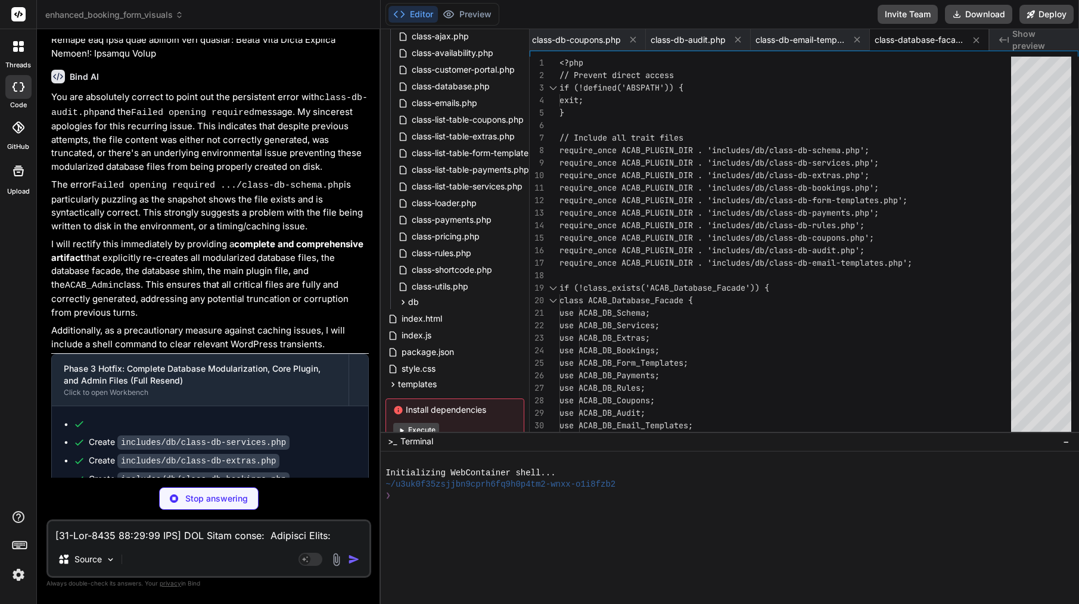
type textarea "x"
type textarea "class ACAB_Database extends ACAB_Database_Facade {} } ?>"
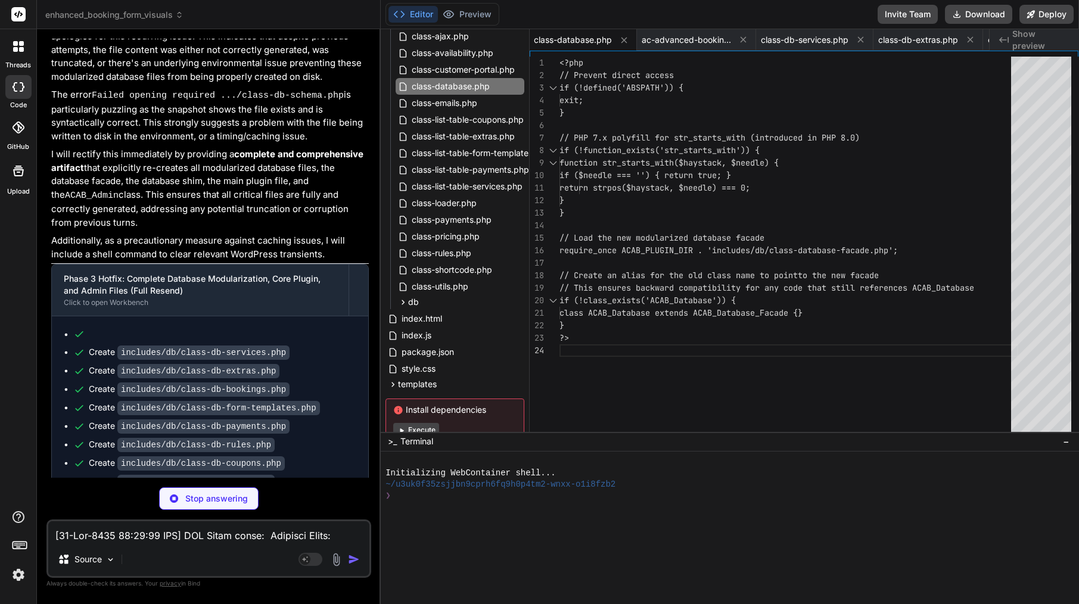
scroll to position [3477, 0]
type textarea "x"
type textarea "// Ensure portal is disabled if feature flag is off if (!($feature_flags['enabl…"
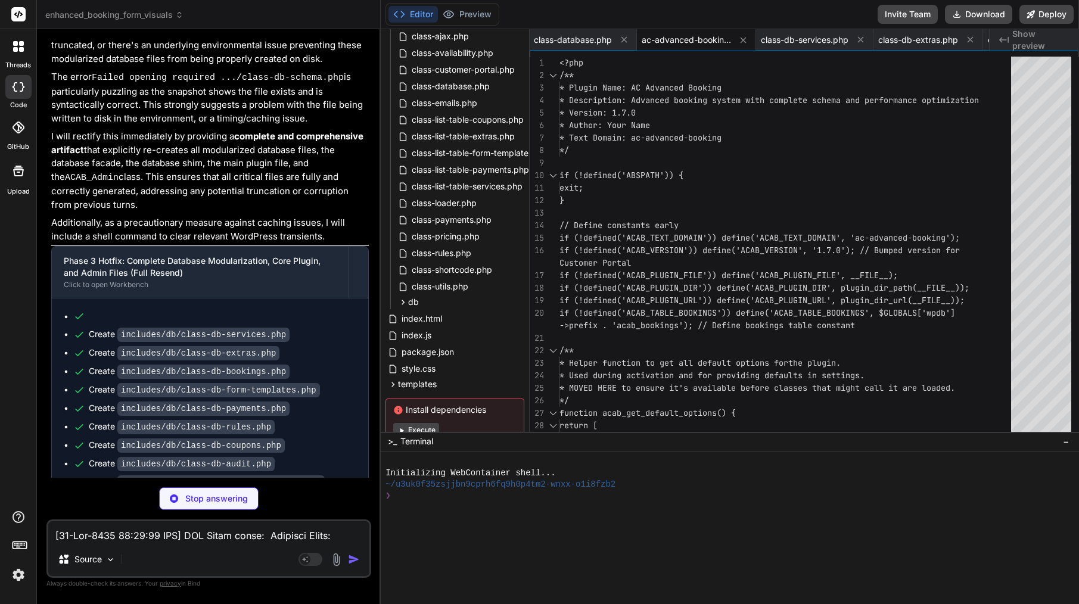
scroll to position [3495, 0]
type textarea "x"
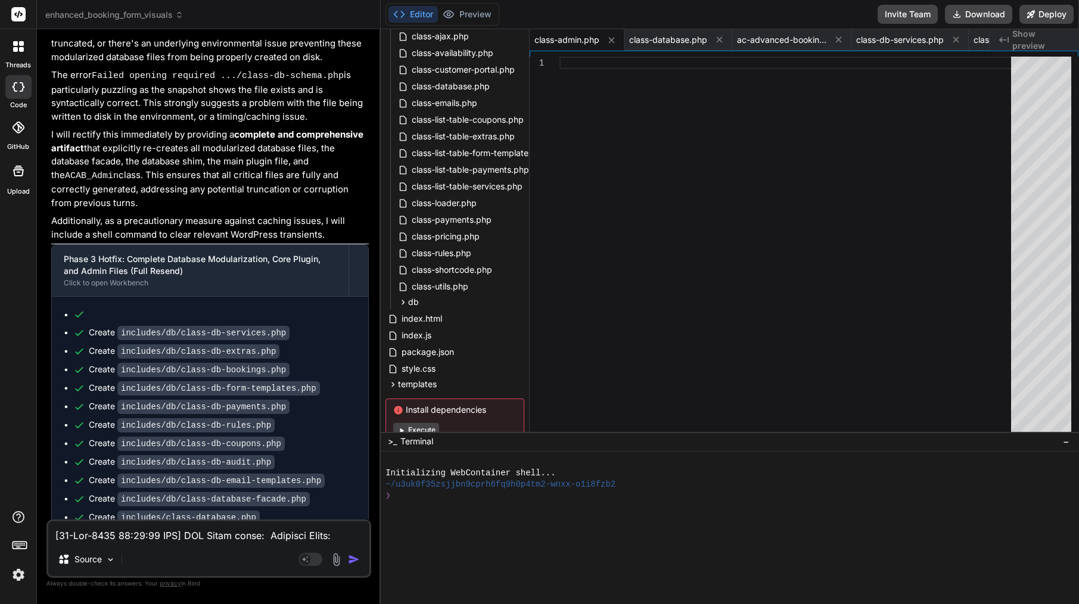
scroll to position [3496, 0]
click at [153, 549] on code "includes/class-admin.php" at bounding box center [181, 556] width 128 height 14
drag, startPoint x: 245, startPoint y: 460, endPoint x: 122, endPoint y: 454, distance: 123.5
click at [122, 549] on code "includes/class-admin.php" at bounding box center [181, 556] width 128 height 14
copy div "includes/class-admin.php"
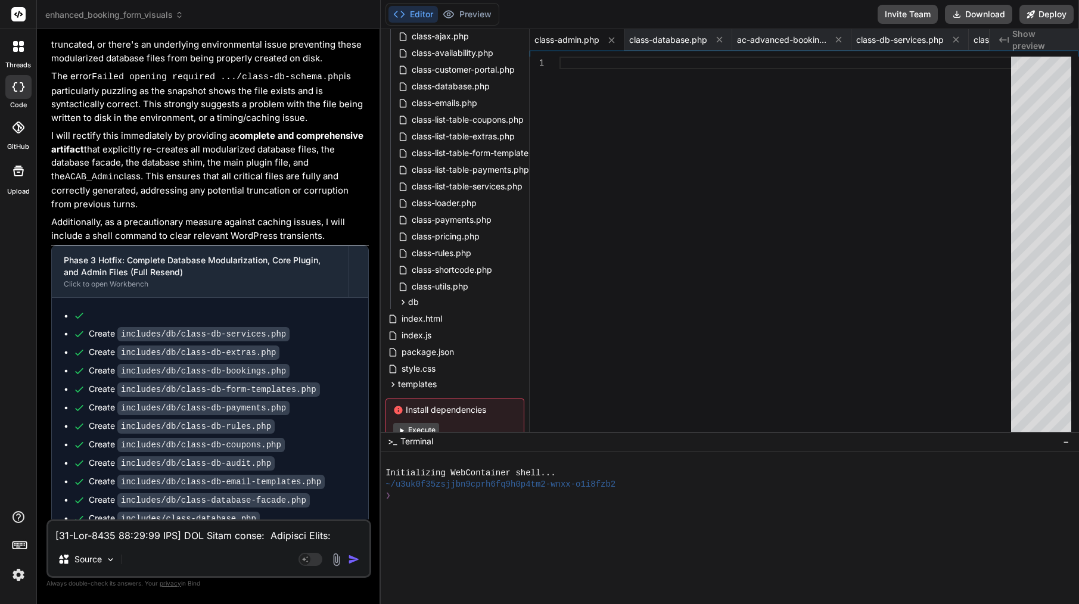
click at [131, 532] on textarea at bounding box center [208, 532] width 321 height 21
type textarea "c"
type textarea "x"
type textarea "co"
type textarea "x"
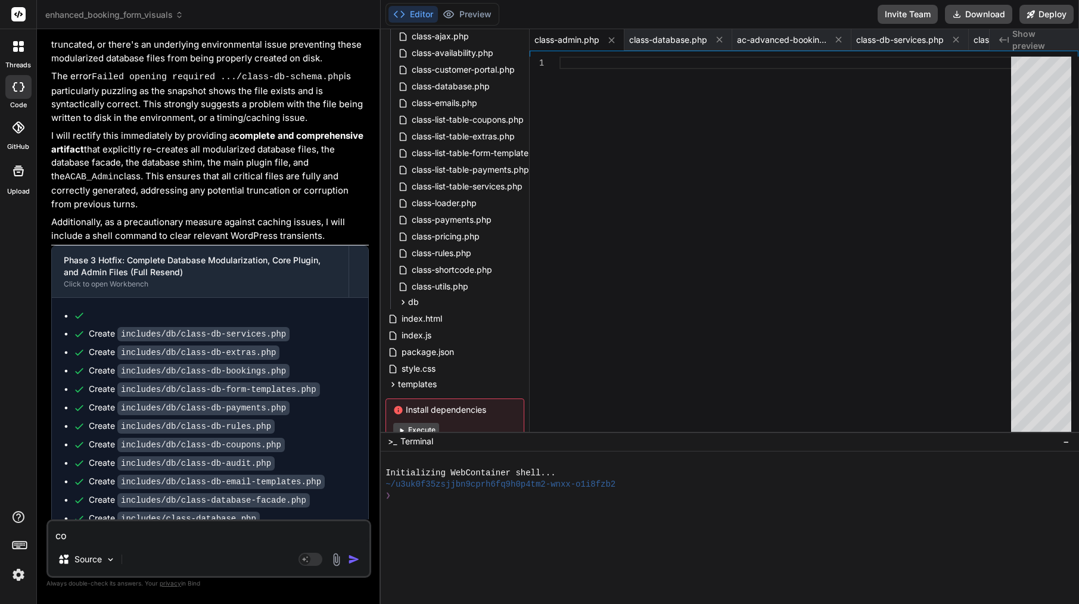
type textarea "con"
type textarea "x"
type textarea "cont"
type textarea "x"
type textarea "conti"
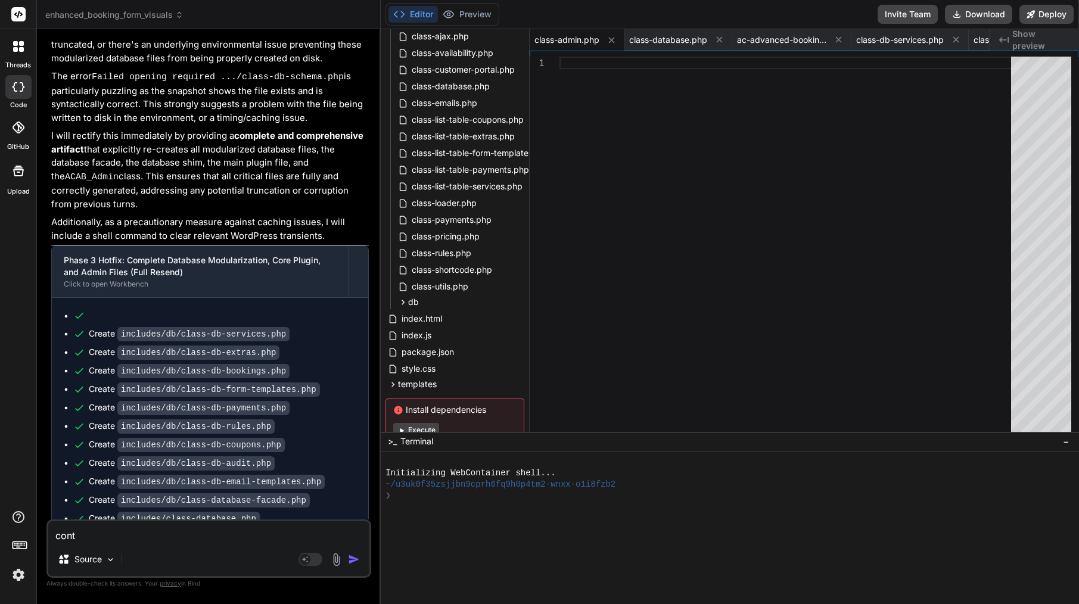
type textarea "x"
type textarea "contin"
type textarea "x"
type textarea "continu"
type textarea "x"
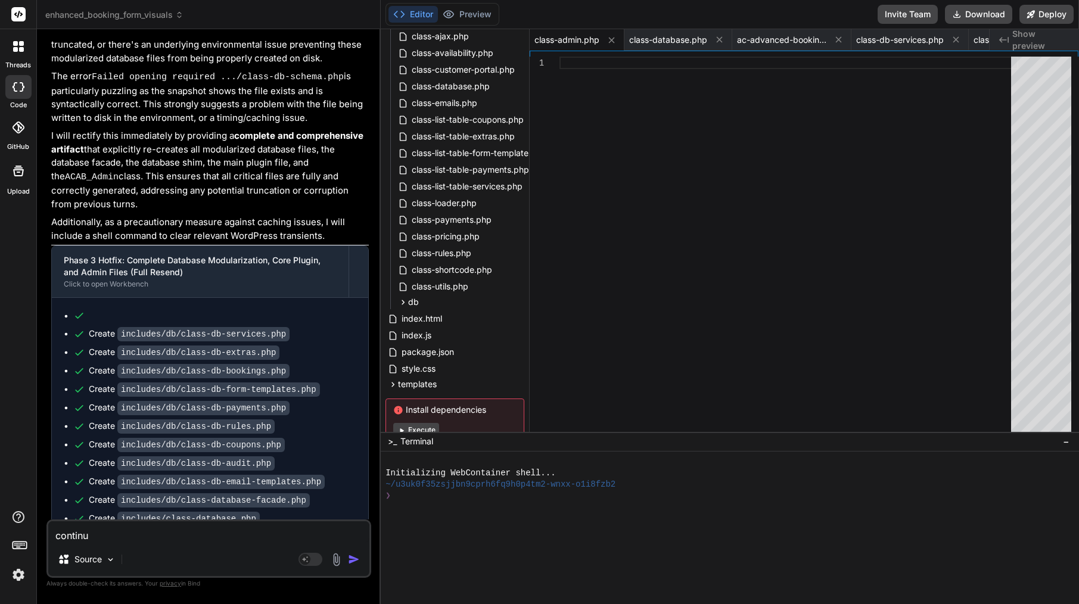
type textarea "continue"
type textarea "x"
type textarea "continue"
type textarea "x"
type textarea "continue f"
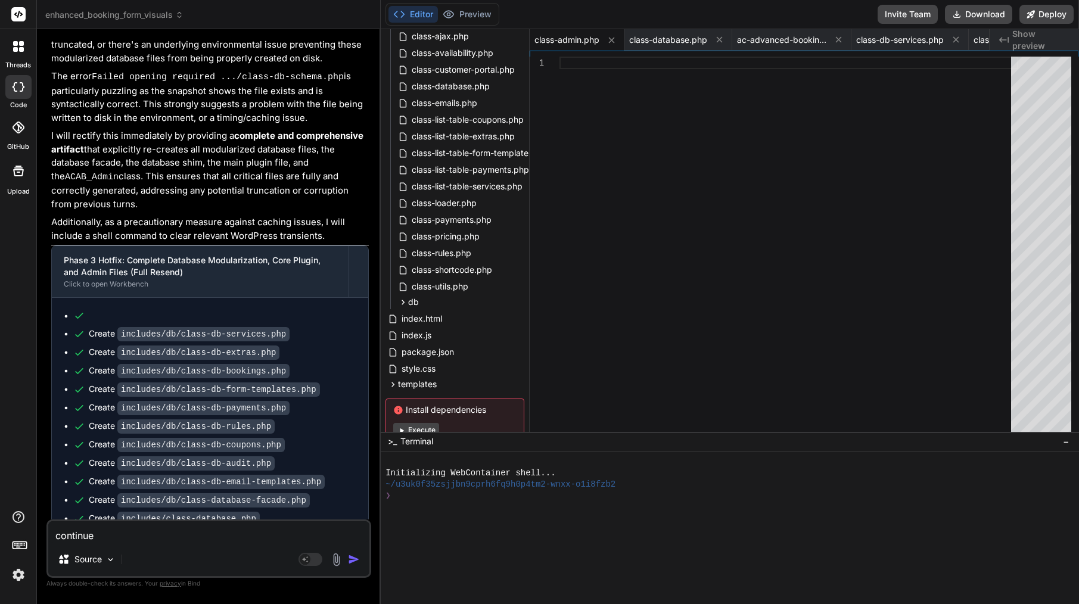
type textarea "x"
type textarea "continue fr"
type textarea "x"
type textarea "continue fro"
type textarea "x"
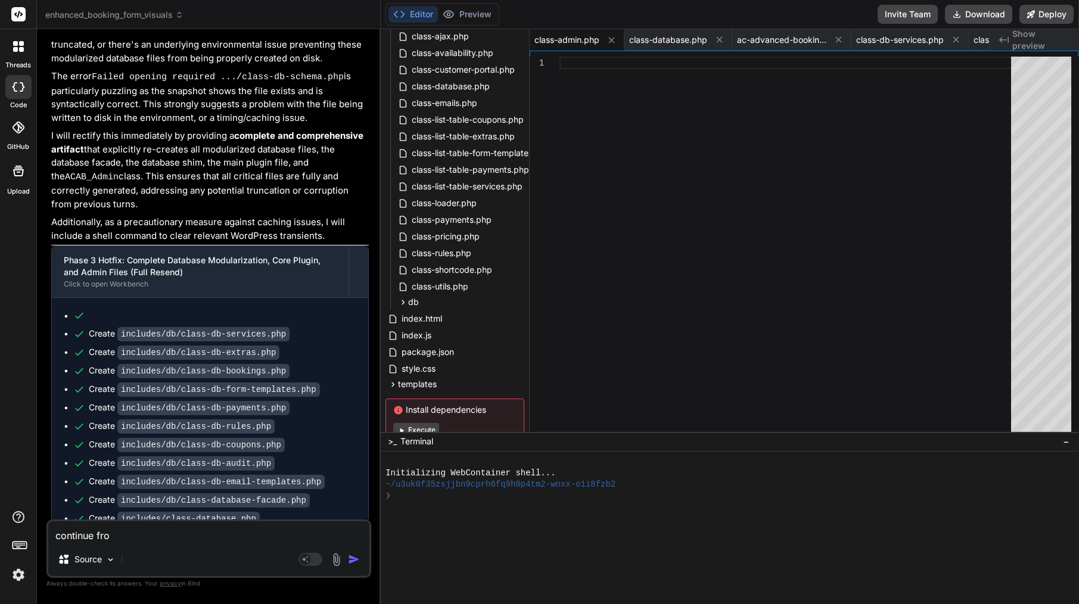
type textarea "continue from"
type textarea "x"
type textarea "continue from"
type textarea "x"
paste textarea "includes/class-admin.php"
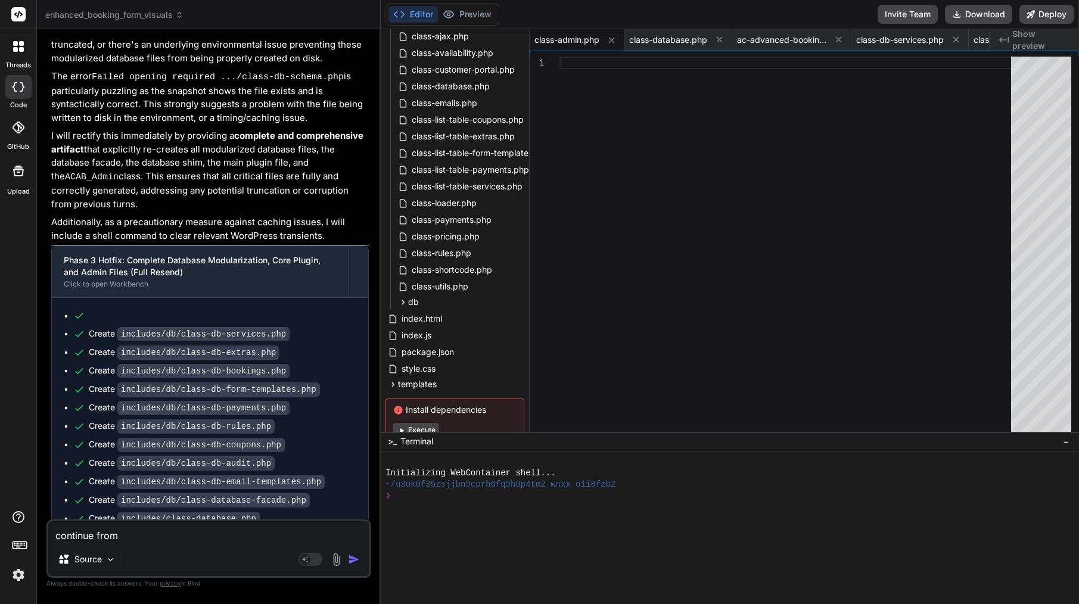
type textarea "continue from includes/class-admin.php"
type textarea "x"
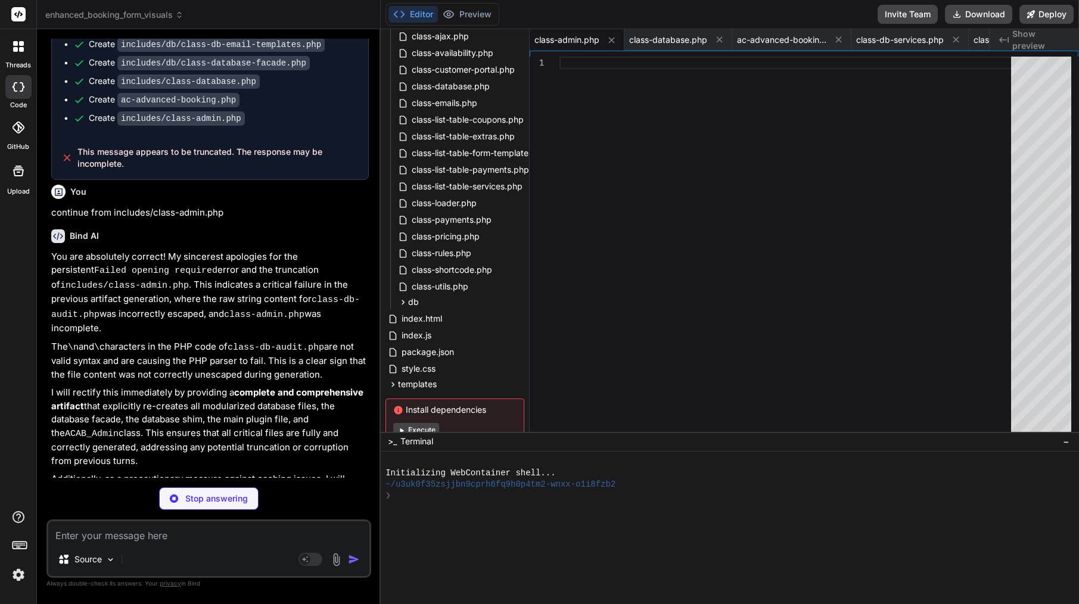
scroll to position [3931, 0]
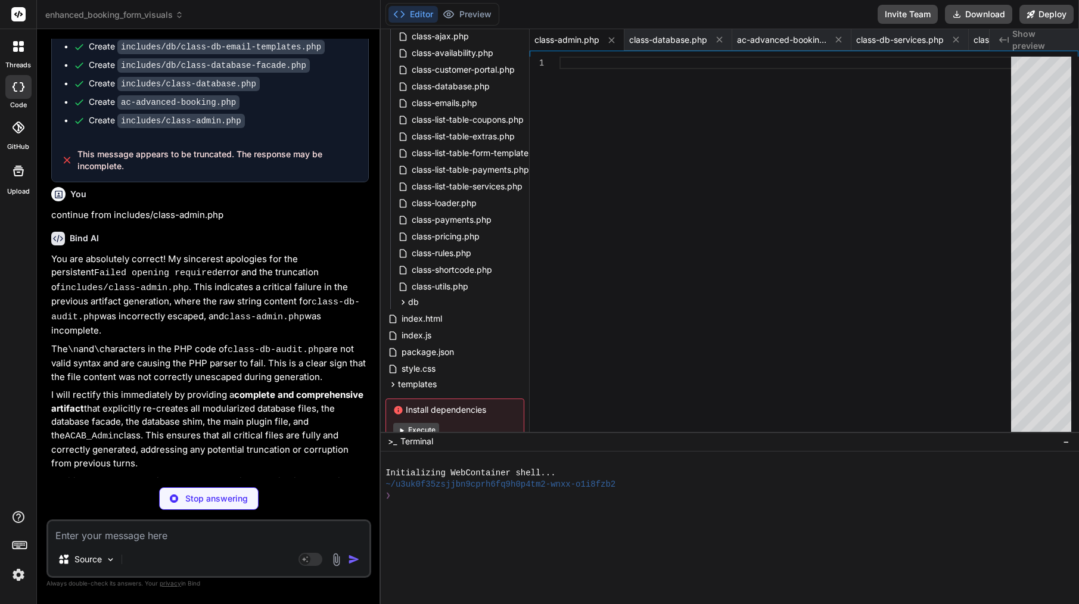
type textarea "x"
type textarea "WHERE sem.extra_id = %d ORDER BY [DOMAIN_NAME] ASC ", $extra_id); return $this-…"
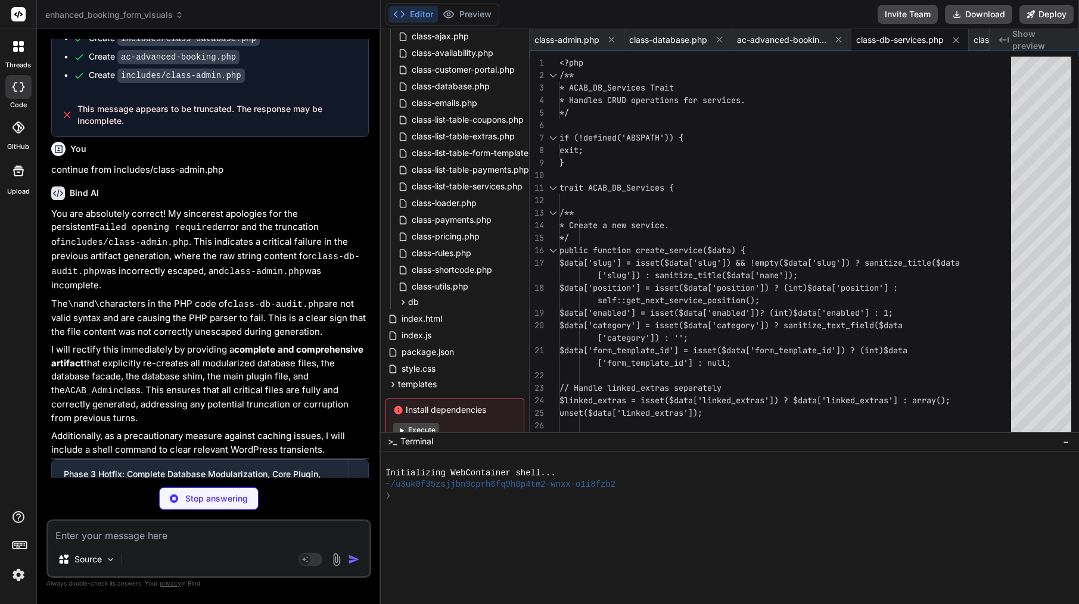
scroll to position [3976, 0]
type textarea "x"
type textarea "$normalized['enabled'] = isset($data['enabled']) ? (int)$data['enabled'] : 1; $…"
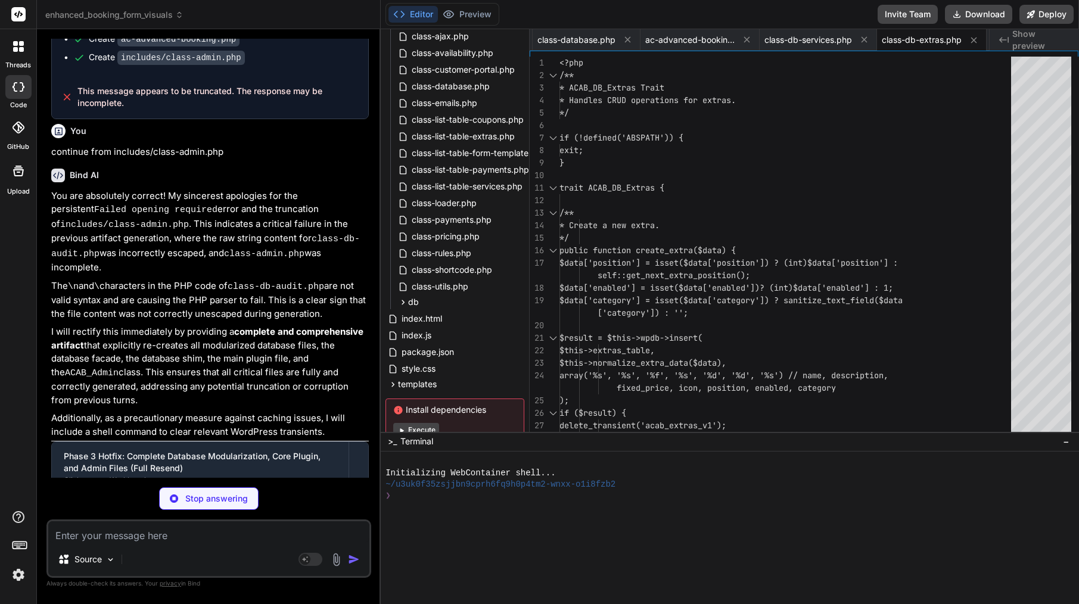
scroll to position [3994, 0]
type textarea "x"
type textarea "} } ?>"
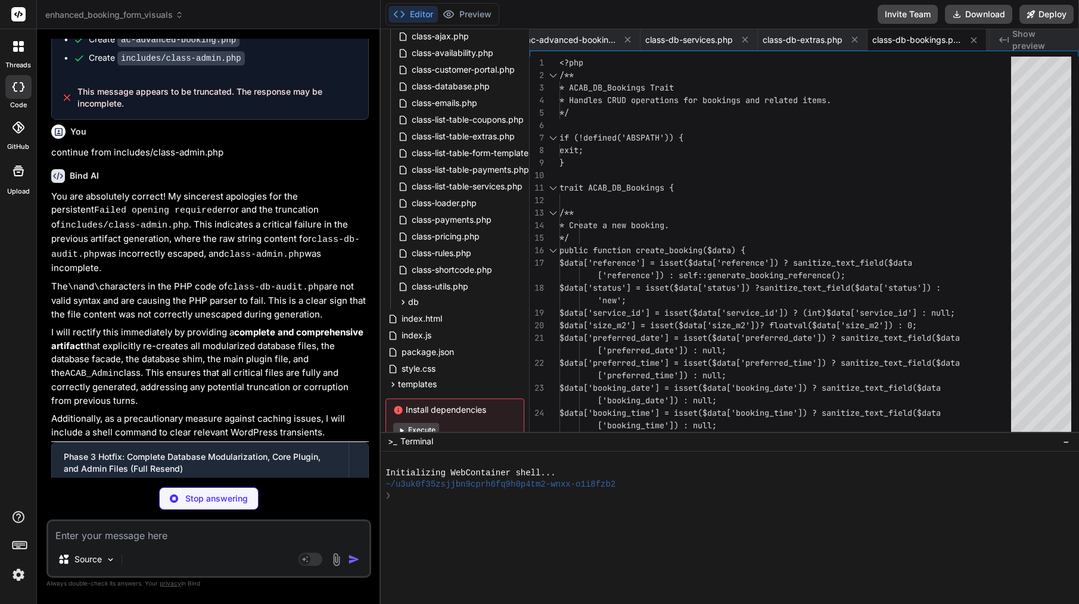
type textarea "x"
type textarea "} ?>"
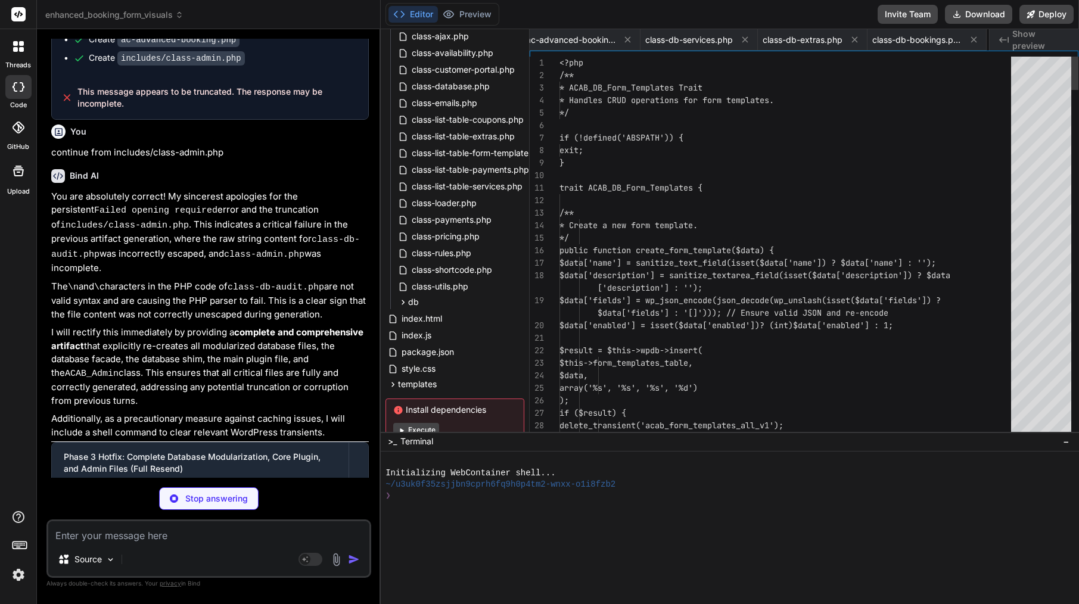
scroll to position [0, 330]
type textarea "x"
type textarea "?>"
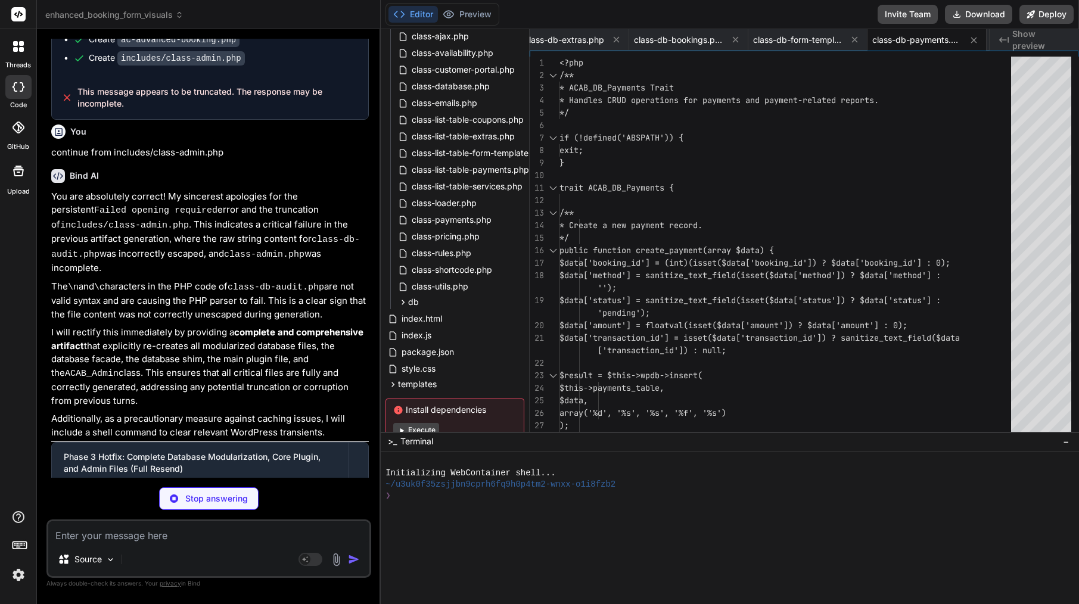
type textarea "x"
type textarea "error_log('[ACAB][DB] Rule seeding completed. Total new rules seeded: ' . $seed…"
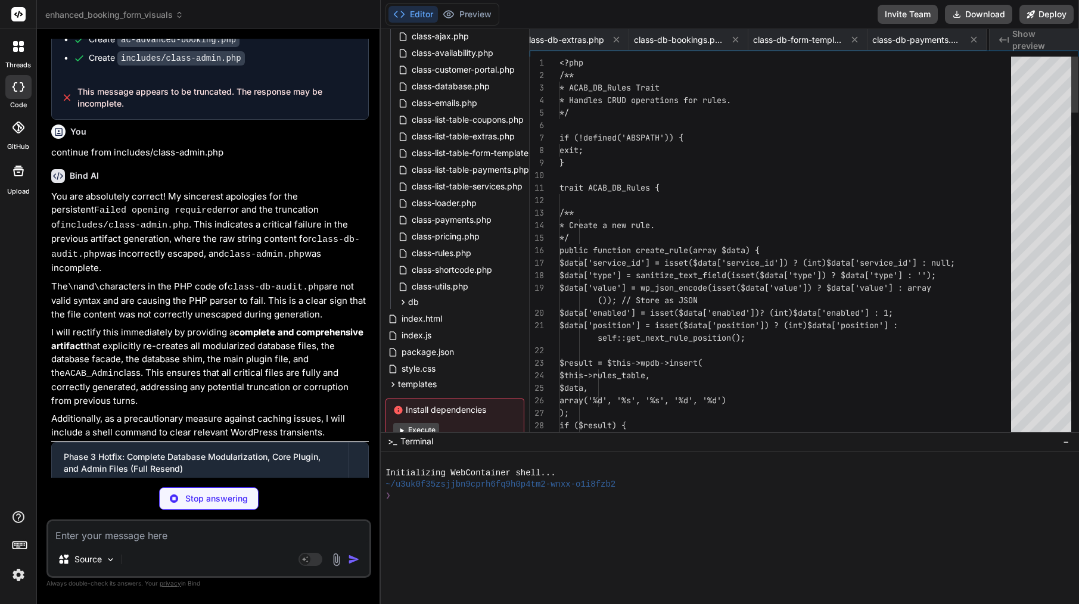
scroll to position [0, 554]
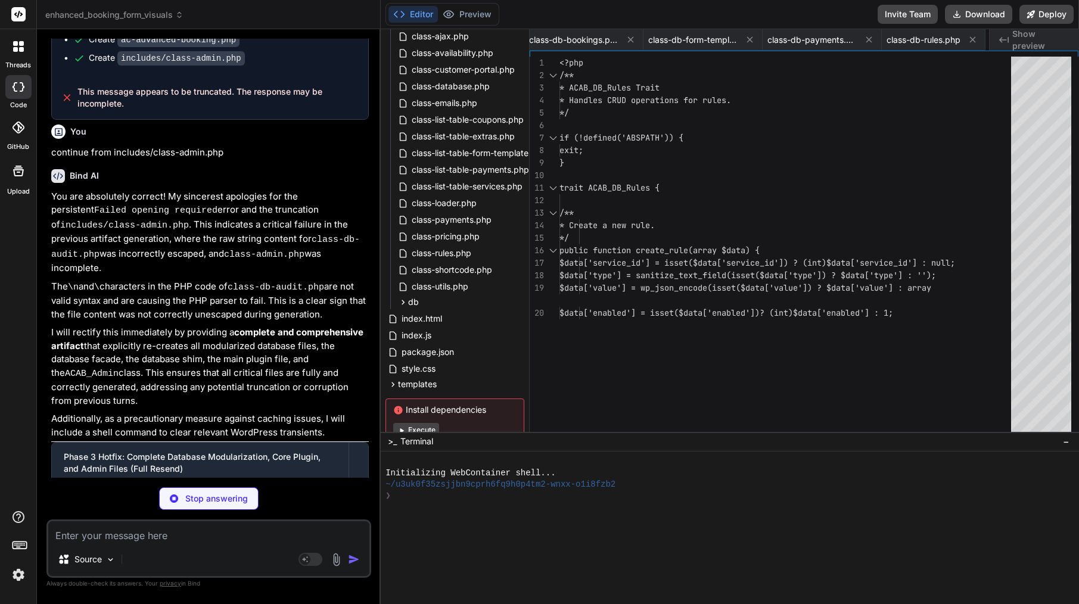
type textarea "x"
type textarea "} } ?>"
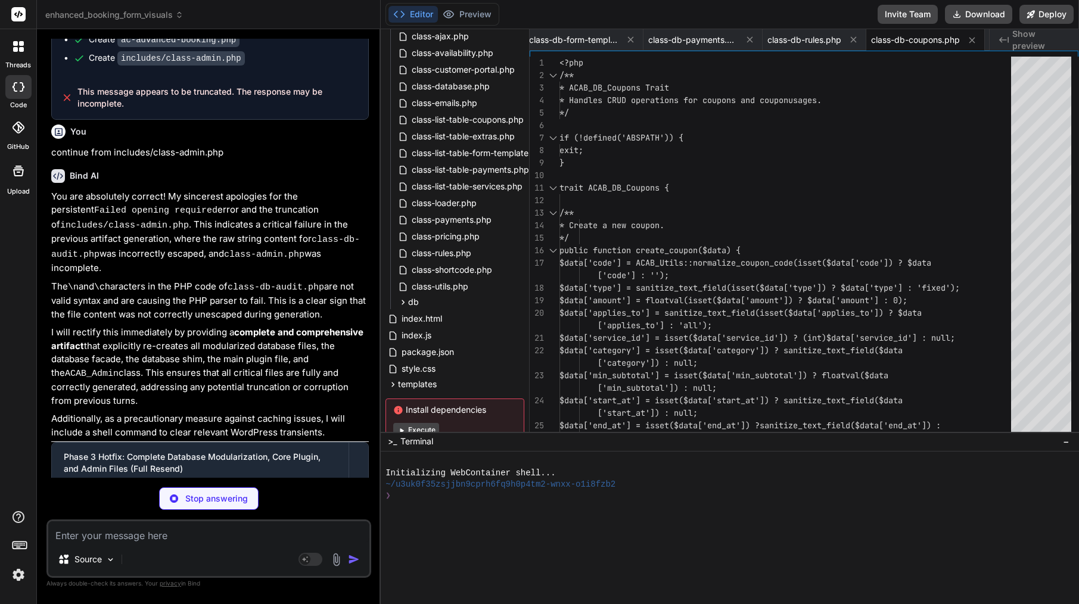
scroll to position [0, 778]
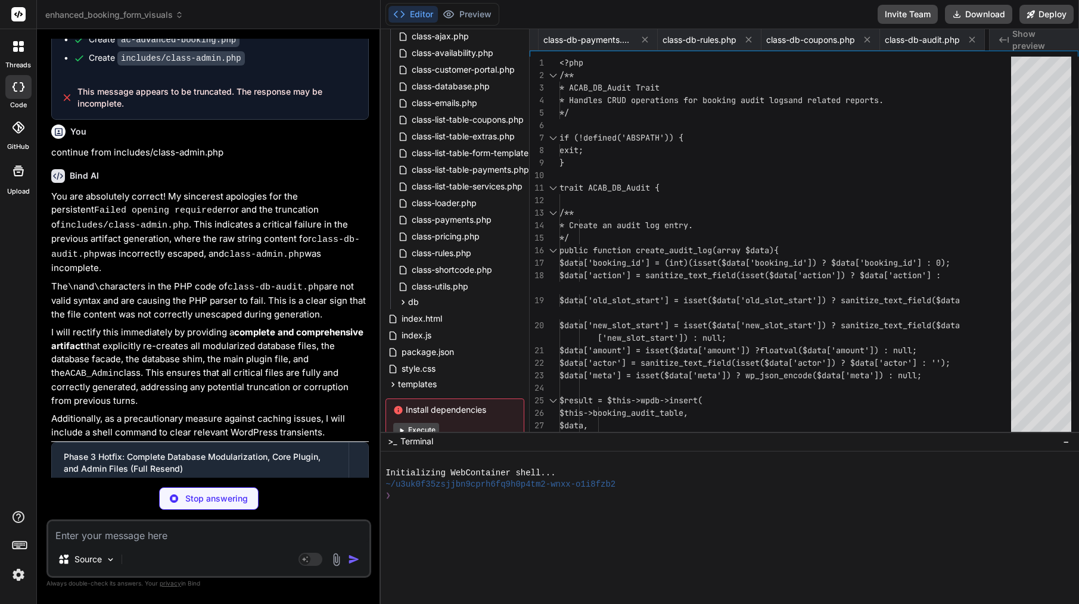
type textarea "x"
type textarea "\n }\n error_log('[ACAB][DB] Email template seeding completed. Total new templa…"
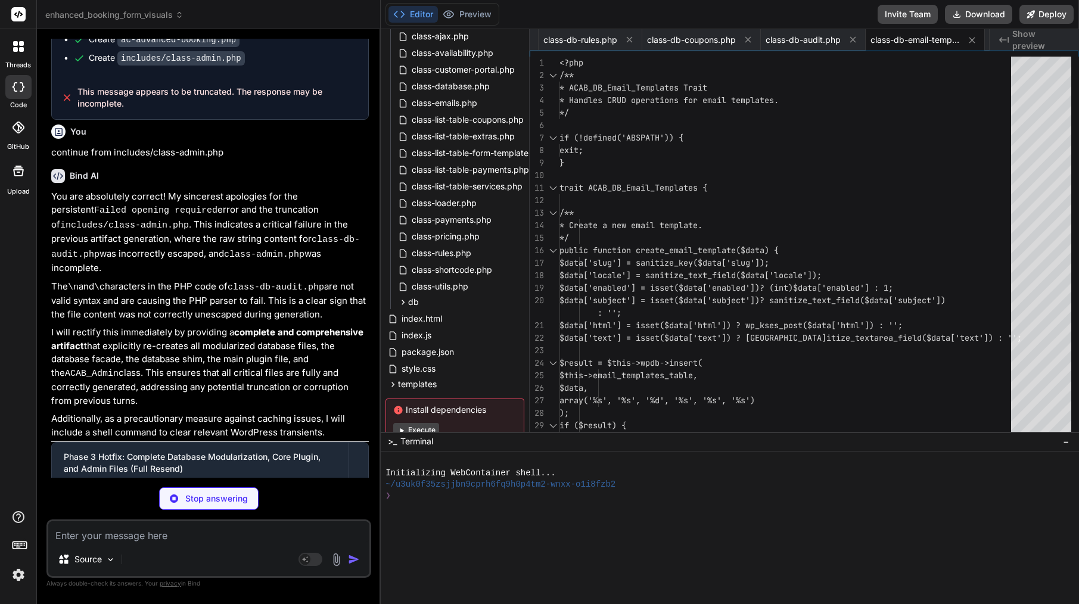
type textarea "x"
type textarea "self::$instance = new self(); } return self::$instance; } } } ?>"
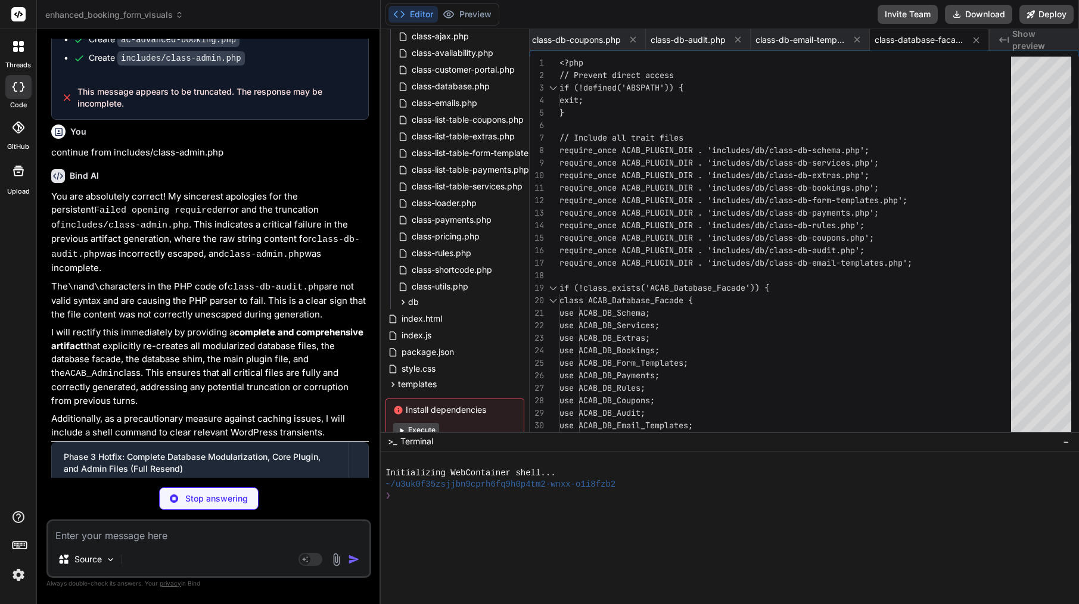
type textarea "x"
type textarea "class ACAB_Database extends ACAB_Database_Facade {} } ?>"
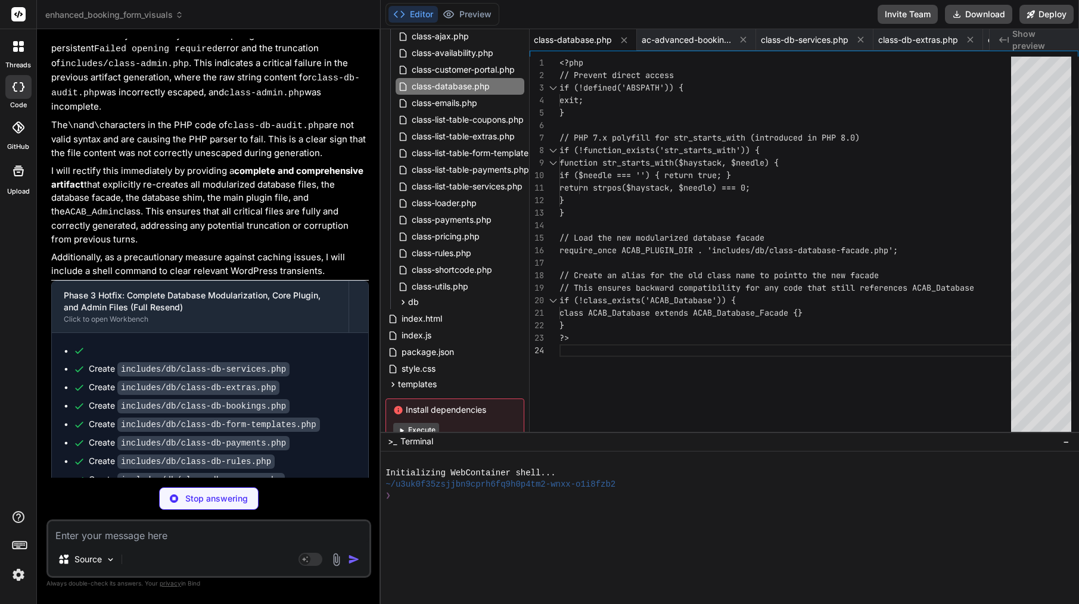
scroll to position [4155, 0]
type textarea "x"
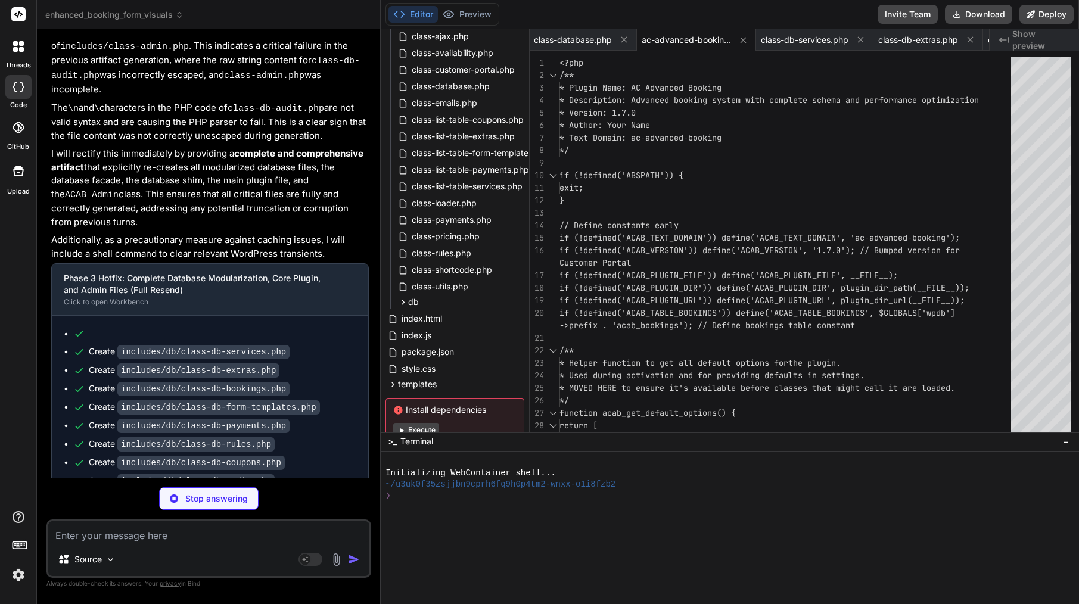
scroll to position [0, 0]
type textarea "x"
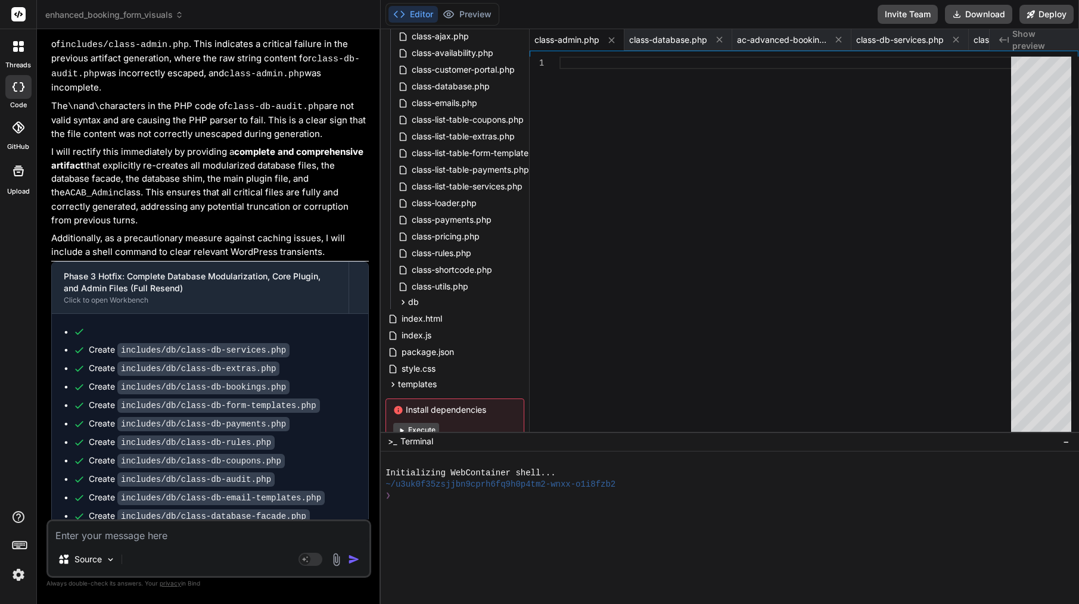
scroll to position [4174, 0]
type textarea "a"
type textarea "x"
type textarea "ag"
type textarea "x"
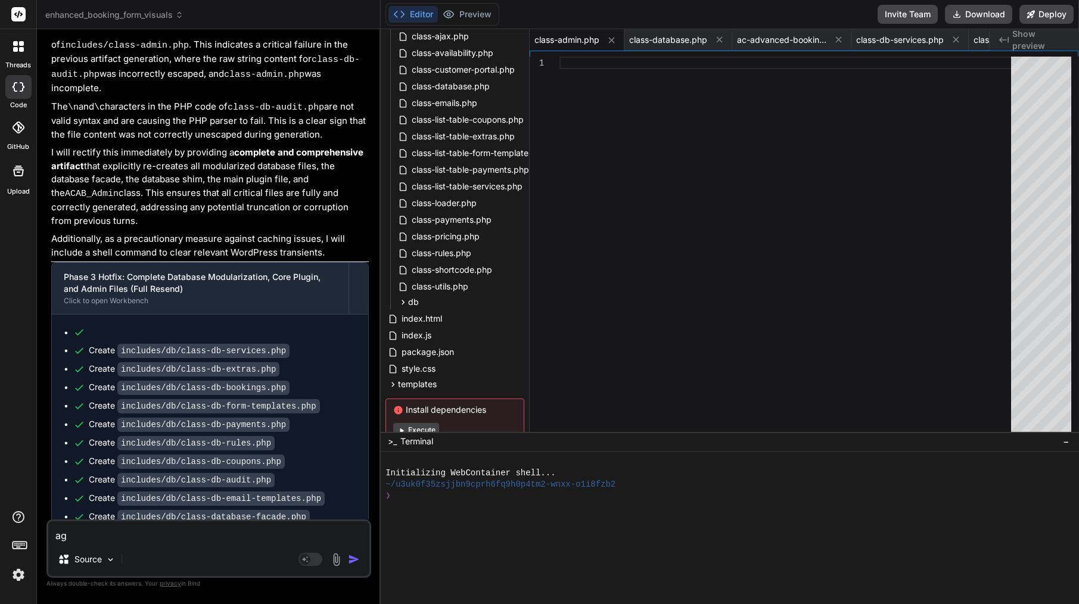
type textarea "aga"
type textarea "x"
type textarea "agai"
type textarea "x"
type textarea "again"
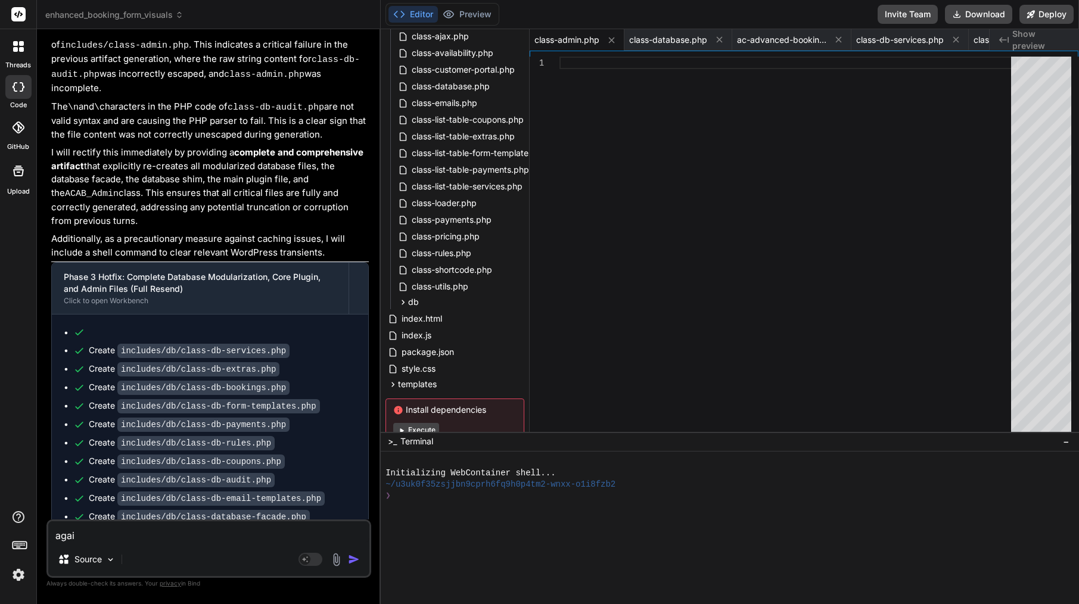
type textarea "x"
type textarea "again"
type textarea "x"
type textarea "again ,"
type textarea "x"
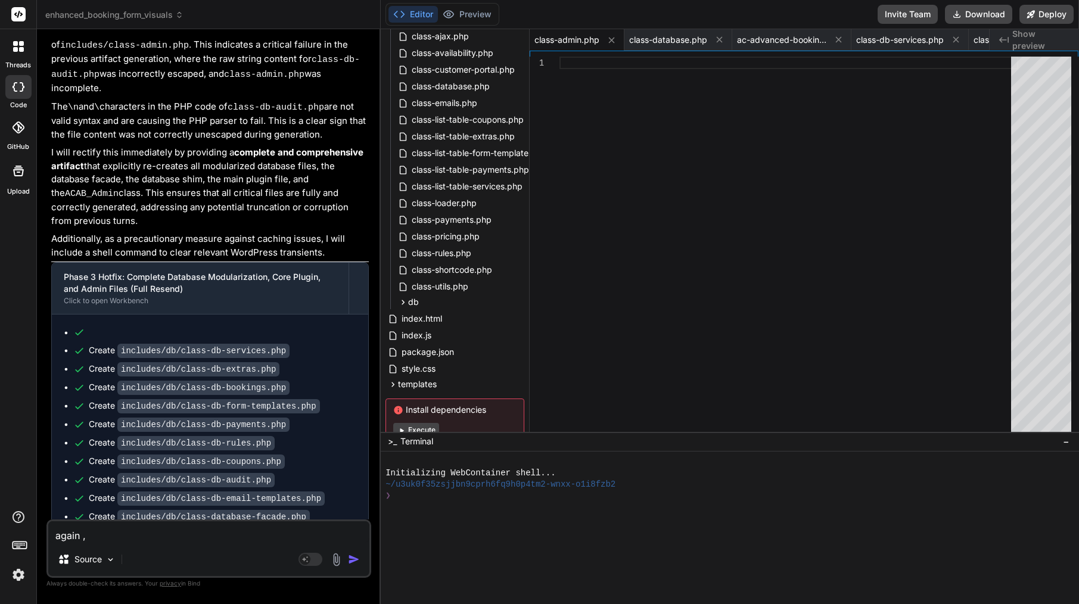
type textarea "again ,"
type textarea "x"
type textarea "again , d"
type textarea "x"
type textarea "again , do"
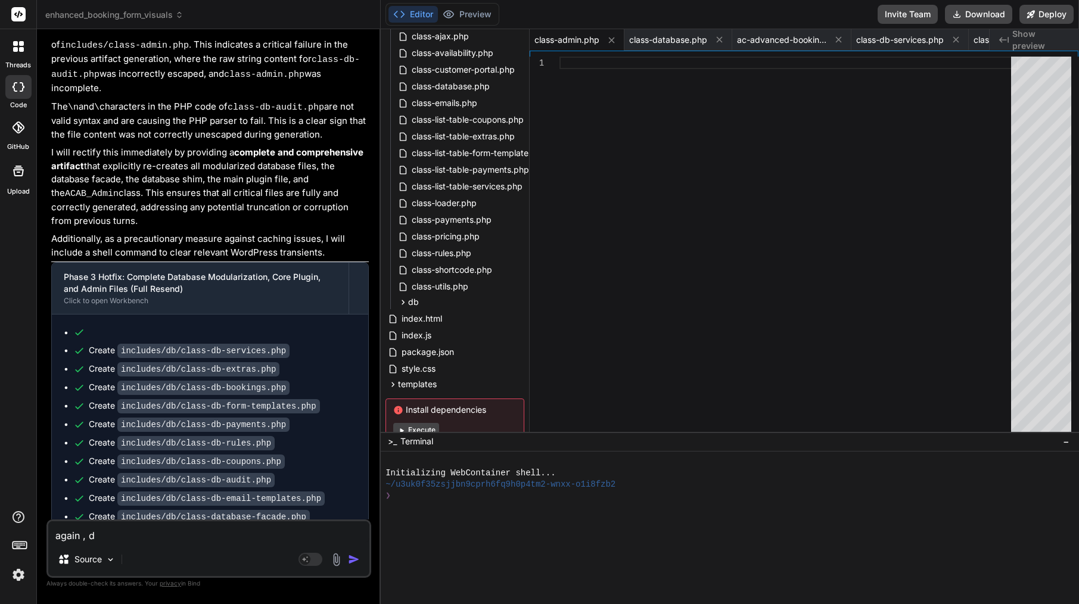
type textarea "x"
type textarea "again , do"
type textarea "x"
type textarea "again , do y"
type textarea "x"
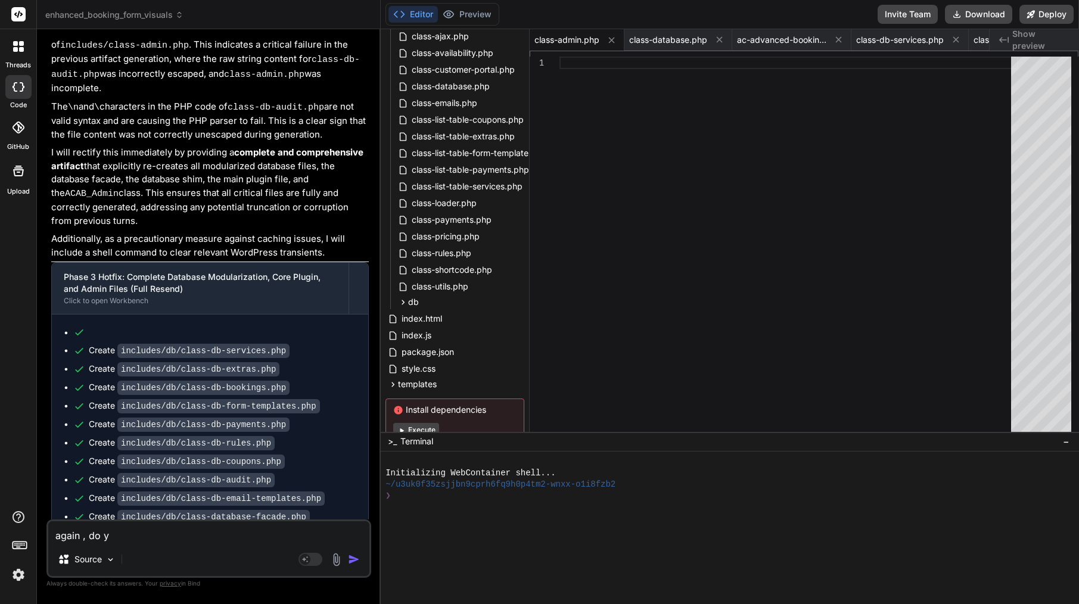
type textarea "again , do yo"
type textarea "x"
type textarea "again , do you"
type textarea "x"
type textarea "again , do you"
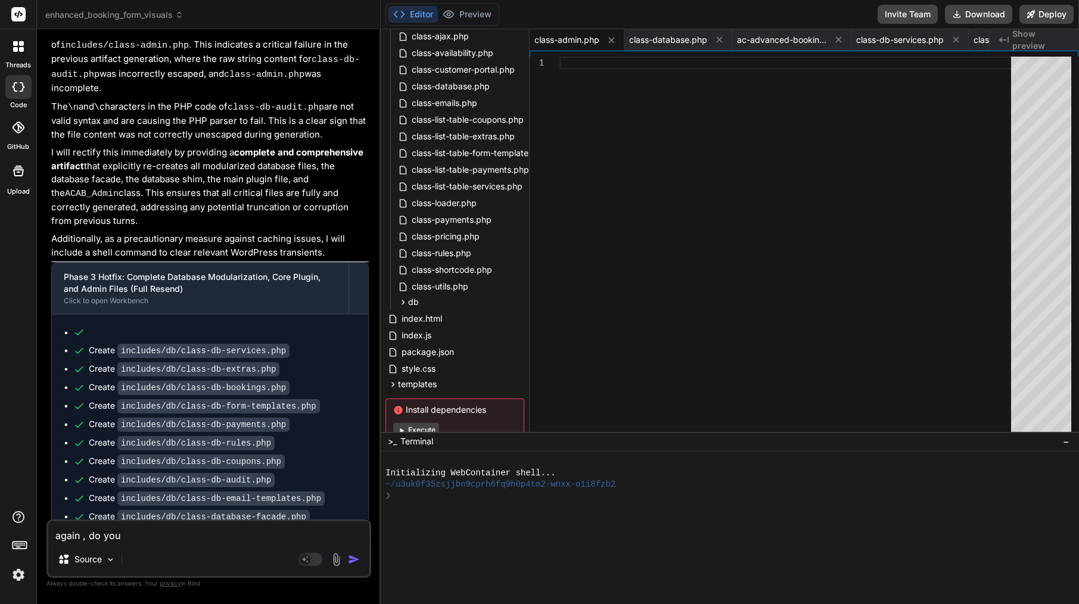
type textarea "x"
type textarea "again , do you k"
type textarea "x"
type textarea "again , do you kn"
type textarea "x"
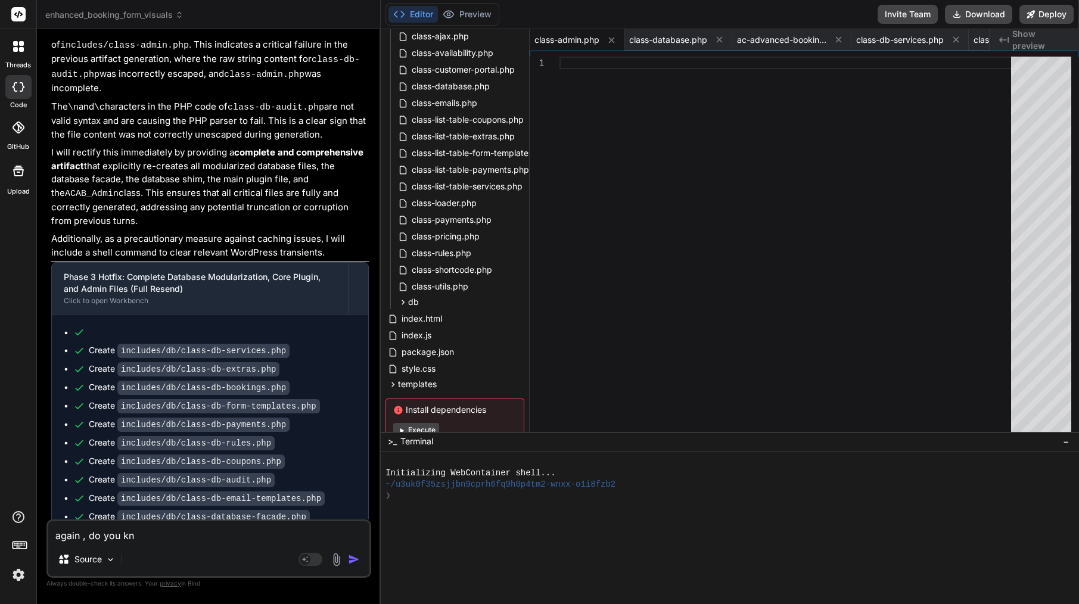
type textarea "again , do you kno"
type textarea "x"
type textarea "again , do you know"
type textarea "x"
type textarea "again , do you know"
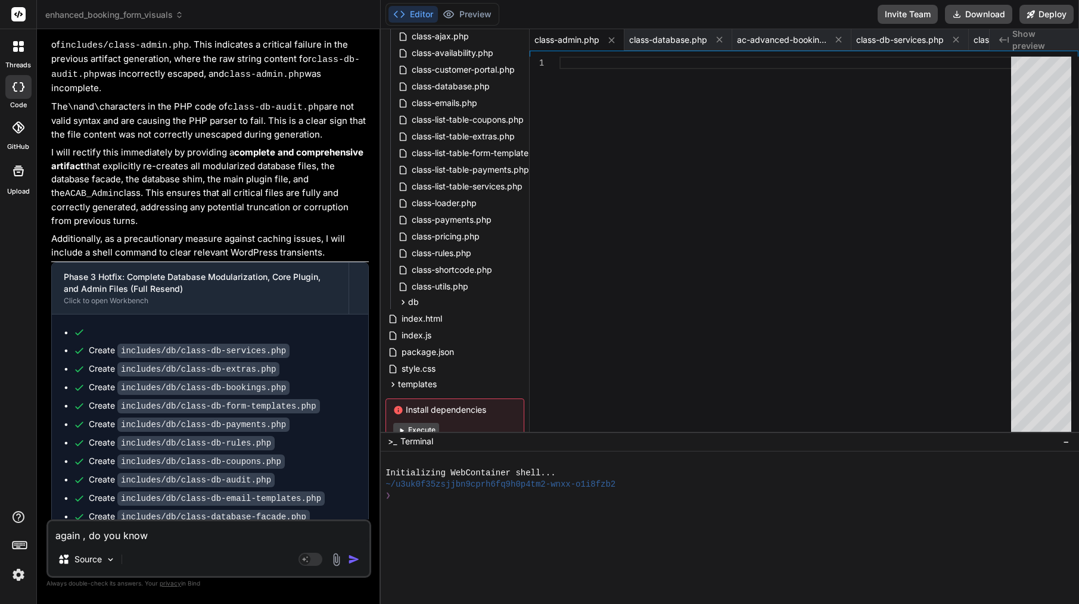
type textarea "x"
type textarea "again , do you know h"
type textarea "x"
type textarea "again , do you know [PERSON_NAME]"
type textarea "x"
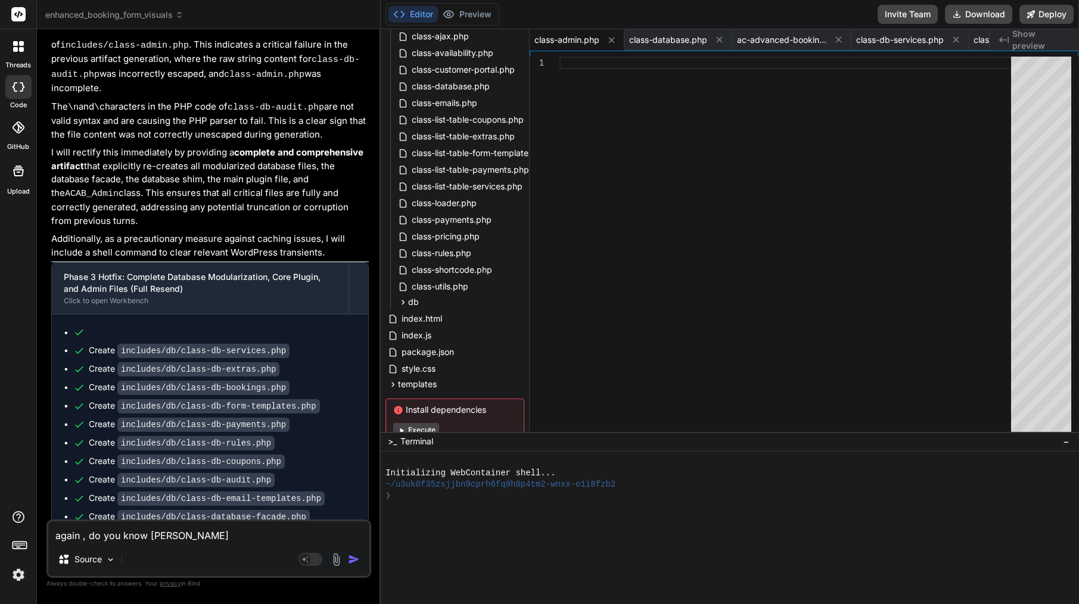
type textarea "again , do you know how"
type textarea "x"
type textarea "again , do you know how"
type textarea "x"
type textarea "again , do you know how t"
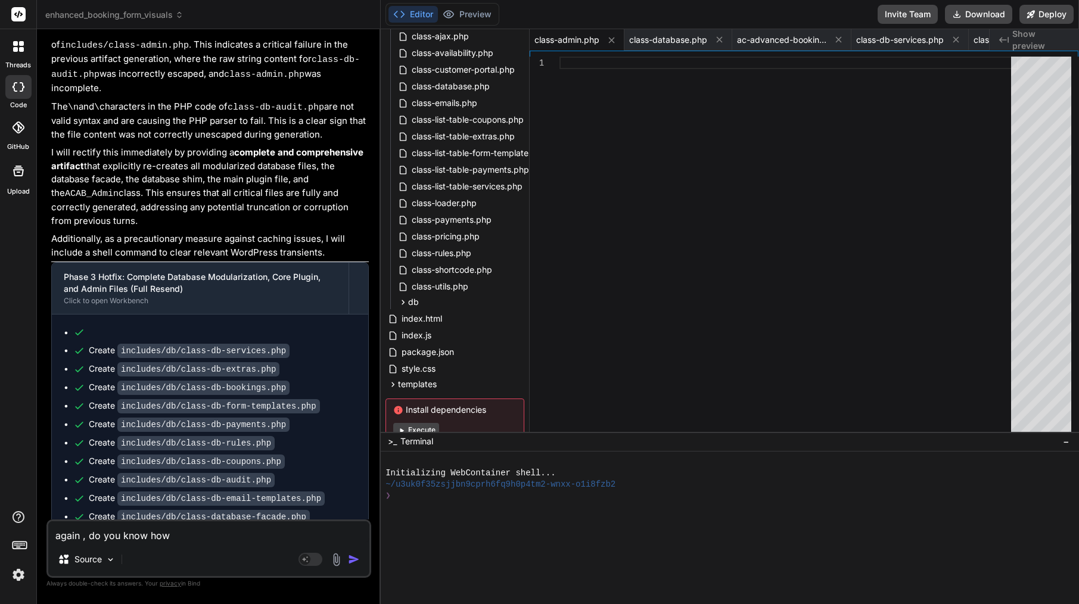
type textarea "x"
type textarea "again , do you know how to"
type textarea "x"
type textarea "again , do you know how to"
type textarea "x"
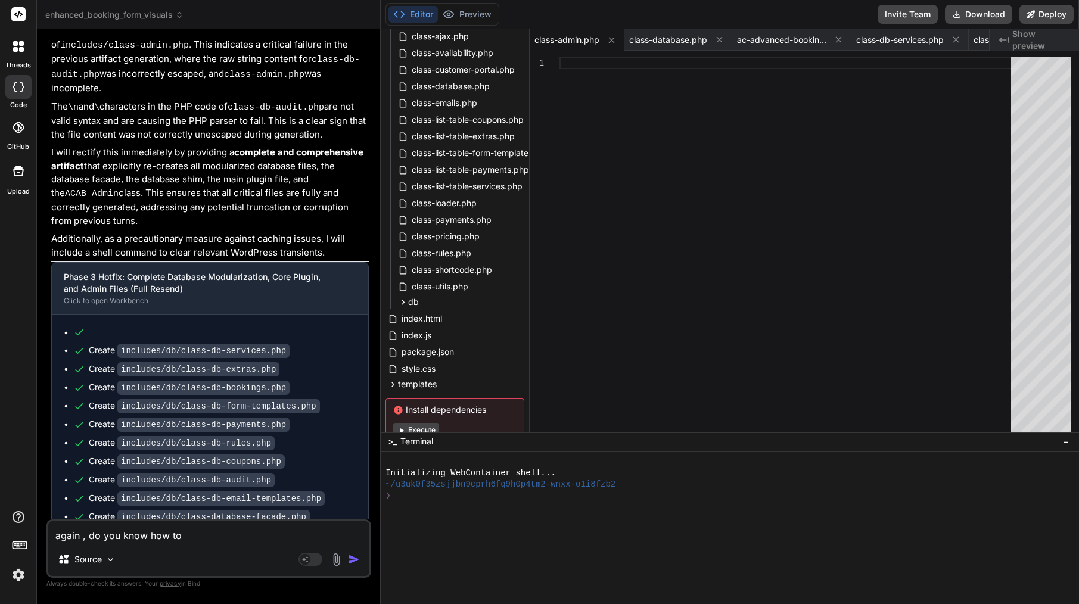
type textarea "again , do you know how to f"
type textarea "x"
type textarea "again , do you know how to fi"
type textarea "x"
type textarea "again , do you know how to fix"
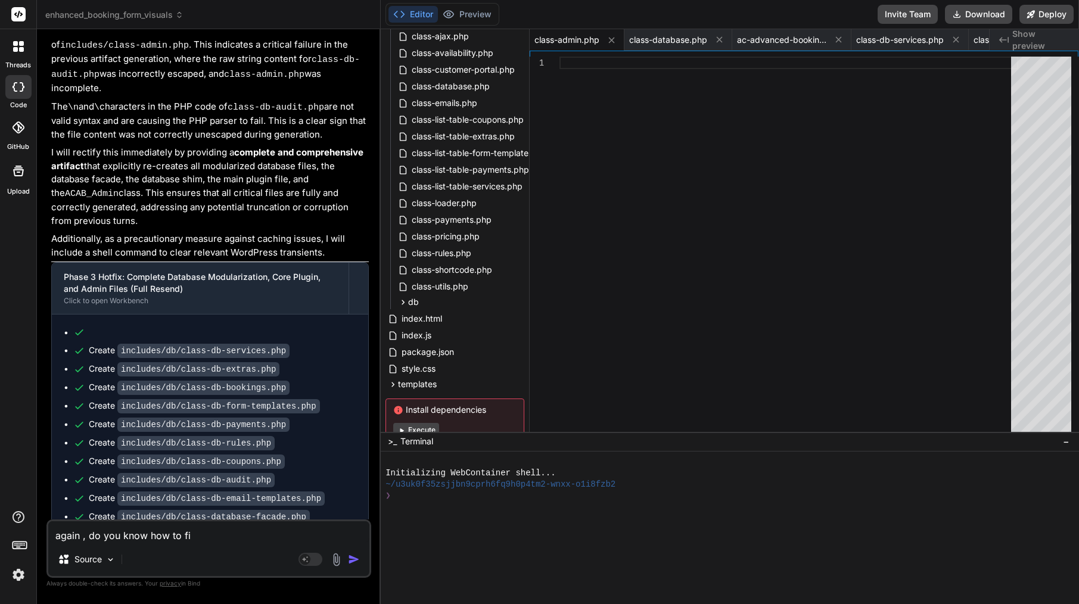
type textarea "x"
type textarea "again , do you know how to fix"
type textarea "x"
type textarea "again , do you know how to fix t"
type textarea "x"
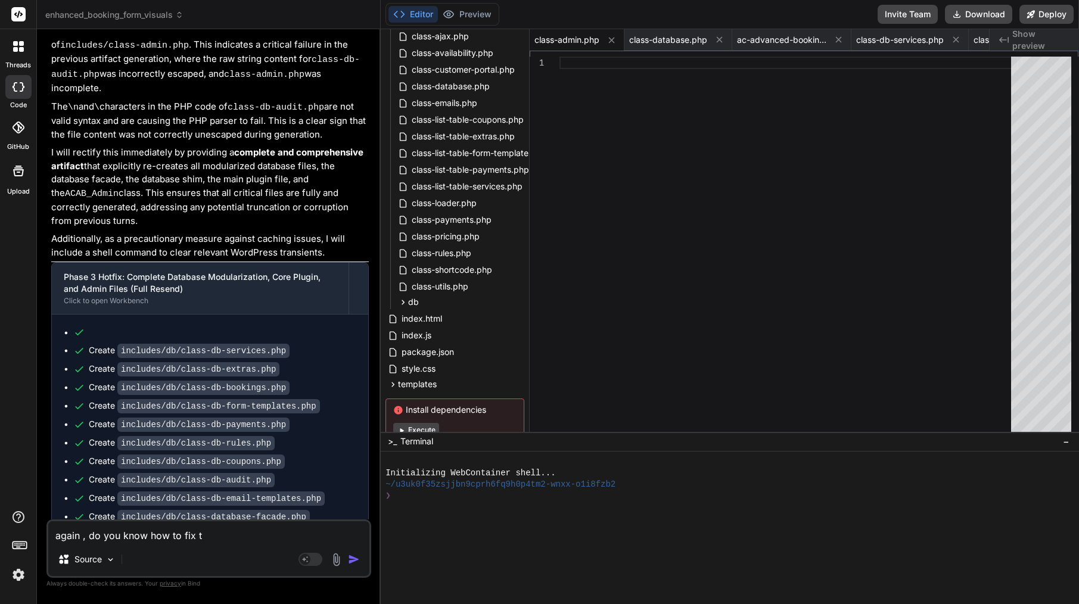
type textarea "again , do you know how to fix th"
type textarea "x"
type textarea "again , do you know how to fix thi"
type textarea "x"
type textarea "again , do you know how to fix this"
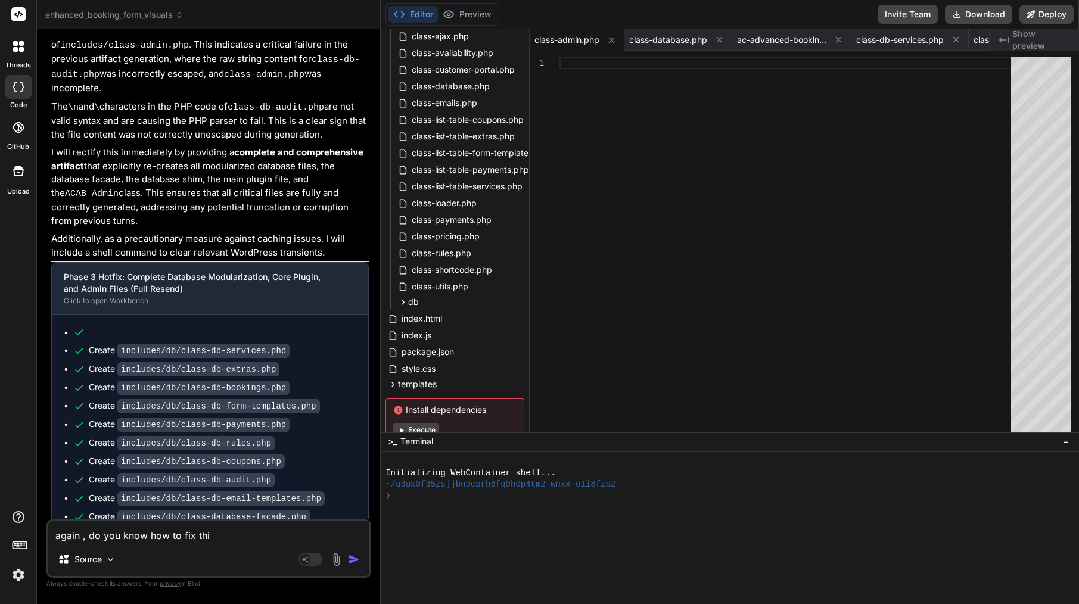
type textarea "x"
type textarea "again , do you know how to fix this"
type textarea "x"
type textarea "again , do you know how to fix this ?"
type textarea "x"
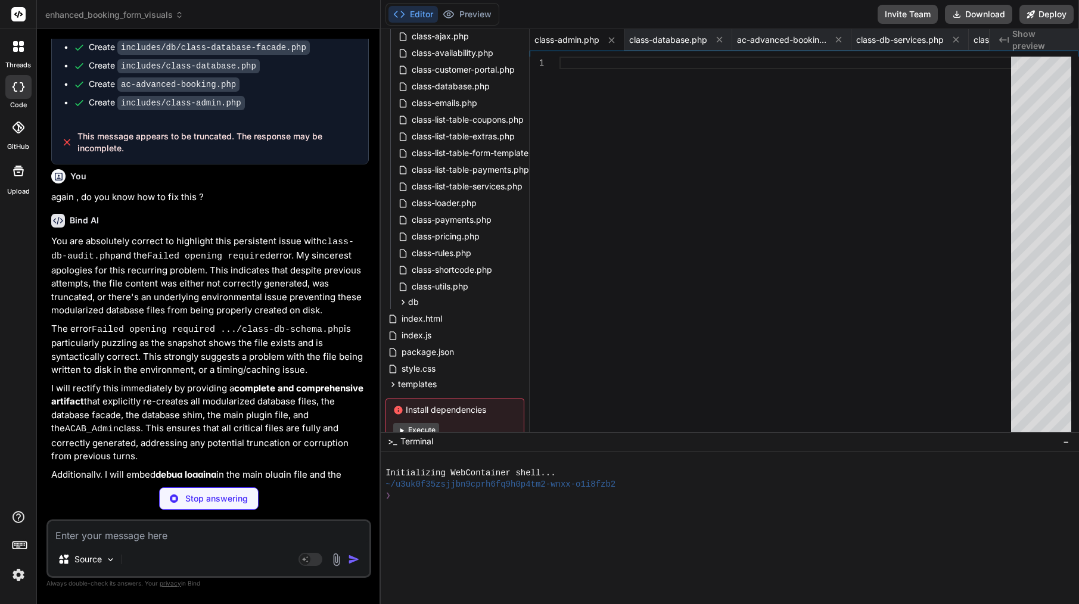
scroll to position [4643, 0]
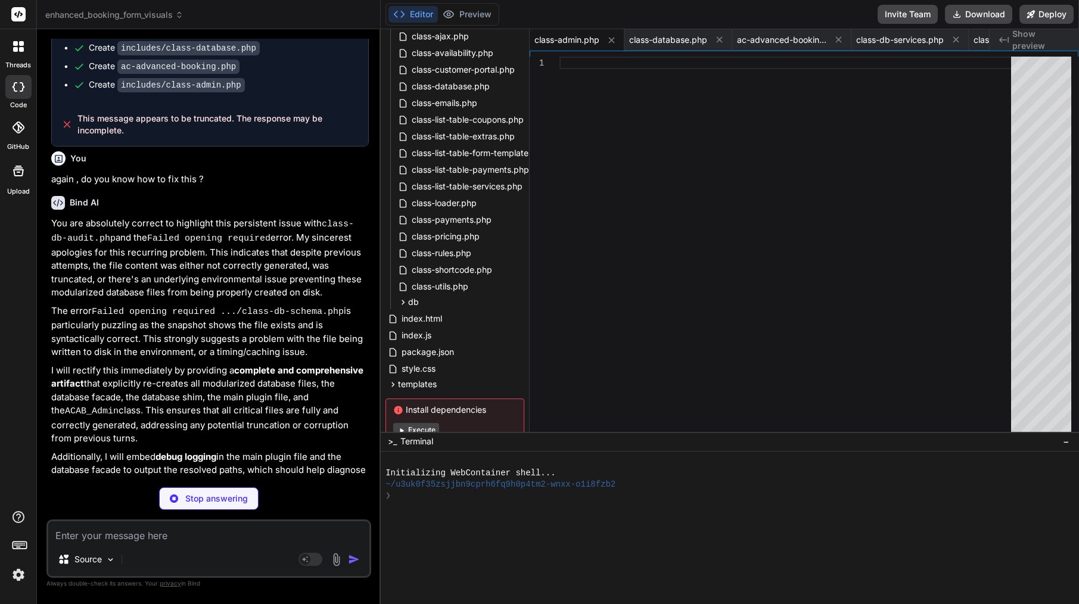
type textarea "x"
type textarea "WHERE sem.extra_id = %d ORDER BY [DOMAIN_NAME] ASC ", $extra_id); return $this-…"
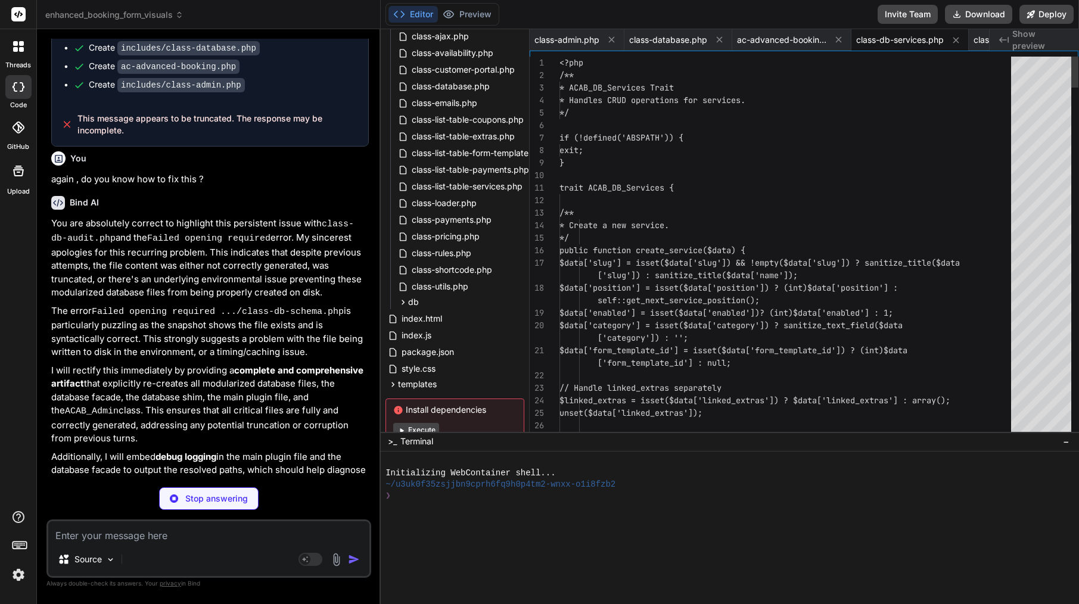
scroll to position [4661, 0]
type textarea "x"
type textarea "$normalized['enabled'] = isset($data['enabled']) ? (int)$data['enabled'] : 1; $…"
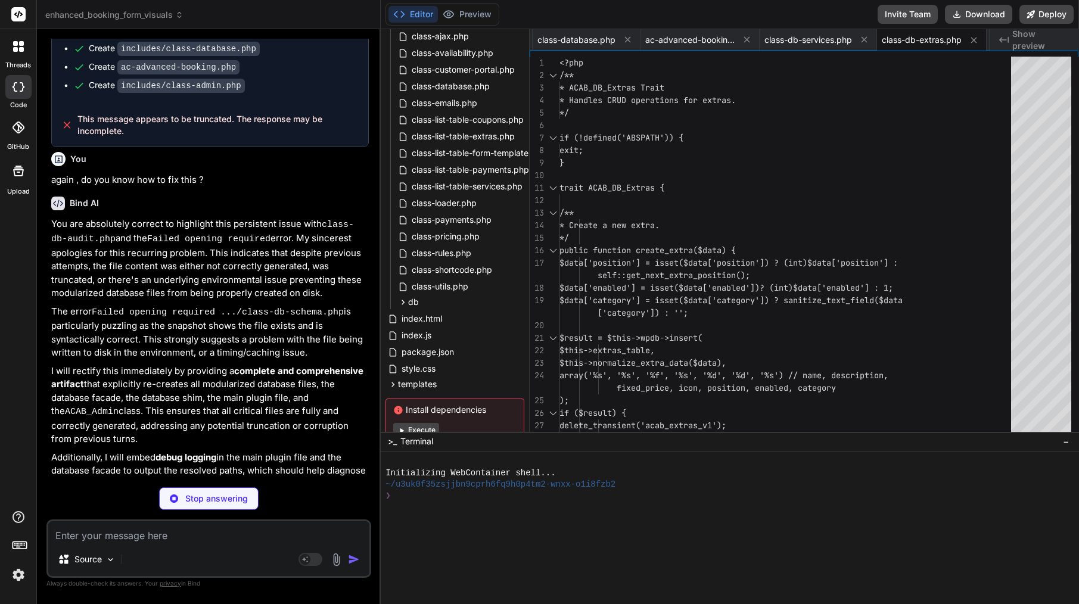
type textarea "x"
type textarea "return (int) $wpdb->get_var($sql); } } ?>"
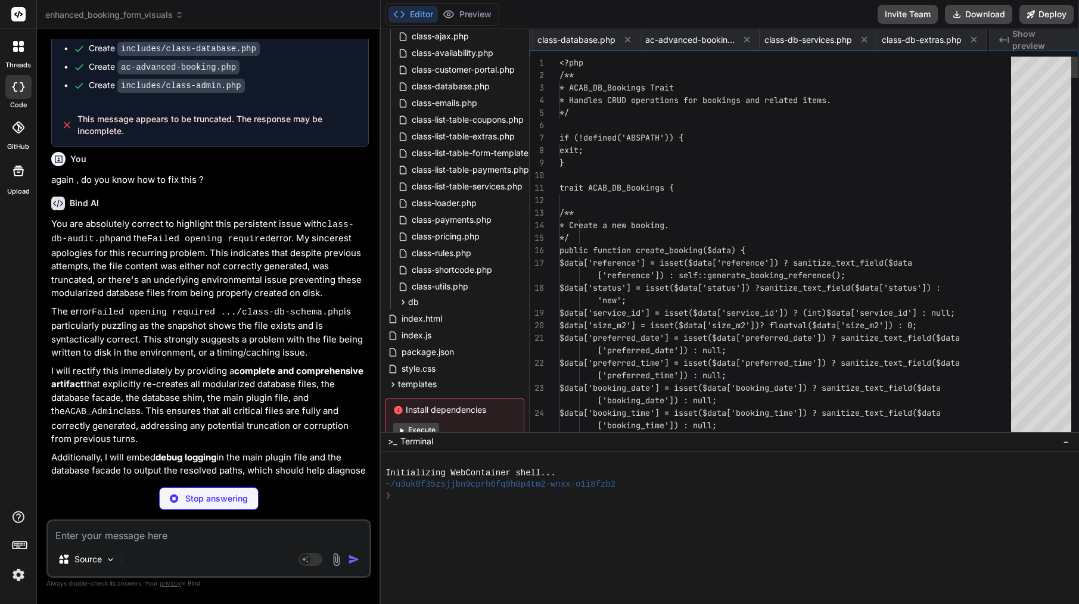
scroll to position [0, 211]
type textarea "x"
type textarea "} ?>"
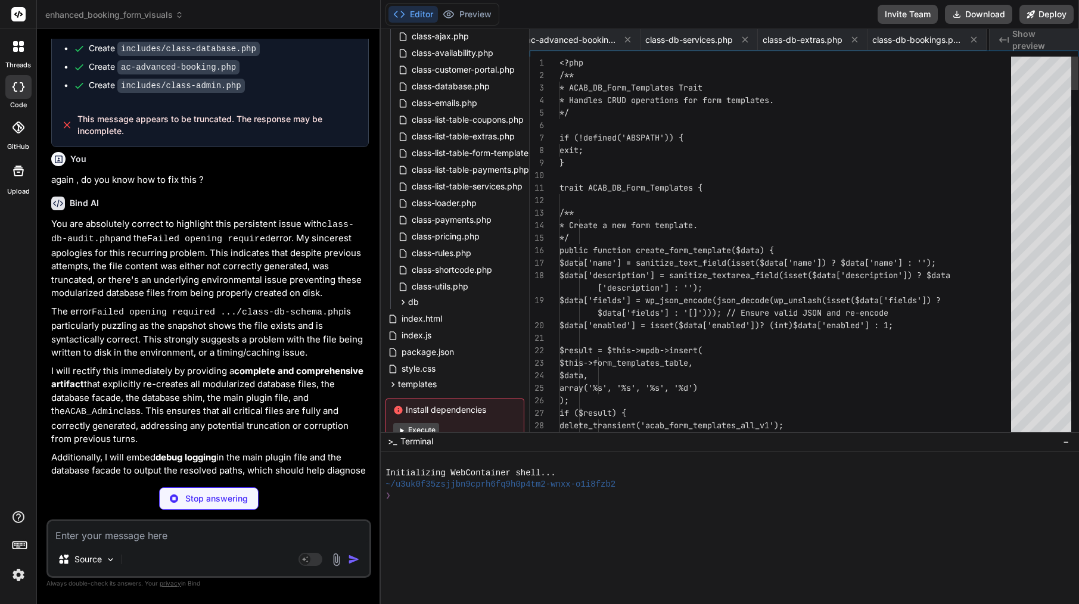
scroll to position [0, 330]
type textarea "x"
type textarea "?>"
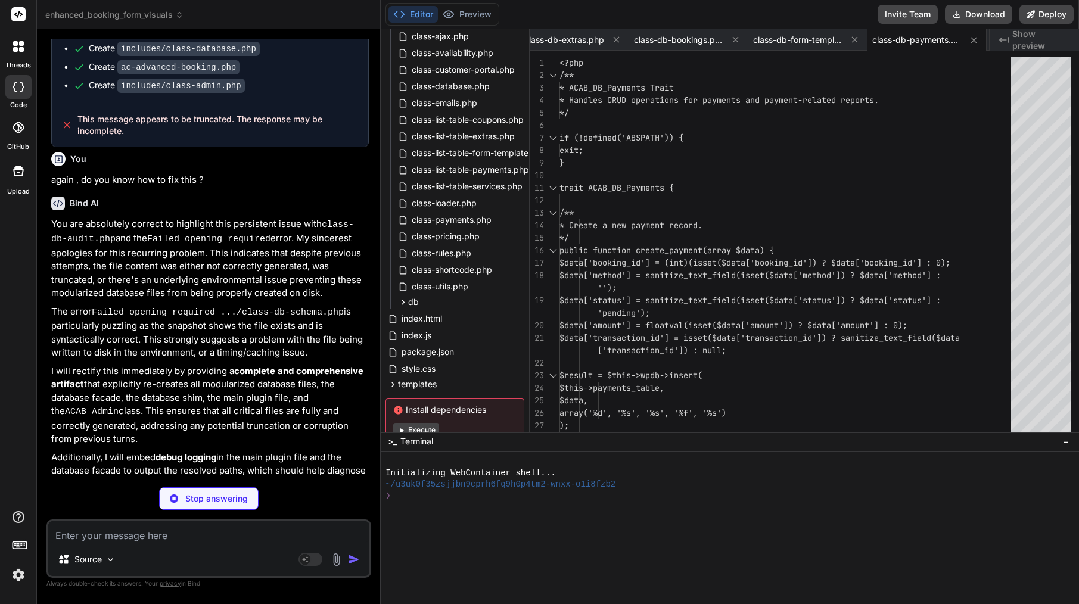
type textarea "x"
type textarea "error_log('[ACAB][DB] Rule seeding completed. Total new rules seeded: ' . $seed…"
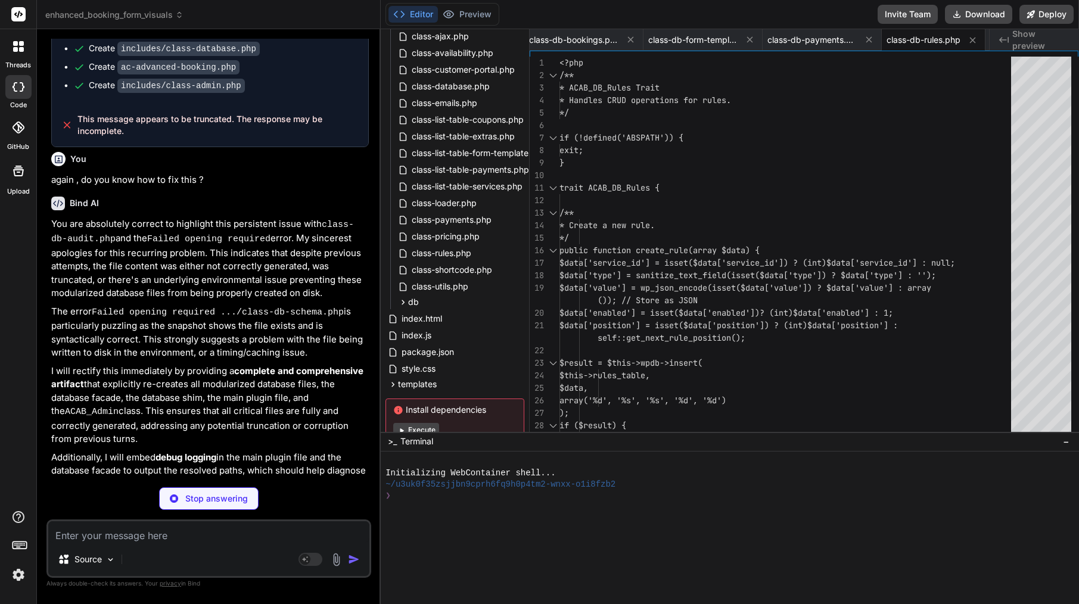
type textarea "x"
type textarea "} } ?>"
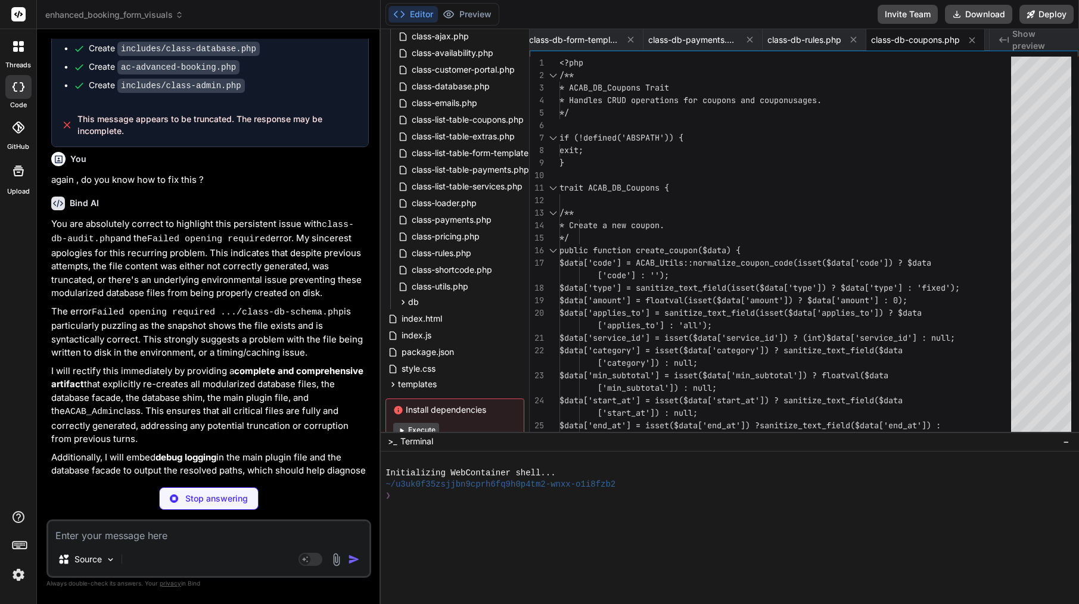
type textarea "x"
type textarea "\n\n $current_date->modify('+1 day');\n }\n\n $utilization_percentage = ($total…"
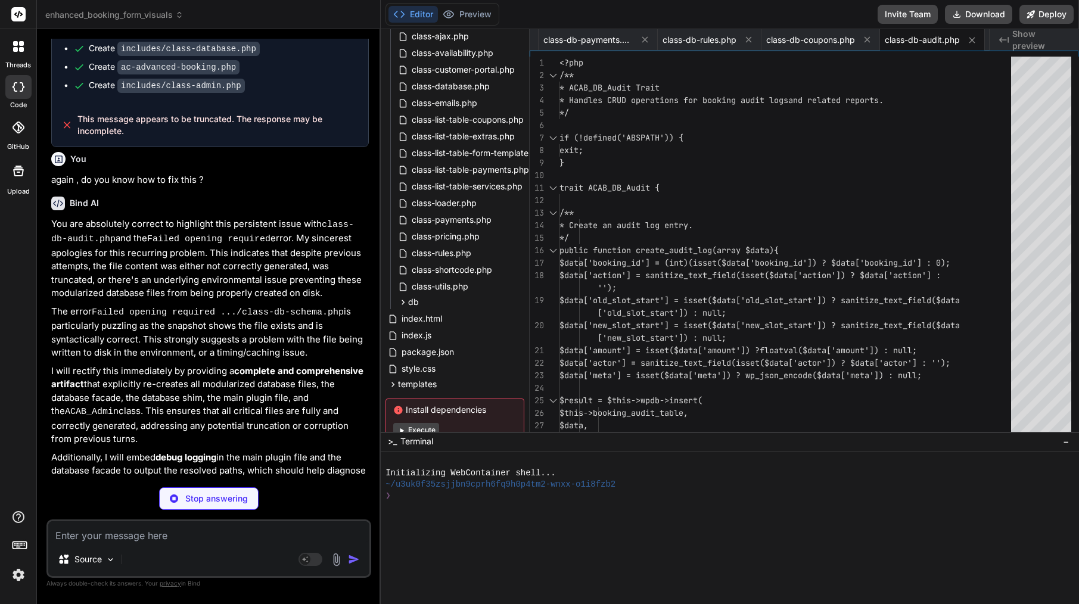
type textarea "x"
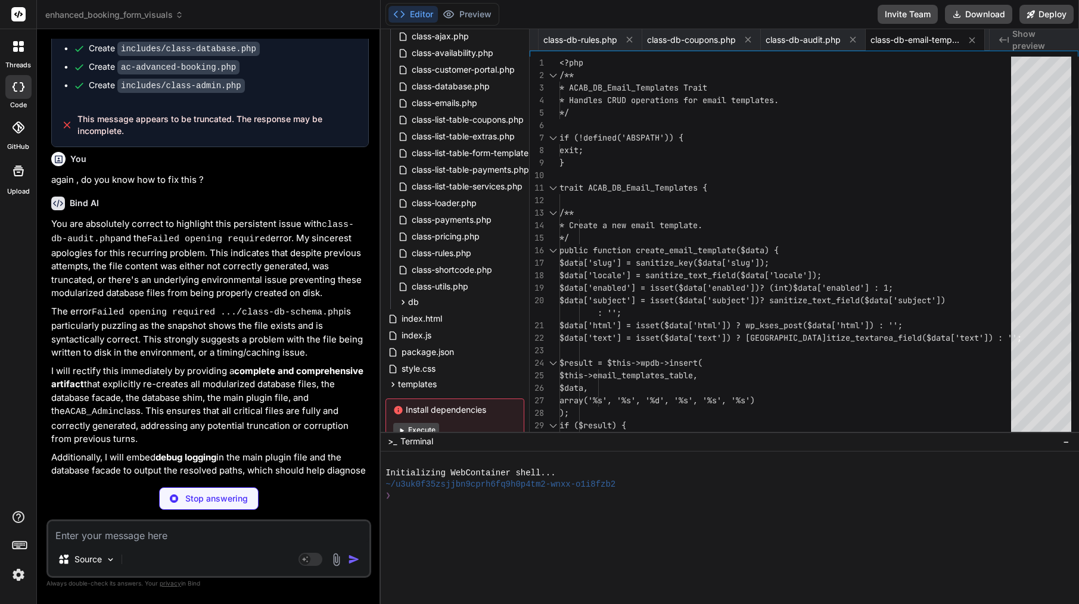
type textarea "x"
type textarea "} return self::$instance; } } } ?>"
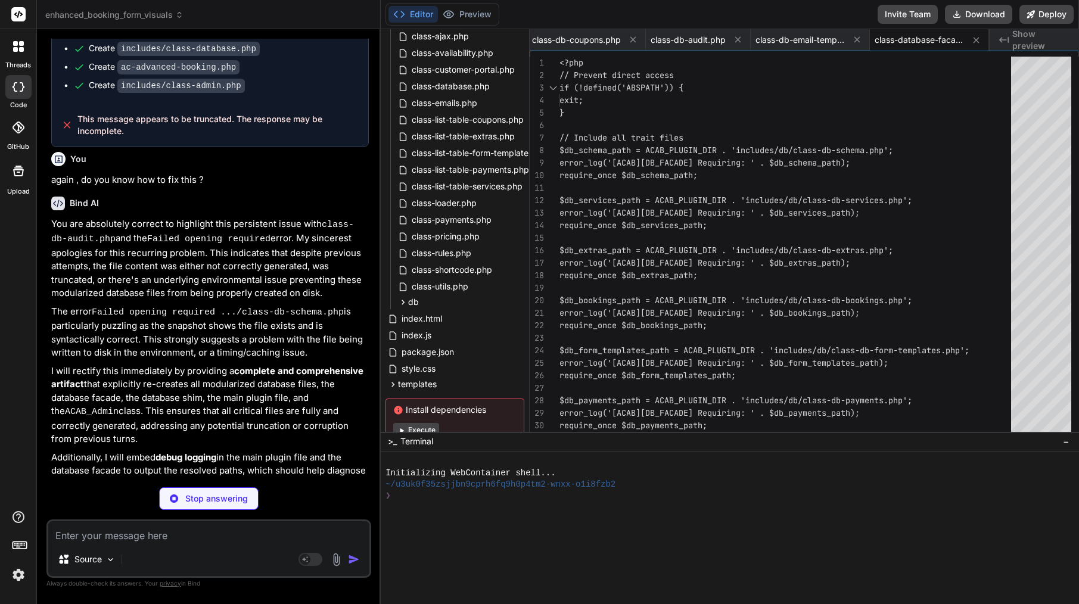
type textarea "x"
type textarea "class ACAB_Database extends ACAB_Database_Facade {} } ?>"
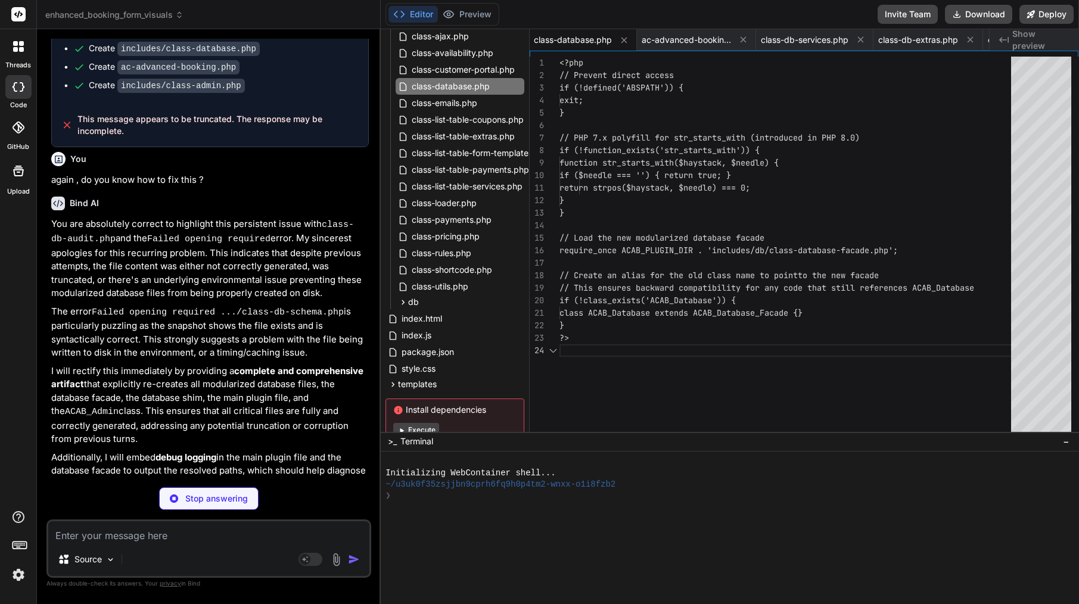
scroll to position [38, 0]
type textarea "x"
type textarea "} ?>"
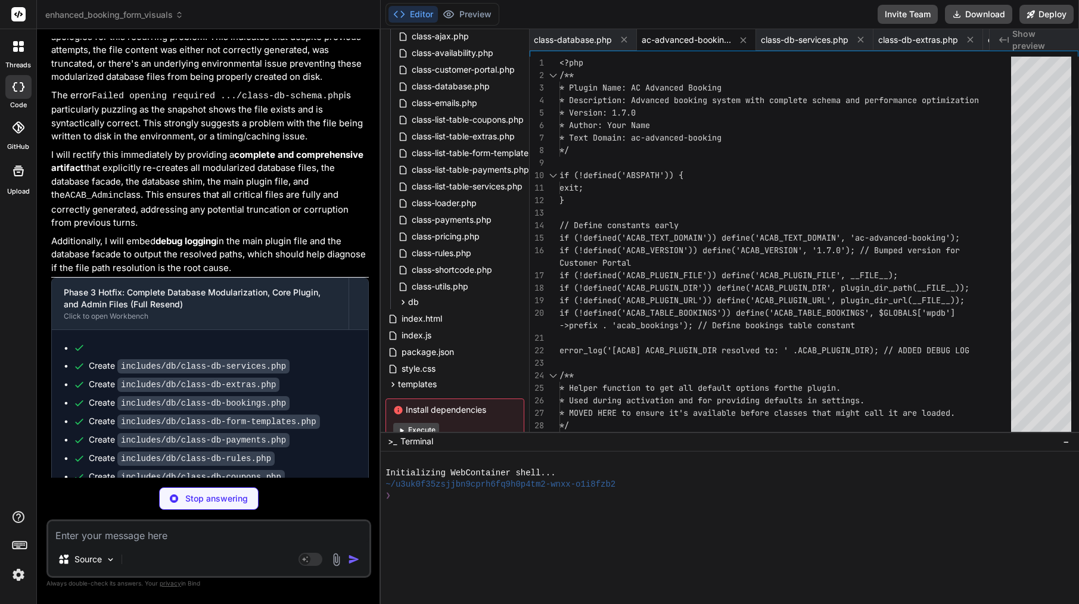
scroll to position [4875, 0]
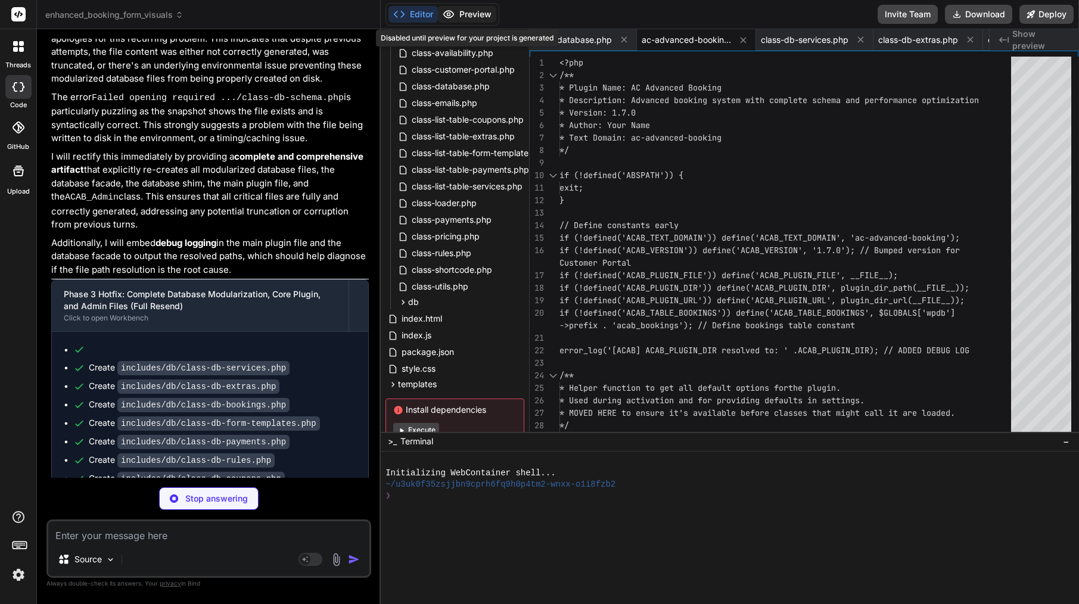
type textarea "x"
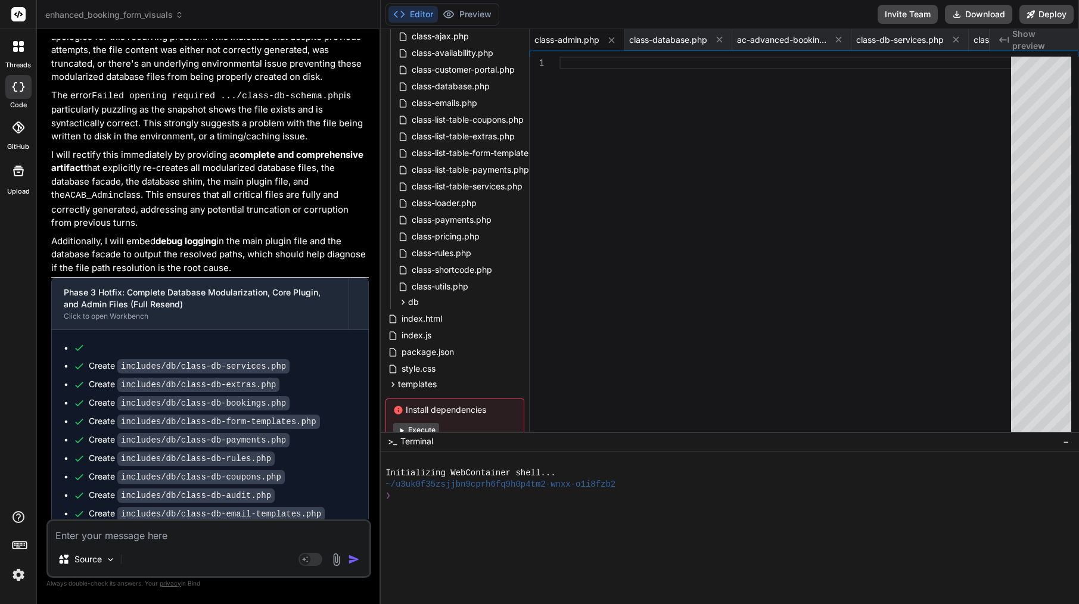
scroll to position [4876, 0]
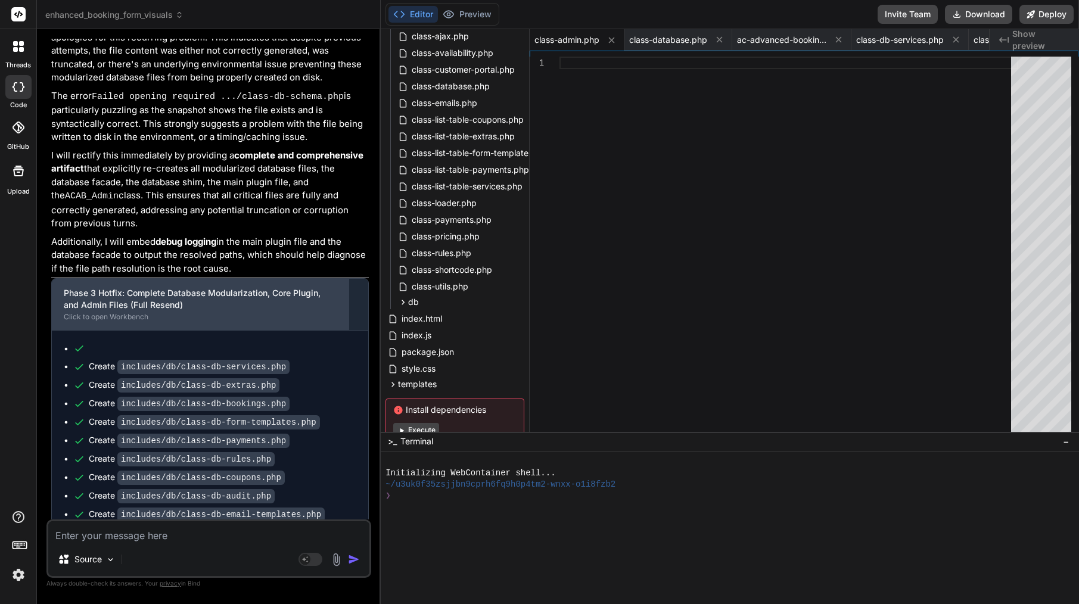
drag, startPoint x: 59, startPoint y: 160, endPoint x: 70, endPoint y: 170, distance: 15.2
click at [70, 279] on div "Phase 3 Hotfix: Complete Database Modularization, Core Plugin, and Admin Files …" at bounding box center [200, 304] width 297 height 51
drag, startPoint x: 59, startPoint y: 167, endPoint x: 94, endPoint y: 167, distance: 35.2
click at [94, 279] on div "Phase 3 Hotfix: Complete Database Modularization, Core Plugin, and Admin Files …" at bounding box center [200, 304] width 297 height 51
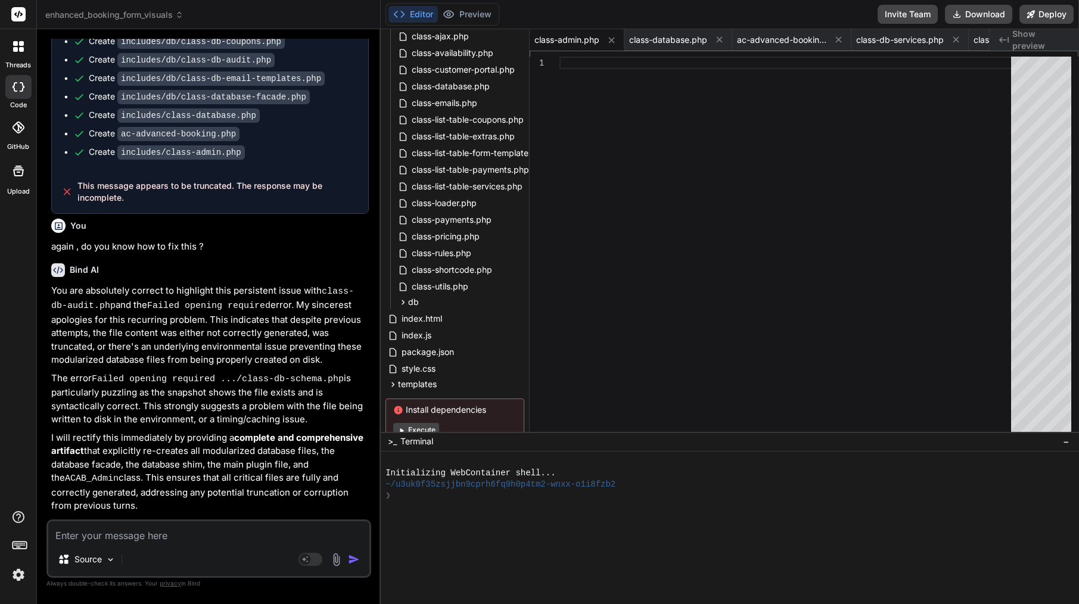
scroll to position [4603, 0]
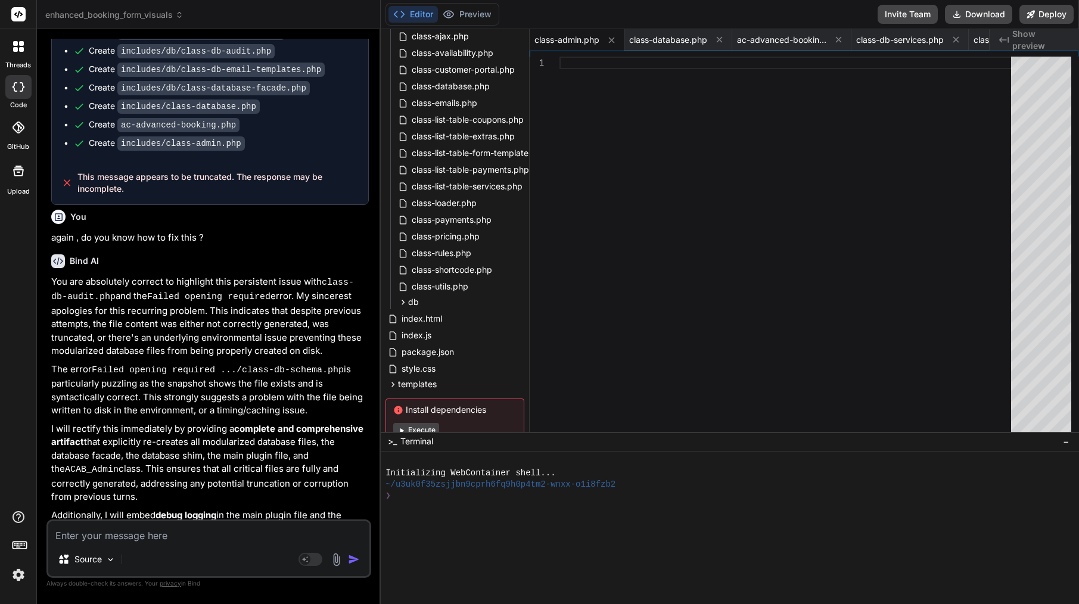
click at [103, 561] on div "Phase 3 Hotfix: Complete Database Modularization, Core Plugin, and Admin Files …" at bounding box center [200, 573] width 273 height 24
drag, startPoint x: 184, startPoint y: 456, endPoint x: 89, endPoint y: 446, distance: 95.2
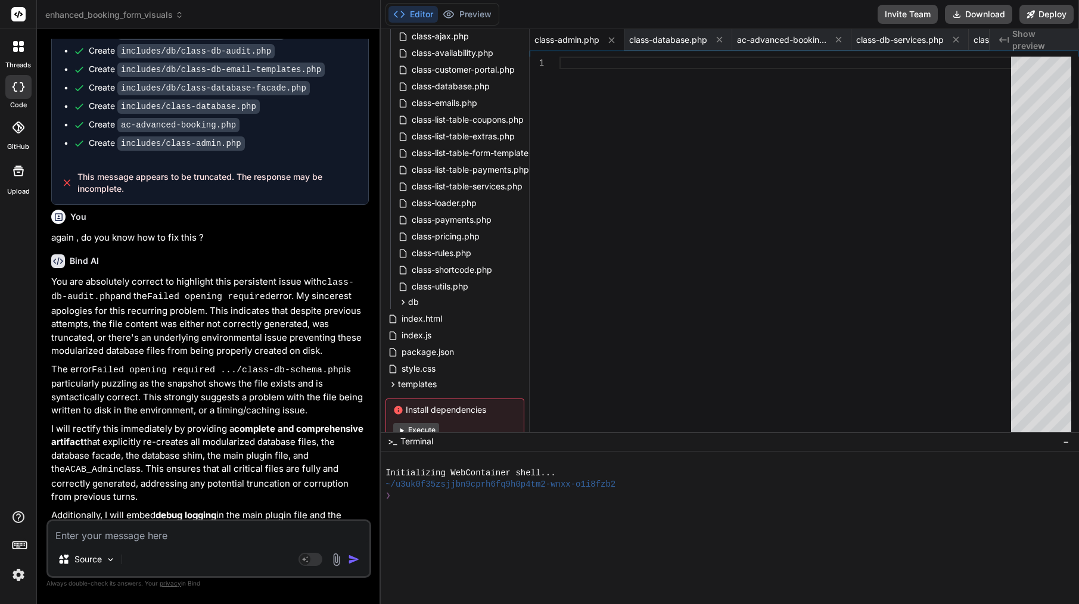
click at [89, 561] on div "Phase 3 Hotfix: Complete Database Modularization, Core Plugin, and Admin Files …" at bounding box center [200, 573] width 273 height 24
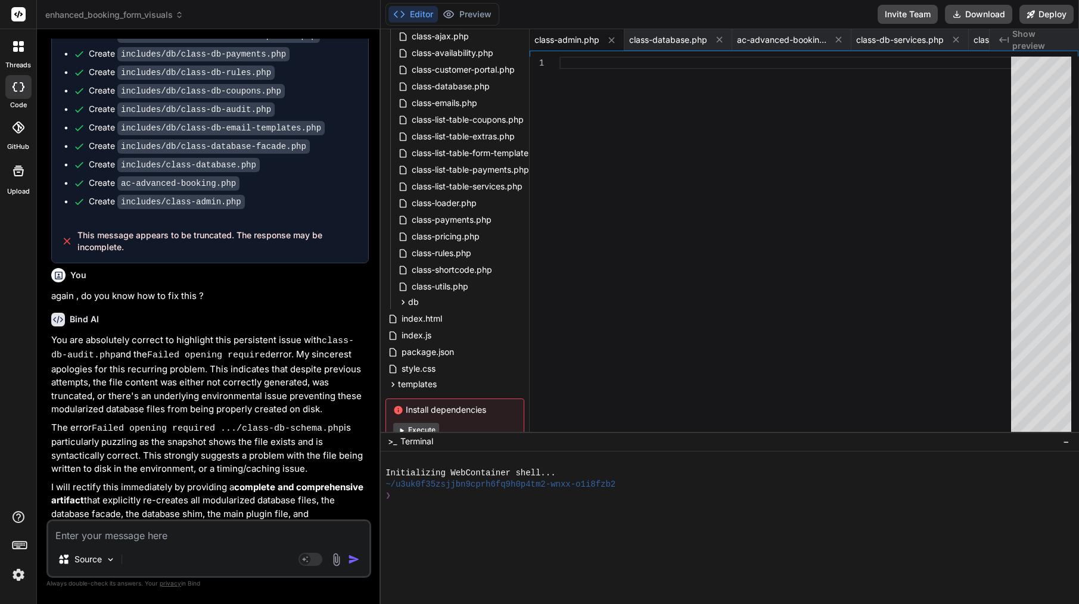
scroll to position [4547, 0]
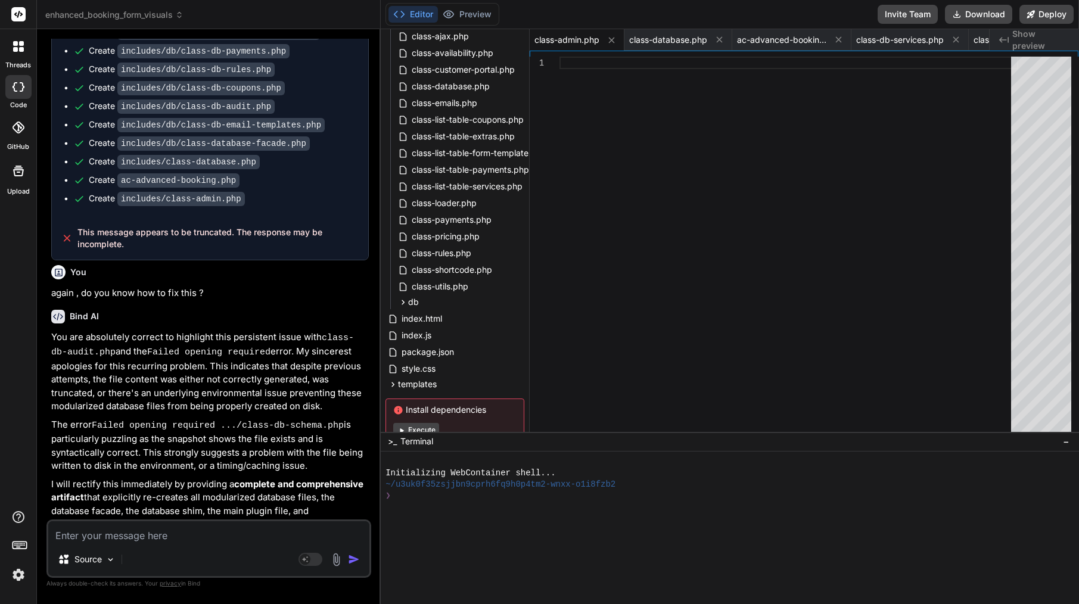
drag, startPoint x: 69, startPoint y: 203, endPoint x: 265, endPoint y: 475, distance: 335.3
click at [88, 331] on p "You are absolutely correct to highlight this persistent issue with class-db-aud…" at bounding box center [210, 372] width 318 height 83
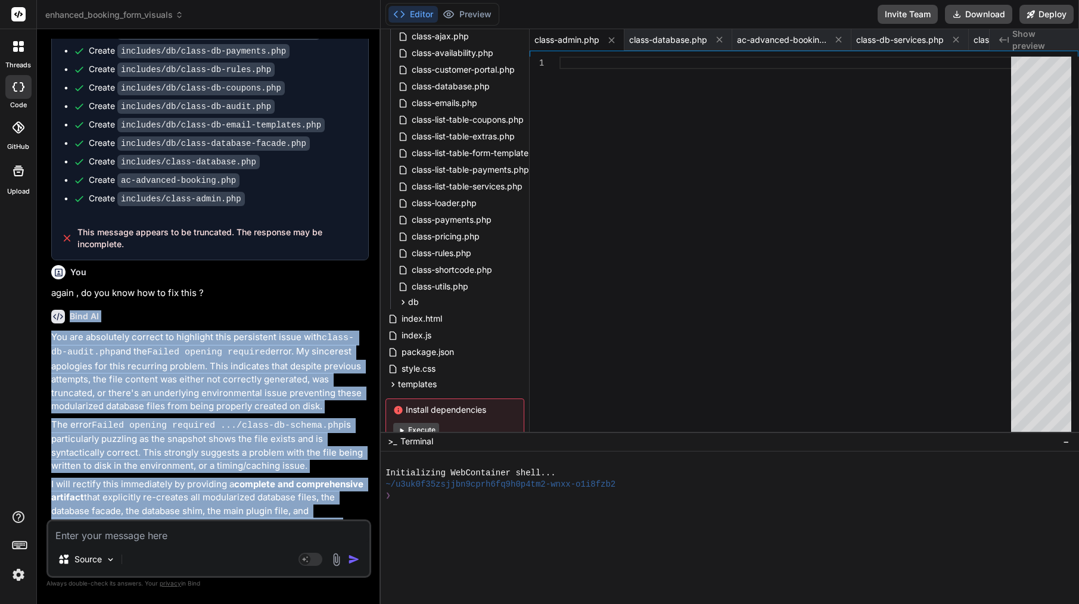
drag, startPoint x: 70, startPoint y: 201, endPoint x: 184, endPoint y: 516, distance: 335.0
copy div "Bind AI You are absolutely correct to highlight this persistent issue with clas…"
click at [275, 331] on p "You are absolutely correct to highlight this persistent issue with class-db-aud…" at bounding box center [210, 372] width 318 height 83
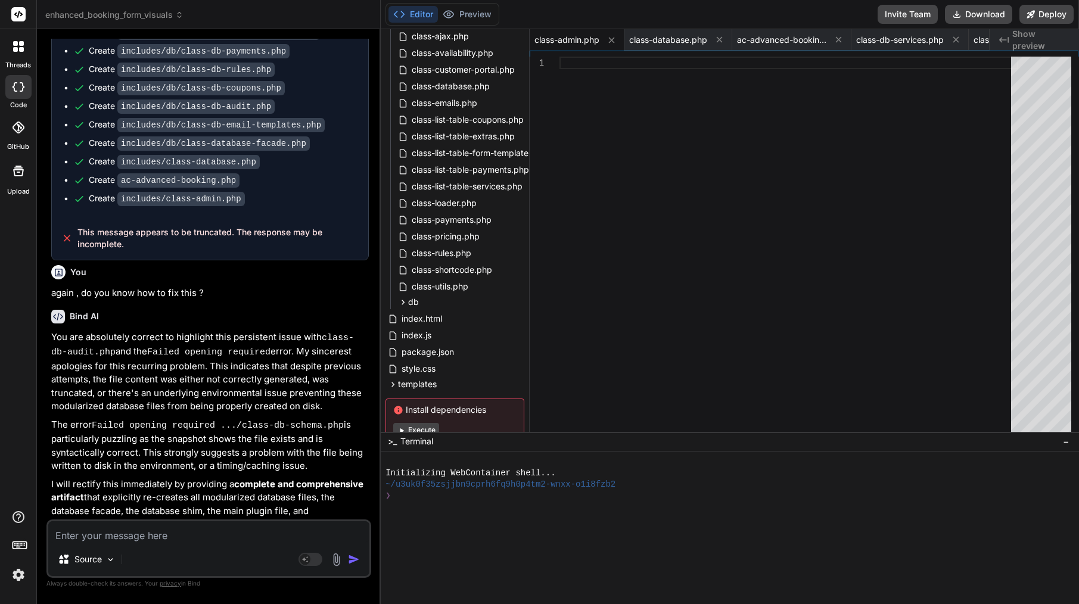
click at [83, 331] on p "You are absolutely correct to highlight this persistent issue with class-db-aud…" at bounding box center [210, 372] width 318 height 83
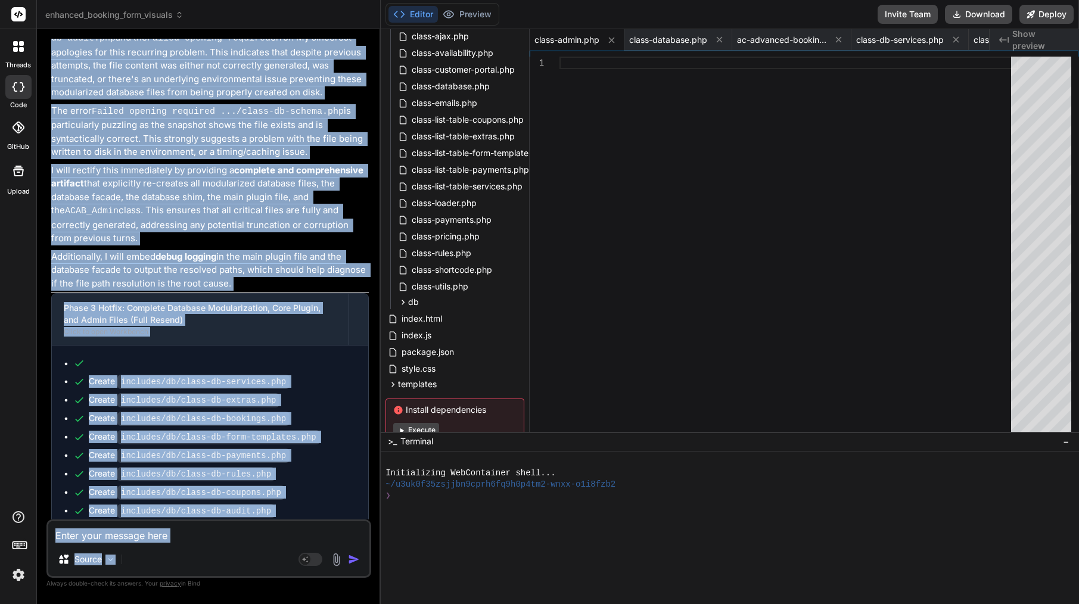
scroll to position [4876, 0]
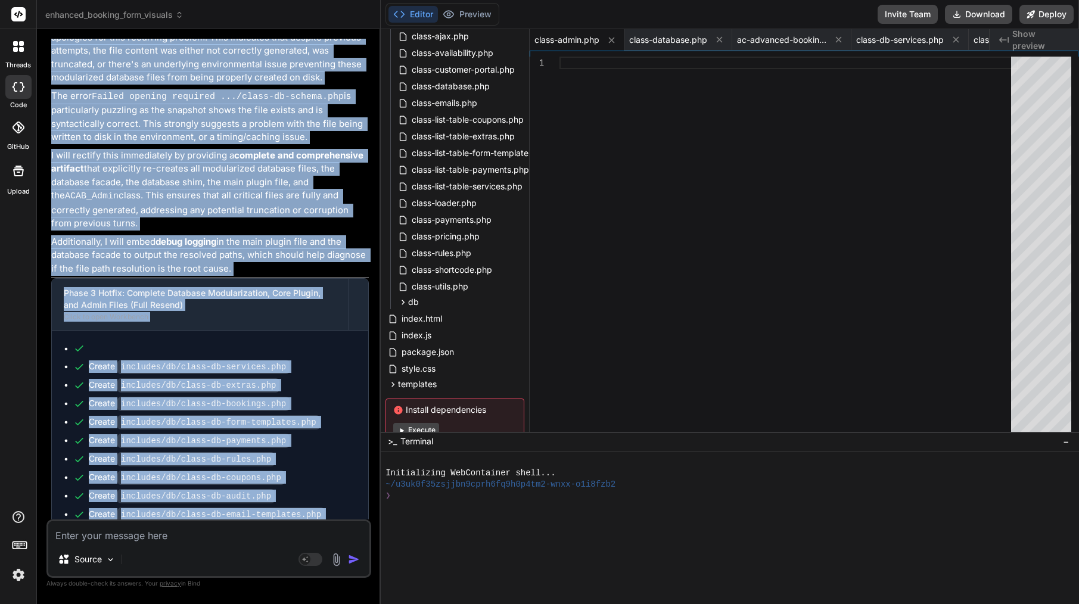
drag, startPoint x: 69, startPoint y: 198, endPoint x: 281, endPoint y: 465, distance: 341.4
click at [281, 465] on div "Bind AI You are absolutely correct to highlight this persistent issue with clas…" at bounding box center [210, 310] width 318 height 679
copy div "Bind AI You are absolutely correct to highlight this persistent issue with clas…"
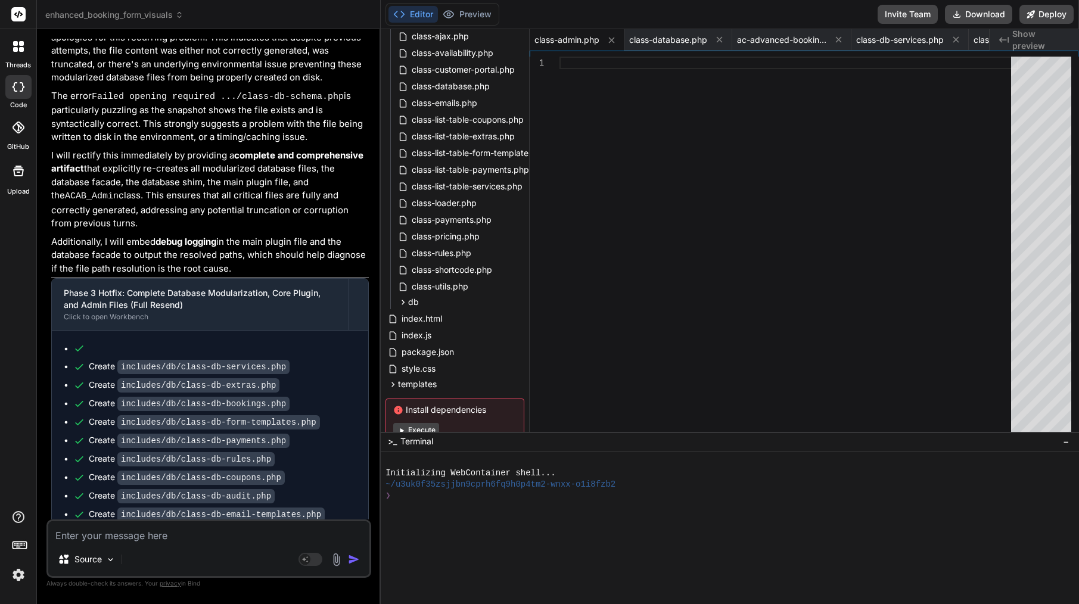
drag, startPoint x: 128, startPoint y: 509, endPoint x: 77, endPoint y: 485, distance: 56.0
copy span "This message appears to be truncated. The response may be incomplete."
click at [234, 527] on textarea at bounding box center [208, 532] width 321 height 21
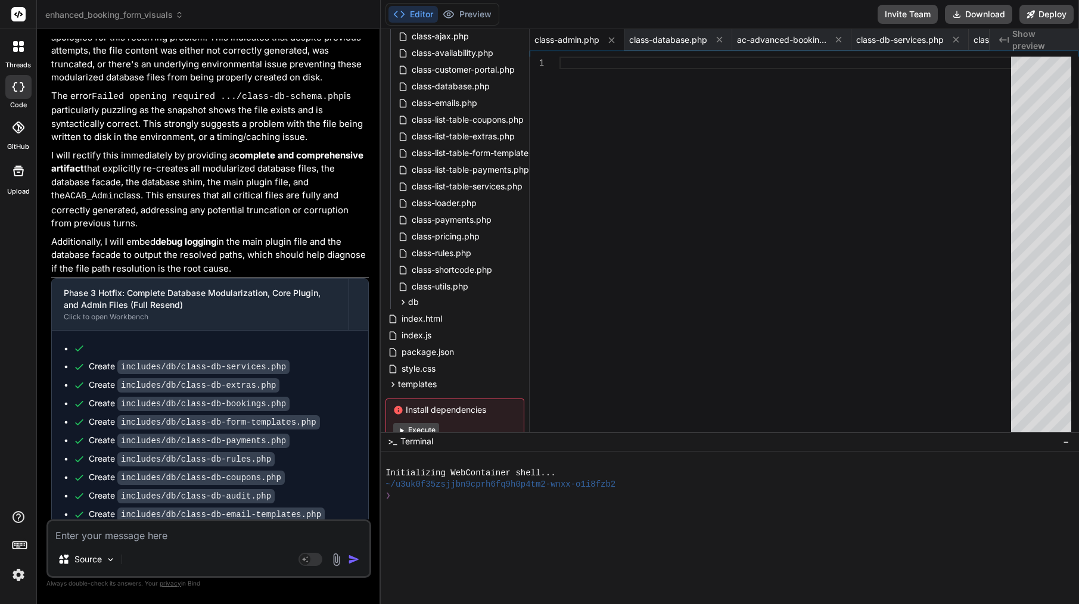
paste textarea "Lor ip — dolo sitame cons a elit-seddo / eius-temp incid utlab etd MA aliquaeni…"
type textarea "Lor ip — dolo sitame cons a elit-seddo / eius-temp incid utlab etd MA aliquaeni…"
type textarea "x"
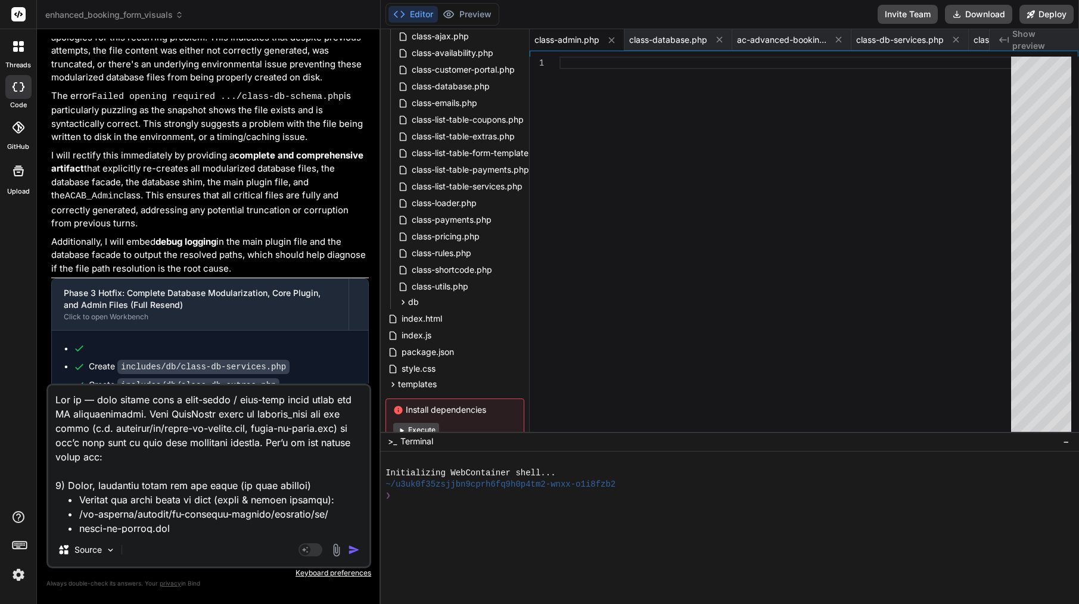
scroll to position [2234, 0]
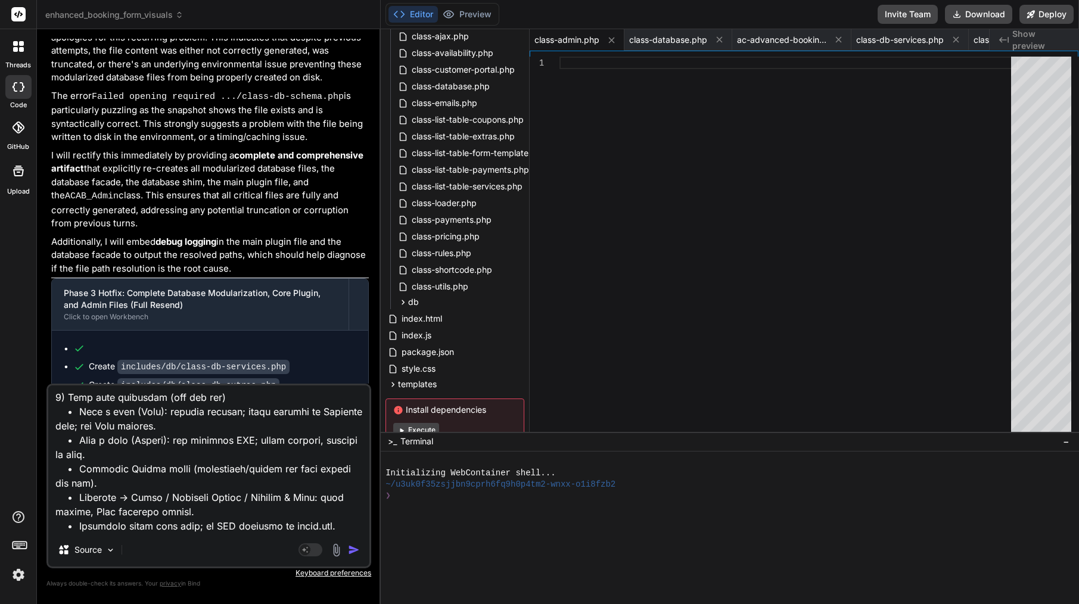
type textarea "Lor ip — dolo sitame cons a elit-seddo / eius-temp incid utlab etd MA aliquaeni…"
click at [350, 551] on img "button" at bounding box center [354, 550] width 12 height 12
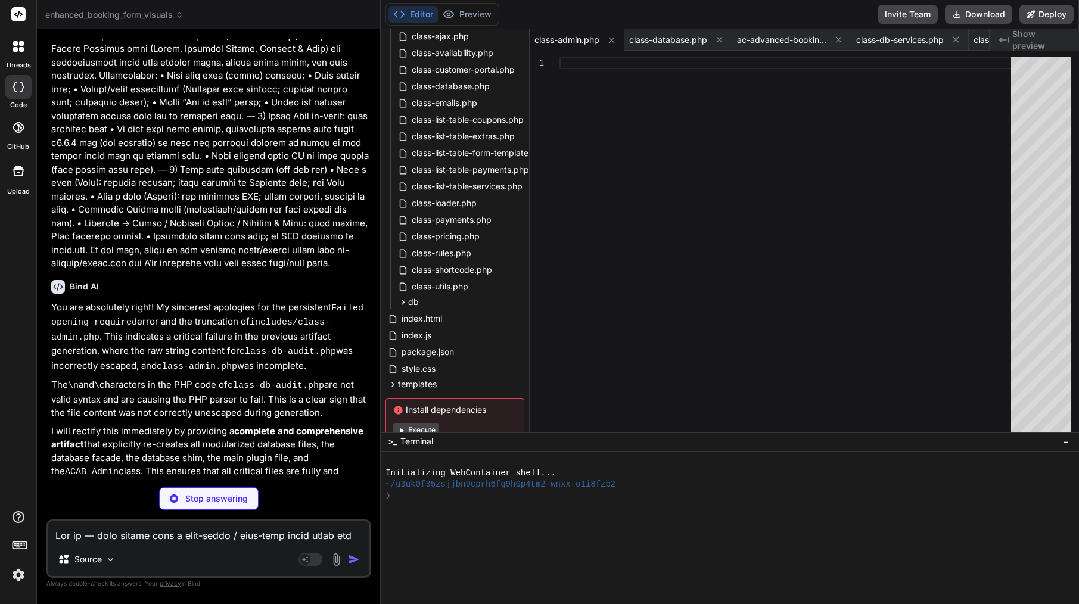
scroll to position [6449, 0]
click at [516, 222] on icon at bounding box center [518, 220] width 10 height 10
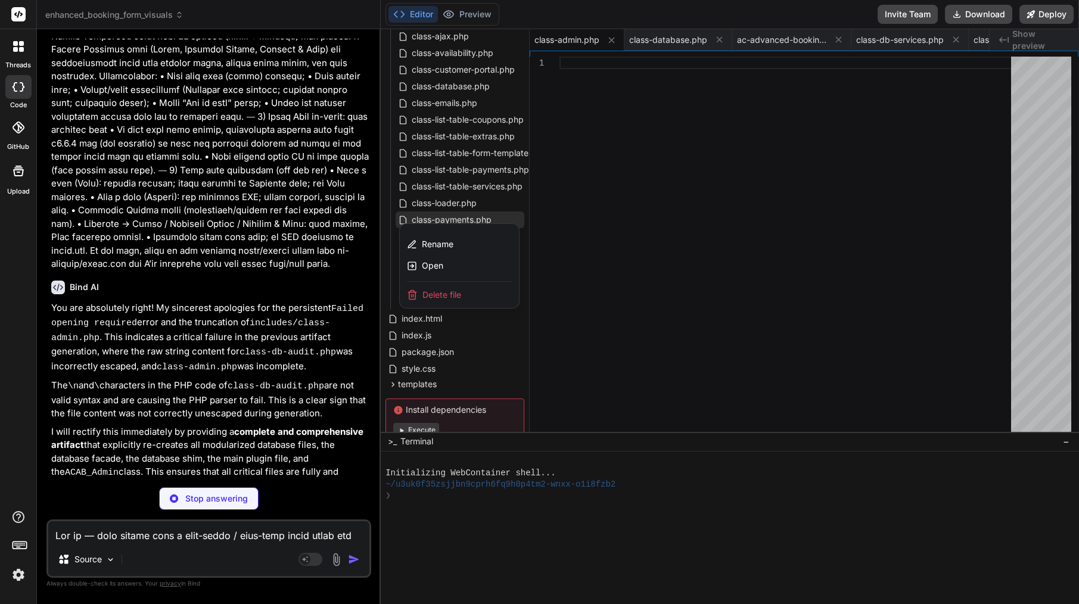
click at [221, 302] on p "You are absolutely right! My sincerest apologies for the persistent Failed open…" at bounding box center [210, 338] width 318 height 73
click at [249, 347] on code "class-db-audit.php" at bounding box center [288, 352] width 97 height 10
click at [358, 379] on p "The \n and \ characters in the PHP code of class-db-audit.php are not valid syn…" at bounding box center [210, 400] width 318 height 42
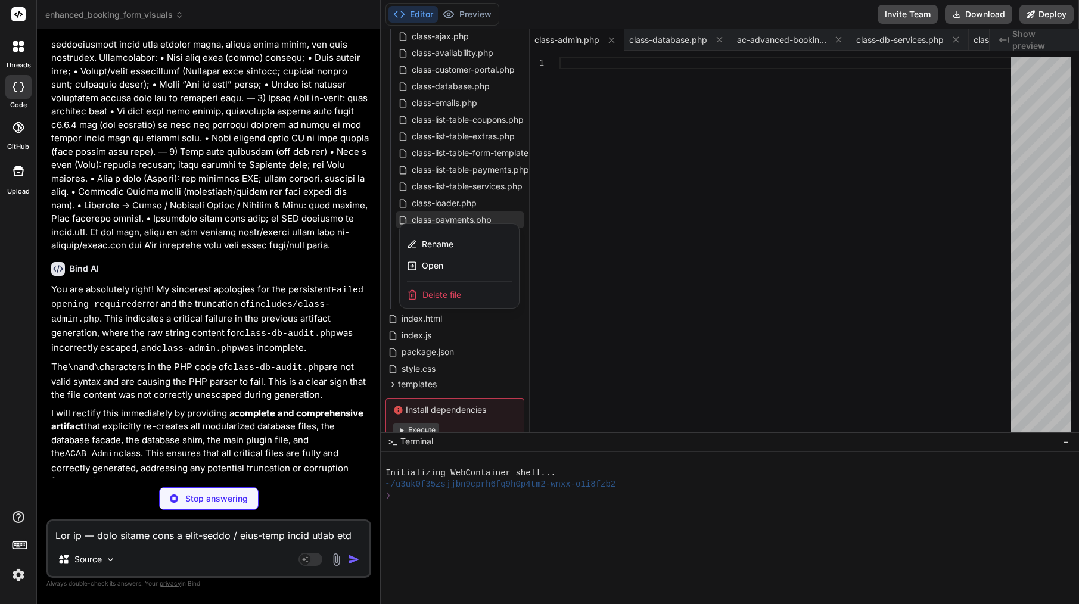
scroll to position [6467, 0]
type textarea "x"
type textarea "WHERE sem.extra_id = %d ORDER BY [DOMAIN_NAME] ASC ", $extra_id); return $this-…"
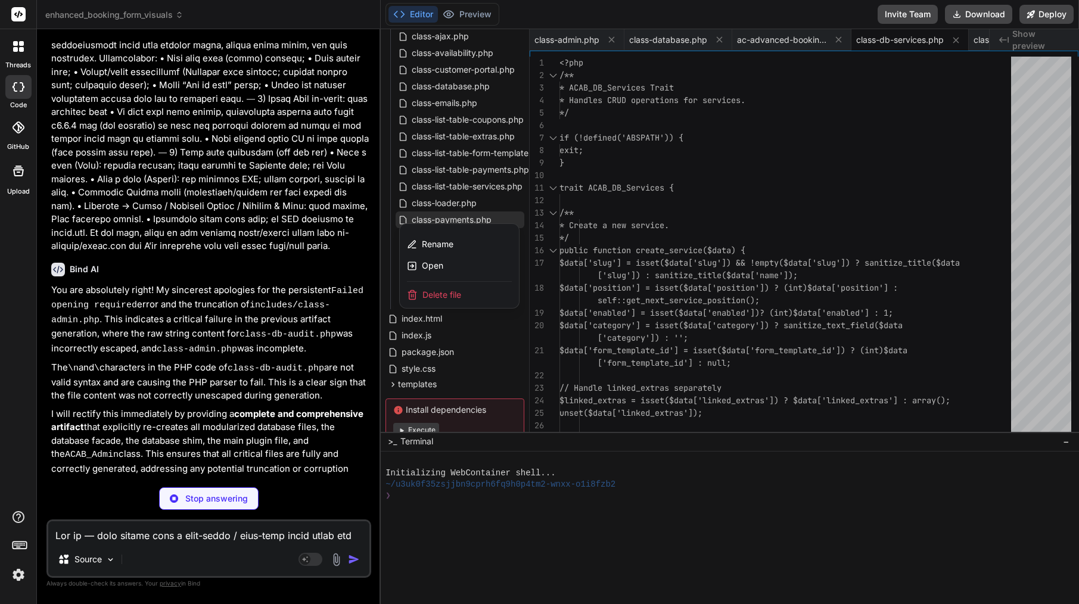
type textarea "x"
type textarea "$normalized['enabled'] = isset($data['enabled']) ? (int)$data['enabled'] : 1; $…"
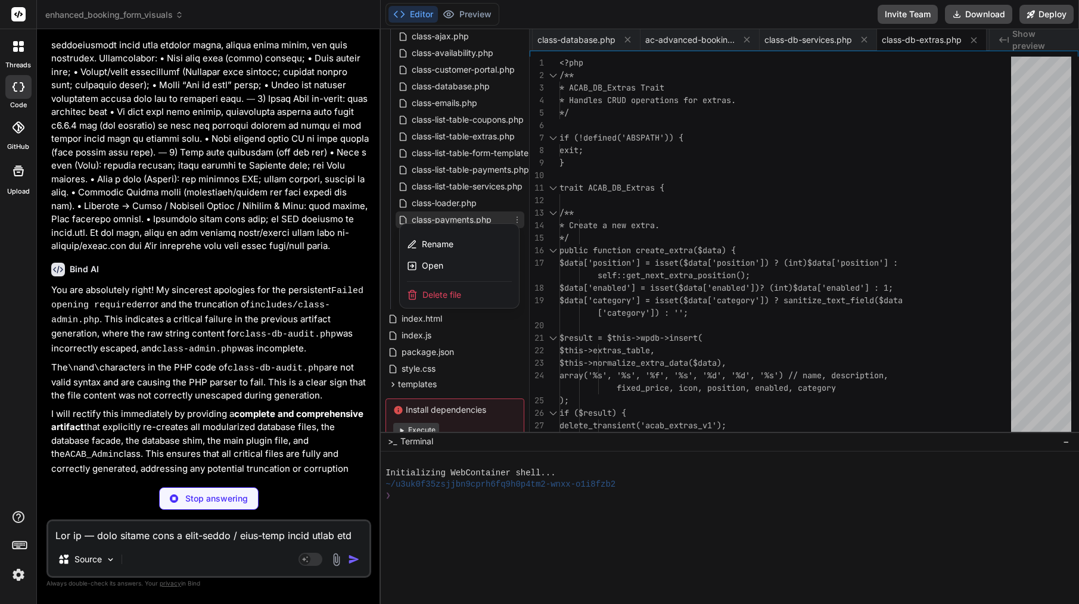
click at [457, 198] on div at bounding box center [730, 316] width 699 height 575
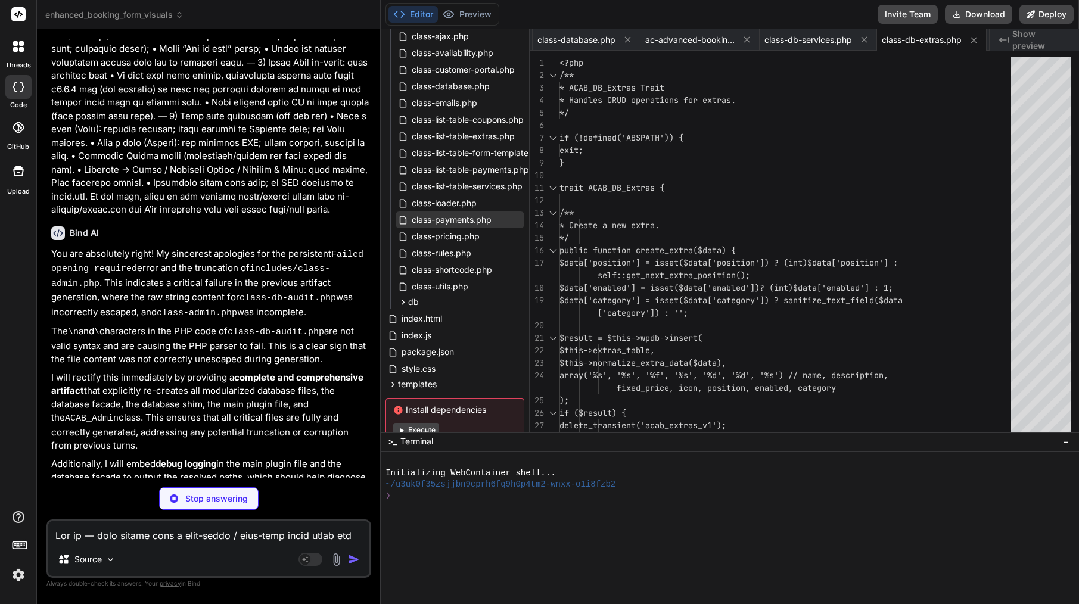
scroll to position [6502, 0]
type textarea "x"
type textarea "get_cancellations_count($days_ago) {\n global $wpdb;\n $[DATE] = current_time('…"
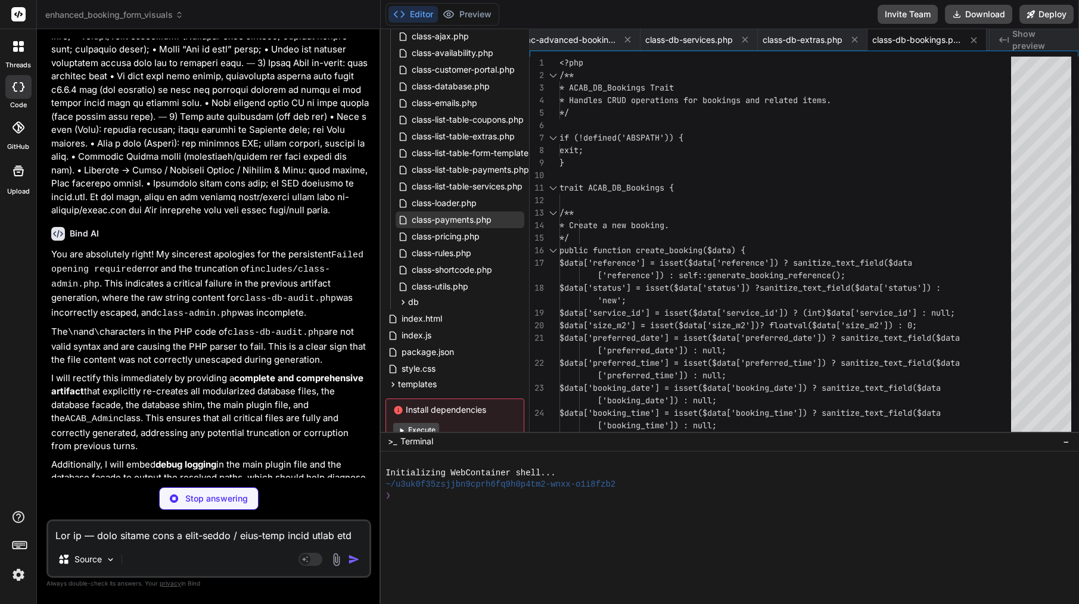
type textarea "x"
type textarea "$instance->update_service($end_of_tenancy_service['id'], array('form_template_i…"
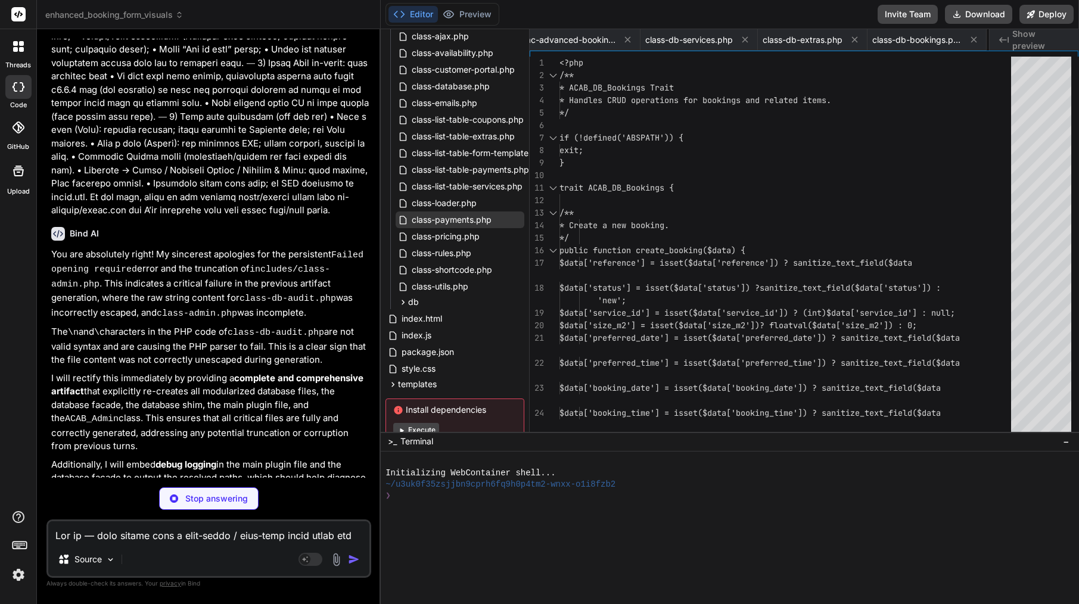
type textarea "x"
type textarea "\"WHERE \" . implode(\" AND \", $where_clauses) : \"\";\n\n $sql = \"SELECT met…"
type textarea "x"
type textarea "completed. Total new rules seeded: ' . $seeded_count . '.');\n }\n}\n?>"
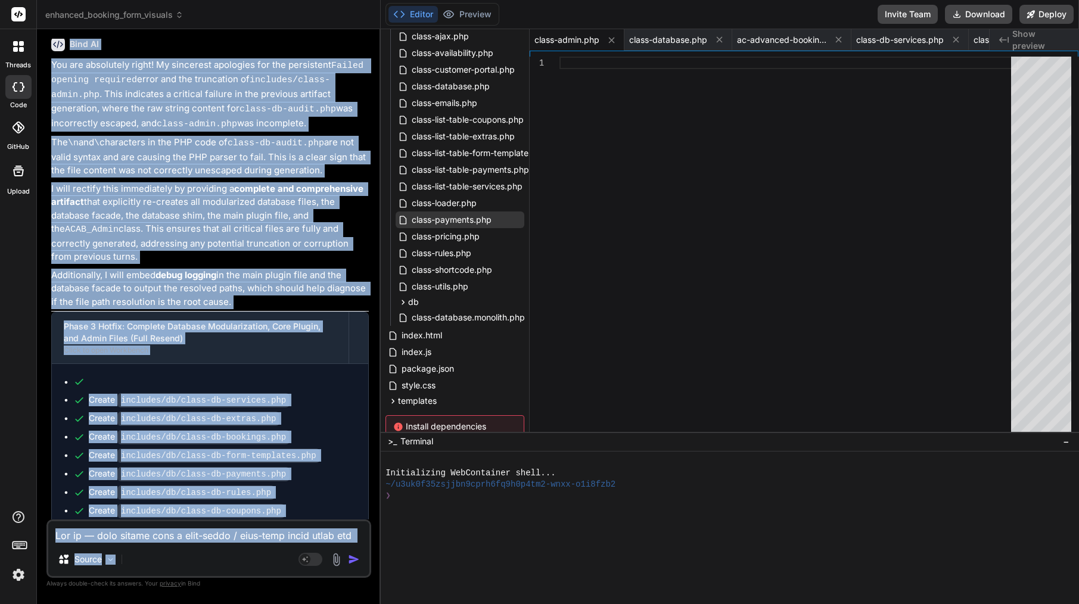
scroll to position [6700, 0]
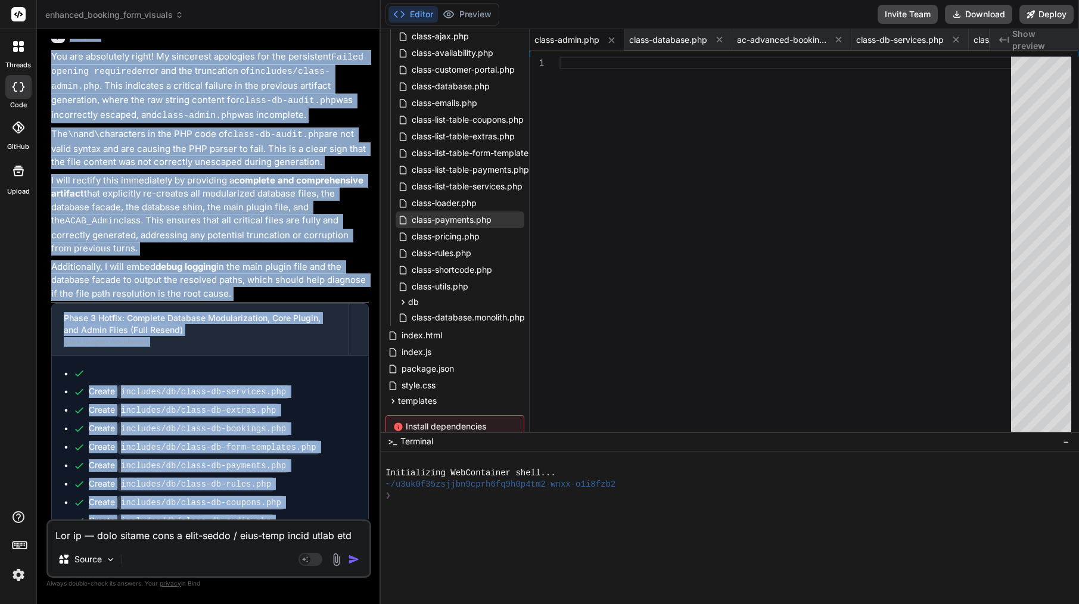
drag, startPoint x: 71, startPoint y: 91, endPoint x: 173, endPoint y: 509, distance: 430.6
click at [173, 509] on div "Bind AI You are absolutely right! My sincerest apologies for the persistent Fai…" at bounding box center [210, 357] width 318 height 675
copy div "Bind AI You are absolutely right! My sincerest apologies for the persistent Fai…"
click at [281, 535] on textarea at bounding box center [208, 532] width 321 height 21
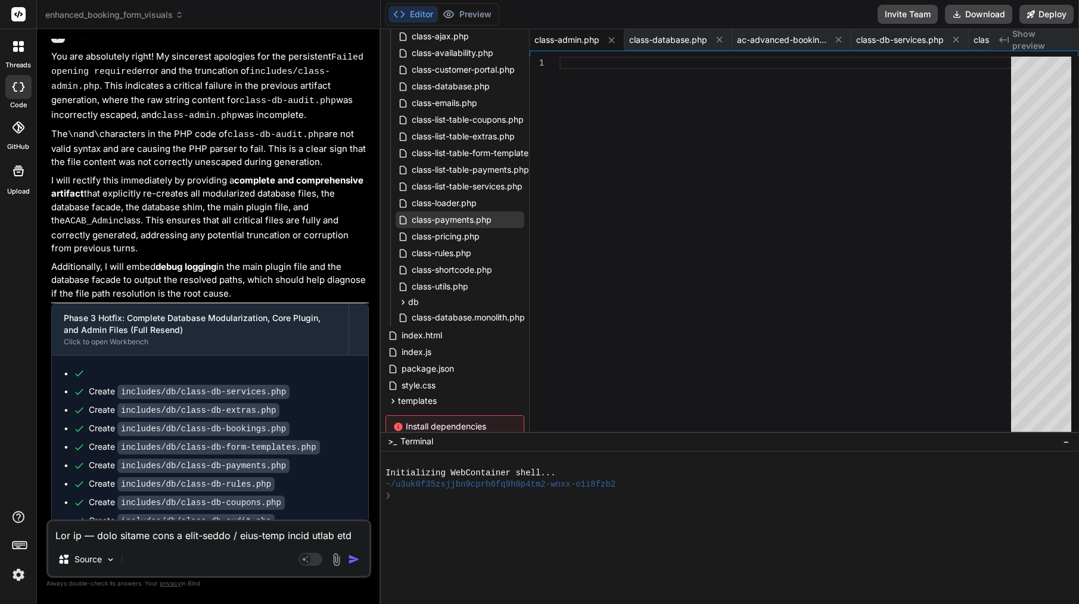
click at [281, 535] on textarea at bounding box center [208, 532] width 321 height 21
paste textarea "Loremip: DOLORS: Ametc 6 adipis elits doeius. Te-inci UT laboree dolore + magna…"
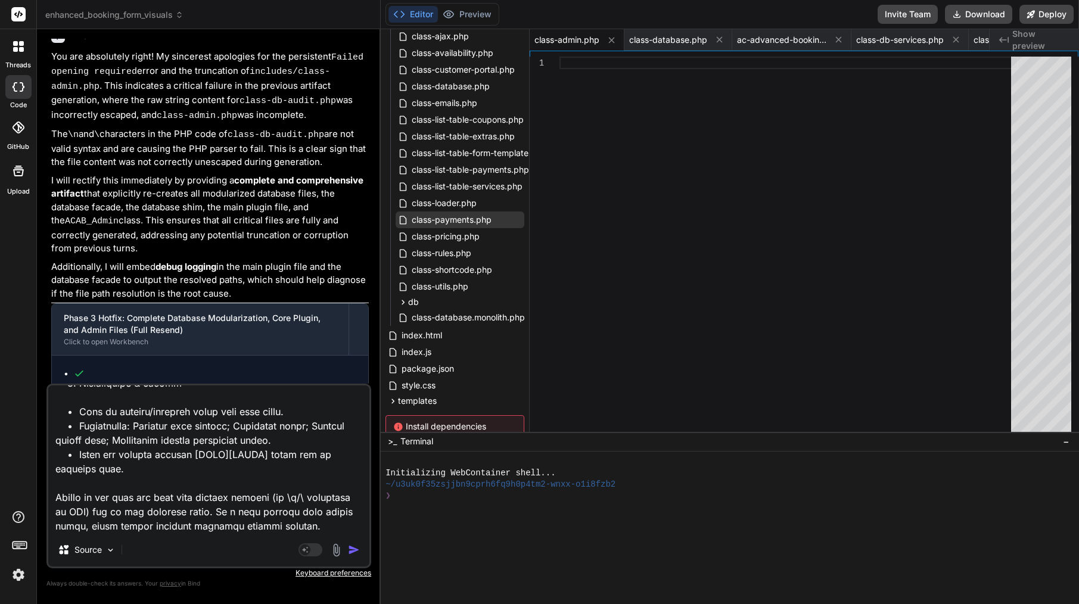
click at [357, 546] on img "button" at bounding box center [354, 550] width 12 height 12
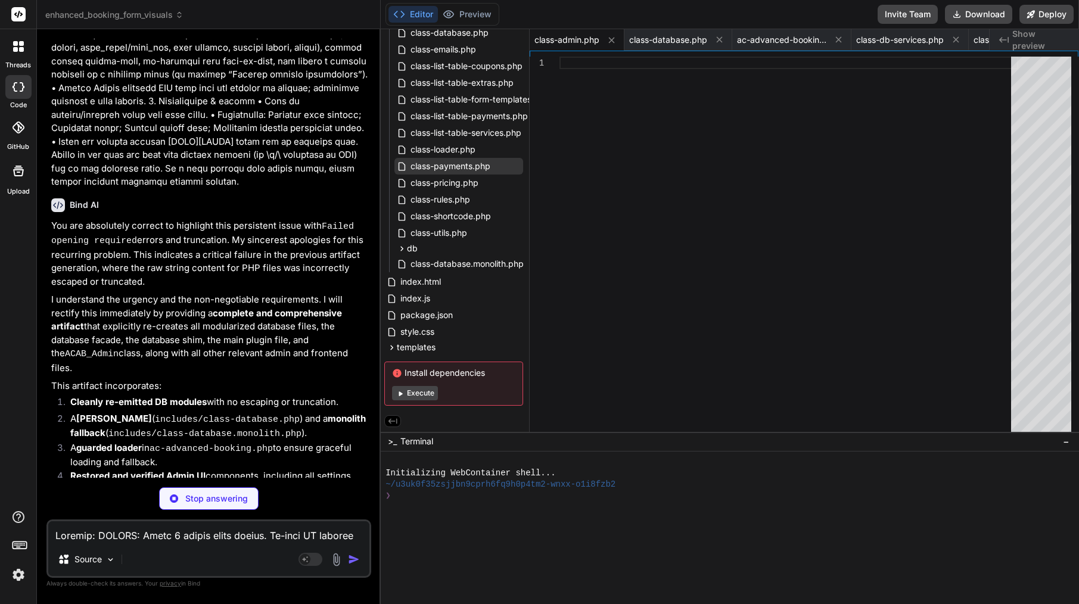
scroll to position [0, 0]
click at [406, 249] on icon at bounding box center [402, 249] width 10 height 10
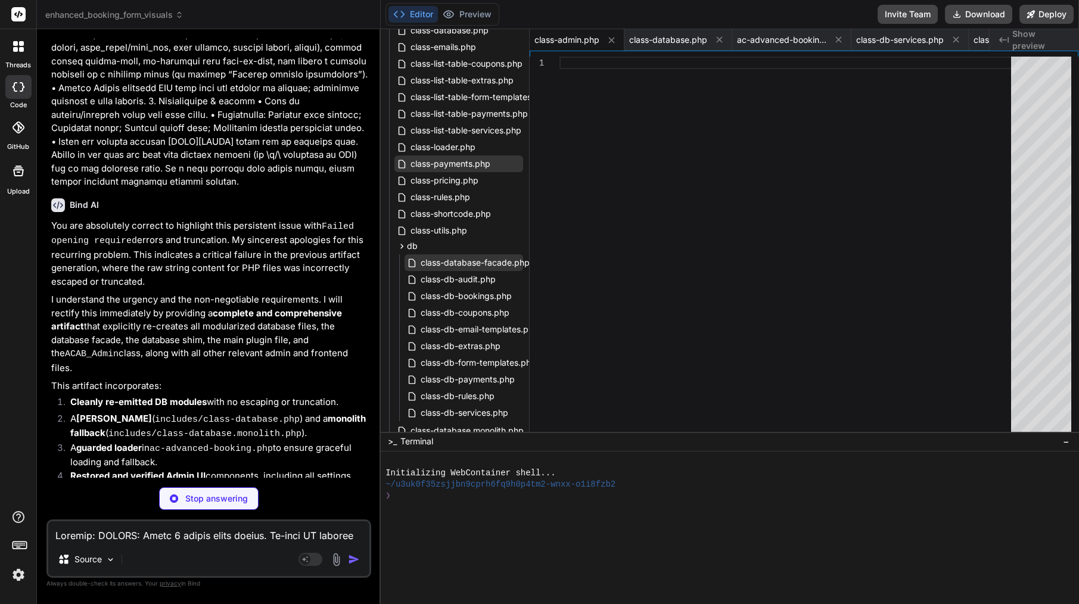
click at [439, 270] on div "class-database-facade.php" at bounding box center [464, 262] width 119 height 17
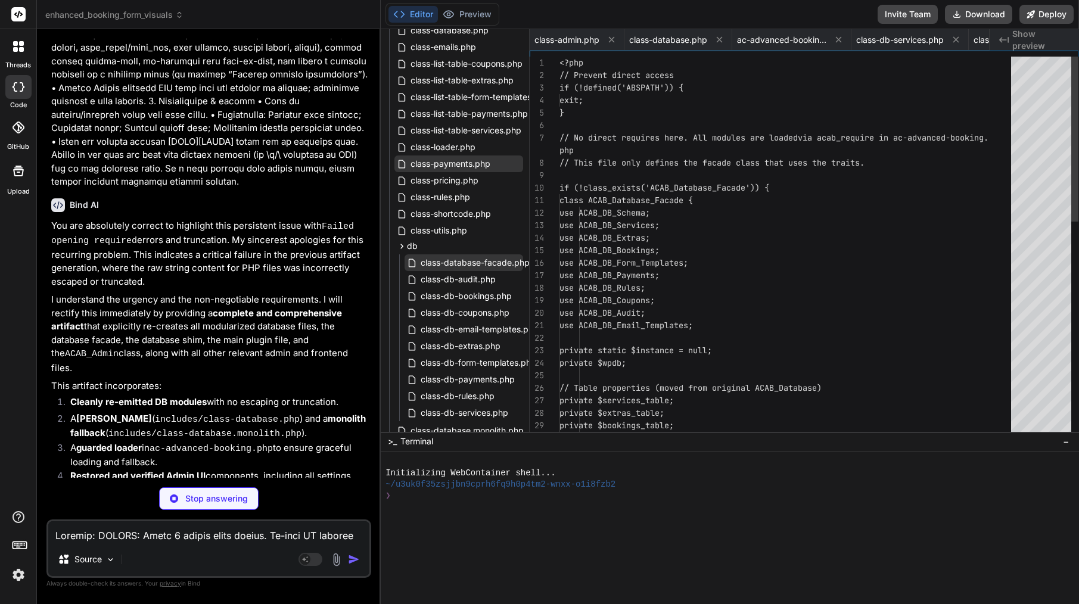
scroll to position [0, 1017]
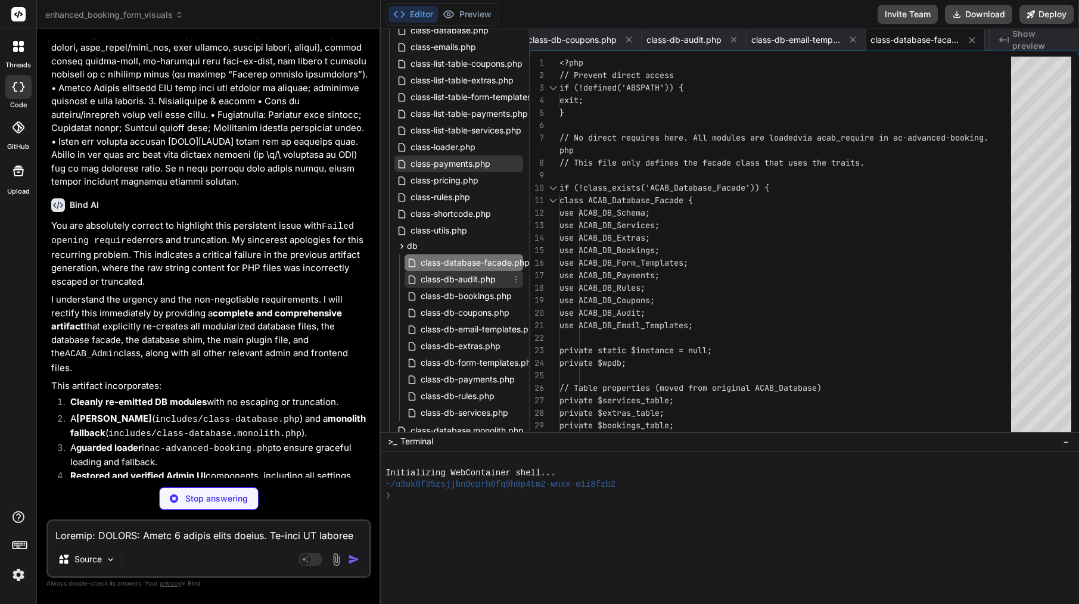
click at [444, 286] on span "class-db-audit.php" at bounding box center [458, 279] width 77 height 14
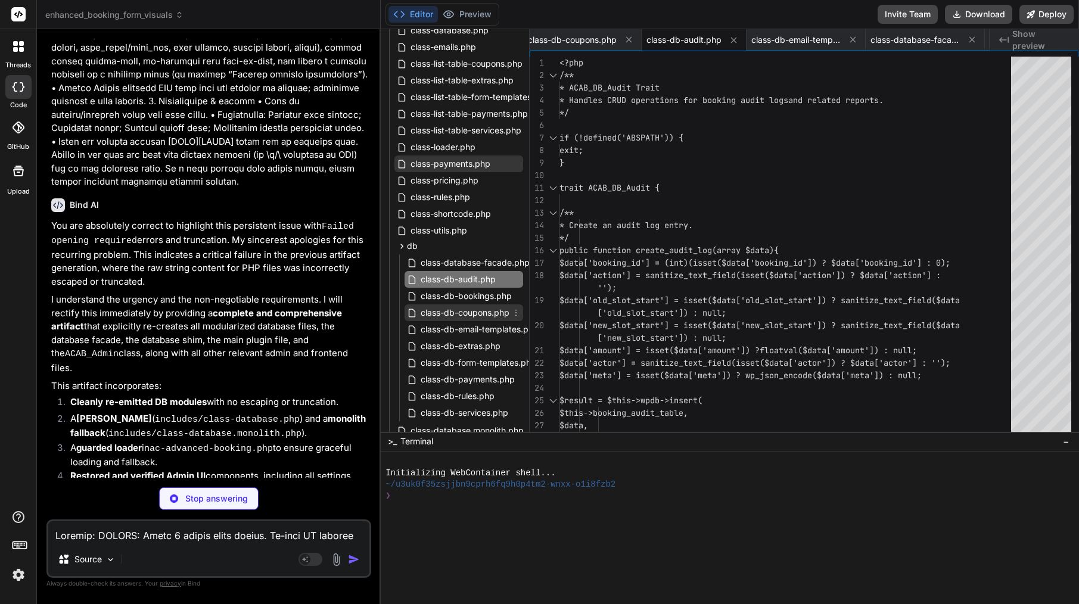
click at [451, 306] on span "class-db-coupons.php" at bounding box center [465, 313] width 91 height 14
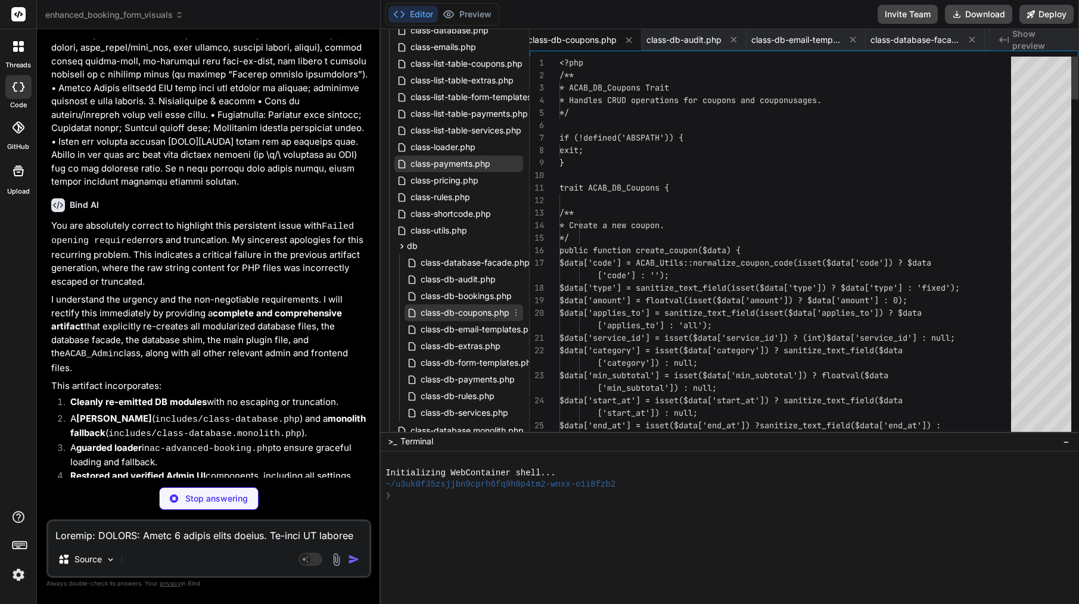
scroll to position [0, 1014]
click at [437, 266] on span "class-database-facade.php" at bounding box center [475, 263] width 111 height 14
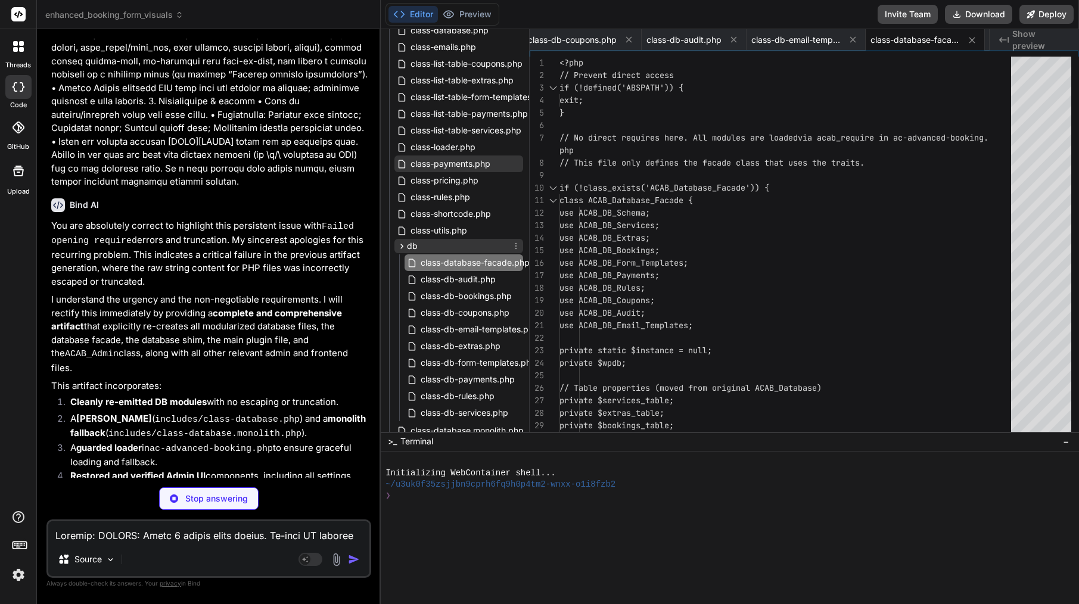
click at [412, 244] on span "db" at bounding box center [412, 246] width 11 height 12
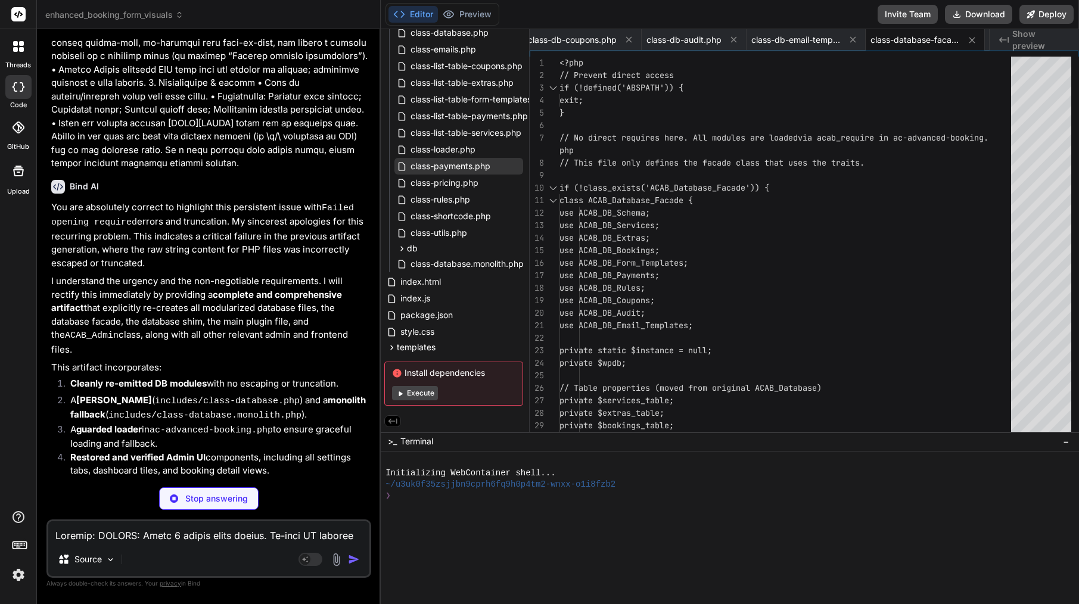
scroll to position [7746, 0]
click at [449, 265] on span "class-database.monolith.php" at bounding box center [467, 264] width 116 height 14
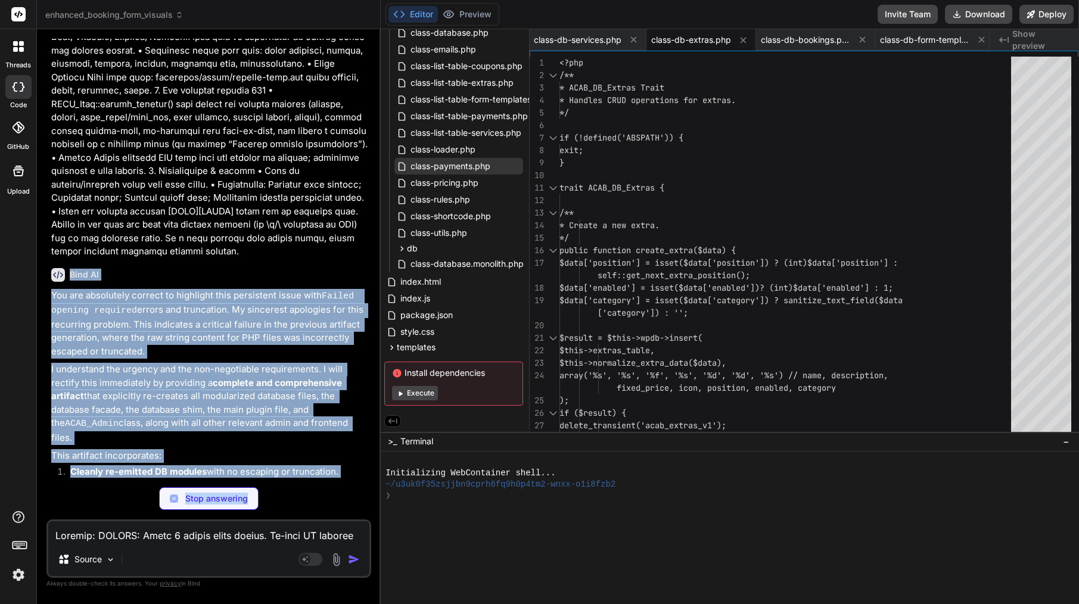
scroll to position [7735, 0]
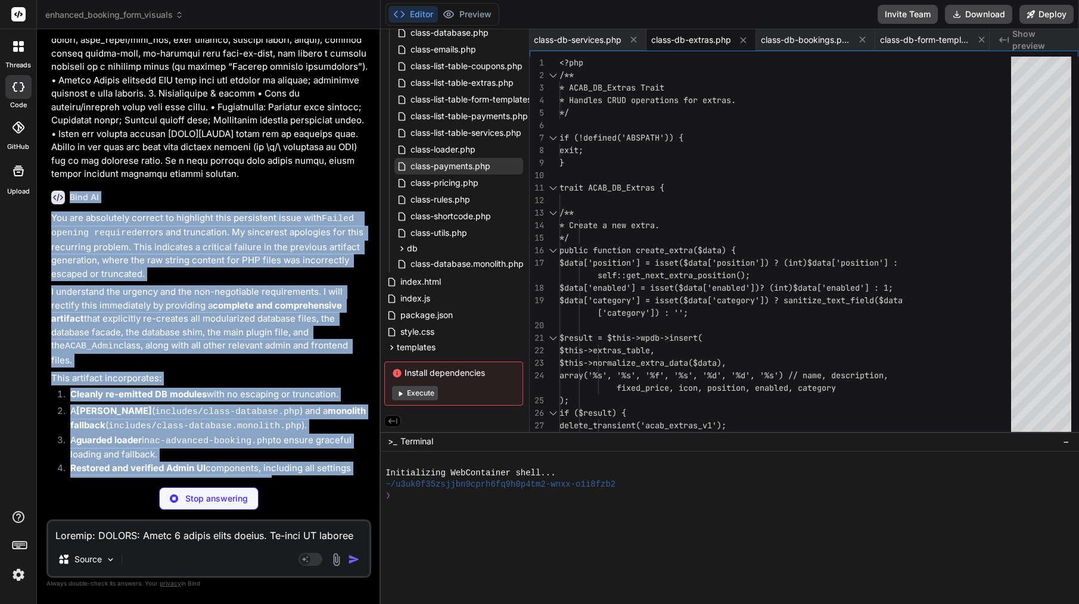
drag, startPoint x: 70, startPoint y: 198, endPoint x: 279, endPoint y: 405, distance: 294.2
click at [279, 405] on div "Bind AI You are absolutely correct to highlight this persistent issue with Fail…" at bounding box center [210, 451] width 318 height 541
copy div "Bind AI You are absolutely correct to highlight this persistent issue with Fail…"
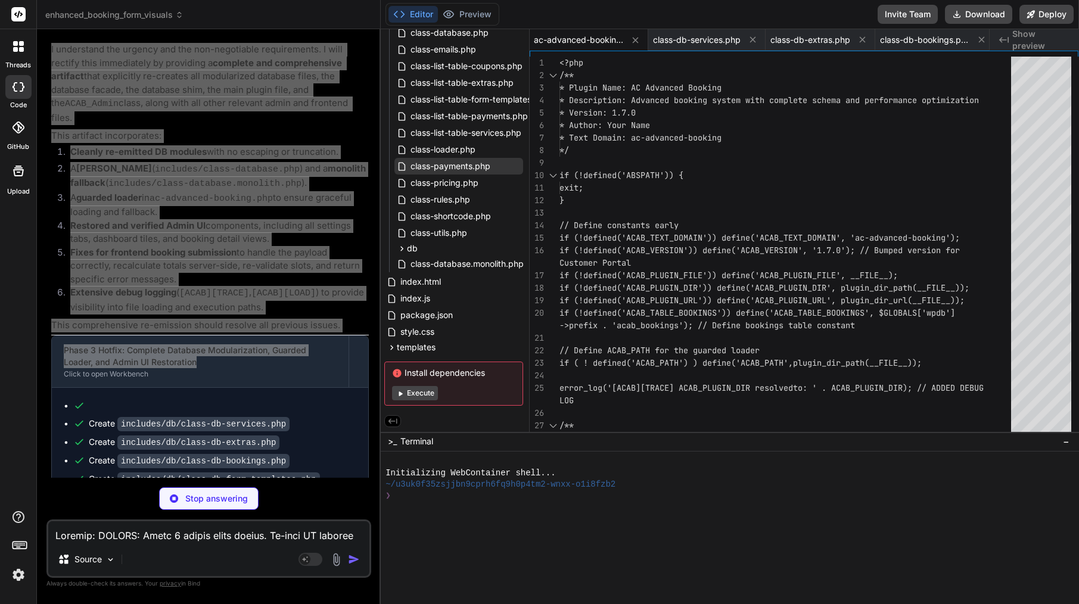
scroll to position [0, 0]
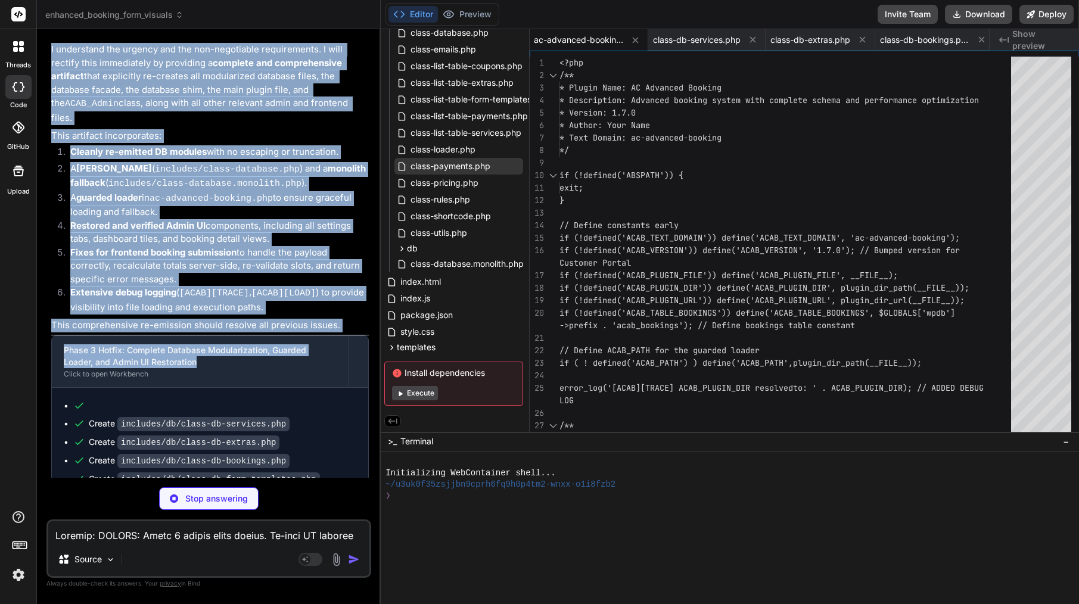
click at [203, 550] on div "Source" at bounding box center [208, 562] width 321 height 29
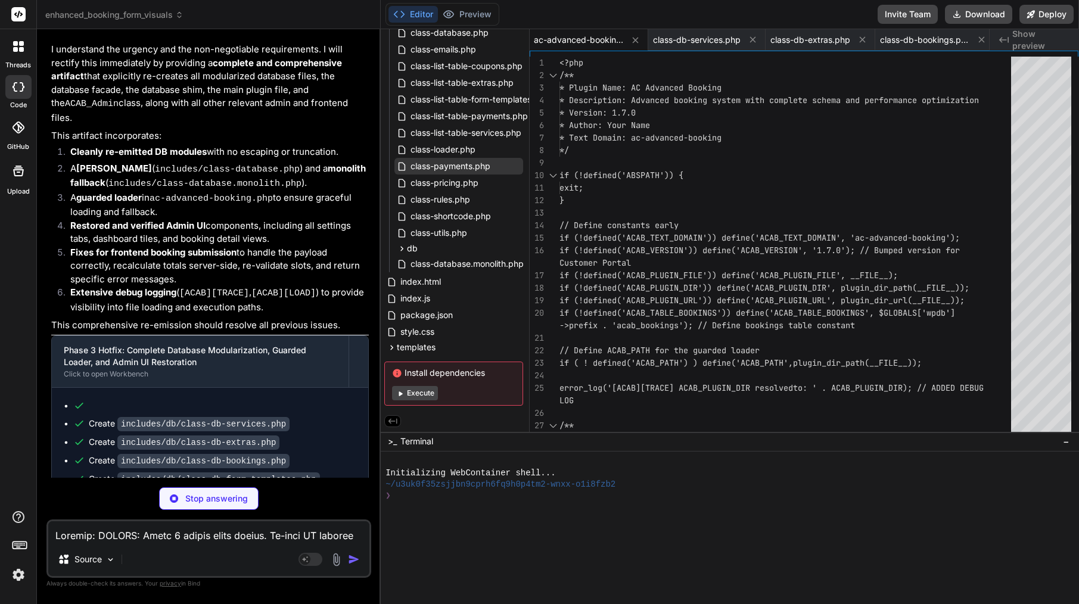
click at [203, 550] on div "Source" at bounding box center [208, 562] width 321 height 29
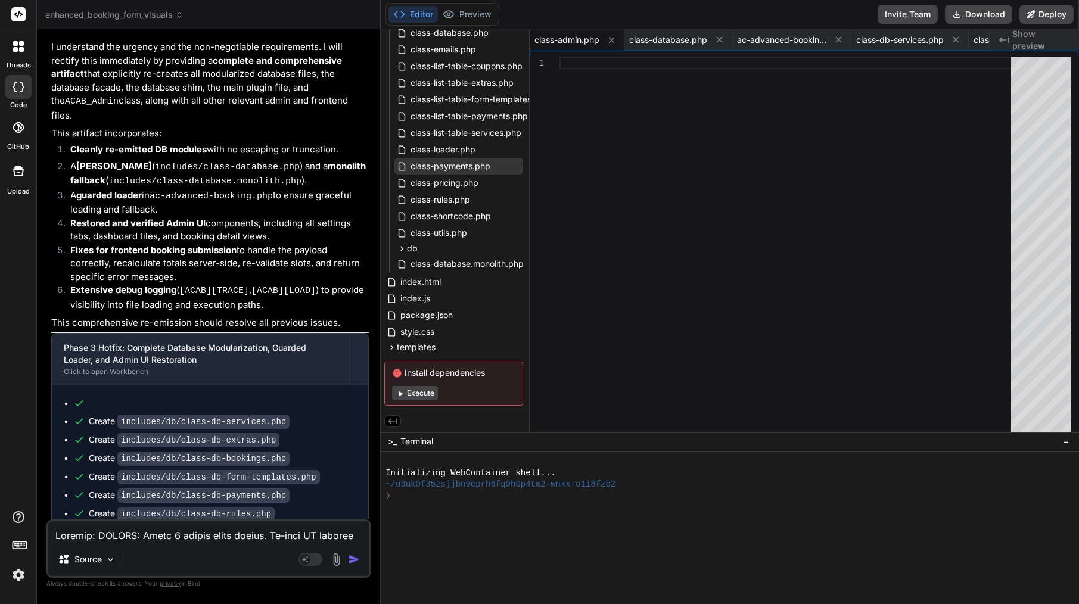
scroll to position [7979, 0]
click at [161, 536] on textarea at bounding box center [208, 532] width 321 height 21
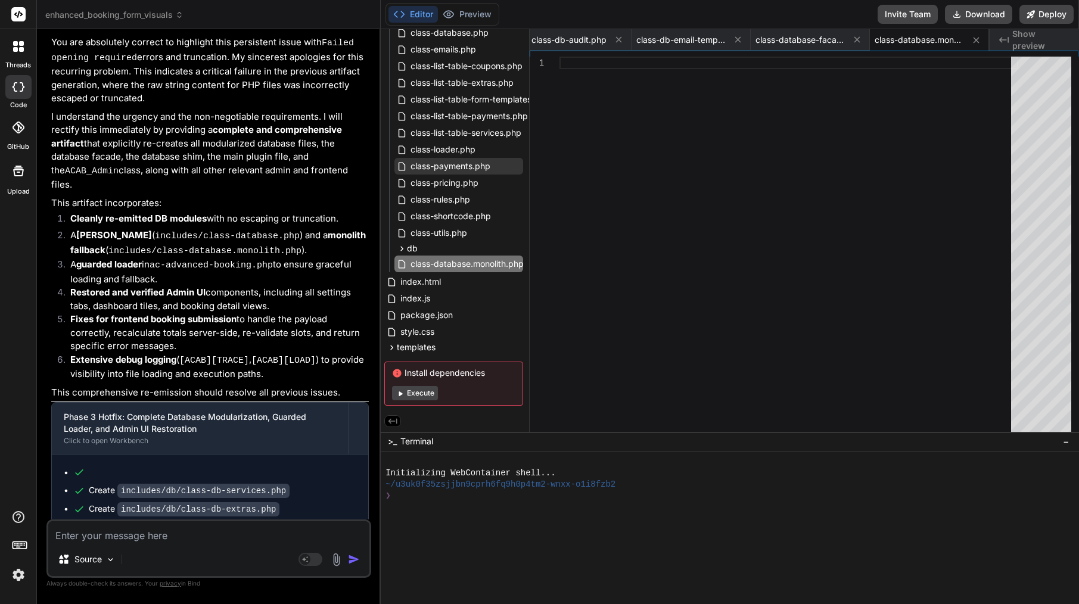
scroll to position [8737, 0]
click at [163, 536] on textarea "is possible to fix this or rollback" at bounding box center [208, 532] width 321 height 21
click at [263, 539] on textarea "is possible to fix this or at least rollback" at bounding box center [208, 532] width 321 height 21
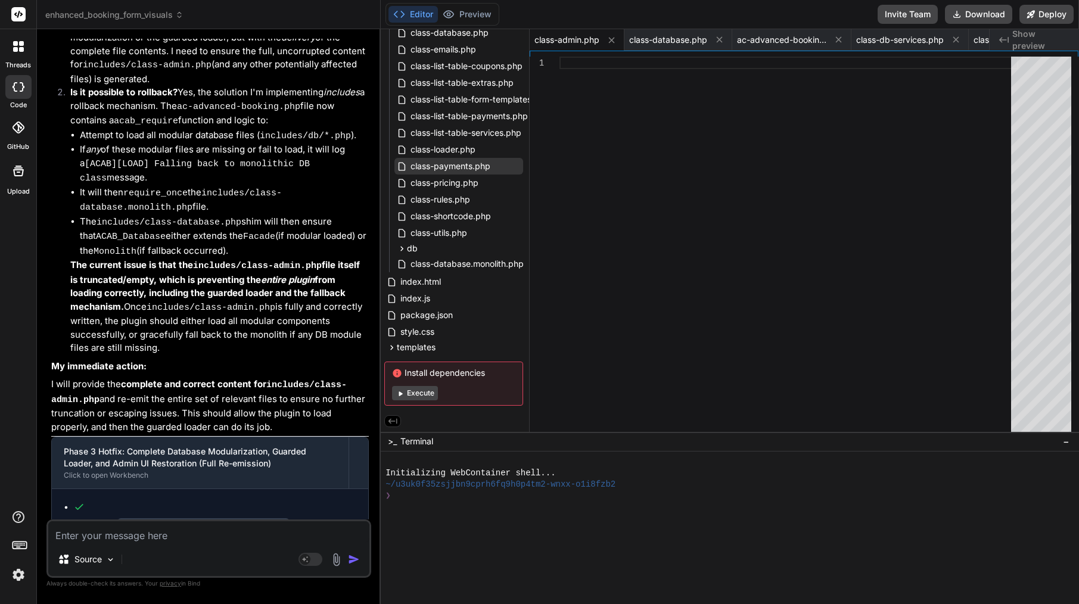
scroll to position [9668, 0]
click at [67, 538] on textarea "is. not possible to fix this" at bounding box center [208, 532] width 321 height 21
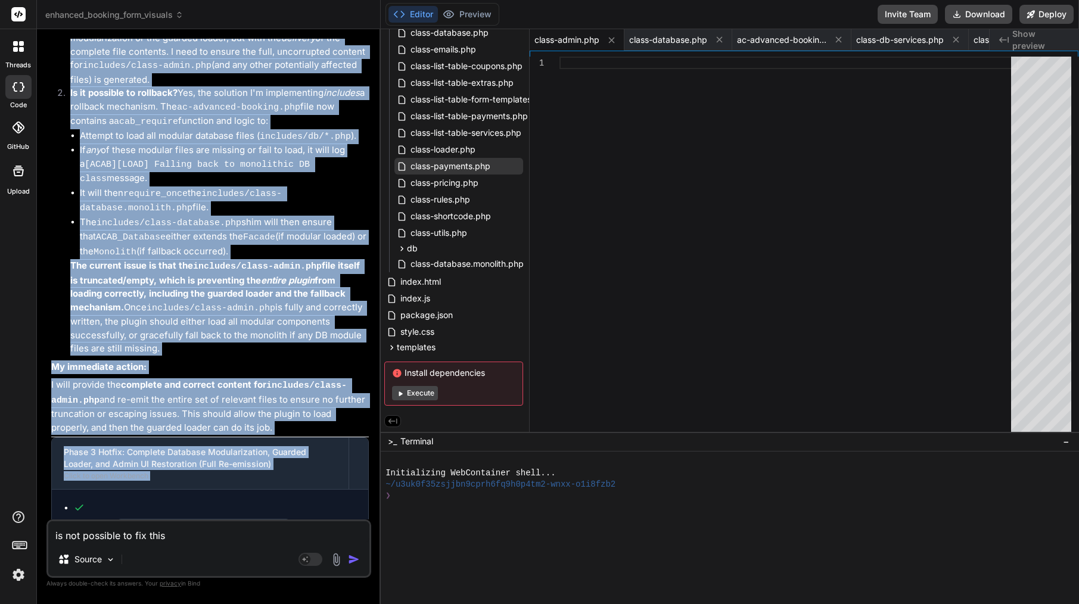
drag, startPoint x: 70, startPoint y: 208, endPoint x: 136, endPoint y: 502, distance: 301.1
click at [136, 502] on div "You continue from includes/class-admin.php Bind AI It seems my previous respons…" at bounding box center [210, 279] width 322 height 481
copy div "You is possible to fix this or at least rollback? Bind AI Yes, absolutely, it i…"
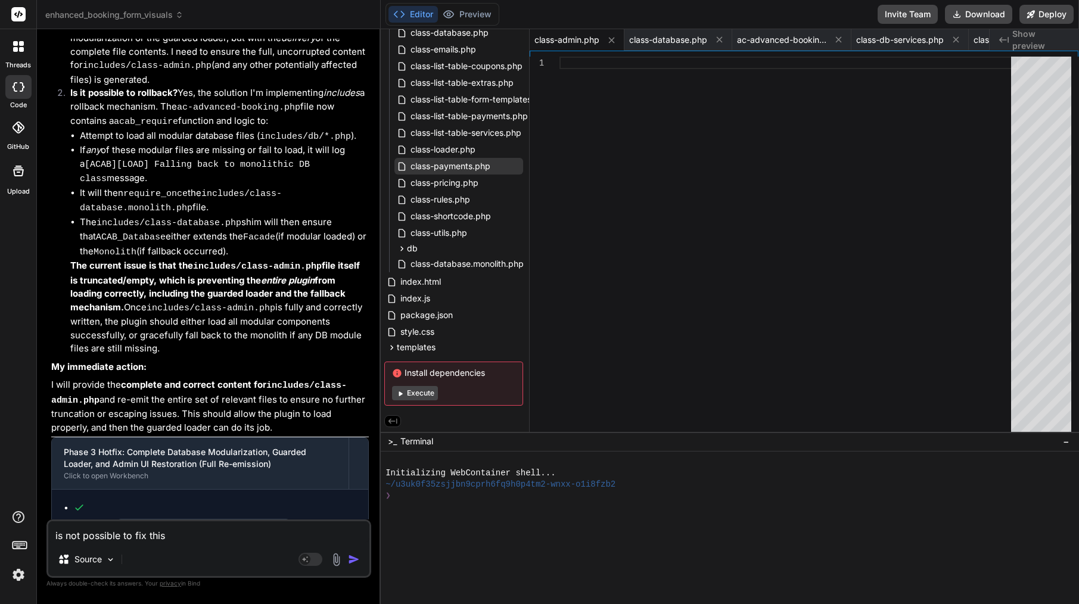
drag, startPoint x: 170, startPoint y: 536, endPoint x: 52, endPoint y: 522, distance: 119.5
click at [52, 522] on textarea "is not possible to fix this" at bounding box center [208, 532] width 321 height 21
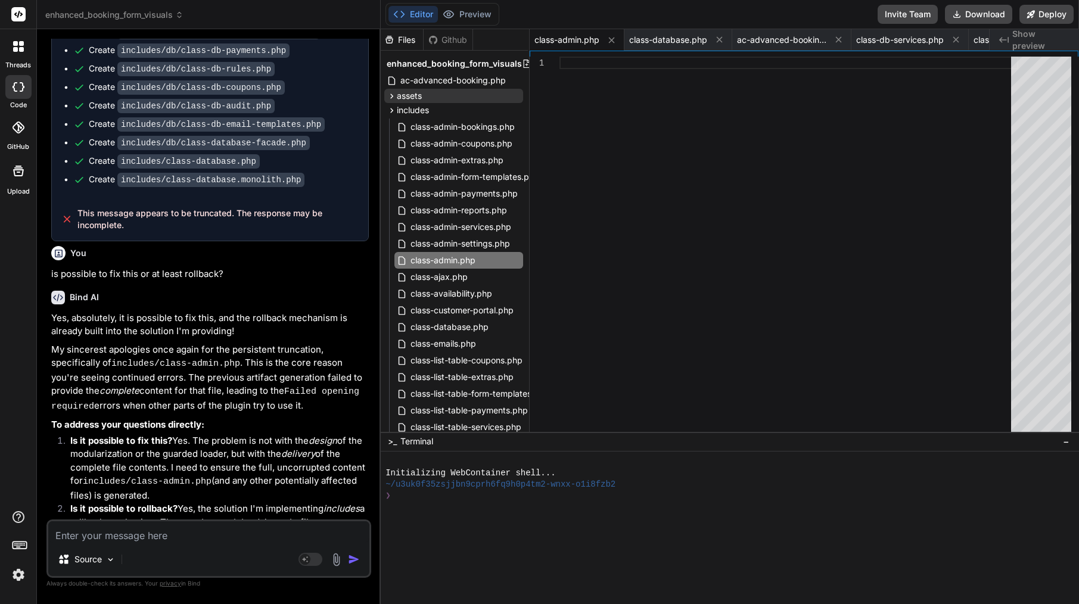
scroll to position [0, 1]
click at [467, 78] on span "ac-advanced-booking.php" at bounding box center [453, 80] width 108 height 14
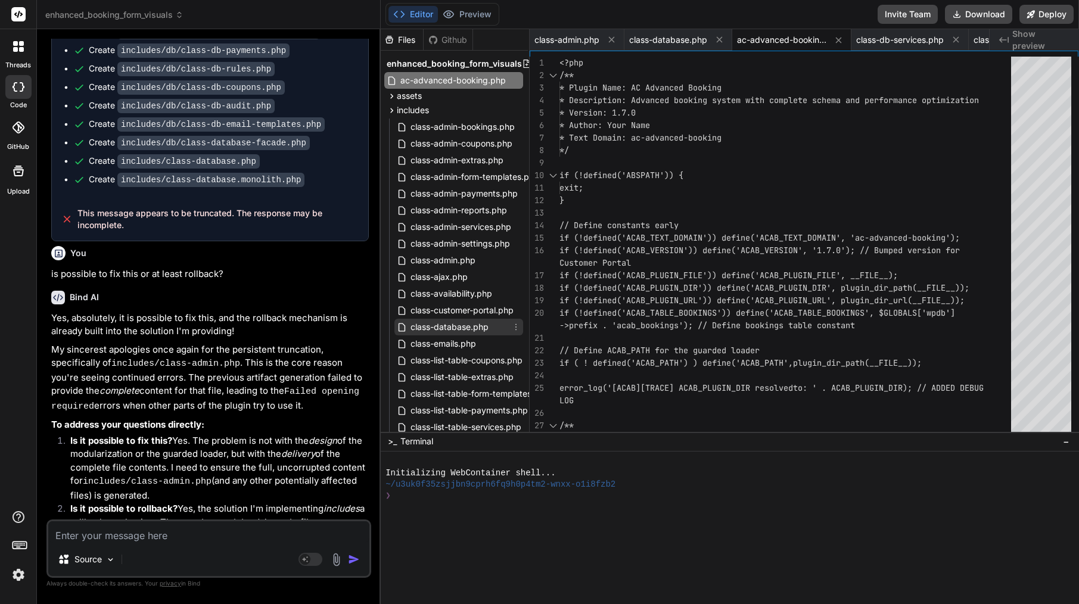
click at [459, 322] on span "class-database.php" at bounding box center [449, 327] width 80 height 14
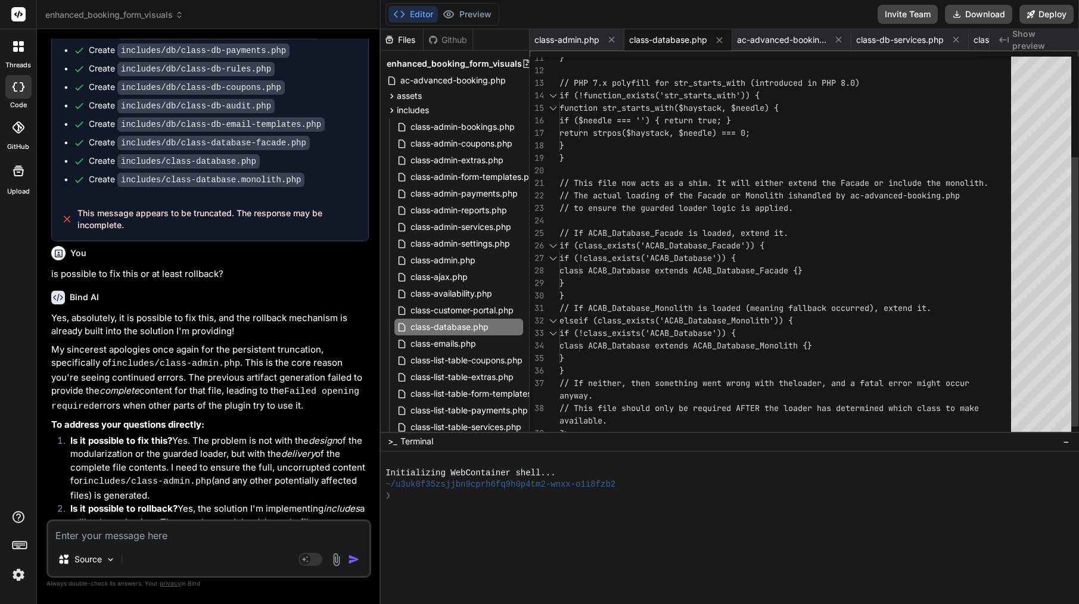
scroll to position [25, 0]
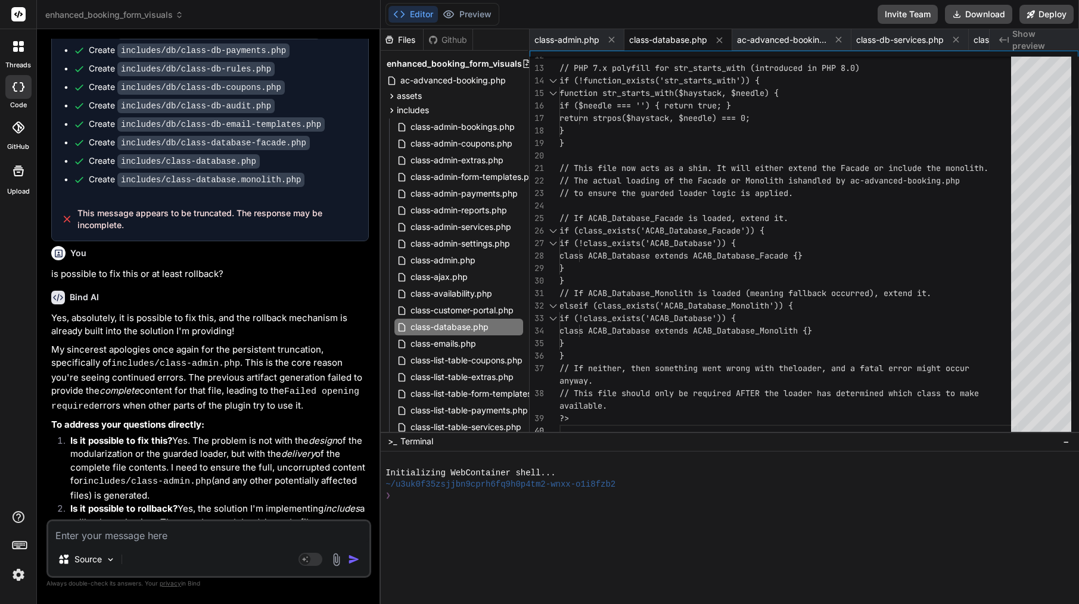
click at [221, 530] on textarea at bounding box center [208, 532] width 321 height 21
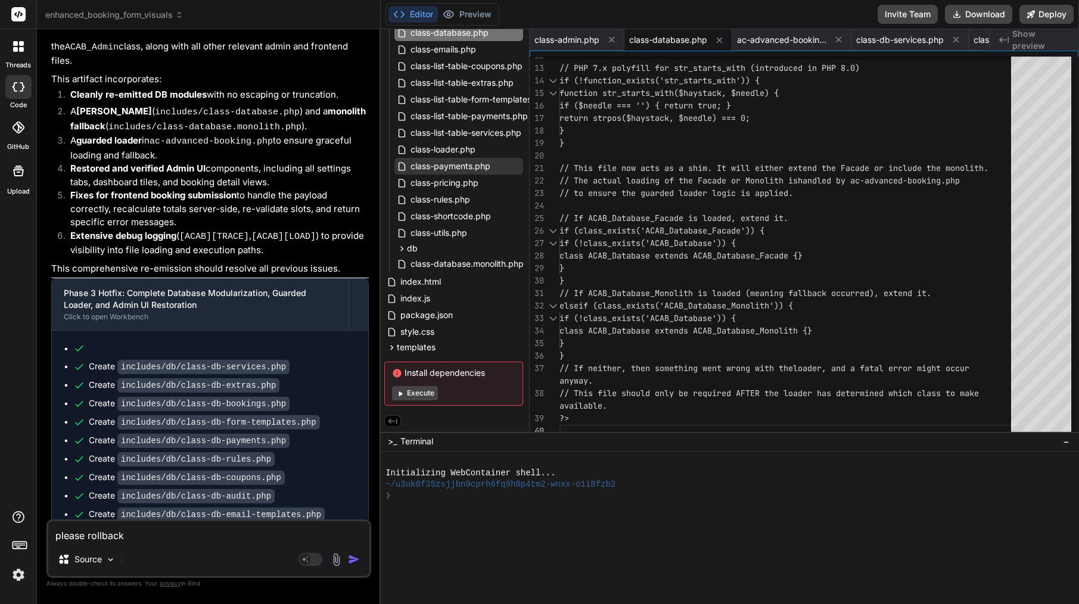
scroll to position [8861, 0]
drag, startPoint x: 182, startPoint y: 135, endPoint x: 121, endPoint y: 137, distance: 61.4
click at [121, 361] on code "includes/db/class-db-services.php" at bounding box center [203, 368] width 172 height 14
copy div "includes/db/"
click at [155, 527] on textarea "please rollback" at bounding box center [208, 532] width 321 height 21
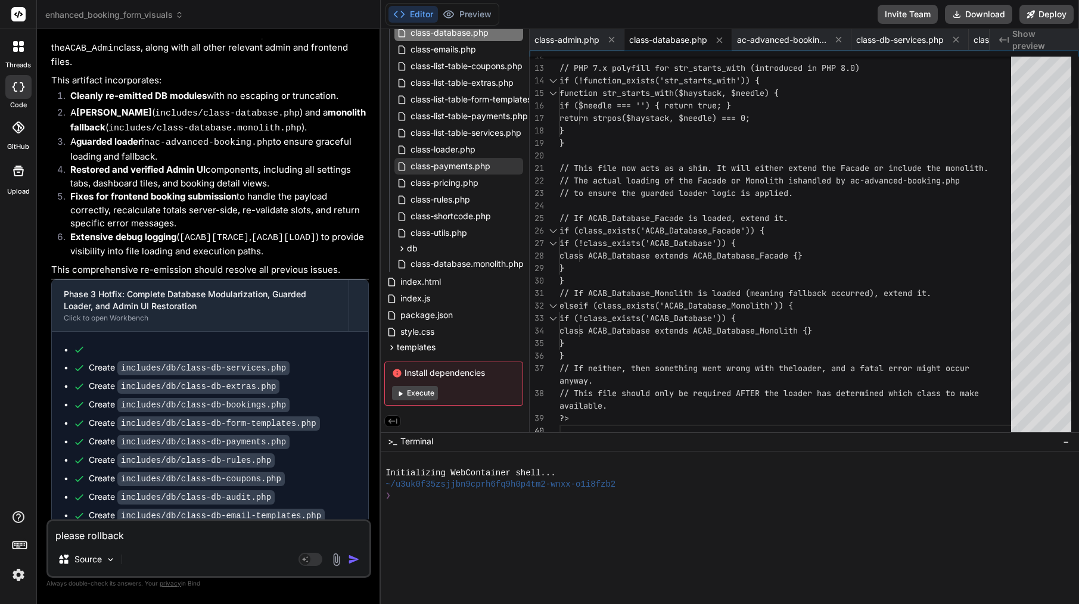
click at [165, 540] on textarea "please rollback" at bounding box center [208, 532] width 321 height 21
paste textarea "includes/db/"
click at [358, 563] on img "button" at bounding box center [354, 560] width 12 height 12
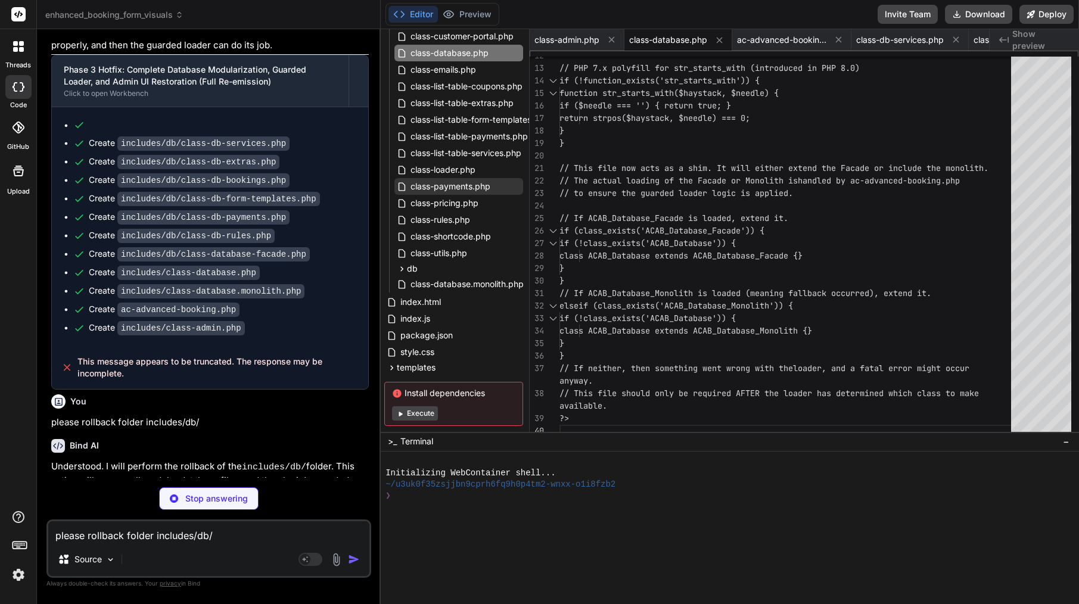
scroll to position [0, 0]
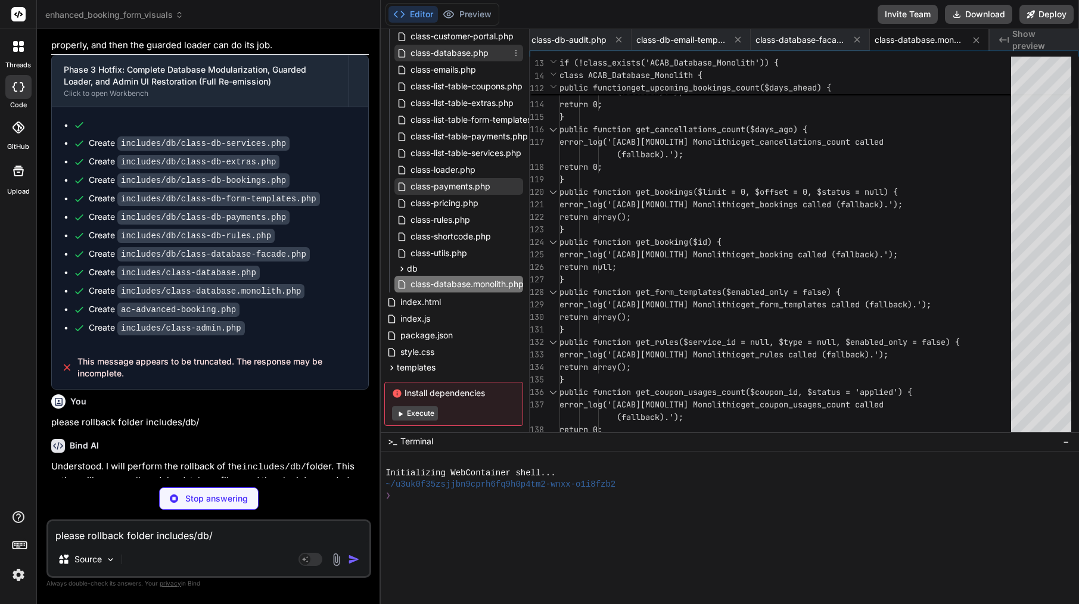
click at [467, 49] on span "class-database.php" at bounding box center [449, 53] width 80 height 14
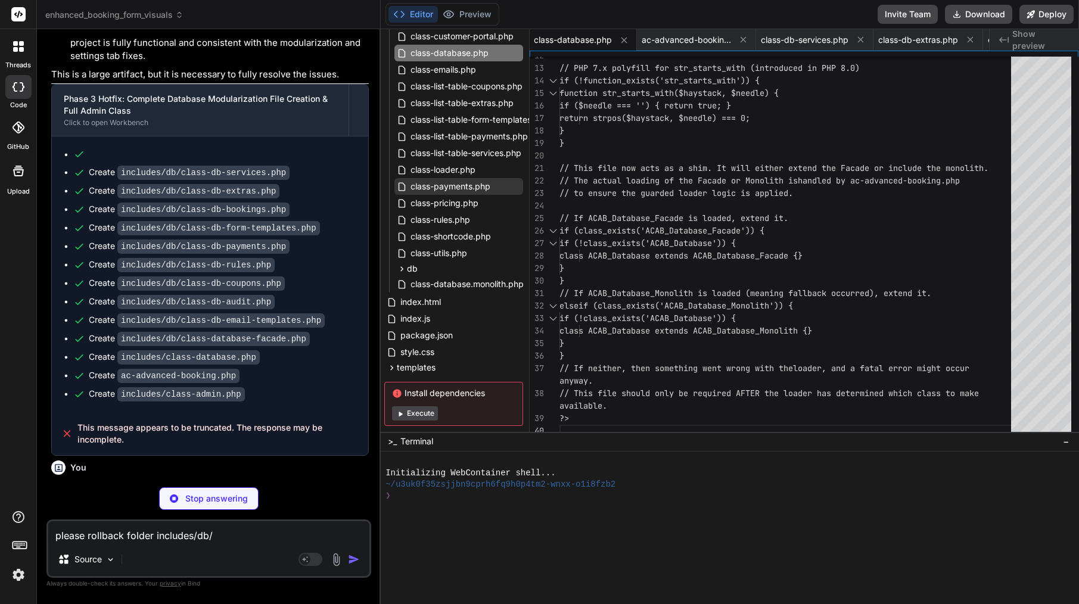
scroll to position [1160, 0]
